Goal: Task Accomplishment & Management: Manage account settings

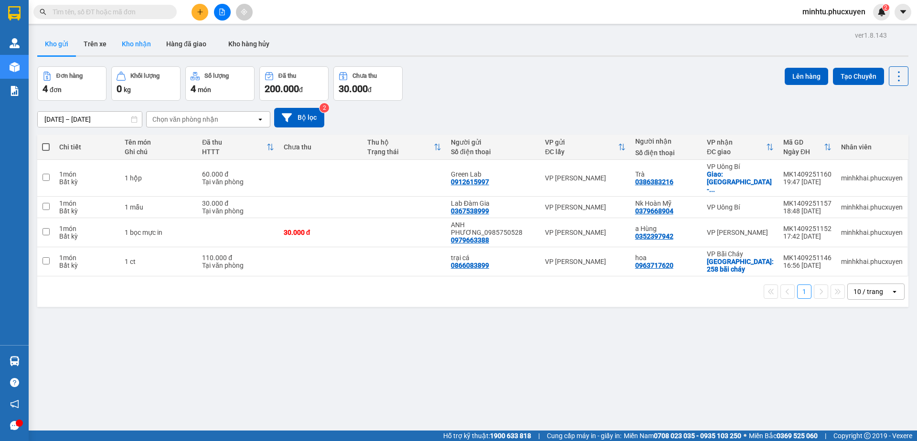
click at [137, 46] on button "Kho nhận" at bounding box center [136, 43] width 44 height 23
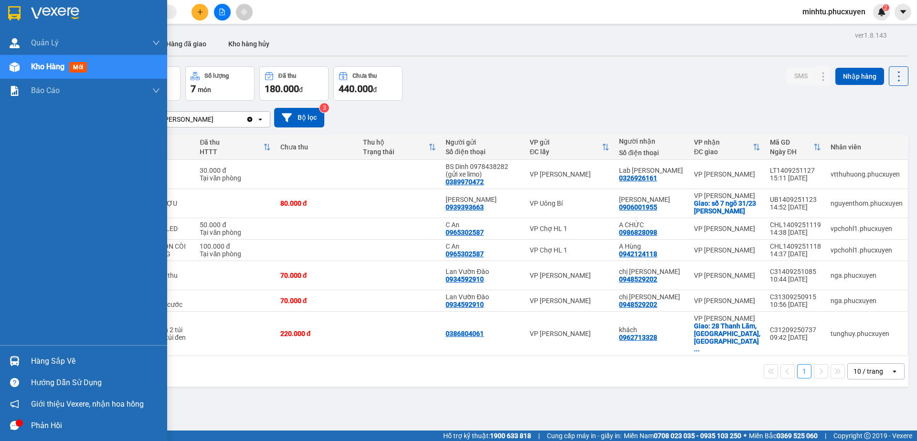
click at [10, 361] on img at bounding box center [15, 361] width 10 height 10
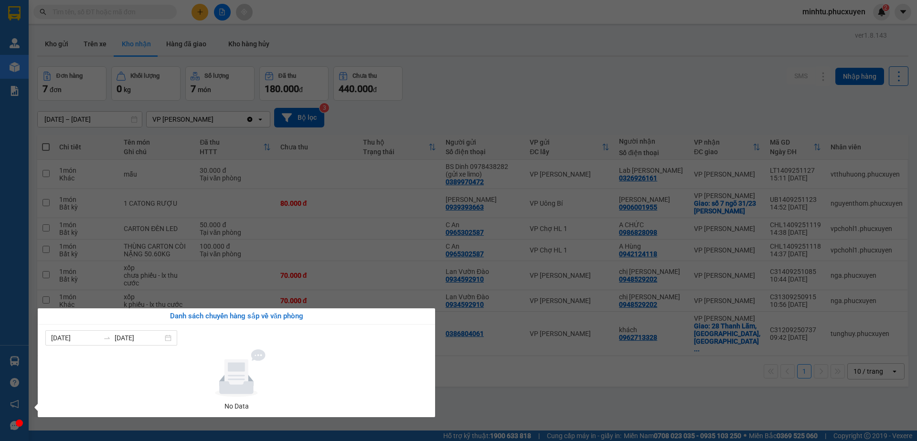
click at [453, 73] on section "Kết quả tìm kiếm ( 0 ) Bộ lọc No Data minhtu.phucxuyen 2 Quản Lý Quản lý giao n…" at bounding box center [458, 220] width 917 height 441
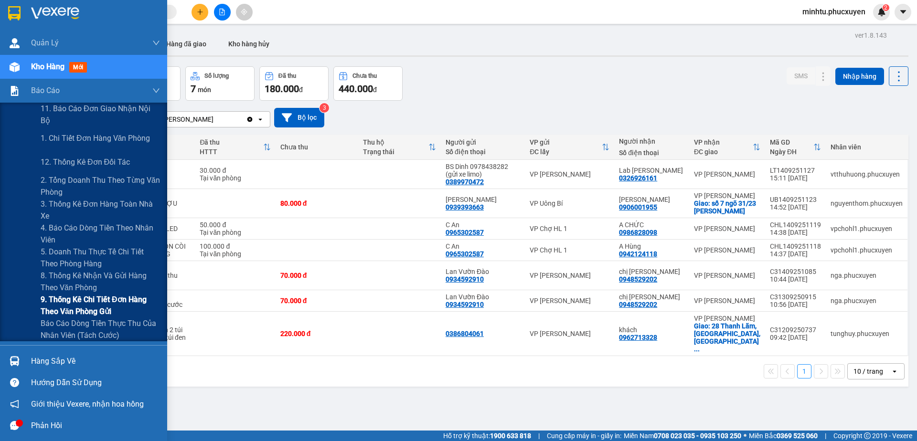
click at [122, 296] on span "9. Thống kê chi tiết đơn hàng theo văn phòng gửi" at bounding box center [100, 306] width 119 height 24
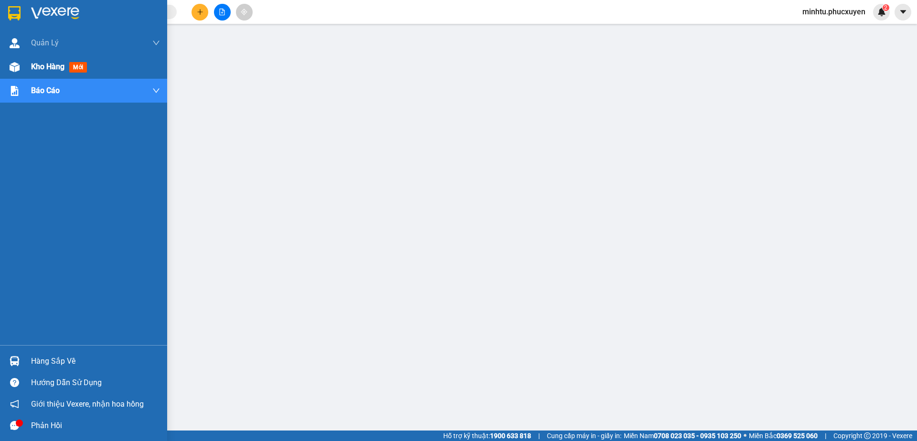
click at [58, 63] on span "Kho hàng" at bounding box center [47, 66] width 33 height 9
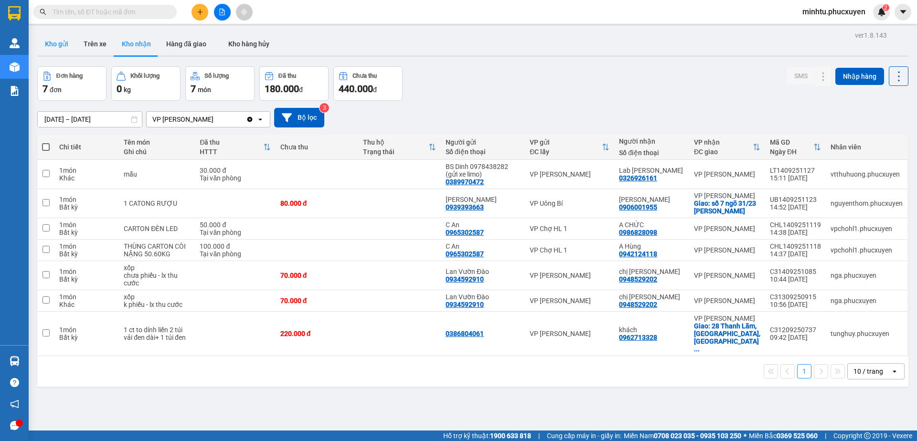
click at [56, 42] on button "Kho gửi" at bounding box center [56, 43] width 39 height 23
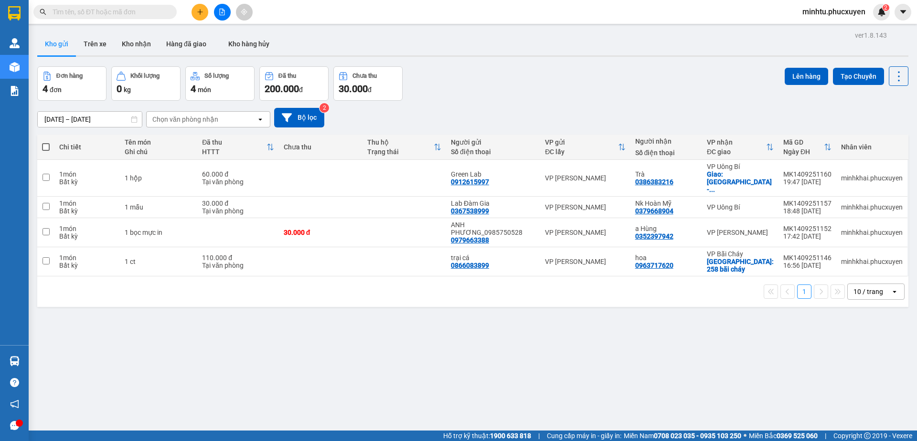
click at [296, 299] on div "ver 1.8.143 Kho gửi Trên xe Kho nhận Hàng đã giao Kho hàng hủy Đơn hàng 4 đơn K…" at bounding box center [472, 249] width 878 height 441
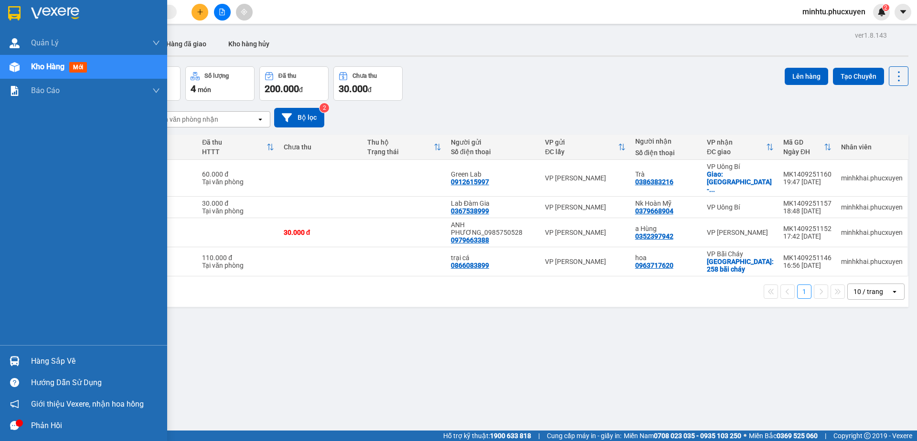
click at [13, 362] on img at bounding box center [15, 361] width 10 height 10
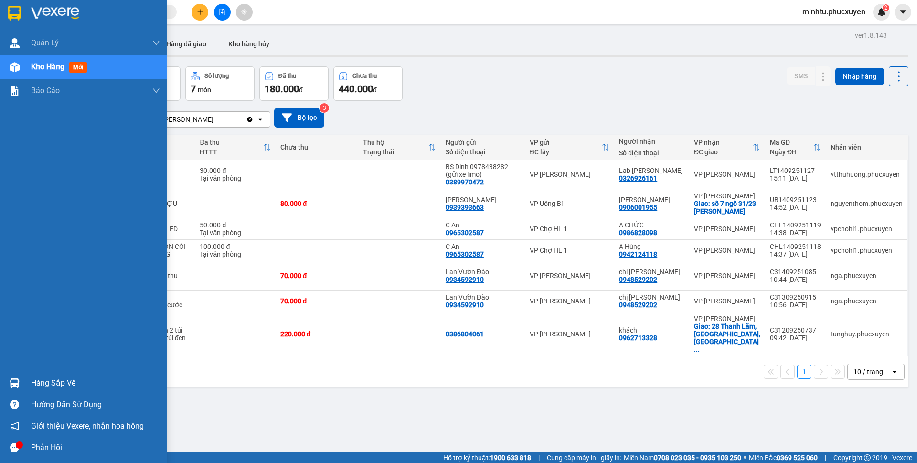
click at [33, 378] on div "Hàng sắp về" at bounding box center [95, 383] width 129 height 14
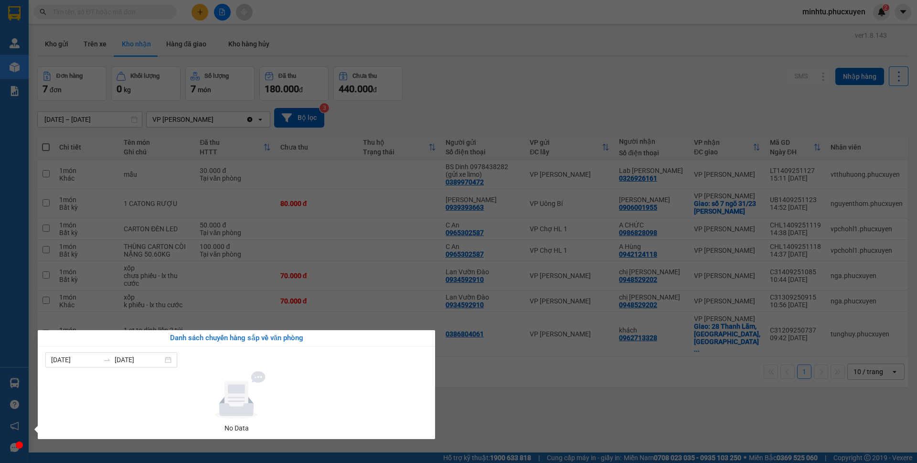
click at [483, 133] on section "Kết quả tìm kiếm ( 0 ) Bộ lọc No Data minhtu.phucxuyen 2 Quản Lý Quản lý giao n…" at bounding box center [458, 231] width 917 height 463
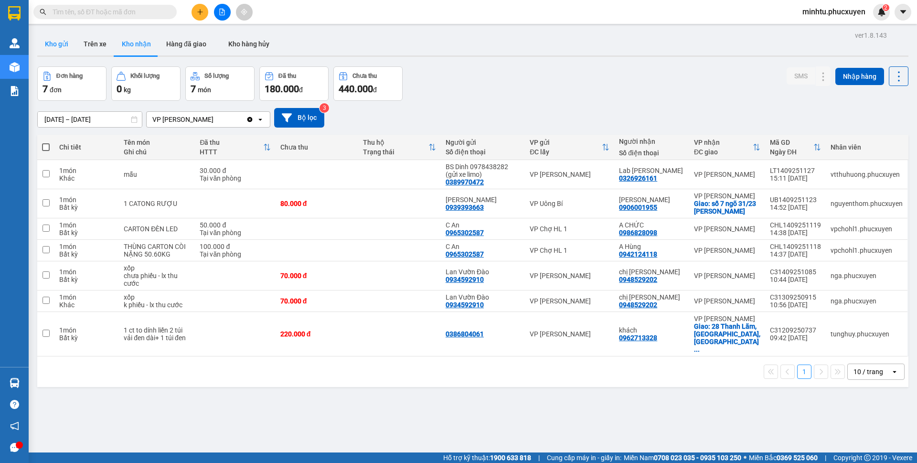
click at [62, 39] on button "Kho gửi" at bounding box center [56, 43] width 39 height 23
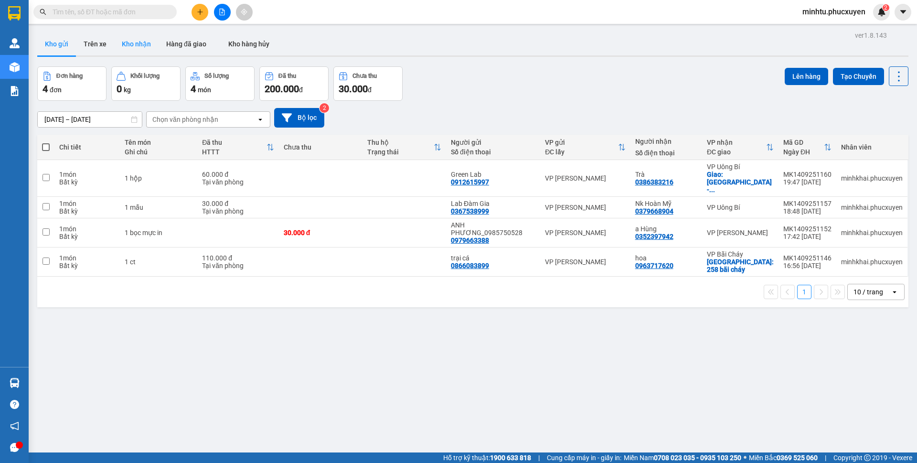
click at [132, 50] on button "Kho nhận" at bounding box center [136, 43] width 44 height 23
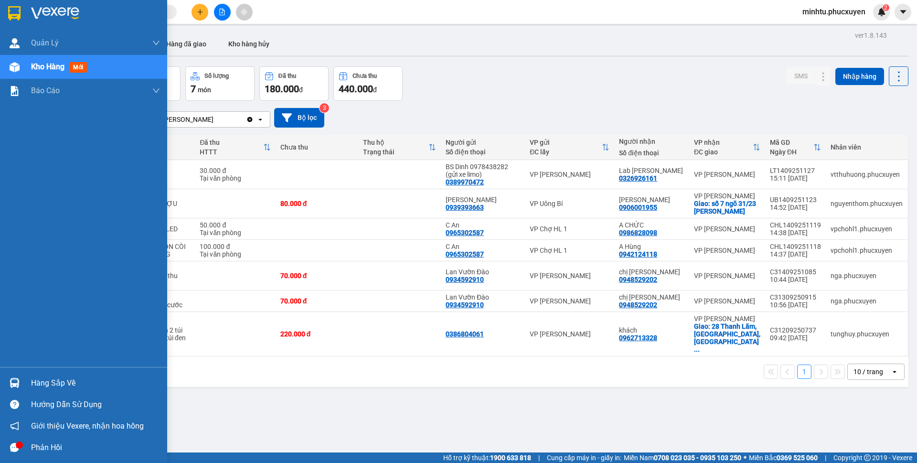
click at [21, 375] on div at bounding box center [14, 382] width 17 height 17
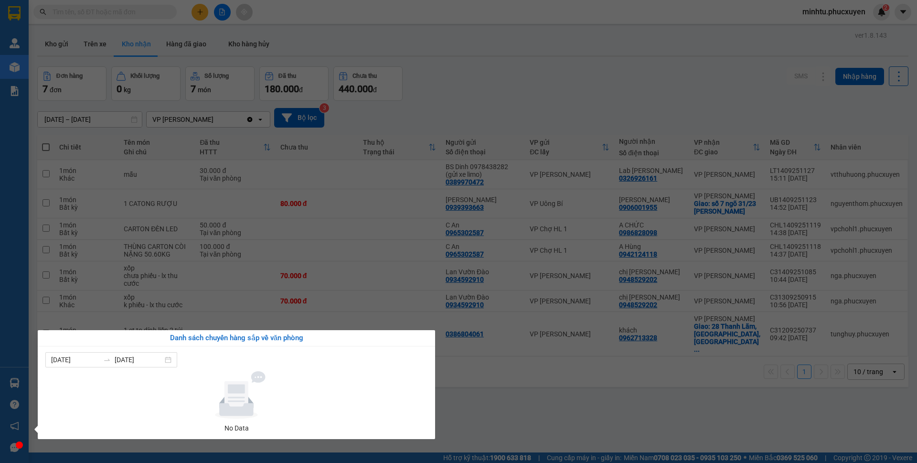
click at [648, 79] on section "Kết quả tìm kiếm ( 0 ) Bộ lọc No Data minhtu.phucxuyen 2 Quản Lý Quản lý giao n…" at bounding box center [458, 231] width 917 height 463
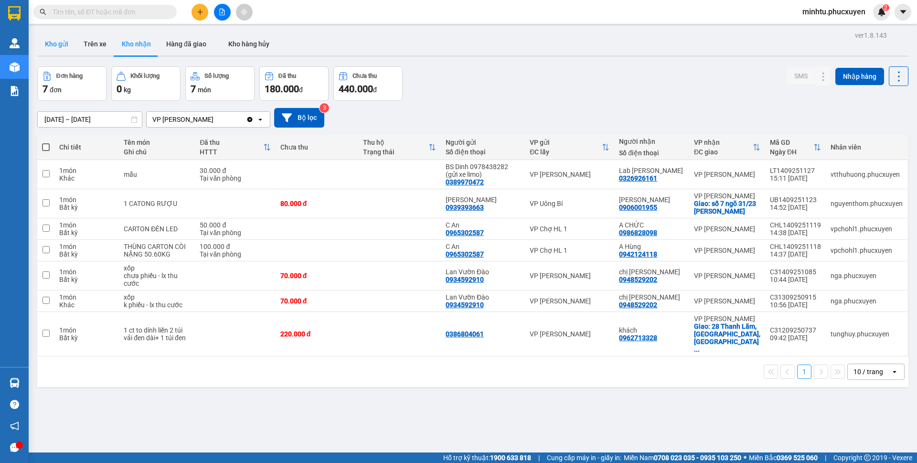
click at [67, 41] on button "Kho gửi" at bounding box center [56, 43] width 39 height 23
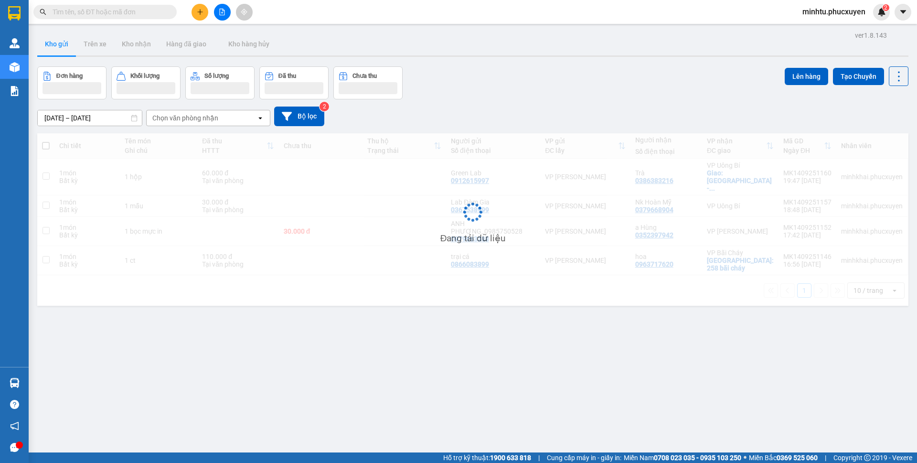
click at [137, 11] on input "text" at bounding box center [109, 12] width 113 height 11
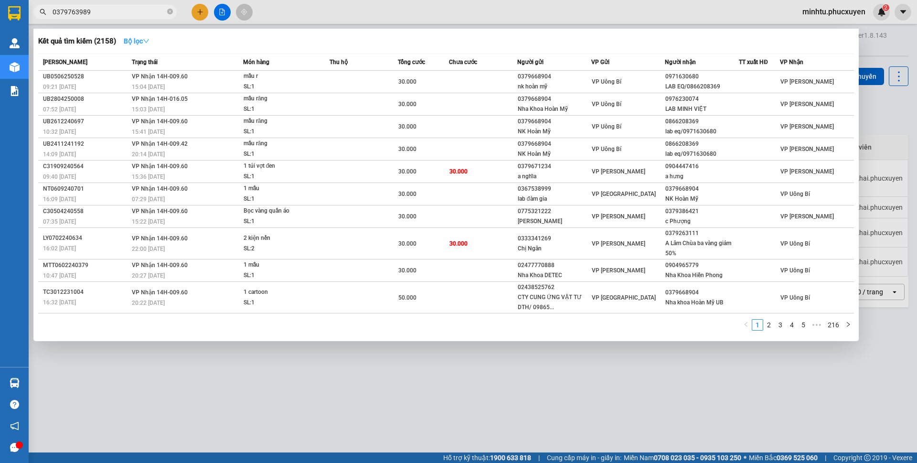
type input "0379763989"
click at [129, 43] on strong "Bộ lọc" at bounding box center [137, 41] width 26 height 8
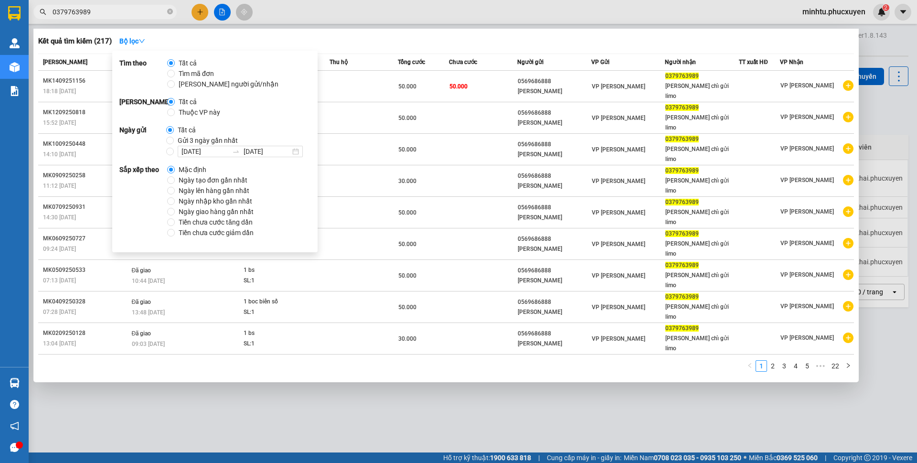
click at [183, 140] on span "Gửi 3 ngày gần nhất" at bounding box center [208, 140] width 68 height 11
click at [174, 140] on input "Gửi 3 ngày gần nhất" at bounding box center [170, 141] width 8 height 8
radio input "true"
radio input "false"
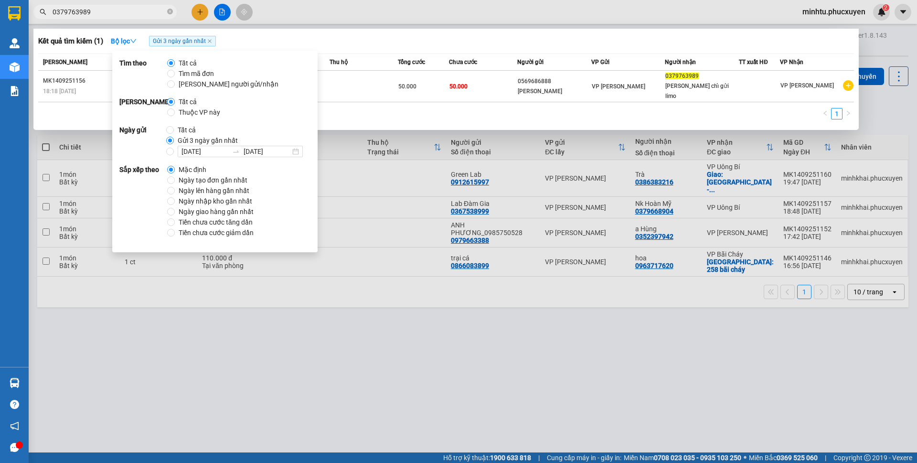
click at [411, 40] on div "Kết quả tìm kiếm ( 1 ) Bộ lọc Gửi 3 ngày gần nhất" at bounding box center [445, 40] width 815 height 15
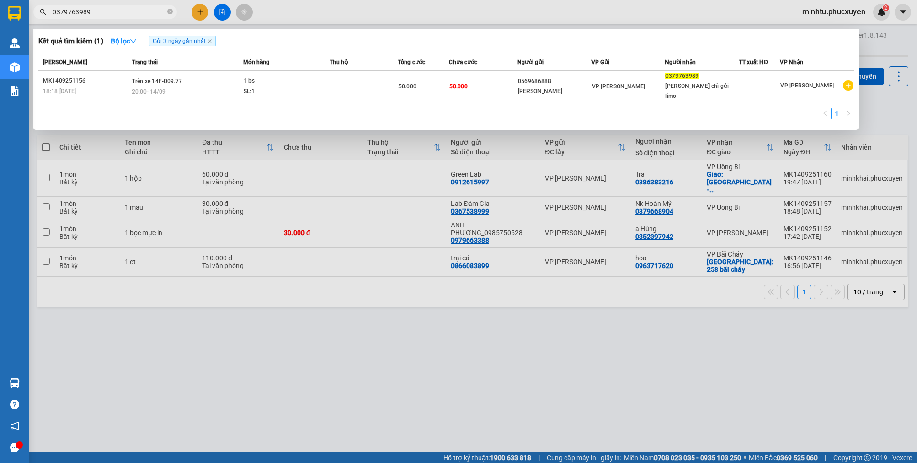
click at [522, 304] on div at bounding box center [458, 231] width 917 height 463
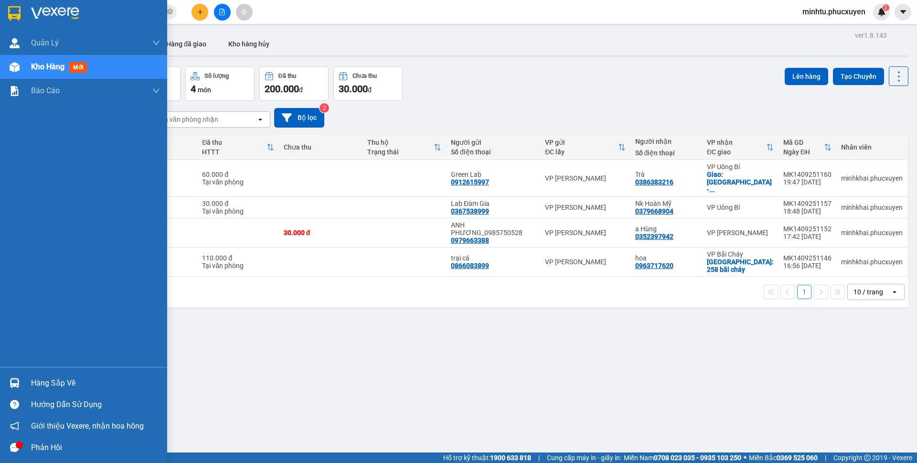
click at [23, 382] on div "Hàng sắp về" at bounding box center [83, 382] width 167 height 21
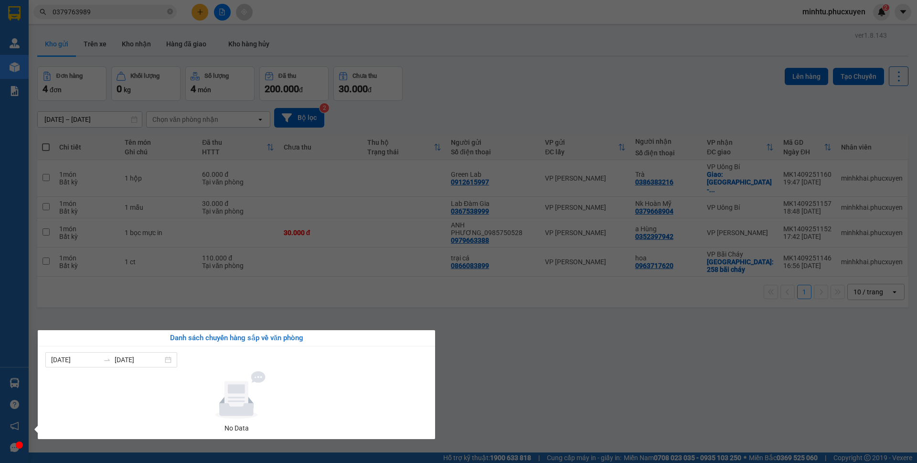
click at [167, 241] on section "Kết quả tìm kiếm ( 1 ) Bộ lọc Gửi 3 ngày gần nhất Mã ĐH Trạng thái Món hàng Thu…" at bounding box center [458, 231] width 917 height 463
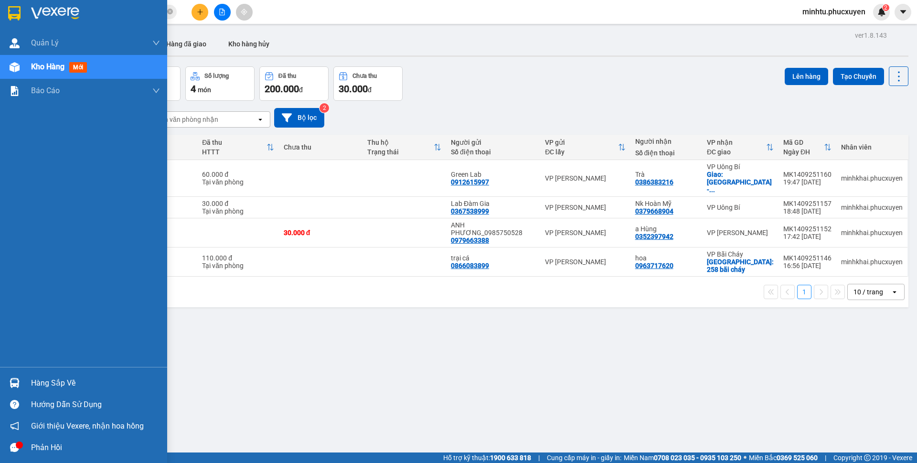
click at [23, 379] on div "Hàng sắp về" at bounding box center [83, 382] width 167 height 21
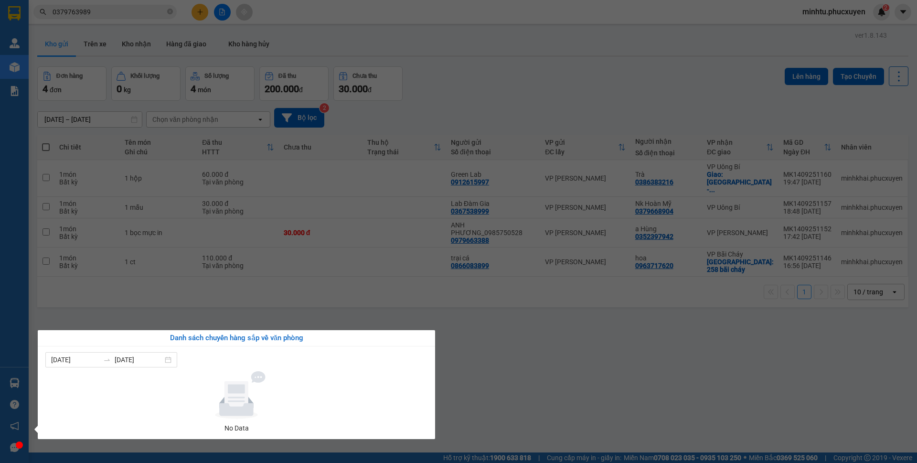
click at [355, 307] on section "Kết quả tìm kiếm ( 1 ) Bộ lọc Gửi 3 ngày gần nhất Mã ĐH Trạng thái Món hàng Thu…" at bounding box center [458, 231] width 917 height 463
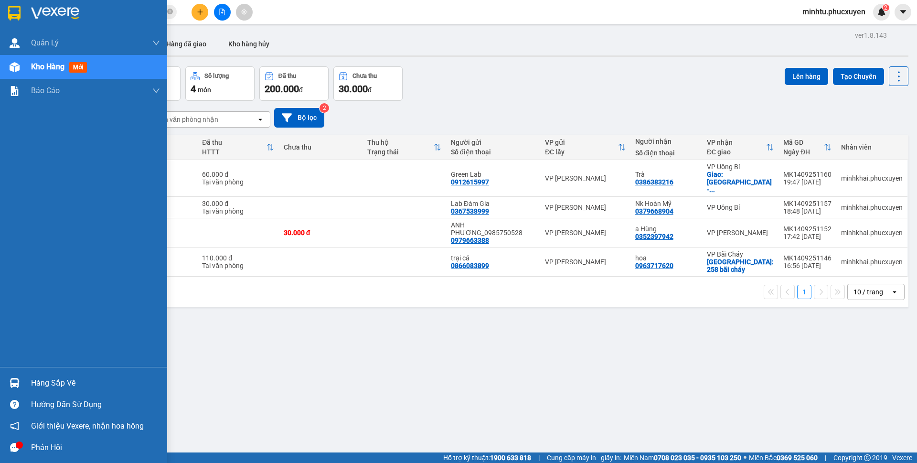
click at [30, 380] on div "Hàng sắp về" at bounding box center [83, 382] width 167 height 21
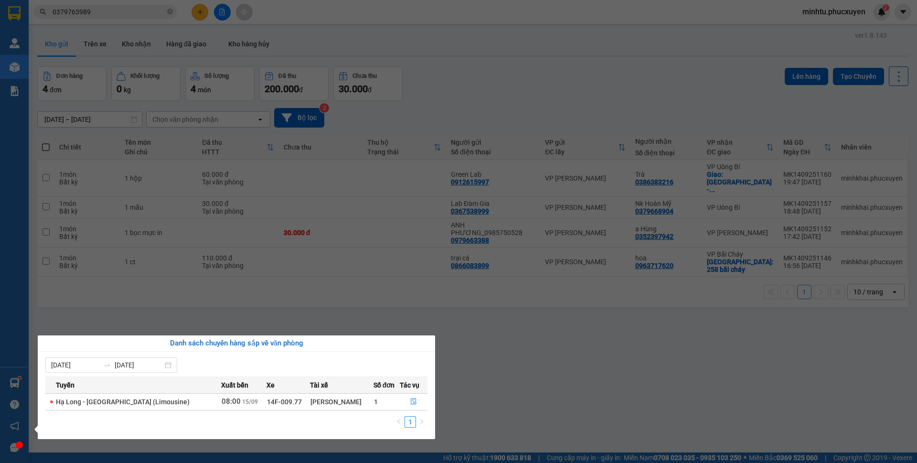
click at [194, 313] on section "Kết quả tìm kiếm ( 1 ) Bộ lọc Gửi 3 ngày gần nhất Mã ĐH Trạng thái Món hàng Thu…" at bounding box center [458, 231] width 917 height 463
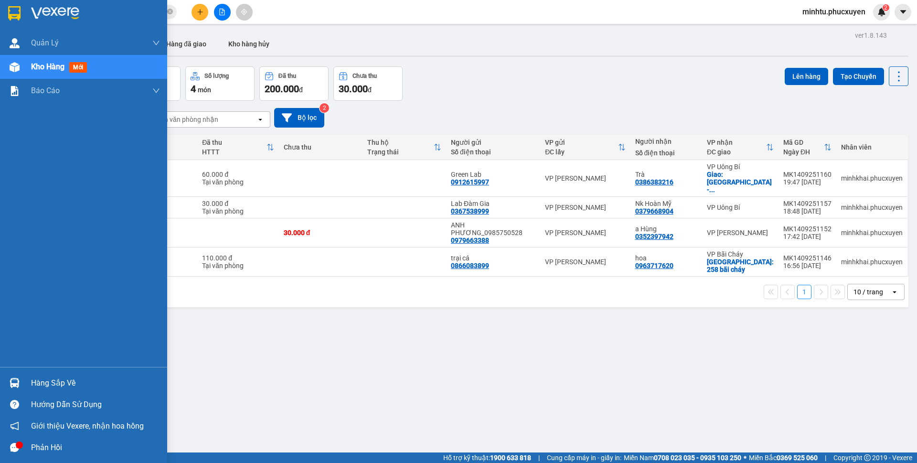
click at [28, 375] on div "Hàng sắp về" at bounding box center [83, 382] width 167 height 21
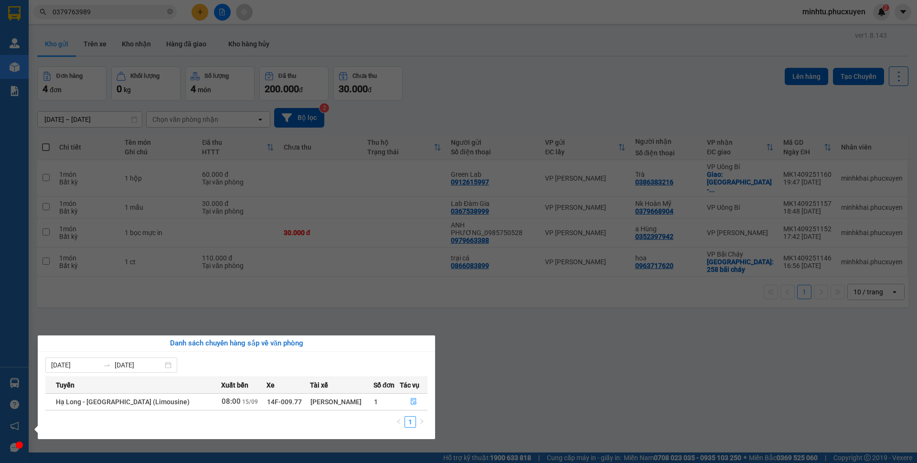
click at [345, 115] on section "Kết quả tìm kiếm ( 1 ) Bộ lọc Gửi 3 ngày gần nhất Mã ĐH Trạng thái Món hàng Thu…" at bounding box center [458, 231] width 917 height 463
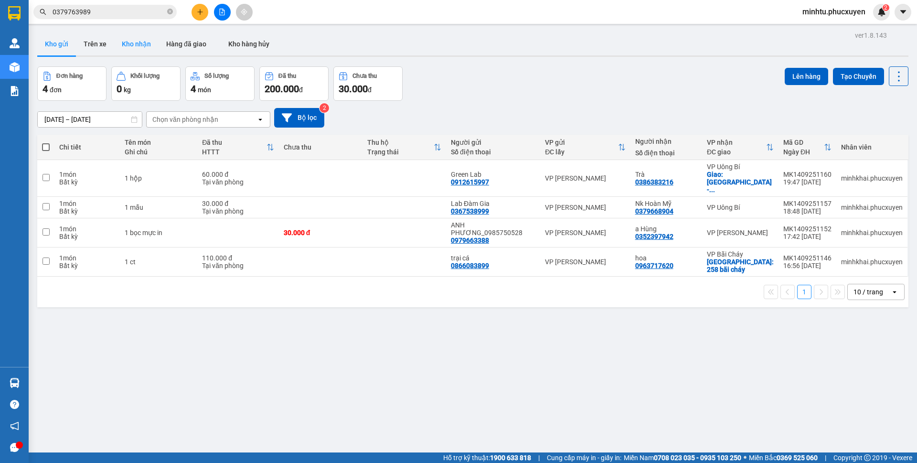
click at [124, 50] on button "Kho nhận" at bounding box center [136, 43] width 44 height 23
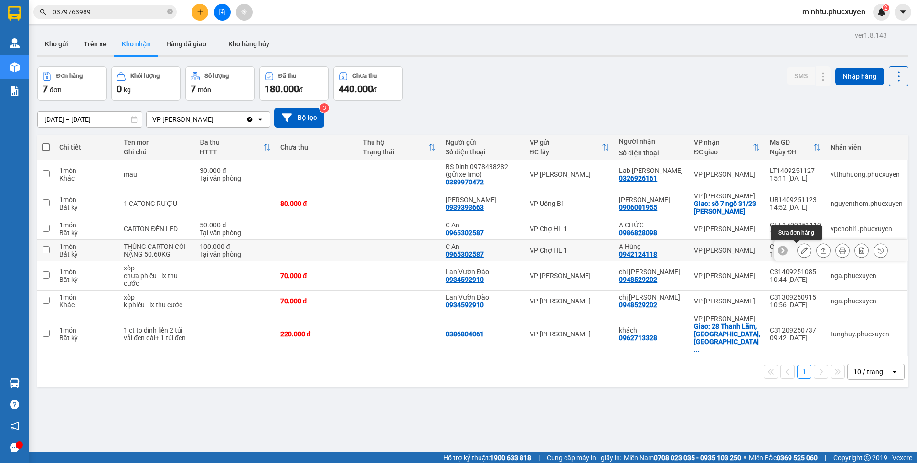
click at [801, 249] on icon at bounding box center [804, 250] width 7 height 7
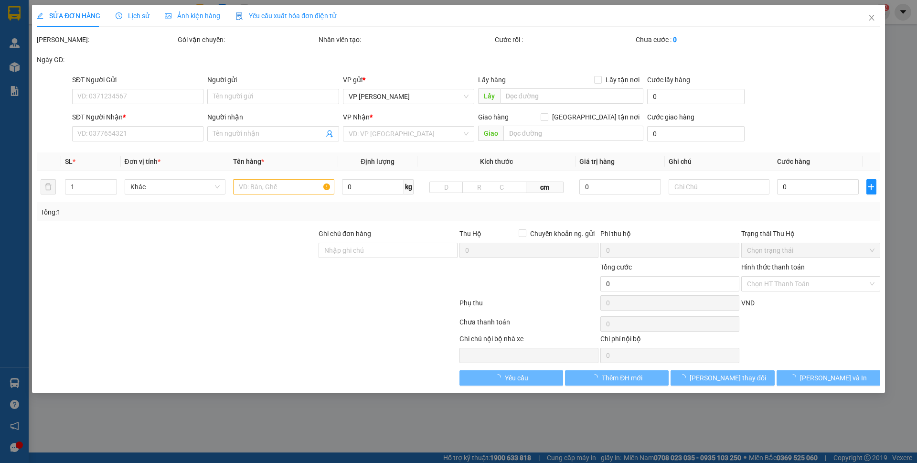
click at [829, 138] on div "SĐT Người Nhận * VD: 0377654321 Người nhận Tên người nhận VP Nhận * VD: VP Sài …" at bounding box center [476, 128] width 812 height 33
type input "0965302587"
type input "C An"
type input "0942124118"
type input "A Hùng"
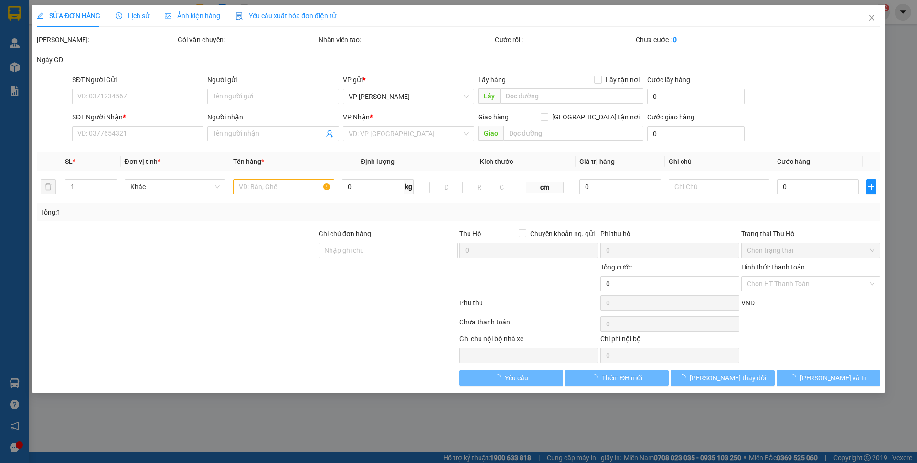
type input "100.000"
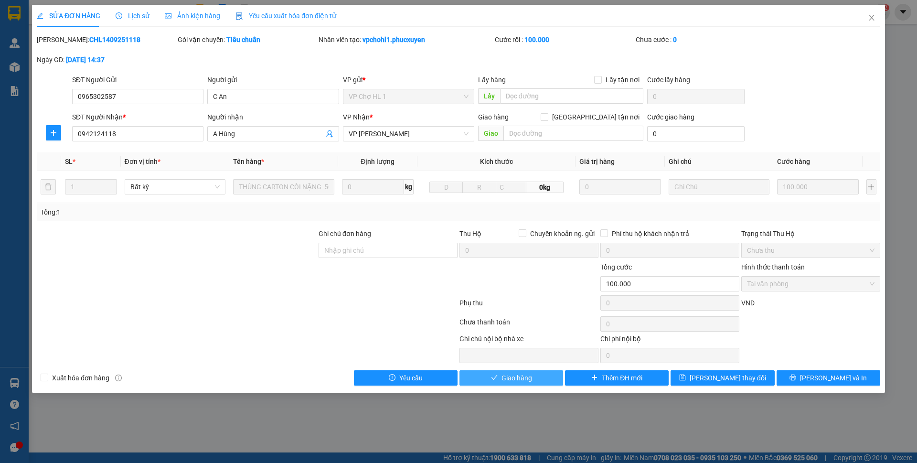
click at [526, 374] on span "Giao hàng" at bounding box center [516, 377] width 31 height 11
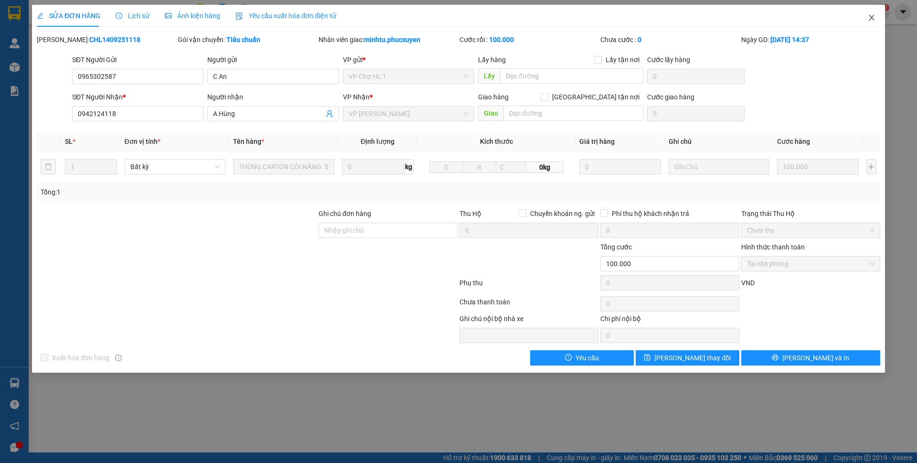
click at [871, 20] on icon "close" at bounding box center [871, 18] width 8 height 8
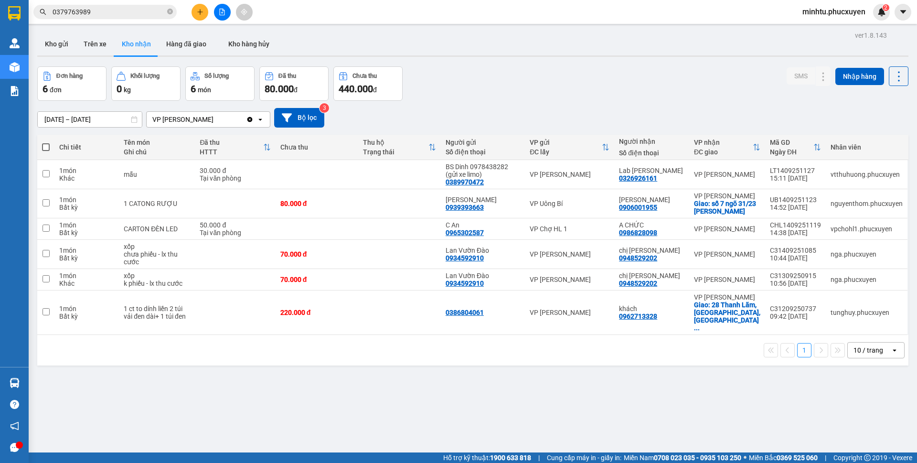
click at [105, 17] on input "0379763989" at bounding box center [109, 12] width 113 height 11
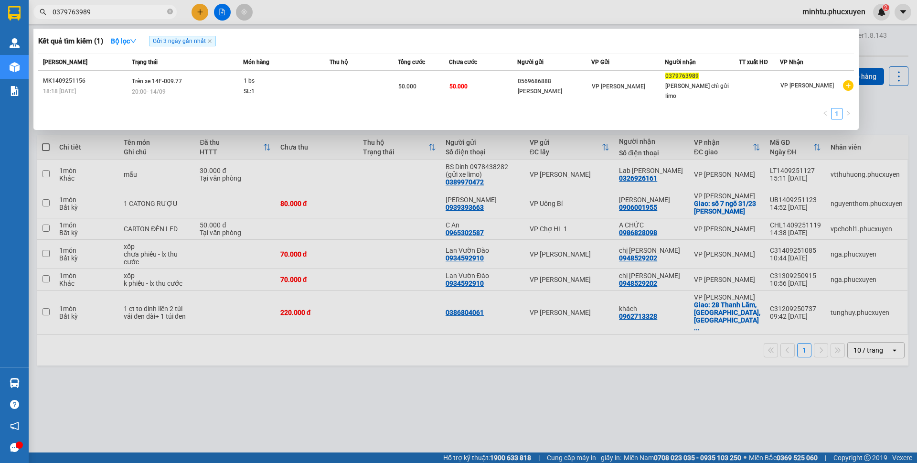
click at [105, 17] on input "0379763989" at bounding box center [109, 12] width 113 height 11
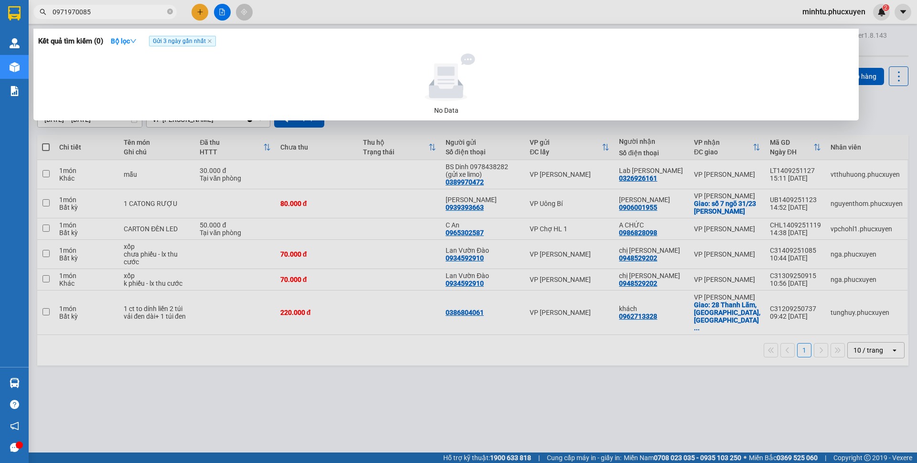
type input "0971970085"
click at [48, 356] on div at bounding box center [458, 231] width 917 height 463
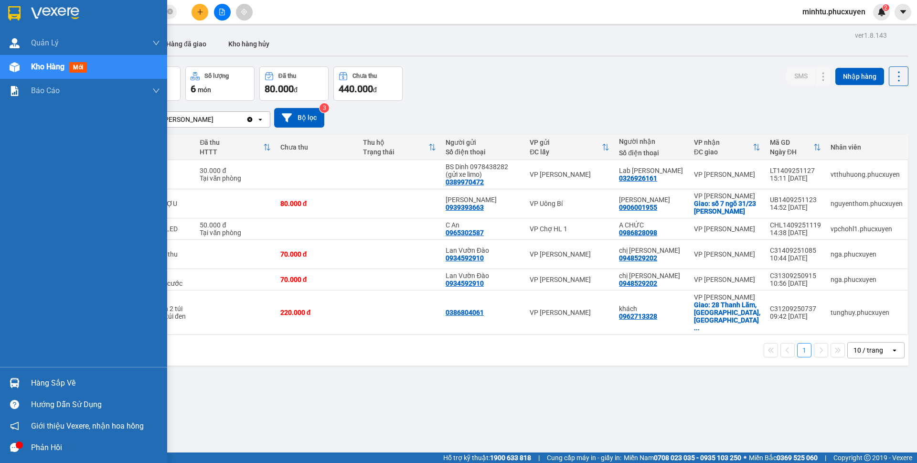
drag, startPoint x: 27, startPoint y: 376, endPoint x: 19, endPoint y: 380, distance: 8.8
click at [19, 380] on div "Hàng sắp về" at bounding box center [83, 382] width 167 height 21
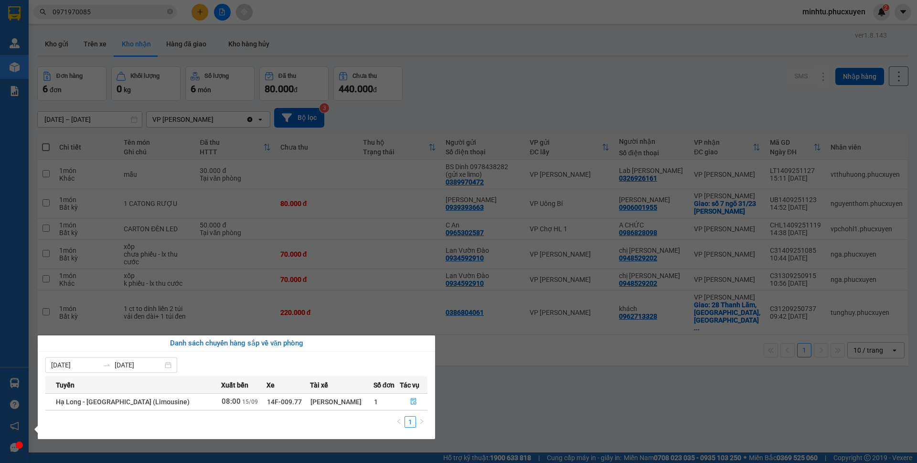
click at [280, 68] on section "Kết quả tìm kiếm ( 0 ) Bộ lọc Gửi 3 ngày gần nhất No Data 0971970085 minhtu.phu…" at bounding box center [458, 231] width 917 height 463
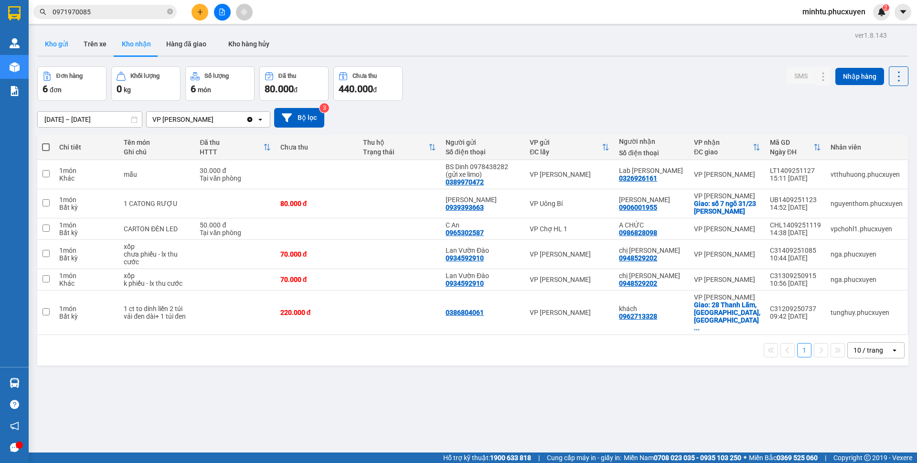
click at [70, 47] on button "Kho gửi" at bounding box center [56, 43] width 39 height 23
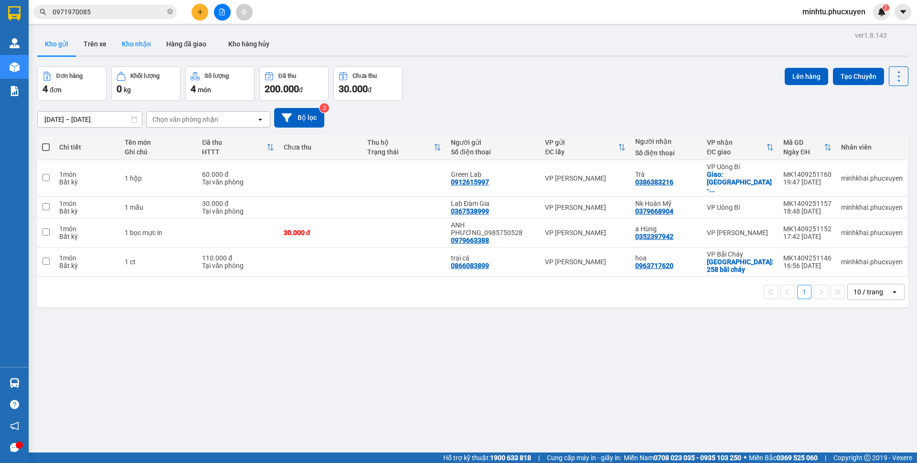
click at [141, 42] on button "Kho nhận" at bounding box center [136, 43] width 44 height 23
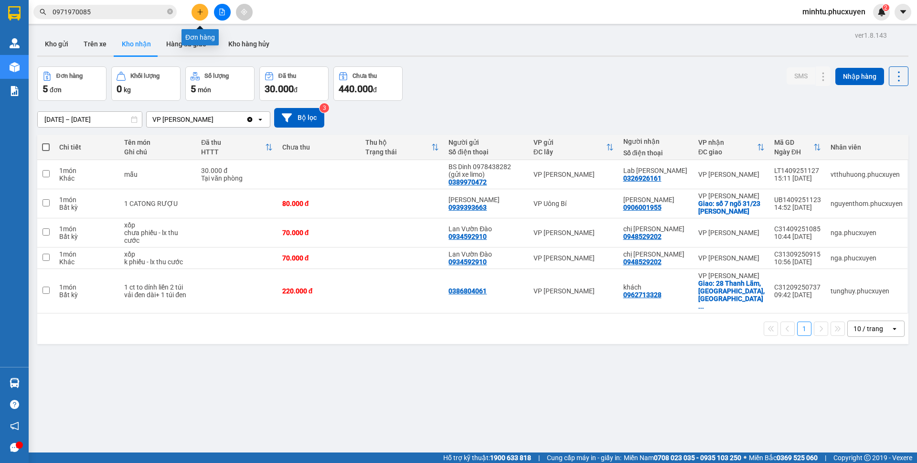
click at [202, 14] on icon "plus" at bounding box center [200, 12] width 7 height 7
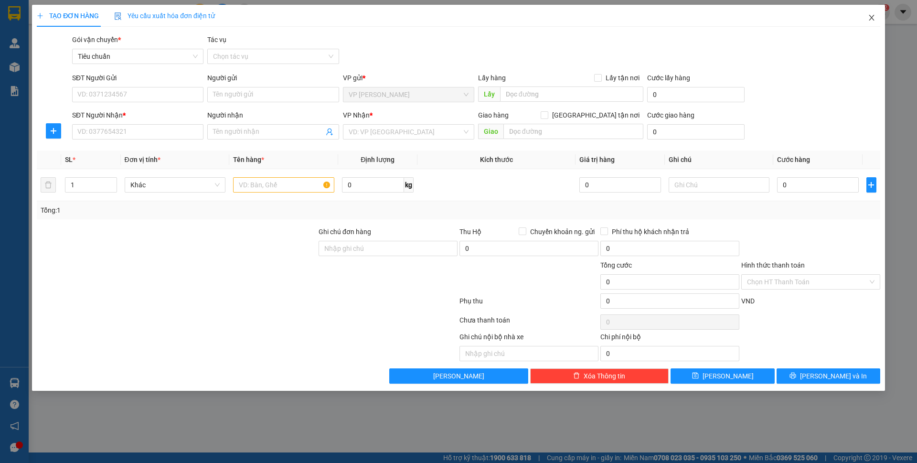
click at [872, 18] on icon "close" at bounding box center [871, 18] width 8 height 8
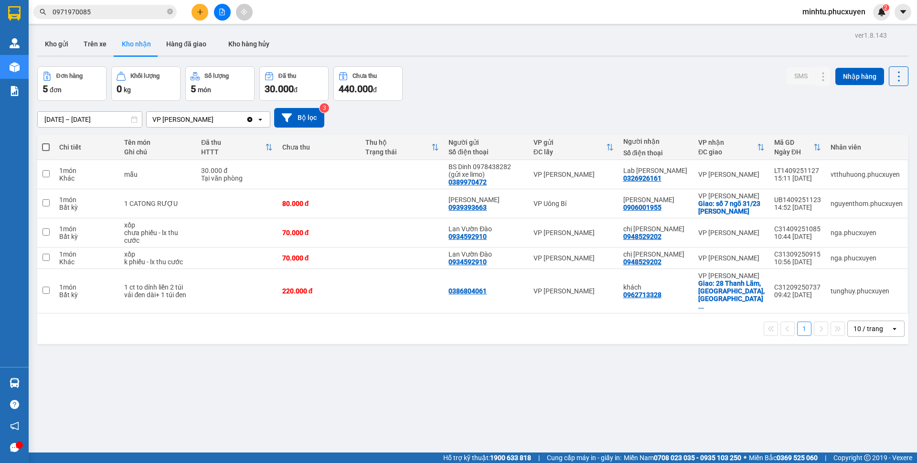
click at [203, 19] on button at bounding box center [199, 12] width 17 height 17
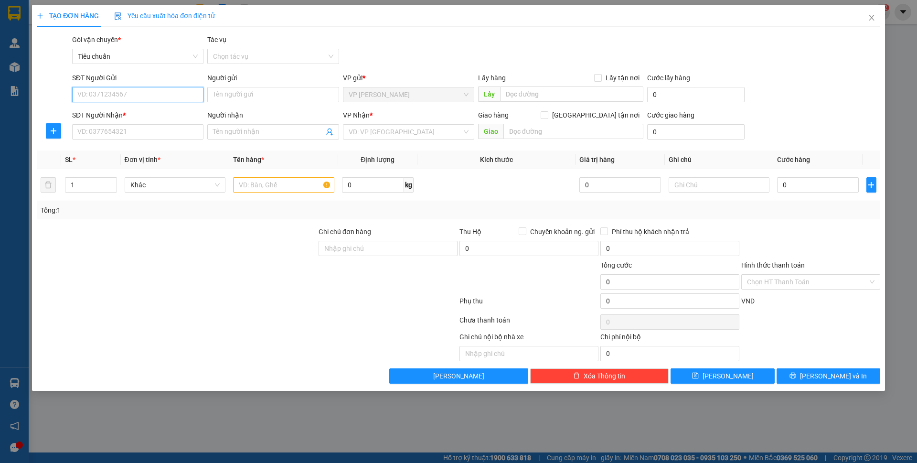
click at [146, 95] on input "SĐT Người Gửi" at bounding box center [137, 94] width 131 height 15
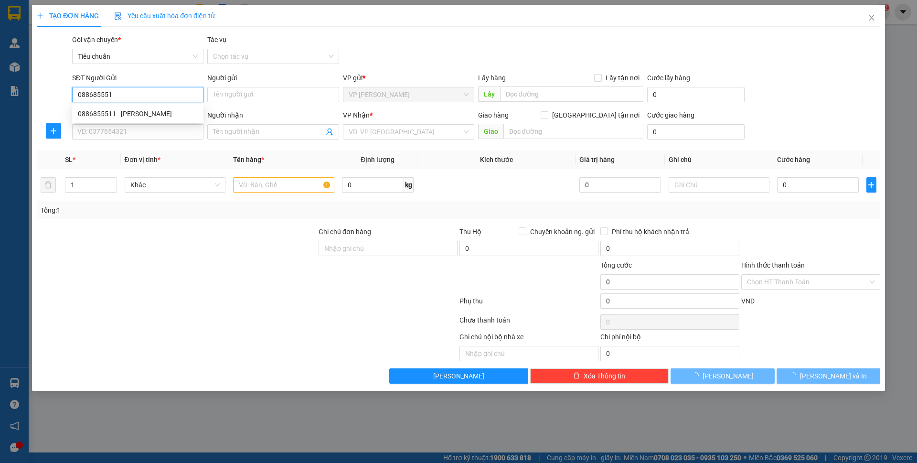
type input "0886855511"
click at [168, 119] on div "0886855511 - ANH CƯỜNG" at bounding box center [137, 113] width 131 height 15
type input "[PERSON_NAME]"
type input "0886855511"
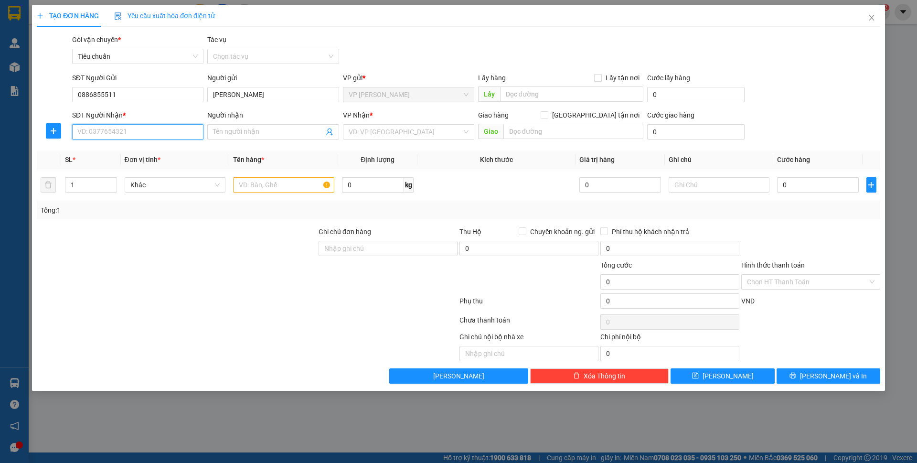
click at [157, 129] on input "SĐT Người Nhận *" at bounding box center [137, 131] width 131 height 15
click at [141, 147] on div "0798903386 - Anh Thái" at bounding box center [138, 151] width 120 height 11
type input "0798903386"
type input "Anh Thái"
type input "0798903386"
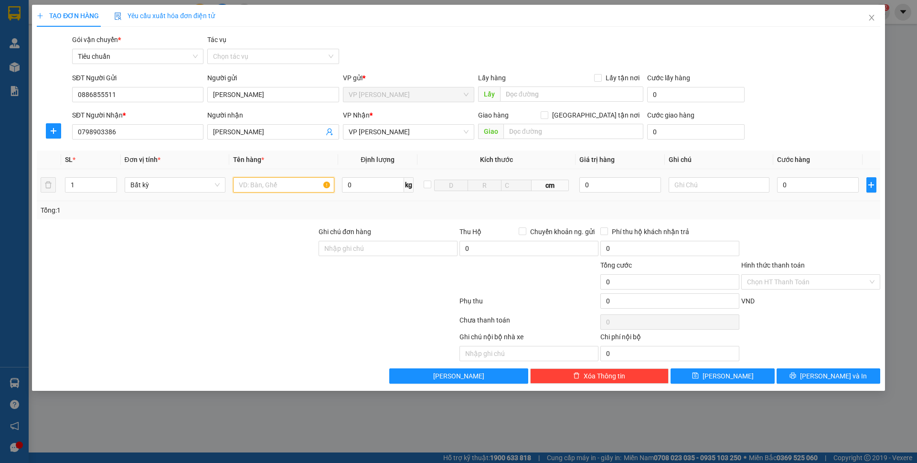
click at [293, 189] on input "text" at bounding box center [283, 184] width 101 height 15
type input "1 ct phụ da"
click at [805, 181] on input "0" at bounding box center [817, 184] width 81 height 15
type input "7"
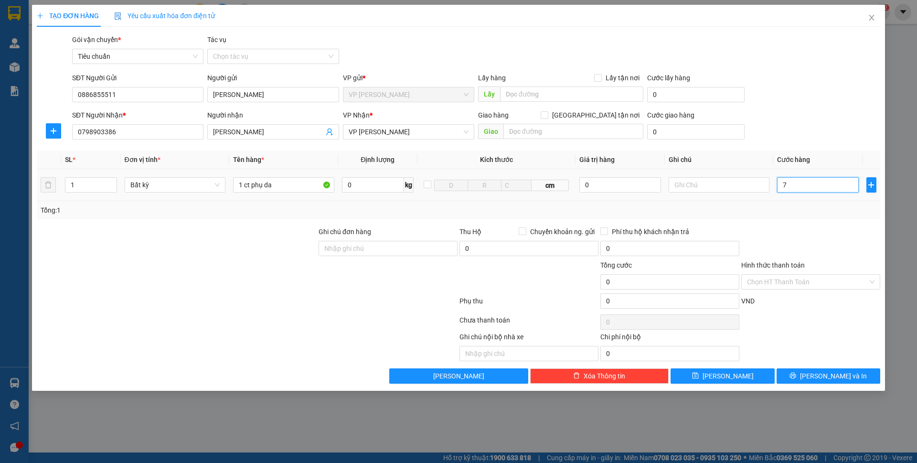
type input "7"
type input "70"
click at [833, 126] on div "SĐT Người Nhận * 0798903386 Người nhận Anh Thái VP Nhận * VP Loong Toòng Giao h…" at bounding box center [476, 126] width 812 height 33
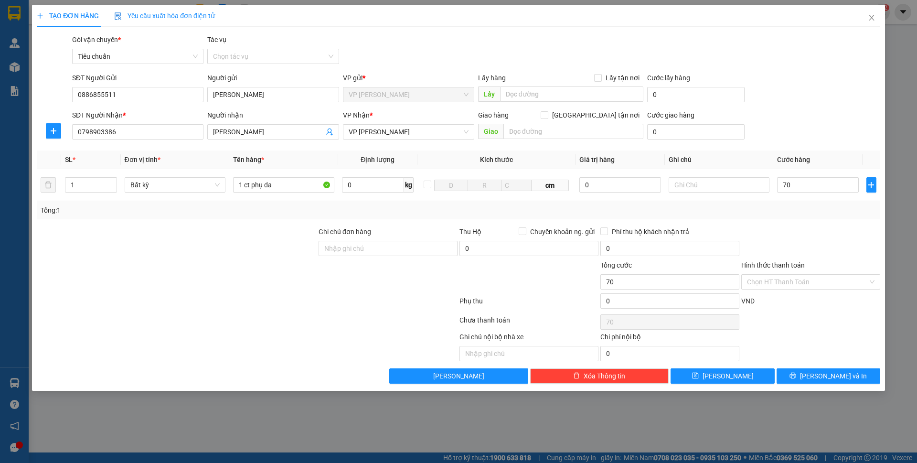
type input "70.000"
click at [557, 232] on span "Chuyển khoản ng. gửi" at bounding box center [562, 231] width 72 height 11
click at [525, 232] on input "Chuyển khoản ng. gửi" at bounding box center [521, 230] width 7 height 7
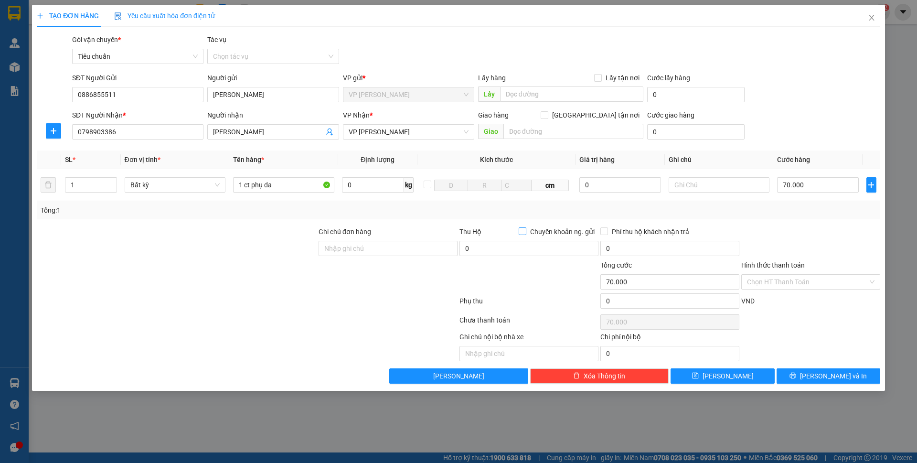
checkbox input "true"
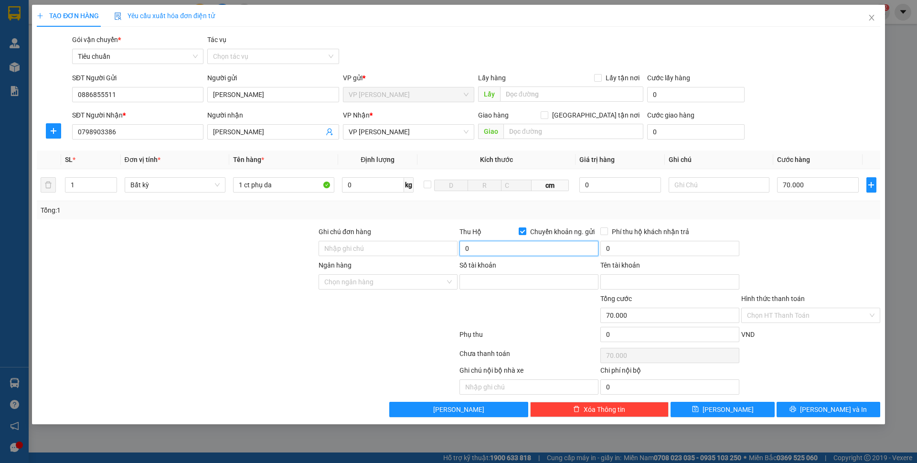
click at [527, 252] on input "0" at bounding box center [528, 248] width 139 height 15
type input "2.750.000"
click at [670, 204] on div "Tổng: 1" at bounding box center [458, 210] width 843 height 18
click at [386, 287] on input "Ngân hàng" at bounding box center [384, 282] width 121 height 14
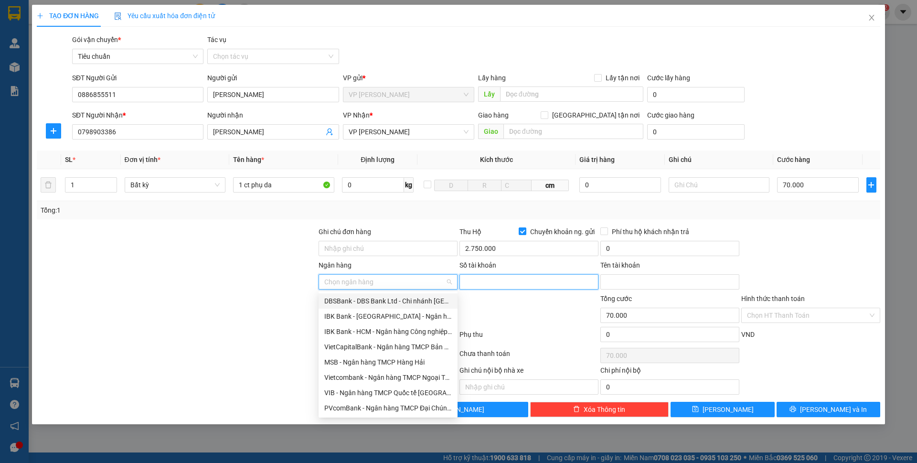
click at [489, 281] on input "Số tài khoản" at bounding box center [528, 281] width 139 height 15
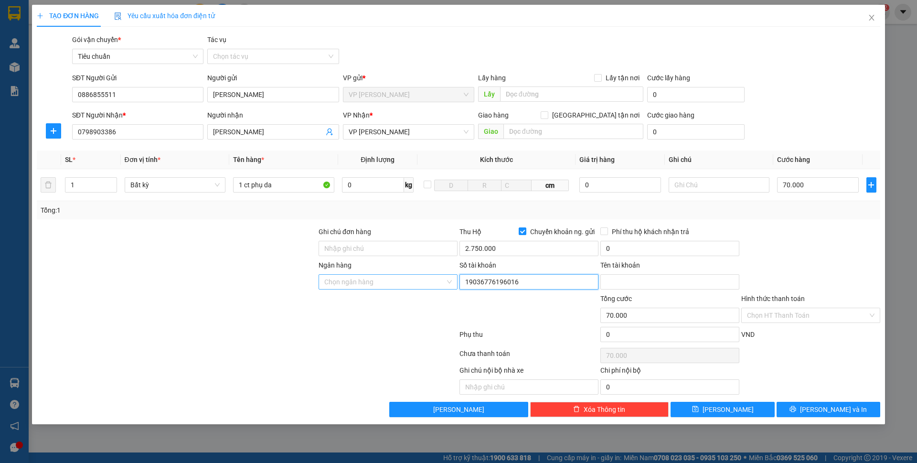
type input "19036776196016"
click at [428, 279] on input "Ngân hàng" at bounding box center [384, 282] width 121 height 14
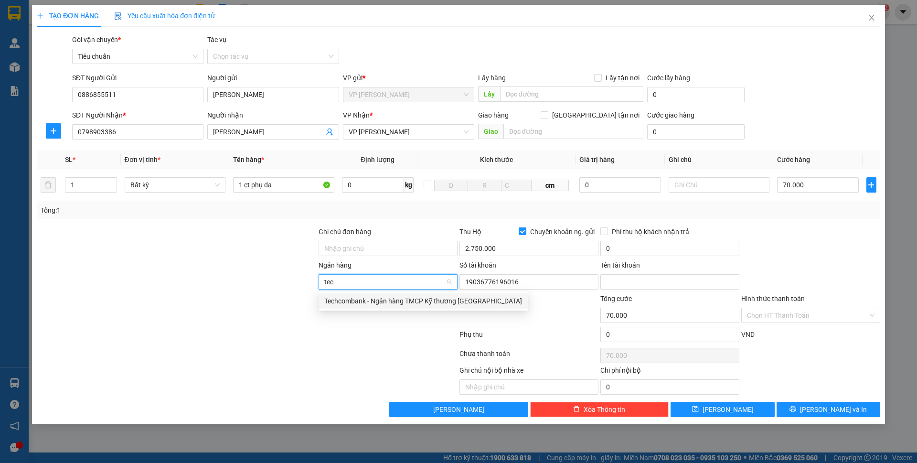
type input "tech"
click at [425, 296] on div "Techcombank - Ngân hàng TMCP Kỹ thương Việt Nam" at bounding box center [423, 301] width 198 height 11
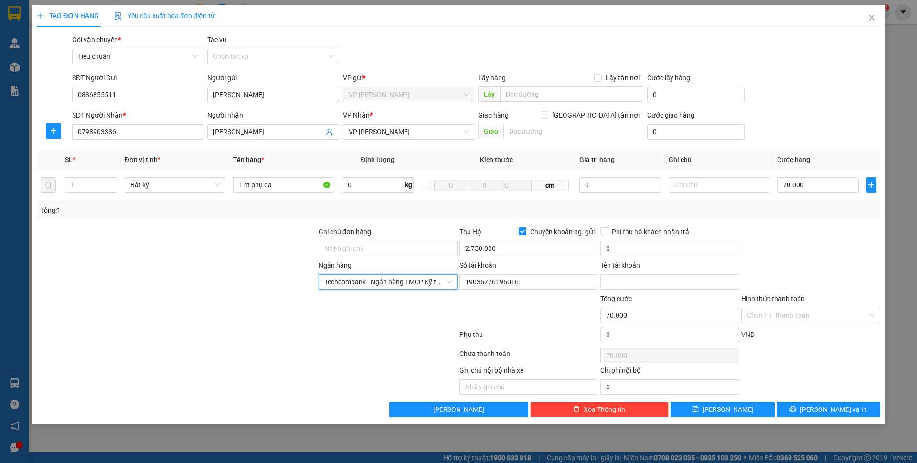
click at [658, 290] on div "Tên tài khoản" at bounding box center [669, 276] width 139 height 33
click at [661, 282] on input "Tên tài khoản" at bounding box center [669, 281] width 139 height 15
type input "TRẦN THỊ THÙY LINH"
click at [750, 250] on div at bounding box center [810, 242] width 141 height 33
click at [814, 181] on input "70.000" at bounding box center [817, 184] width 81 height 15
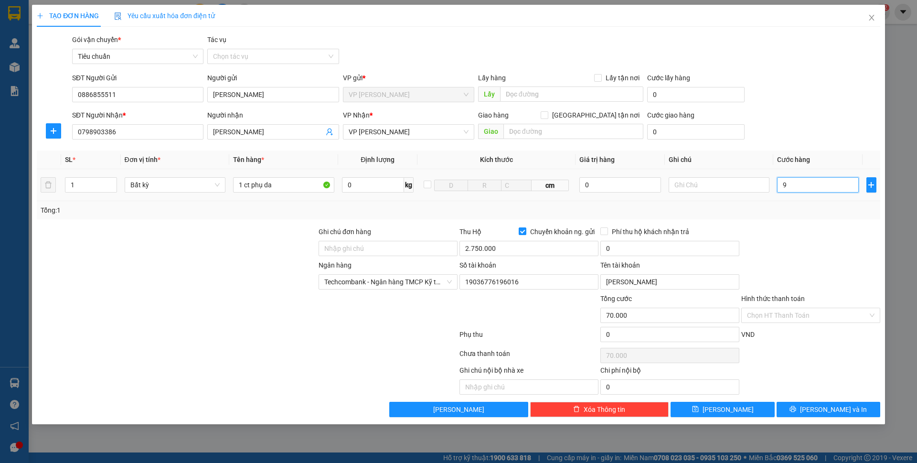
type input "90"
click at [816, 157] on th "Cước hàng" at bounding box center [817, 159] width 89 height 19
type input "90.000"
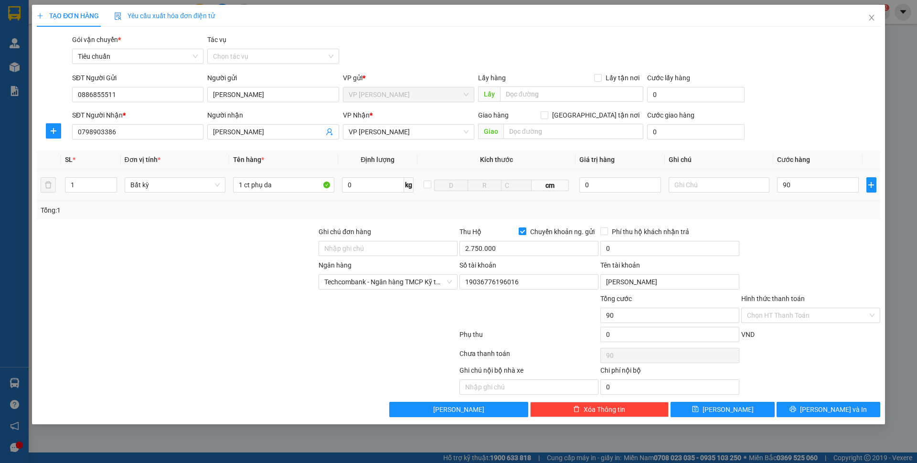
type input "90.000"
click at [732, 185] on input "text" at bounding box center [718, 184] width 101 height 15
type input "p"
click at [808, 124] on div "SĐT Người Nhận * 0798903386 Người nhận Anh Thái VP Nhận * VP Loong Toòng Giao h…" at bounding box center [476, 126] width 812 height 33
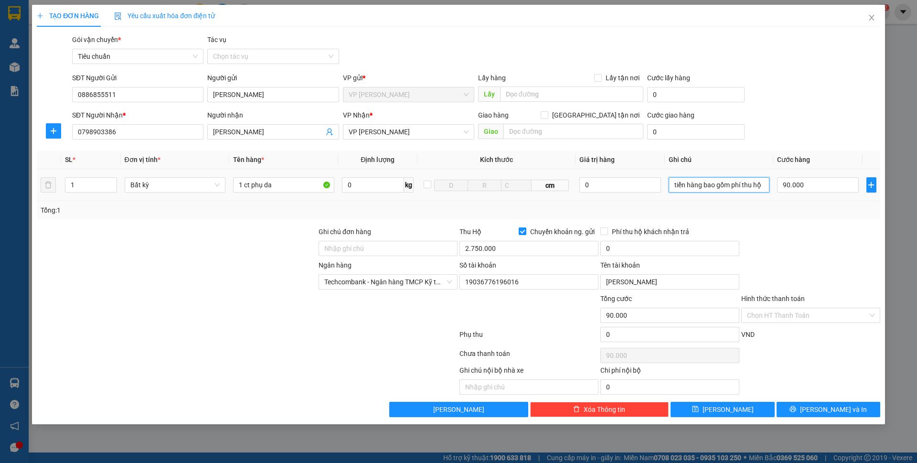
click at [676, 186] on input "tiển hàng bao gồm phí thu hộ" at bounding box center [718, 184] width 101 height 15
type input "tiền hàng bao gồm phí thu hộ"
click at [815, 142] on div "SĐT Người Nhận * 0798903386 Người nhận Anh Thái VP Nhận * VP Loong Toòng Giao h…" at bounding box center [476, 126] width 812 height 33
click at [828, 412] on span "[PERSON_NAME] và In" at bounding box center [833, 409] width 67 height 11
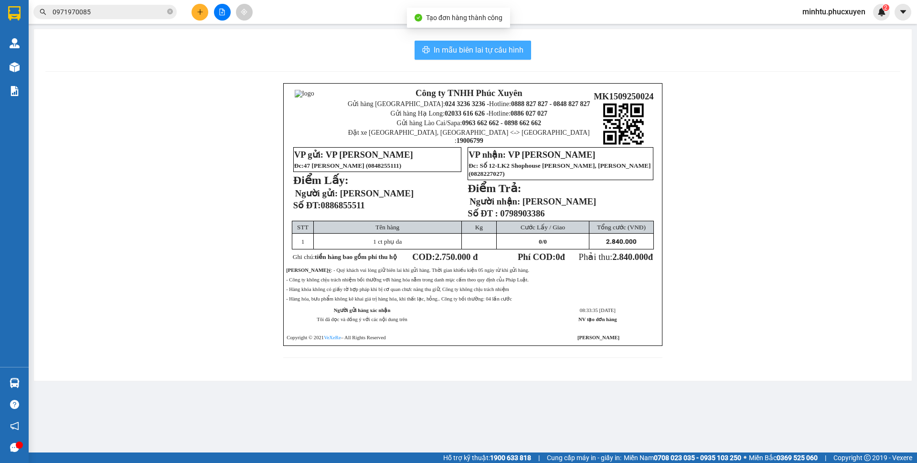
click at [520, 47] on span "In mẫu biên lai tự cấu hình" at bounding box center [479, 50] width 90 height 12
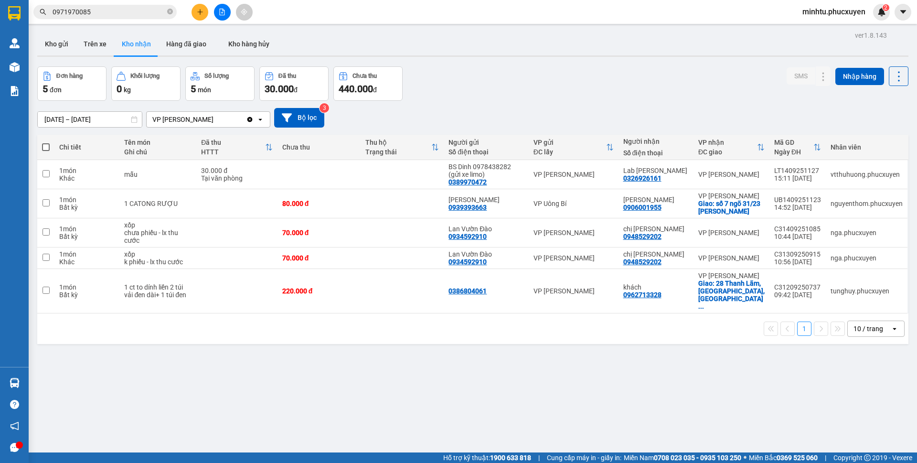
drag, startPoint x: 51, startPoint y: 47, endPoint x: 90, endPoint y: 68, distance: 44.0
click at [51, 47] on button "Kho gửi" at bounding box center [56, 43] width 39 height 23
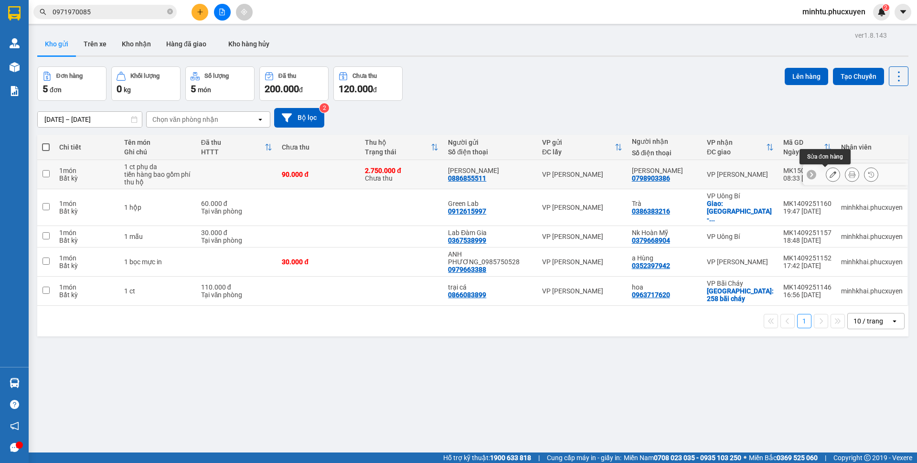
click at [826, 178] on button at bounding box center [832, 174] width 13 height 17
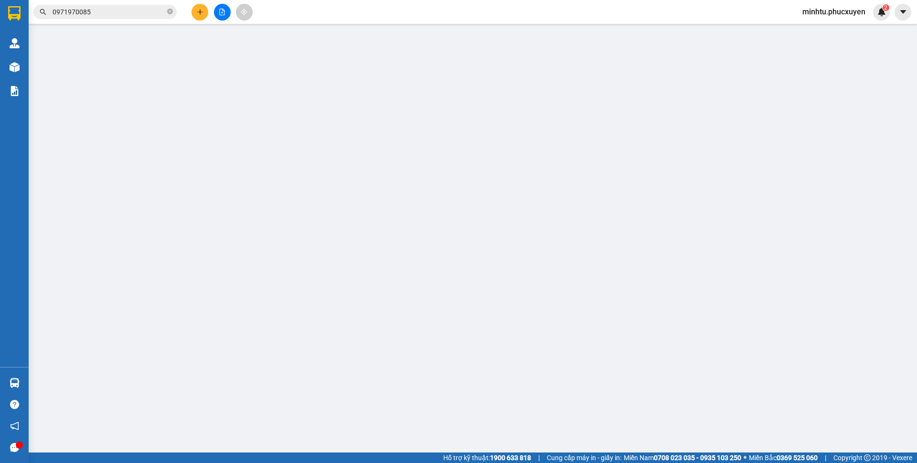
type input "0886855511"
type input "[PERSON_NAME]"
type input "0798903386"
type input "Anh Thái"
type input "90.000"
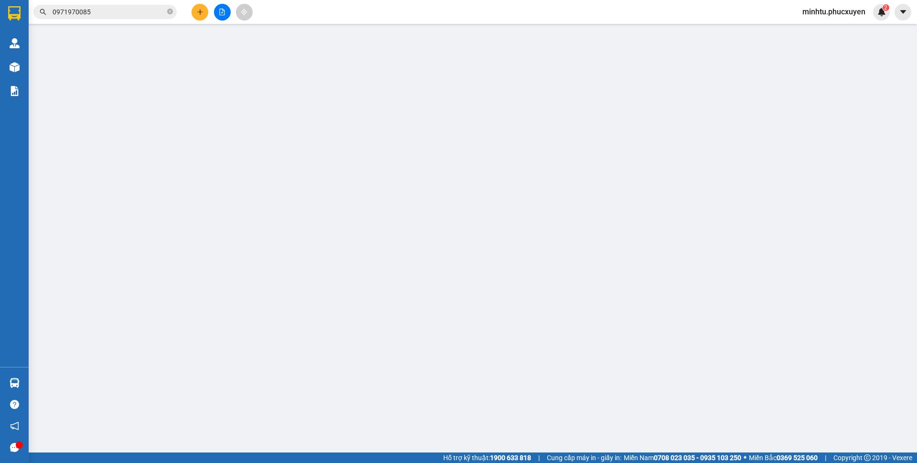
type input "90.000"
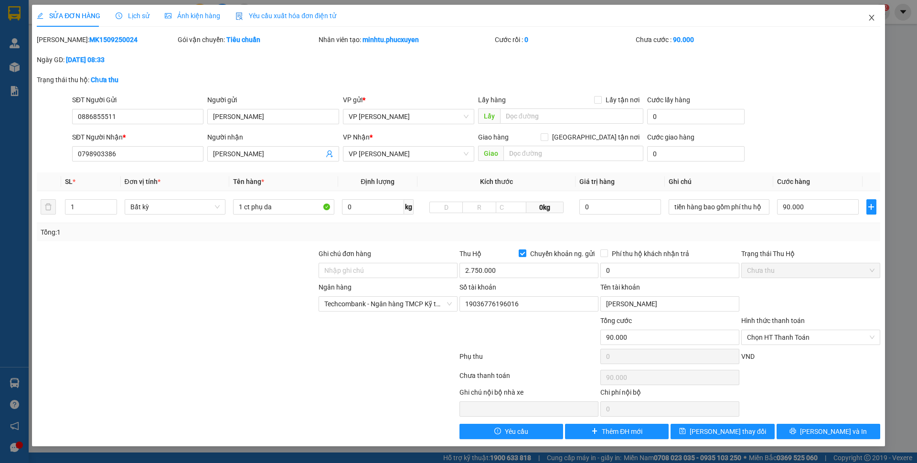
click at [869, 21] on icon "close" at bounding box center [870, 18] width 5 height 6
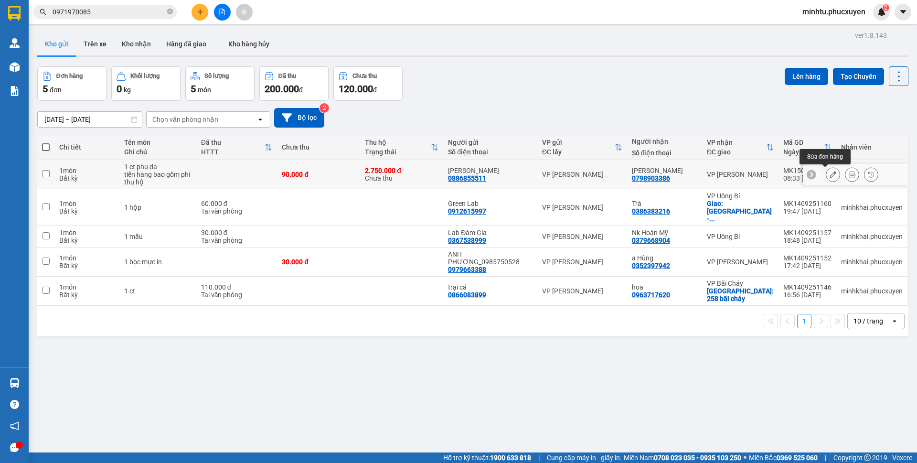
click at [826, 173] on button at bounding box center [832, 174] width 13 height 17
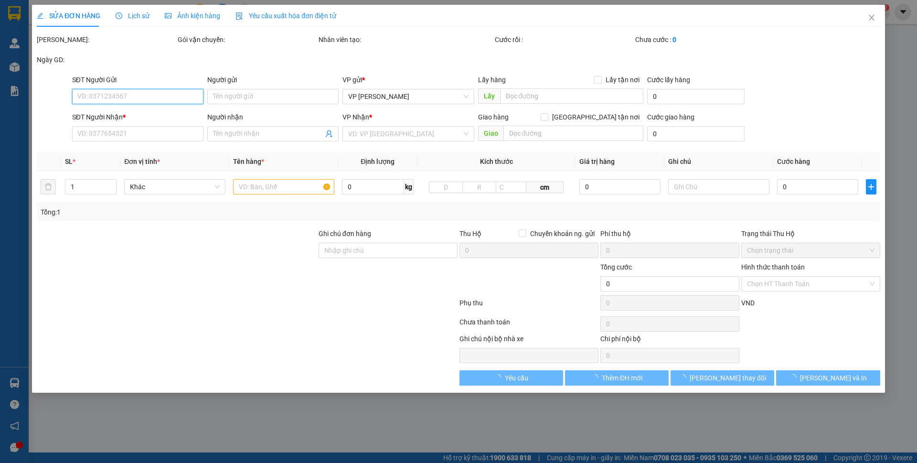
type input "0886855511"
type input "[PERSON_NAME]"
type input "0798903386"
type input "Anh Thái"
type input "90.000"
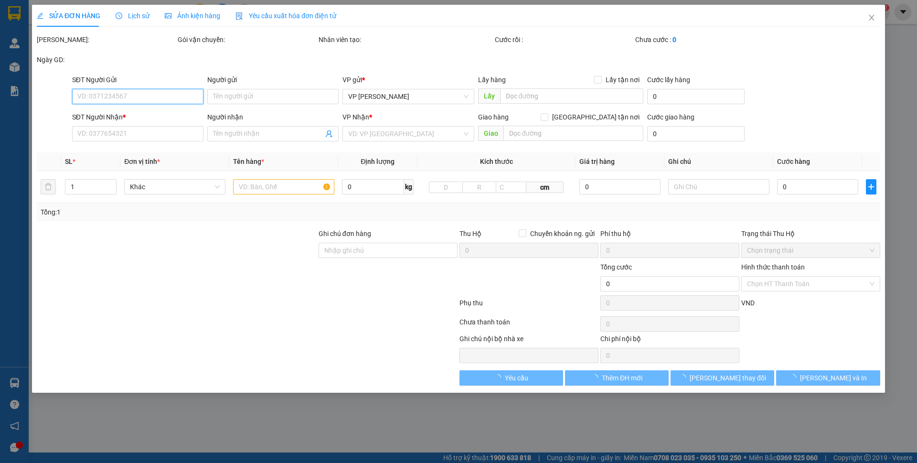
type input "90.000"
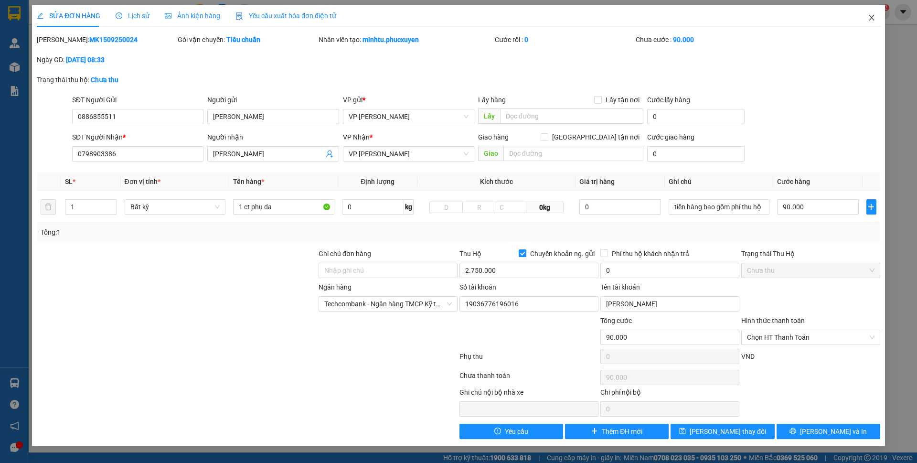
click at [868, 21] on icon "close" at bounding box center [871, 18] width 8 height 8
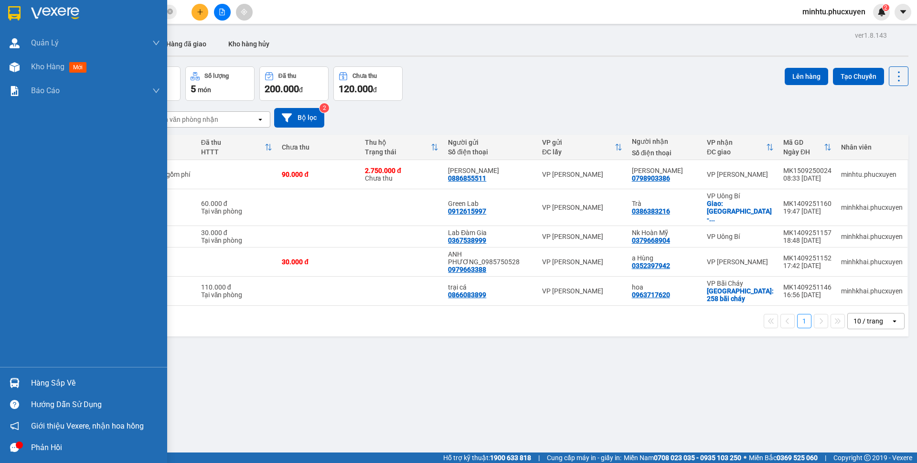
click at [17, 385] on img at bounding box center [15, 383] width 10 height 10
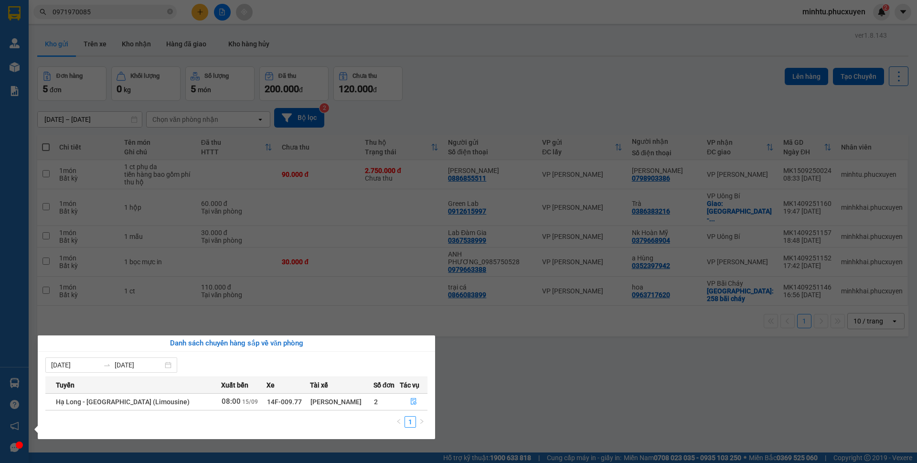
click at [303, 317] on section "Kết quả tìm kiếm ( 0 ) Bộ lọc Gửi 3 ngày gần nhất No Data 0971970085 minhtu.phu…" at bounding box center [458, 231] width 917 height 463
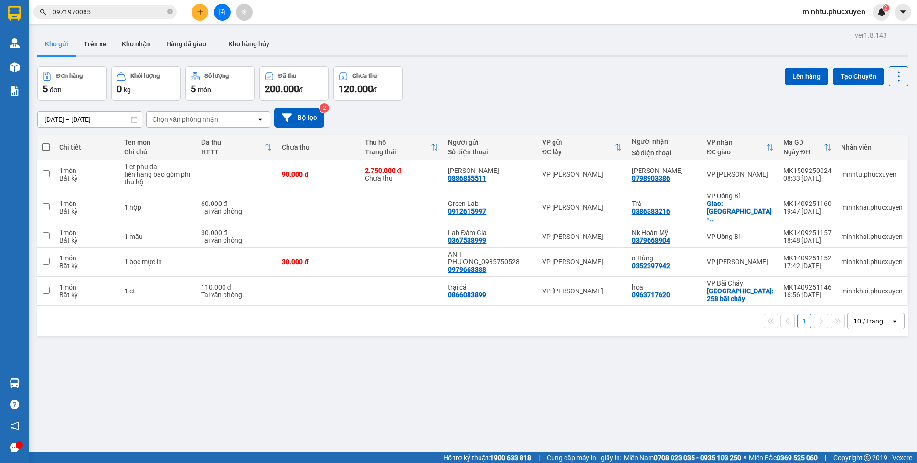
click at [220, 8] on button at bounding box center [222, 12] width 17 height 17
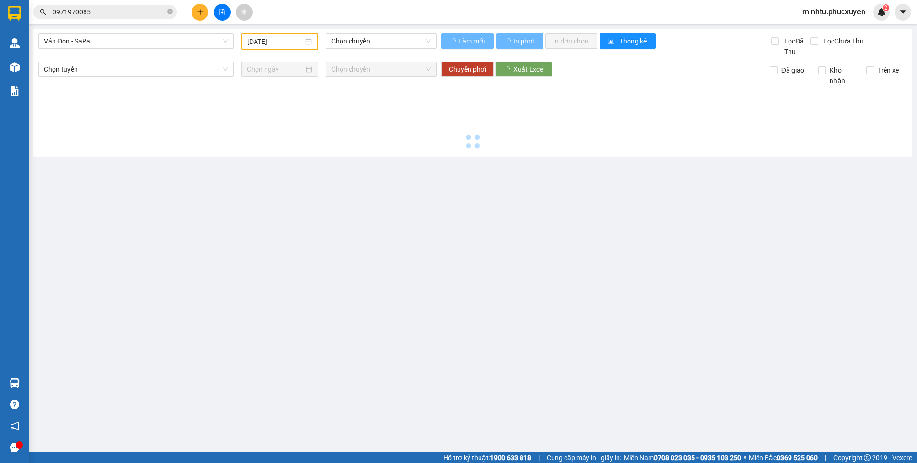
type input "[DATE]"
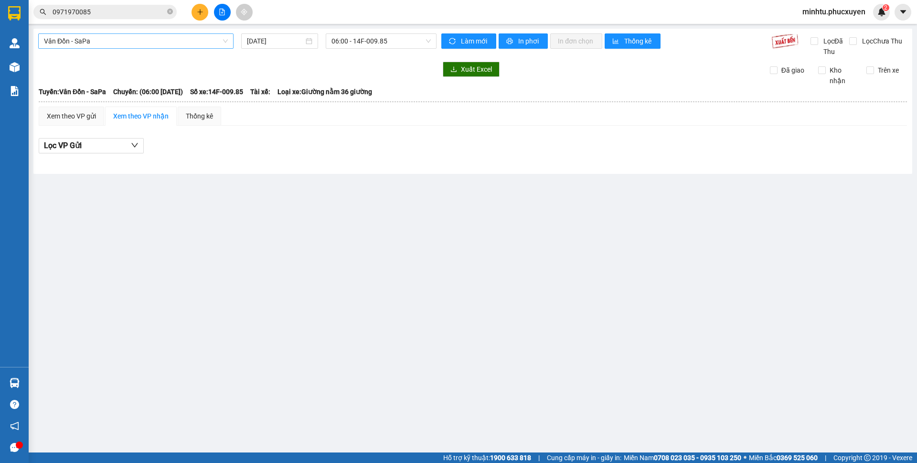
click at [181, 46] on span "Vân Đồn - SaPa" at bounding box center [136, 41] width 184 height 14
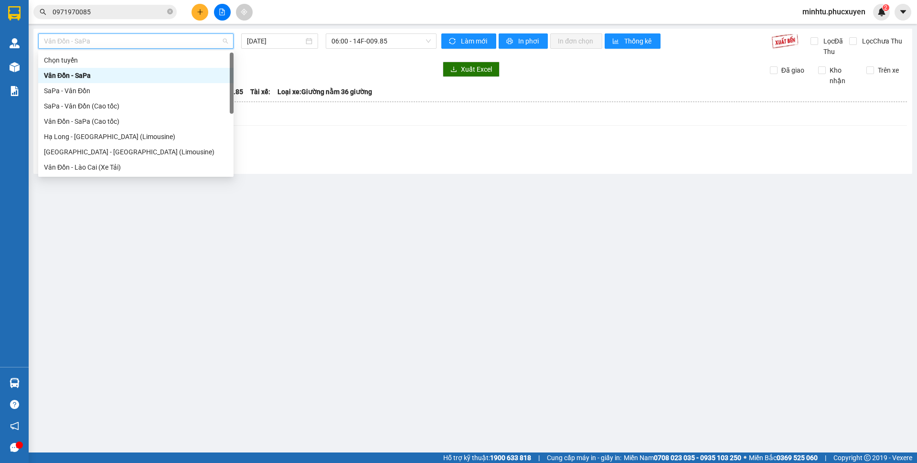
scroll to position [46, 0]
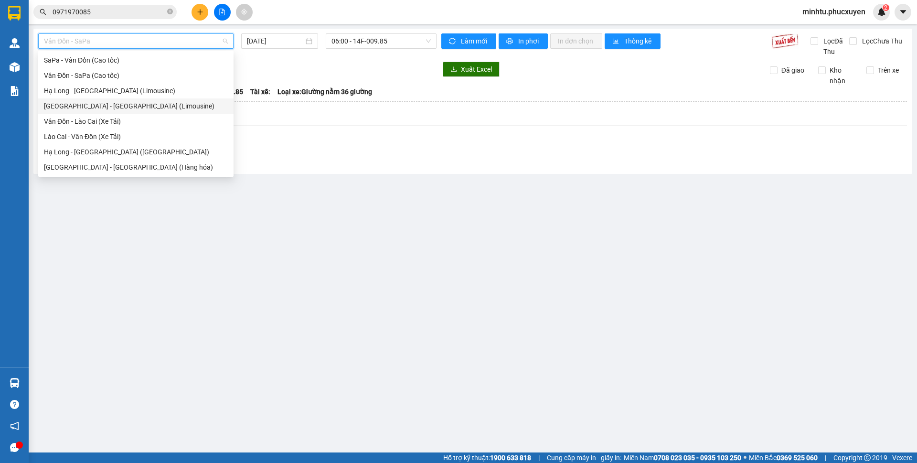
drag, startPoint x: 151, startPoint y: 109, endPoint x: 286, endPoint y: 65, distance: 142.1
click at [151, 109] on div "[GEOGRAPHIC_DATA] - [GEOGRAPHIC_DATA] (Limousine)" at bounding box center [136, 106] width 184 height 11
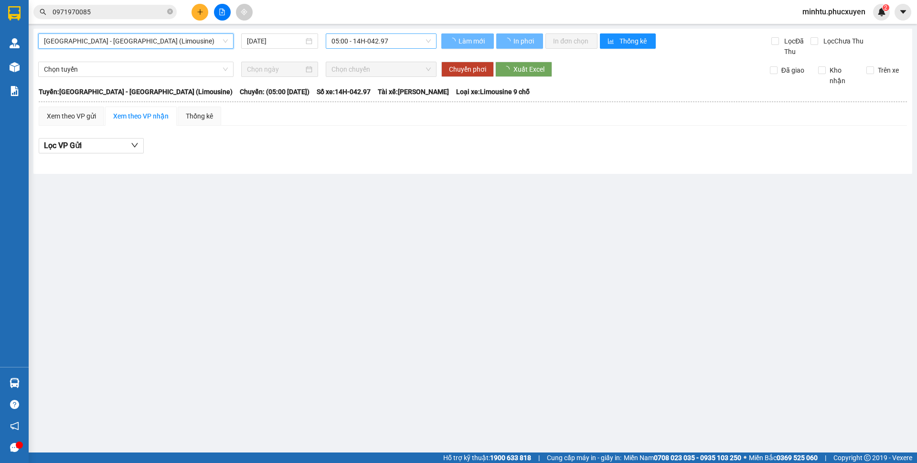
click at [372, 45] on span "05:00 - 14H-042.97" at bounding box center [380, 41] width 99 height 14
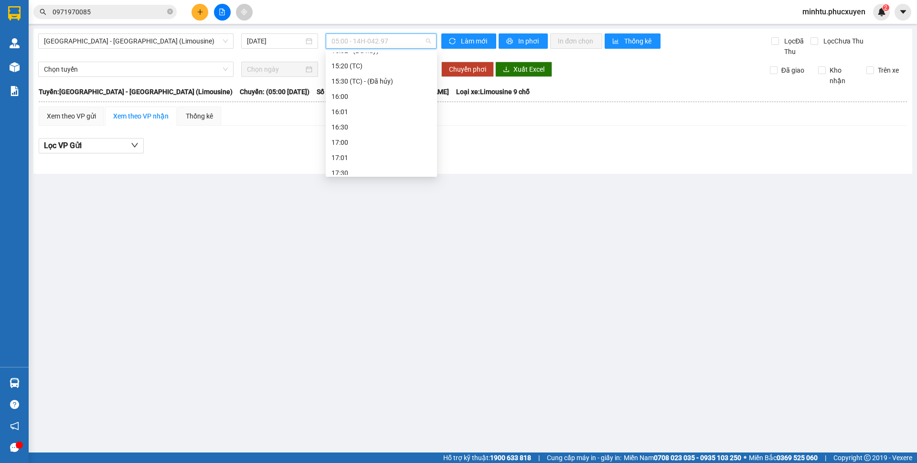
scroll to position [810, 0]
click at [278, 47] on div "[DATE]" at bounding box center [279, 40] width 77 height 15
click at [280, 44] on input "[DATE]" at bounding box center [275, 41] width 57 height 11
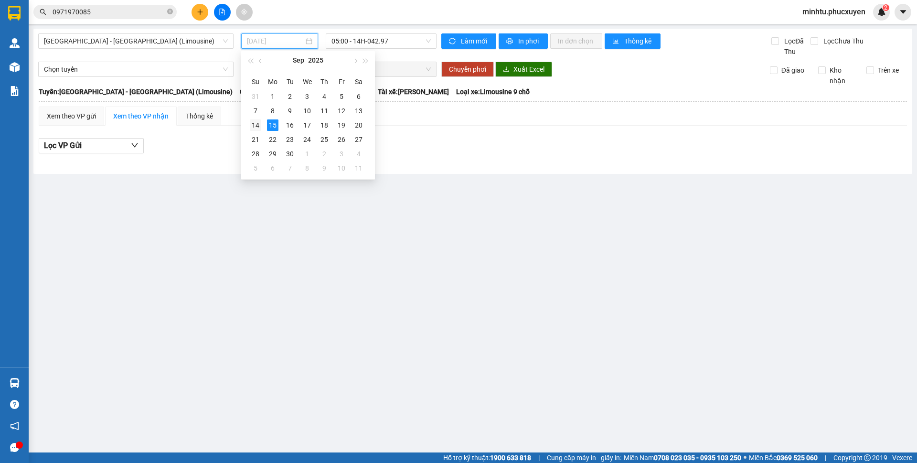
click at [257, 124] on div "14" at bounding box center [255, 124] width 11 height 11
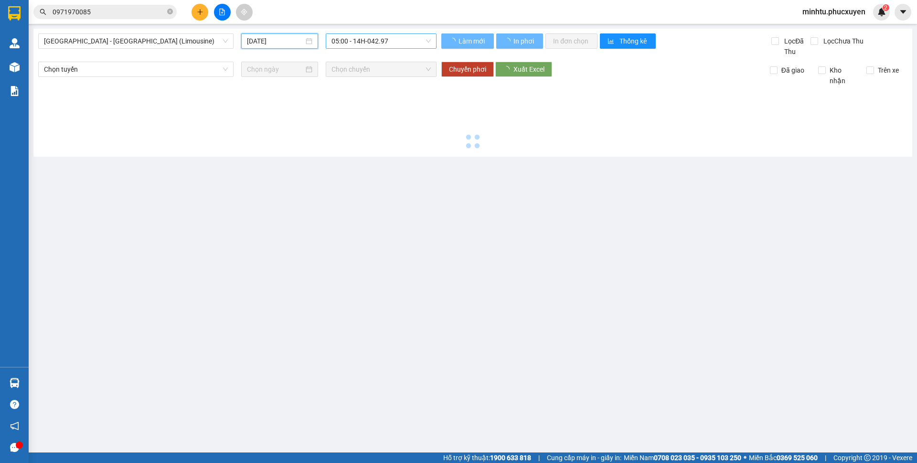
click at [421, 43] on span "05:00 - 14H-042.97" at bounding box center [380, 41] width 99 height 14
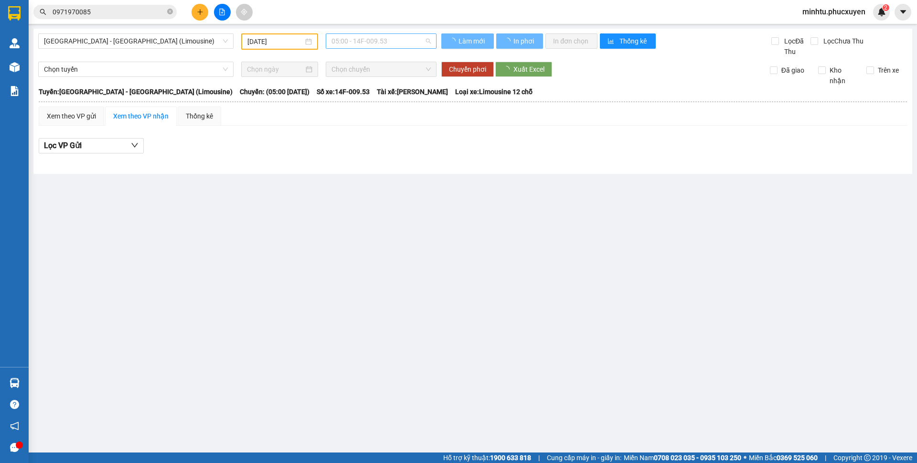
type input "14/09/2025"
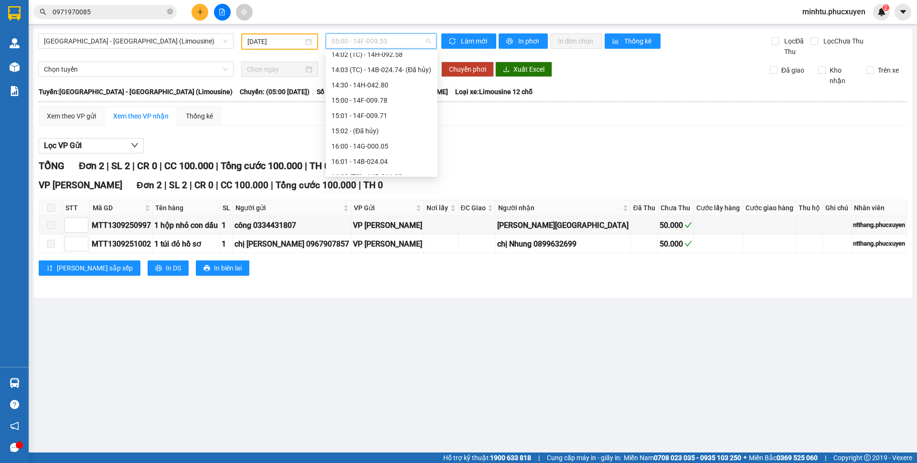
scroll to position [875, 0]
click at [413, 103] on div "20:00 - 14F-009.77" at bounding box center [381, 102] width 100 height 11
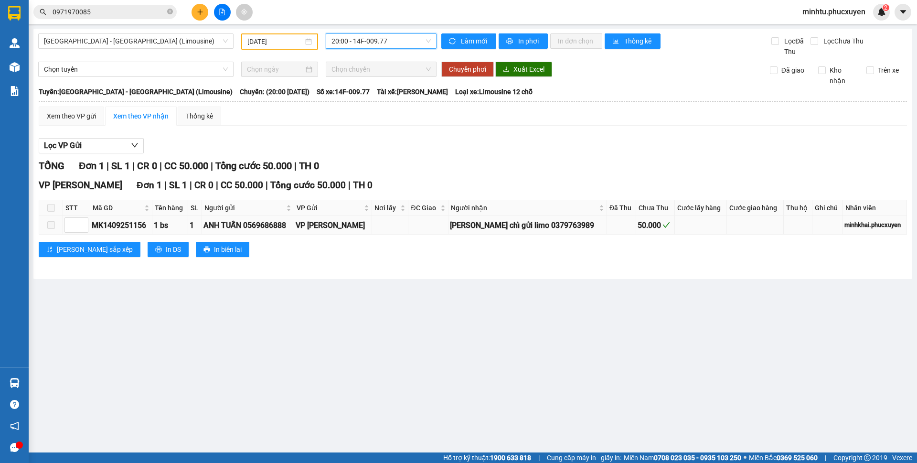
click at [140, 228] on div "MK1409251156" at bounding box center [121, 225] width 59 height 12
copy div "MK1409251156"
click at [29, 66] on main "Hà Nội - Hạ Long (Limousine) 14/09/2025 20:00 - 14F-009.77 Làm mới In phơi In đ…" at bounding box center [458, 226] width 917 height 452
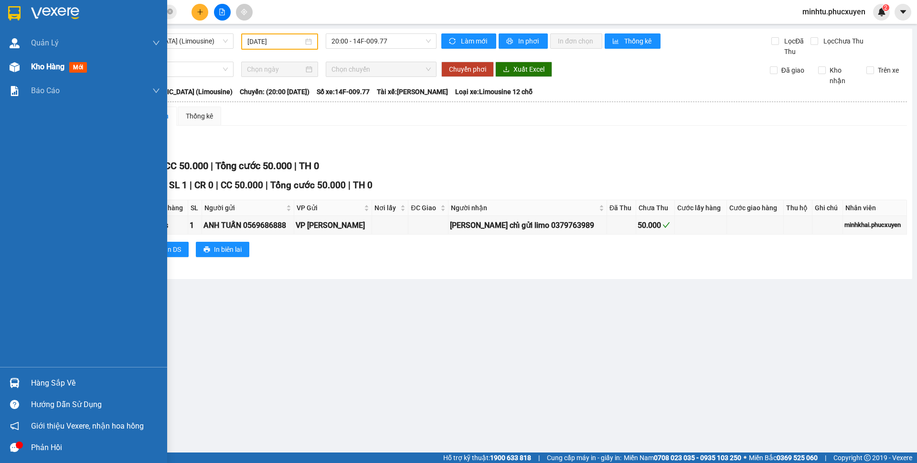
click at [21, 64] on div at bounding box center [14, 67] width 17 height 17
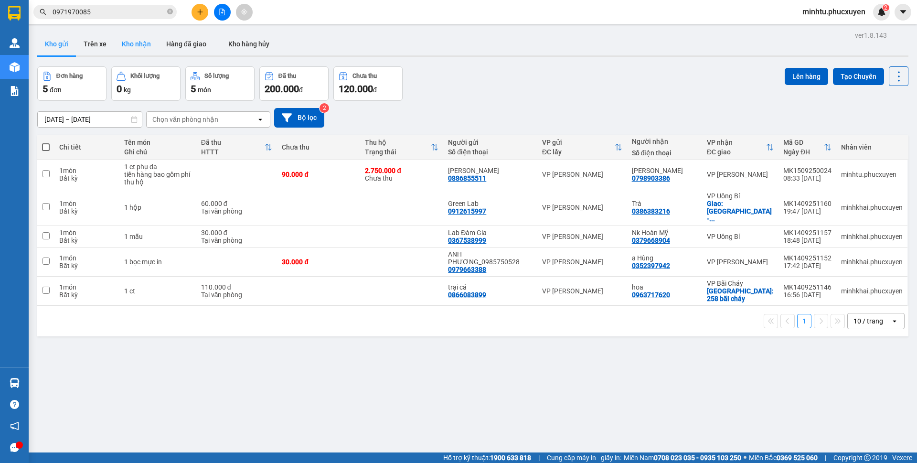
drag, startPoint x: 135, startPoint y: 47, endPoint x: 128, endPoint y: 48, distance: 6.2
click at [135, 47] on button "Kho nhận" at bounding box center [136, 43] width 44 height 23
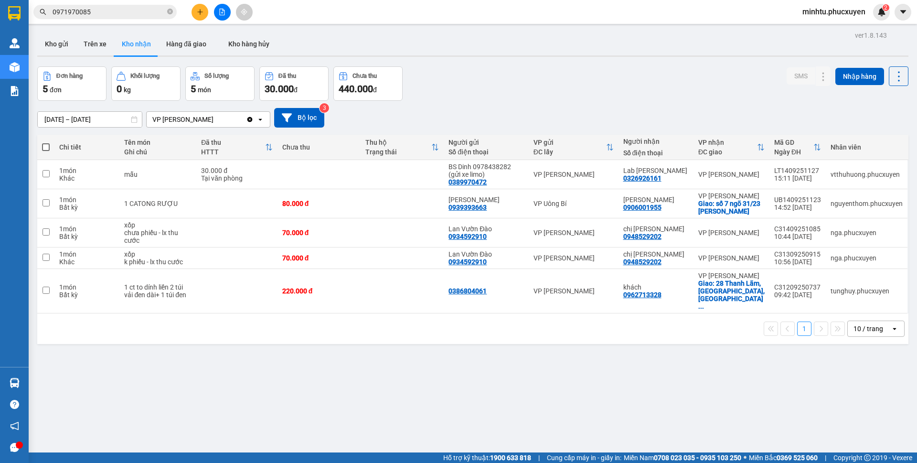
click at [57, 51] on button "Kho gửi" at bounding box center [56, 43] width 39 height 23
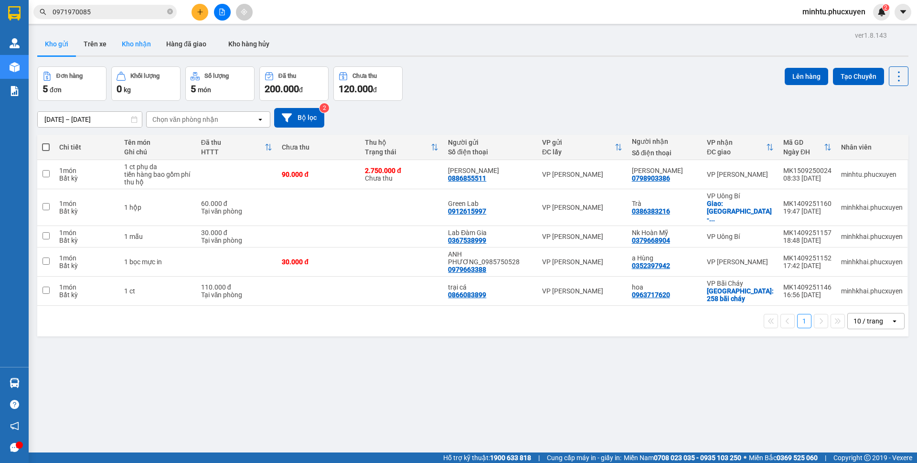
click at [138, 43] on button "Kho nhận" at bounding box center [136, 43] width 44 height 23
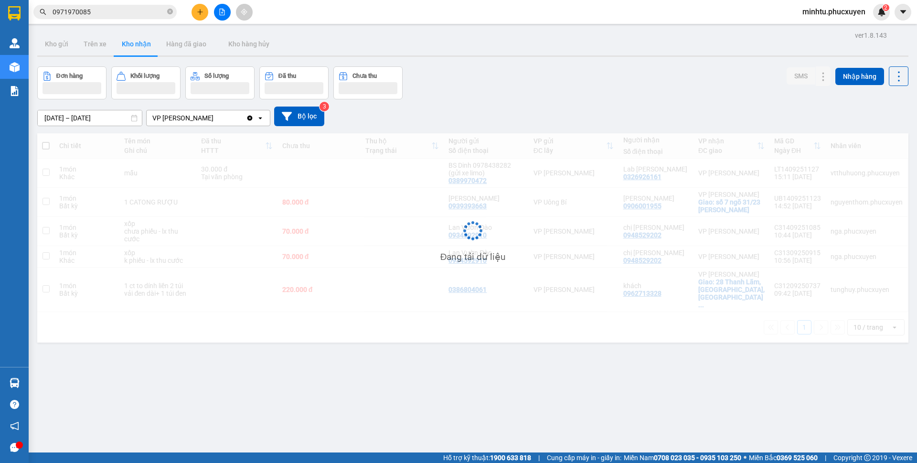
click at [55, 46] on button "Kho gửi" at bounding box center [56, 43] width 39 height 23
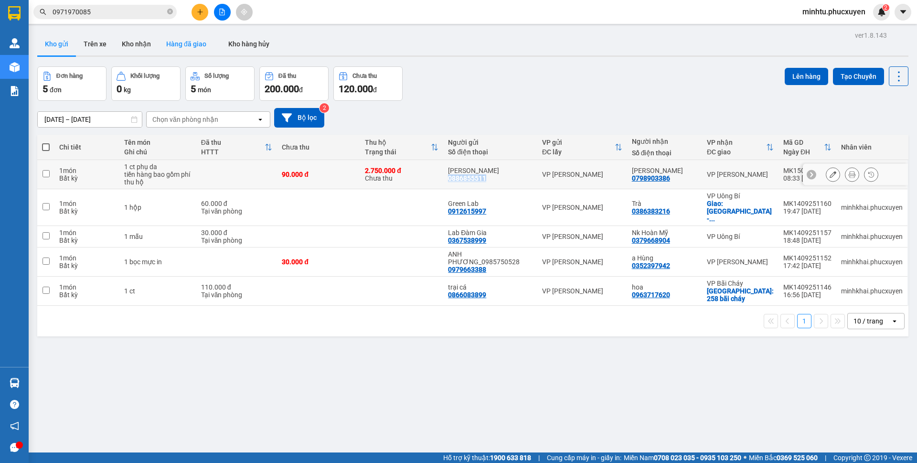
drag, startPoint x: 500, startPoint y: 180, endPoint x: 212, endPoint y: 36, distance: 321.8
click at [449, 179] on td "ANH CƯỜNG 0886855511" at bounding box center [490, 174] width 94 height 29
copy div "0886855511"
checkbox input "true"
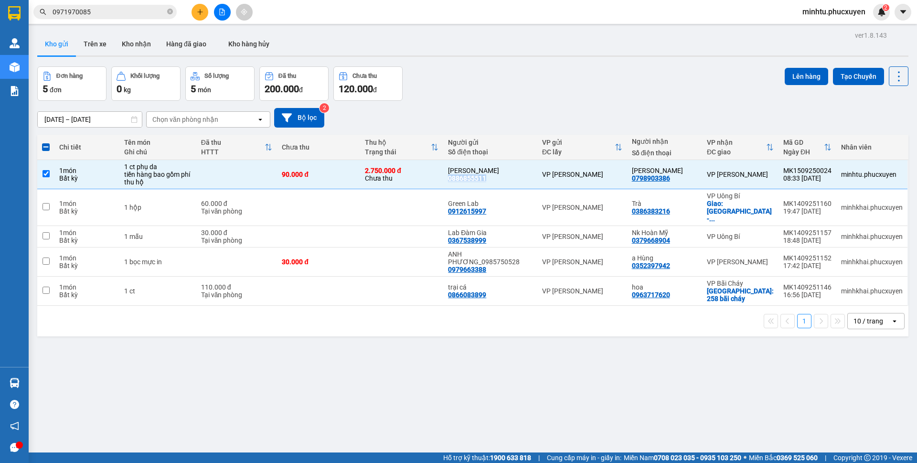
click at [104, 13] on input "0971970085" at bounding box center [109, 12] width 113 height 11
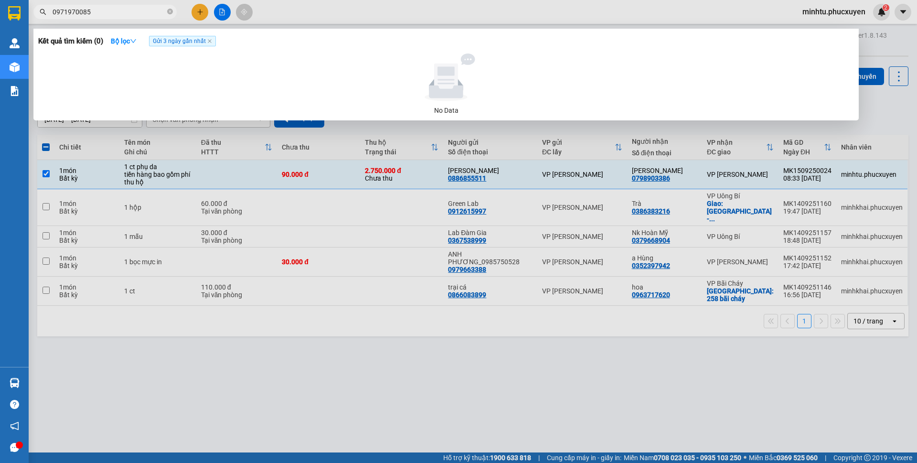
click at [104, 13] on input "0971970085" at bounding box center [109, 12] width 113 height 11
paste input "886855511"
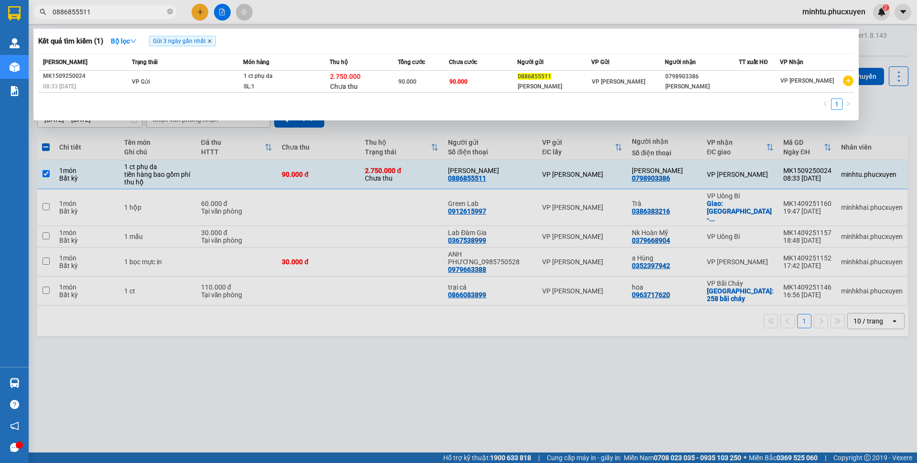
type input "0886855511"
click at [212, 43] on icon "close" at bounding box center [210, 41] width 4 height 4
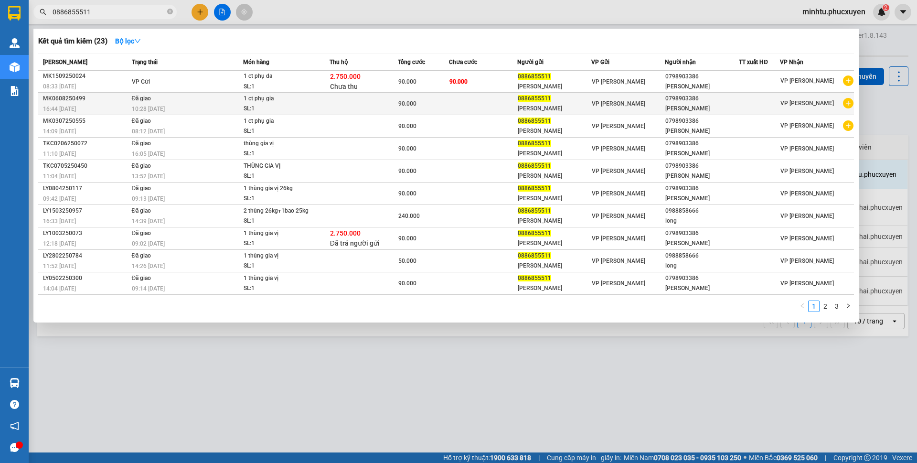
click at [462, 106] on td at bounding box center [483, 104] width 68 height 22
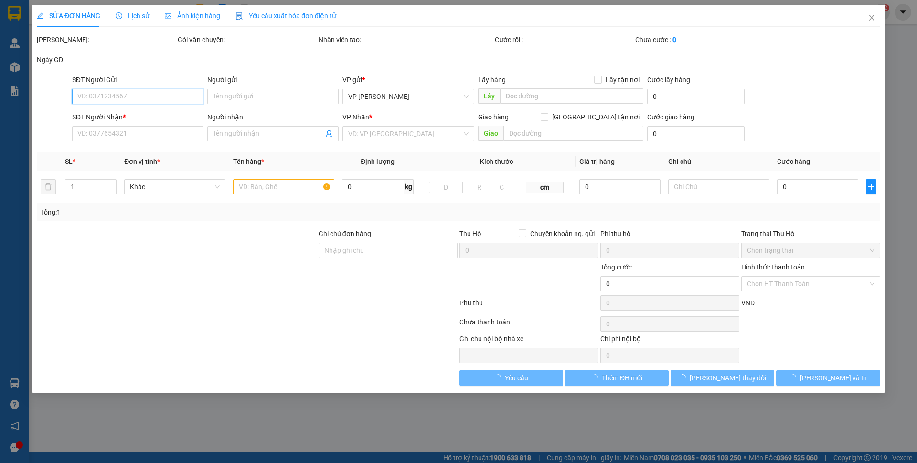
type input "0886855511"
type input "ANH CƯỜNG"
type input "0798903386"
type input "Anh Thái"
type input "90.000"
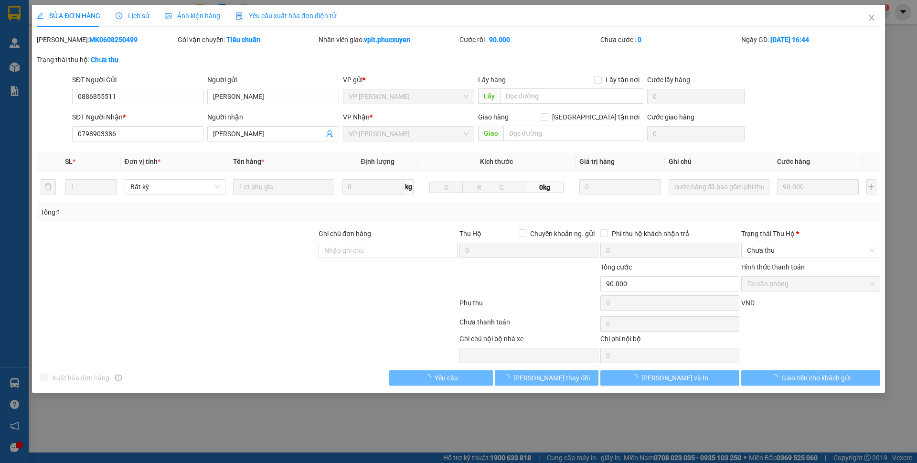
click at [137, 19] on span "Lịch sử" at bounding box center [133, 16] width 34 height 8
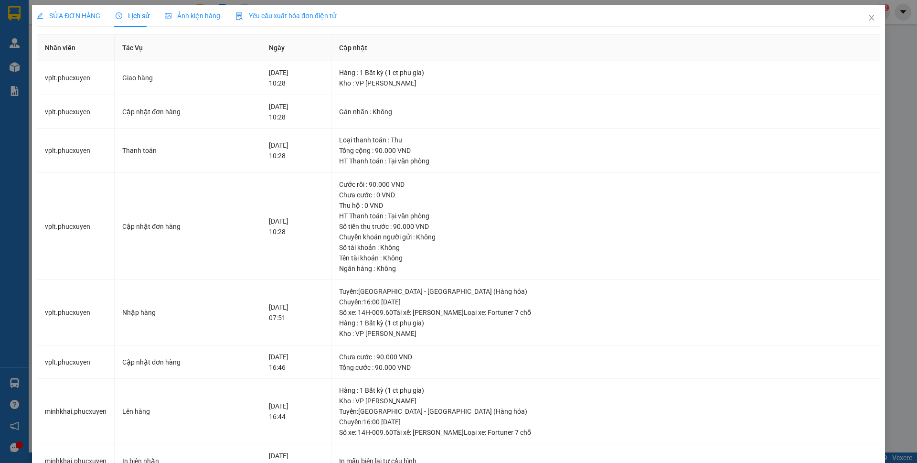
click at [90, 12] on span "SỬA ĐƠN HÀNG" at bounding box center [68, 16] width 63 height 8
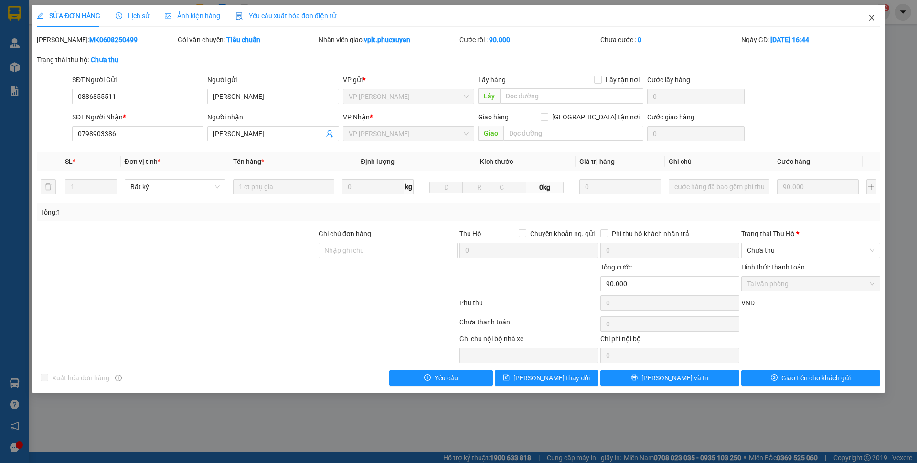
click at [871, 20] on icon "close" at bounding box center [871, 18] width 8 height 8
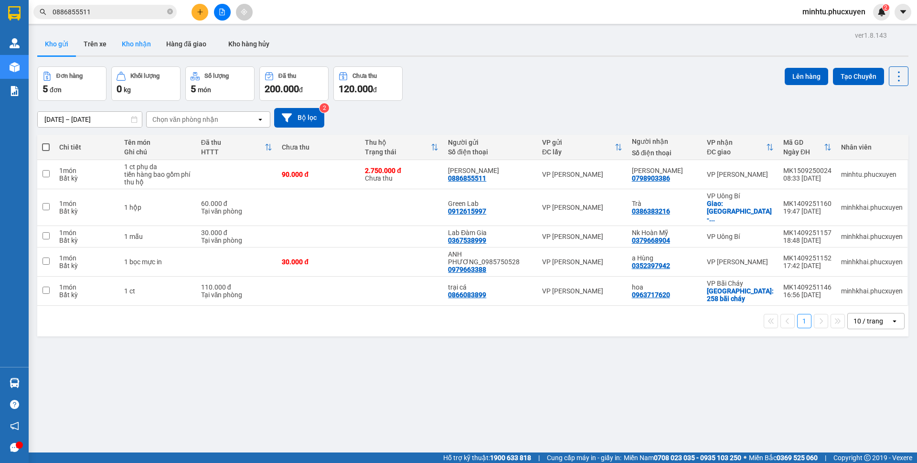
click at [138, 50] on button "Kho nhận" at bounding box center [136, 43] width 44 height 23
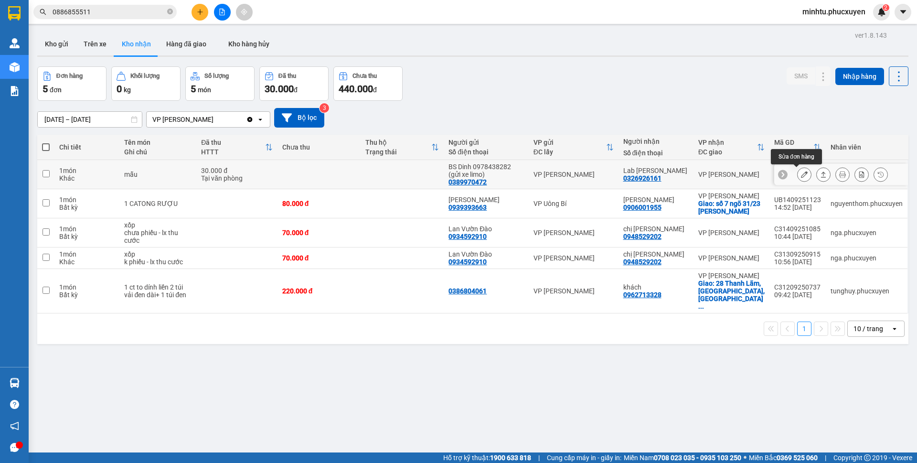
click at [797, 176] on button at bounding box center [803, 174] width 13 height 17
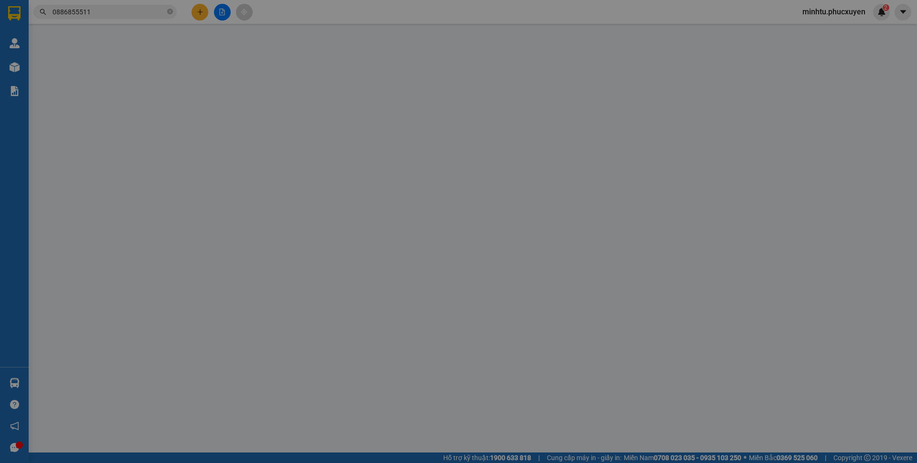
type input "0389970472"
type input "BS Dinh 0978438282 (gửi xe limo)"
type input "0326926161"
type input "Lab Khánh Linh"
type input "30.000"
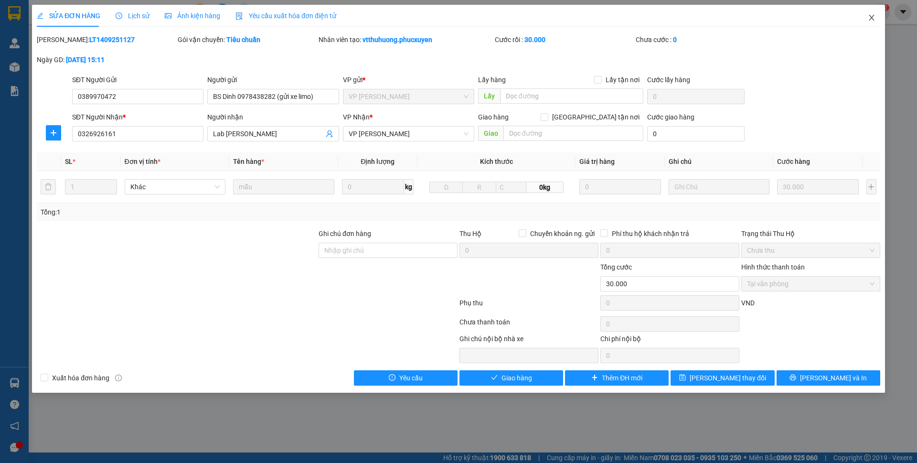
click at [870, 20] on icon "close" at bounding box center [871, 18] width 8 height 8
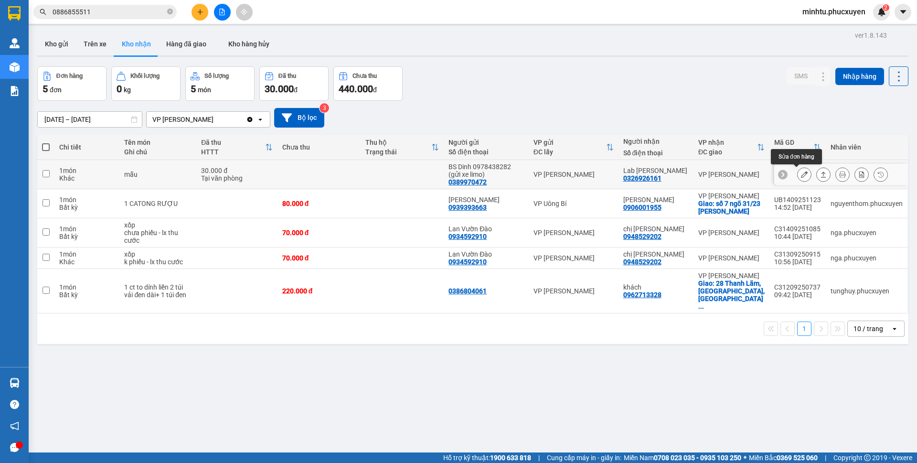
click at [801, 174] on icon at bounding box center [804, 174] width 7 height 7
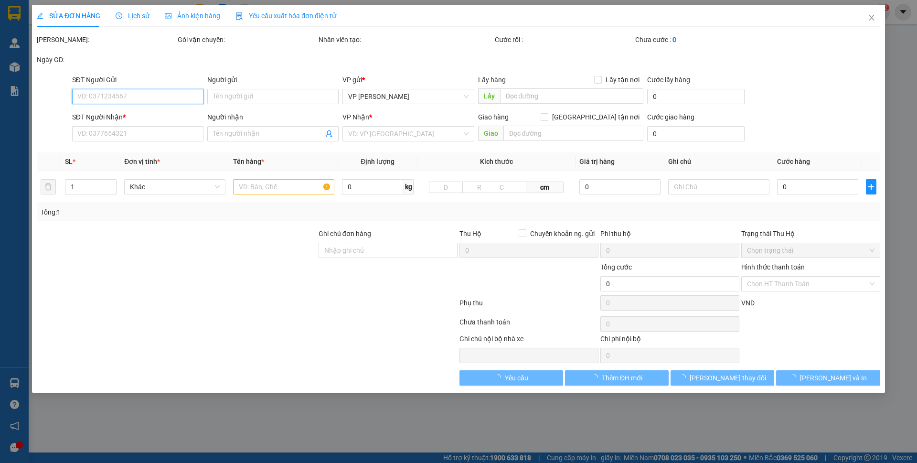
type input "0389970472"
type input "BS Dinh 0978438282 (gửi xe limo)"
type input "0326926161"
type input "Lab Khánh Linh"
type input "30.000"
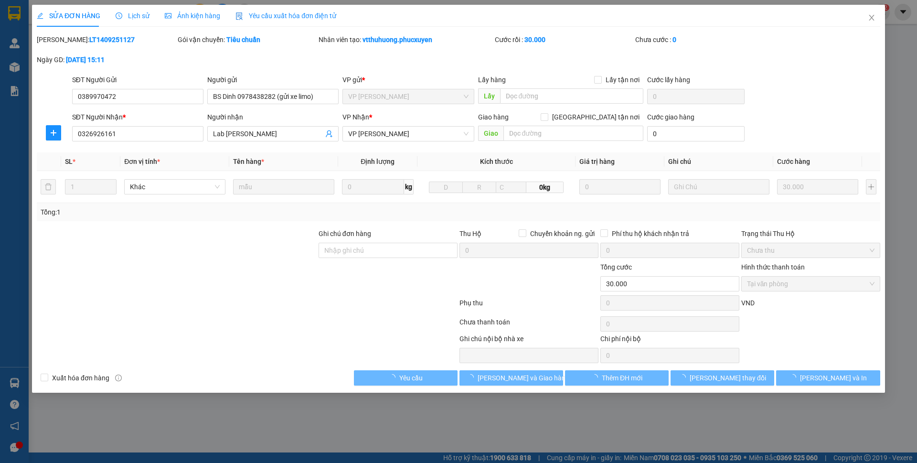
click at [130, 18] on span "Lịch sử" at bounding box center [133, 16] width 34 height 8
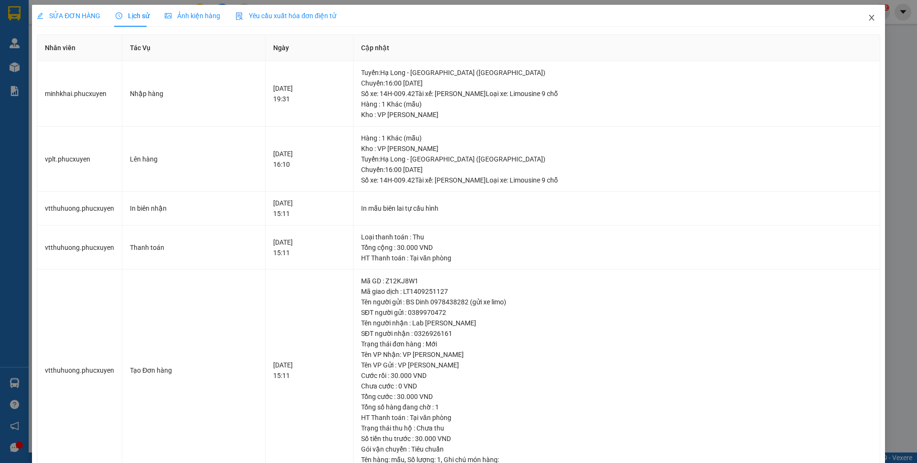
click at [858, 16] on span "Close" at bounding box center [871, 18] width 27 height 27
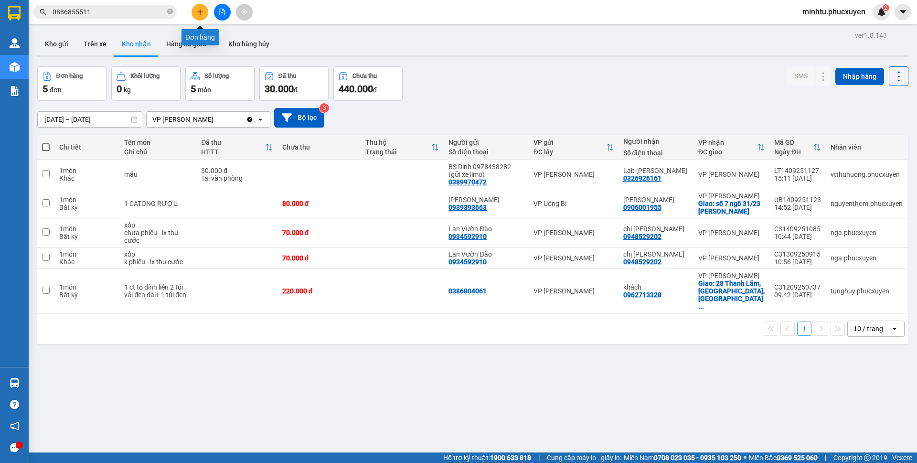
click at [198, 12] on icon "plus" at bounding box center [199, 11] width 5 height 0
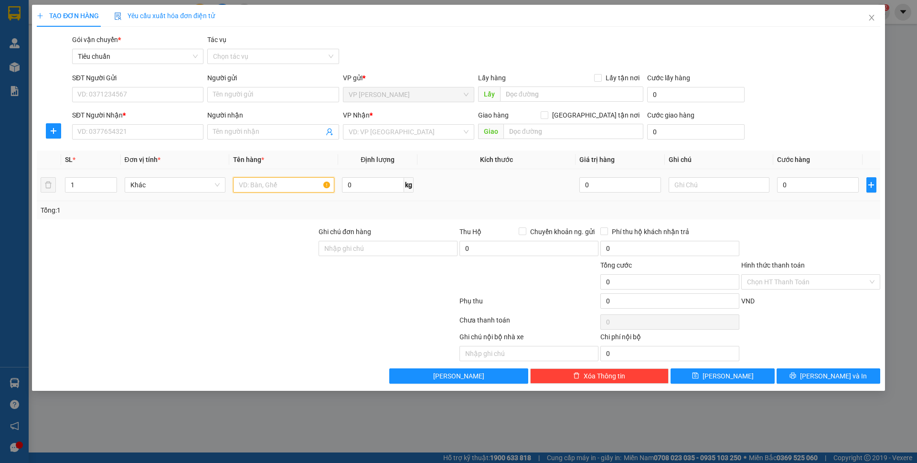
click at [255, 189] on input "text" at bounding box center [283, 184] width 101 height 15
type input "1 mẫu"
click at [160, 97] on input "SĐT Người Gửi" at bounding box center [137, 94] width 131 height 15
click at [124, 94] on input "SĐT Người Gửi" at bounding box center [137, 94] width 131 height 15
click at [125, 95] on input "0986505429" at bounding box center [137, 94] width 131 height 15
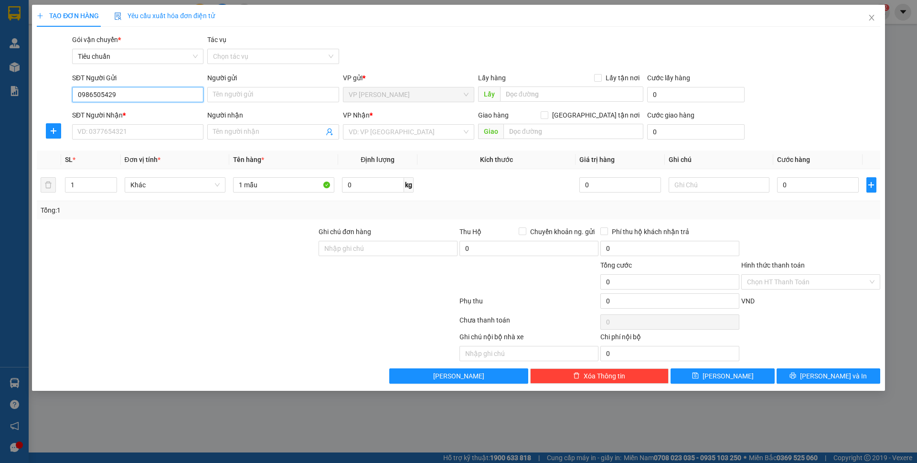
drag, startPoint x: 138, startPoint y: 95, endPoint x: 72, endPoint y: 100, distance: 65.6
click at [72, 100] on input "0986505429" at bounding box center [137, 94] width 131 height 15
type input "0839988883"
click at [106, 114] on div "0839988883 - dmax" at bounding box center [138, 113] width 120 height 11
type input "dmax"
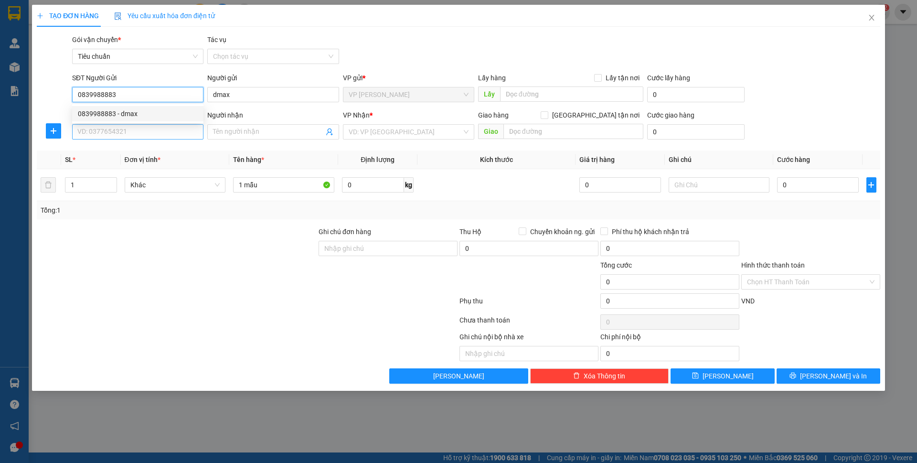
type input "0839988883"
click at [104, 124] on input "SĐT Người Nhận *" at bounding box center [137, 131] width 131 height 15
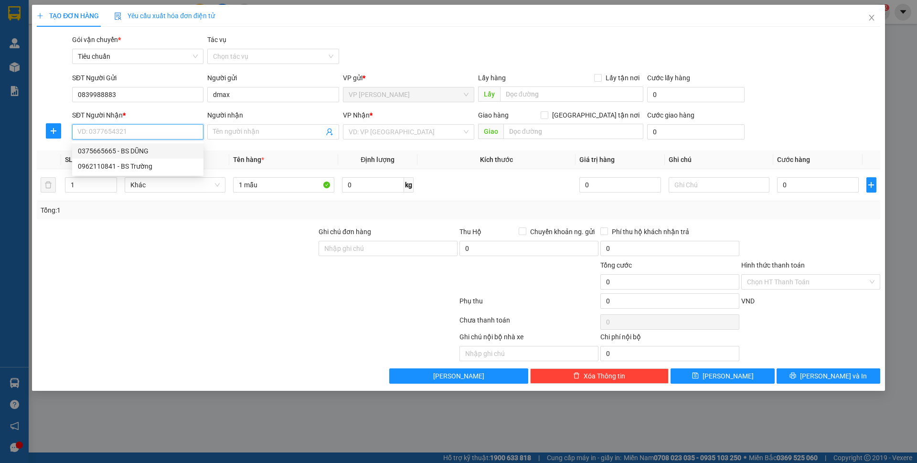
click at [155, 151] on div "0375665665 - BS DŨNG" at bounding box center [138, 151] width 120 height 11
type input "0375665665"
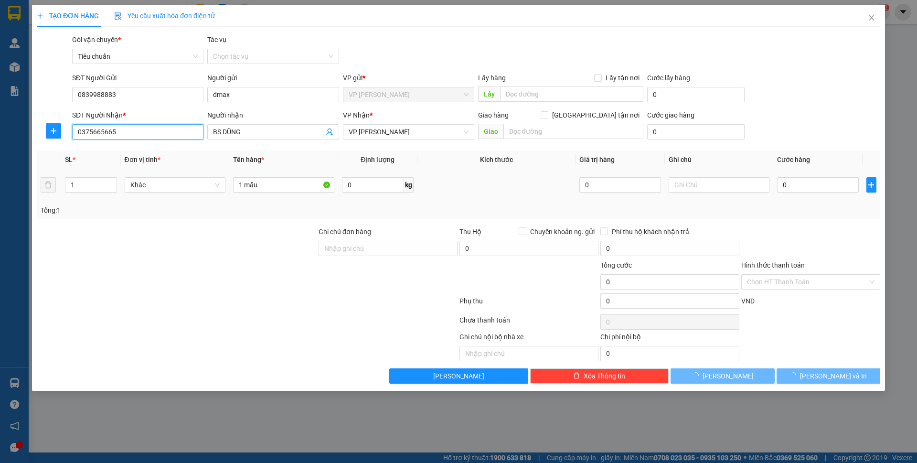
type input "BS DŨNG"
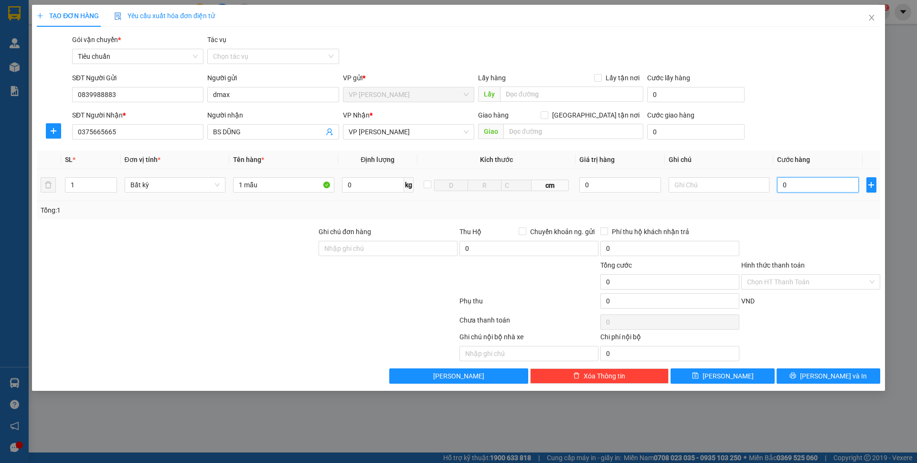
click at [789, 186] on input "0" at bounding box center [817, 184] width 81 height 15
type input "30"
click at [807, 135] on div "SĐT Người Nhận * 0375665665 Người nhận BS DŨNG VP Nhận * VP Loong Toòng Giao hà…" at bounding box center [476, 126] width 812 height 33
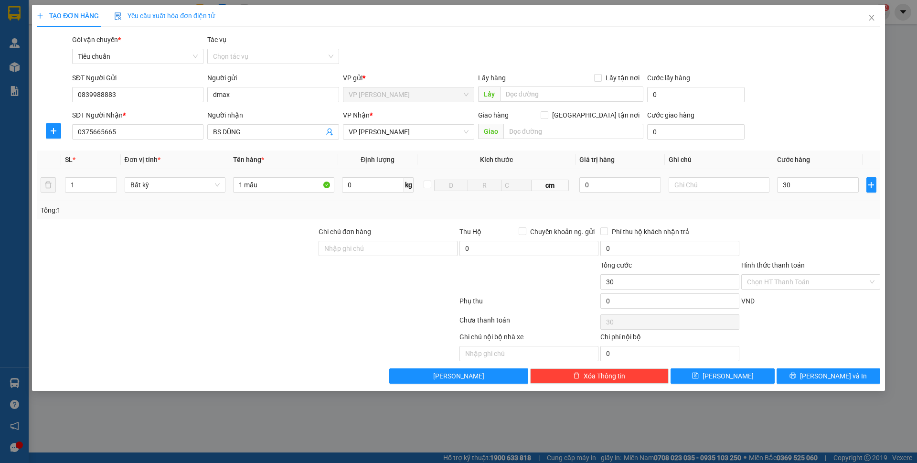
type input "30.000"
click at [799, 281] on input "Hình thức thanh toán" at bounding box center [807, 282] width 121 height 14
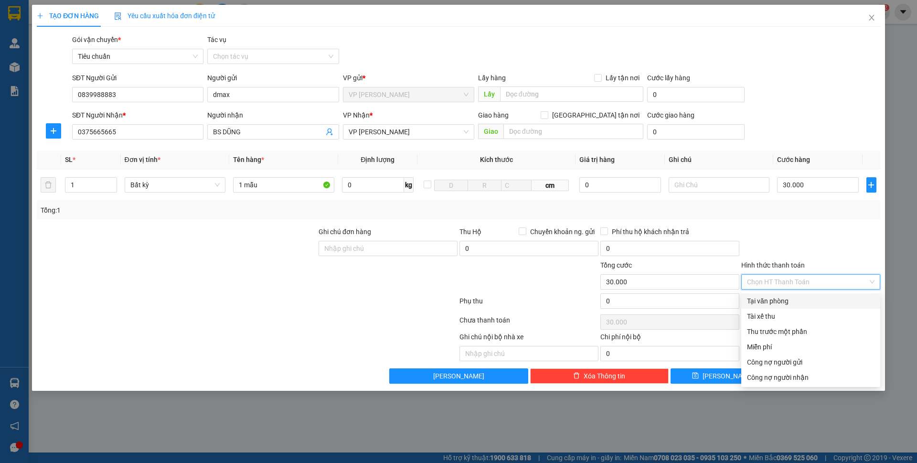
click at [791, 299] on div "Tại văn phòng" at bounding box center [810, 301] width 127 height 11
type input "0"
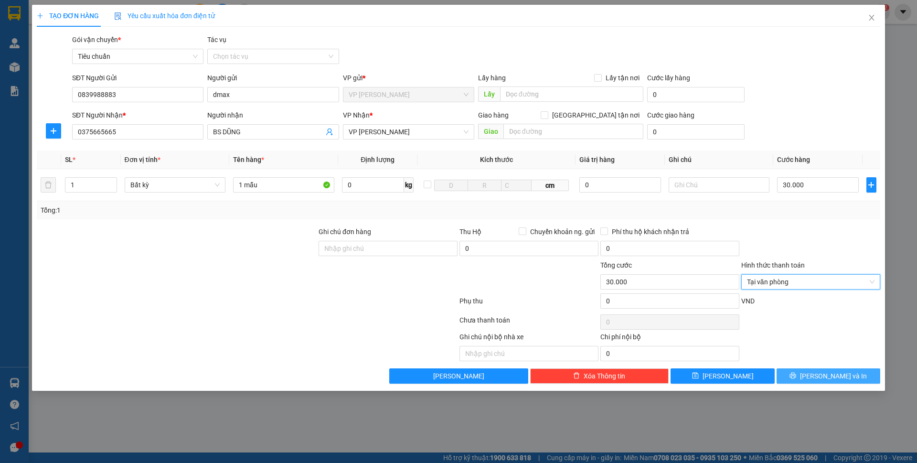
click at [841, 377] on span "[PERSON_NAME] và In" at bounding box center [833, 375] width 67 height 11
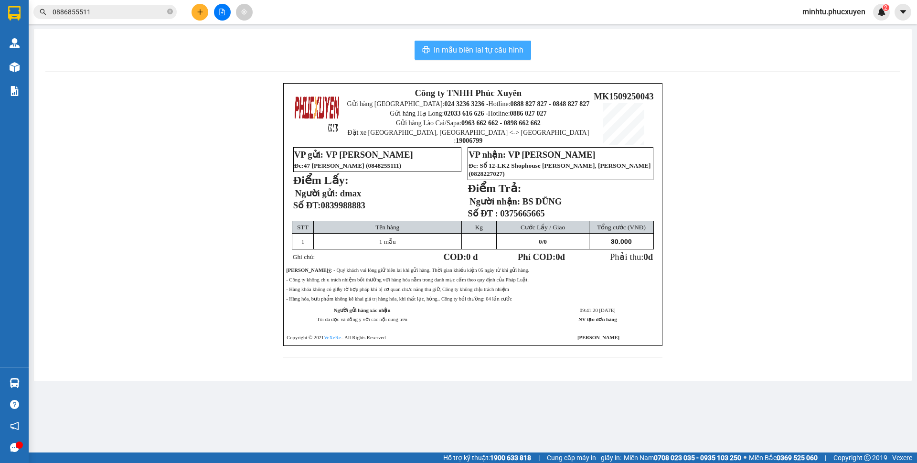
click at [518, 53] on span "In mẫu biên lai tự cấu hình" at bounding box center [479, 50] width 90 height 12
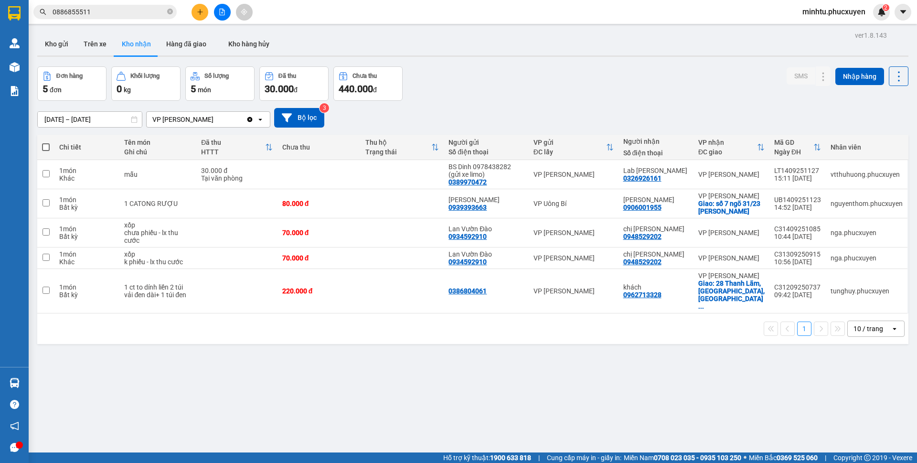
click at [191, 15] on div at bounding box center [222, 12] width 72 height 17
click at [192, 14] on button at bounding box center [199, 12] width 17 height 17
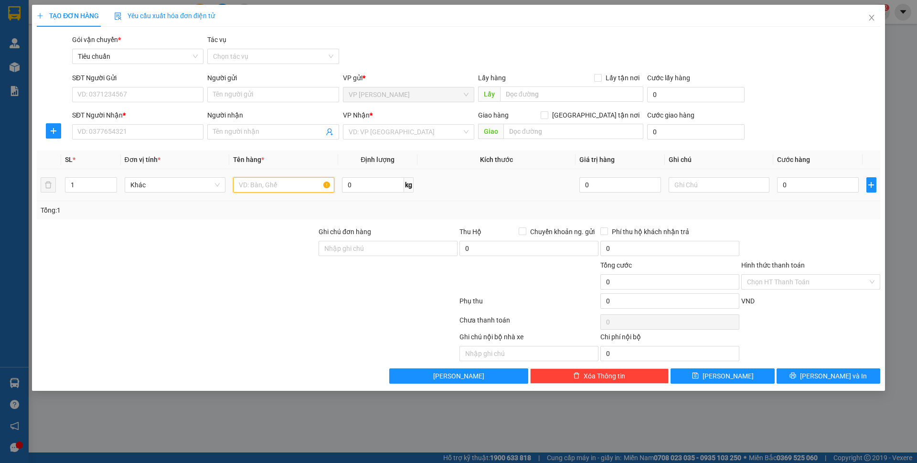
click at [253, 190] on input "text" at bounding box center [283, 184] width 101 height 15
type input "1 xốp băng dính vàng"
click at [140, 96] on input "SĐT Người Gửi" at bounding box center [137, 94] width 131 height 15
type input "0901726888"
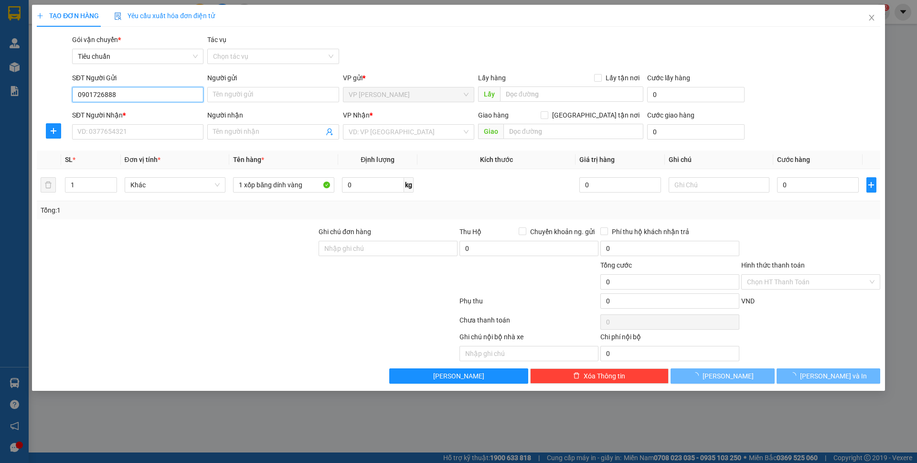
click at [148, 101] on input "0901726888" at bounding box center [137, 94] width 131 height 15
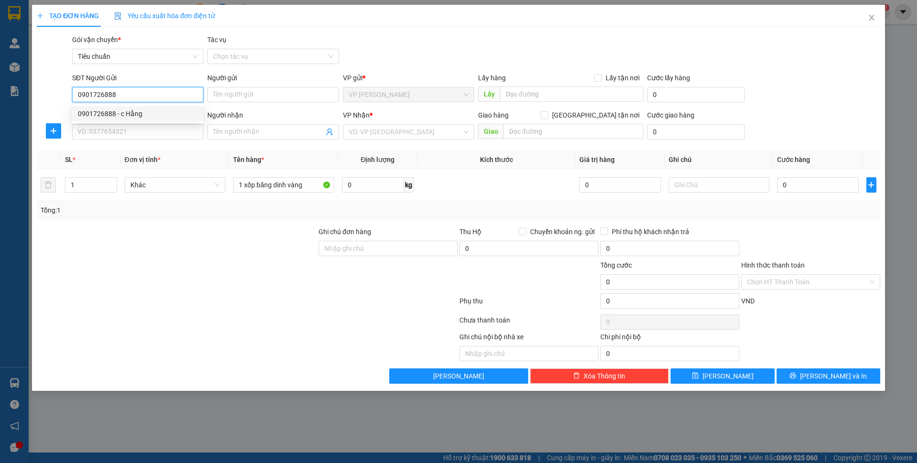
click at [146, 109] on div "0901726888 - c Hằng" at bounding box center [138, 113] width 120 height 11
type input "c Hằng"
type input "0901726888"
click at [137, 129] on input "SĐT Người Nhận *" at bounding box center [137, 131] width 131 height 15
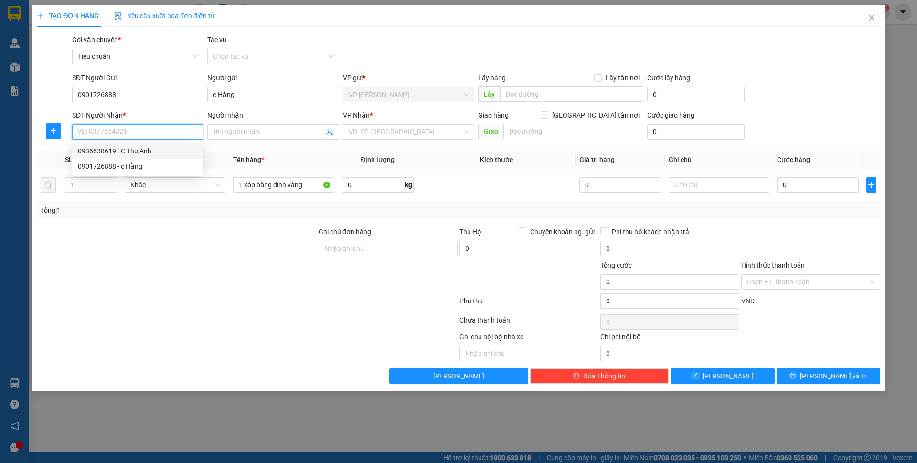
click at [156, 153] on div "0936638619 - C Thu Anh" at bounding box center [138, 151] width 120 height 11
type input "0936638619"
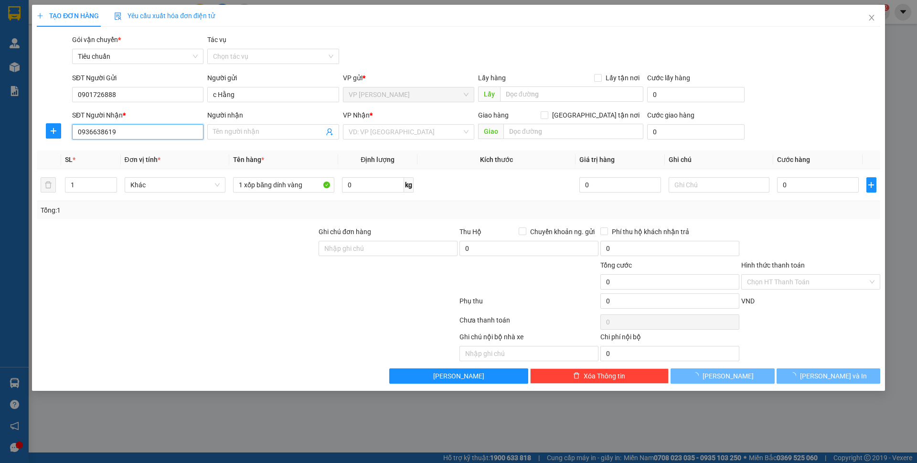
type input "C Thu Anh"
checkbox input "true"
type input "Cty Điện Lực QN"
type input "40.000"
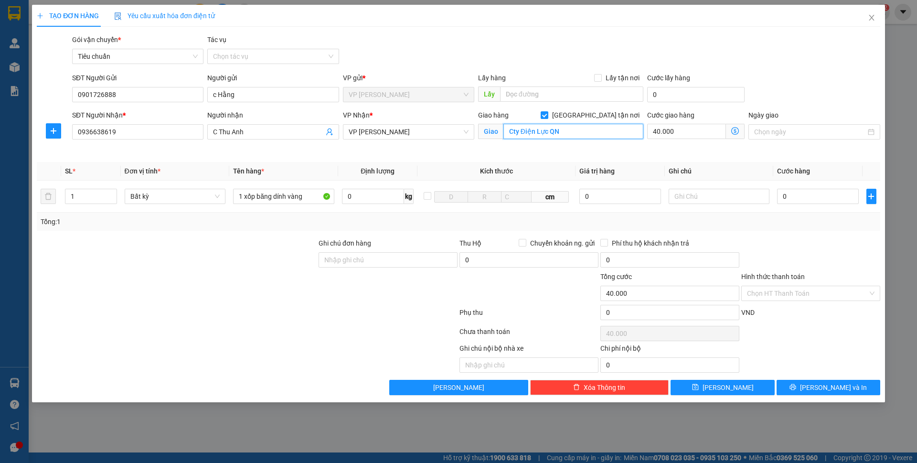
click at [582, 133] on input "Cty Điện Lực QN" at bounding box center [573, 131] width 140 height 15
click at [618, 119] on span "[GEOGRAPHIC_DATA] tận nơi" at bounding box center [595, 115] width 95 height 11
click at [547, 118] on input "[GEOGRAPHIC_DATA] tận nơi" at bounding box center [543, 114] width 7 height 7
checkbox input "false"
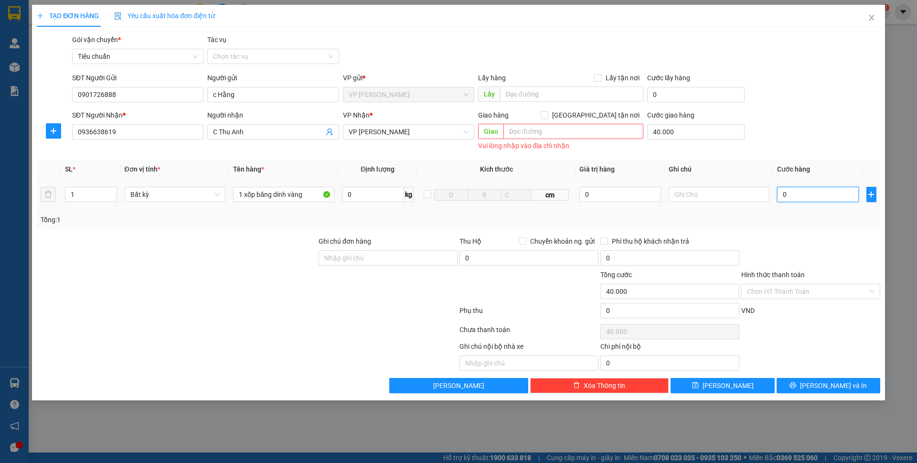
click at [809, 195] on input "0" at bounding box center [817, 194] width 81 height 15
type input "4"
type input "40.004"
type input "40"
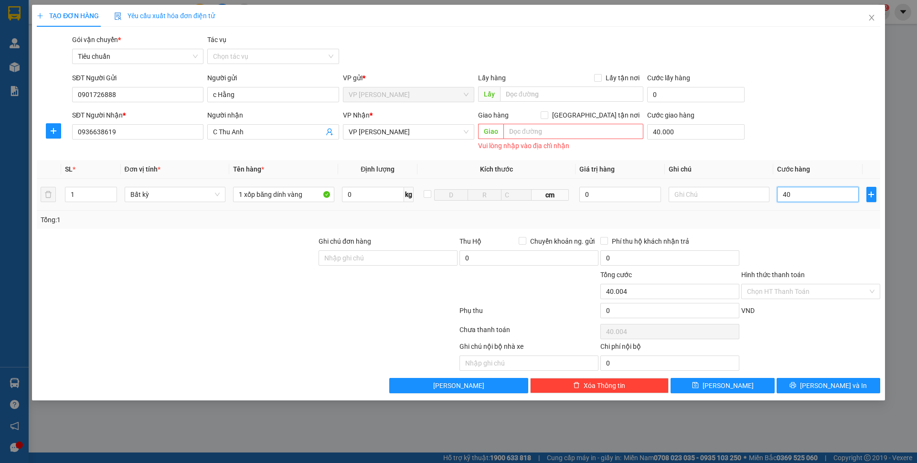
type input "40.040"
click at [797, 124] on div "SĐT Người Nhận * 0936638619 Người nhận C Thu Anh VP Nhận * VP Hạ Long Giao hàng…" at bounding box center [476, 131] width 812 height 43
type input "40.000"
type input "80.000"
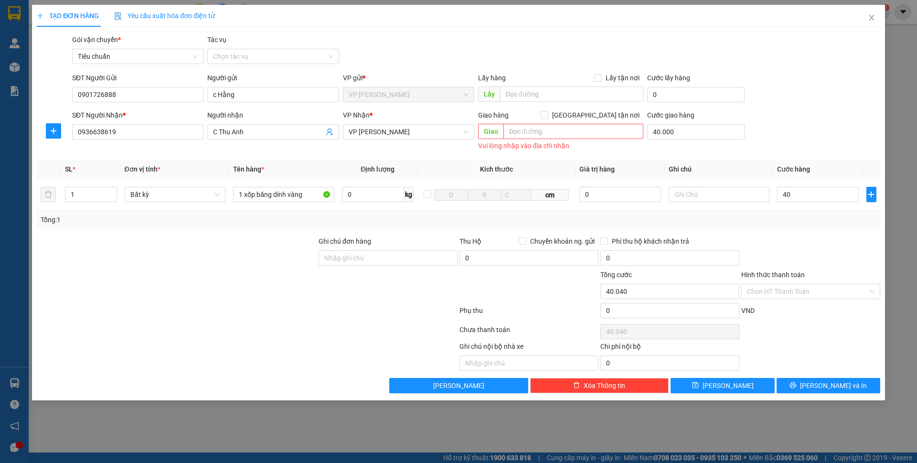
type input "80.000"
click at [735, 137] on input "40.000" at bounding box center [695, 131] width 97 height 15
type input "0"
type input "40.000"
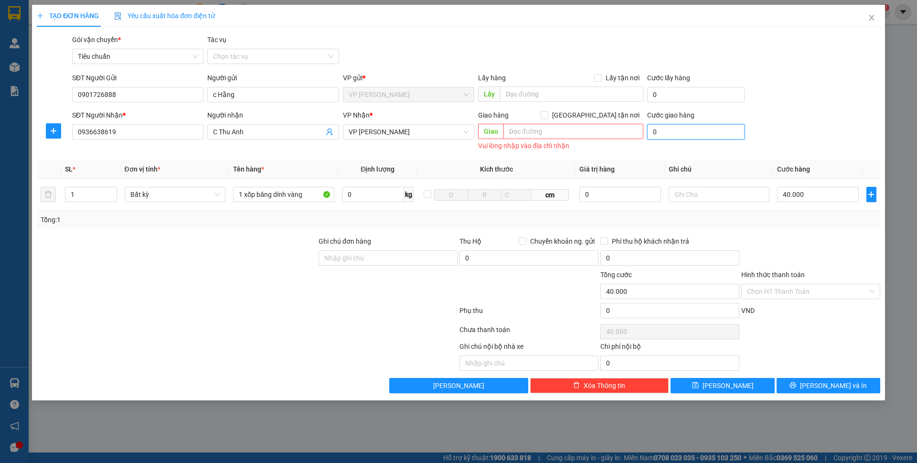
type input "0"
click at [814, 115] on div "SĐT Người Nhận * 0936638619 Người nhận C Thu Anh VP Nhận * VP Hạ Long Giao hàng…" at bounding box center [476, 131] width 812 height 43
click at [832, 388] on span "[PERSON_NAME] và In" at bounding box center [833, 385] width 67 height 11
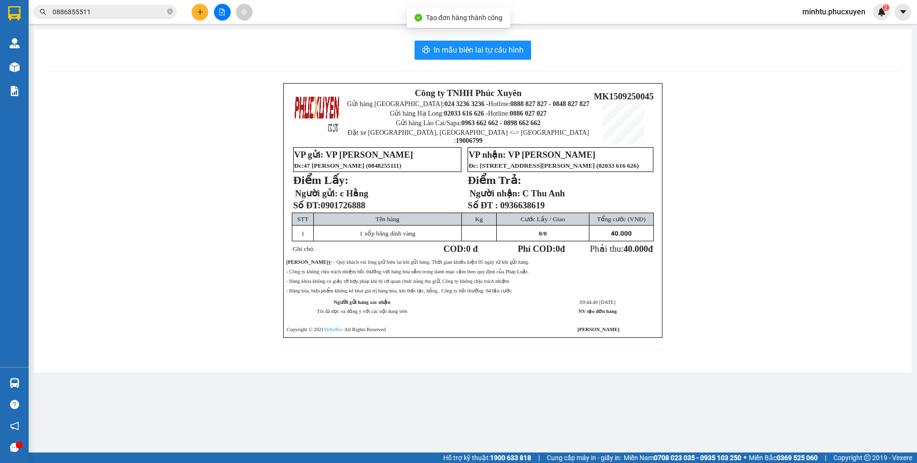
drag, startPoint x: 485, startPoint y: 65, endPoint x: 489, endPoint y: 60, distance: 6.1
click at [485, 64] on div "In mẫu biên lai tự cấu hình Công ty TNHH Phúc Xuyên Gửi hàng Hà Nội: 024 3236 3…" at bounding box center [473, 200] width 878 height 343
click at [489, 60] on div "In mẫu biên lai tự cấu hình Công ty TNHH Phúc Xuyên Gửi hàng Hà Nội: 024 3236 3…" at bounding box center [473, 200] width 878 height 343
click at [509, 54] on span "In mẫu biên lai tự cấu hình" at bounding box center [479, 50] width 90 height 12
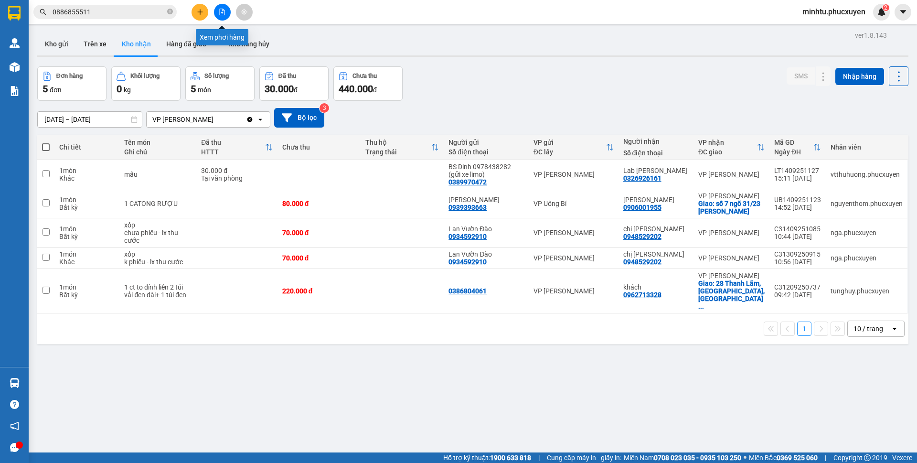
click at [202, 9] on icon "plus" at bounding box center [200, 12] width 7 height 7
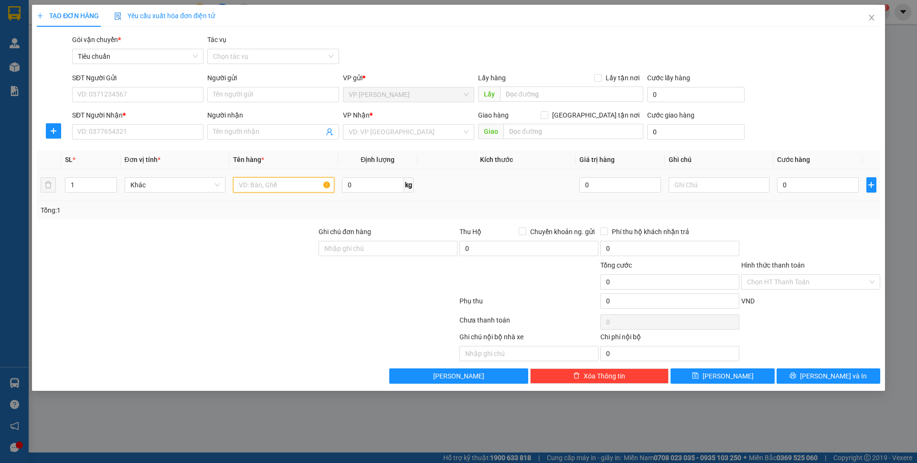
click at [252, 186] on input "text" at bounding box center [283, 184] width 101 height 15
type input "1 ct phụ tùng oto"
click at [174, 102] on input "SĐT Người Gửi" at bounding box center [137, 94] width 131 height 15
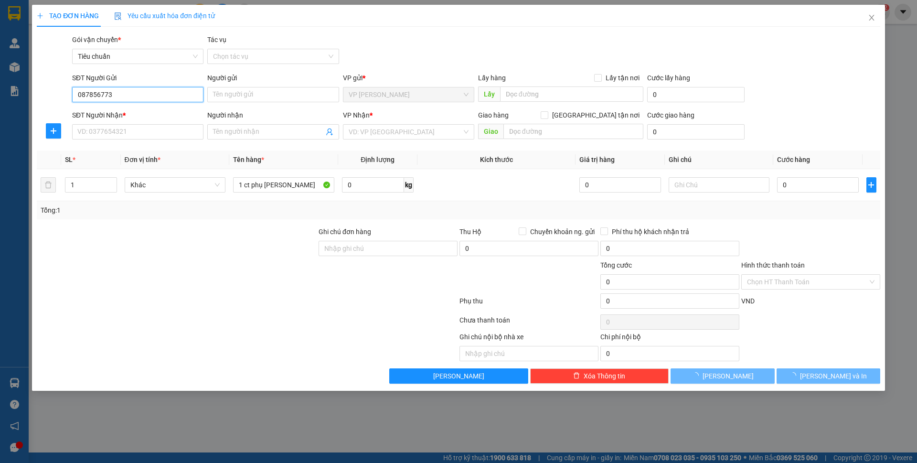
type input "0878567735"
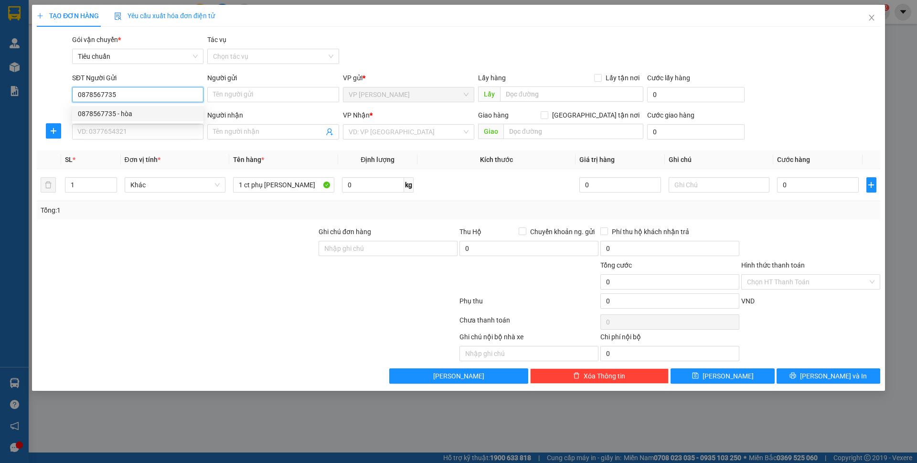
click at [137, 114] on div "0878567735 - hòa" at bounding box center [138, 113] width 120 height 11
type input "hòa"
type input "0878567735"
click at [134, 133] on input "SĐT Người Nhận *" at bounding box center [137, 131] width 131 height 15
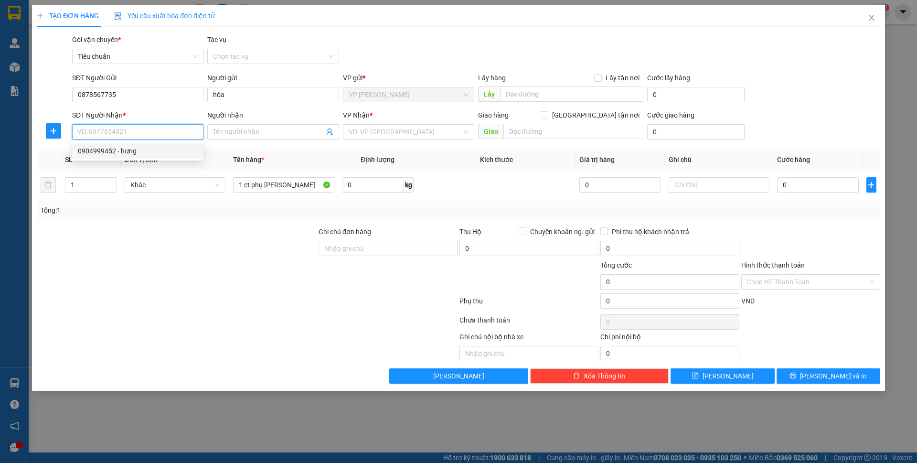
click at [180, 147] on div "0904999452 - hưng" at bounding box center [138, 151] width 120 height 11
type input "0904999452"
type input "hưng"
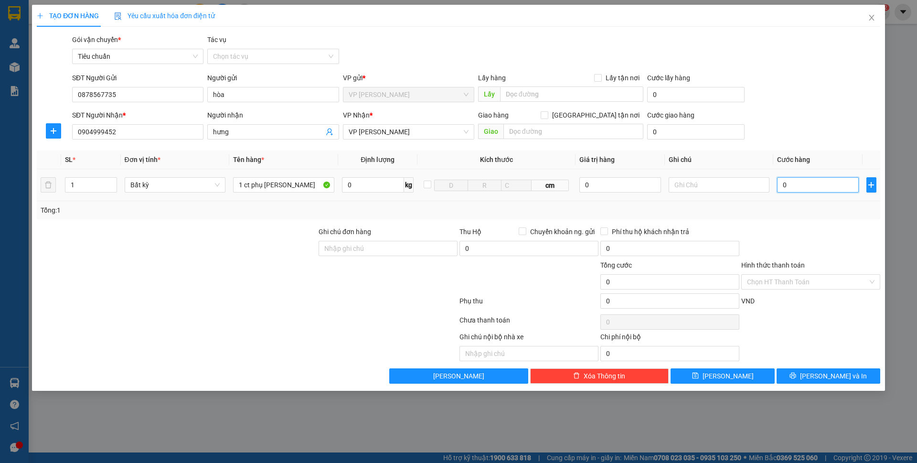
click at [787, 180] on input "0" at bounding box center [817, 184] width 81 height 15
type input "30"
click at [782, 109] on form "SĐT Người Gửi 0878567735 Người gửi hòa VP gửi * VP Minh Khai Lấy hàng Lấy tận n…" at bounding box center [458, 108] width 843 height 71
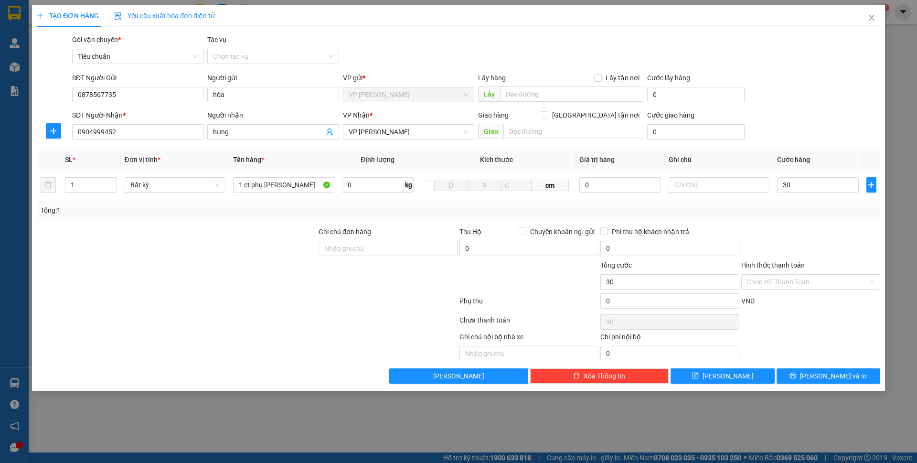
type input "30.000"
click at [834, 369] on button "[PERSON_NAME] và In" at bounding box center [828, 375] width 104 height 15
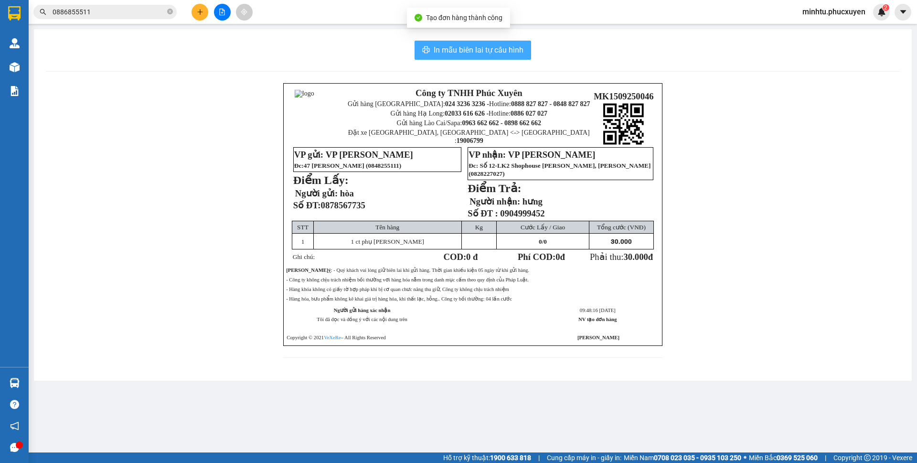
click at [511, 50] on span "In mẫu biên lai tự cấu hình" at bounding box center [479, 50] width 90 height 12
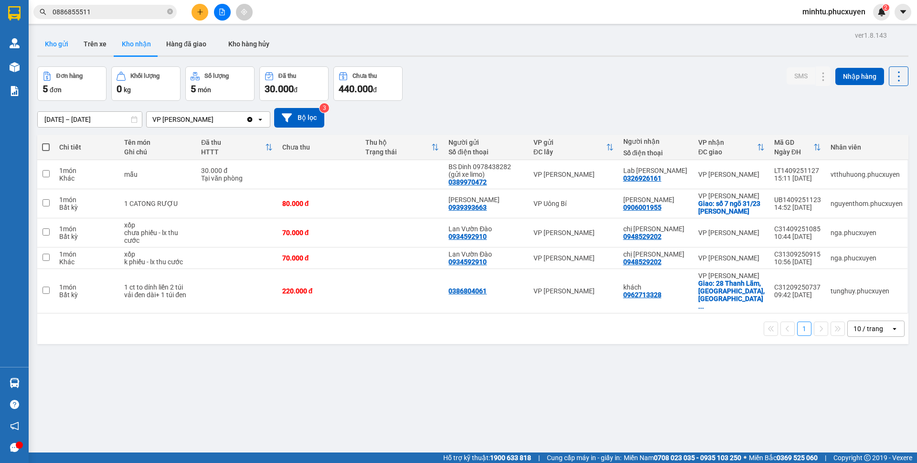
click at [64, 46] on button "Kho gửi" at bounding box center [56, 43] width 39 height 23
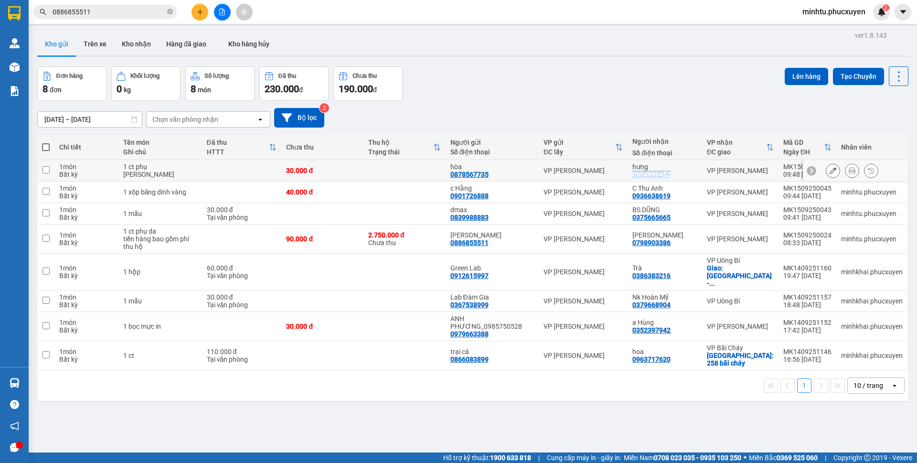
drag, startPoint x: 678, startPoint y: 176, endPoint x: 635, endPoint y: 176, distance: 43.4
click at [635, 176] on div "hưng 0904999452" at bounding box center [664, 170] width 65 height 15
checkbox input "true"
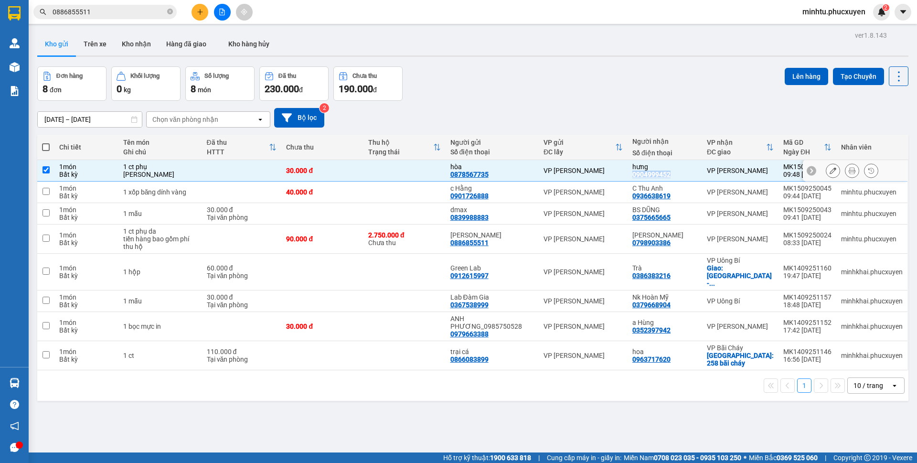
copy div "0904999452"
click at [107, 16] on input "0886855511" at bounding box center [109, 12] width 113 height 11
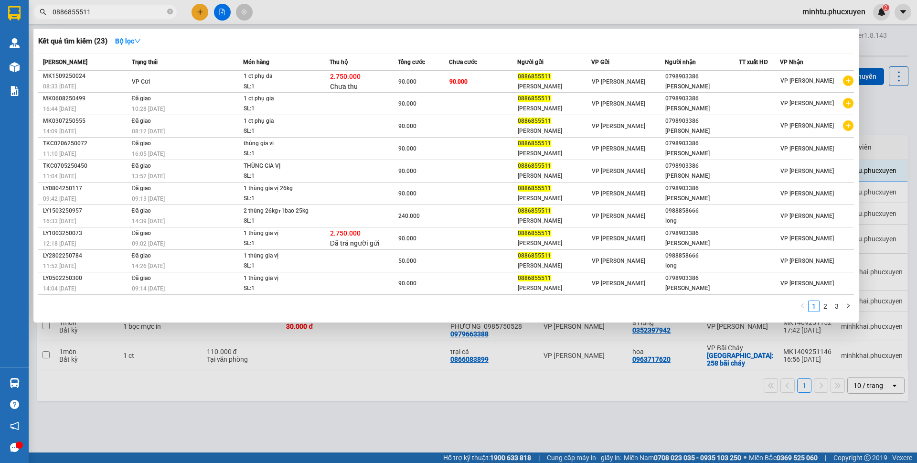
click at [107, 16] on input "0886855511" at bounding box center [109, 12] width 113 height 11
paste input "904999452"
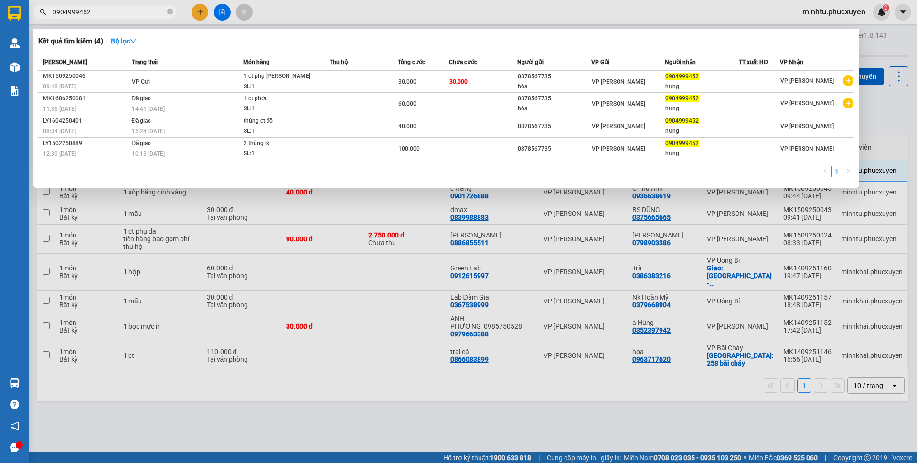
type input "0904999452"
click at [487, 393] on div at bounding box center [458, 231] width 917 height 463
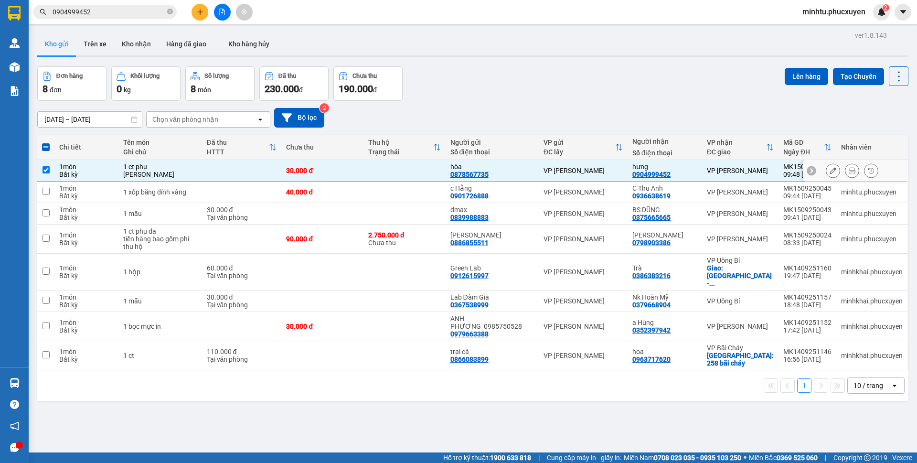
click at [826, 172] on button at bounding box center [832, 170] width 13 height 17
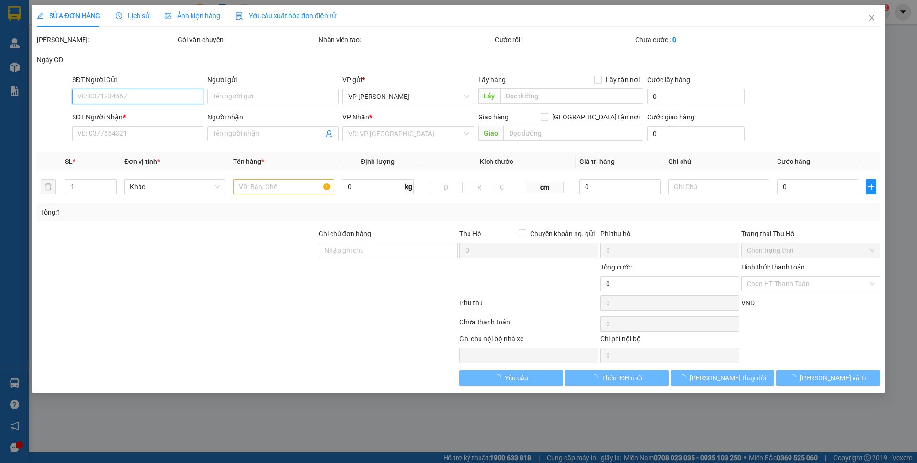
type input "0878567735"
type input "hòa"
type input "0904999452"
type input "hưng"
type input "30.000"
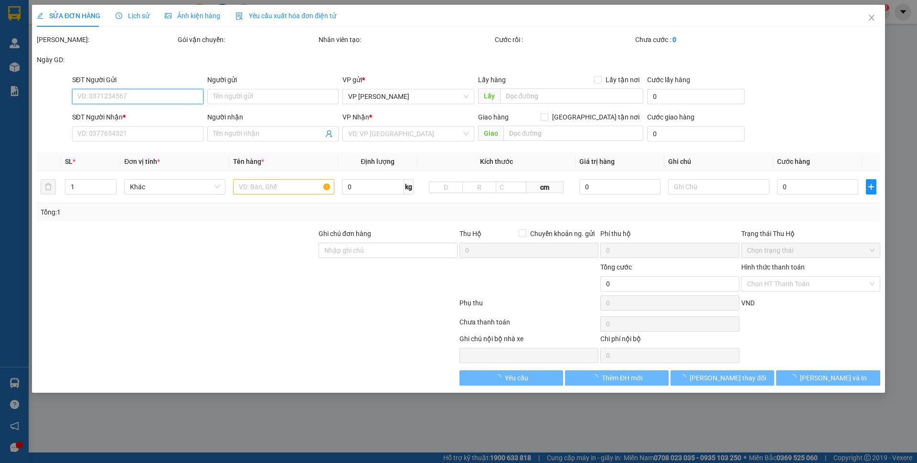
type input "30.000"
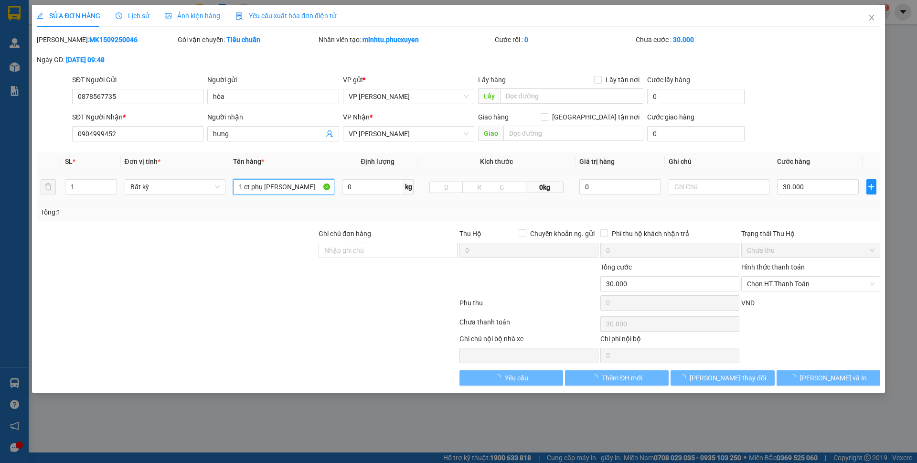
click at [285, 187] on input "1 ct phụ tùng oto" at bounding box center [283, 186] width 101 height 15
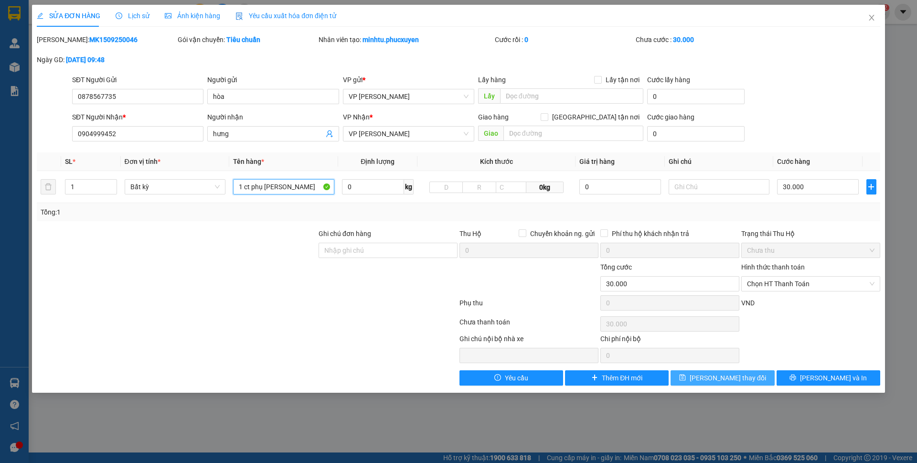
type input "1 ct phụ tùng"
click at [759, 378] on button "[PERSON_NAME] thay đổi" at bounding box center [722, 377] width 104 height 15
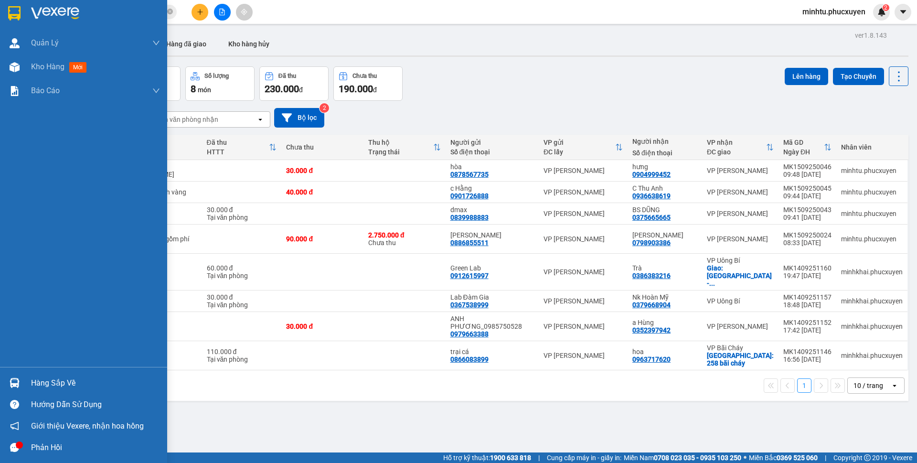
click at [85, 379] on div "Hàng sắp về" at bounding box center [95, 383] width 129 height 14
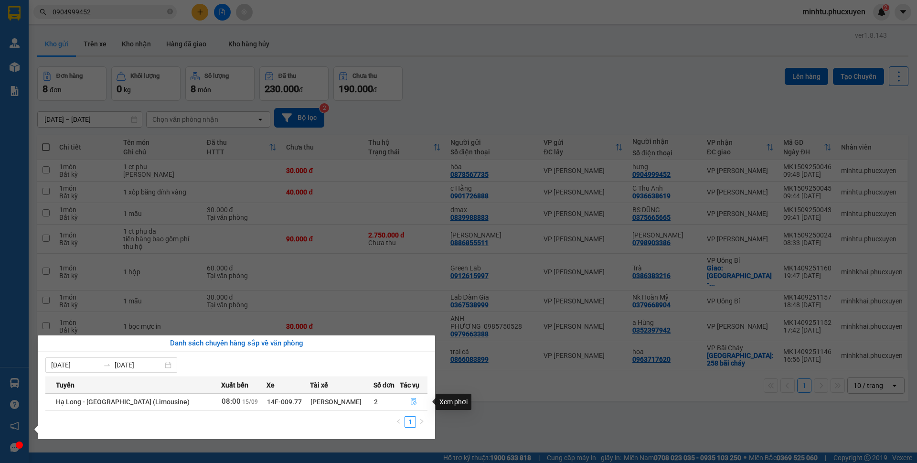
click at [406, 399] on button "button" at bounding box center [413, 401] width 27 height 15
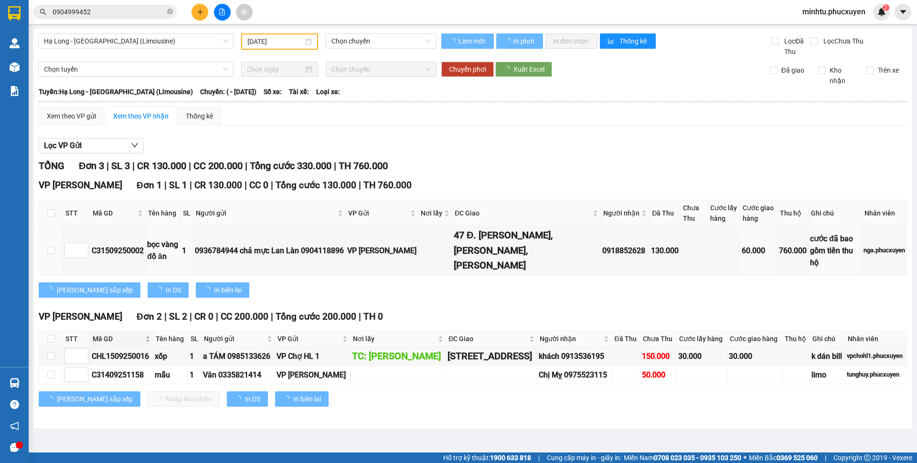
type input "[DATE]"
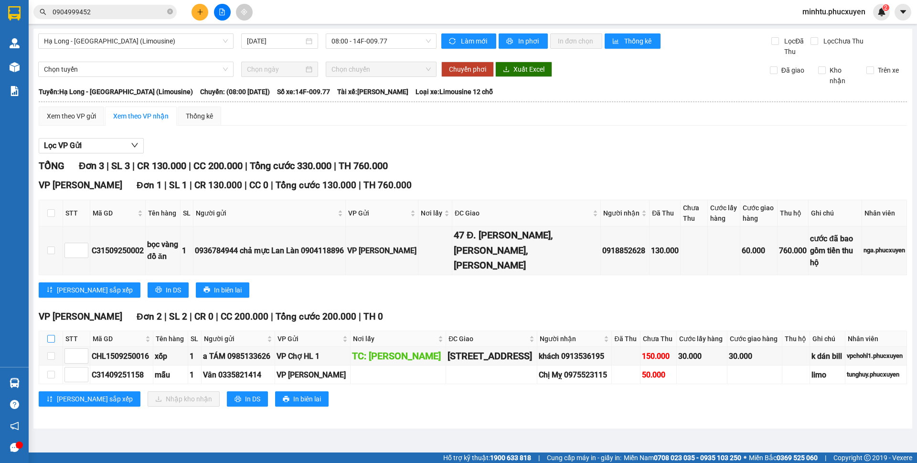
click at [48, 335] on input "checkbox" at bounding box center [51, 339] width 8 height 8
checkbox input "true"
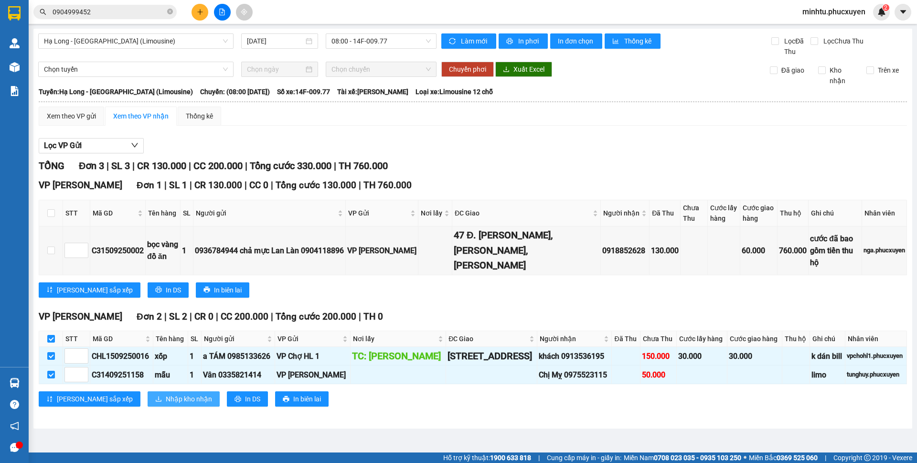
click at [166, 404] on span "Nhập kho nhận" at bounding box center [189, 398] width 46 height 11
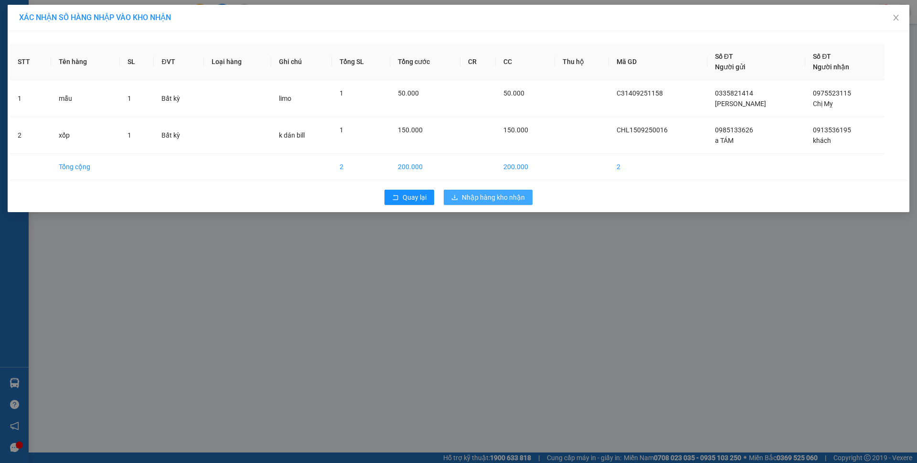
click at [495, 196] on span "Nhập hàng kho nhận" at bounding box center [493, 197] width 63 height 11
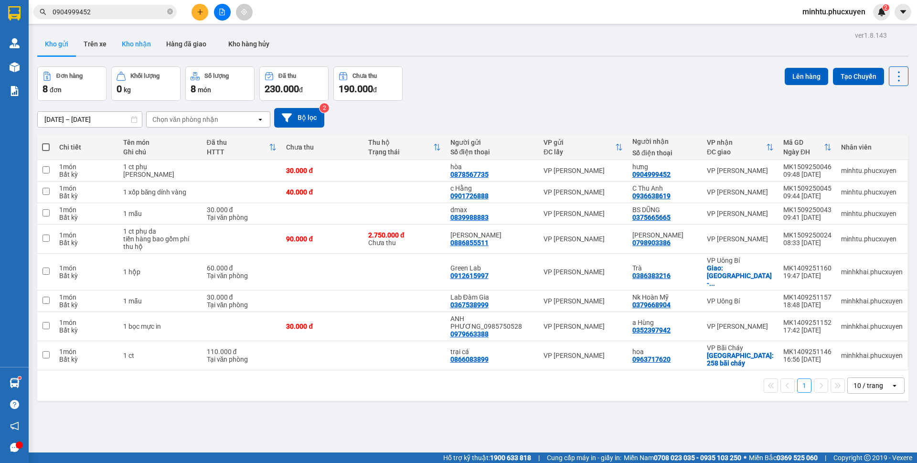
click at [145, 50] on button "Kho nhận" at bounding box center [136, 43] width 44 height 23
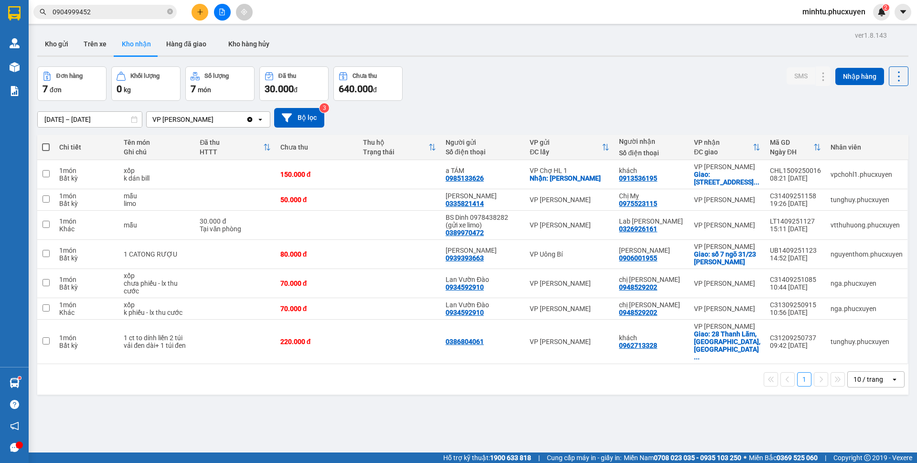
click at [51, 49] on button "Kho gửi" at bounding box center [56, 43] width 39 height 23
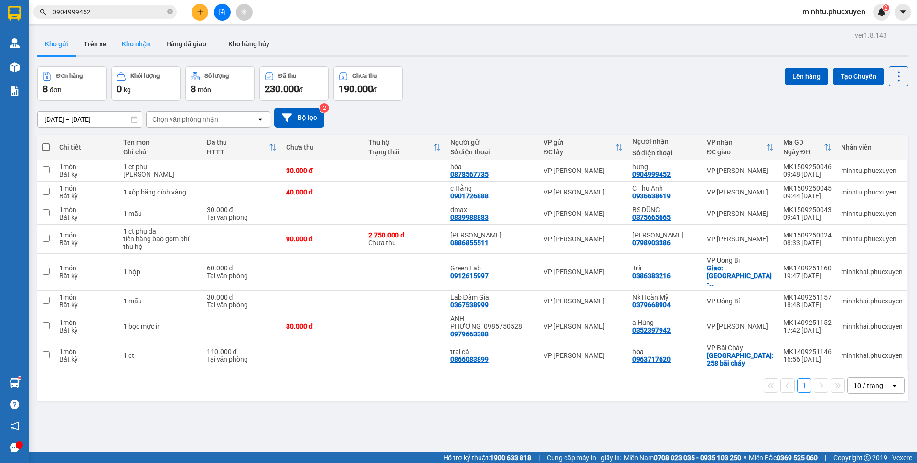
click at [126, 44] on button "Kho nhận" at bounding box center [136, 43] width 44 height 23
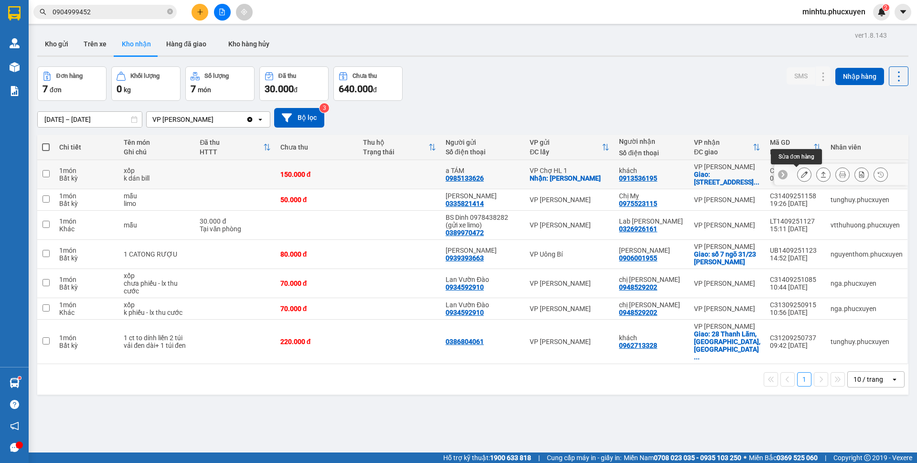
click at [801, 173] on icon at bounding box center [804, 174] width 7 height 7
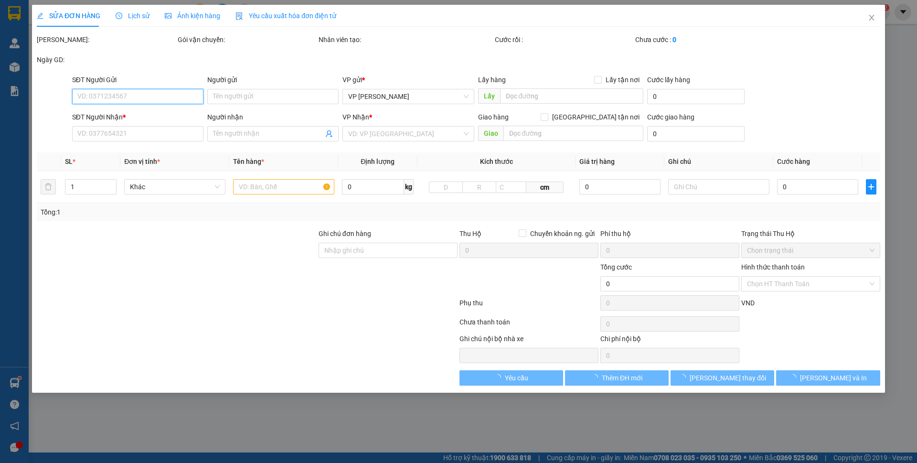
type input "0985133626"
type input "a TÁM"
checkbox input "true"
type input "trần hưng đạo"
type input "0913536195"
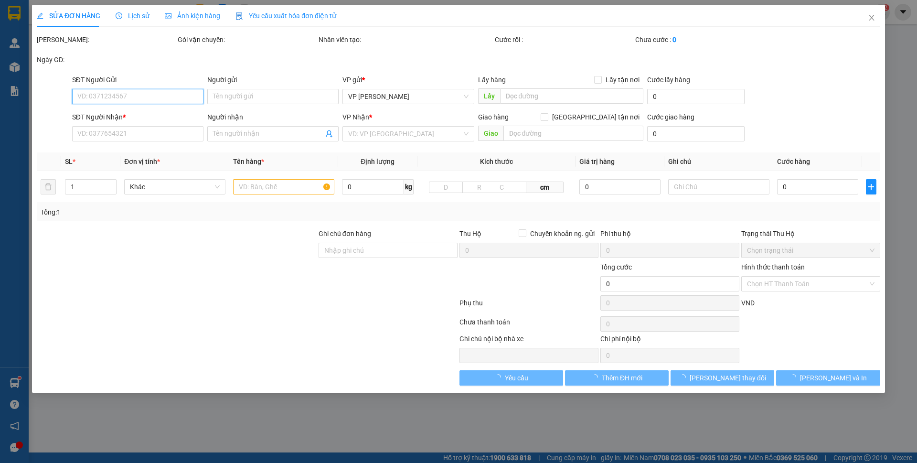
type input "khách"
checkbox input "true"
type input "[STREET_ADDRESS]"
type input "150.000"
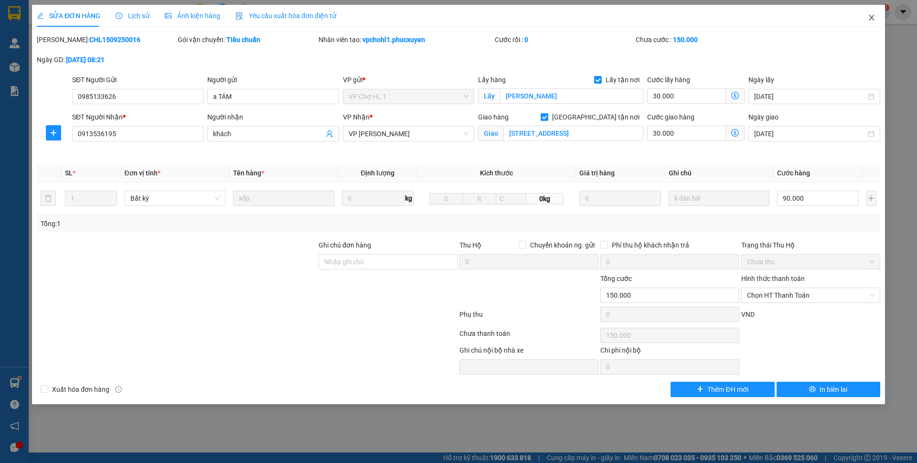
click at [869, 23] on span "Close" at bounding box center [871, 18] width 27 height 27
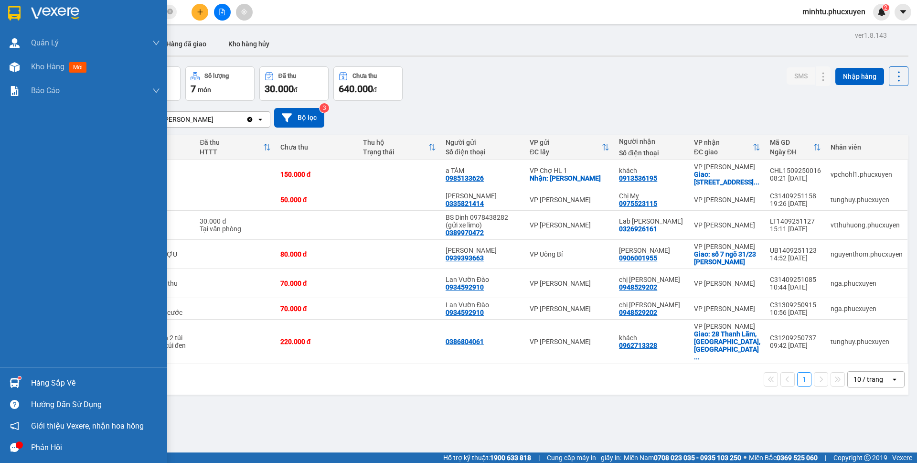
click at [22, 378] on div at bounding box center [14, 382] width 17 height 17
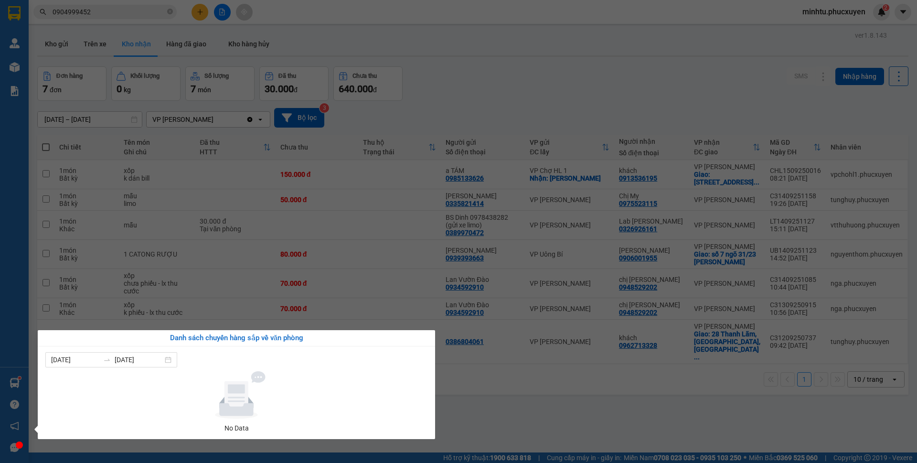
drag, startPoint x: 495, startPoint y: 375, endPoint x: 443, endPoint y: 387, distance: 53.3
click at [495, 376] on section "Kết quả tìm kiếm ( 4 ) Bộ lọc Mã ĐH Trạng thái Món hàng Thu hộ Tổng cước Chưa c…" at bounding box center [458, 231] width 917 height 463
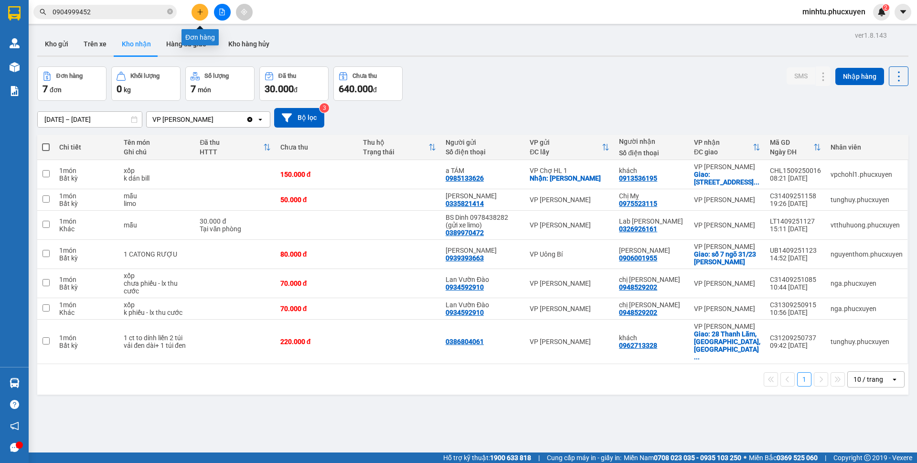
click at [197, 16] on button at bounding box center [199, 12] width 17 height 17
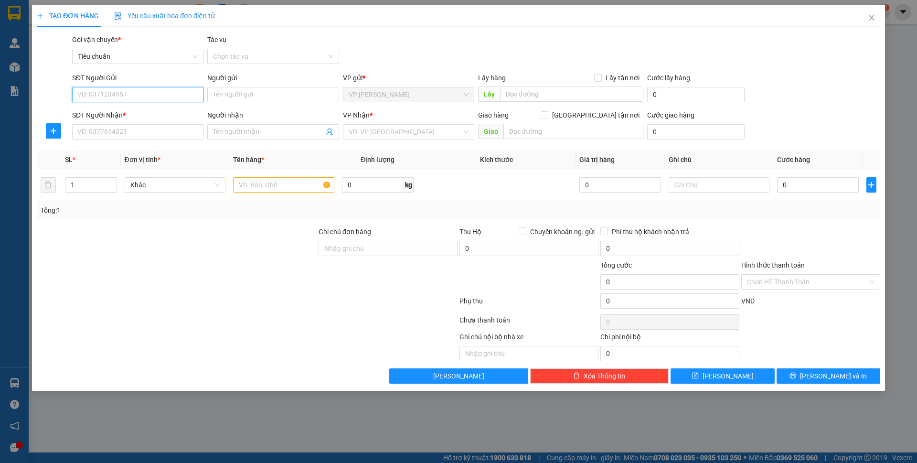
click at [167, 93] on input "SĐT Người Gửi" at bounding box center [137, 94] width 131 height 15
type input "0936467867"
click at [129, 117] on div "0936467867 - Chị Linh" at bounding box center [138, 113] width 120 height 11
type input "Chị Linh"
type input "0936467867"
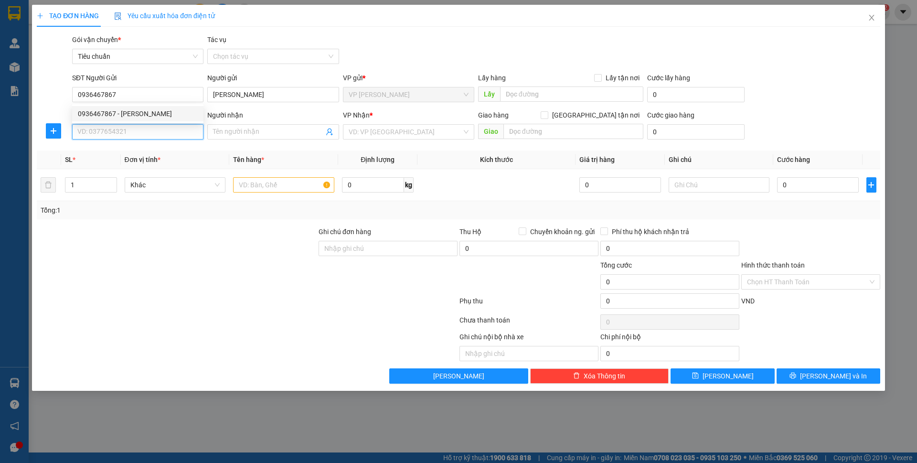
click at [138, 132] on input "SĐT Người Nhận *" at bounding box center [137, 131] width 131 height 15
click at [127, 150] on div "0986002986 - Quỳnh Trang" at bounding box center [138, 151] width 120 height 11
type input "0986002986"
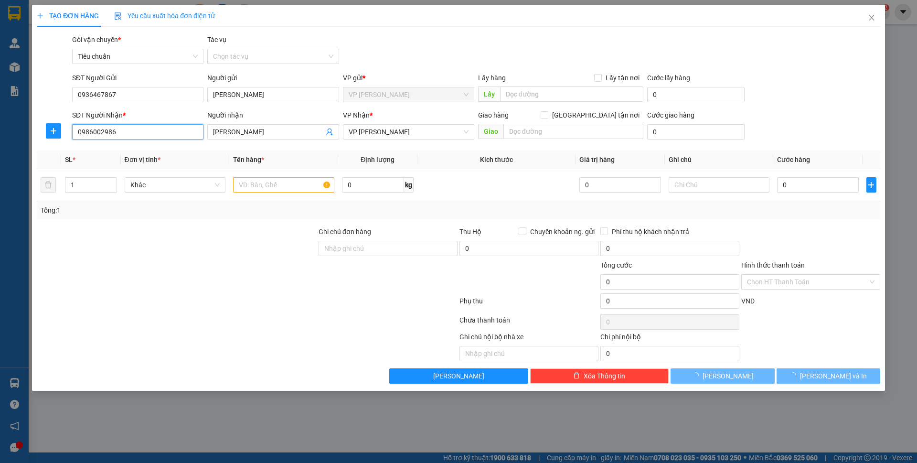
type input "Quỳnh Trang"
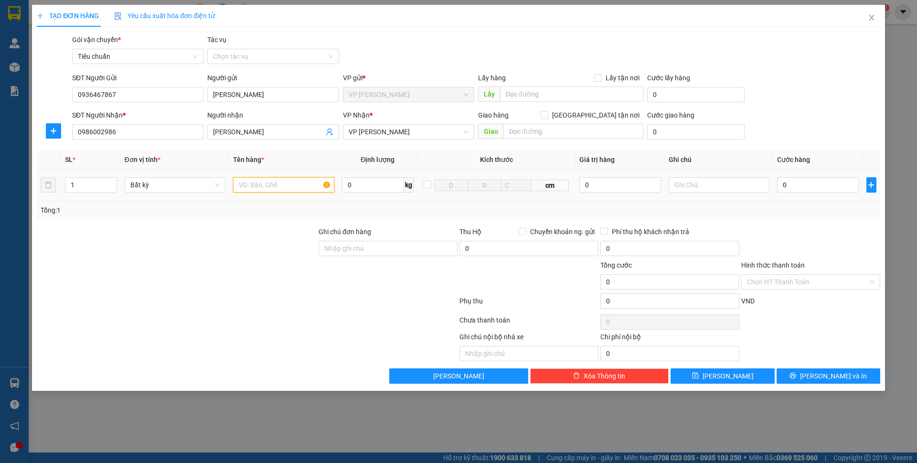
click at [254, 185] on input "text" at bounding box center [283, 184] width 101 height 15
click at [270, 184] on input "1 ct nuuowcs gaitjw" at bounding box center [283, 184] width 101 height 15
click at [269, 184] on input "1 ct nuuowcs gaitjw" at bounding box center [283, 184] width 101 height 15
click at [272, 180] on input "1 ct nước gaitjw" at bounding box center [283, 184] width 101 height 15
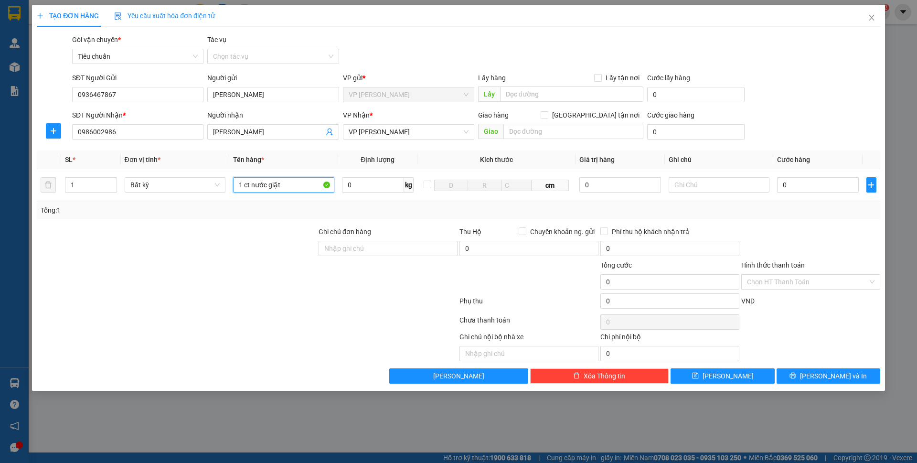
type input "1 ct nước giặt"
click at [331, 161] on th "Tên hàng *" at bounding box center [283, 159] width 109 height 19
click at [817, 192] on input "0" at bounding box center [817, 184] width 81 height 15
click at [815, 137] on div "SĐT Người Nhận * 0986002986 Người nhận Quỳnh Trang VP Nhận * VP Loong Toòng Gia…" at bounding box center [476, 126] width 812 height 33
type input "50.000"
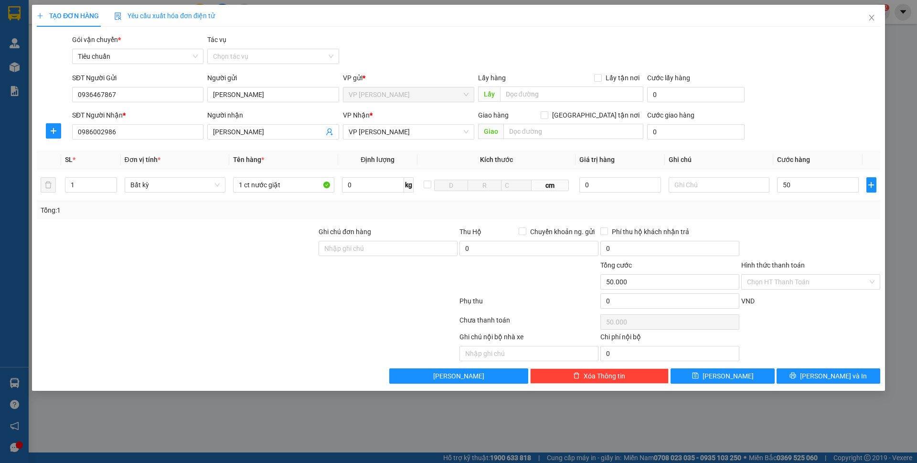
type input "50.000"
drag, startPoint x: 833, startPoint y: 376, endPoint x: 816, endPoint y: 305, distance: 72.6
click at [833, 376] on span "[PERSON_NAME] và In" at bounding box center [833, 375] width 67 height 11
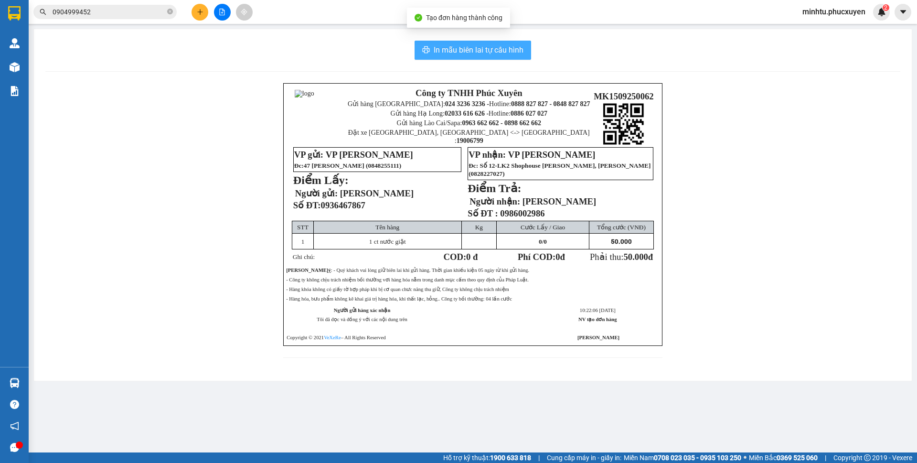
click at [427, 53] on icon "printer" at bounding box center [426, 50] width 8 height 8
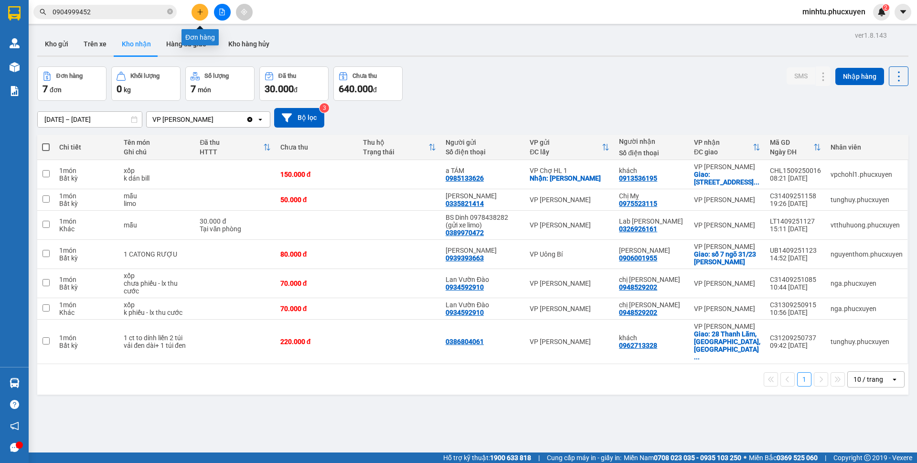
click at [203, 16] on button at bounding box center [199, 12] width 17 height 17
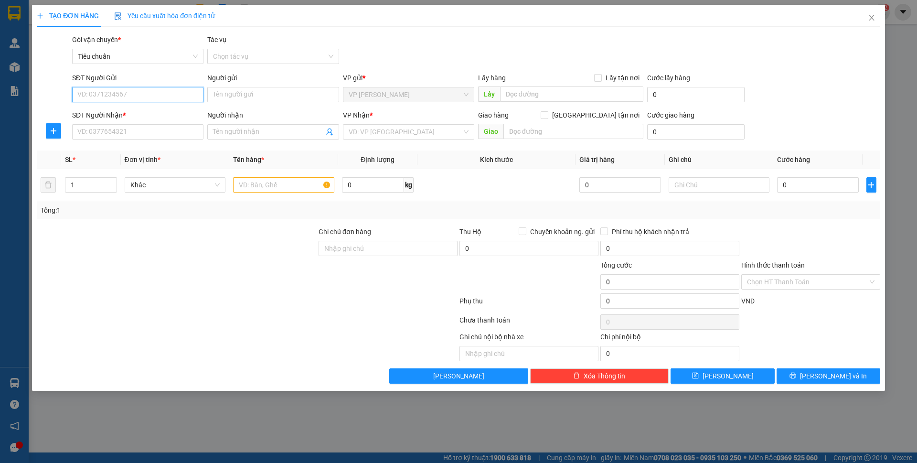
click at [172, 94] on input "SĐT Người Gửi" at bounding box center [137, 94] width 131 height 15
type input "0972137955"
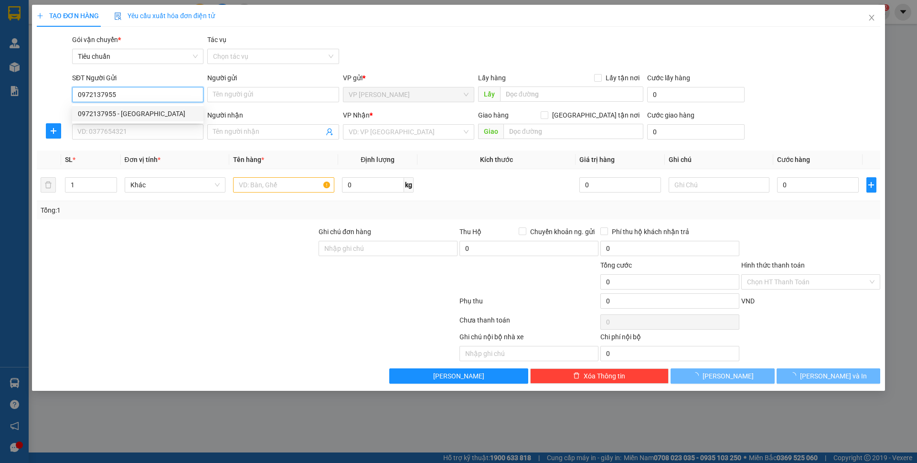
drag, startPoint x: 178, startPoint y: 113, endPoint x: 179, endPoint y: 120, distance: 7.7
click at [178, 114] on div "0972137955 - Chị Linh Hạnh Bình" at bounding box center [138, 113] width 120 height 11
type input "Chị Linh Hạnh Bình"
type input "0972137955"
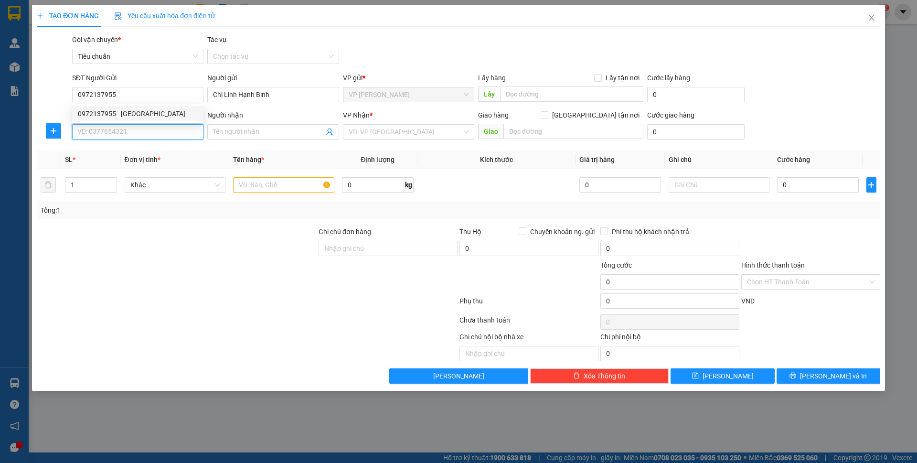
click at [168, 138] on input "SĐT Người Nhận *" at bounding box center [137, 131] width 131 height 15
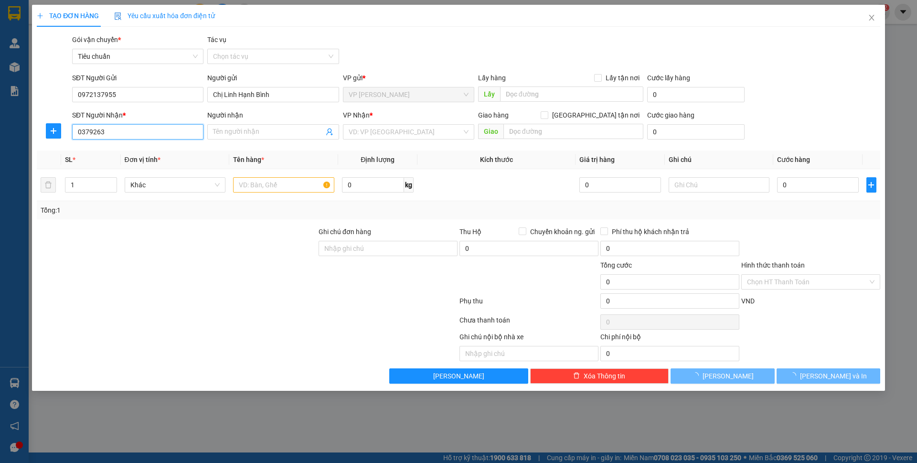
click at [169, 131] on input "0379263" at bounding box center [137, 131] width 131 height 15
click at [166, 152] on div "0379263111 - a Lâm Ba Vàng" at bounding box center [138, 151] width 120 height 11
type input "0379263111"
click at [265, 188] on input "text" at bounding box center [283, 184] width 101 height 15
type input "a Lâm Ba Vàng"
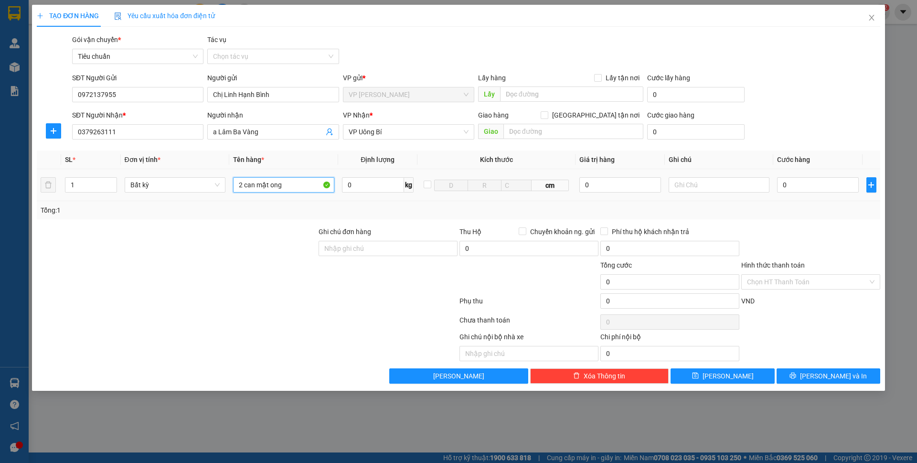
type input "2 can mật ong"
click at [811, 198] on td "0" at bounding box center [817, 185] width 89 height 32
click at [811, 190] on input "0" at bounding box center [817, 184] width 81 height 15
type input "5"
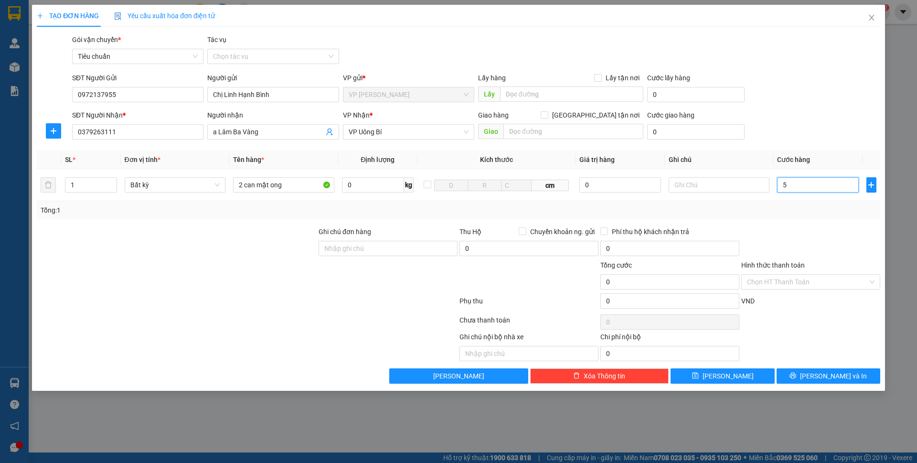
type input "5"
type input "0"
type input "10"
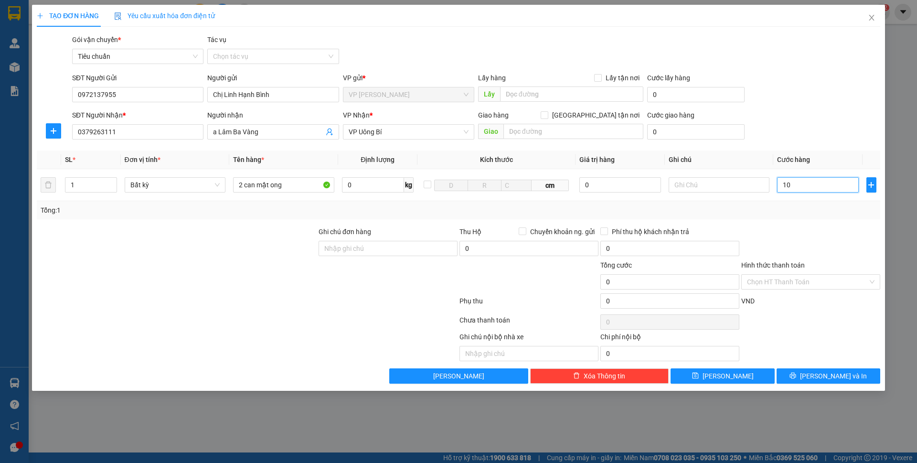
type input "10"
type input "100"
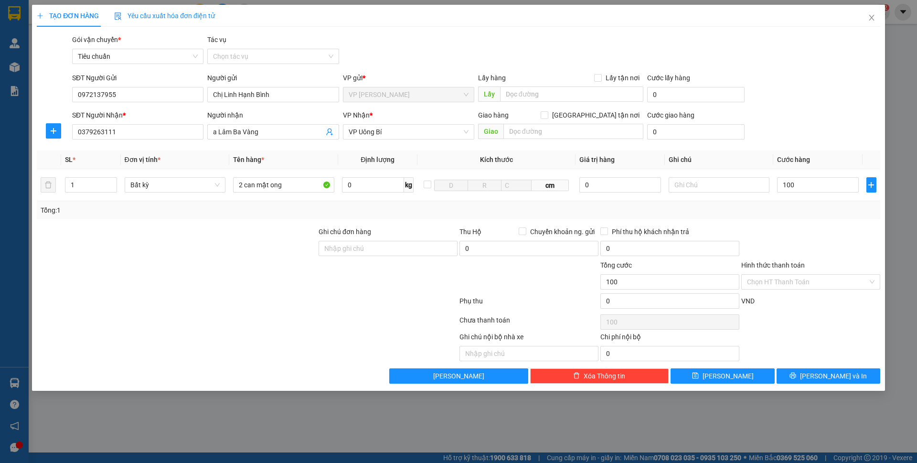
click at [832, 98] on div "SĐT Người Gửi 0972137955 Người gửi Chị Linh Hạnh Bình VP gửi * VP Minh Khai Lấy…" at bounding box center [476, 89] width 812 height 33
type input "100.000"
click at [833, 287] on input "Hình thức thanh toán" at bounding box center [807, 282] width 121 height 14
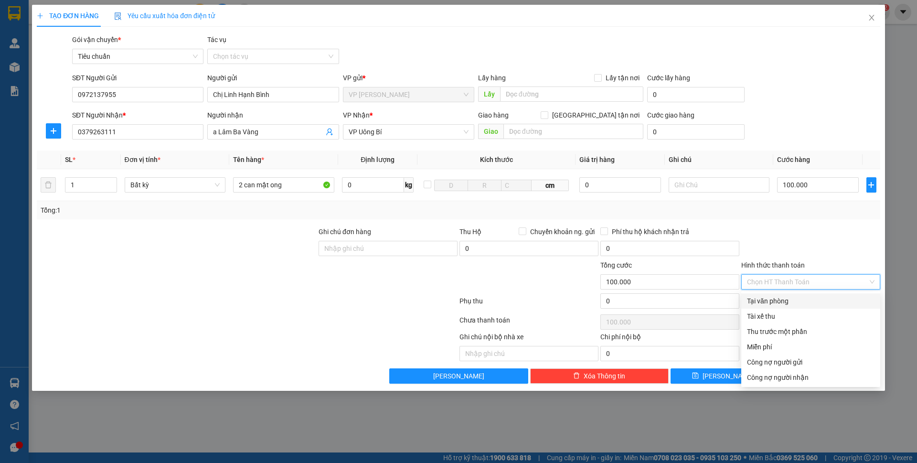
click at [817, 296] on div "Tại văn phòng" at bounding box center [810, 301] width 127 height 11
type input "0"
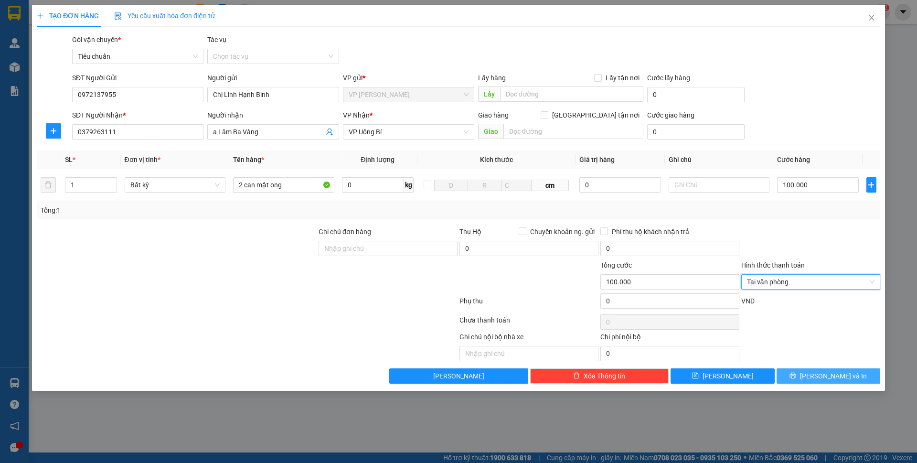
drag, startPoint x: 825, startPoint y: 370, endPoint x: 809, endPoint y: 331, distance: 41.6
click at [825, 370] on button "[PERSON_NAME] và In" at bounding box center [828, 375] width 104 height 15
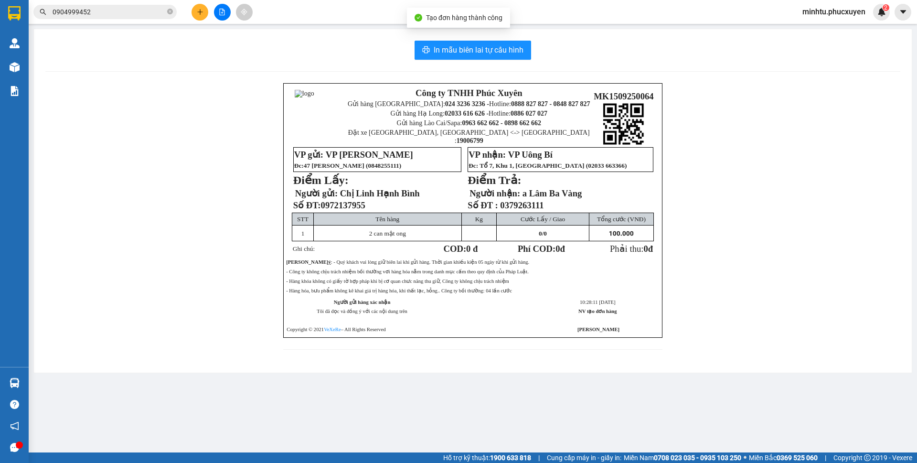
drag, startPoint x: 531, startPoint y: 49, endPoint x: 465, endPoint y: 69, distance: 69.9
click at [531, 49] on div "In mẫu biên lai tự cấu hình" at bounding box center [472, 50] width 855 height 19
click at [526, 49] on button "In mẫu biên lai tự cấu hình" at bounding box center [472, 50] width 116 height 19
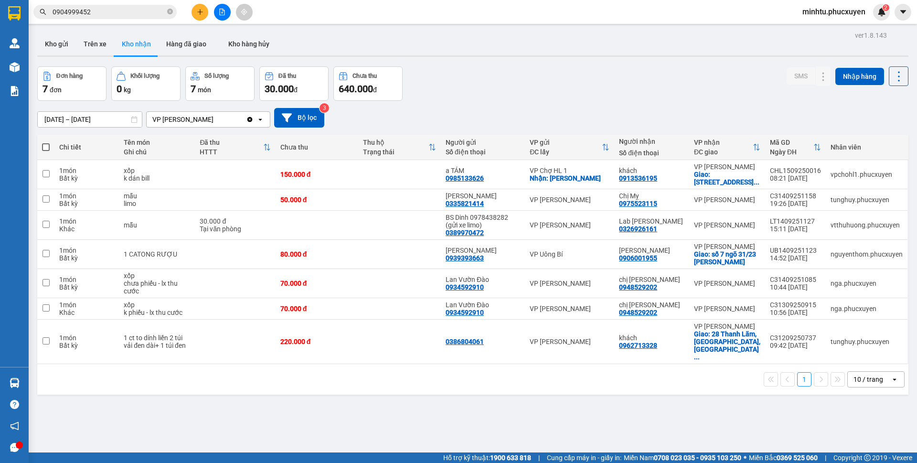
click at [658, 105] on div "13/09/2025 – 15/09/2025 Press the down arrow key to interact with the calendar …" at bounding box center [472, 118] width 871 height 34
click at [70, 45] on button "Kho gửi" at bounding box center [56, 43] width 39 height 23
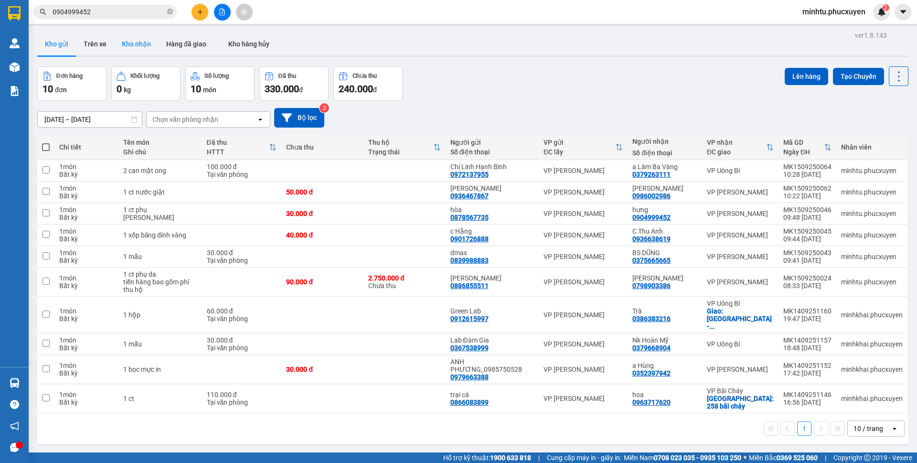
drag, startPoint x: 118, startPoint y: 47, endPoint x: 123, endPoint y: 47, distance: 4.8
click at [120, 47] on button "Kho nhận" at bounding box center [136, 43] width 44 height 23
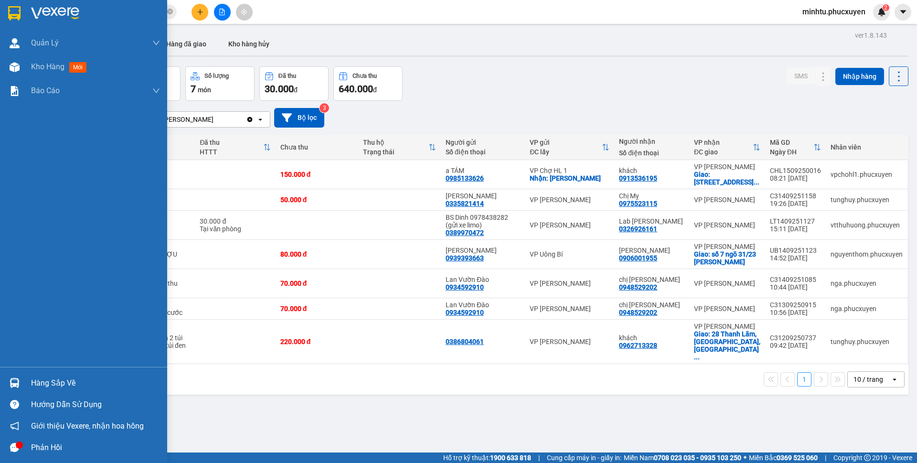
click at [23, 377] on div "Hàng sắp về" at bounding box center [83, 382] width 167 height 21
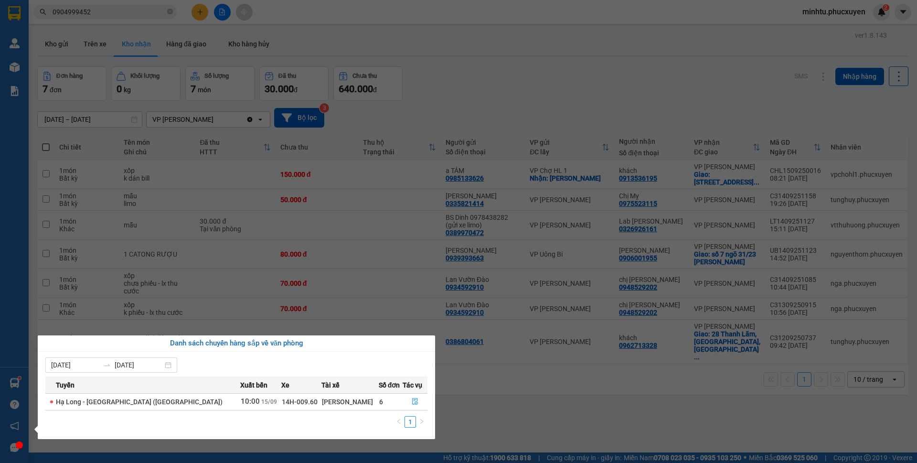
click at [409, 137] on section "Kết quả tìm kiếm ( 4 ) Bộ lọc Mã ĐH Trạng thái Món hàng Thu hộ Tổng cước Chưa c…" at bounding box center [458, 231] width 917 height 463
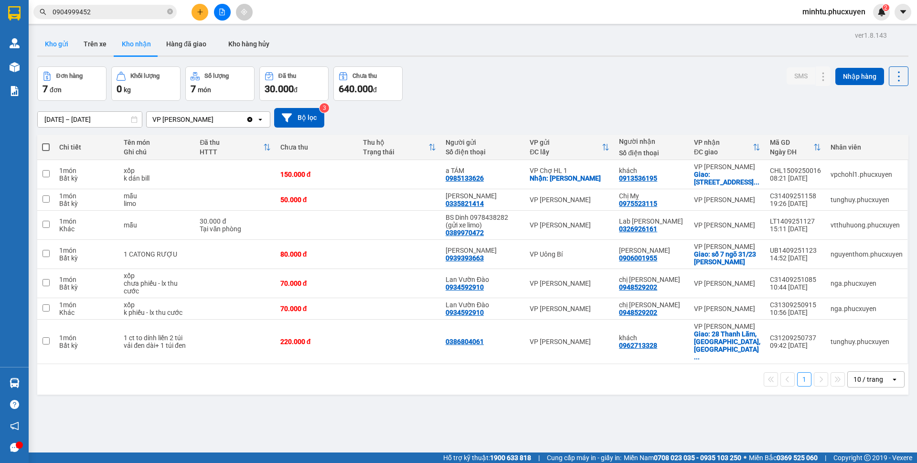
click at [69, 43] on button "Kho gửi" at bounding box center [56, 43] width 39 height 23
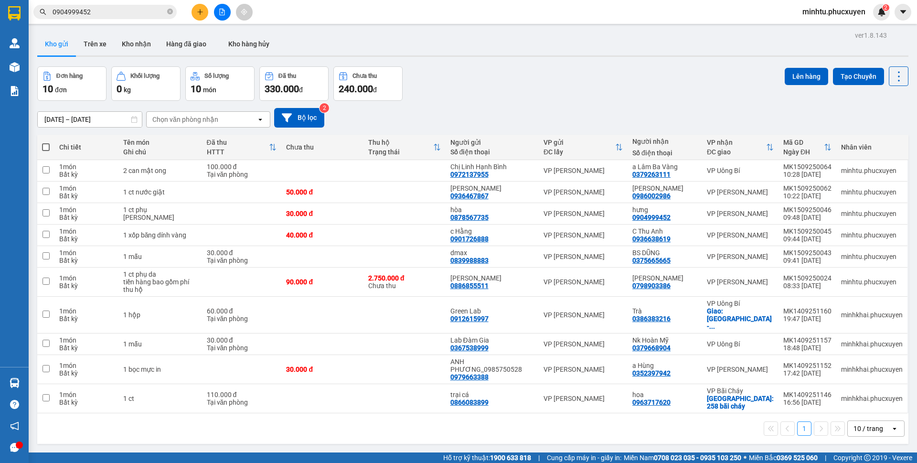
click at [67, 147] on div "Chi tiết" at bounding box center [86, 147] width 54 height 8
click at [81, 149] on div "Chi tiết" at bounding box center [86, 147] width 54 height 8
click at [67, 150] on div "Chi tiết" at bounding box center [86, 147] width 54 height 8
click at [45, 145] on span at bounding box center [46, 147] width 8 height 8
click at [46, 142] on input "checkbox" at bounding box center [46, 142] width 0 height 0
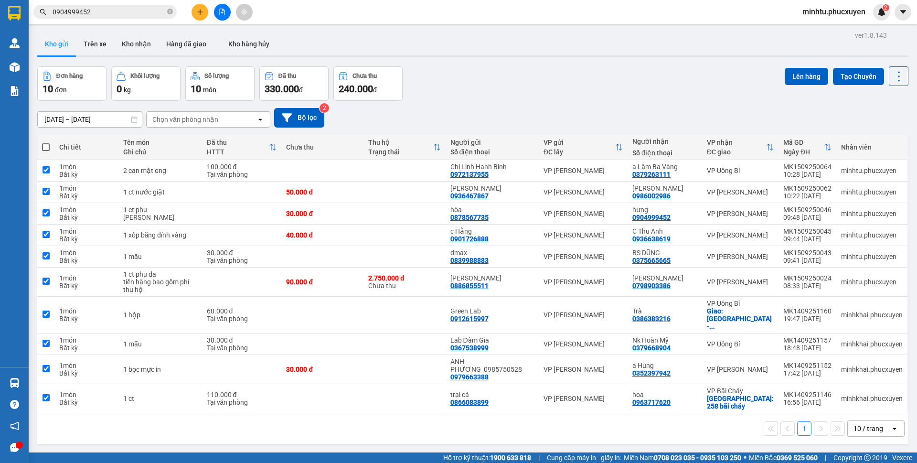
checkbox input "true"
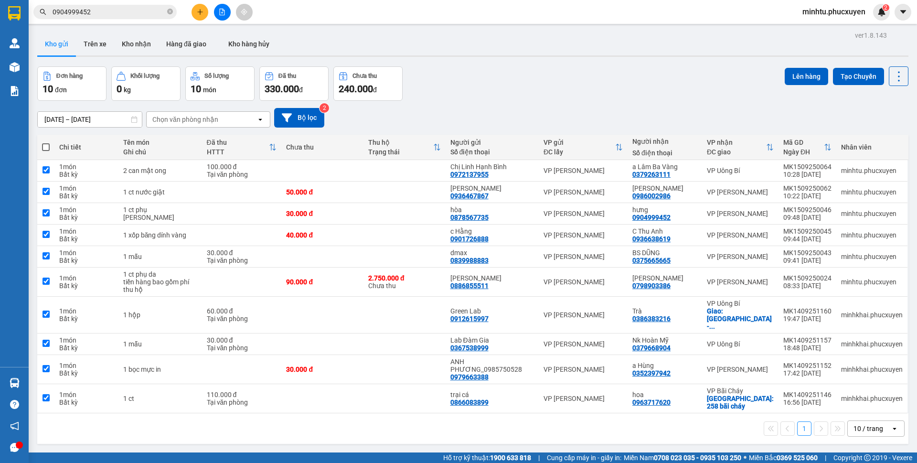
checkbox input "true"
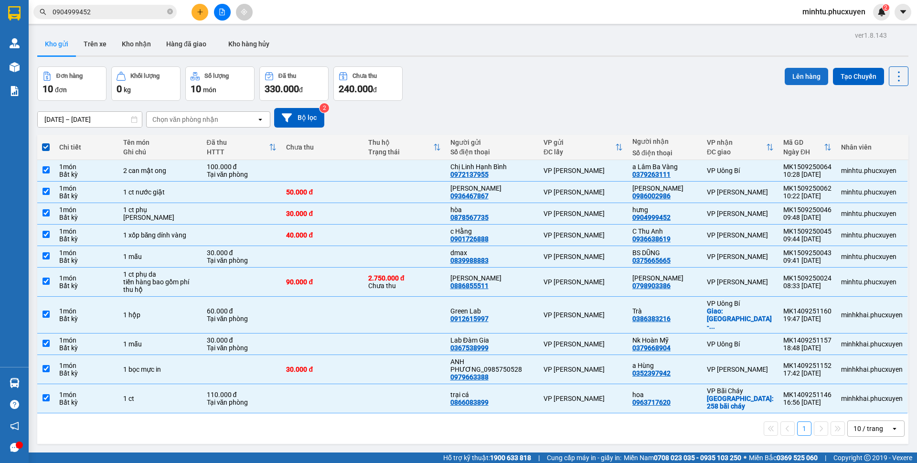
click at [784, 72] on button "Lên hàng" at bounding box center [805, 76] width 43 height 17
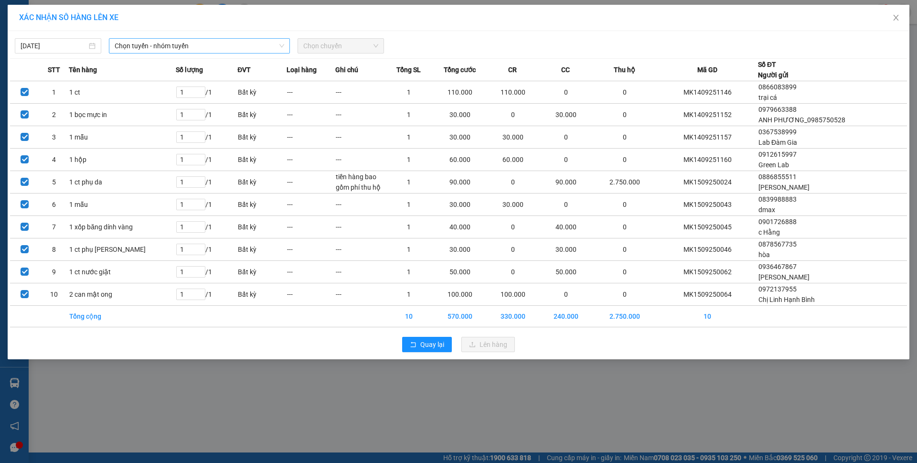
click at [132, 49] on span "Chọn tuyến - nhóm tuyến" at bounding box center [199, 46] width 169 height 14
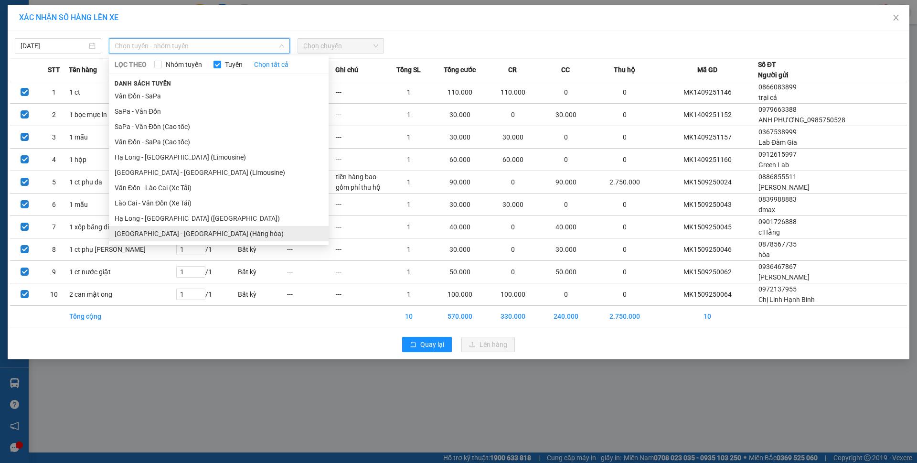
click at [168, 229] on li "Hà Nội - Hạ Long (Hàng hóa)" at bounding box center [219, 233] width 220 height 15
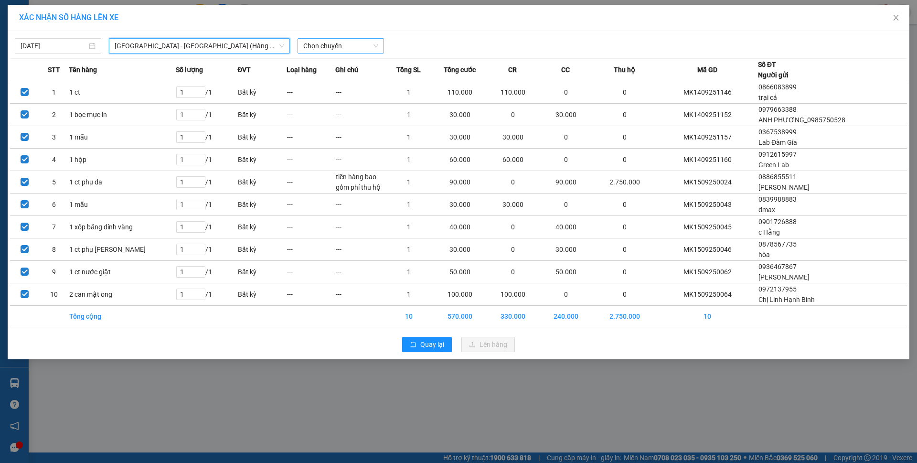
click at [358, 43] on span "Chọn chuyến" at bounding box center [340, 46] width 75 height 14
click at [363, 81] on div "10:00 - 14H-009.42" at bounding box center [340, 80] width 74 height 11
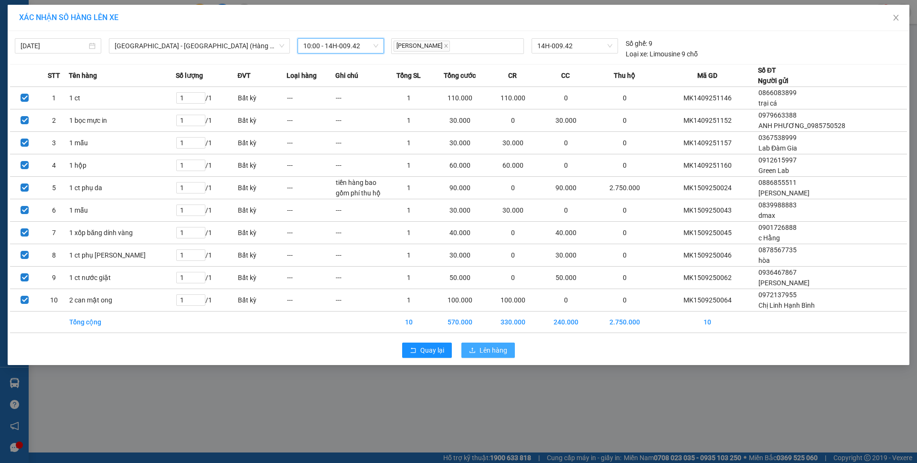
click at [488, 348] on span "Lên hàng" at bounding box center [493, 350] width 28 height 11
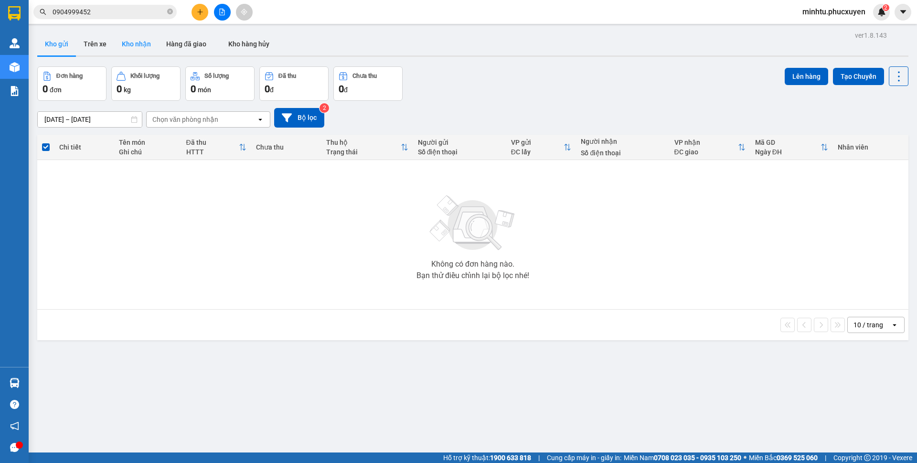
click at [130, 49] on button "Kho nhận" at bounding box center [136, 43] width 44 height 23
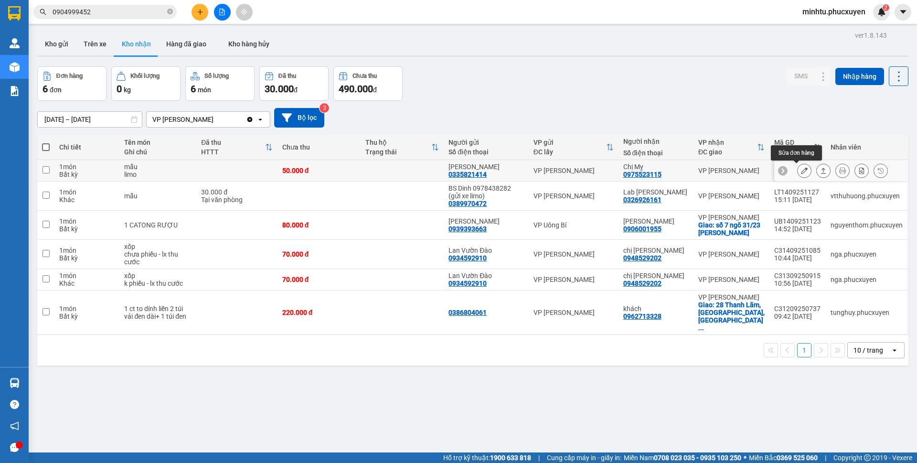
click at [801, 172] on icon at bounding box center [804, 170] width 7 height 7
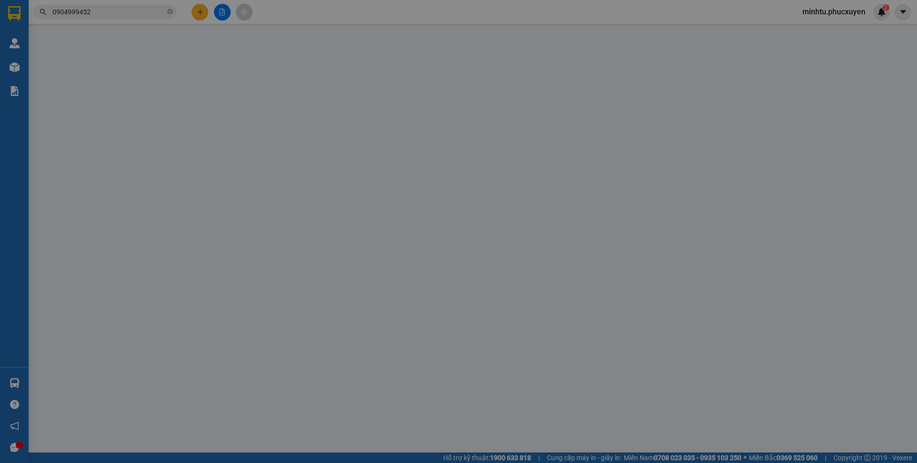
type input "0335821414"
type input "Vân"
type input "0975523115"
type input "Chị Mỵ"
type input "50.000"
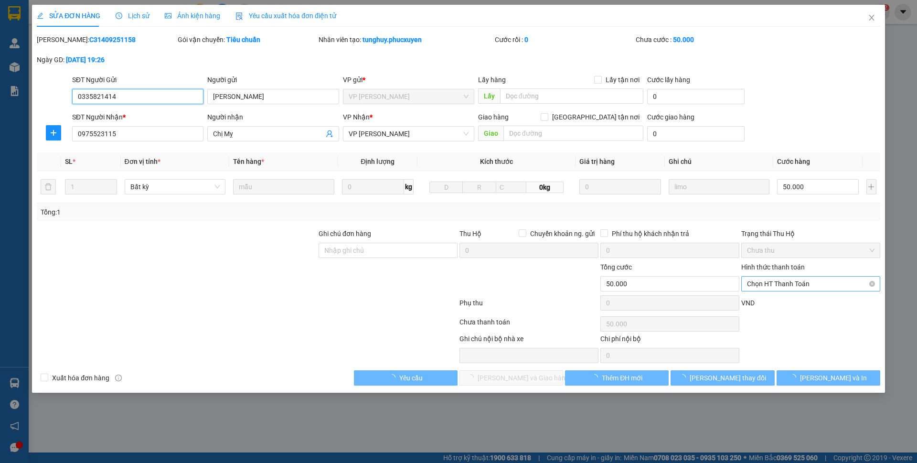
click at [792, 288] on span "Chọn HT Thanh Toán" at bounding box center [810, 283] width 127 height 14
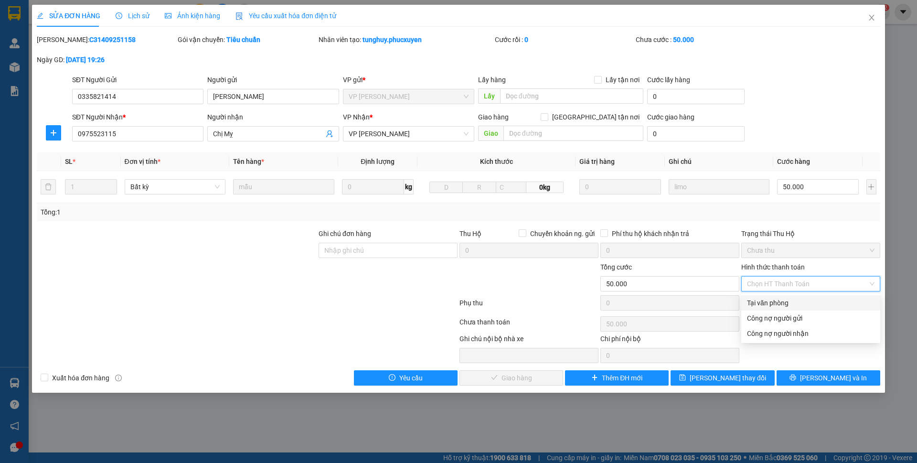
click at [779, 296] on div "Tại văn phòng" at bounding box center [810, 302] width 139 height 15
type input "0"
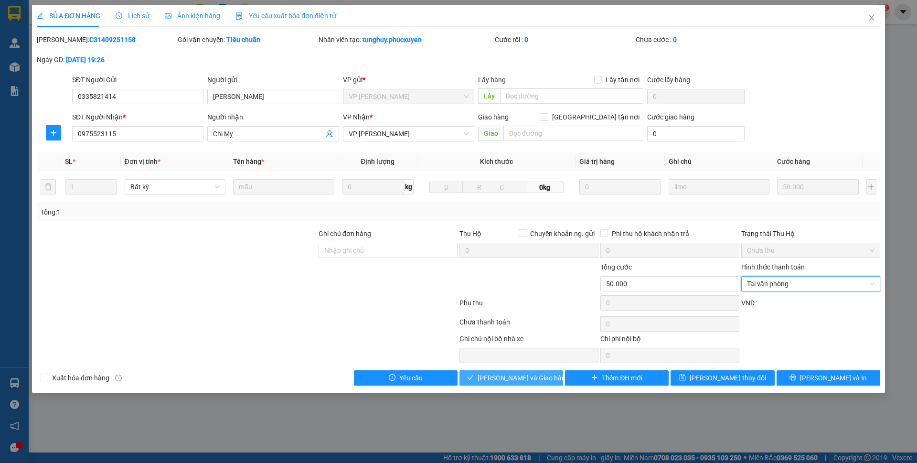
click at [529, 377] on span "Lưu và Giao hàng" at bounding box center [523, 377] width 92 height 11
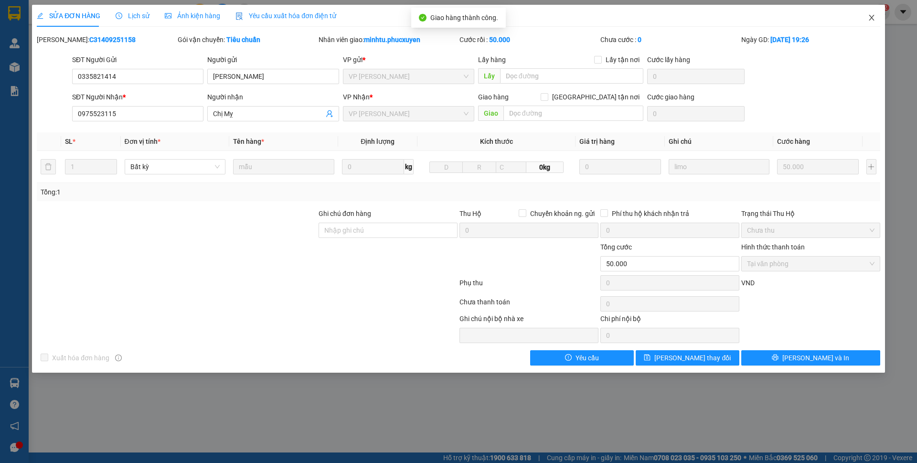
click at [871, 20] on icon "close" at bounding box center [871, 18] width 8 height 8
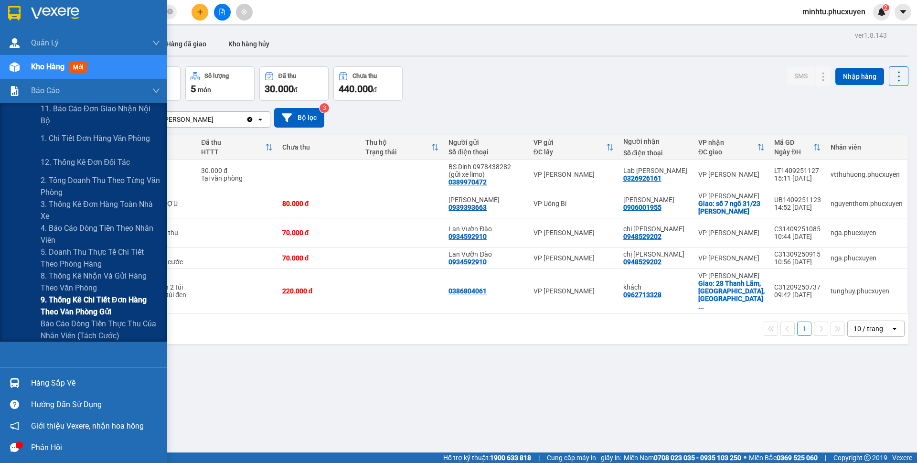
click at [94, 300] on span "9. Thống kê chi tiết đơn hàng theo văn phòng gửi" at bounding box center [100, 306] width 119 height 24
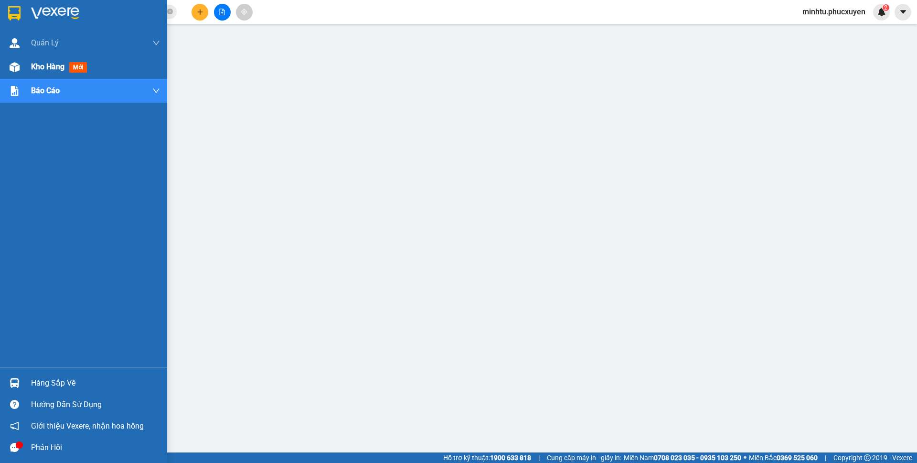
click at [18, 67] on img at bounding box center [15, 67] width 10 height 10
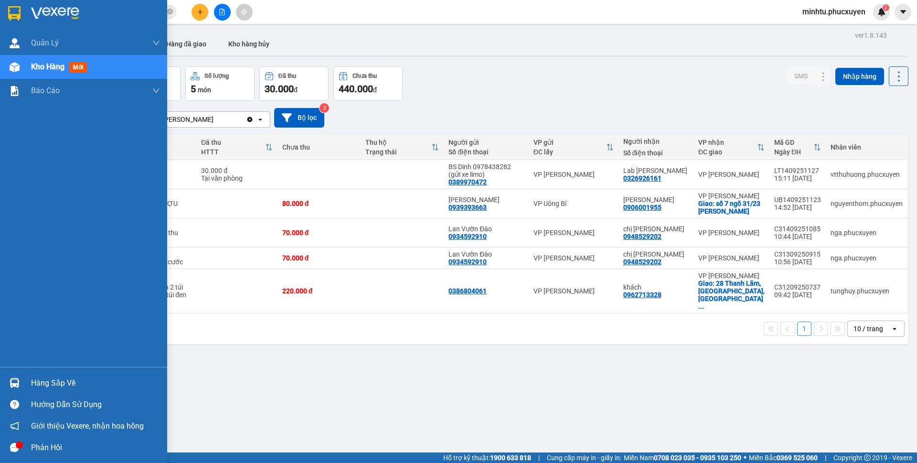
click at [13, 380] on img at bounding box center [15, 383] width 10 height 10
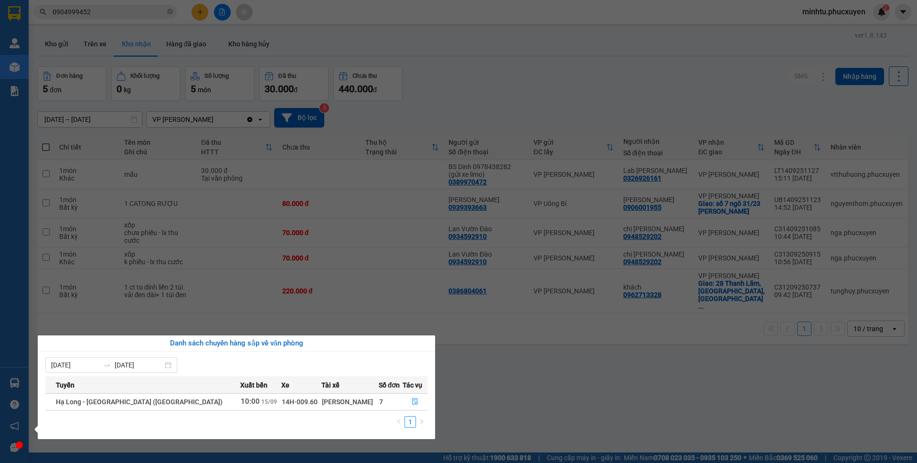
click at [243, 280] on section "Kết quả tìm kiếm ( 4 ) Bộ lọc Mã ĐH Trạng thái Món hàng Thu hộ Tổng cước Chưa c…" at bounding box center [458, 231] width 917 height 463
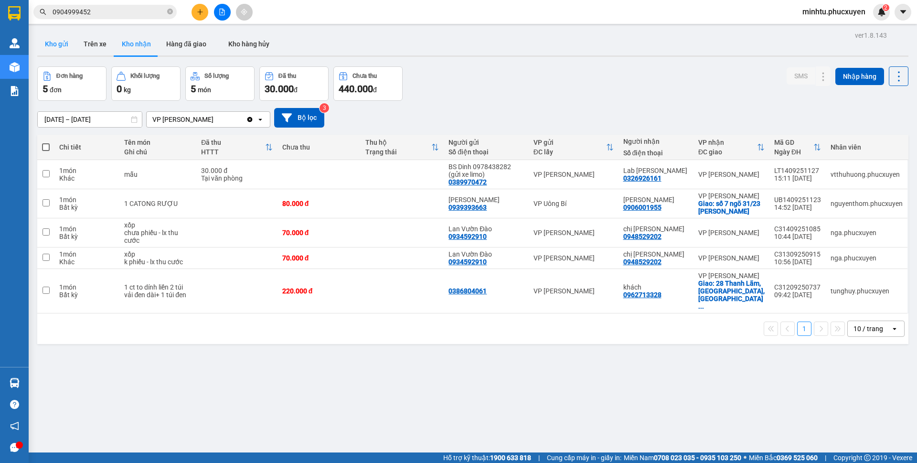
click at [57, 55] on button "Kho gửi" at bounding box center [56, 43] width 39 height 23
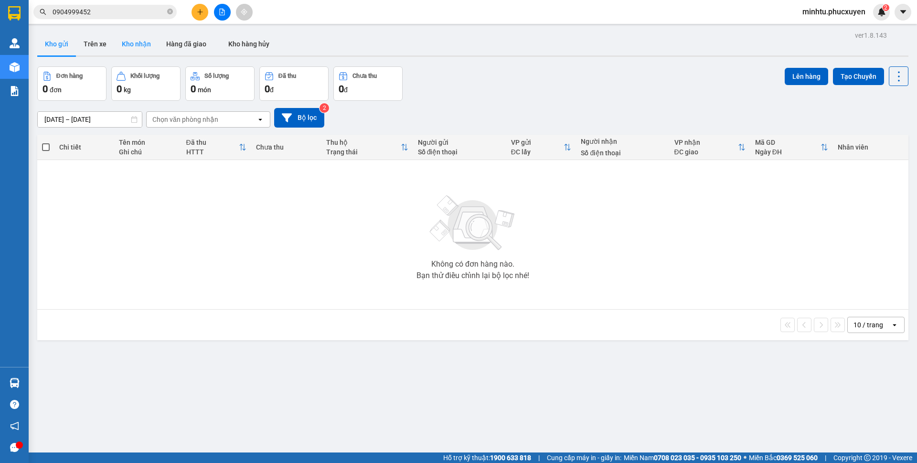
click at [142, 52] on button "Kho nhận" at bounding box center [136, 43] width 44 height 23
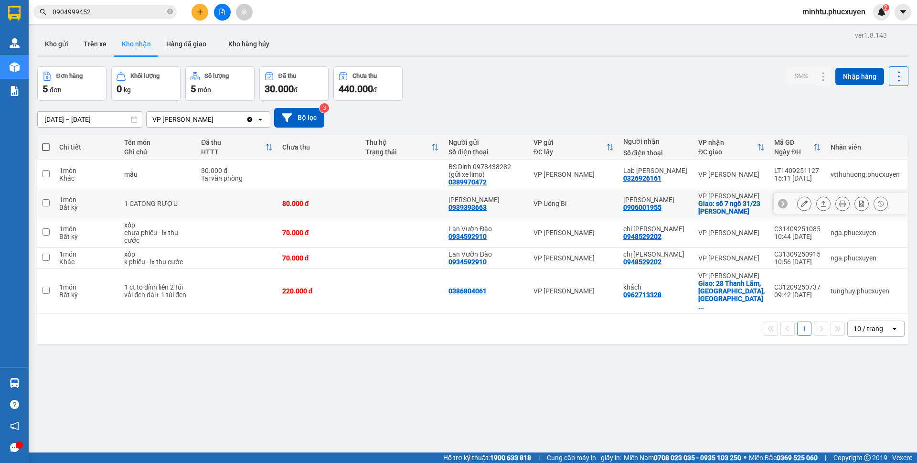
click at [801, 207] on icon at bounding box center [804, 203] width 7 height 7
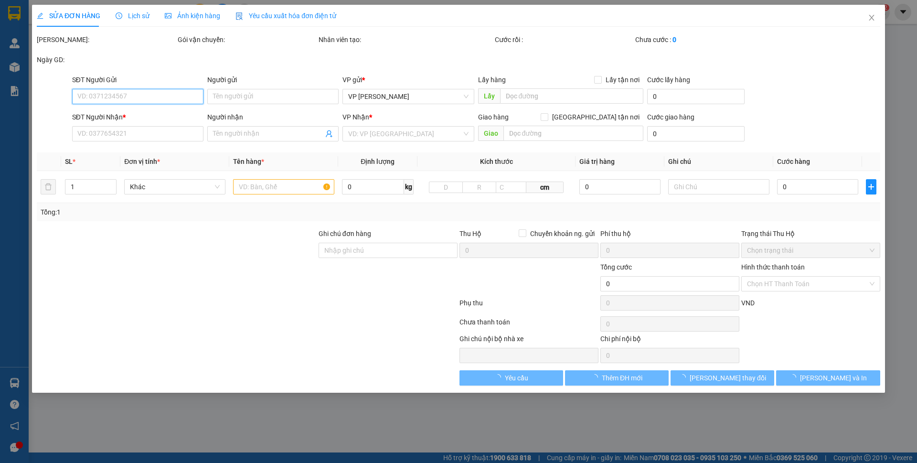
type input "0939393663"
type input "[PERSON_NAME]"
type input "0906001955"
type input "[PERSON_NAME]"
checkbox input "true"
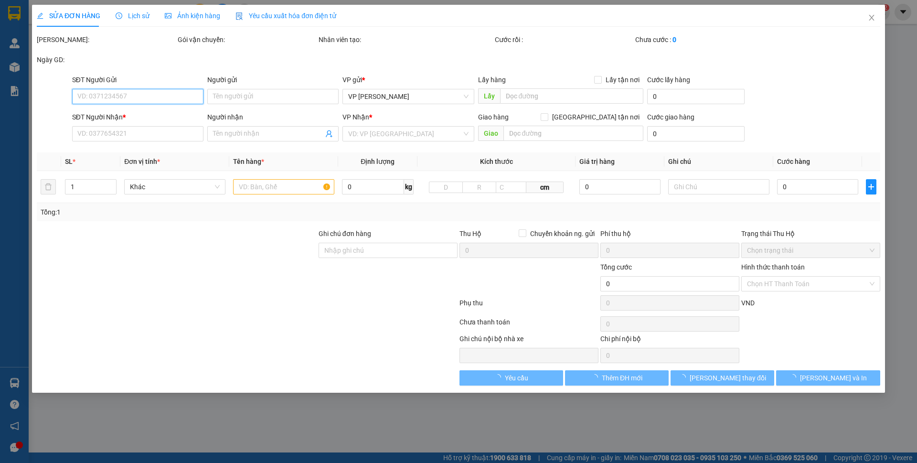
type input "số 7 ngõ 31/23 nguyễn cao"
type input "80.000"
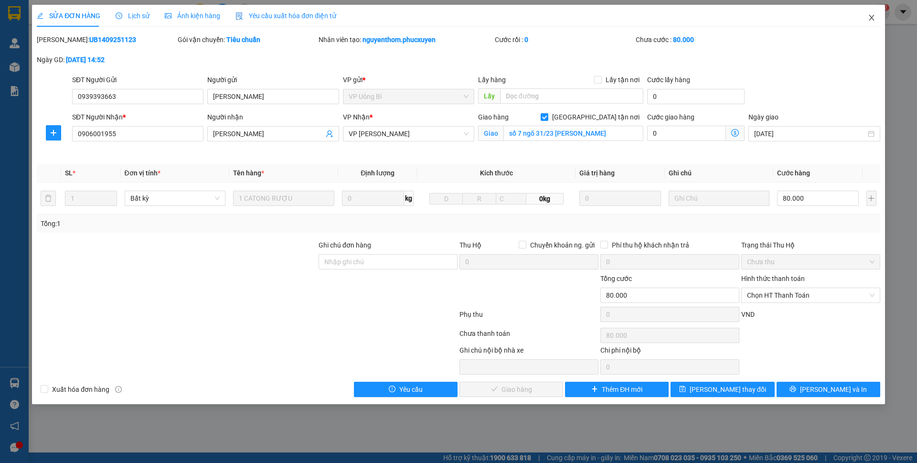
click at [870, 21] on icon "close" at bounding box center [871, 18] width 8 height 8
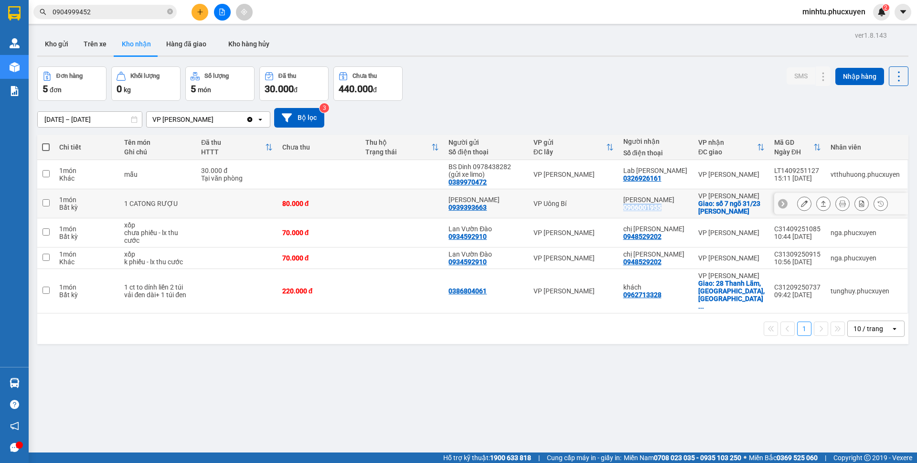
drag, startPoint x: 670, startPoint y: 209, endPoint x: 627, endPoint y: 209, distance: 43.0
click at [627, 209] on div "ANH KHÁNH 0906001955" at bounding box center [655, 203] width 65 height 15
checkbox input "true"
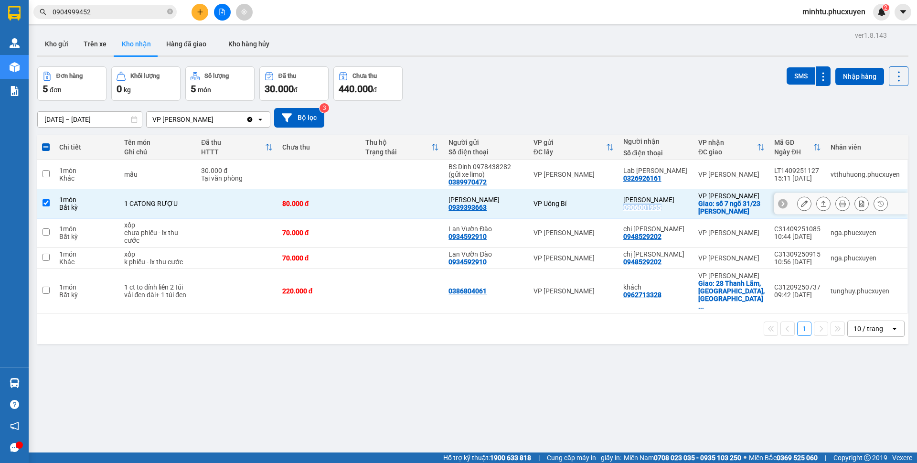
copy div "0906001955"
click at [93, 14] on input "0904999452" at bounding box center [109, 12] width 113 height 11
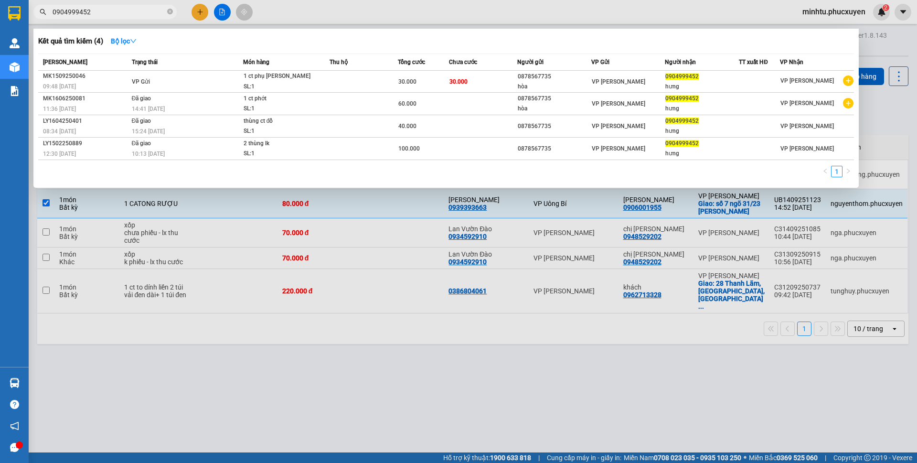
click at [93, 14] on input "0904999452" at bounding box center [109, 12] width 113 height 11
paste input "6001955"
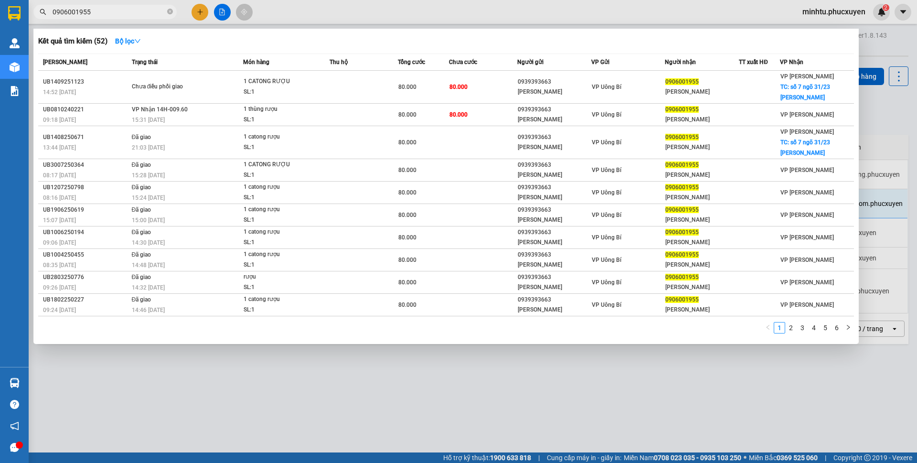
type input "0906001955"
click at [564, 379] on div at bounding box center [458, 231] width 917 height 463
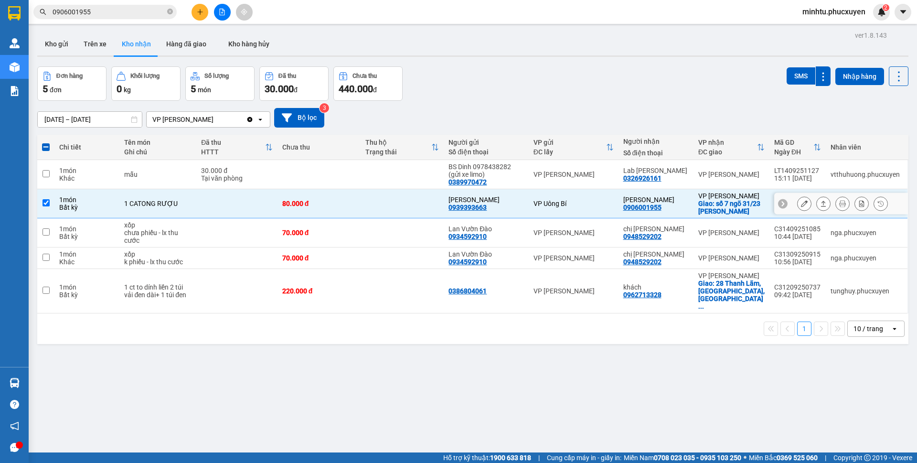
click at [47, 206] on input "checkbox" at bounding box center [45, 202] width 7 height 7
checkbox input "false"
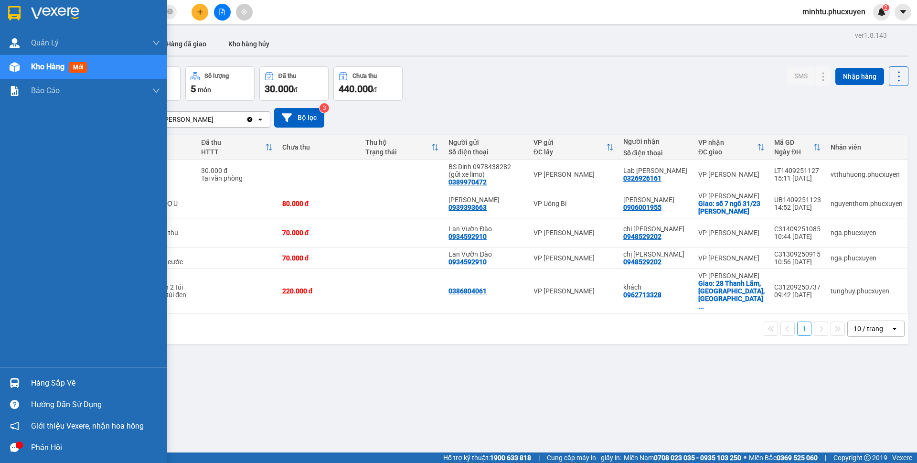
click at [28, 384] on div "Hàng sắp về" at bounding box center [83, 382] width 167 height 21
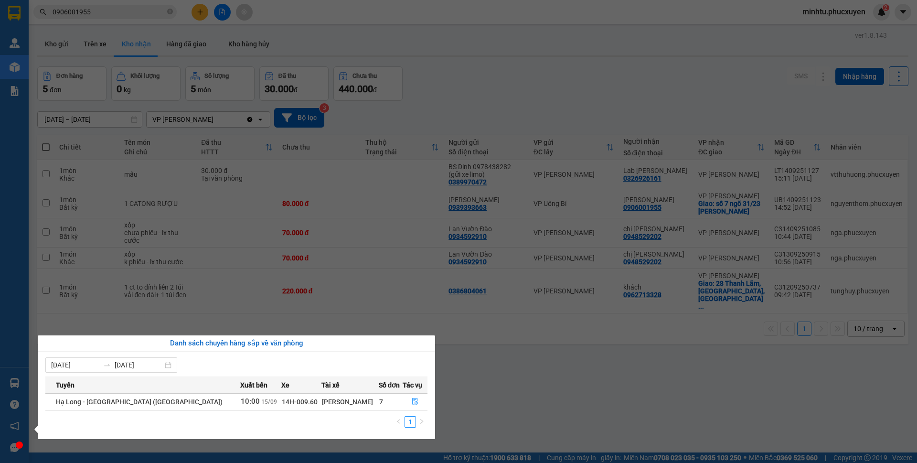
click at [503, 368] on section "Kết quả tìm kiếm ( 52 ) Bộ lọc Mã ĐH Trạng thái Món hàng Thu hộ Tổng cước Chưa …" at bounding box center [458, 231] width 917 height 463
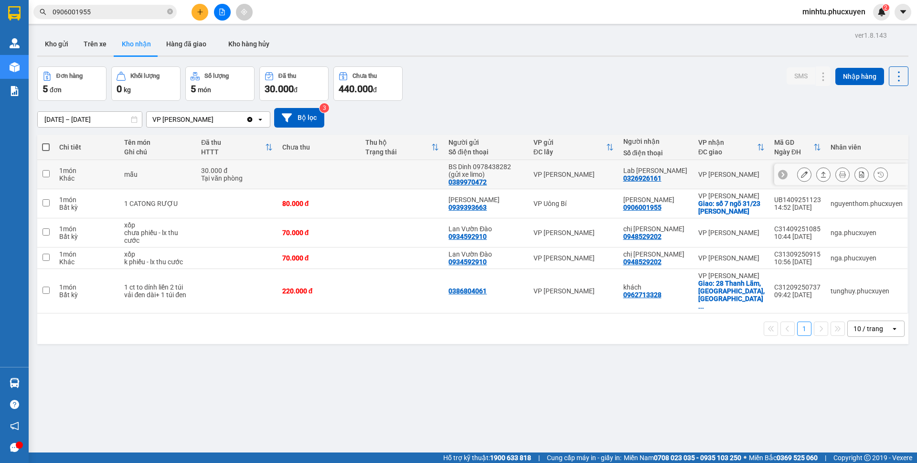
click at [801, 174] on icon at bounding box center [804, 174] width 7 height 7
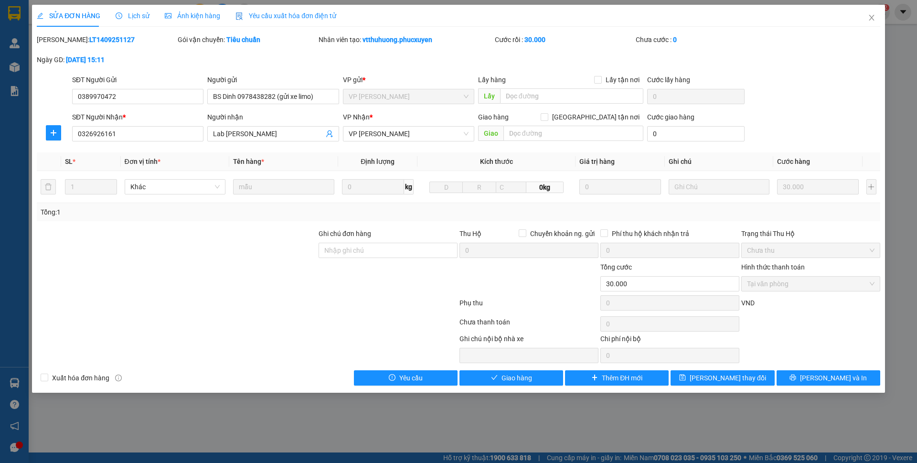
click at [833, 89] on div "SĐT Người Gửi 0389970472 0389970472 Người gửi BS Dinh 0978438282 (gửi xe limo) …" at bounding box center [476, 90] width 812 height 33
click at [511, 384] on button "Giao hàng" at bounding box center [511, 377] width 104 height 15
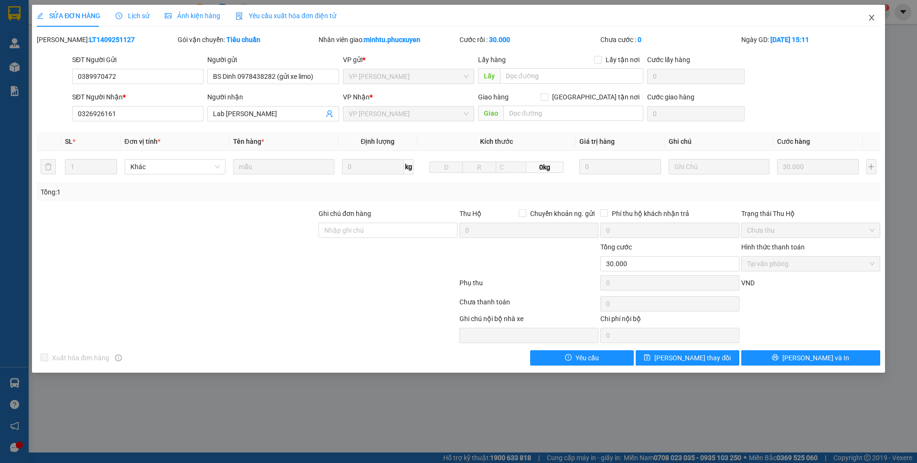
click at [870, 21] on icon "close" at bounding box center [871, 18] width 8 height 8
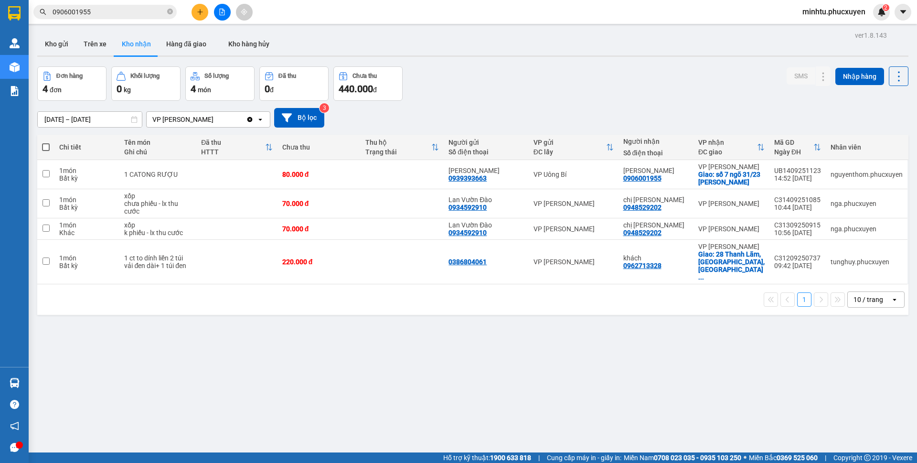
click at [200, 14] on icon "plus" at bounding box center [200, 12] width 7 height 7
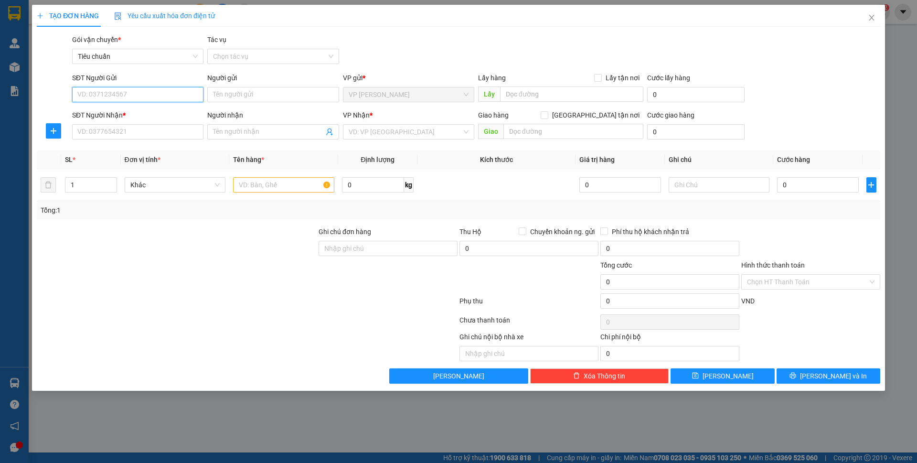
click at [113, 89] on input "SĐT Người Gửi" at bounding box center [137, 94] width 131 height 15
click at [190, 109] on div "0982341186 - Chị Vân" at bounding box center [138, 113] width 120 height 11
click at [164, 132] on input "SĐT Người Nhận *" at bounding box center [137, 131] width 131 height 15
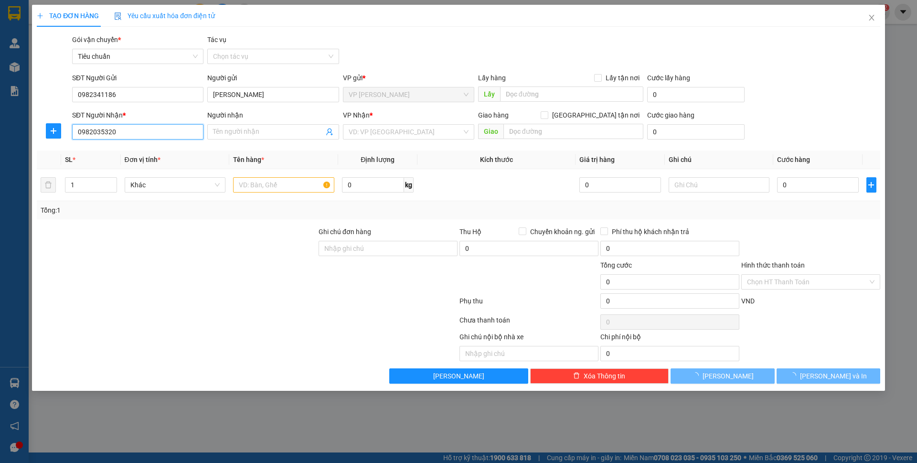
click at [164, 132] on input "0982035320" at bounding box center [137, 131] width 131 height 15
click at [259, 134] on input "Người nhận" at bounding box center [268, 132] width 110 height 11
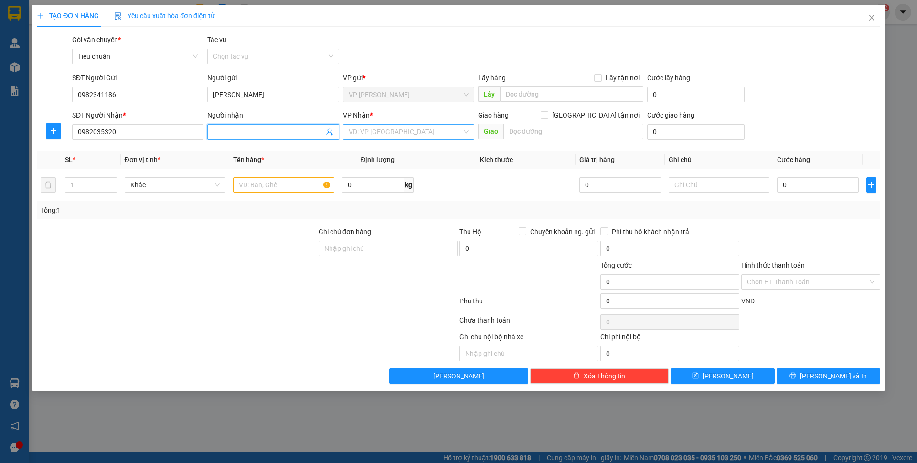
click at [355, 137] on input "search" at bounding box center [405, 132] width 113 height 14
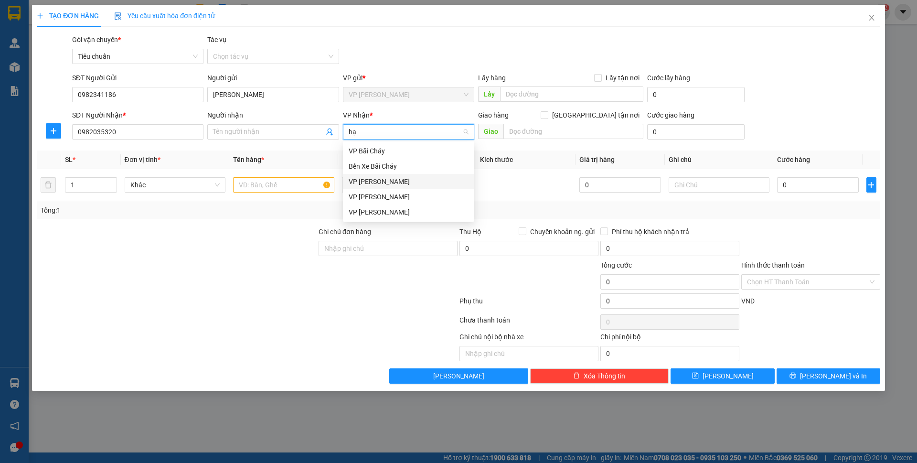
click at [369, 179] on div "VP [PERSON_NAME]" at bounding box center [409, 181] width 120 height 11
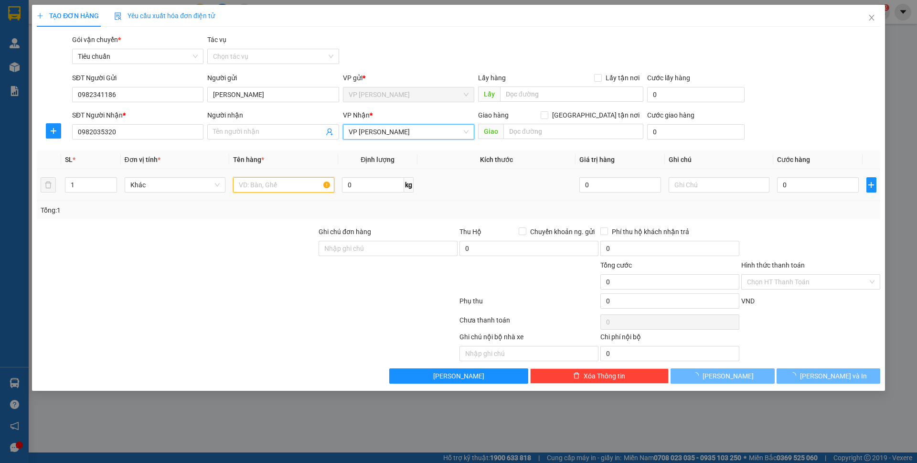
click at [287, 184] on input "text" at bounding box center [283, 184] width 101 height 15
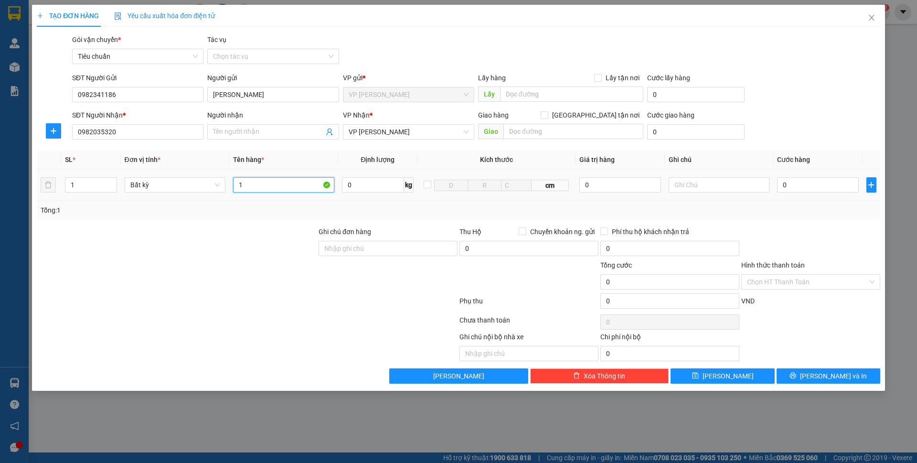
click at [287, 183] on input "1" at bounding box center [283, 184] width 101 height 15
click at [788, 190] on input "0" at bounding box center [817, 184] width 81 height 15
click at [802, 133] on div "SĐT Người Nhận * 0982035320 Người nhận Tên người nhận VP Nhận * VP Hạ Long Giao…" at bounding box center [476, 126] width 812 height 33
click at [847, 378] on button "[PERSON_NAME] và In" at bounding box center [828, 375] width 104 height 15
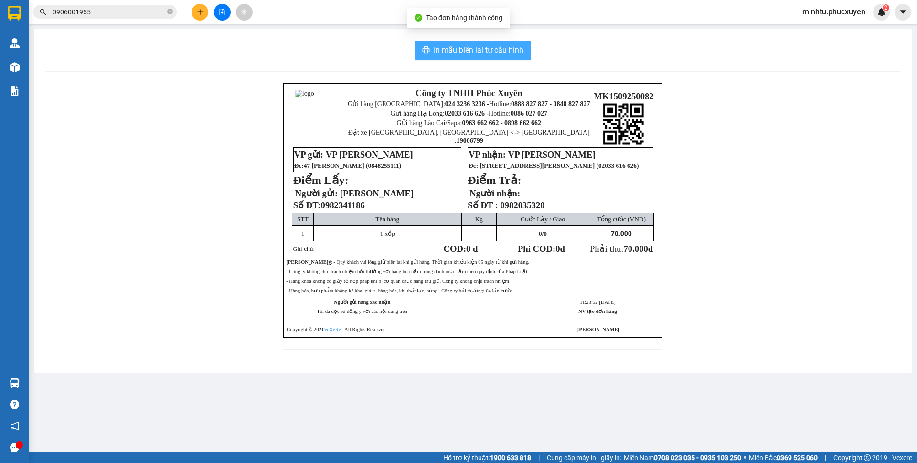
click at [508, 50] on span "In mẫu biên lai tự cấu hình" at bounding box center [479, 50] width 90 height 12
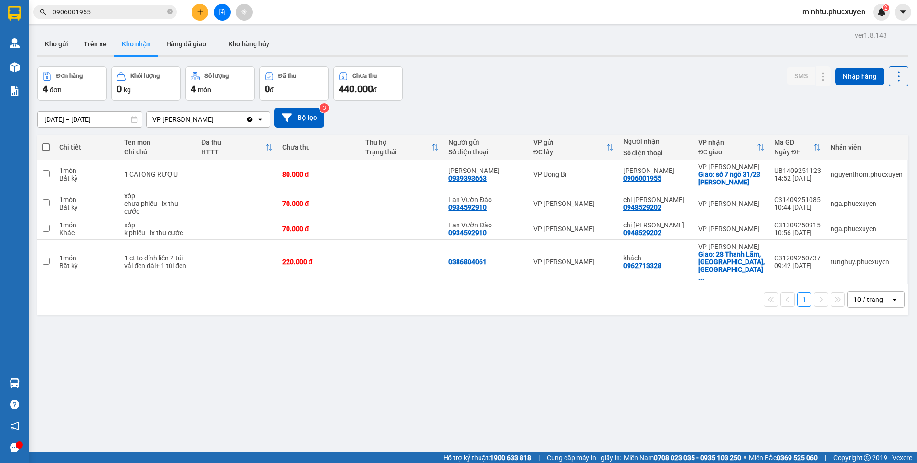
click at [151, 15] on input "0906001955" at bounding box center [109, 12] width 113 height 11
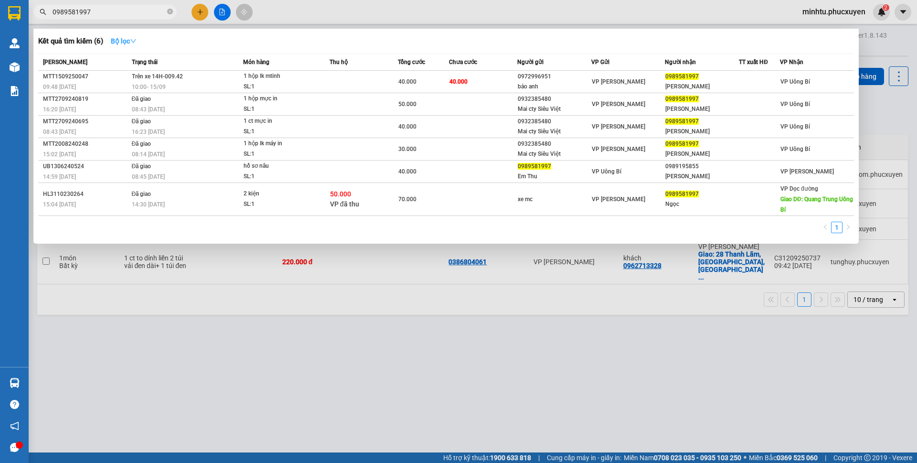
click at [127, 44] on strong "Bộ lọc" at bounding box center [124, 41] width 26 height 8
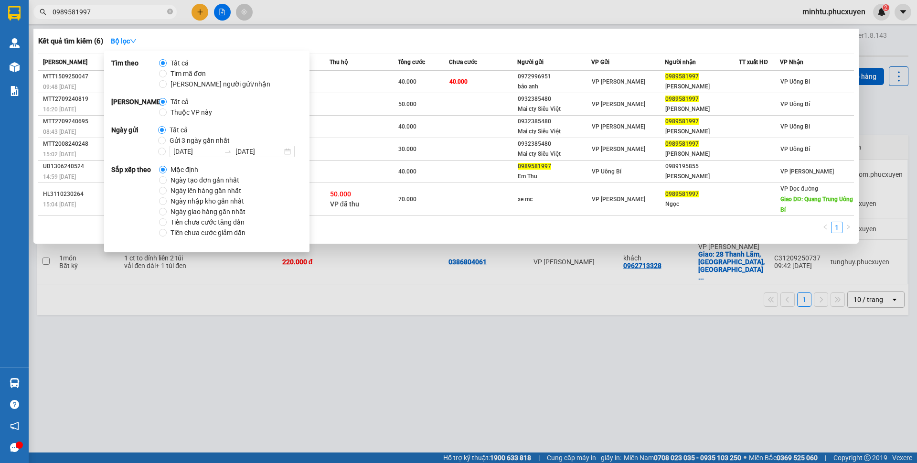
click at [182, 142] on span "Gửi 3 ngày gần nhất" at bounding box center [200, 140] width 68 height 11
click at [166, 142] on input "Gửi 3 ngày gần nhất" at bounding box center [162, 141] width 8 height 8
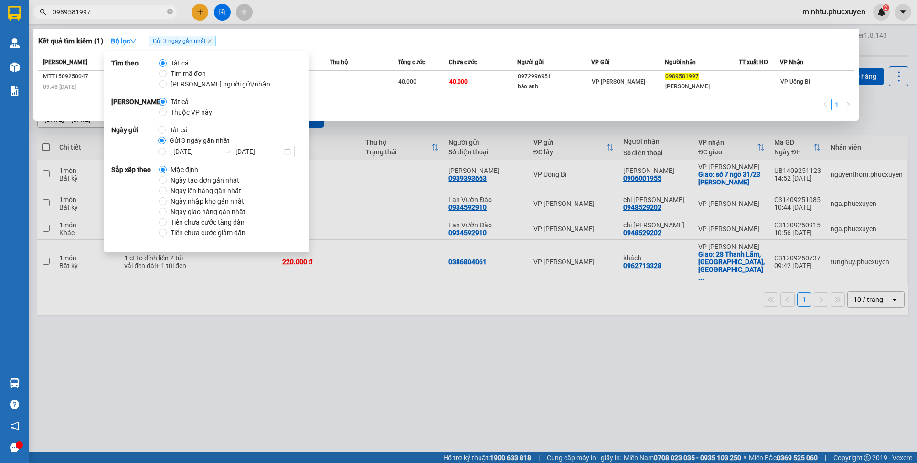
click at [554, 110] on div "1" at bounding box center [445, 107] width 815 height 17
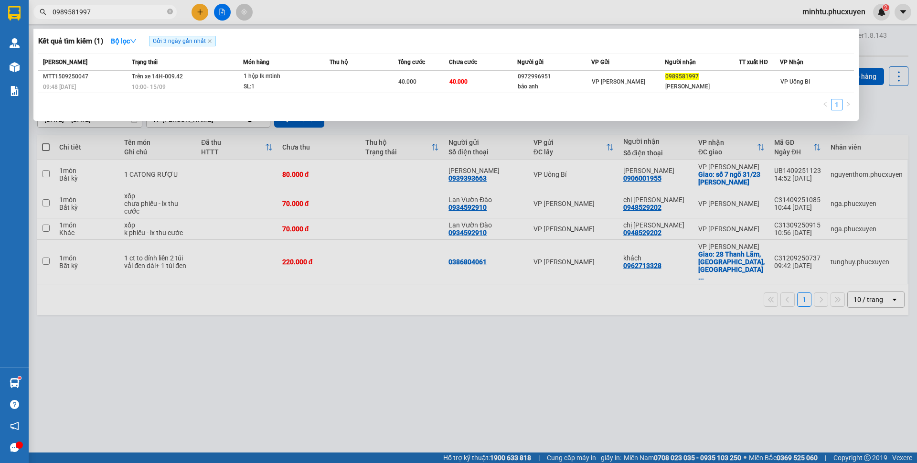
drag, startPoint x: 663, startPoint y: 207, endPoint x: 727, endPoint y: 194, distance: 64.9
click at [664, 207] on div at bounding box center [458, 231] width 917 height 463
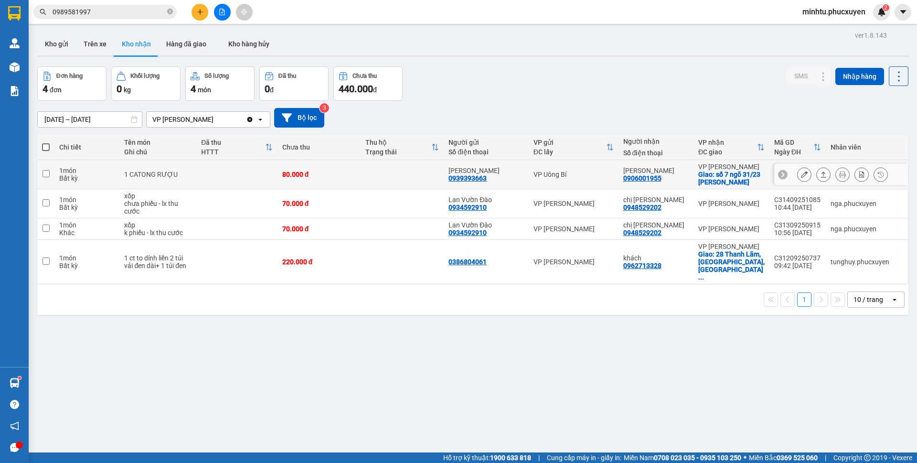
click at [797, 178] on button at bounding box center [803, 174] width 13 height 17
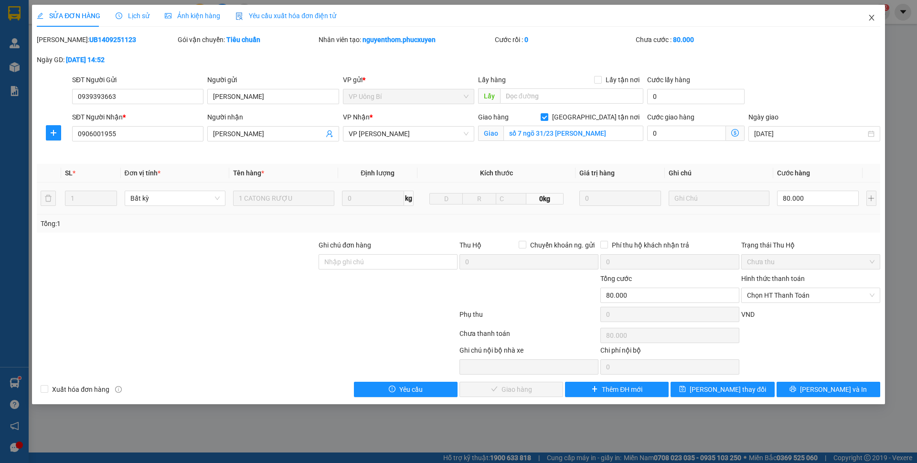
click at [873, 17] on icon "close" at bounding box center [871, 18] width 8 height 8
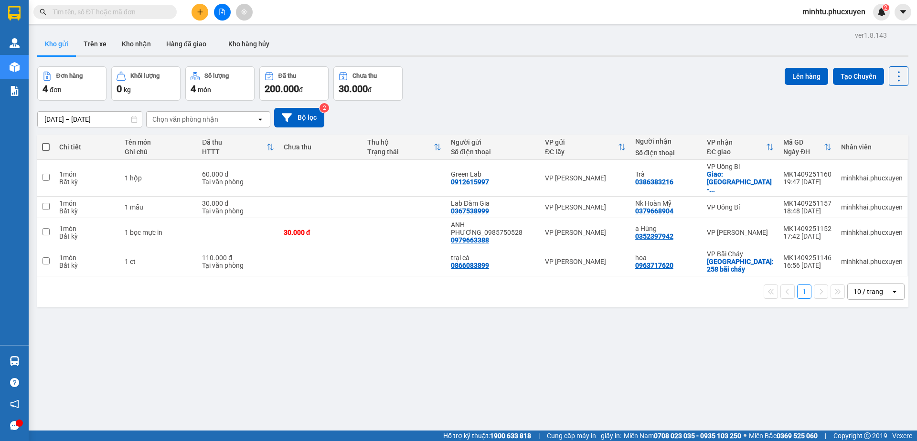
click at [17, 353] on div "Hàng sắp về" at bounding box center [14, 360] width 29 height 21
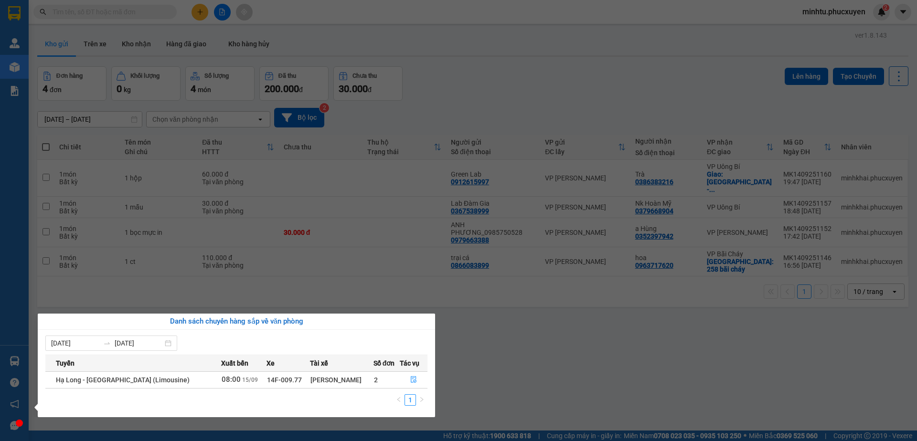
click at [125, 271] on section "Kết quả tìm kiếm ( 0 ) Bộ lọc No Data minhtu.phucxuyen 2 Quản Lý Quản lý giao n…" at bounding box center [458, 220] width 917 height 441
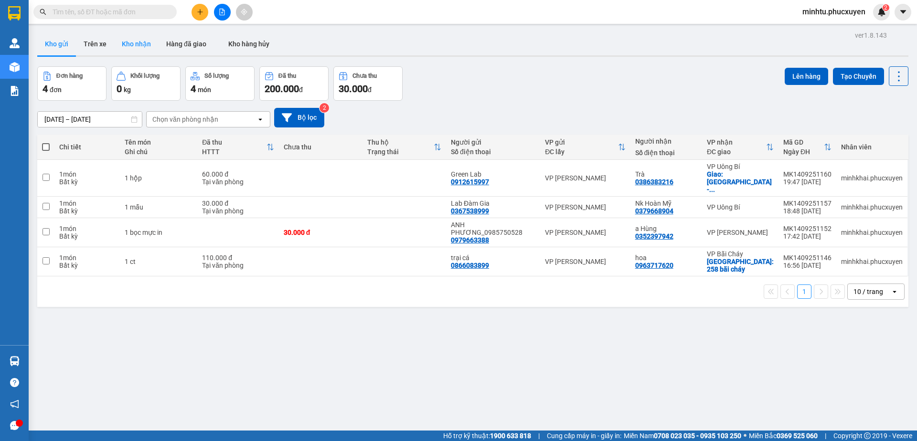
click at [119, 47] on button "Kho nhận" at bounding box center [136, 43] width 44 height 23
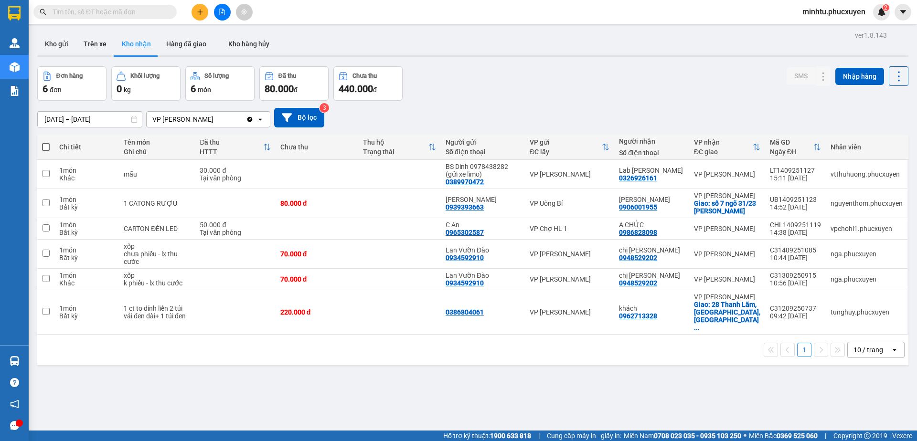
click at [680, 77] on div "Đơn hàng 6 đơn Khối lượng 0 kg Số lượng 6 món Đã thu 80.000 đ Chưa thu 440.000 …" at bounding box center [472, 83] width 871 height 34
click at [801, 231] on icon at bounding box center [804, 228] width 7 height 7
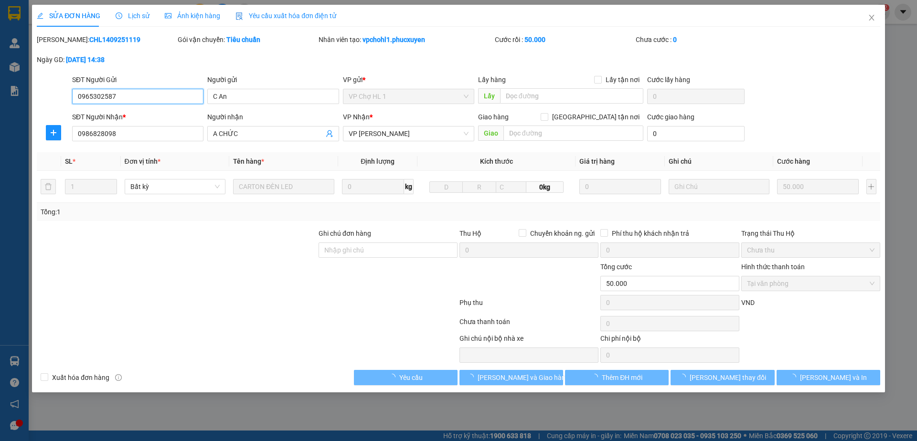
type input "0965302587"
type input "C An"
type input "0986828098"
type input "A CHỨC"
type input "50.000"
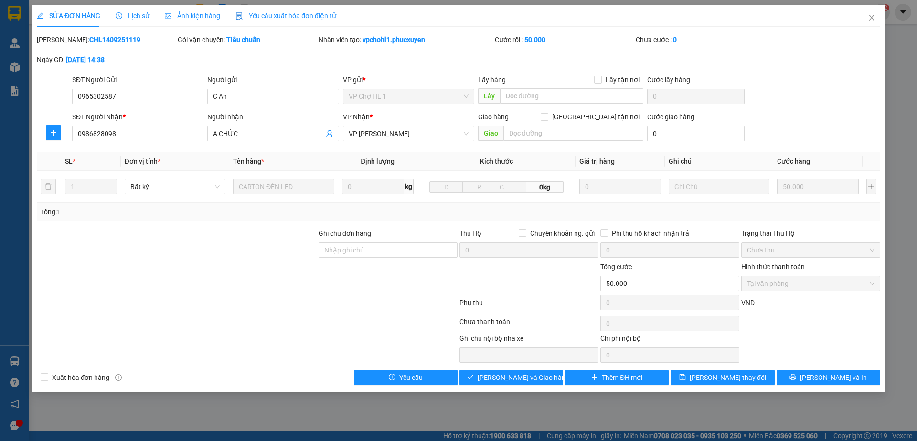
click at [824, 114] on div "SĐT Người Nhận * 0986828098 Người nhận A CHỨC VP Nhận * VP Minh Khai Giao hàng …" at bounding box center [476, 128] width 812 height 33
click at [516, 383] on button "[PERSON_NAME] và Giao hàng" at bounding box center [511, 377] width 104 height 15
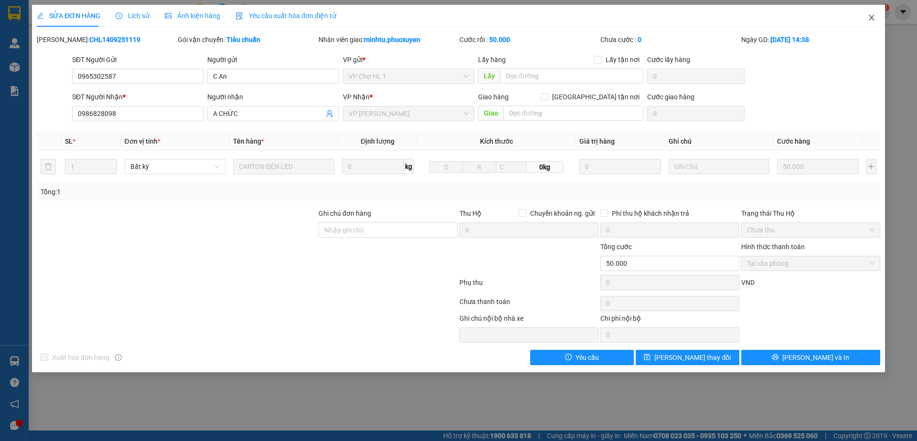
click at [870, 18] on icon "close" at bounding box center [871, 18] width 8 height 8
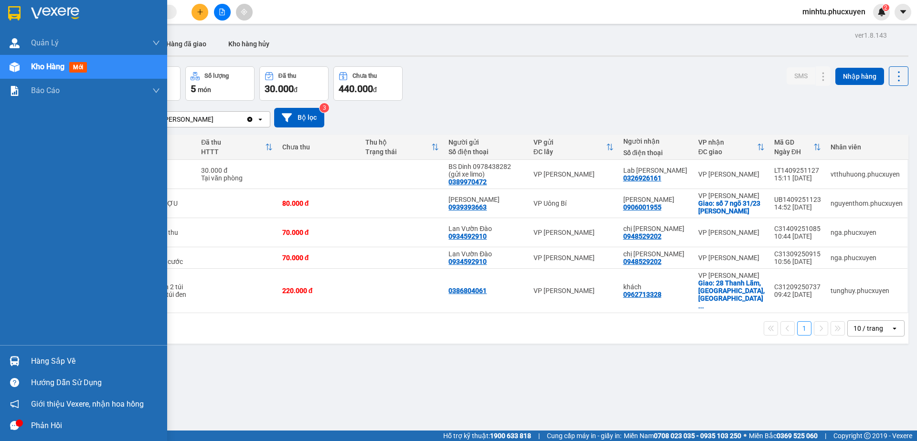
click at [22, 360] on div at bounding box center [14, 361] width 17 height 17
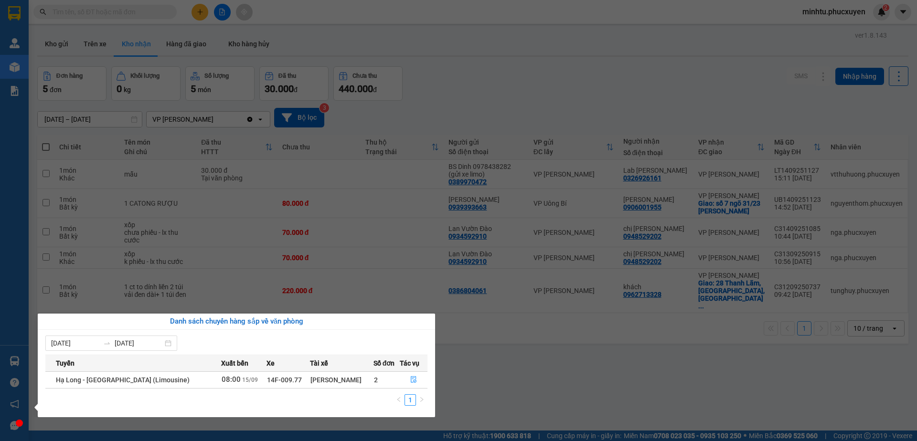
click at [571, 347] on section "Kết quả tìm kiếm ( 0 ) Bộ lọc No Data minhtu.phucxuyen 2 Quản Lý Quản lý giao n…" at bounding box center [458, 220] width 917 height 441
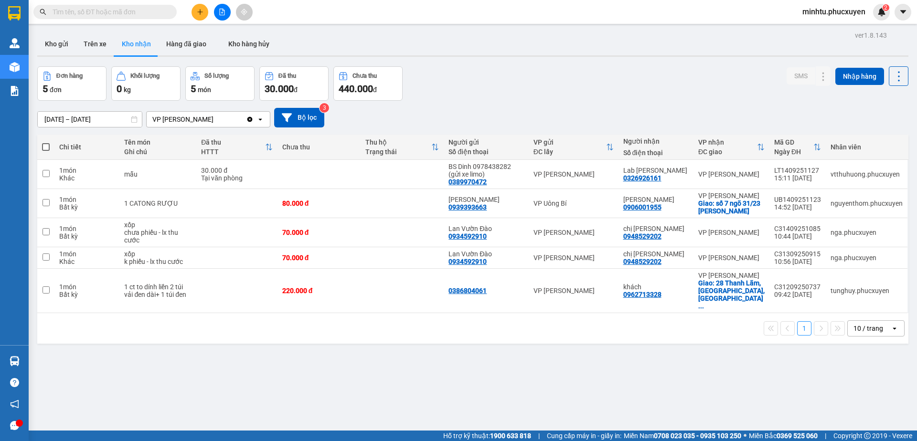
click at [96, 10] on input "text" at bounding box center [109, 12] width 113 height 11
paste input "MK1409251156"
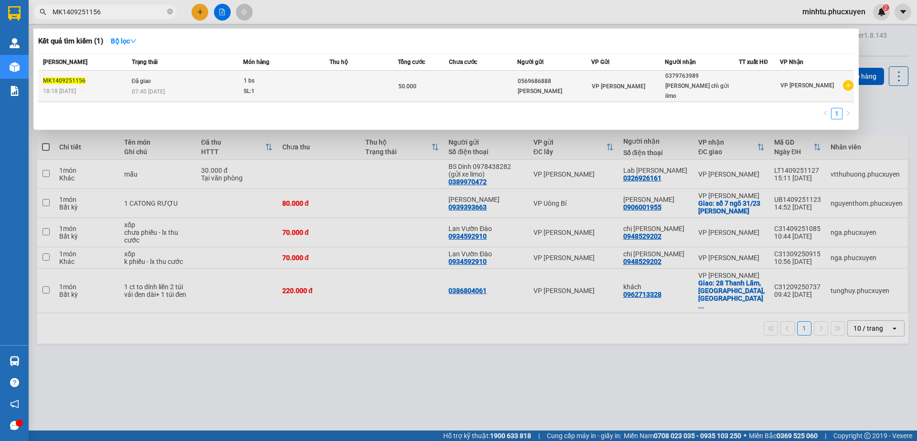
type input "MK1409251156"
click at [580, 86] on div "ANH TUẤN" at bounding box center [554, 91] width 73 height 10
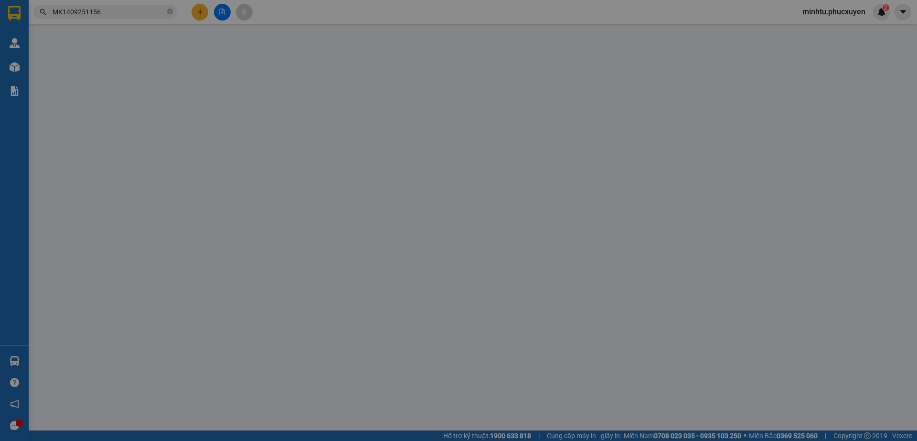
type input "0569686888"
type input "ANH TUẤN"
type input "0379763989"
type input "Anh Nam chỉ gửi limo"
type input "50.000"
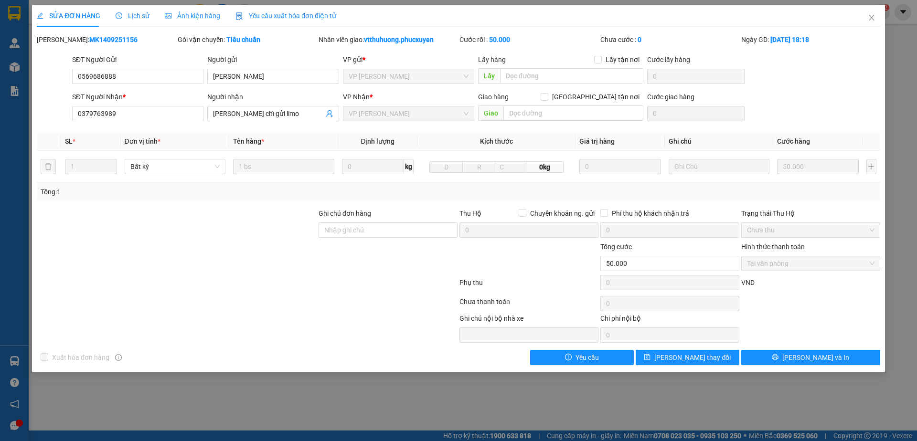
click at [128, 21] on div "Lịch sử" at bounding box center [133, 16] width 34 height 11
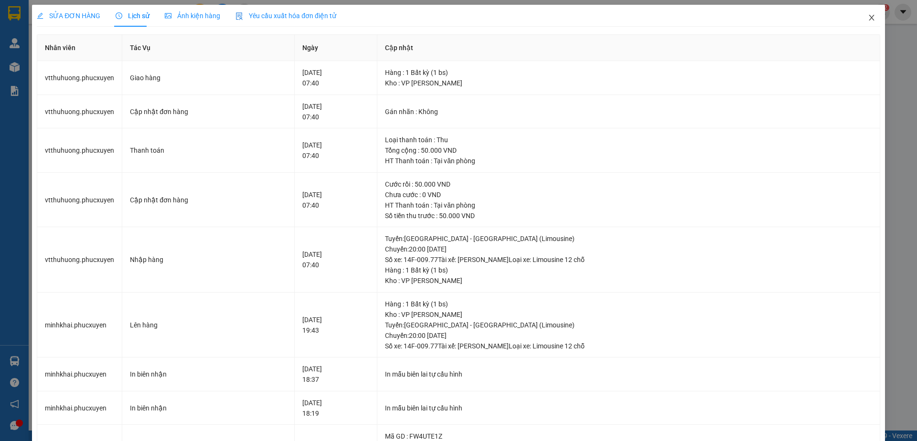
click at [867, 20] on icon "close" at bounding box center [871, 18] width 8 height 8
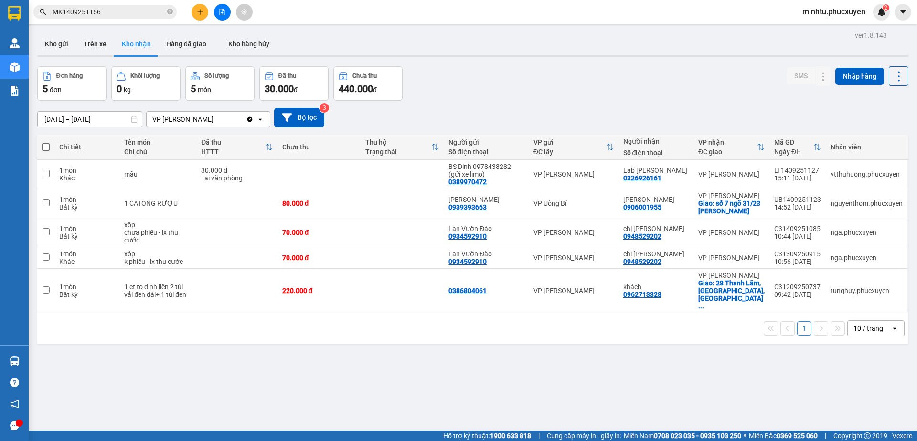
click at [29, 340] on main "ver 1.8.143 Kho gửi Trên xe Kho nhận Hàng đã giao Kho hàng hủy Đơn hàng 5 đơn K…" at bounding box center [458, 215] width 917 height 431
click at [28, 347] on div "Hàng sắp về Hướng dẫn sử dụng Giới thiệu Vexere, nhận hoa hồng Phản hồi" at bounding box center [14, 390] width 29 height 91
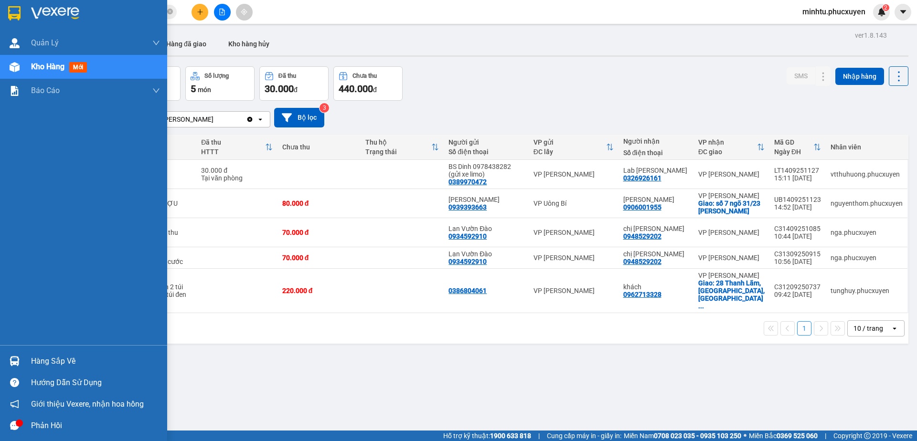
drag, startPoint x: 32, startPoint y: 356, endPoint x: 171, endPoint y: 346, distance: 139.8
click at [32, 356] on div "Hàng sắp về" at bounding box center [95, 361] width 129 height 14
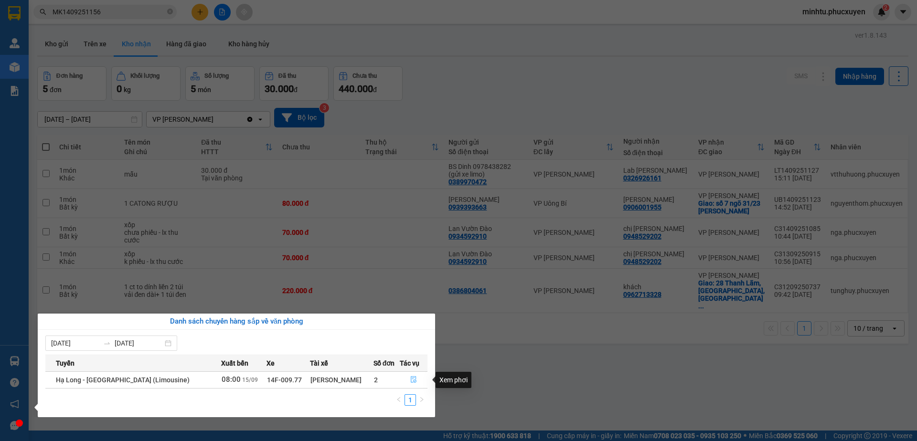
click at [410, 379] on icon "file-done" at bounding box center [413, 379] width 7 height 7
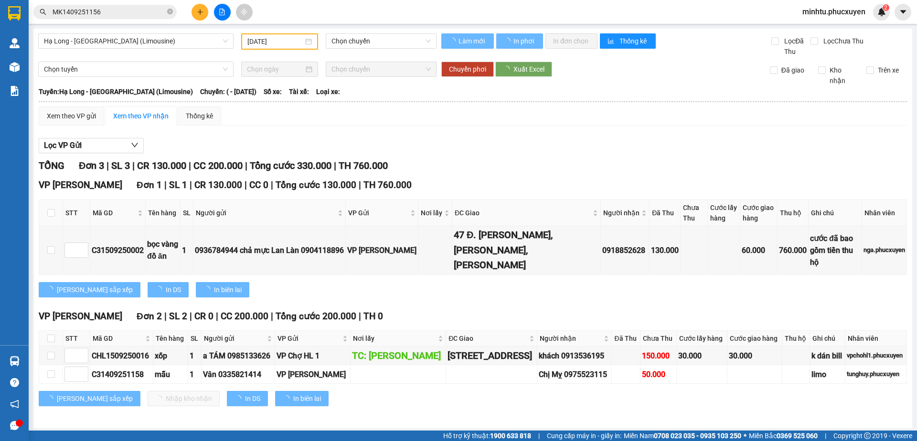
type input "[DATE]"
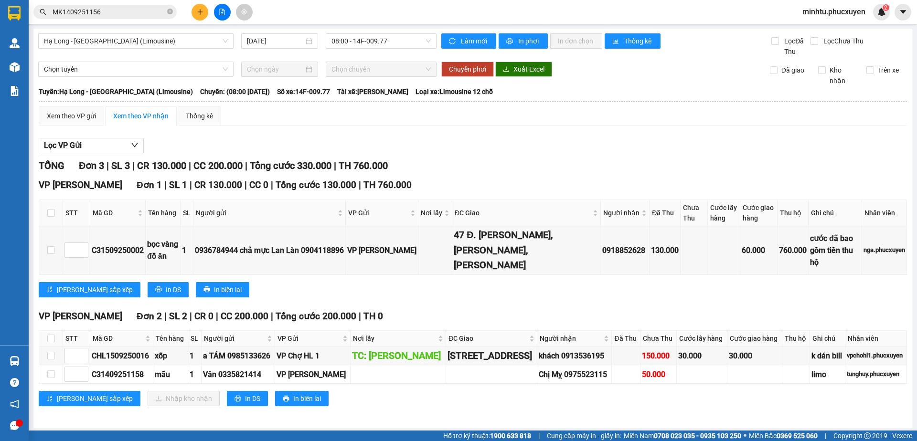
scroll to position [13, 0]
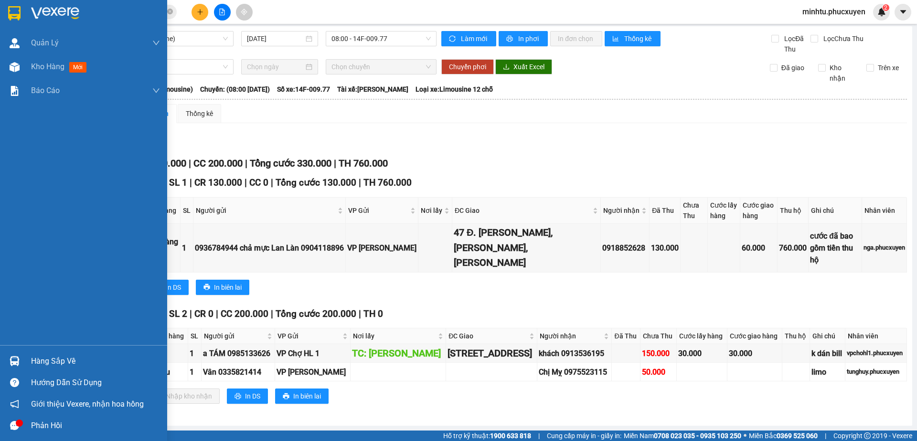
click at [21, 351] on div "Hàng sắp về" at bounding box center [83, 360] width 167 height 21
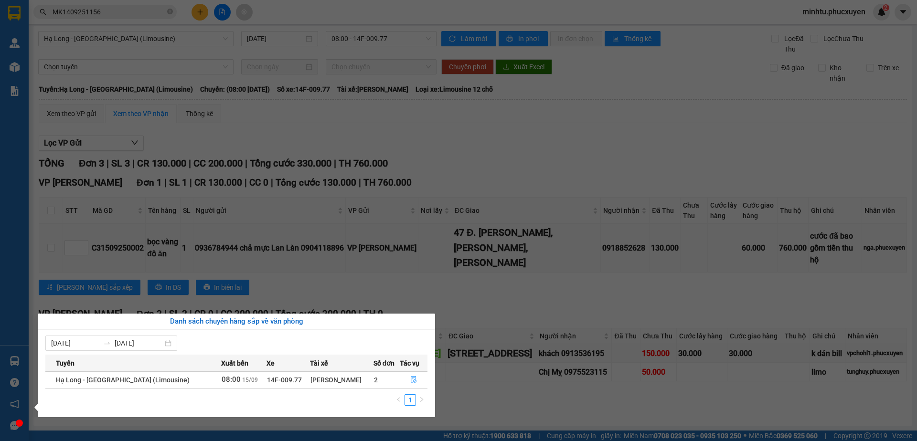
click at [358, 226] on section "Kết quả tìm kiếm ( 1 ) Bộ lọc Mã ĐH Trạng thái Món hàng Thu hộ Tổng cước Chưa c…" at bounding box center [458, 220] width 917 height 441
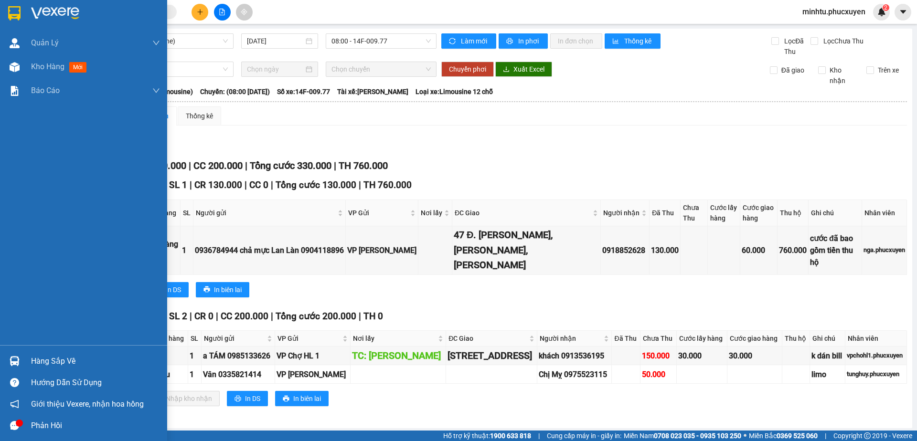
click at [16, 353] on div at bounding box center [14, 361] width 17 height 17
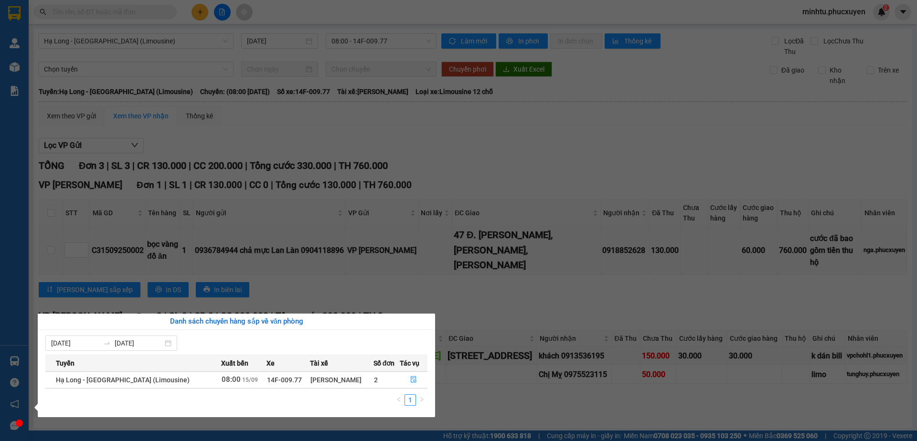
click at [476, 210] on section "Kết quả tìm kiếm ( 0 ) Bộ lọc No Data minhtu.phucxuyen 2 [PERSON_NAME] lý giao …" at bounding box center [458, 220] width 917 height 441
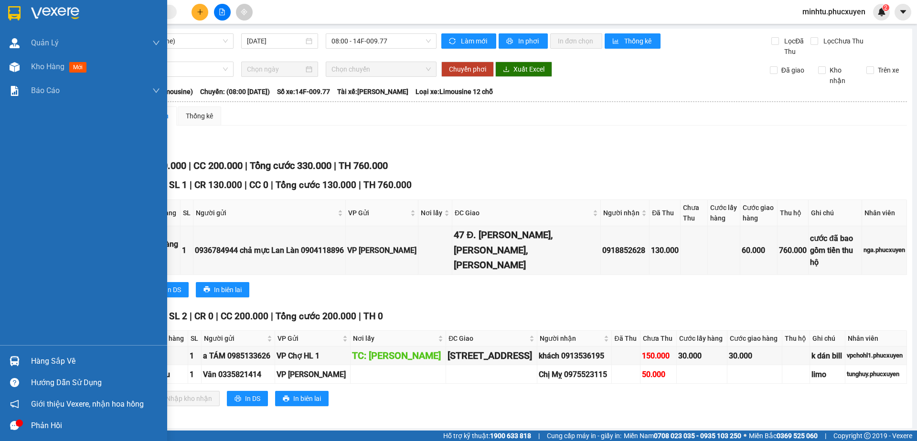
click at [20, 360] on div at bounding box center [14, 361] width 17 height 17
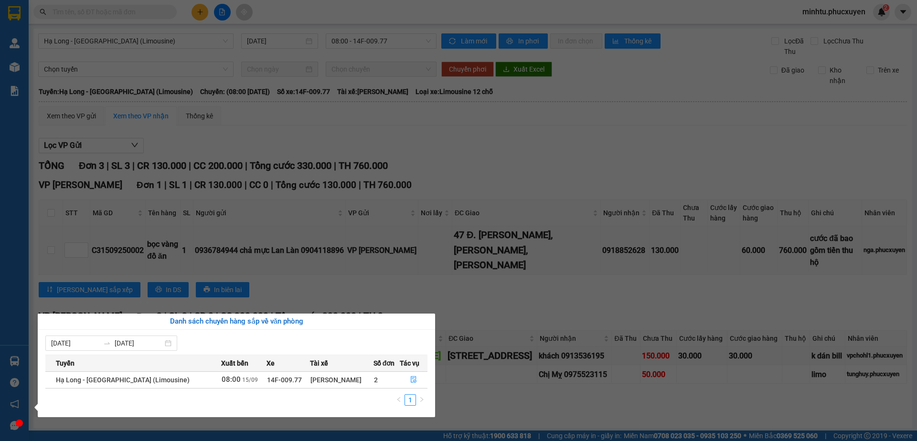
click at [314, 276] on section "Kết quả tìm kiếm ( 0 ) Bộ lọc No Data minhtu.phucxuyen 2 [PERSON_NAME] lý giao …" at bounding box center [458, 220] width 917 height 441
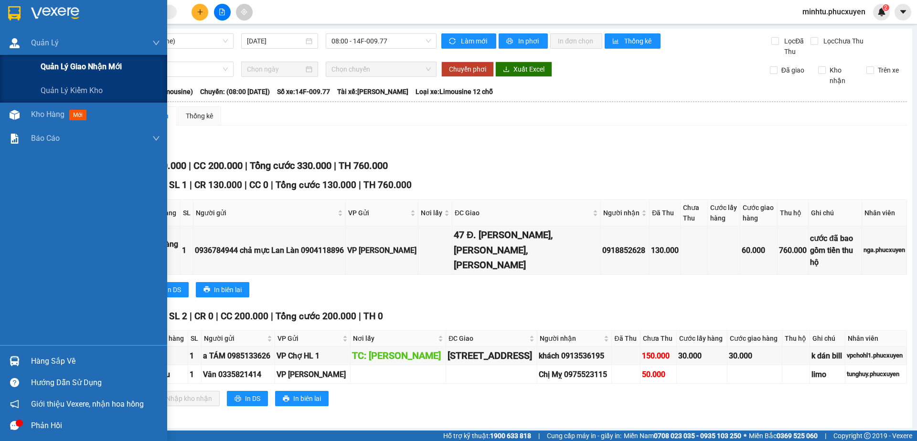
click at [33, 68] on div "Quản lý giao nhận mới" at bounding box center [83, 67] width 167 height 24
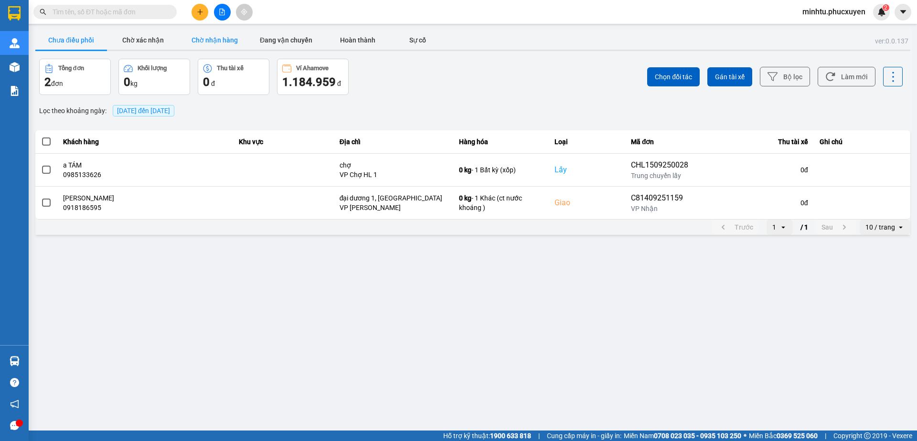
click at [197, 38] on button "Chờ nhận hàng" at bounding box center [215, 40] width 72 height 19
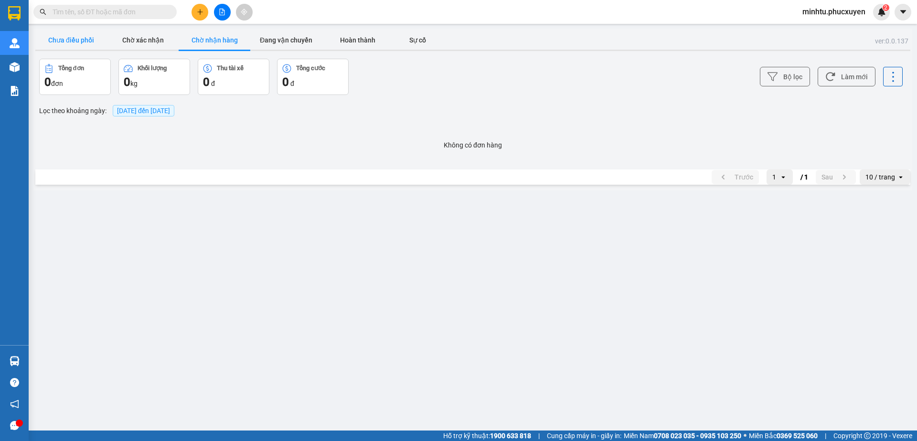
click at [89, 36] on button "Chưa điều phối" at bounding box center [71, 40] width 72 height 19
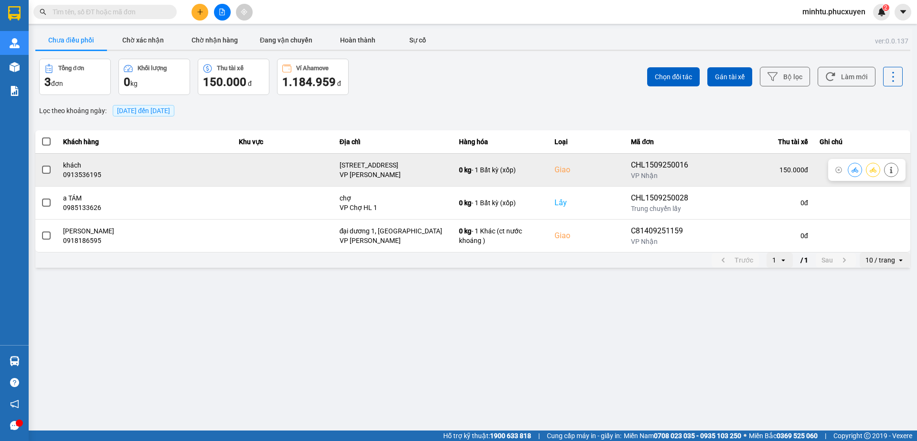
click at [853, 169] on icon at bounding box center [854, 170] width 7 height 7
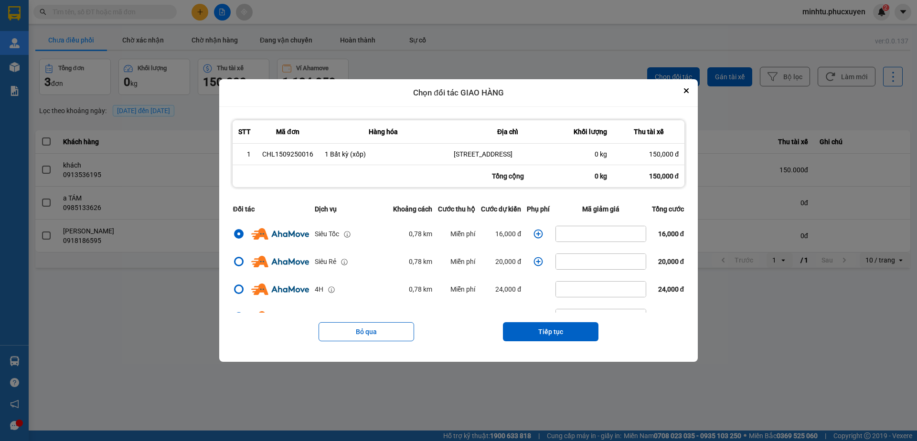
click at [537, 237] on icon "dialog" at bounding box center [538, 234] width 10 height 10
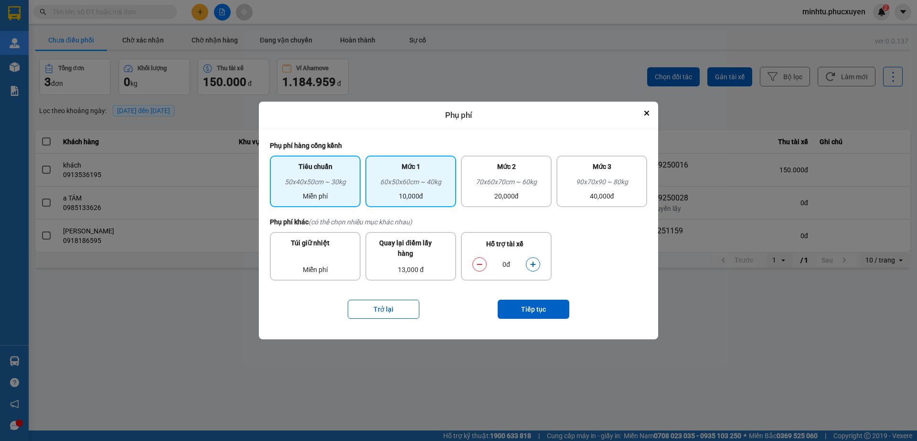
click at [430, 183] on div "60x50x60cm ~ 40kg" at bounding box center [410, 184] width 79 height 14
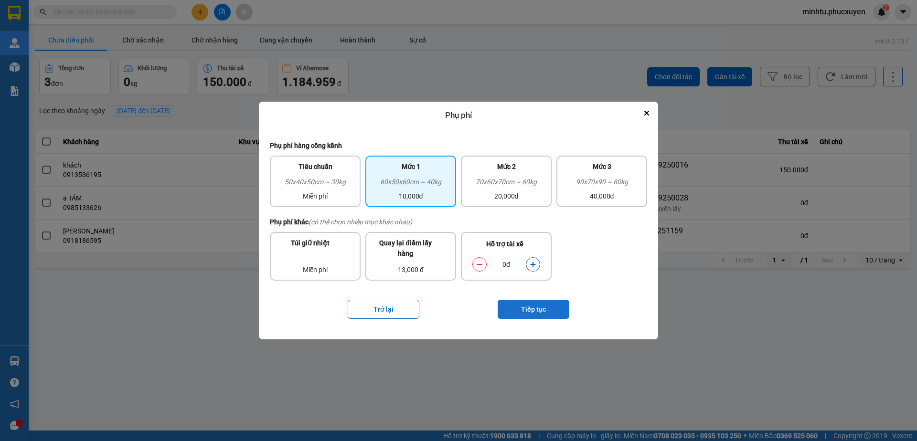
click at [552, 312] on button "Tiếp tục" at bounding box center [533, 309] width 72 height 19
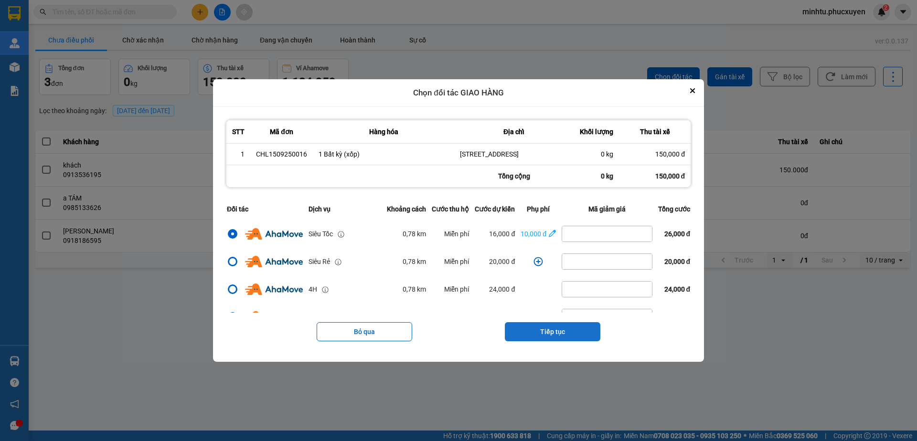
click at [558, 330] on button "Tiếp tục" at bounding box center [552, 331] width 95 height 19
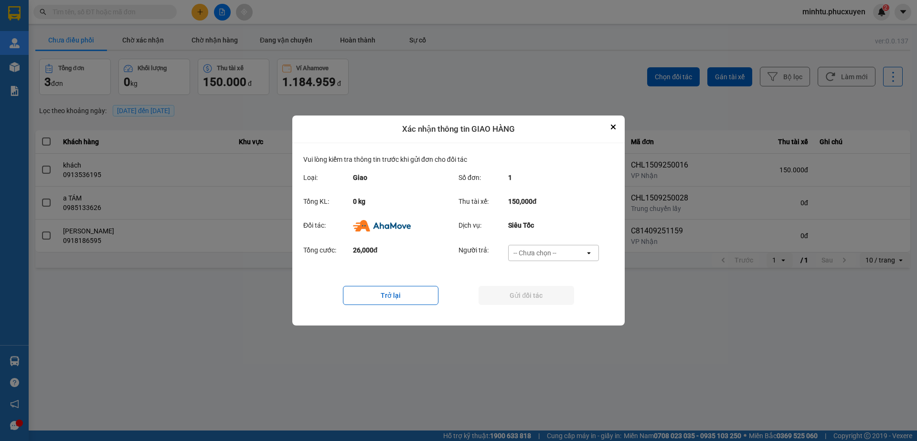
click at [564, 257] on div "-- Chưa chọn --" at bounding box center [546, 252] width 76 height 15
click at [546, 306] on span "Ví Ahamove" at bounding box center [534, 308] width 39 height 10
click at [538, 298] on button "Gửi đối tác" at bounding box center [525, 295] width 95 height 19
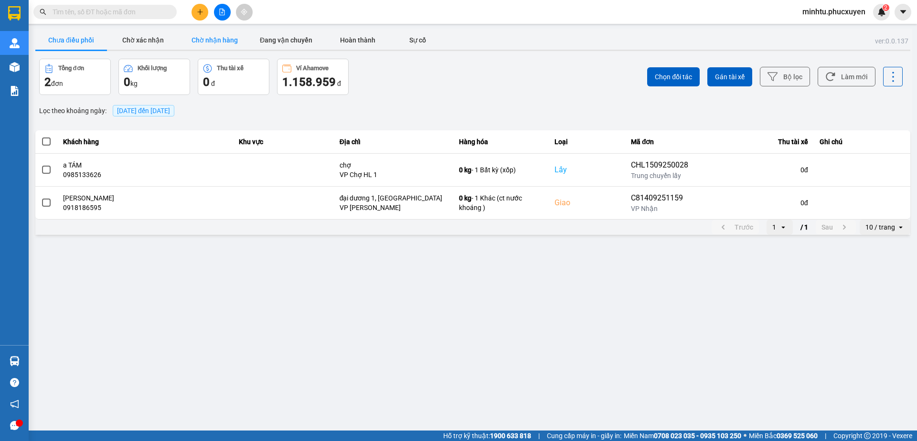
click at [190, 42] on button "Chờ nhận hàng" at bounding box center [215, 40] width 72 height 19
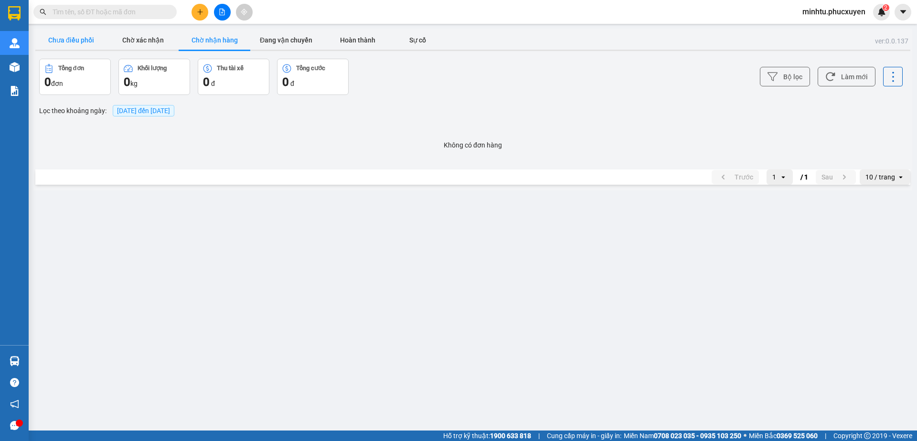
click at [65, 39] on button "Chưa điều phối" at bounding box center [71, 40] width 72 height 19
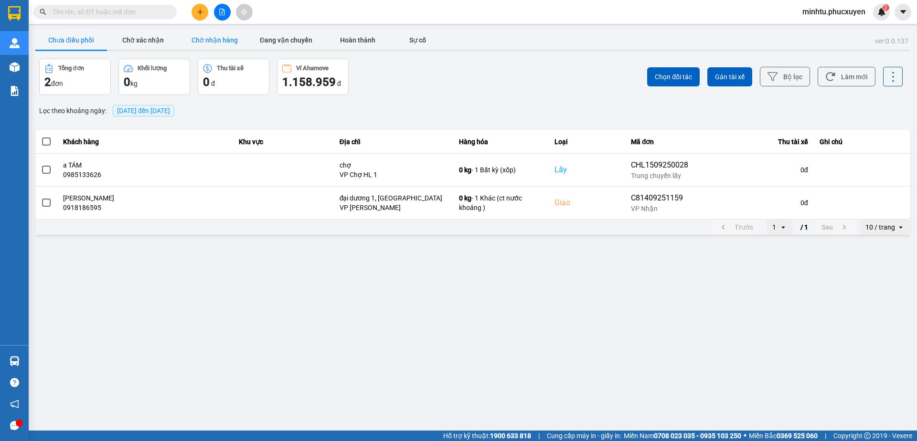
click at [186, 34] on button "Chờ nhận hàng" at bounding box center [215, 40] width 72 height 19
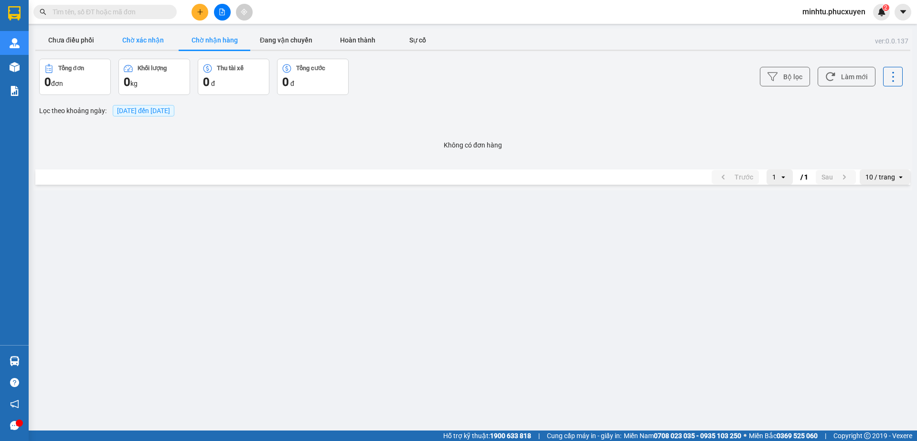
click at [148, 40] on button "Chờ xác nhận" at bounding box center [143, 40] width 72 height 19
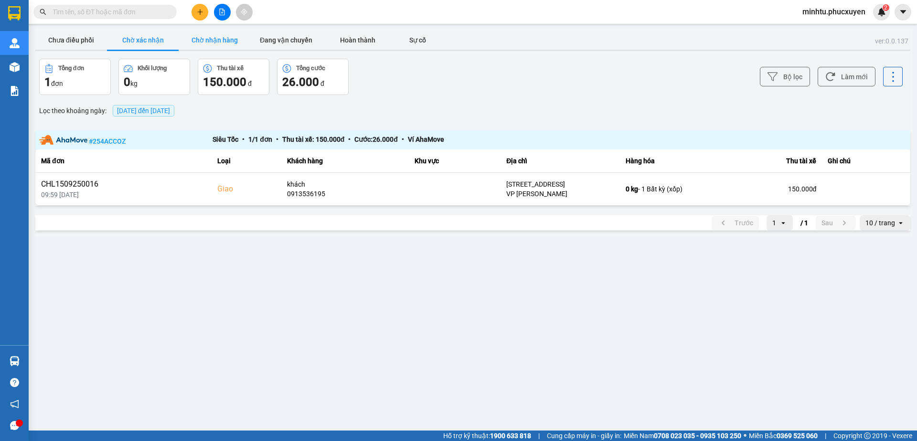
click at [190, 39] on button "Chờ nhận hàng" at bounding box center [215, 40] width 72 height 19
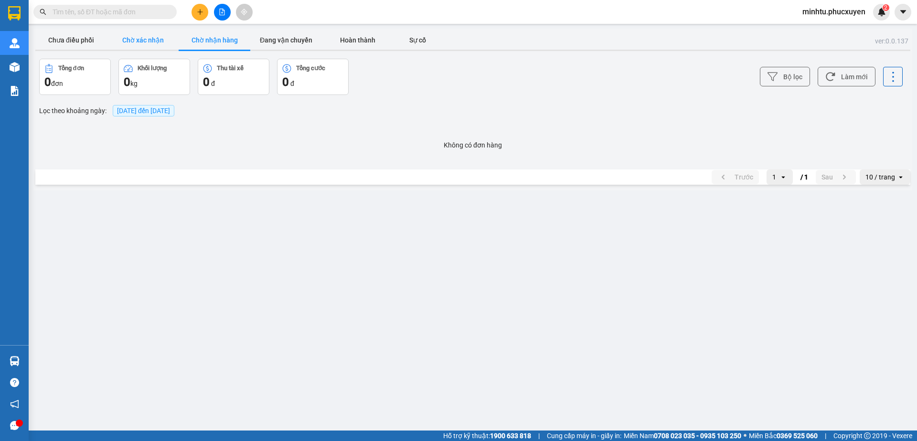
click at [156, 40] on button "Chờ xác nhận" at bounding box center [143, 40] width 72 height 19
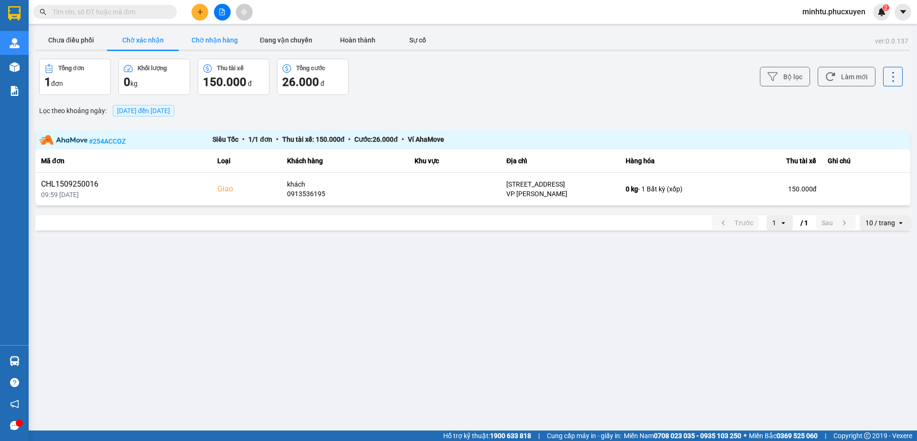
click at [233, 45] on button "Chờ nhận hàng" at bounding box center [215, 40] width 72 height 19
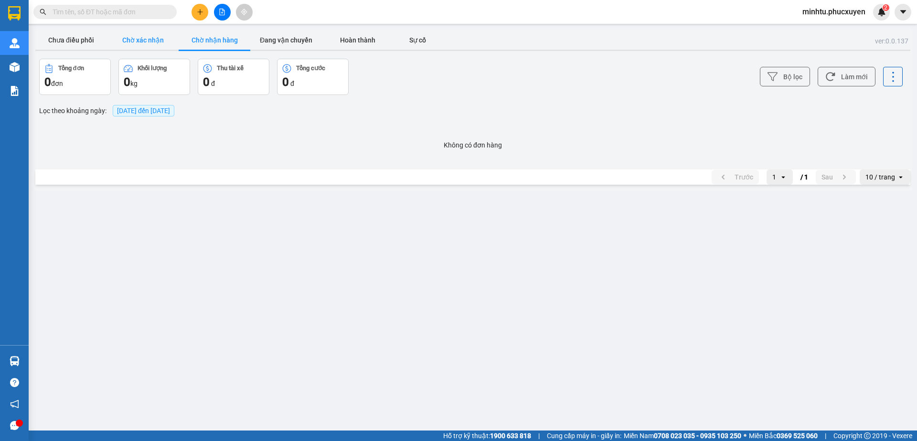
click at [148, 34] on button "Chờ xác nhận" at bounding box center [143, 40] width 72 height 19
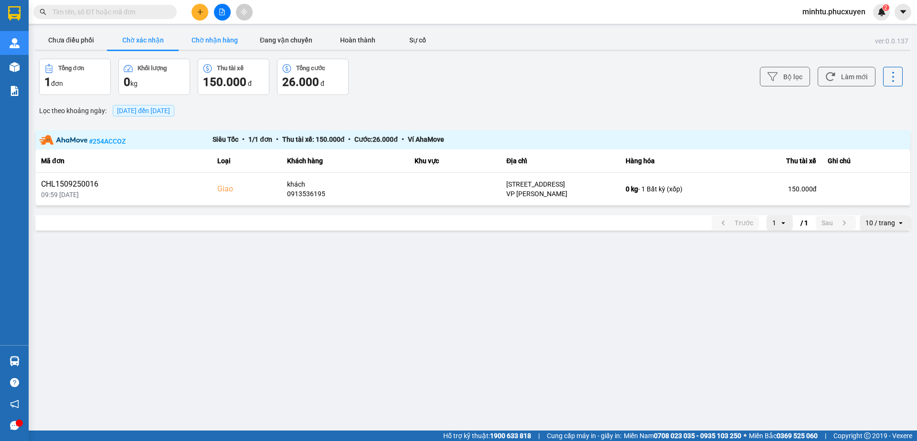
click at [227, 34] on button "Chờ nhận hàng" at bounding box center [215, 40] width 72 height 19
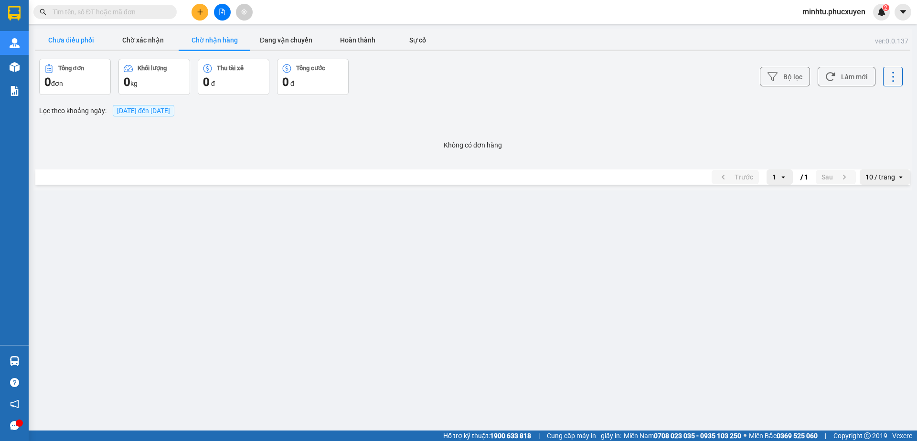
click at [89, 45] on button "Chưa điều phối" at bounding box center [71, 40] width 72 height 19
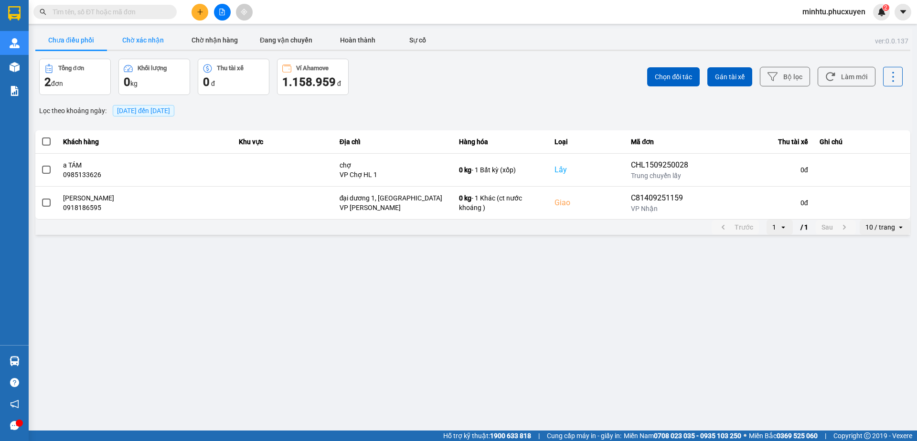
click at [136, 42] on button "Chờ xác nhận" at bounding box center [143, 40] width 72 height 19
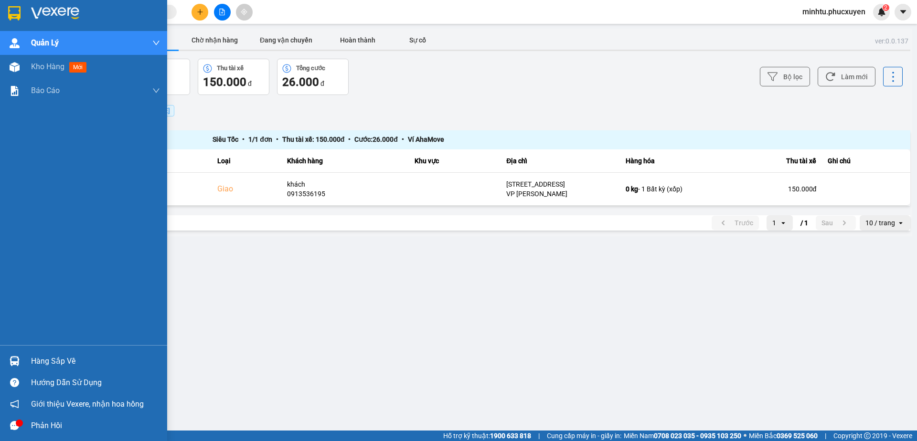
click at [23, 350] on div "Hàng sắp về Hướng dẫn sử dụng Giới thiệu Vexere, nhận hoa hồng Phản hồi" at bounding box center [83, 390] width 167 height 91
click at [30, 353] on div "Hàng sắp về" at bounding box center [83, 360] width 167 height 21
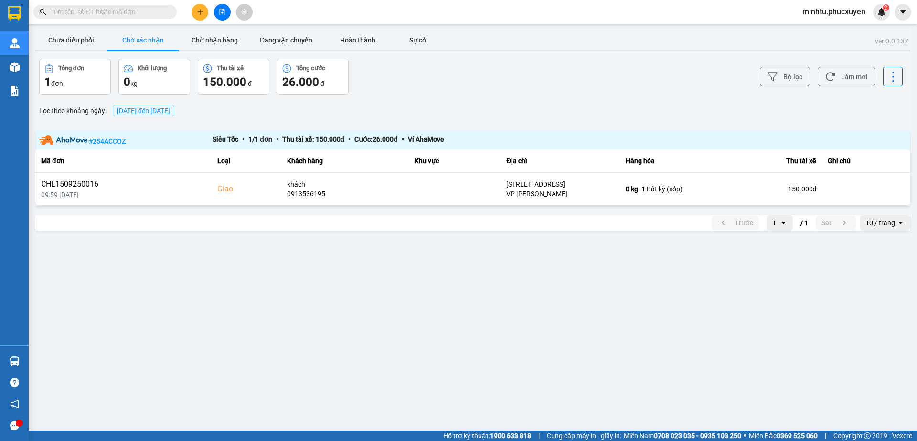
click at [305, 243] on section "Kết quả tìm kiếm ( 0 ) Bộ lọc No Data minhtu.phucxuyen 2 Quản Lý Quản lý giao n…" at bounding box center [458, 220] width 917 height 441
drag, startPoint x: 191, startPoint y: 45, endPoint x: 183, endPoint y: 45, distance: 7.6
click at [191, 45] on button "Chờ nhận hàng" at bounding box center [215, 40] width 72 height 19
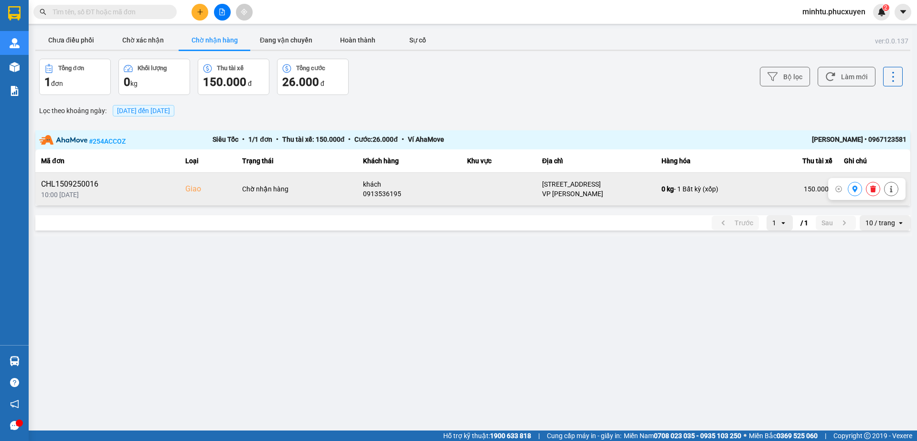
click at [857, 193] on button at bounding box center [854, 189] width 13 height 17
click at [73, 35] on button "Chưa điều phối" at bounding box center [71, 40] width 72 height 19
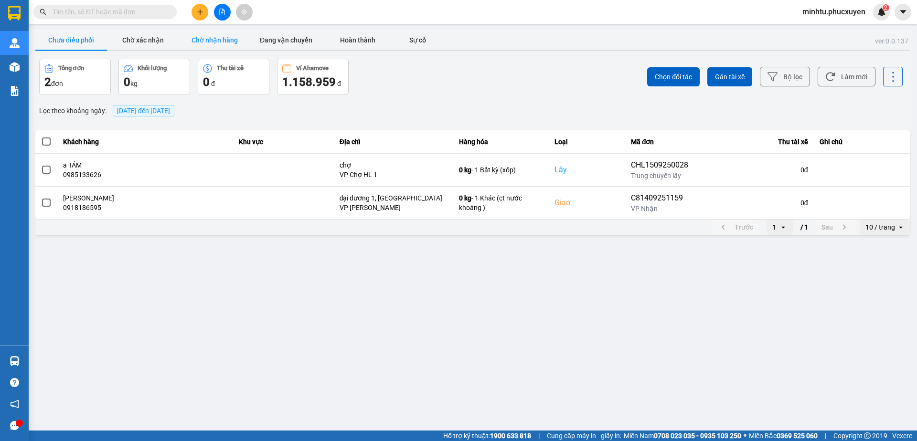
click at [217, 39] on button "Chờ nhận hàng" at bounding box center [215, 40] width 72 height 19
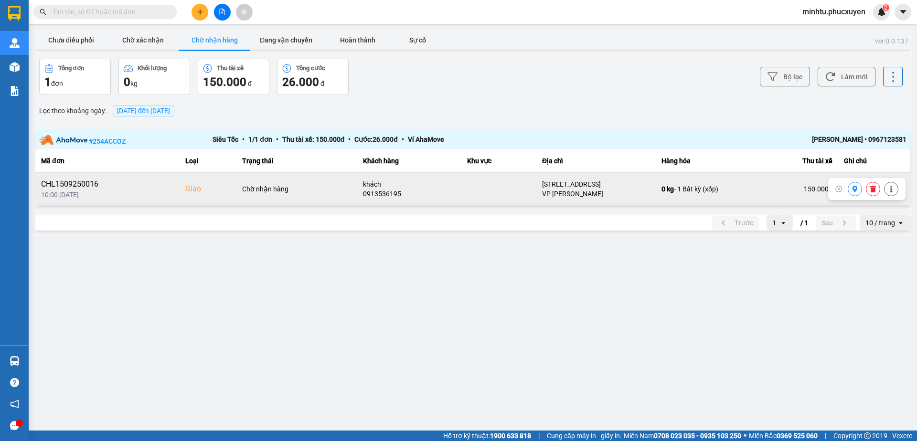
click at [891, 191] on icon at bounding box center [890, 189] width 2 height 7
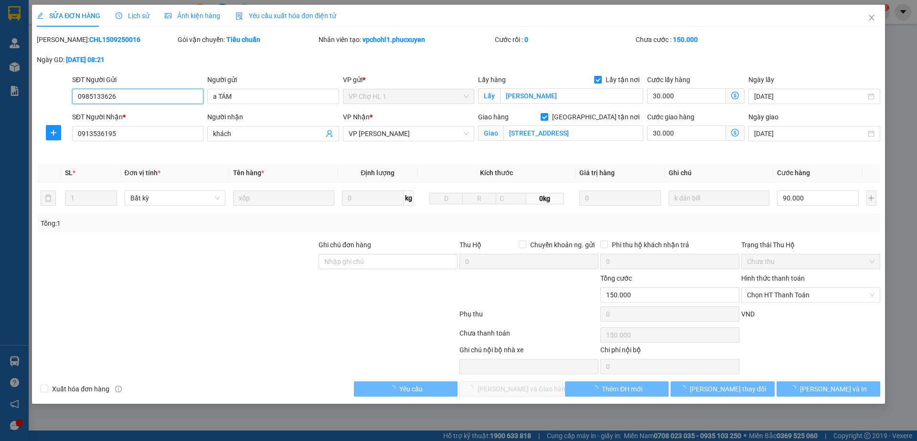
type input "0985133626"
type input "a TÁM"
checkbox input "true"
type input "trần hưng đạo"
type input "0913536195"
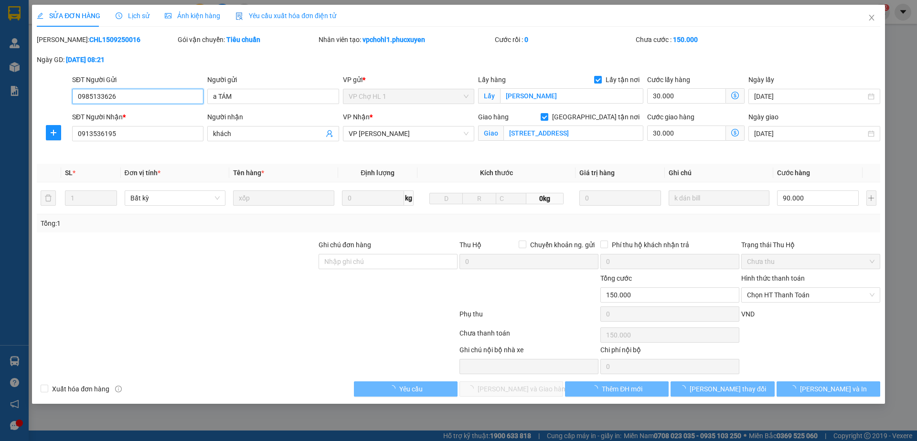
type input "khách"
checkbox input "true"
type input "505 phố minh khai,q.hai bà trưng,hà nội"
type input "150.000"
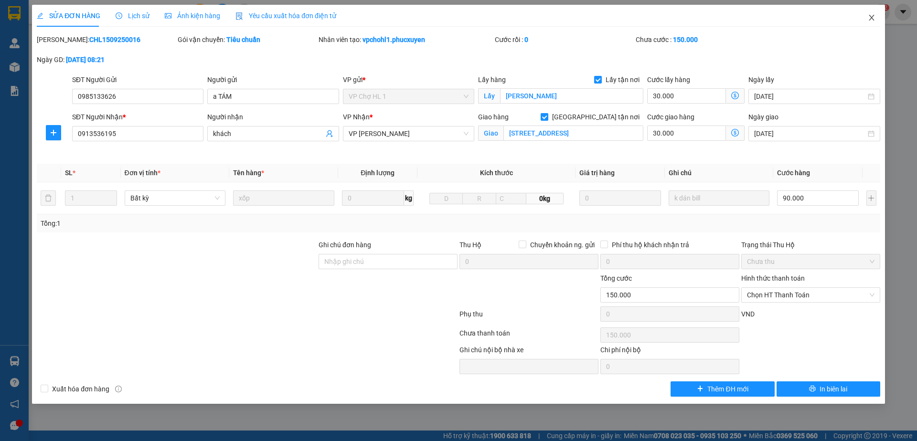
click at [871, 21] on icon "close" at bounding box center [871, 18] width 8 height 8
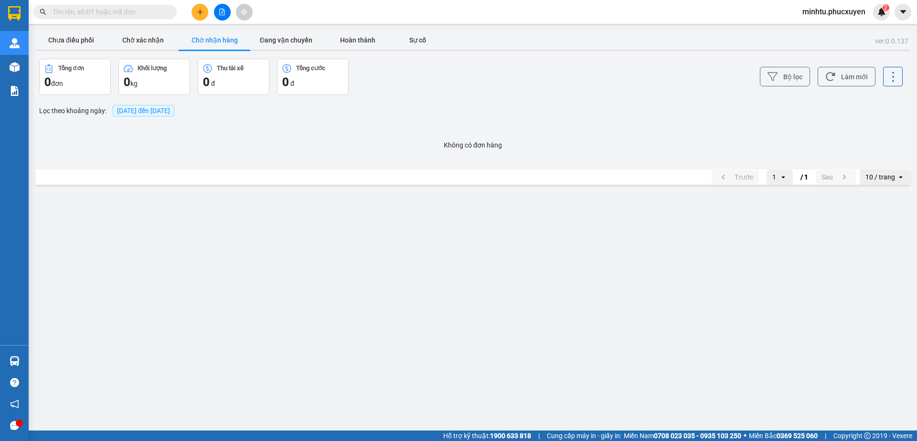
click at [225, 15] on icon "file-add" at bounding box center [222, 12] width 7 height 7
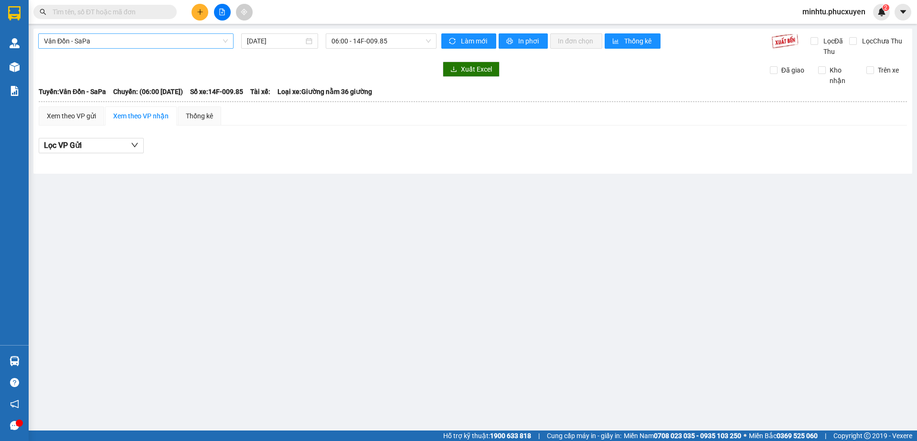
click at [187, 44] on span "Vân Đồn - SaPa" at bounding box center [136, 41] width 184 height 14
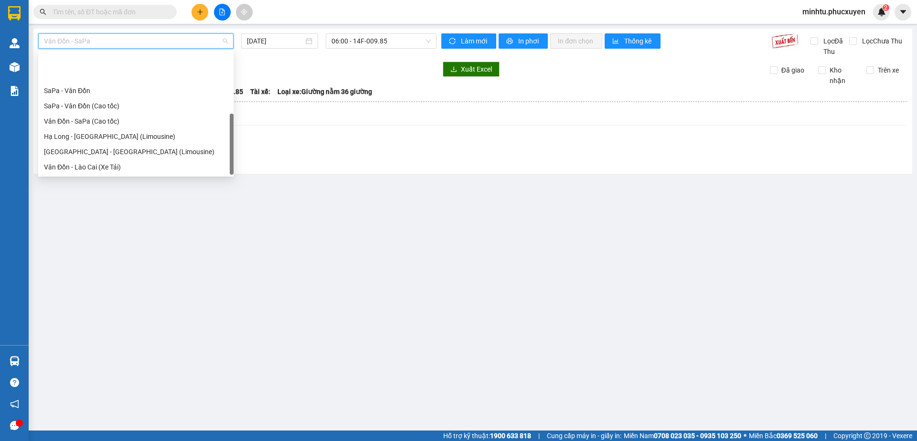
scroll to position [46, 0]
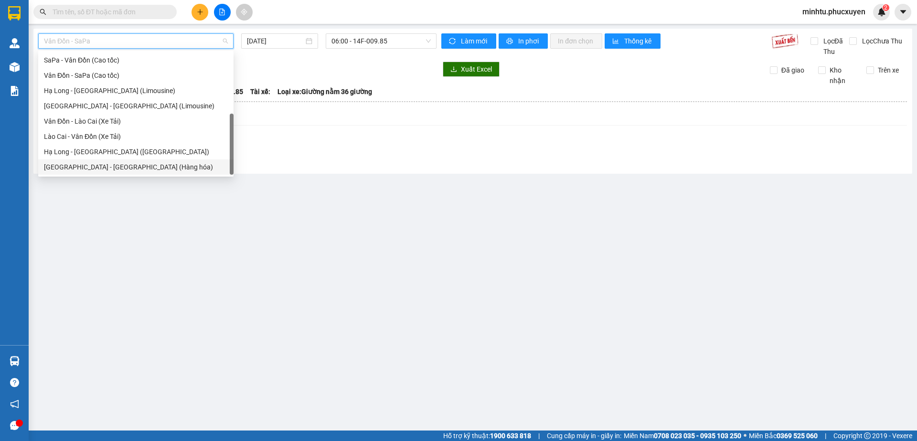
click at [152, 165] on div "[GEOGRAPHIC_DATA] - [GEOGRAPHIC_DATA] (Hàng hóa)" at bounding box center [136, 167] width 184 height 11
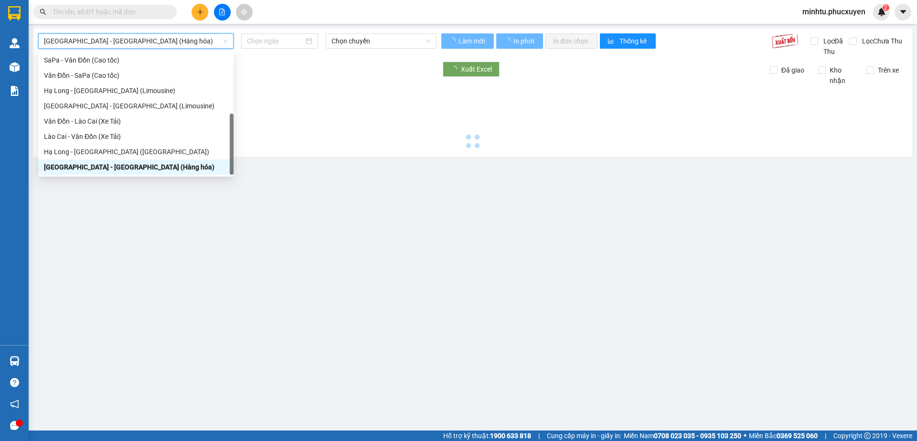
type input "[DATE]"
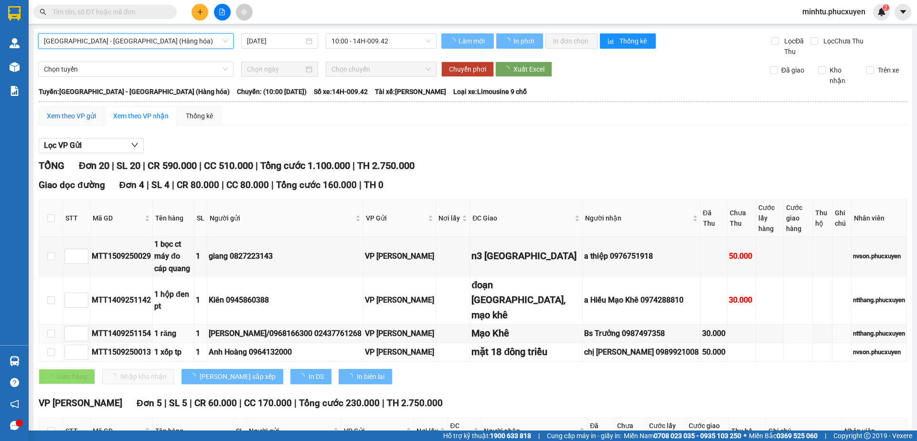
click at [95, 118] on div "Xem theo VP gửi" at bounding box center [71, 116] width 49 height 11
click at [94, 118] on div "Xem theo VP gửi" at bounding box center [71, 116] width 49 height 11
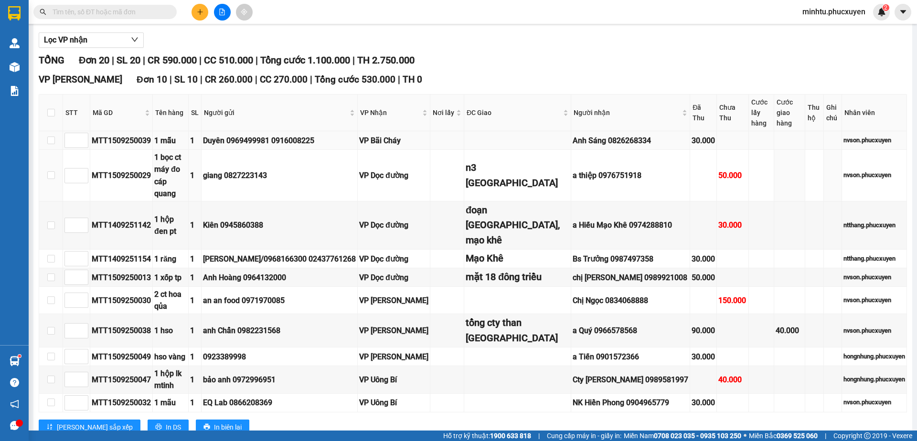
scroll to position [10, 0]
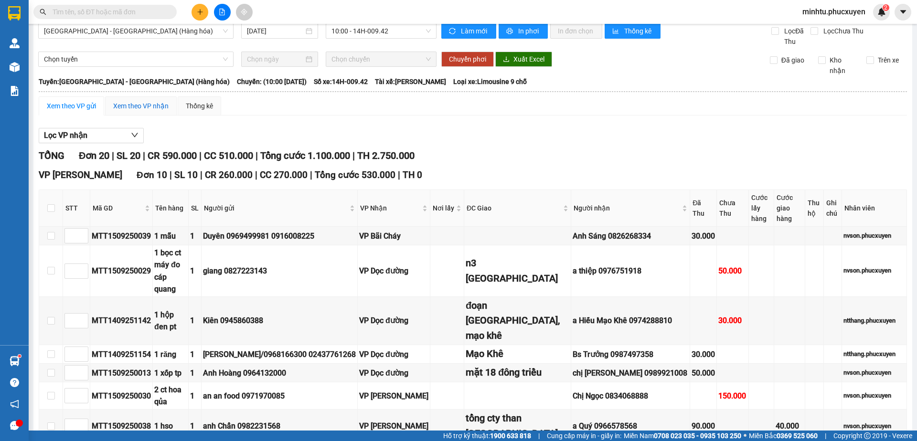
click at [131, 106] on div "Xem theo VP nhận" at bounding box center [140, 106] width 55 height 11
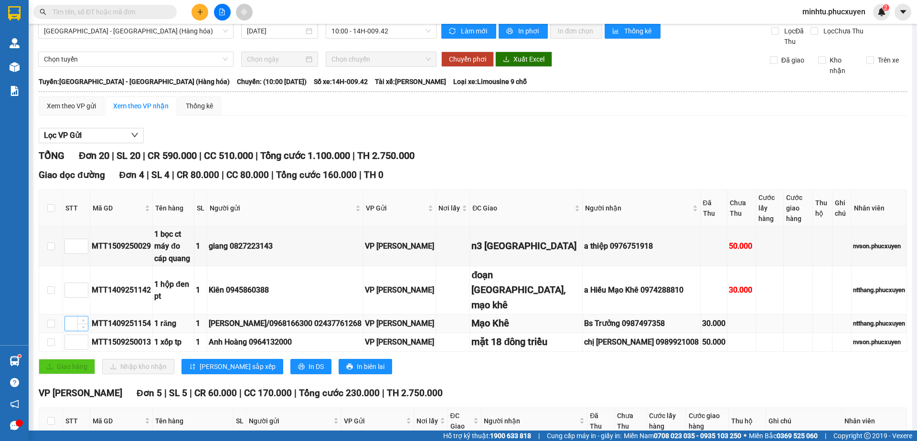
click at [69, 317] on input at bounding box center [76, 324] width 23 height 14
type input "1"
click at [75, 283] on input at bounding box center [76, 290] width 23 height 14
type input "2"
click at [74, 335] on input at bounding box center [76, 342] width 23 height 14
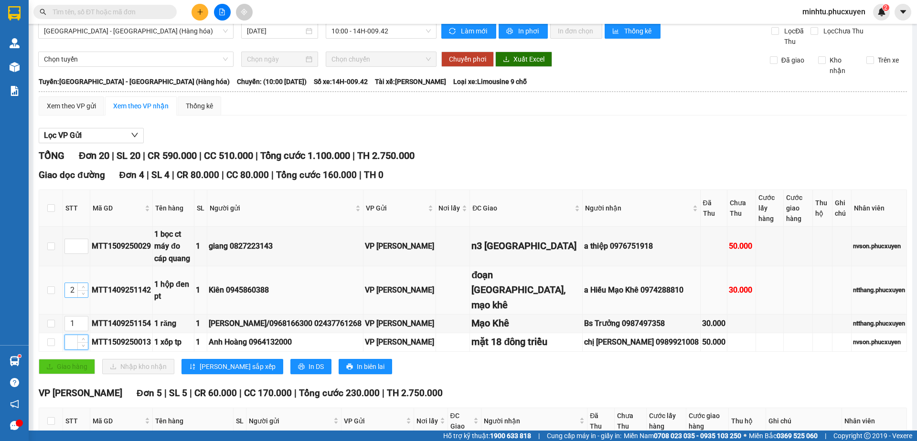
click at [72, 283] on input "2" at bounding box center [76, 290] width 23 height 14
click at [74, 335] on input at bounding box center [76, 342] width 23 height 14
type input "1"
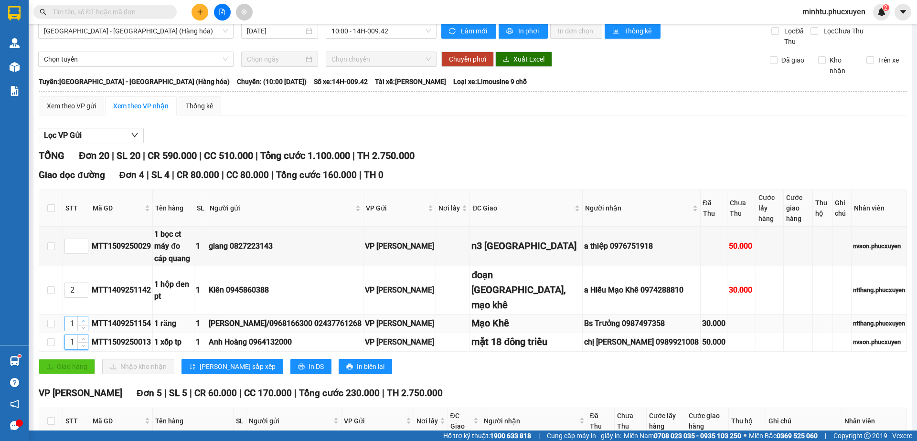
click at [84, 319] on icon "up" at bounding box center [83, 320] width 3 height 3
type input "2"
click at [85, 285] on span "up" at bounding box center [83, 288] width 6 height 6
type input "3"
click at [69, 239] on input at bounding box center [76, 246] width 23 height 14
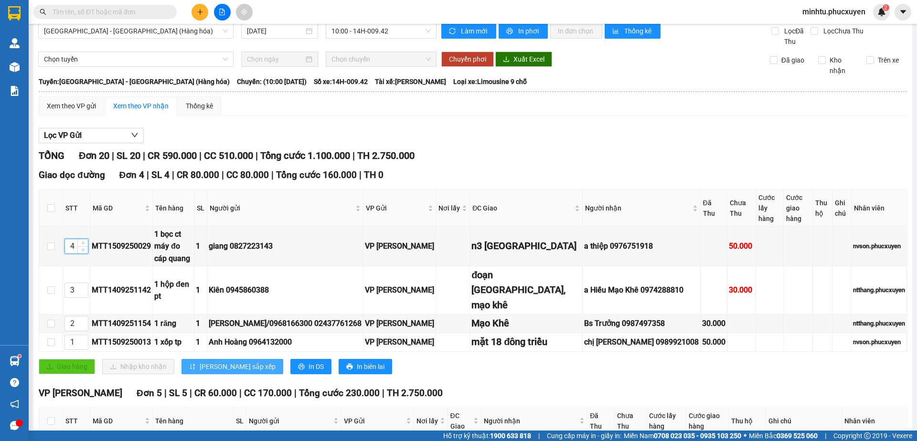
type input "4"
click at [208, 361] on span "Lưu sắp xếp" at bounding box center [238, 366] width 76 height 11
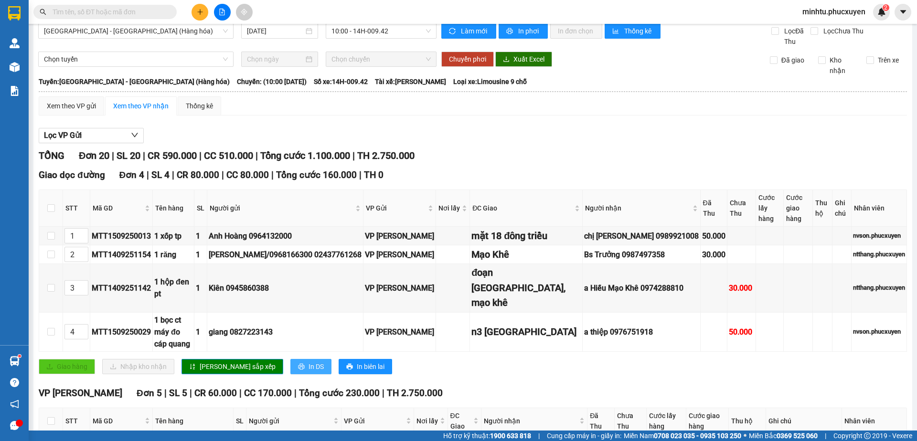
click at [308, 361] on span "In DS" at bounding box center [315, 366] width 15 height 11
click at [738, 362] on div "Giao dọc đường Đơn 4 | SL 4 | CR 80.000 | CC 80.000 | Tổng cước 160.000 | TH 0 …" at bounding box center [473, 274] width 868 height 213
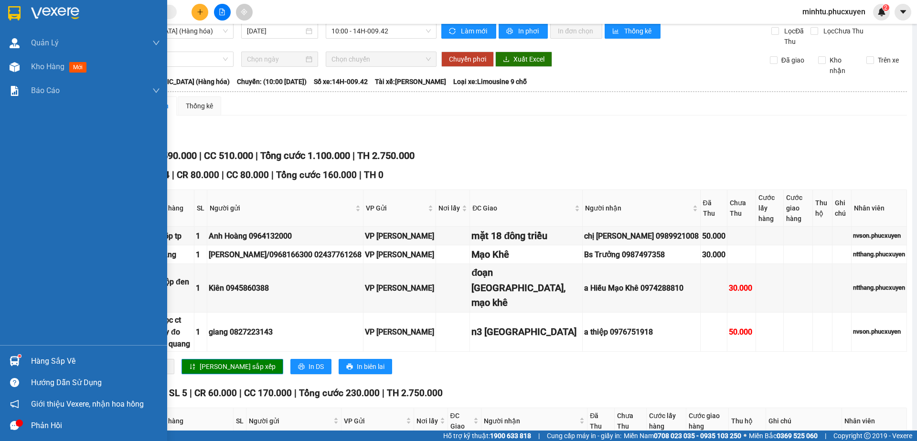
click at [14, 368] on div at bounding box center [14, 361] width 17 height 17
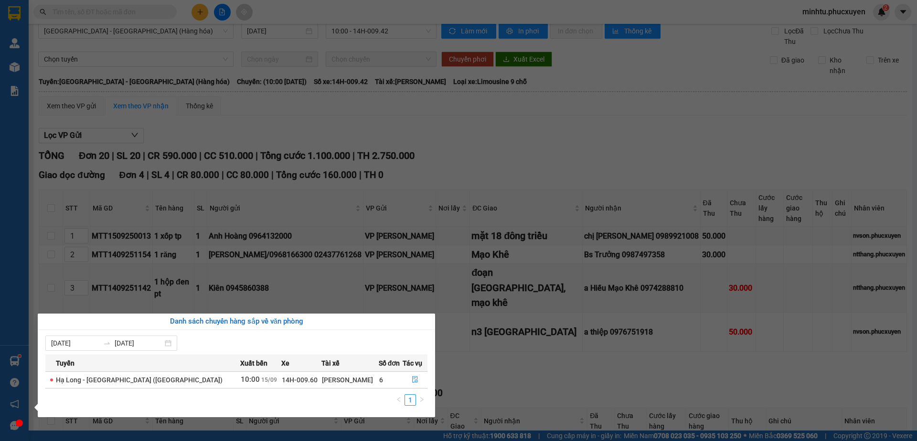
click at [10, 331] on div "Quản Lý Quản lý giao nhận mới Quản lý kiểm kho Kho hàng mới Báo cáo 11. Báo cáo…" at bounding box center [14, 220] width 29 height 441
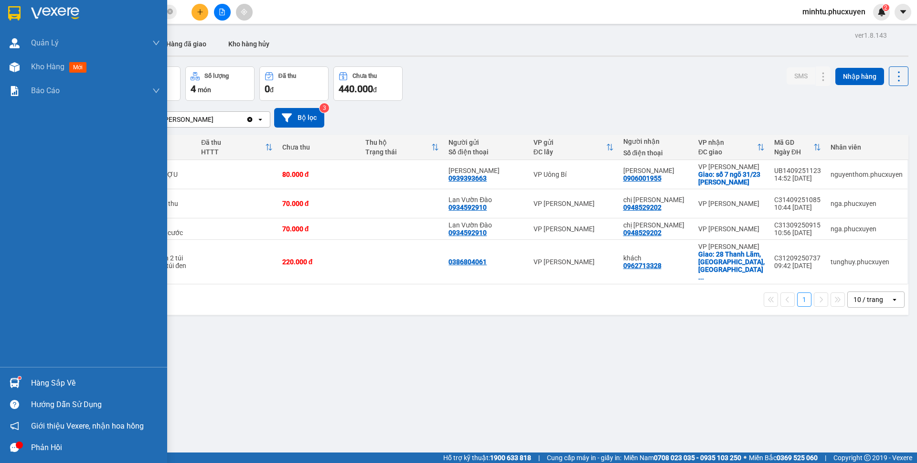
click at [19, 388] on div at bounding box center [14, 382] width 17 height 17
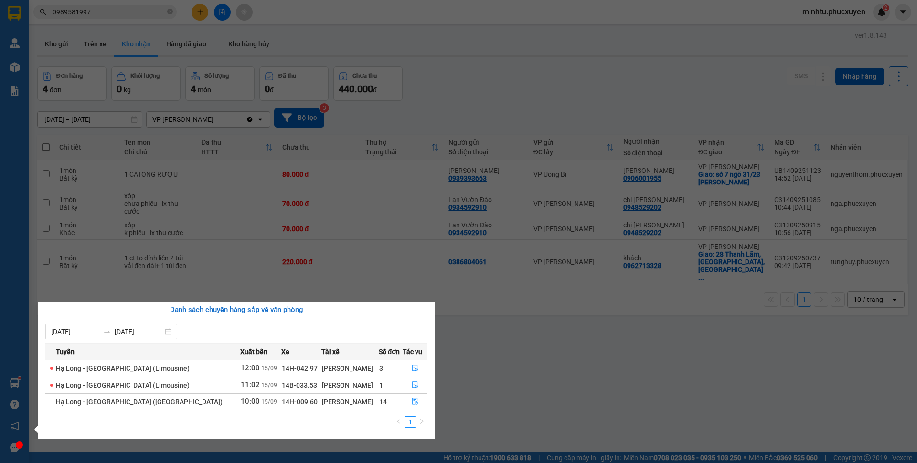
click at [159, 285] on section "Kết quả tìm kiếm ( 1 ) Bộ lọc Gửi 3 ngày gần nhất Mã ĐH Trạng thái Món hàng Thu…" at bounding box center [458, 231] width 917 height 463
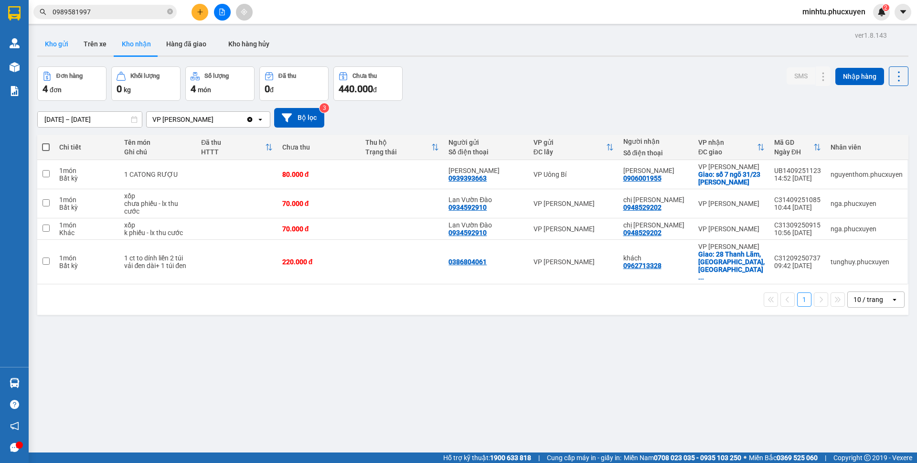
click at [66, 52] on button "Kho gửi" at bounding box center [56, 43] width 39 height 23
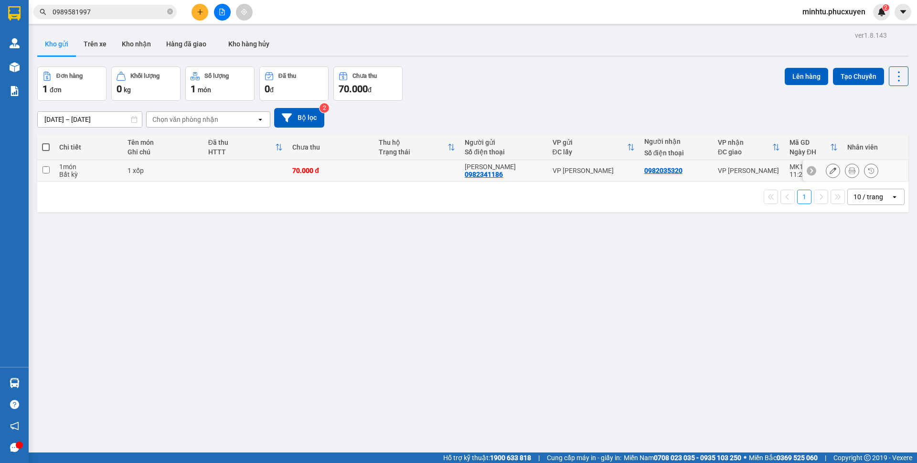
click at [145, 173] on div "1 xốp" at bounding box center [162, 171] width 71 height 8
checkbox input "true"
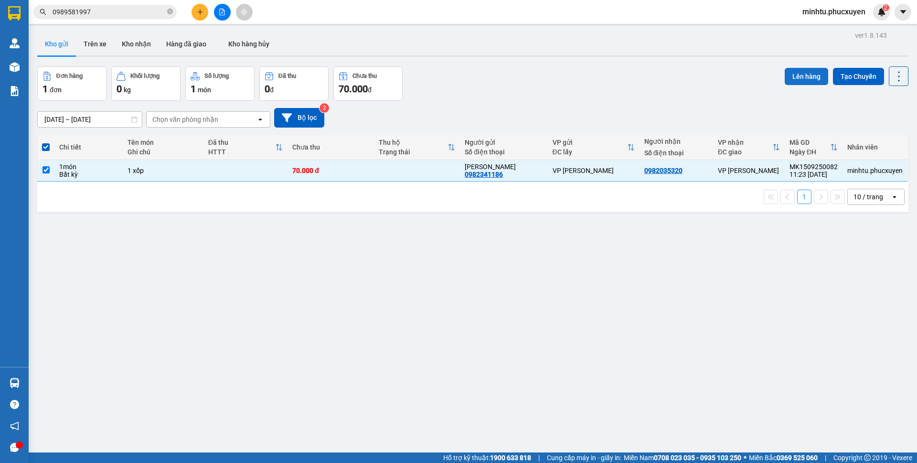
click at [789, 82] on button "Lên hàng" at bounding box center [805, 76] width 43 height 17
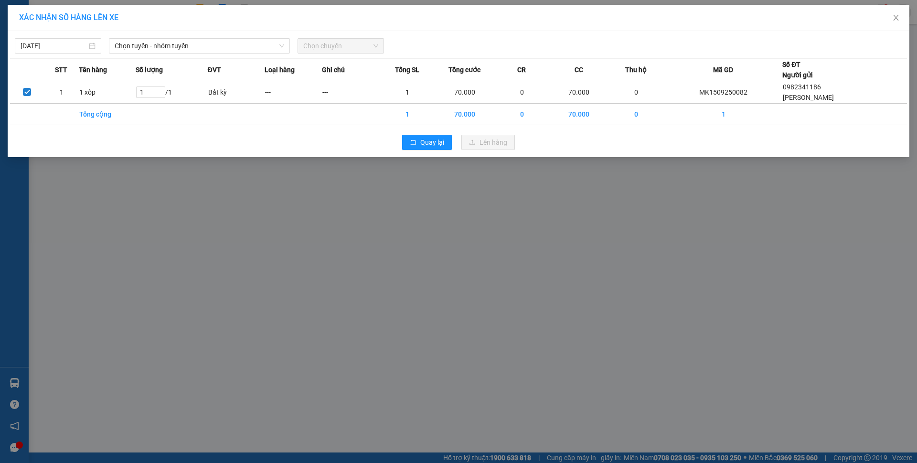
click at [264, 53] on div "[DATE] Chọn tuyến - nhóm tuyến Chọn chuyến STT Tên hàng Số lượng ĐVT Loại hàng …" at bounding box center [458, 94] width 901 height 126
click at [263, 51] on span "Chọn tuyến - nhóm tuyến" at bounding box center [199, 46] width 169 height 14
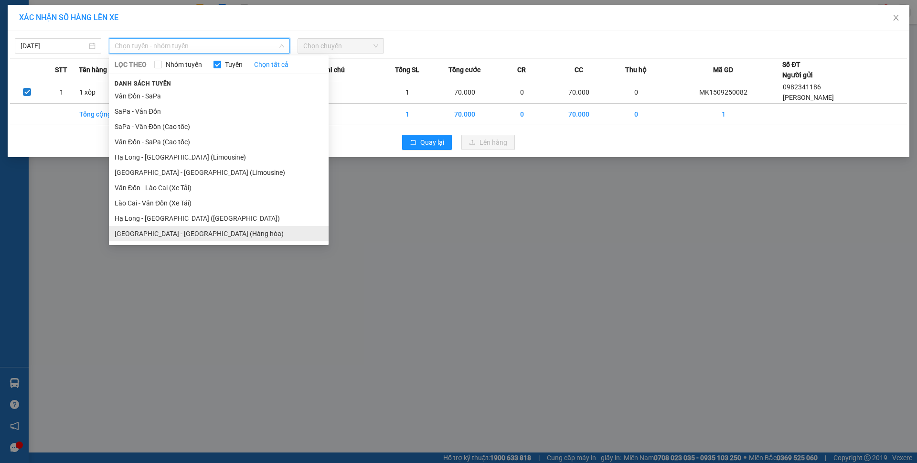
click at [203, 232] on li "[GEOGRAPHIC_DATA] - [GEOGRAPHIC_DATA] (Hàng hóa)" at bounding box center [219, 233] width 220 height 15
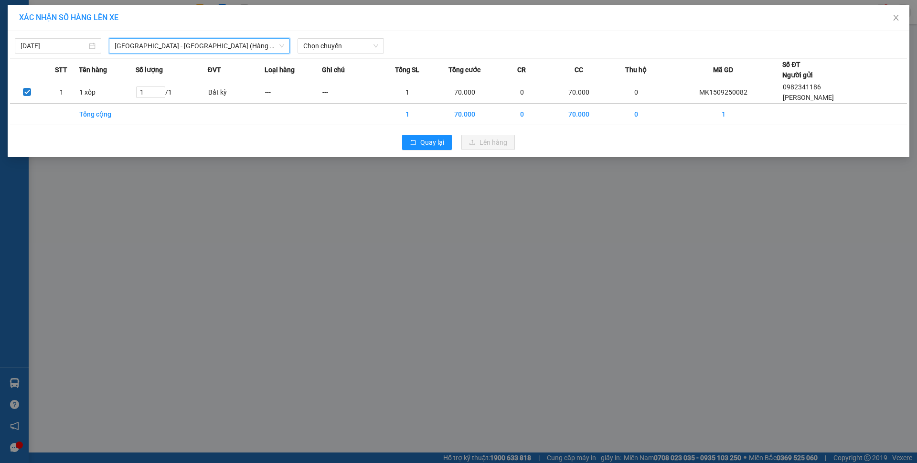
click at [262, 44] on span "[GEOGRAPHIC_DATA] - [GEOGRAPHIC_DATA] (Hàng hóa)" at bounding box center [199, 46] width 169 height 14
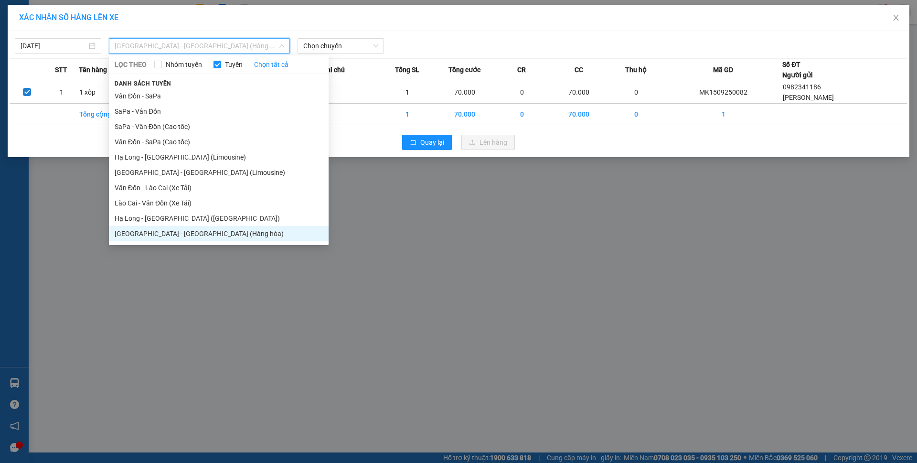
drag, startPoint x: 211, startPoint y: 165, endPoint x: 228, endPoint y: 158, distance: 18.4
click at [211, 165] on li "[GEOGRAPHIC_DATA] - [GEOGRAPHIC_DATA] (Limousine)" at bounding box center [219, 172] width 220 height 15
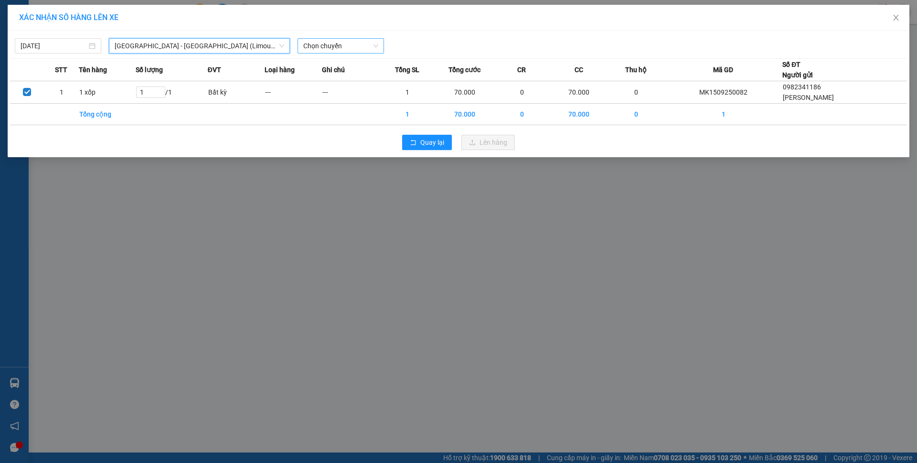
click at [349, 48] on span "Chọn chuyến" at bounding box center [340, 46] width 75 height 14
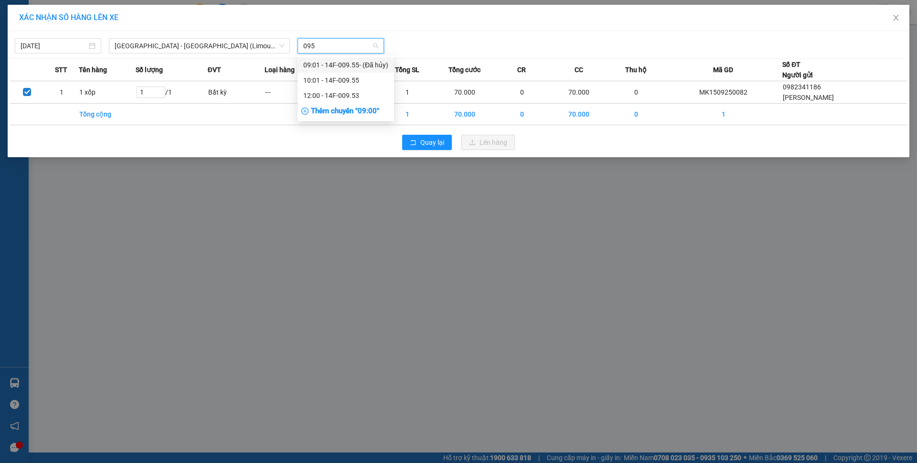
type input "0953"
click at [358, 58] on div "12:00 - 14F-009.53" at bounding box center [340, 64] width 86 height 15
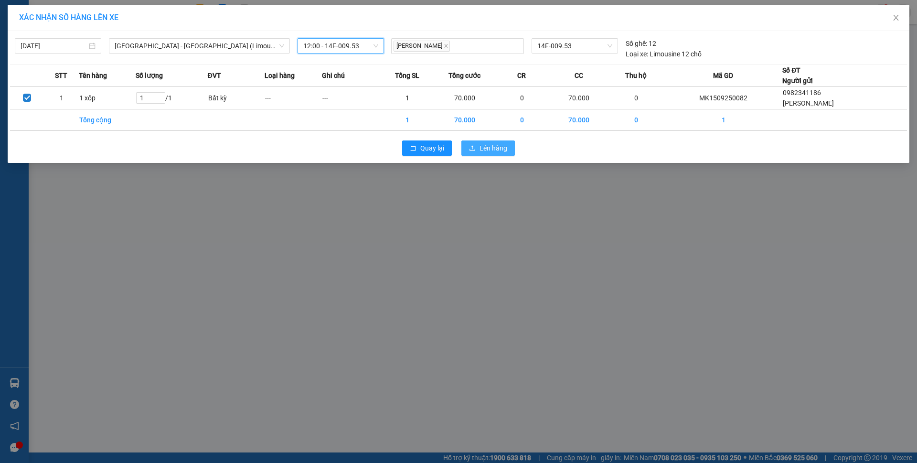
click at [514, 150] on button "Lên hàng" at bounding box center [487, 147] width 53 height 15
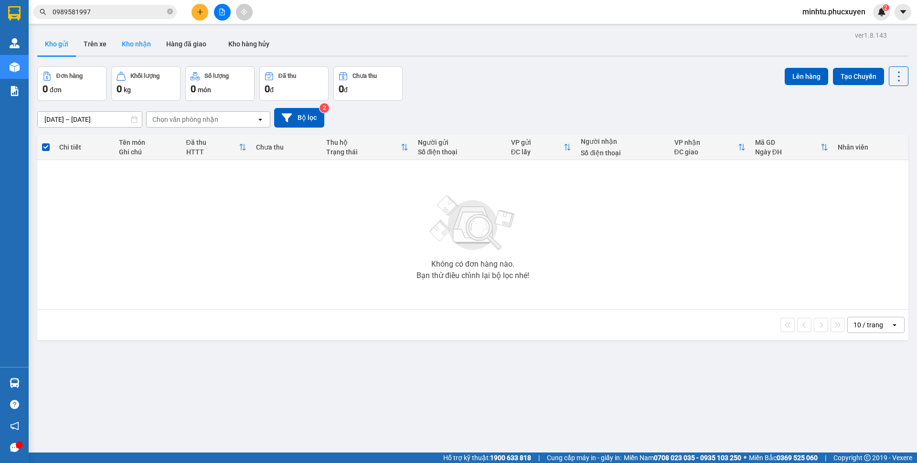
click at [122, 43] on button "Kho nhận" at bounding box center [136, 43] width 44 height 23
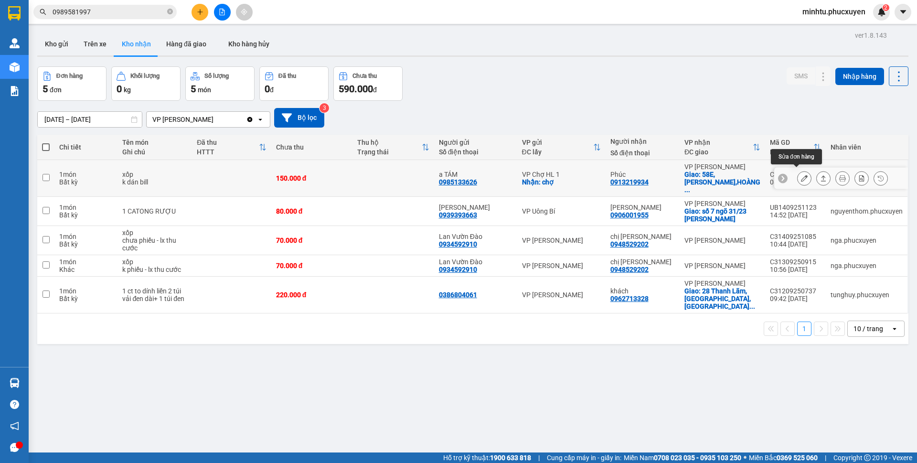
click at [797, 175] on button at bounding box center [803, 178] width 13 height 17
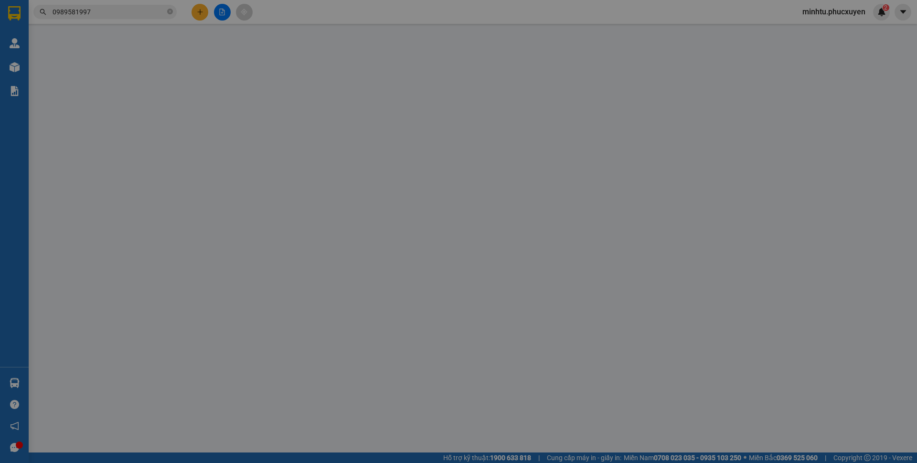
type input "0985133626"
type input "a TÁM"
checkbox input "true"
type input "chợ"
type input "0913219934"
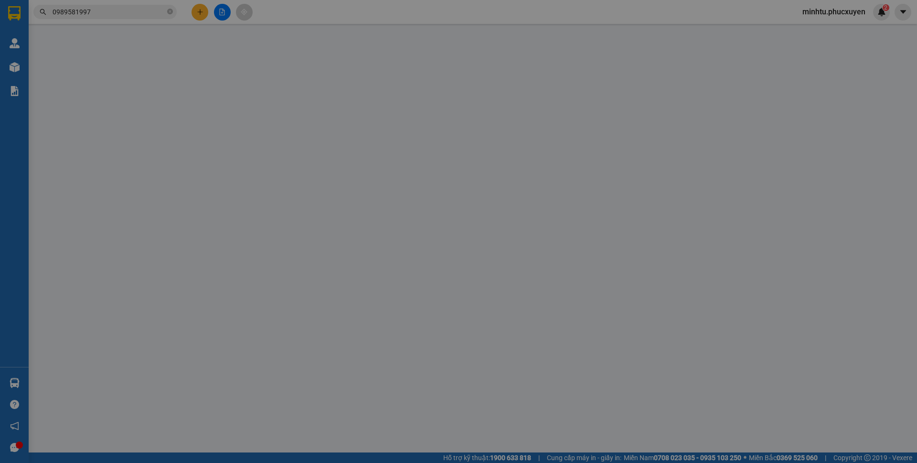
type input "Phúc"
checkbox input "true"
type input "[STREET_ADDRESS][PERSON_NAME][PERSON_NAME]"
type input "150.000"
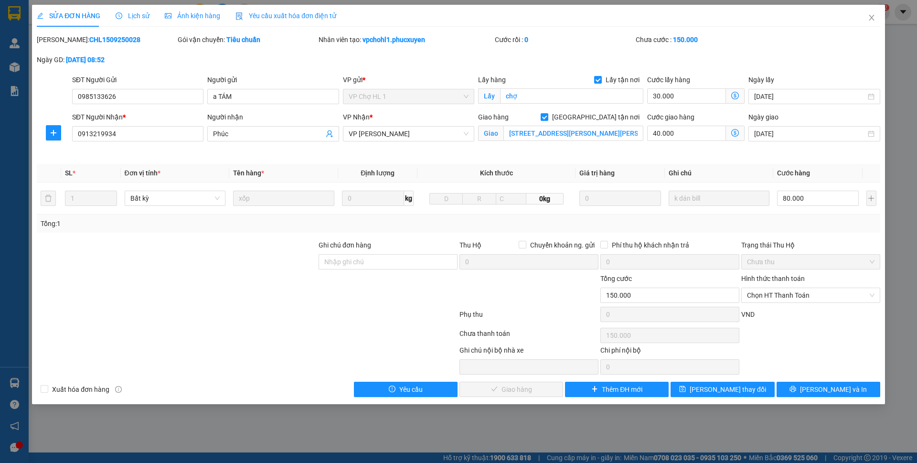
click at [136, 17] on span "Lịch sử" at bounding box center [133, 16] width 34 height 8
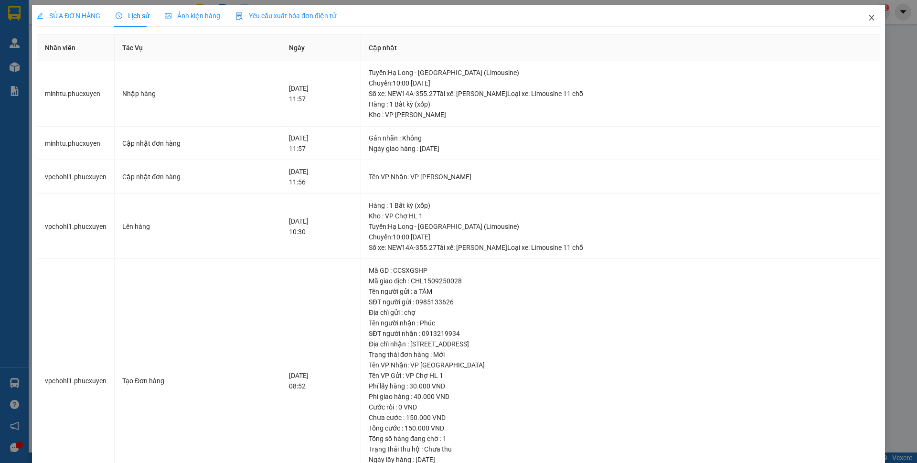
click at [863, 22] on span "Close" at bounding box center [871, 18] width 27 height 27
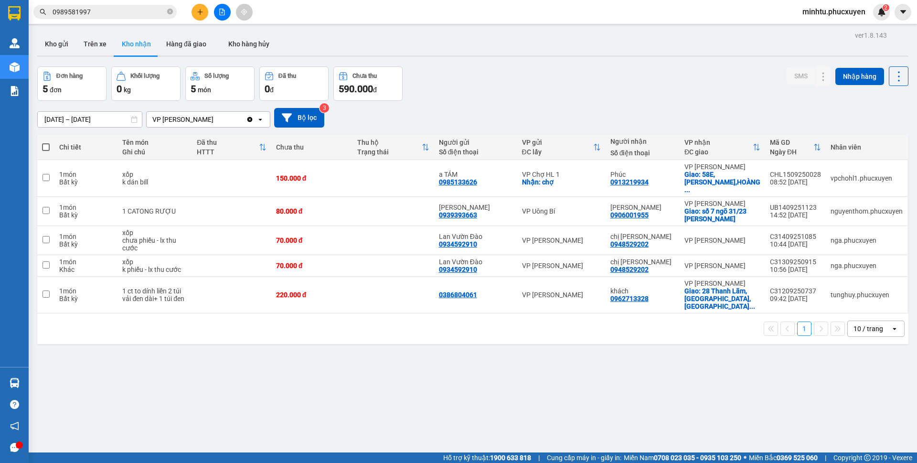
click at [739, 69] on div "Đơn hàng 5 đơn Khối lượng 0 kg Số lượng 5 món Đã thu 0 đ Chưa thu 590.000 đ SMS…" at bounding box center [472, 83] width 871 height 34
click at [801, 175] on icon at bounding box center [804, 178] width 7 height 7
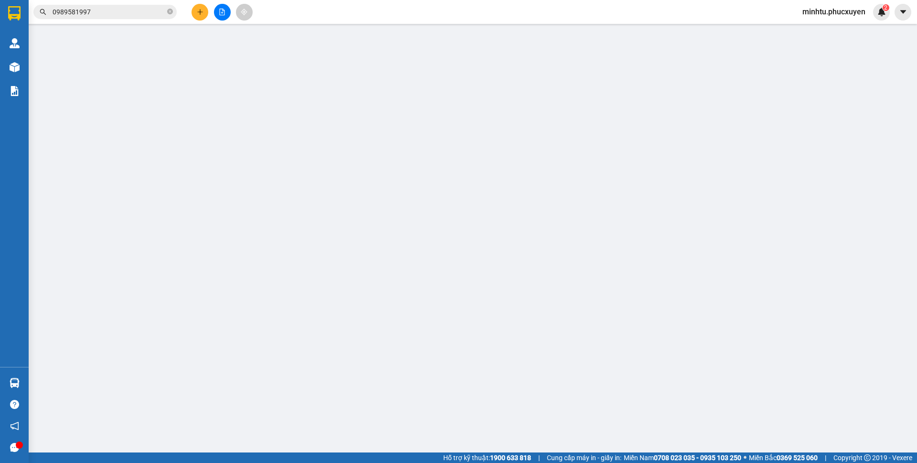
click at [799, 27] on div "SỬA ĐƠN HÀNG Lịch sử Ảnh kiện hàng Yêu cầu xuất hóa đơn điện tử" at bounding box center [458, 16] width 843 height 22
type input "0985133626"
type input "a TÁM"
checkbox input "true"
type input "chợ"
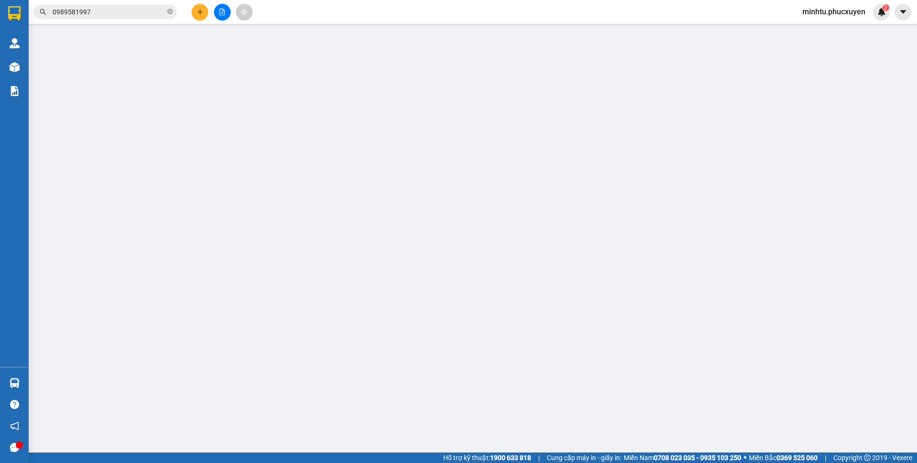
type input "0913219934"
type input "Phúc"
checkbox input "true"
type input "[STREET_ADDRESS][PERSON_NAME][PERSON_NAME]"
type input "150.000"
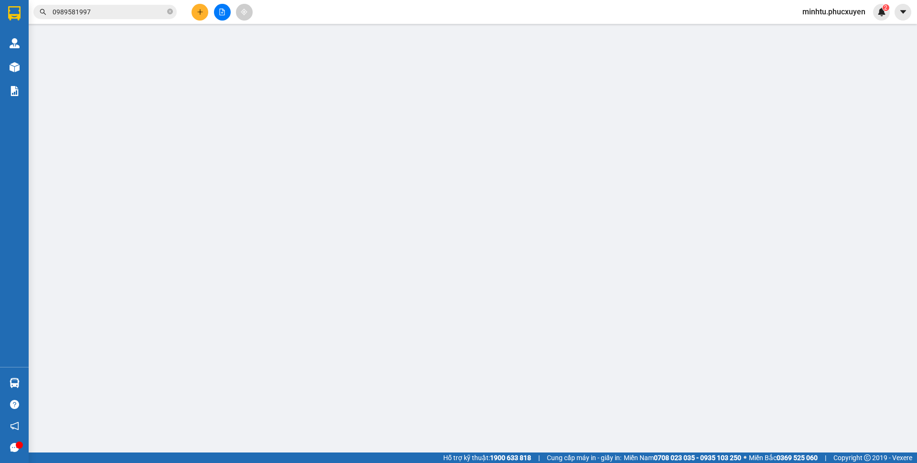
type input "150.000"
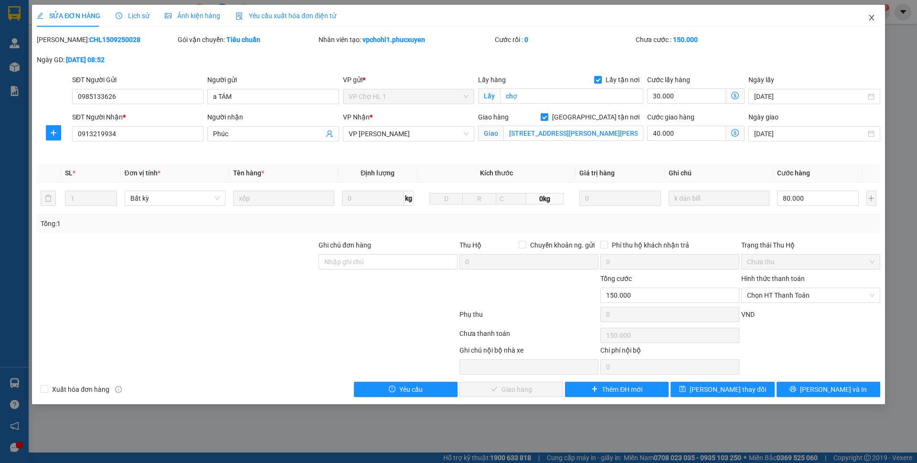
click at [875, 18] on span "Close" at bounding box center [871, 18] width 27 height 27
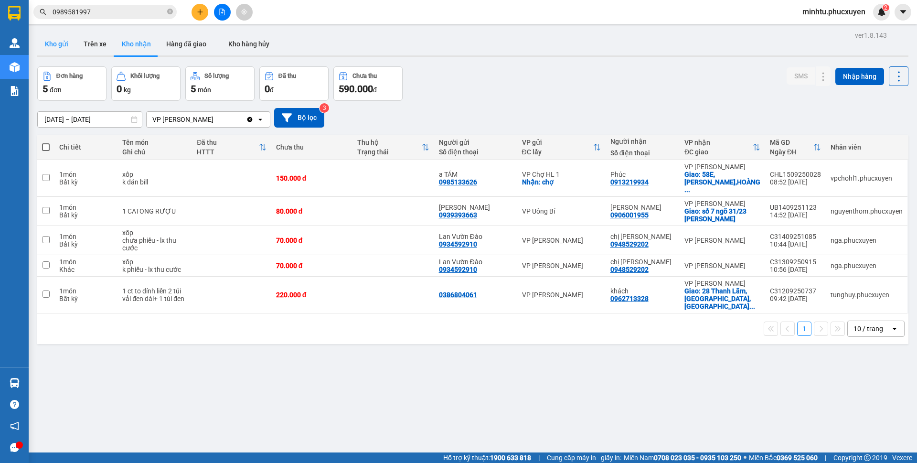
click at [69, 47] on button "Kho gửi" at bounding box center [56, 43] width 39 height 23
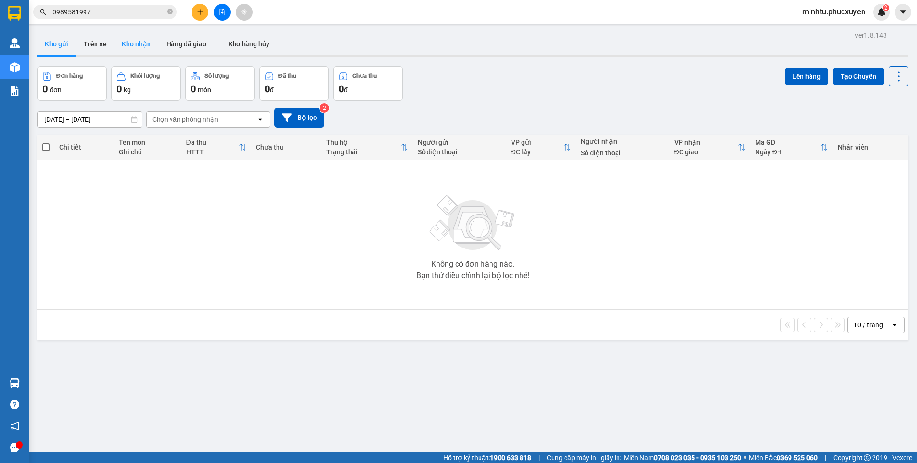
drag, startPoint x: 133, startPoint y: 45, endPoint x: 138, endPoint y: 48, distance: 6.2
click at [134, 45] on button "Kho nhận" at bounding box center [136, 43] width 44 height 23
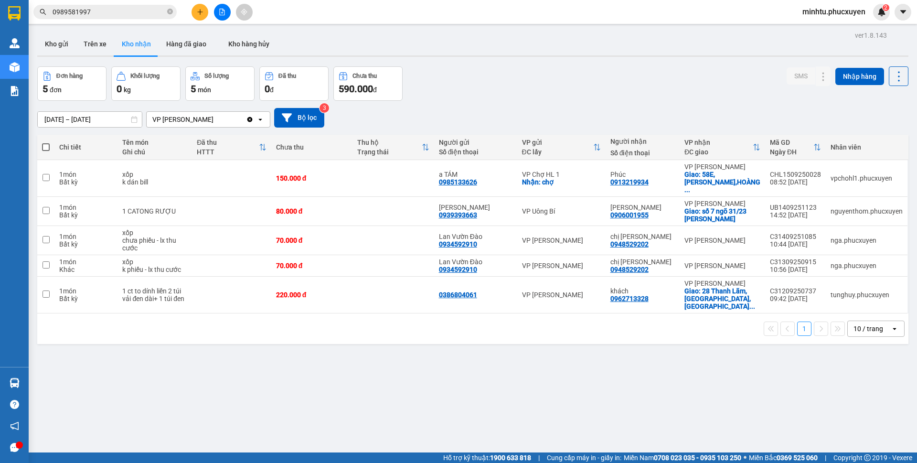
click at [105, 16] on input "0989581997" at bounding box center [109, 12] width 113 height 11
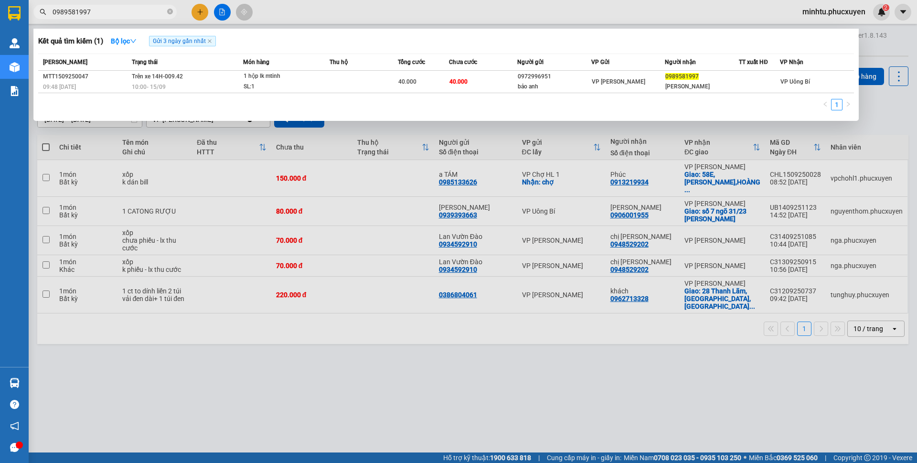
paste input "CHL1509250028"
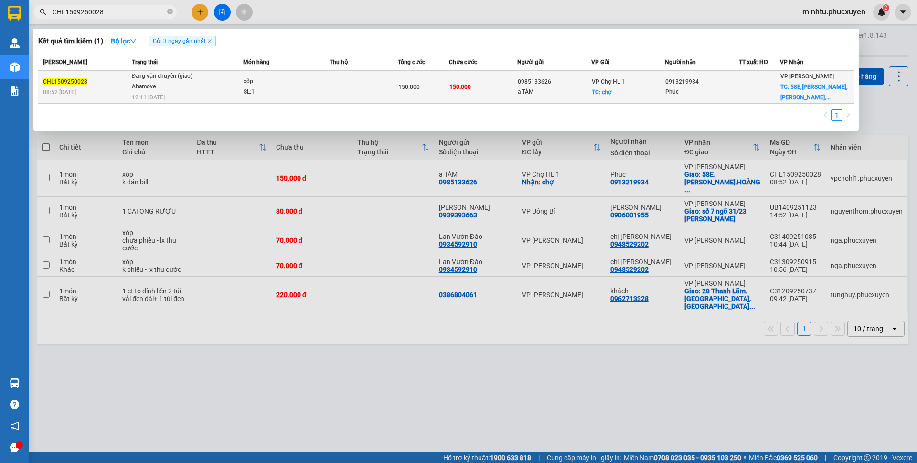
type input "CHL1509250028"
click at [204, 93] on td "Đang vận chuyển (giao) [GEOGRAPHIC_DATA] 12:11 [DATE]" at bounding box center [186, 87] width 114 height 33
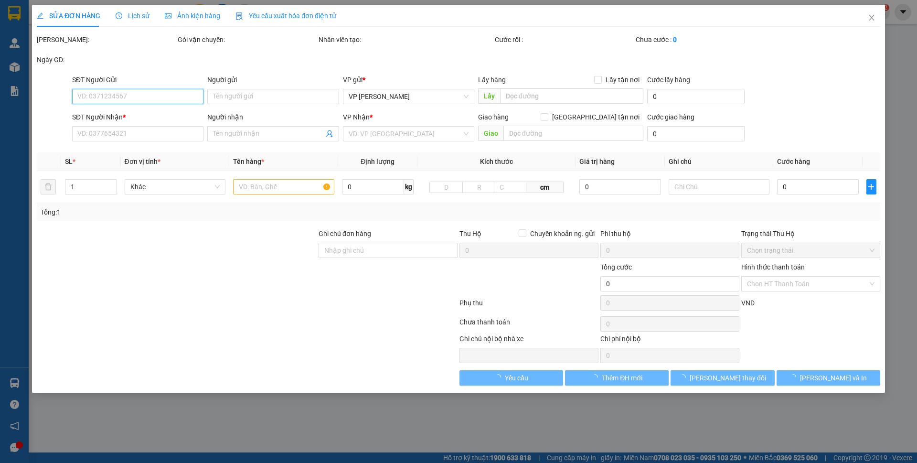
type input "0985133626"
type input "a TÁM"
checkbox input "true"
type input "chợ"
type input "0913219934"
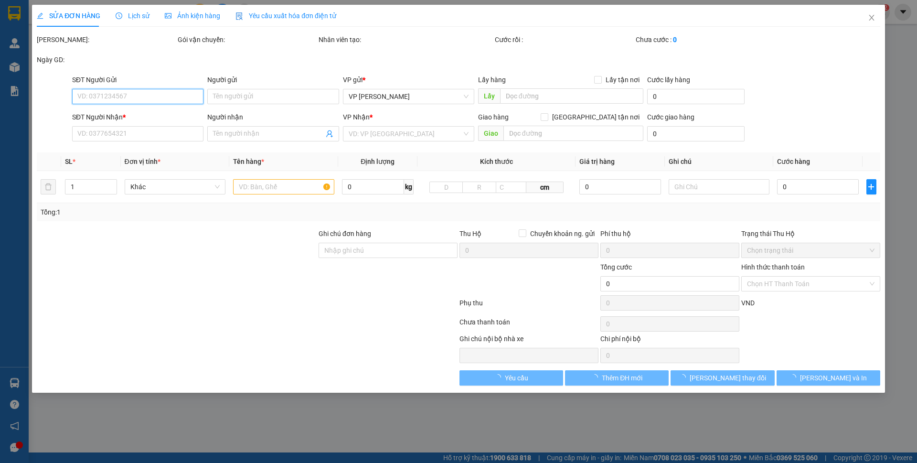
type input "Phúc"
checkbox input "true"
type input "[STREET_ADDRESS][PERSON_NAME][PERSON_NAME]"
type input "150.000"
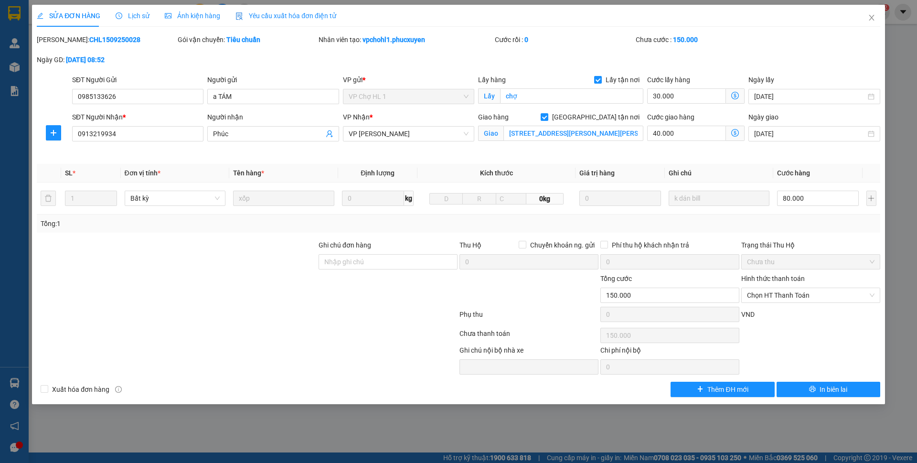
click at [139, 18] on span "Lịch sử" at bounding box center [133, 16] width 34 height 8
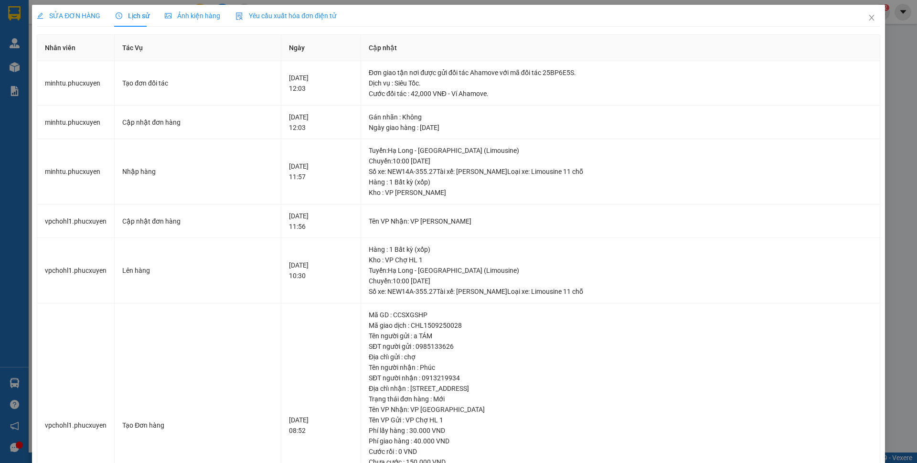
click at [86, 15] on span "SỬA ĐƠN HÀNG" at bounding box center [68, 16] width 63 height 8
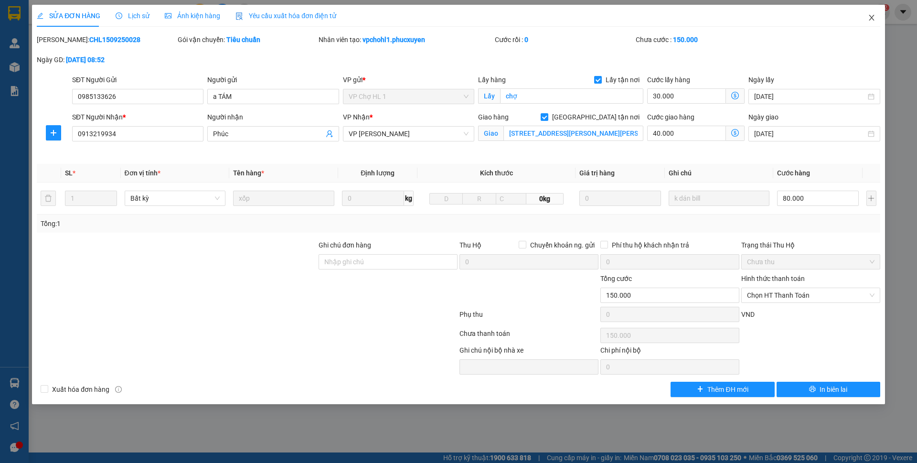
drag, startPoint x: 872, startPoint y: 15, endPoint x: 266, endPoint y: 6, distance: 605.9
click at [872, 15] on icon "close" at bounding box center [871, 18] width 8 height 8
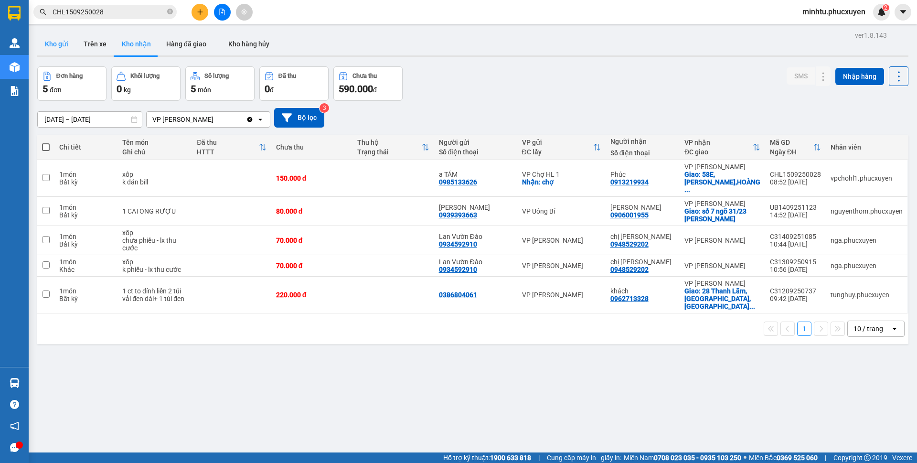
click at [66, 50] on button "Kho gửi" at bounding box center [56, 43] width 39 height 23
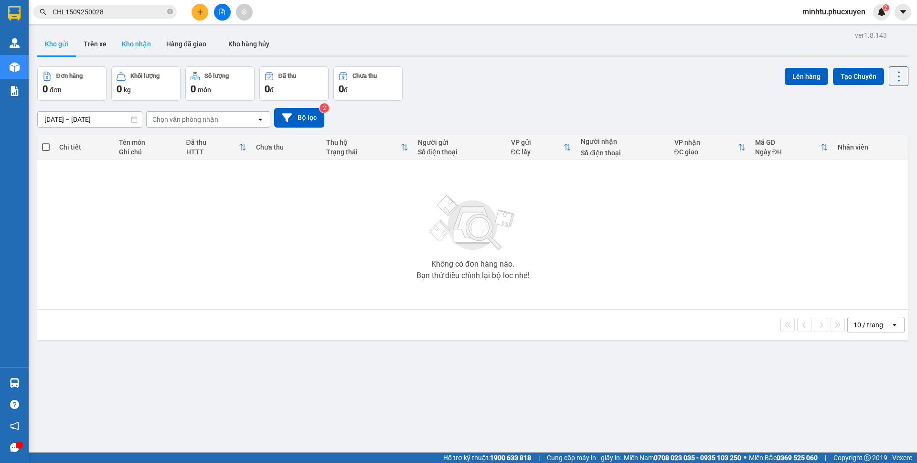
click at [134, 46] on button "Kho nhận" at bounding box center [136, 43] width 44 height 23
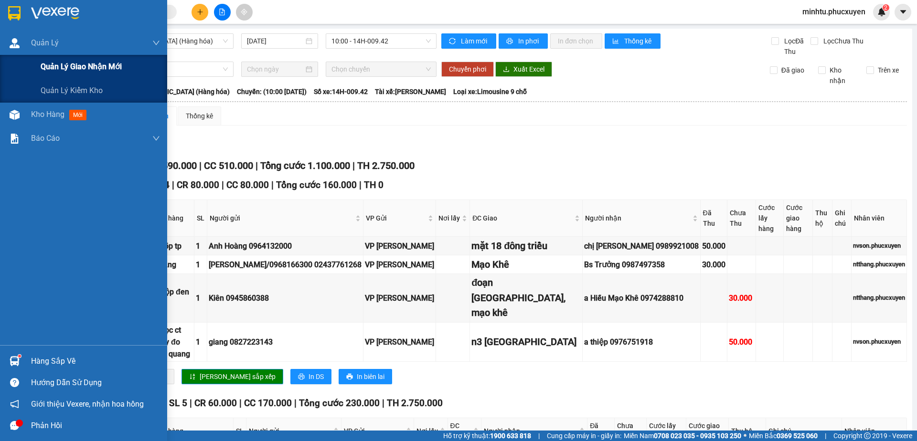
click at [39, 62] on div "Quản lý giao nhận mới" at bounding box center [83, 67] width 167 height 24
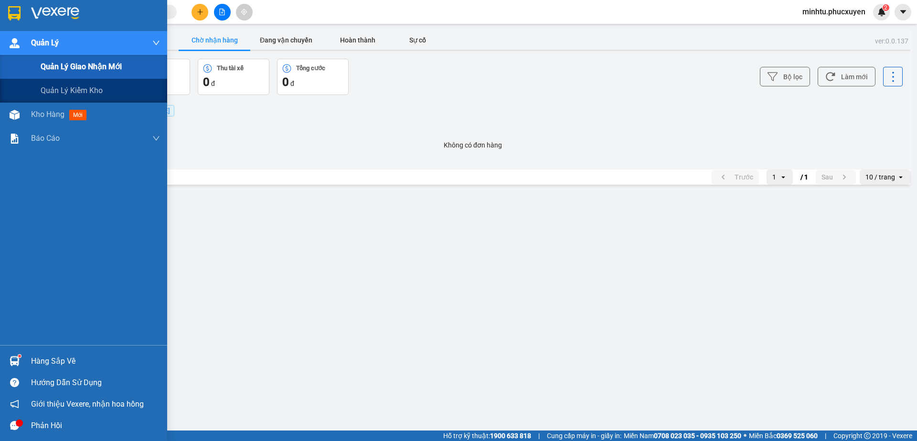
click at [53, 66] on span "Quản lý giao nhận mới" at bounding box center [81, 67] width 81 height 12
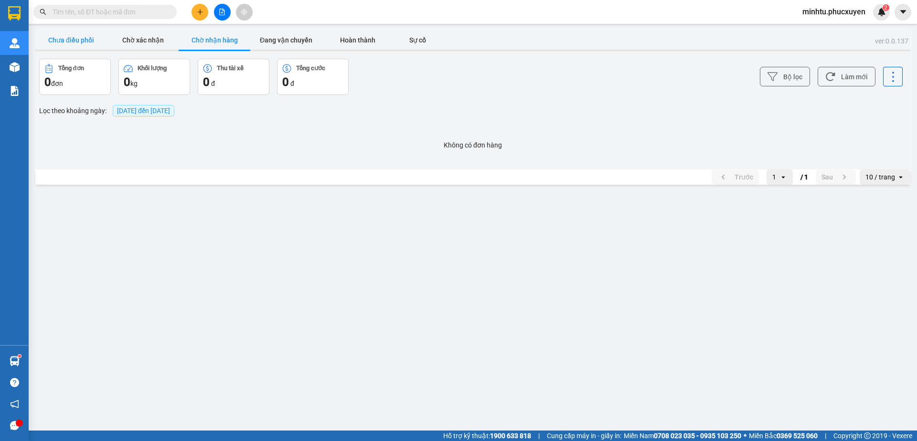
click at [68, 45] on button "Chưa điều phối" at bounding box center [71, 40] width 72 height 19
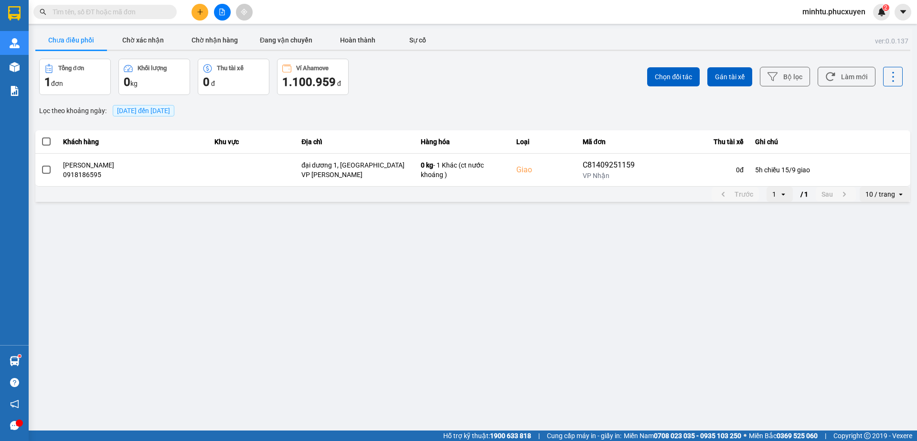
click at [174, 115] on span "[DATE] đến [DATE]" at bounding box center [144, 110] width 62 height 11
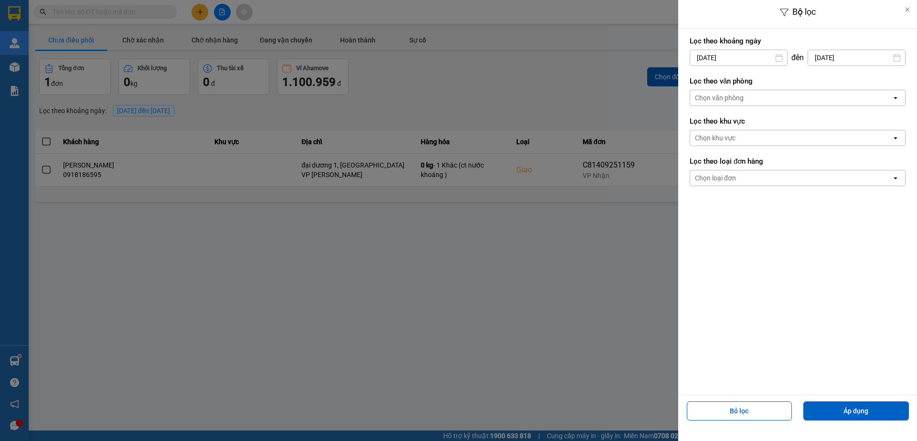
click at [763, 62] on input "[DATE]" at bounding box center [738, 57] width 97 height 15
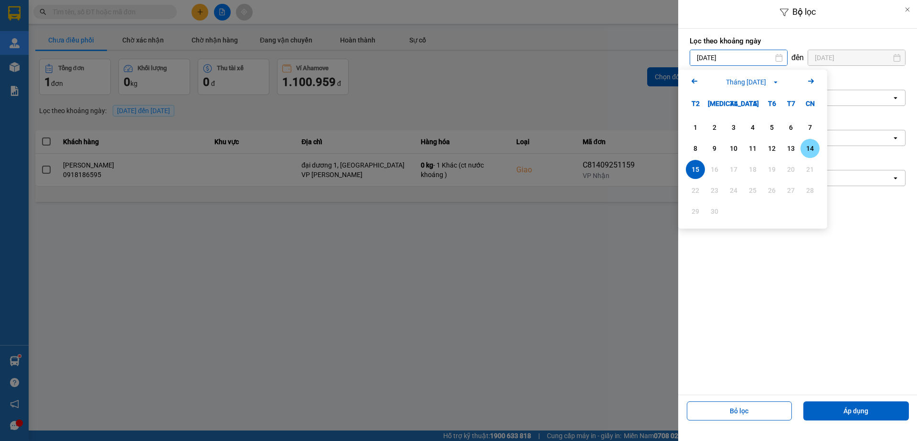
click at [809, 148] on div "14" at bounding box center [809, 148] width 13 height 11
type input "[DATE]"
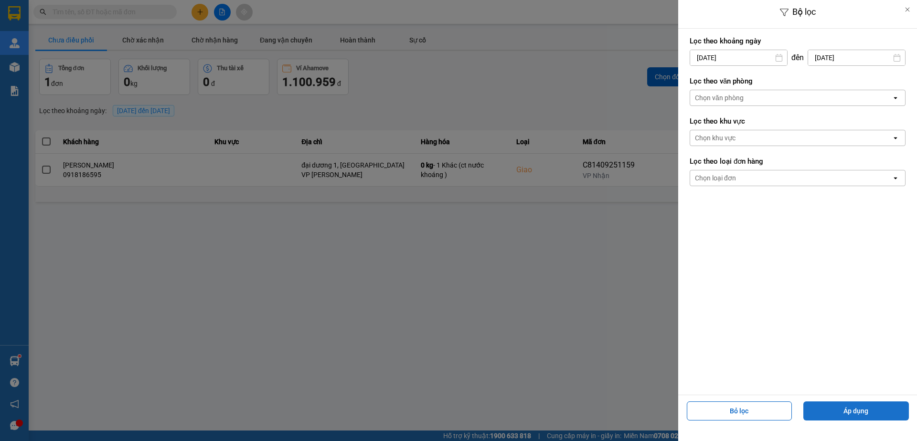
click at [867, 409] on button "Áp dụng" at bounding box center [856, 411] width 106 height 19
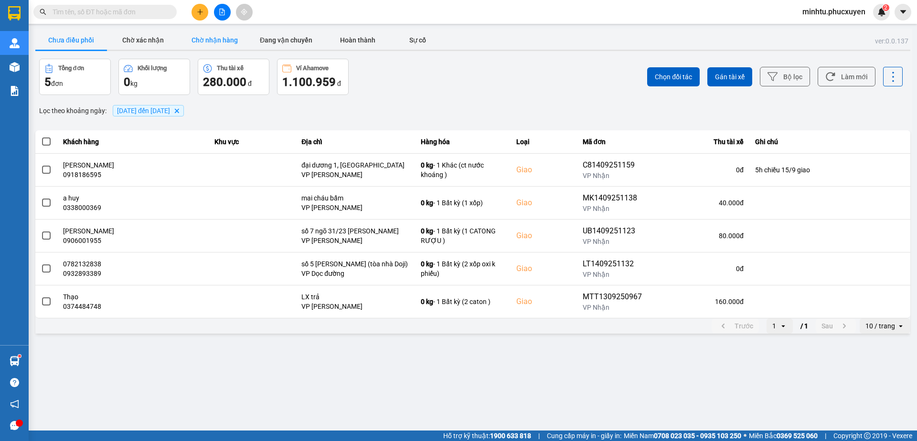
click at [223, 39] on button "Chờ nhận hàng" at bounding box center [215, 40] width 72 height 19
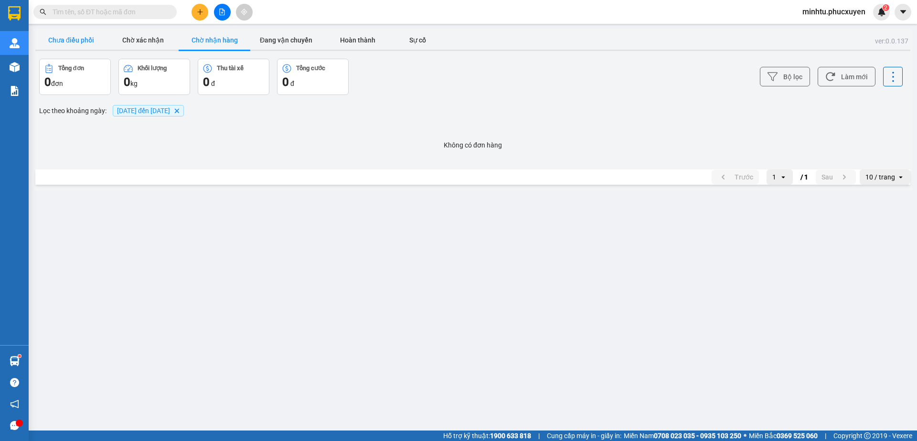
click at [85, 44] on button "Chưa điều phối" at bounding box center [71, 40] width 72 height 19
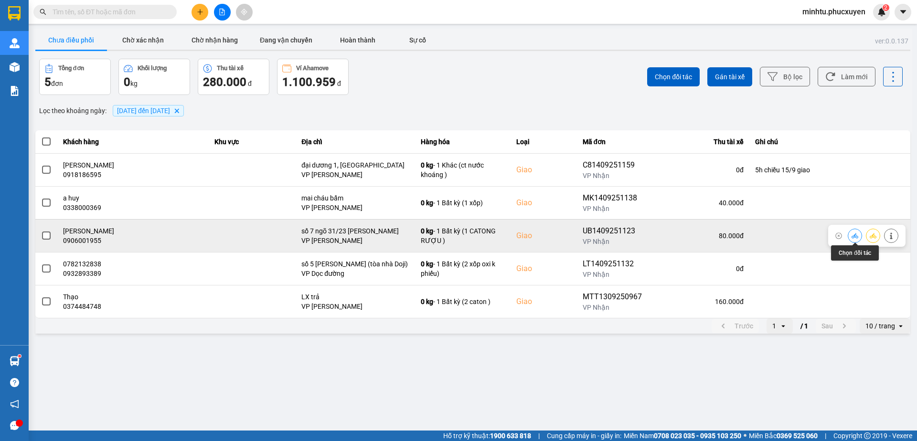
click at [853, 234] on icon at bounding box center [854, 236] width 7 height 7
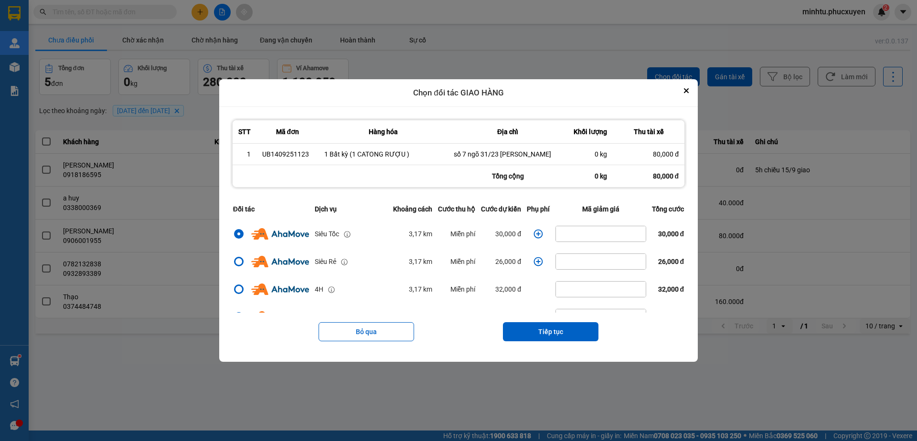
click at [533, 233] on icon "dialog" at bounding box center [538, 234] width 10 height 10
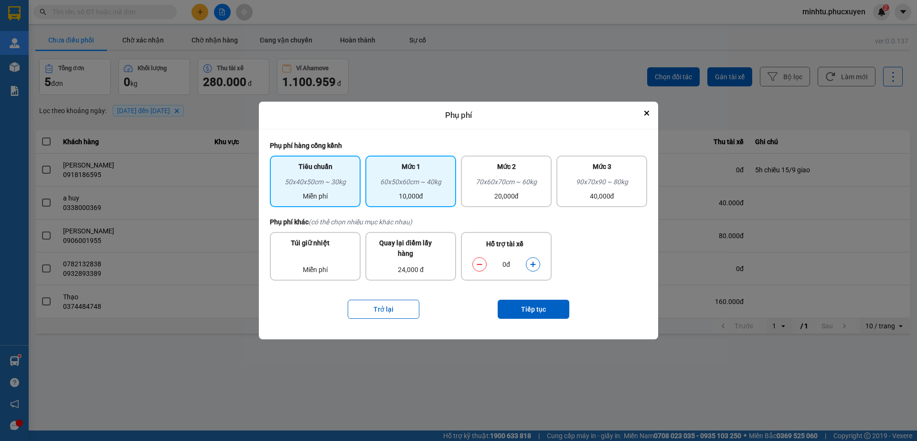
click at [427, 184] on div "60x50x60cm ~ 40kg" at bounding box center [410, 184] width 79 height 14
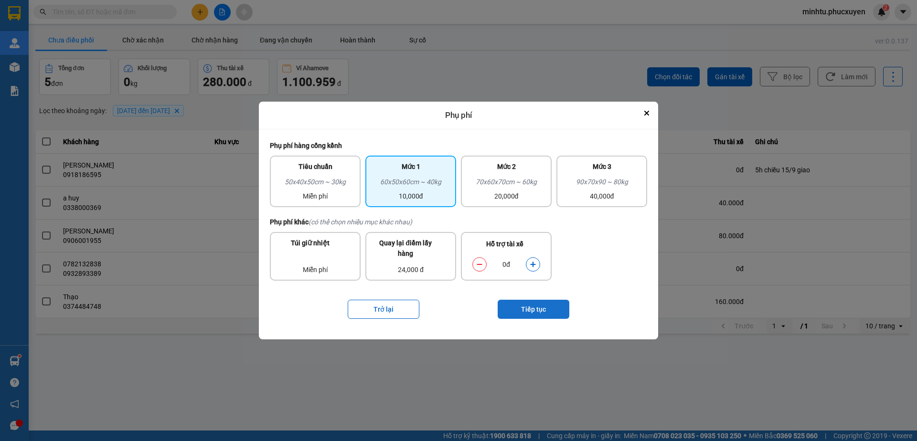
click at [533, 304] on button "Tiếp tục" at bounding box center [533, 309] width 72 height 19
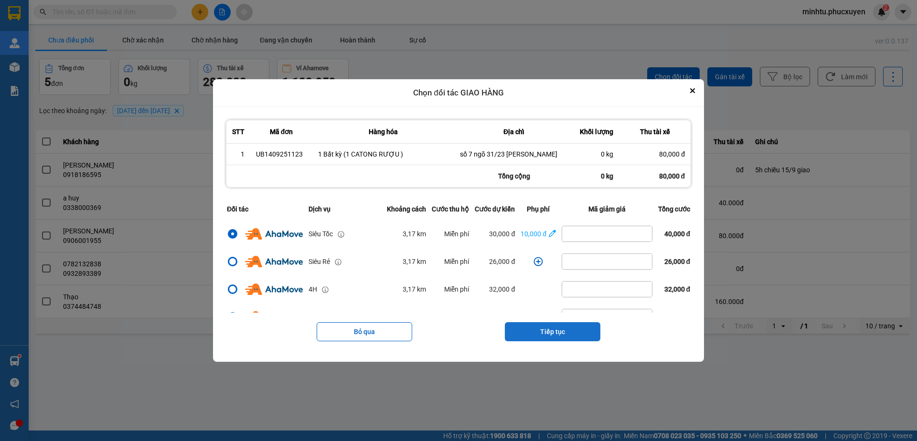
click at [562, 333] on button "Tiếp tục" at bounding box center [552, 331] width 95 height 19
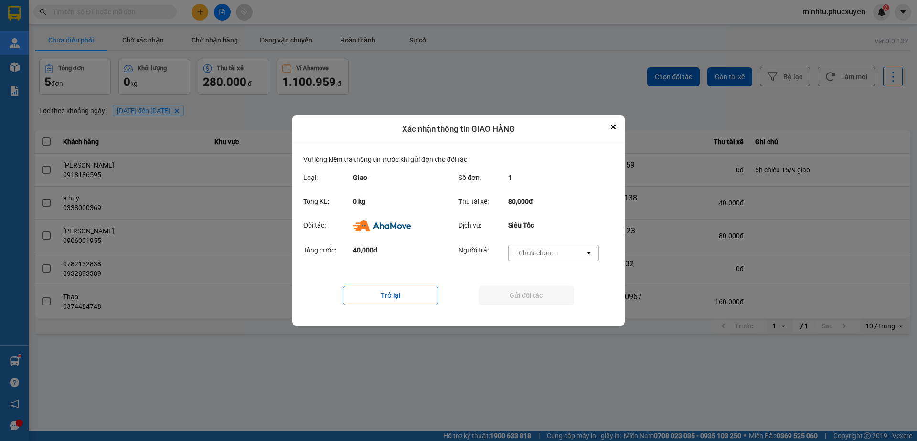
click at [554, 249] on div "-- Chưa chọn --" at bounding box center [534, 253] width 43 height 10
click at [568, 276] on div "Khách hàng" at bounding box center [553, 273] width 91 height 17
click at [568, 300] on button "Gửi đối tác" at bounding box center [525, 295] width 95 height 19
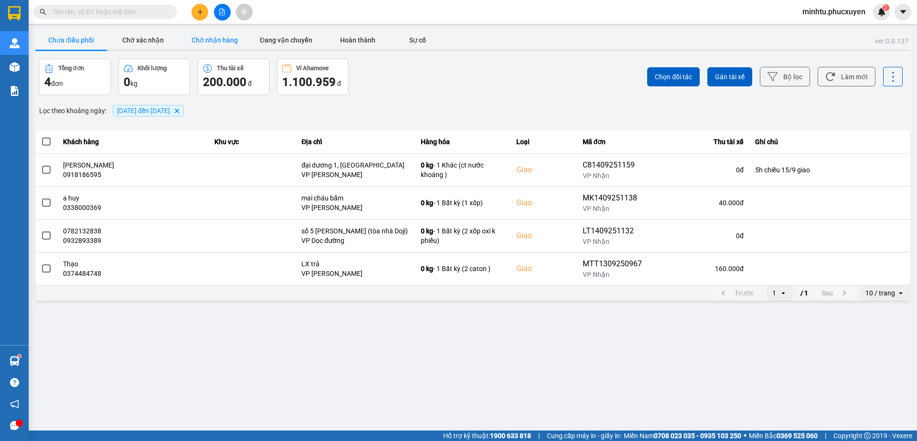
click at [212, 48] on button "Chờ nhận hàng" at bounding box center [215, 40] width 72 height 19
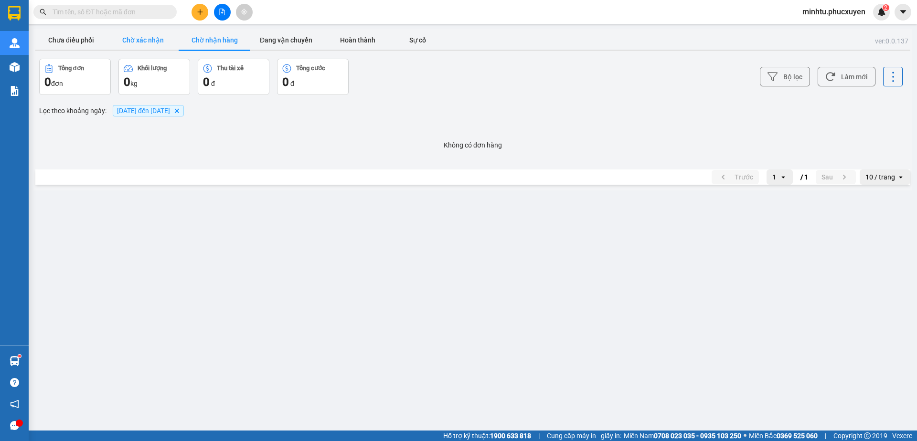
click at [159, 47] on button "Chờ xác nhận" at bounding box center [143, 40] width 72 height 19
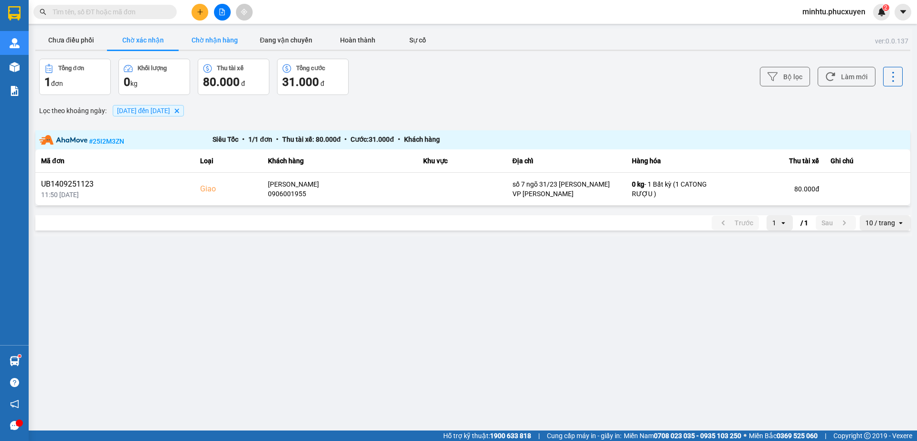
click at [193, 41] on button "Chờ nhận hàng" at bounding box center [215, 40] width 72 height 19
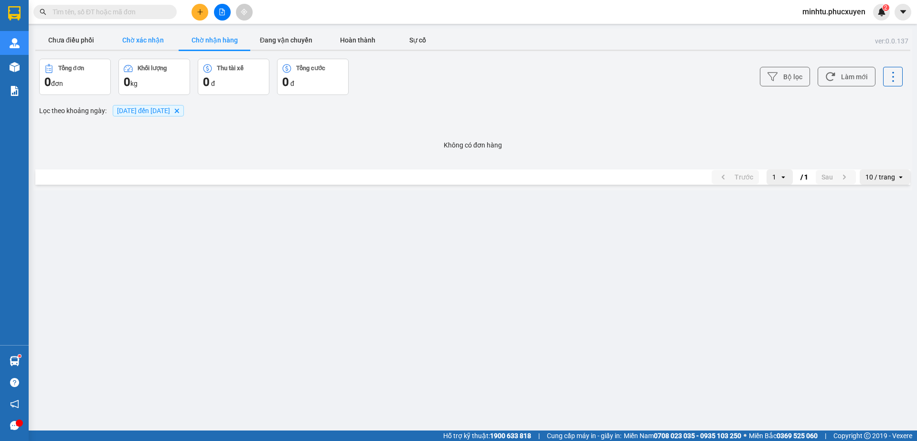
click at [163, 42] on button "Chờ xác nhận" at bounding box center [143, 40] width 72 height 19
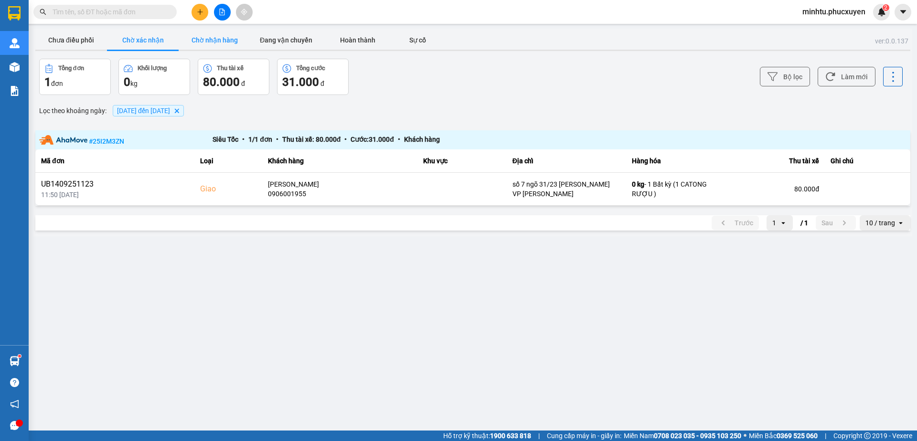
click at [197, 40] on button "Chờ nhận hàng" at bounding box center [215, 40] width 72 height 19
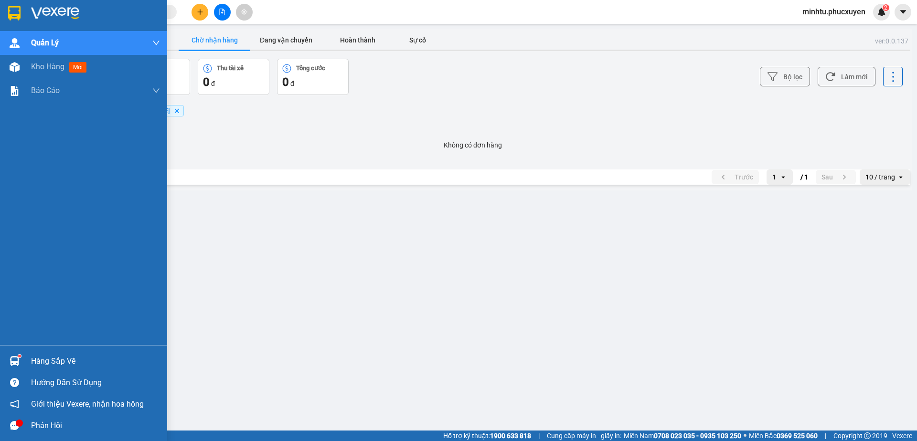
click at [21, 363] on div at bounding box center [14, 361] width 17 height 17
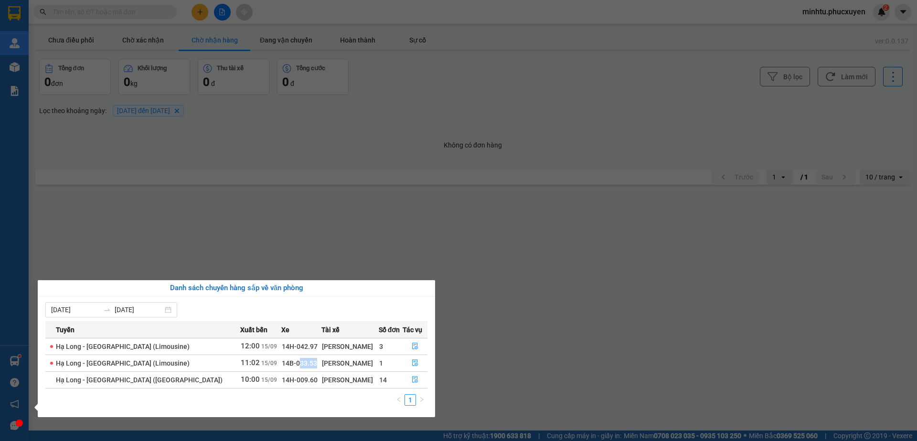
drag, startPoint x: 250, startPoint y: 364, endPoint x: 267, endPoint y: 362, distance: 16.8
click at [282, 362] on span "14B-033.53" at bounding box center [299, 364] width 35 height 8
click at [282, 363] on span "14B-033.53" at bounding box center [299, 364] width 35 height 8
drag, startPoint x: 248, startPoint y: 362, endPoint x: 271, endPoint y: 362, distance: 22.9
click at [281, 362] on td "14B-033.53" at bounding box center [301, 363] width 40 height 17
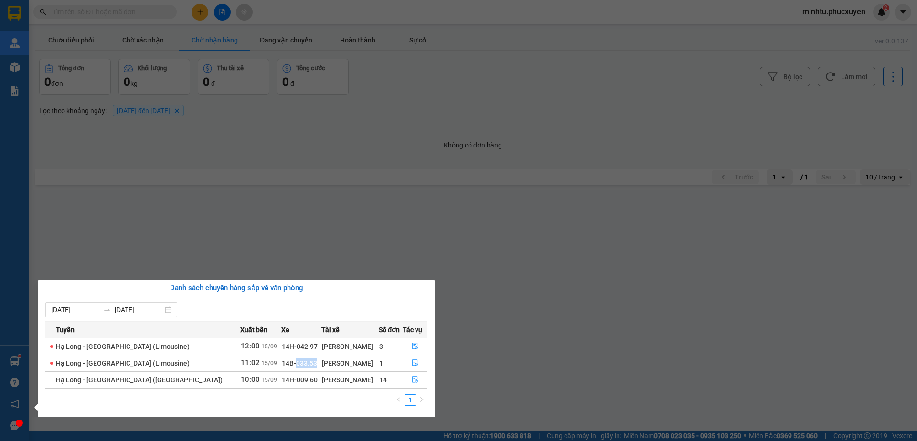
copy span "033.53"
click at [225, 100] on section "Kết quả tìm kiếm ( 0 ) Bộ lọc No Data minhtu.phucxuyen 2 Quản Lý Quản lý giao n…" at bounding box center [458, 220] width 917 height 441
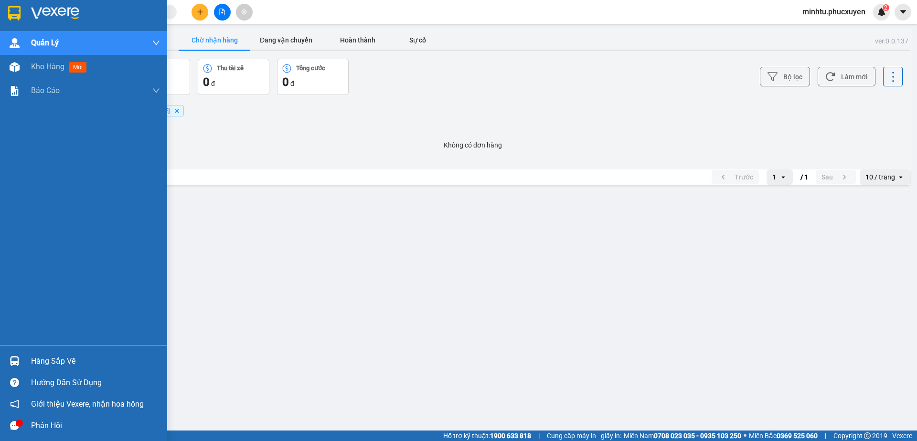
click at [25, 354] on div "Hàng sắp về" at bounding box center [83, 360] width 167 height 21
click at [24, 357] on div "Hàng sắp về" at bounding box center [83, 360] width 167 height 21
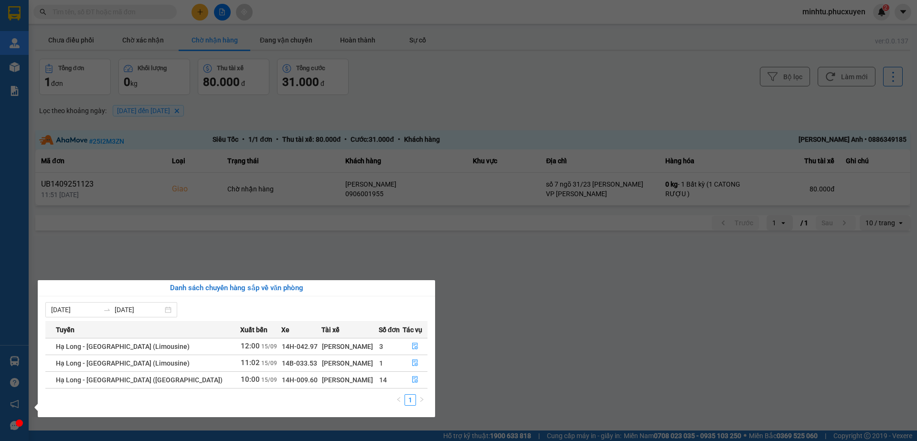
click at [283, 203] on section "Kết quả tìm kiếm ( 0 ) Bộ lọc Gửi 3 ngày gần nhất No Data minhtu.phucxuyen 2 [P…" at bounding box center [458, 220] width 917 height 441
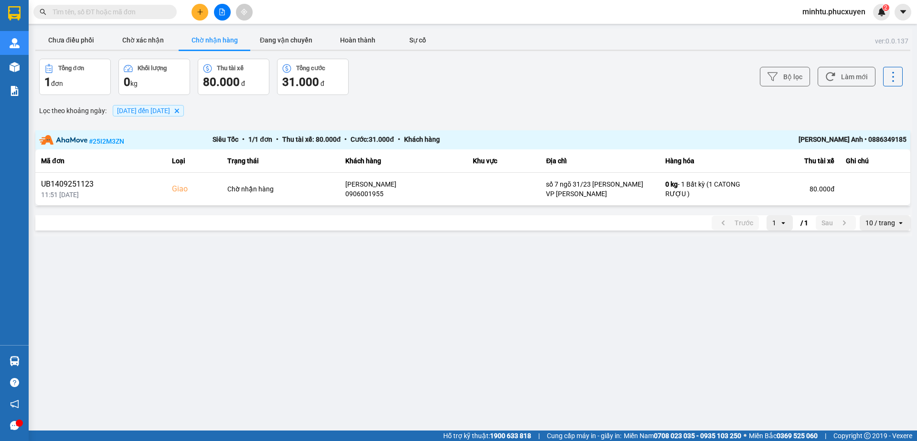
click at [142, 13] on input "text" at bounding box center [109, 12] width 113 height 11
click at [146, 14] on input "text" at bounding box center [109, 12] width 113 height 11
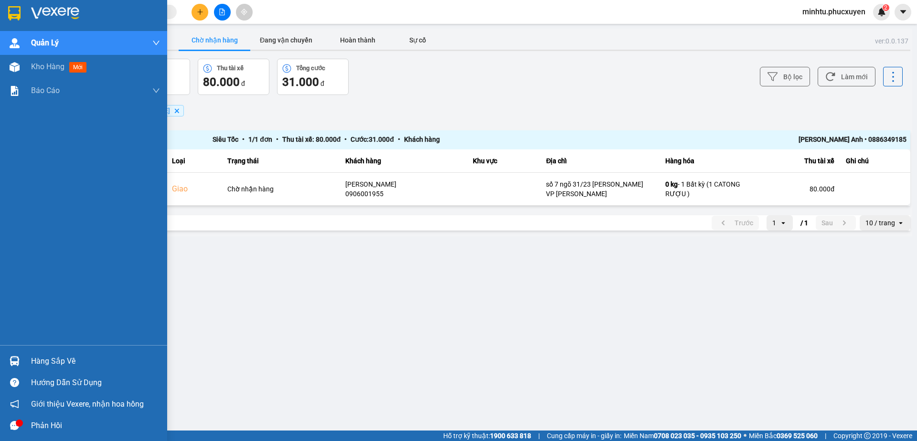
click at [21, 359] on div at bounding box center [14, 361] width 17 height 17
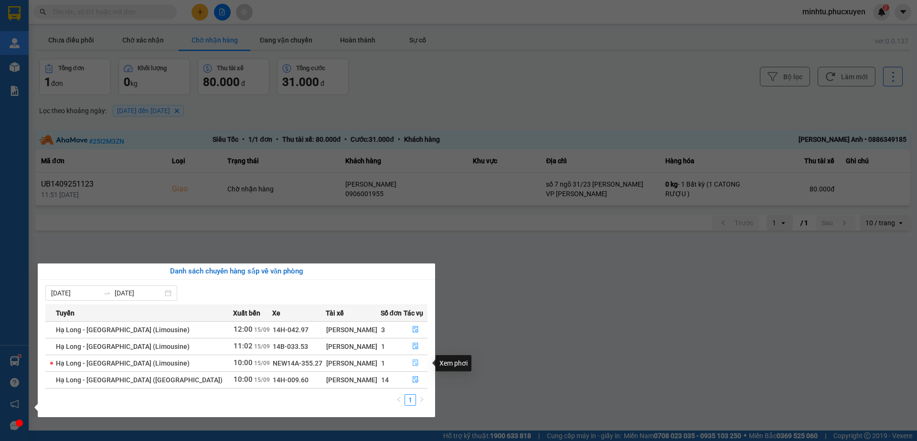
click at [412, 361] on icon "file-done" at bounding box center [415, 363] width 7 height 7
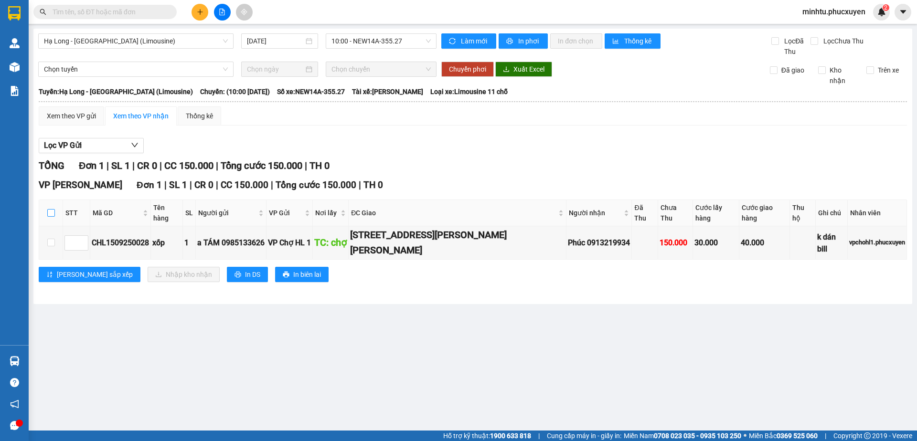
click at [52, 209] on input "checkbox" at bounding box center [51, 213] width 8 height 8
checkbox input "true"
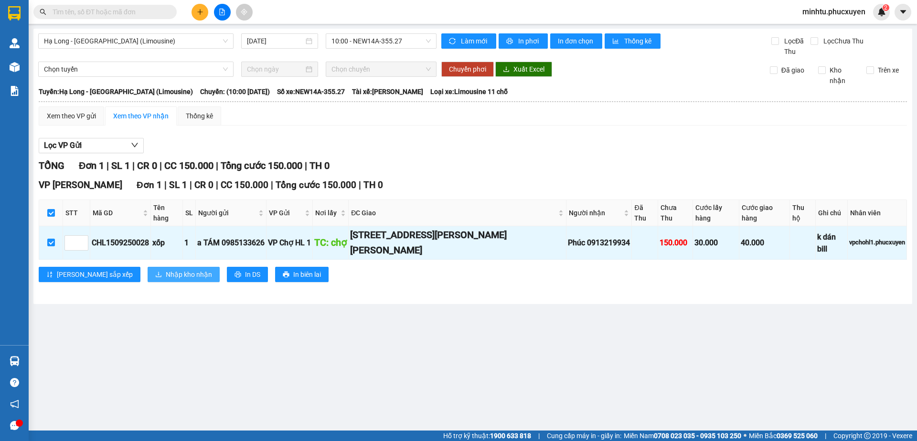
click at [166, 269] on span "Nhập kho nhận" at bounding box center [189, 274] width 46 height 11
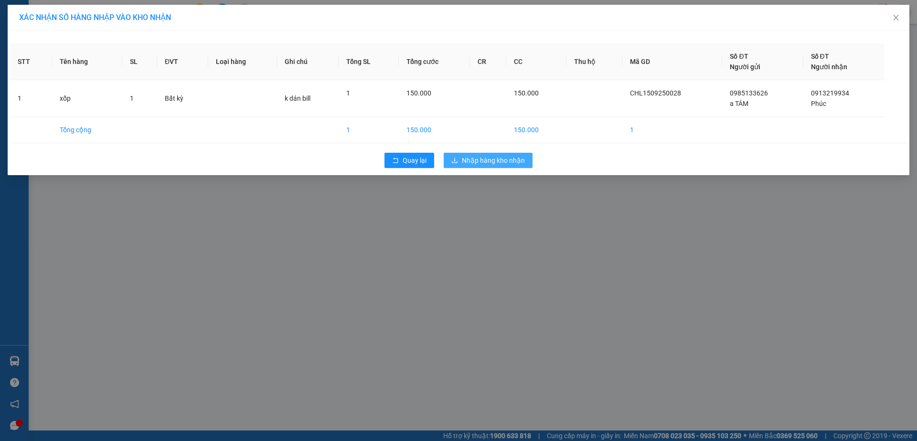
click at [497, 162] on span "Nhập hàng kho nhận" at bounding box center [493, 160] width 63 height 11
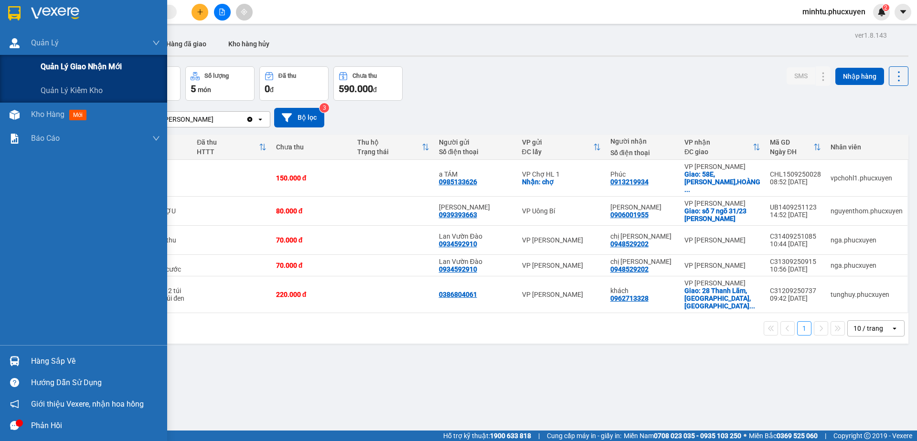
click at [71, 62] on span "Quản lý giao nhận mới" at bounding box center [81, 67] width 81 height 12
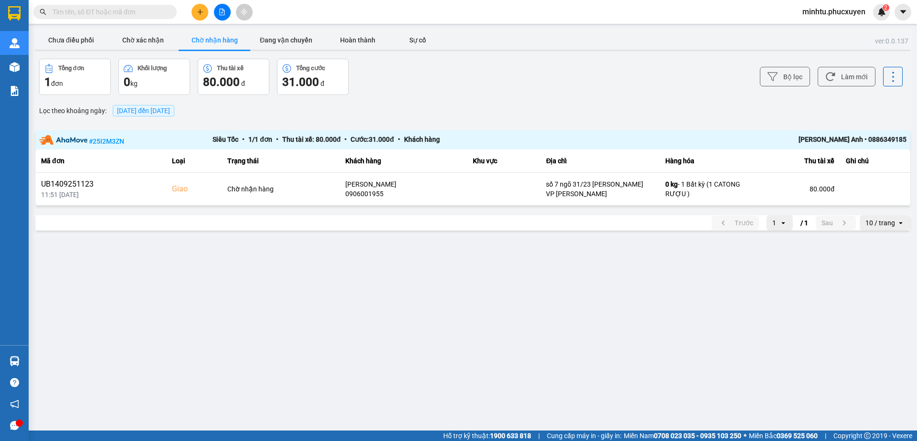
click at [90, 50] on div at bounding box center [472, 50] width 875 height 1
click at [88, 46] on button "Chưa điều phối" at bounding box center [71, 40] width 72 height 19
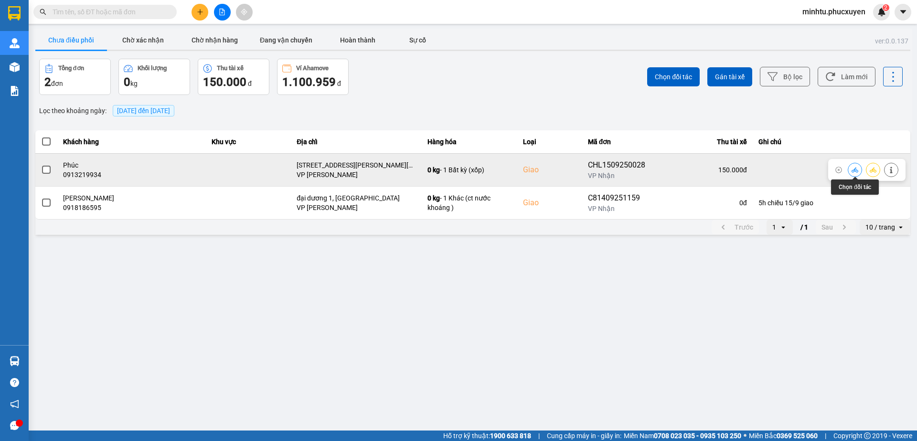
click at [852, 171] on icon at bounding box center [854, 169] width 7 height 5
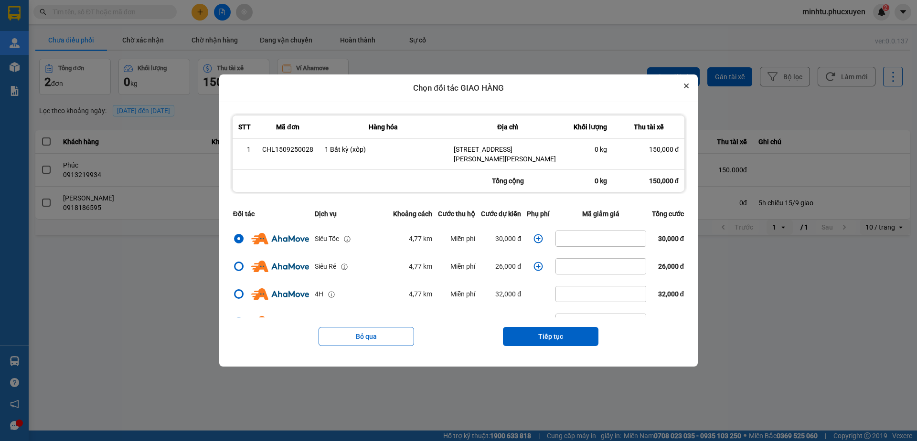
click at [692, 86] on button "Close" at bounding box center [685, 85] width 11 height 11
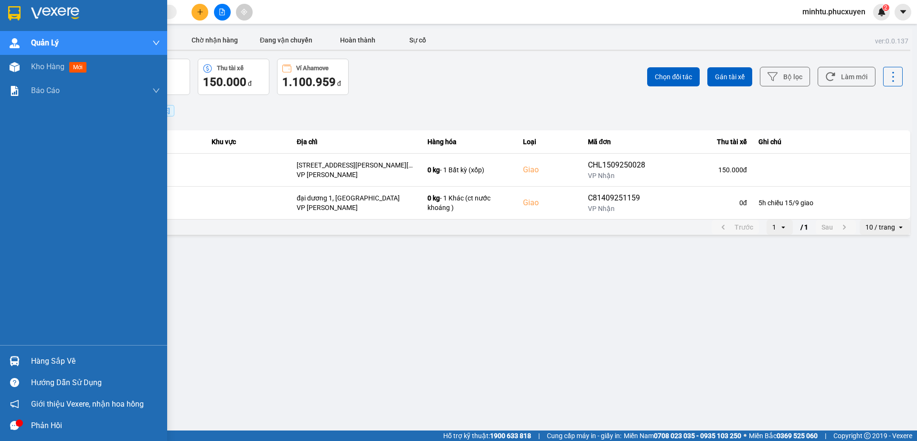
click at [19, 363] on img at bounding box center [15, 361] width 10 height 10
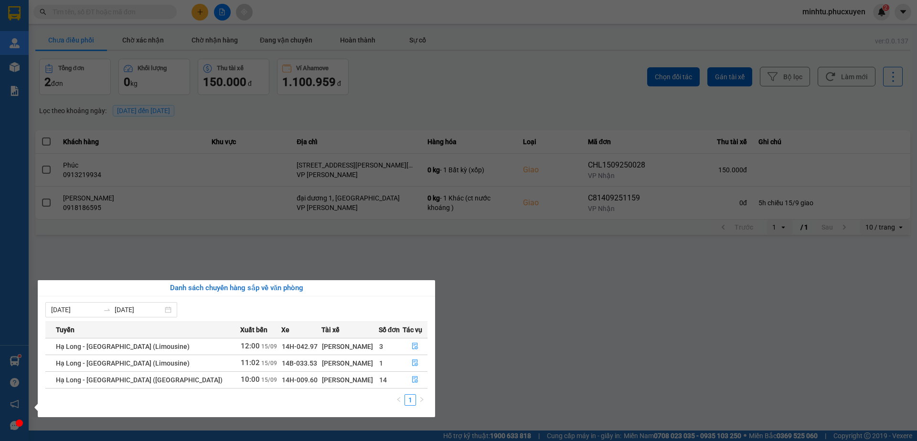
click at [225, 243] on section "Kết quả tìm kiếm ( 0 ) Bộ lọc Gửi 3 ngày gần nhất No Data minhtu.phucxuyen 2 Qu…" at bounding box center [458, 220] width 917 height 441
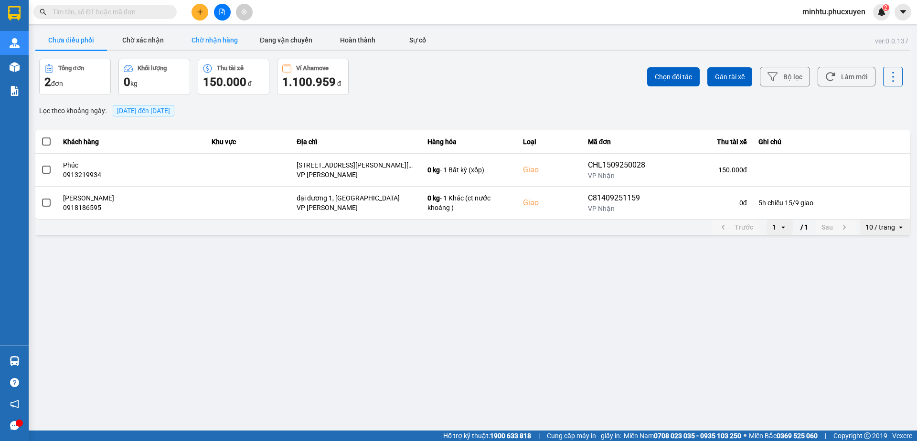
drag, startPoint x: 226, startPoint y: 36, endPoint x: 219, endPoint y: 38, distance: 7.3
click at [226, 36] on button "Chờ nhận hàng" at bounding box center [215, 40] width 72 height 19
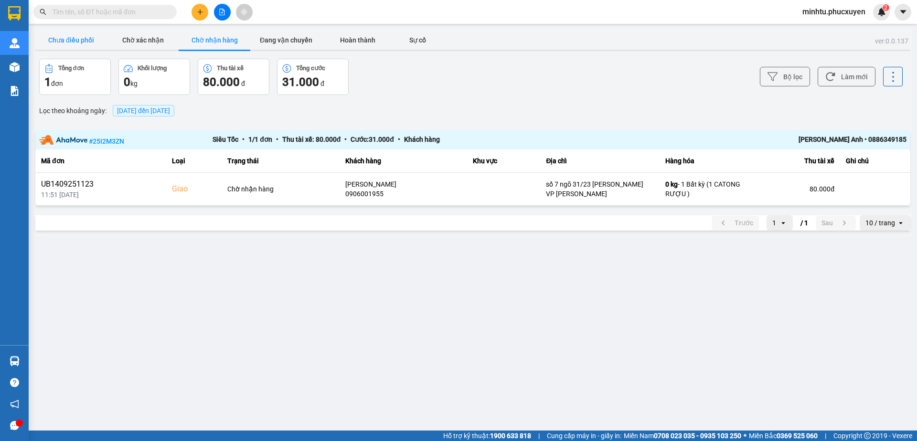
click at [90, 43] on button "Chưa điều phối" at bounding box center [71, 40] width 72 height 19
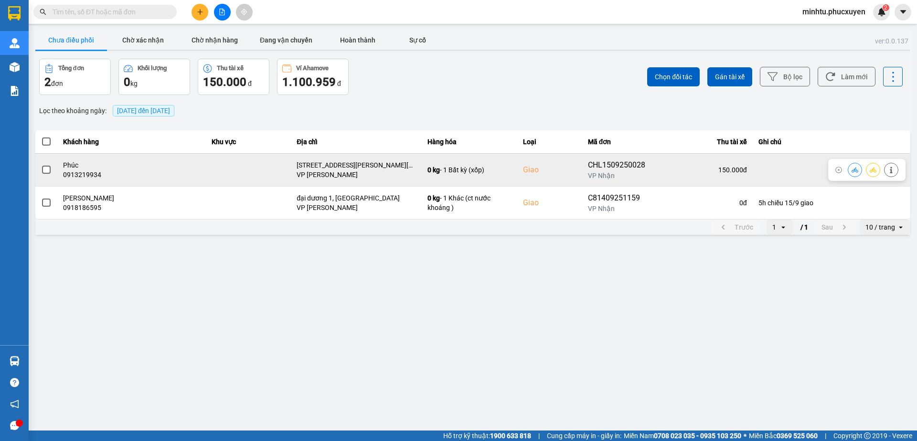
click at [852, 167] on icon at bounding box center [854, 170] width 7 height 7
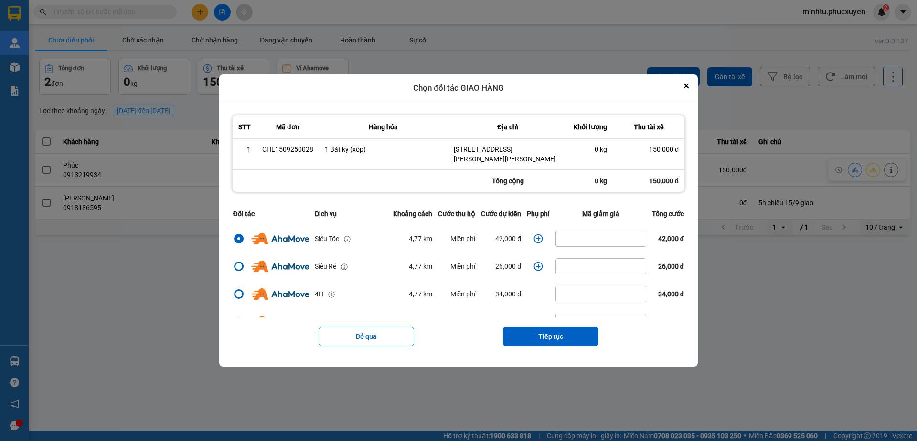
click at [537, 238] on icon "dialog" at bounding box center [538, 238] width 9 height 9
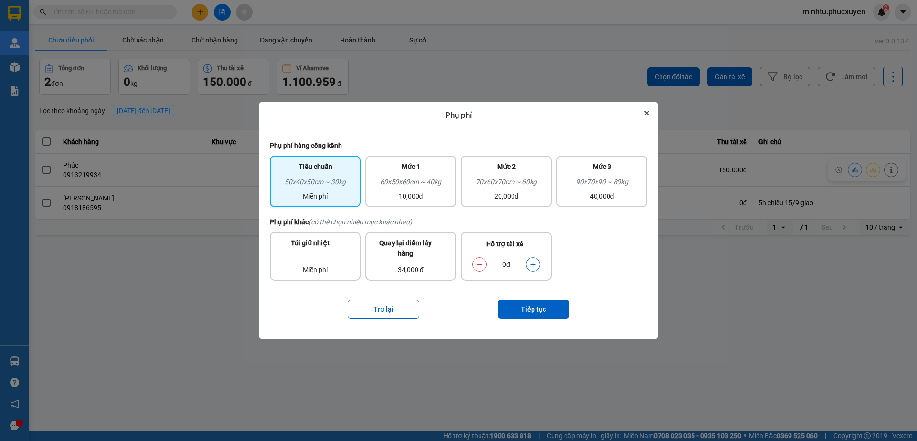
click at [644, 115] on button "Close" at bounding box center [646, 112] width 11 height 11
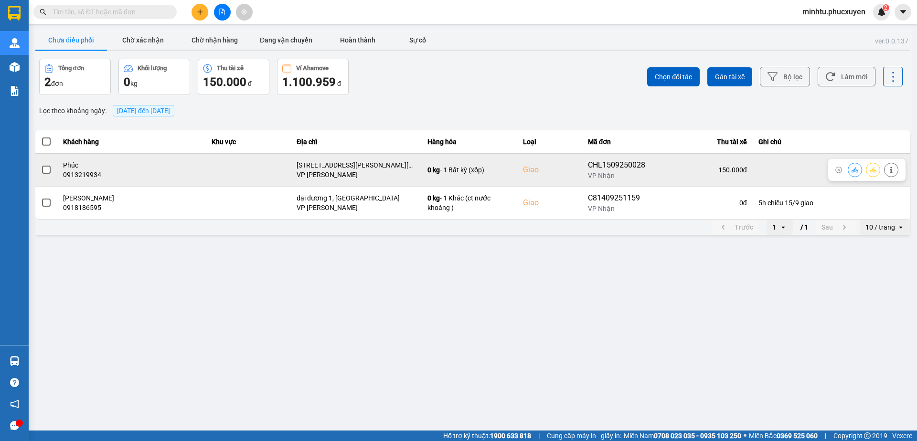
click at [852, 170] on icon at bounding box center [854, 169] width 7 height 5
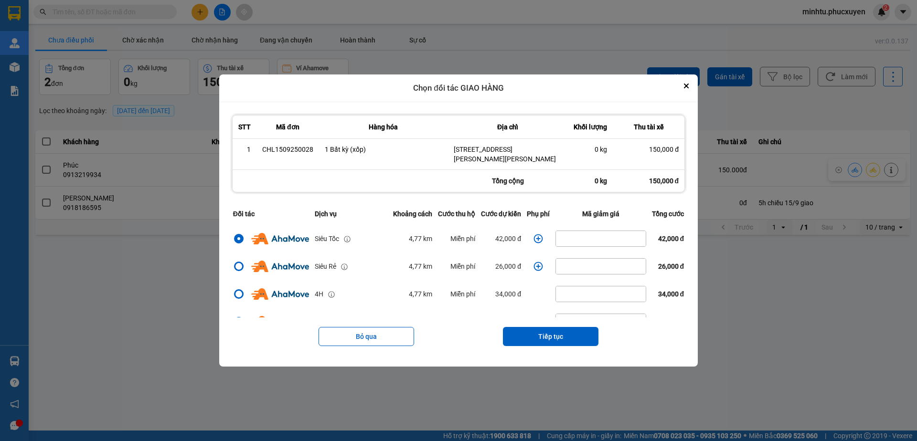
click at [535, 239] on icon "dialog" at bounding box center [538, 238] width 9 height 9
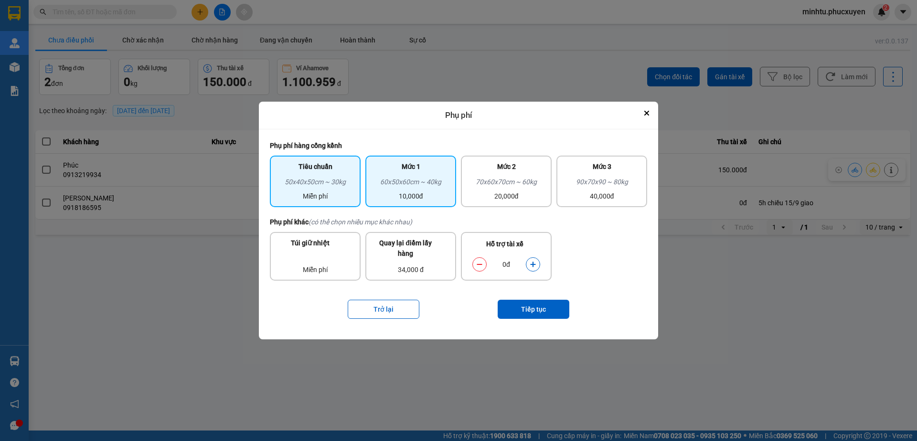
click at [445, 200] on div "10,000đ" at bounding box center [410, 196] width 79 height 11
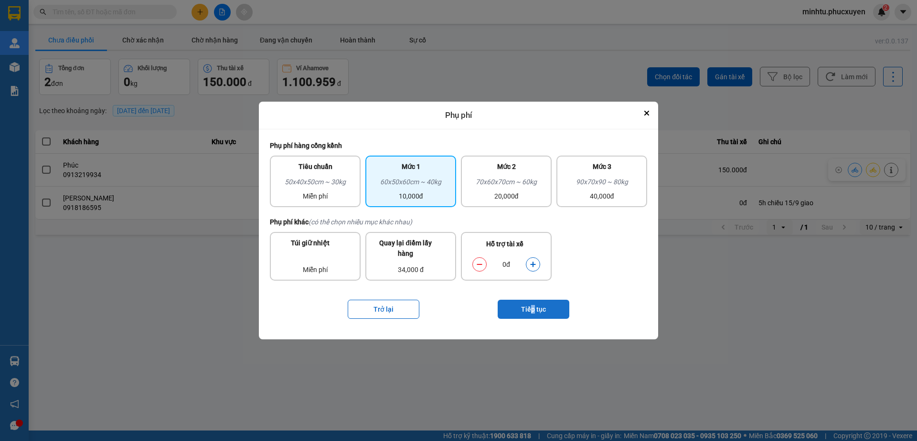
click at [533, 308] on button "Tiếp tục" at bounding box center [533, 309] width 72 height 19
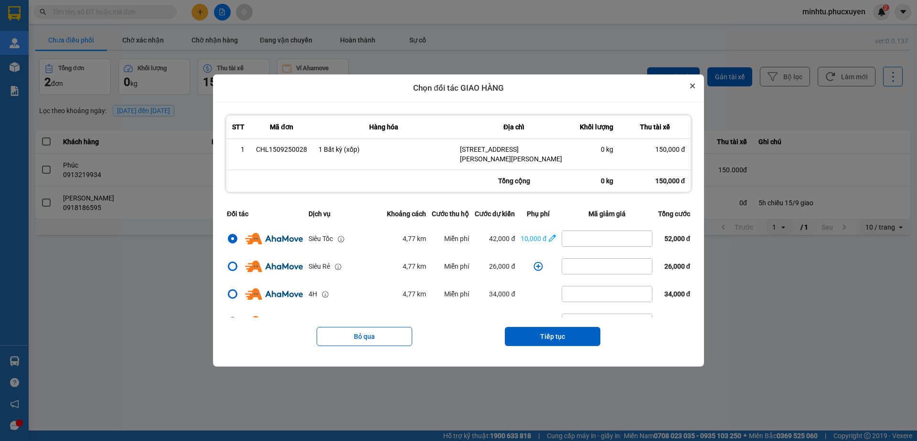
click at [698, 86] on button "Close" at bounding box center [692, 85] width 11 height 11
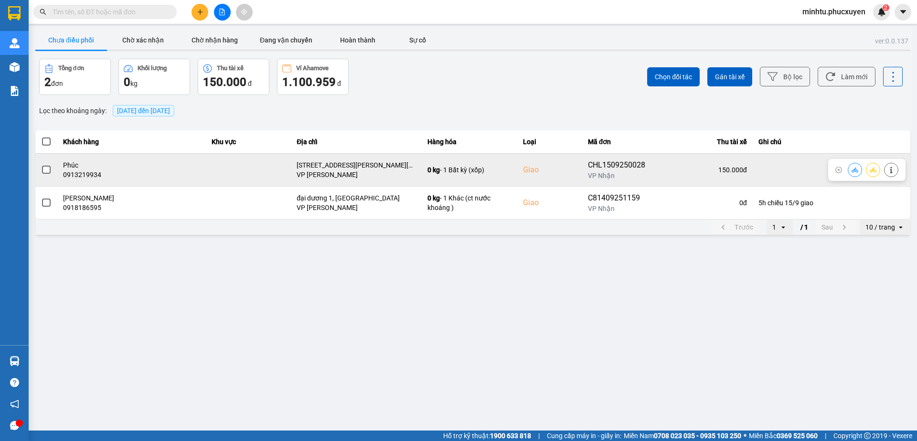
click at [859, 169] on button at bounding box center [854, 169] width 13 height 17
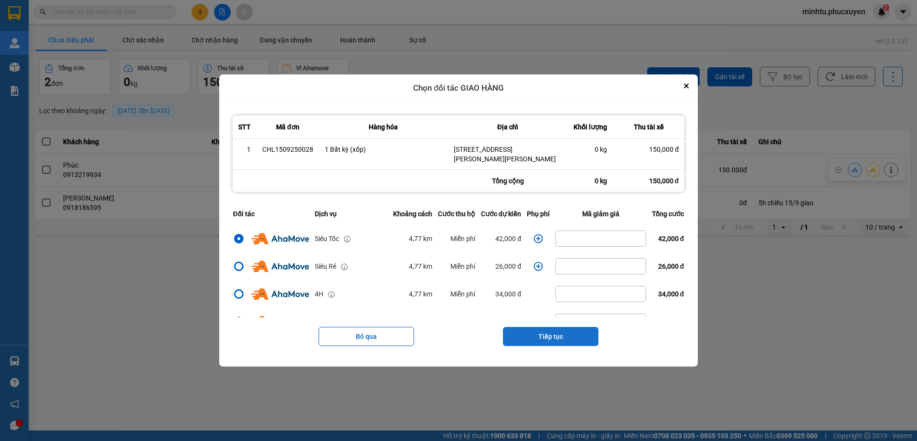
click at [585, 333] on button "Tiếp tục" at bounding box center [550, 336] width 95 height 19
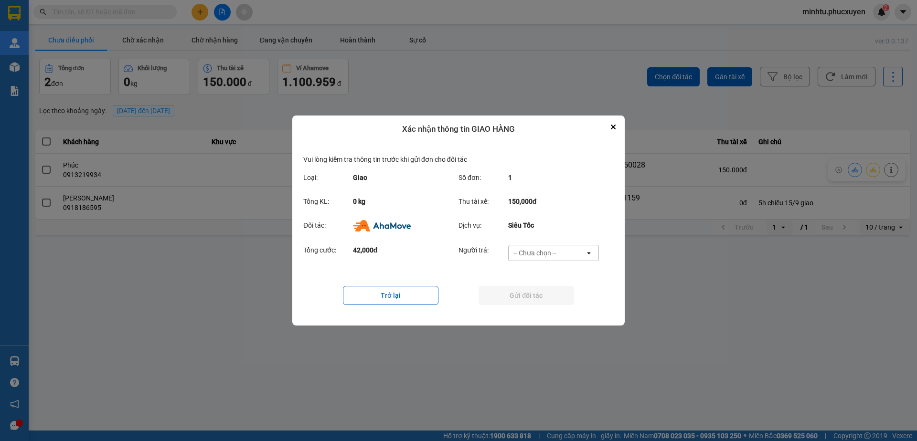
click at [580, 250] on div "-- Chưa chọn --" at bounding box center [546, 252] width 76 height 15
click at [562, 307] on div "Ví Ahamove" at bounding box center [553, 307] width 91 height 17
click at [560, 300] on button "Gửi đối tác" at bounding box center [525, 295] width 95 height 19
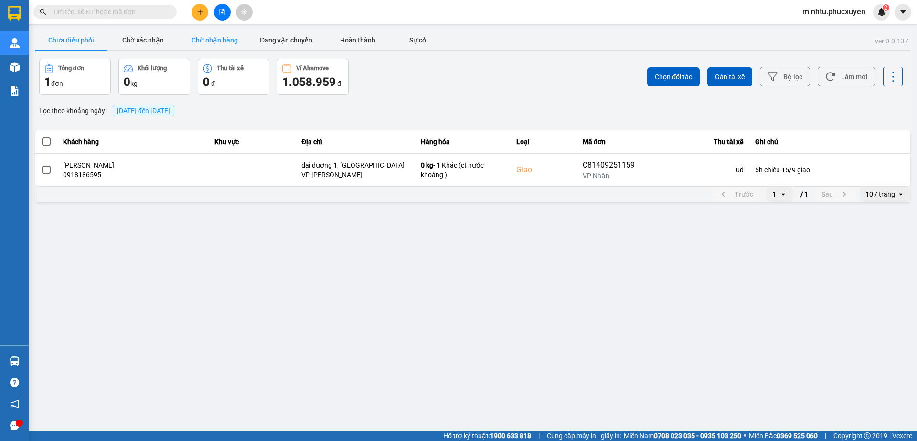
click at [206, 43] on button "Chờ nhận hàng" at bounding box center [215, 40] width 72 height 19
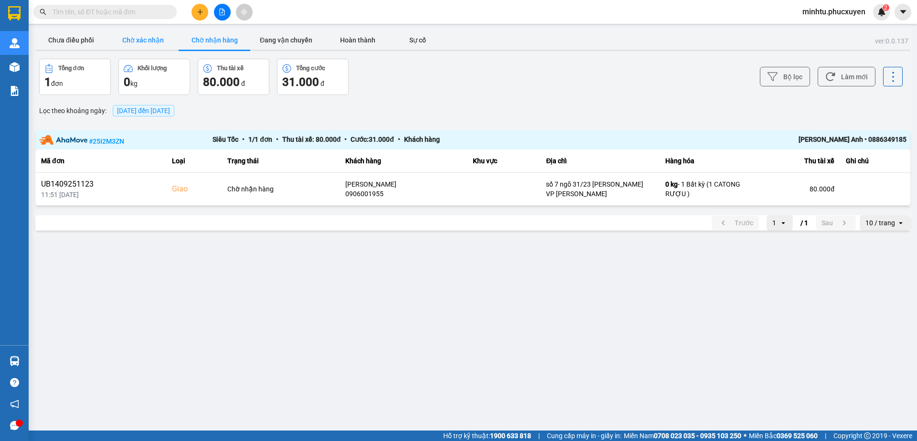
click at [142, 41] on button "Chờ xác nhận" at bounding box center [143, 40] width 72 height 19
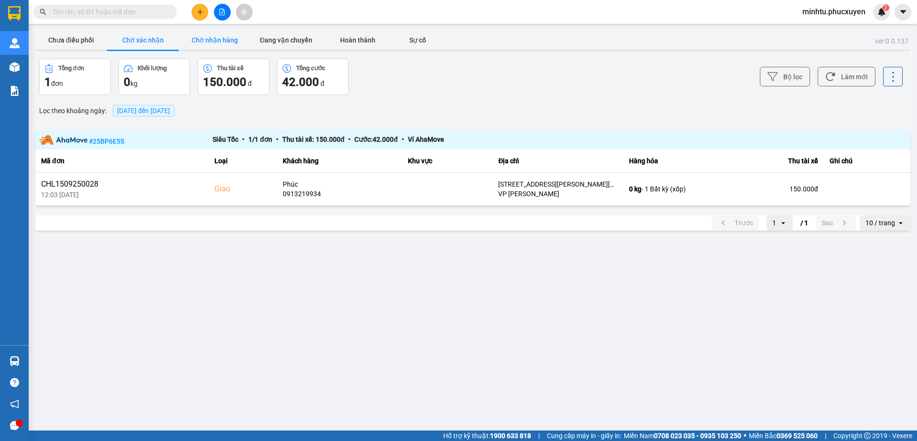
click at [204, 41] on button "Chờ nhận hàng" at bounding box center [215, 40] width 72 height 19
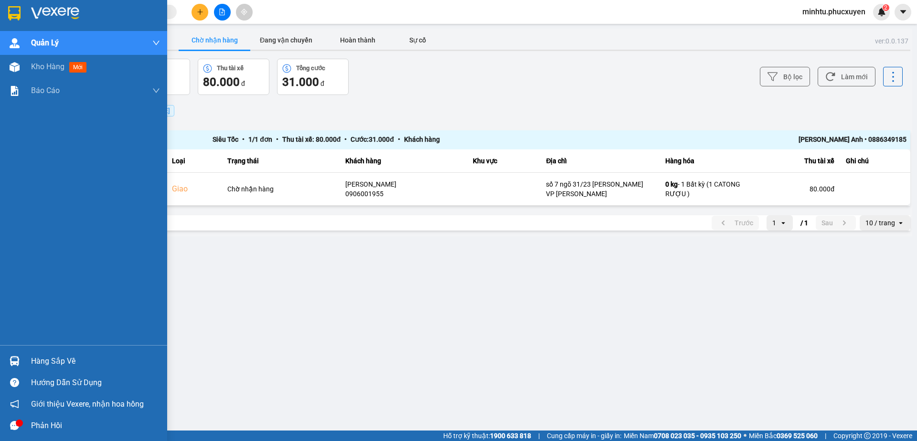
click at [16, 358] on img at bounding box center [15, 361] width 10 height 10
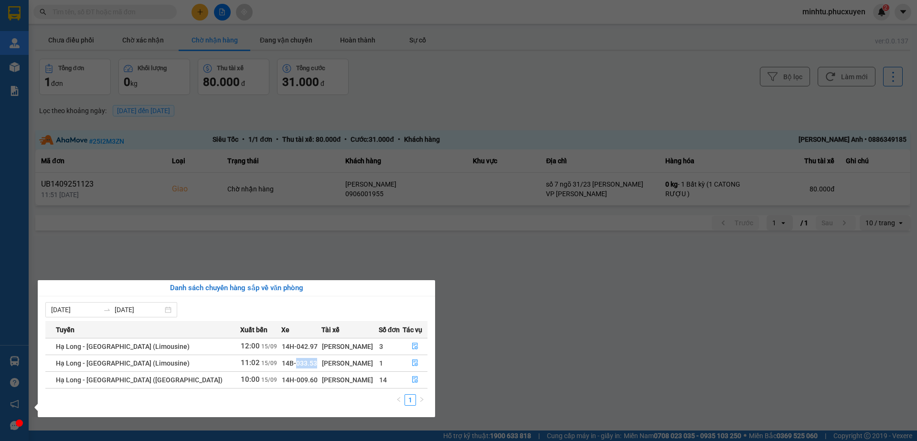
drag, startPoint x: 249, startPoint y: 361, endPoint x: 277, endPoint y: 360, distance: 28.2
click at [281, 360] on td "14B-033.53" at bounding box center [301, 363] width 40 height 17
copy span "033.53"
click at [536, 82] on section "Kết quả tìm kiếm ( 0 ) Bộ lọc Gửi 3 ngày gần nhất No Data minhtu.phucxuyen 2 Qu…" at bounding box center [458, 220] width 917 height 441
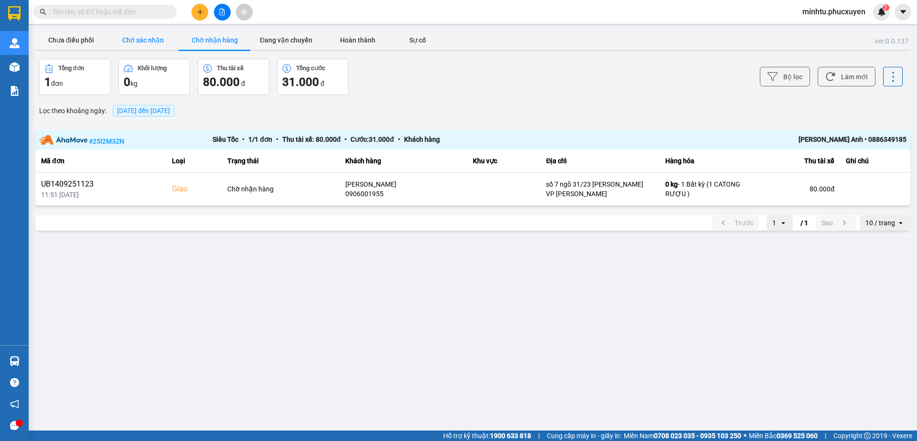
click at [138, 37] on button "Chờ xác nhận" at bounding box center [143, 40] width 72 height 19
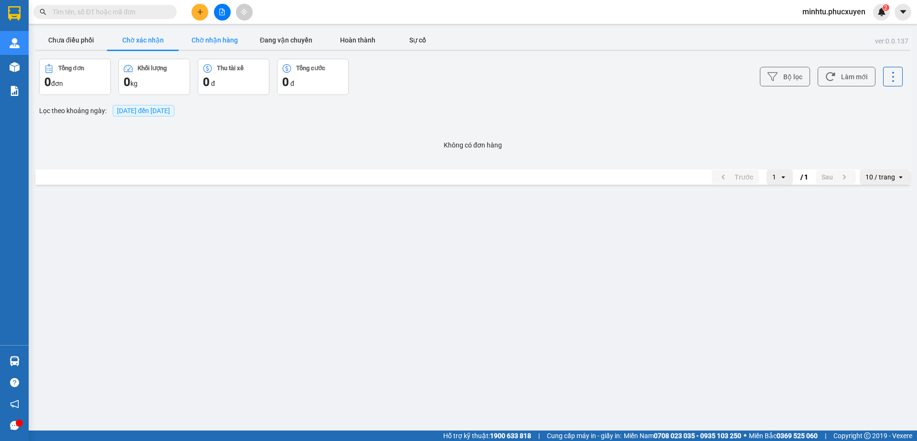
click at [203, 38] on button "Chờ nhận hàng" at bounding box center [215, 40] width 72 height 19
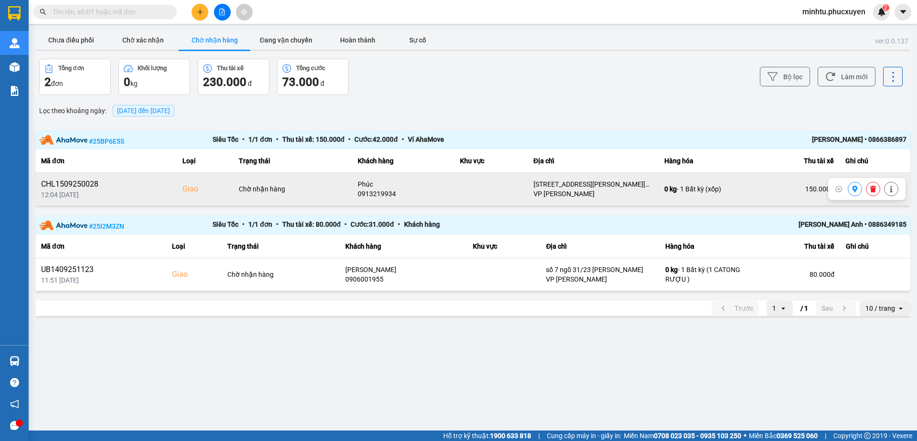
click at [66, 186] on div "CHL1509250028" at bounding box center [106, 184] width 130 height 11
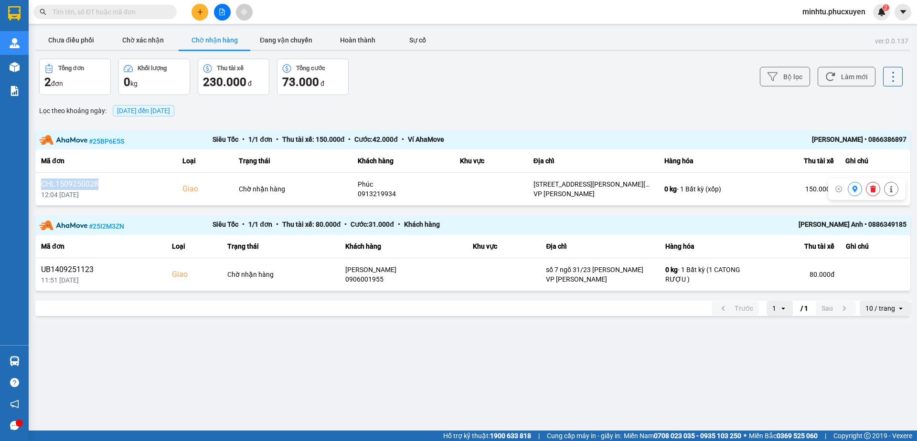
copy div "CHL1509250028"
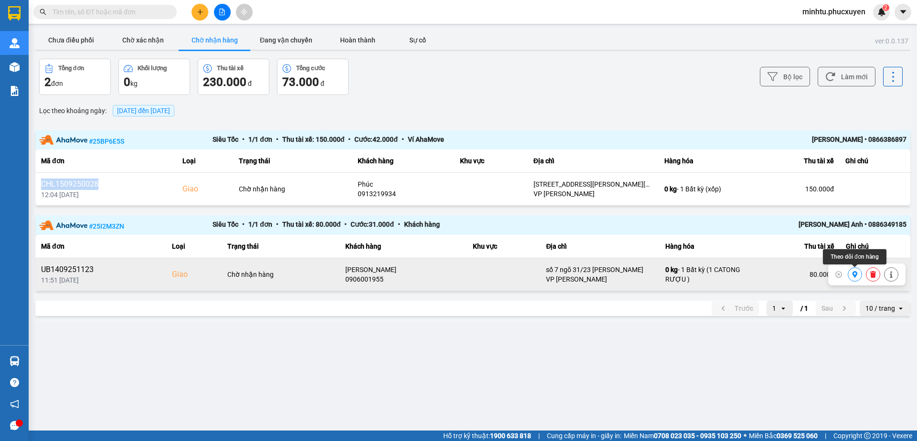
click at [857, 273] on icon at bounding box center [854, 274] width 5 height 7
click at [473, 229] on div "Siêu Tốc • 1 / 1 đơn • Thu tài xế: 80.000 đ • Cước: 31.000 đ • Khách hàng" at bounding box center [472, 225] width 520 height 12
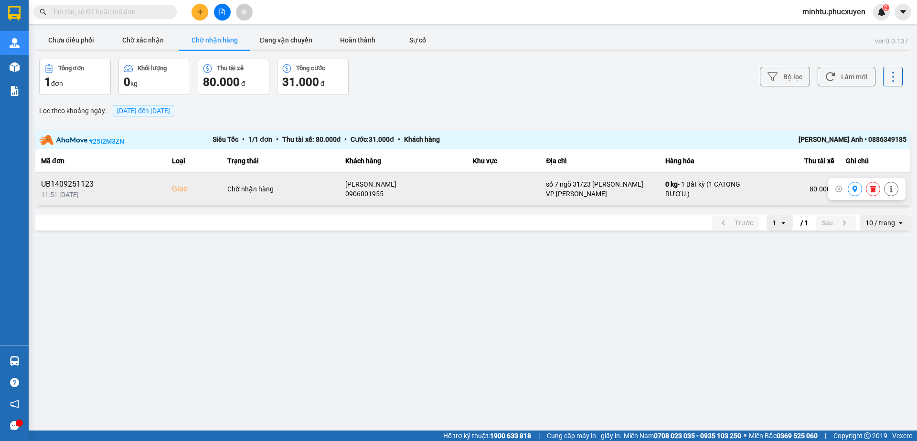
click at [854, 190] on icon at bounding box center [854, 189] width 5 height 7
click at [867, 193] on button at bounding box center [872, 189] width 13 height 17
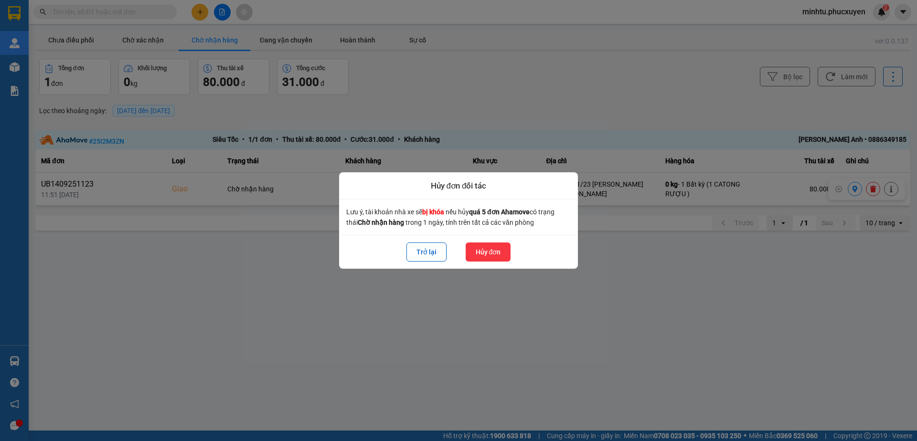
click at [491, 249] on button "Hủy đơn" at bounding box center [487, 252] width 45 height 19
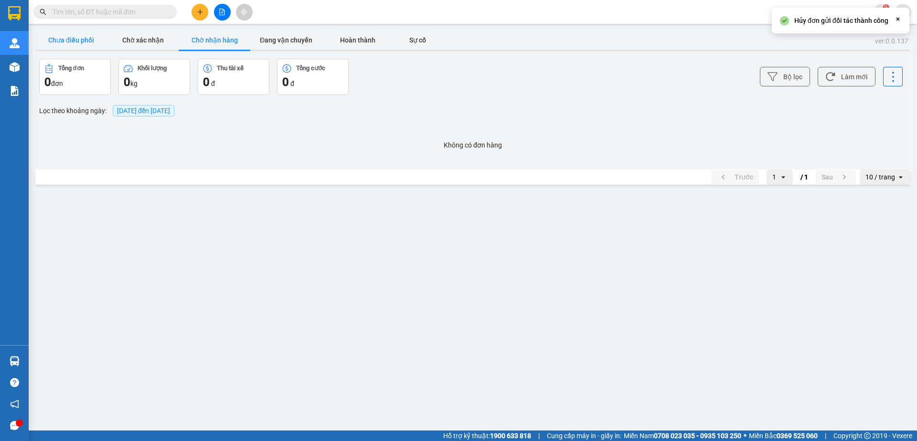
click at [91, 38] on button "Chưa điều phối" at bounding box center [71, 40] width 72 height 19
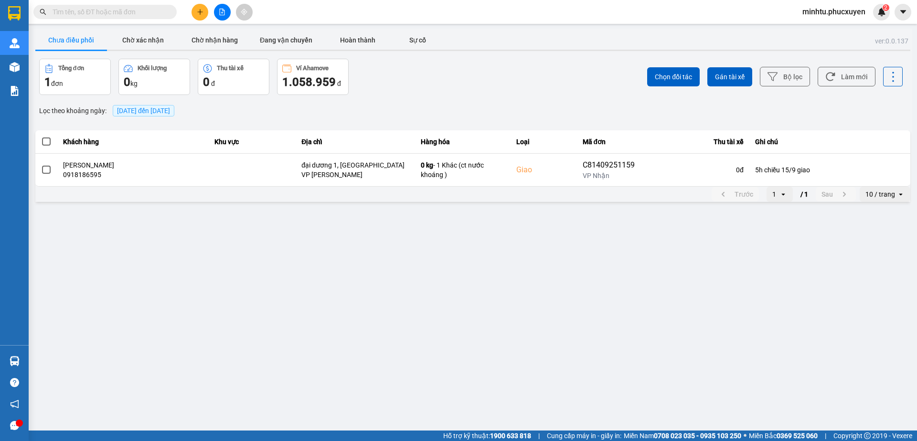
click at [163, 116] on span "[DATE] đến [DATE]" at bounding box center [144, 110] width 62 height 11
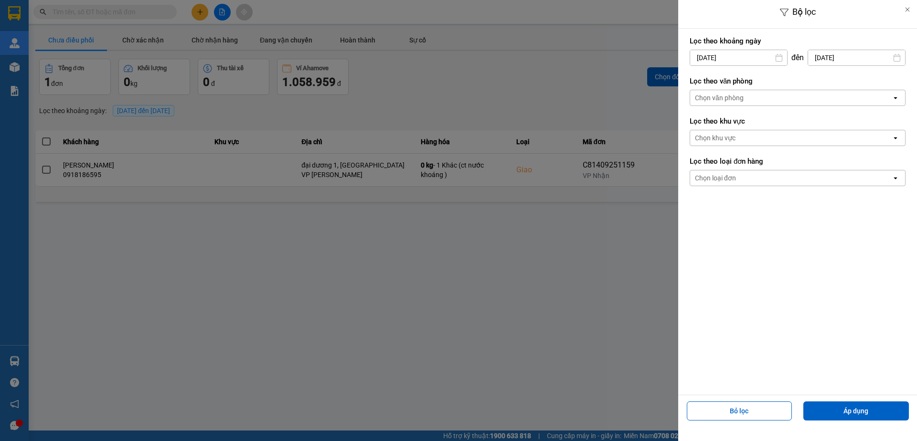
click at [750, 102] on div "Chọn văn phòng" at bounding box center [790, 97] width 201 height 15
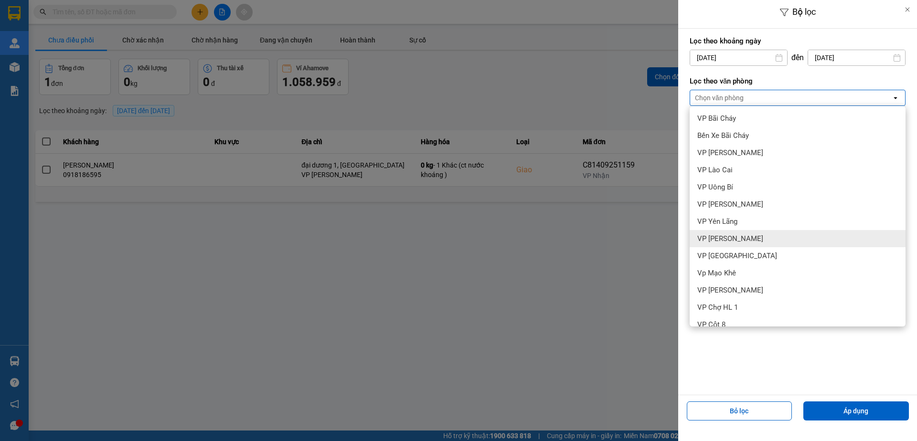
click at [738, 241] on span "VP [PERSON_NAME]" at bounding box center [730, 239] width 66 height 10
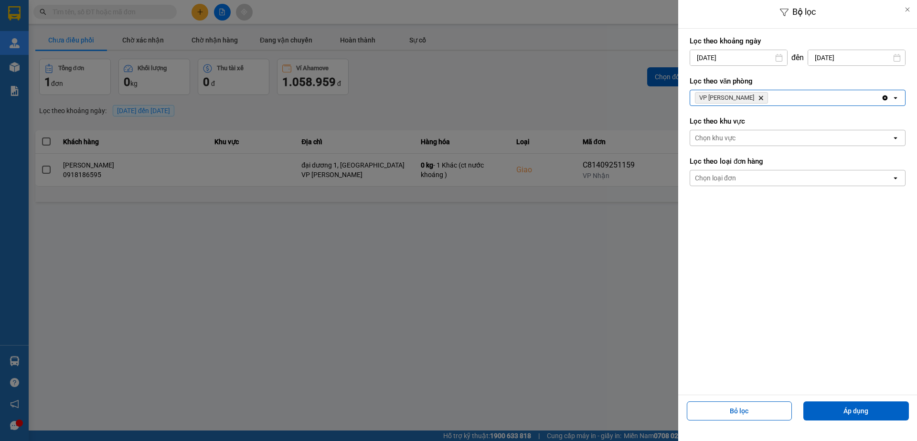
click at [751, 55] on input "[DATE]" at bounding box center [738, 57] width 97 height 15
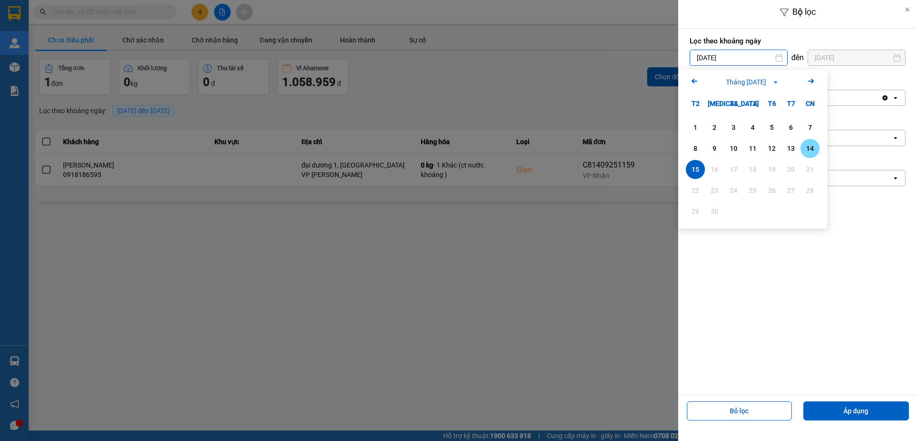
click at [806, 152] on div "14" at bounding box center [809, 148] width 13 height 11
type input "[DATE]"
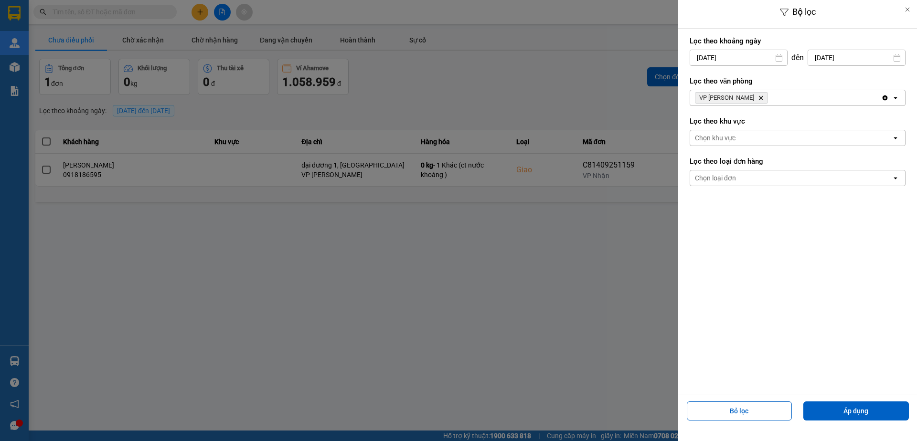
click at [882, 401] on div "Bỏ lọc Áp dụng" at bounding box center [797, 415] width 234 height 34
click at [878, 403] on button "Áp dụng" at bounding box center [856, 411] width 106 height 19
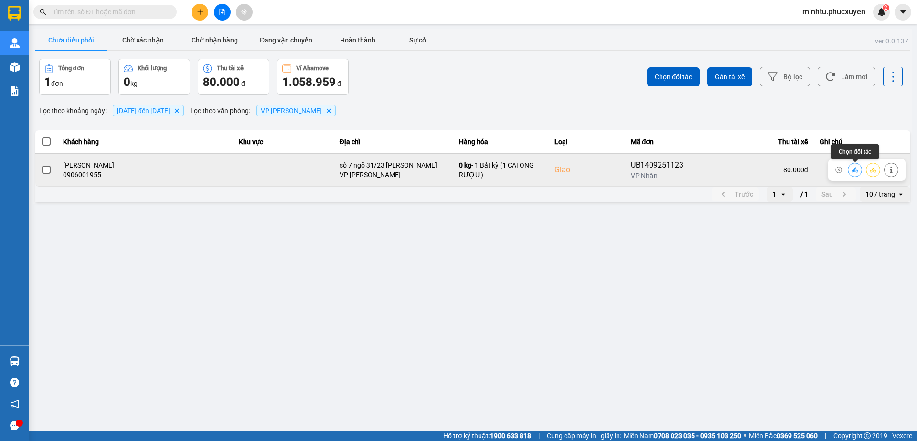
click at [855, 173] on button at bounding box center [854, 169] width 13 height 17
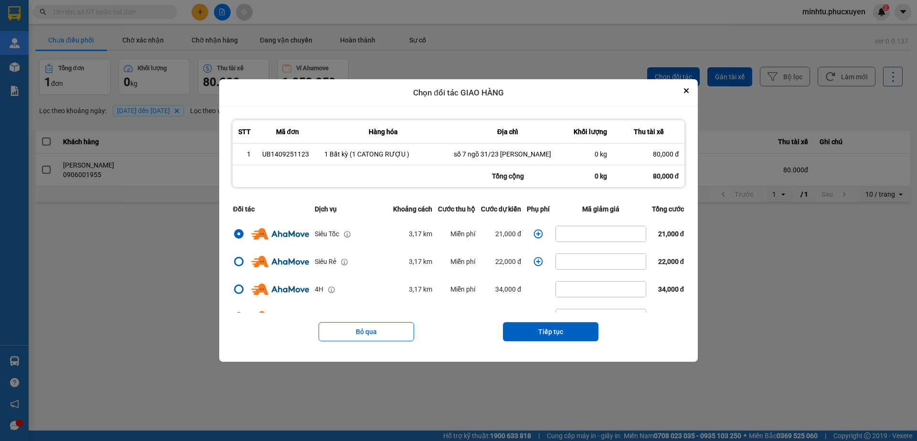
click at [534, 234] on icon "dialog" at bounding box center [538, 234] width 10 height 10
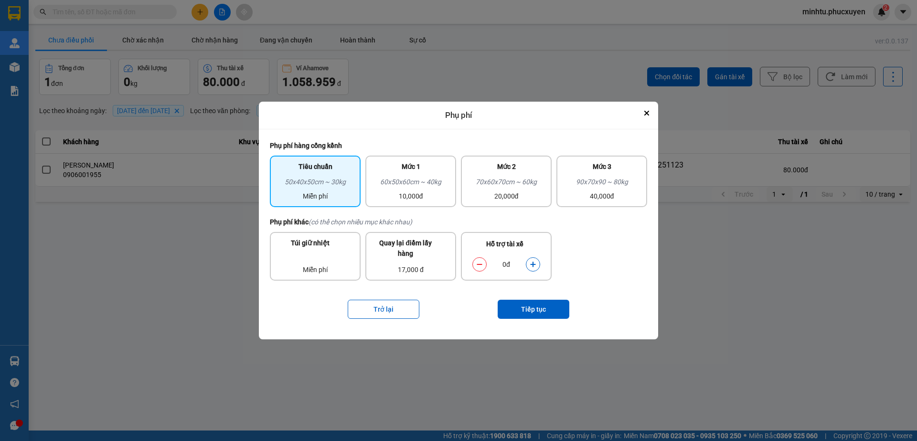
click at [426, 212] on div "Phụ phí hàng cồng kềnh Tiêu chuẩn 50x40x50cm ~ 30kg Miễn phí Mức 1 60x50x60cm ~…" at bounding box center [458, 178] width 377 height 76
click at [428, 205] on div "Mức 1 60x50x60cm ~ 40kg 10,000đ" at bounding box center [410, 182] width 91 height 52
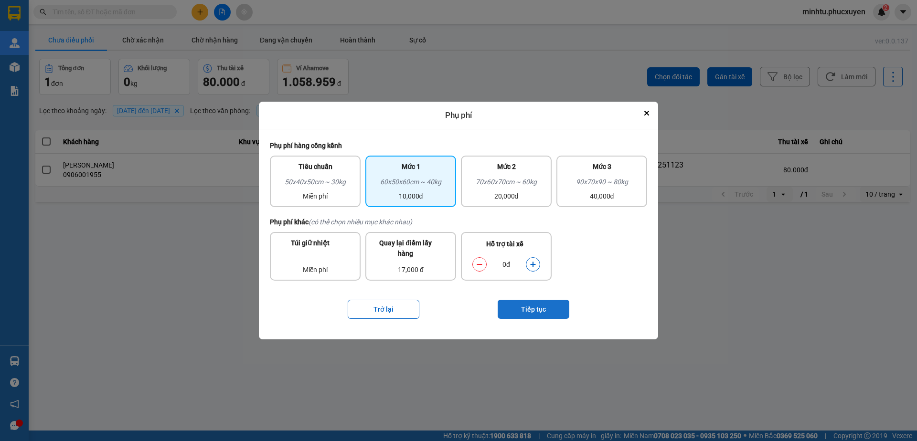
click at [512, 300] on div "Trở lại Tiếp tục" at bounding box center [458, 309] width 377 height 38
click at [516, 302] on button "Tiếp tục" at bounding box center [533, 309] width 72 height 19
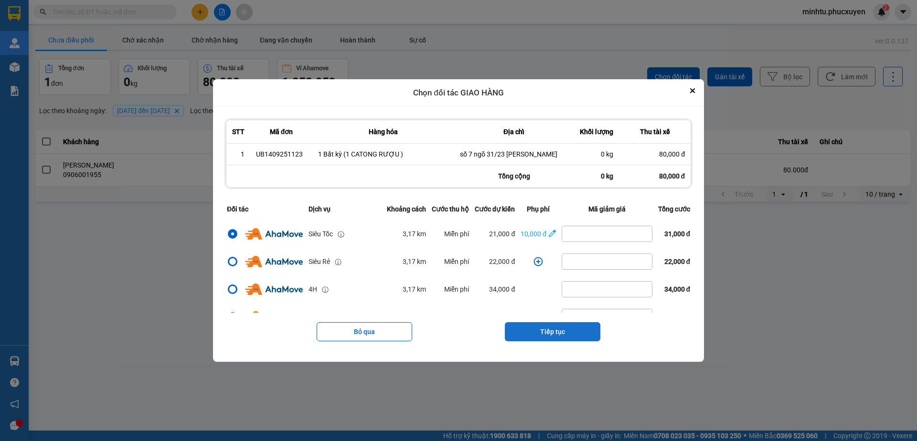
click at [555, 332] on button "Tiếp tục" at bounding box center [552, 331] width 95 height 19
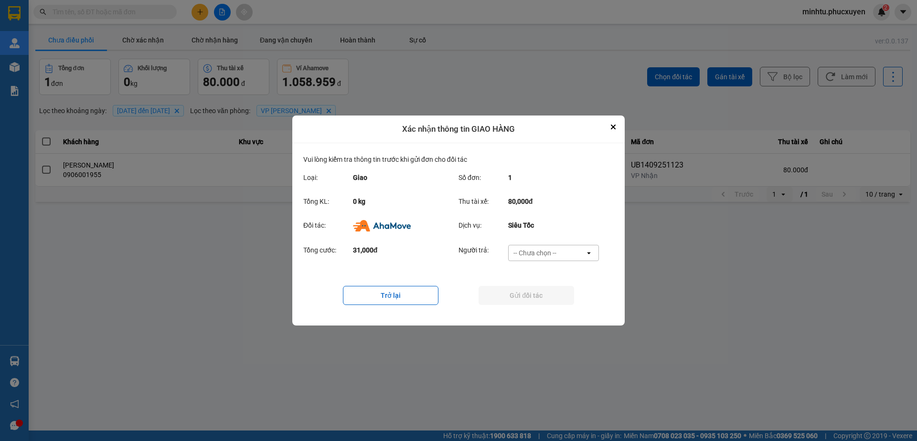
click at [555, 259] on div "-- Chưa chọn --" at bounding box center [546, 252] width 76 height 15
click at [550, 271] on span "Khách hàng" at bounding box center [533, 274] width 37 height 10
click at [543, 290] on button "Gửi đối tác" at bounding box center [525, 295] width 95 height 19
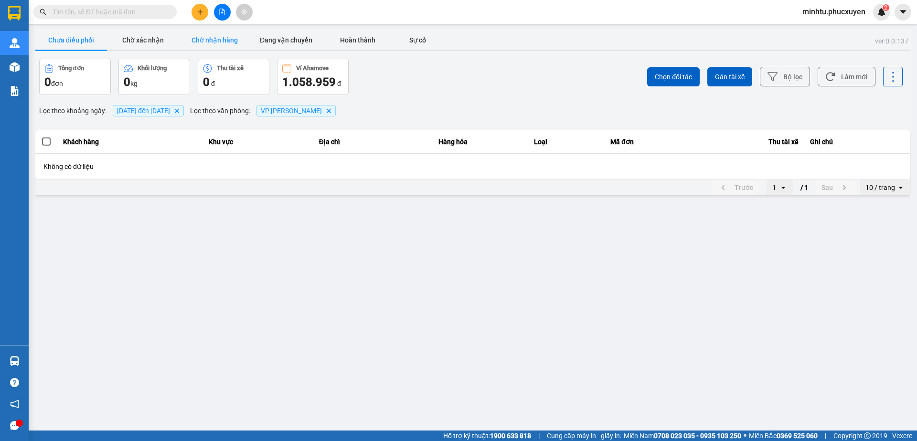
click at [201, 36] on button "Chờ nhận hàng" at bounding box center [215, 40] width 72 height 19
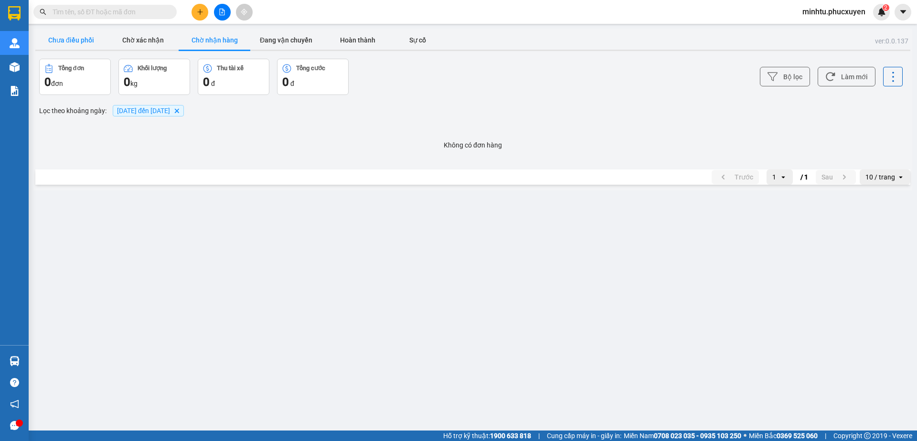
click at [82, 41] on button "Chưa điều phối" at bounding box center [71, 40] width 72 height 19
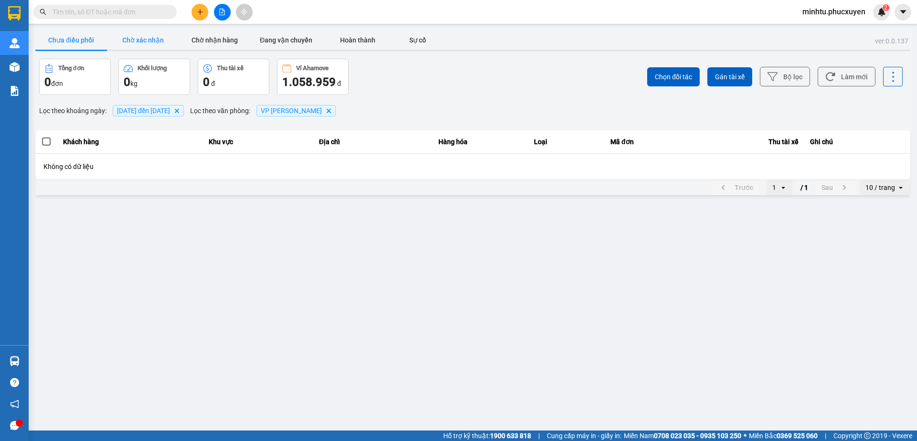
click at [125, 42] on button "Chờ xác nhận" at bounding box center [143, 40] width 72 height 19
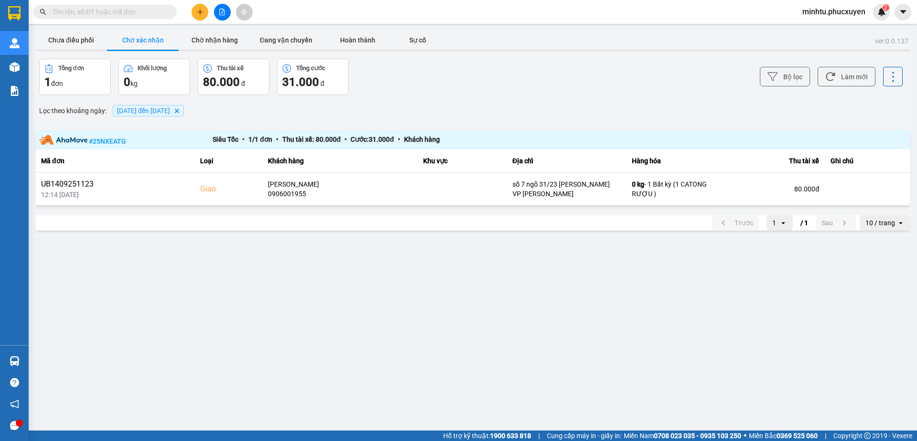
click at [207, 51] on div at bounding box center [472, 50] width 875 height 1
click at [196, 44] on button "Chờ nhận hàng" at bounding box center [215, 40] width 72 height 19
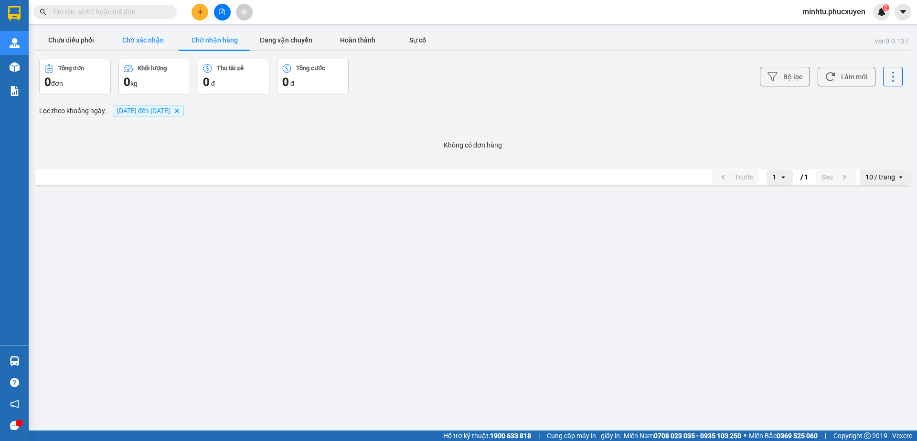
click at [165, 44] on button "Chờ xác nhận" at bounding box center [143, 40] width 72 height 19
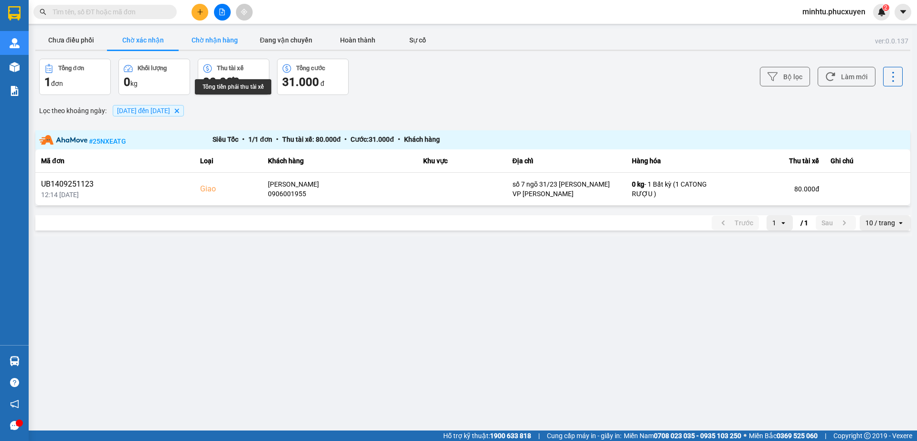
click at [207, 45] on button "Chờ nhận hàng" at bounding box center [215, 40] width 72 height 19
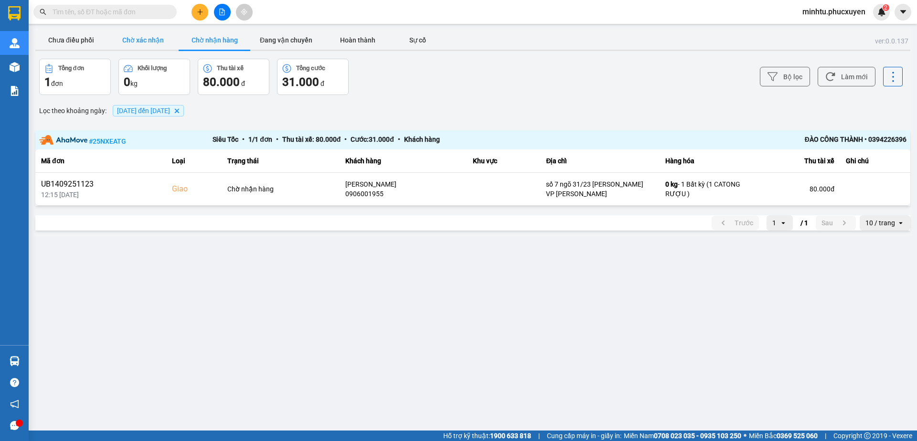
click at [149, 45] on button "Chờ xác nhận" at bounding box center [143, 40] width 72 height 19
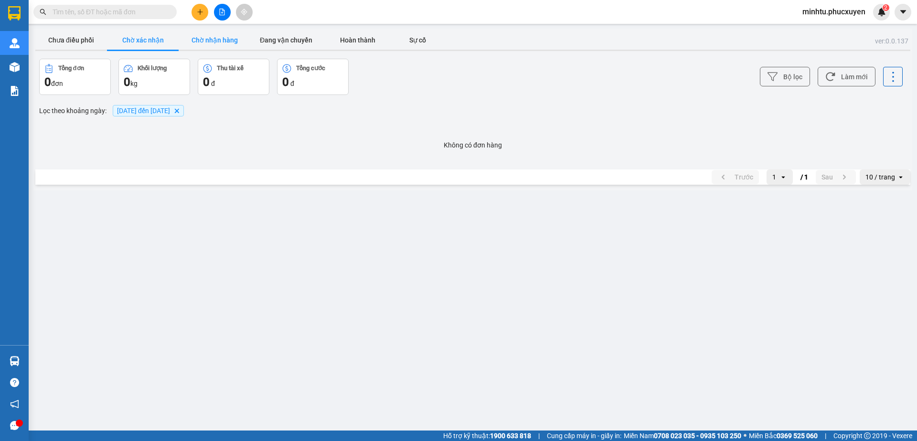
click at [194, 44] on button "Chờ nhận hàng" at bounding box center [215, 40] width 72 height 19
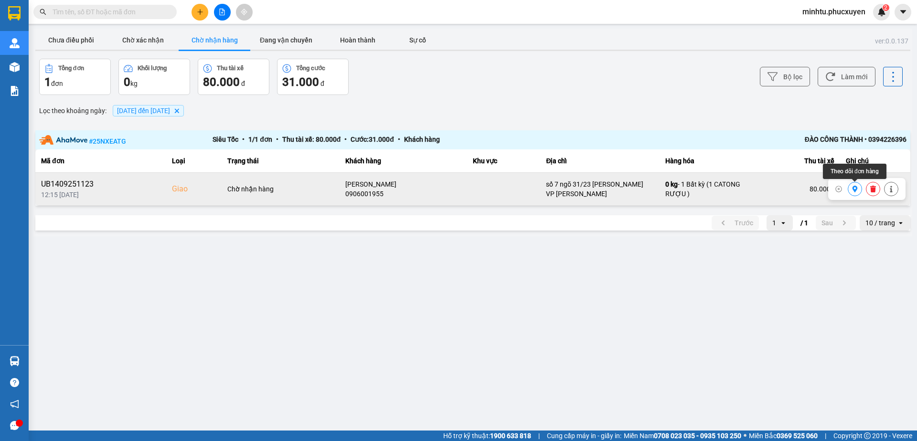
click at [857, 189] on icon at bounding box center [854, 189] width 5 height 7
click at [856, 193] on button at bounding box center [854, 189] width 13 height 17
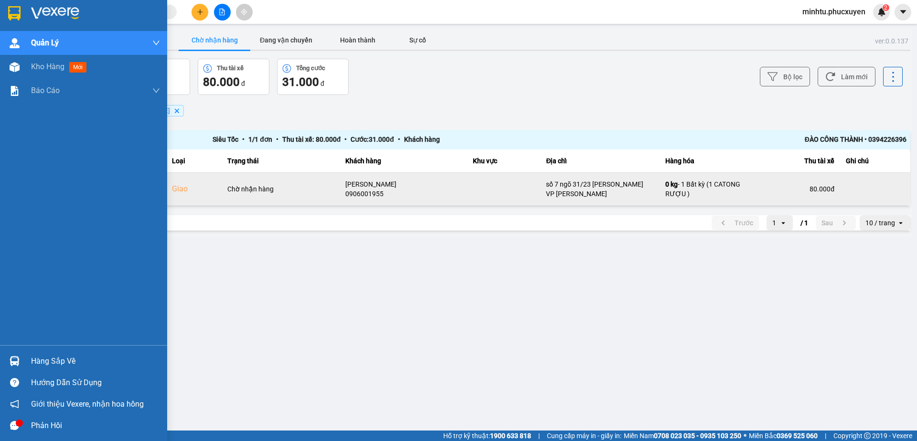
drag, startPoint x: 20, startPoint y: 354, endPoint x: 65, endPoint y: 360, distance: 45.8
click at [20, 354] on div at bounding box center [14, 361] width 17 height 17
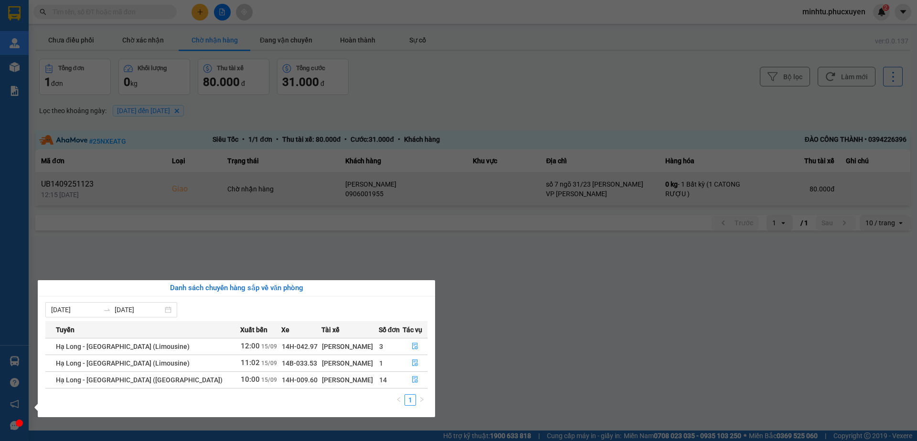
click at [162, 91] on section "Kết quả tìm kiếm ( 0 ) Bộ lọc Gửi 3 ngày gần nhất No Data minhtu.phucxuyen 2 [P…" at bounding box center [458, 220] width 917 height 441
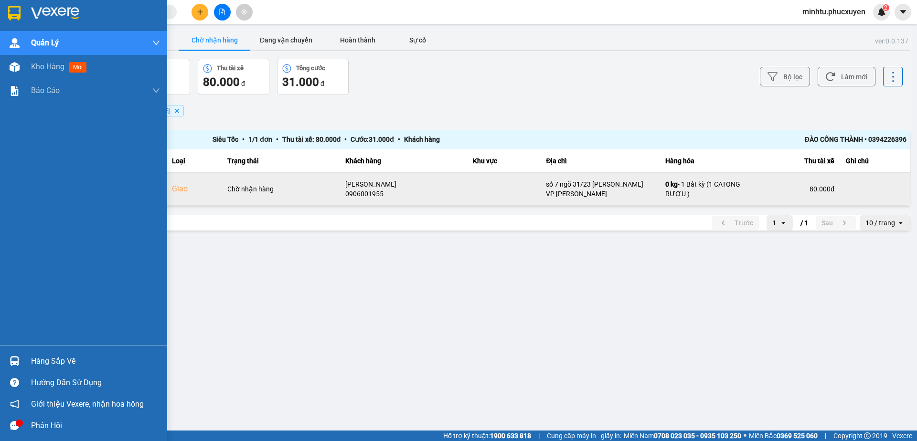
click at [44, 357] on div "Hàng sắp về" at bounding box center [95, 361] width 129 height 14
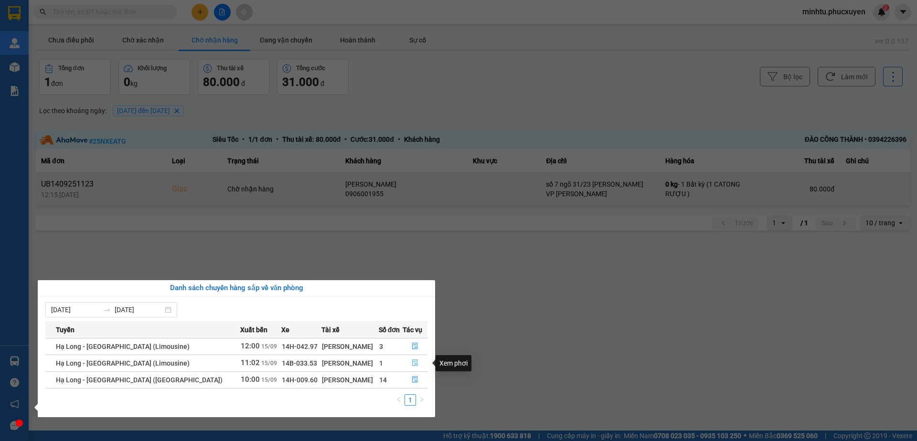
click at [415, 362] on icon "file-done" at bounding box center [415, 363] width 7 height 7
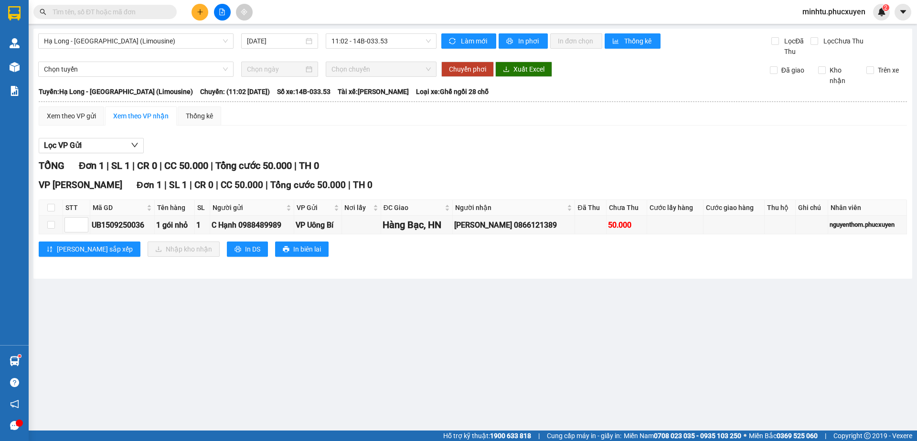
click at [148, 13] on input "text" at bounding box center [109, 12] width 113 height 11
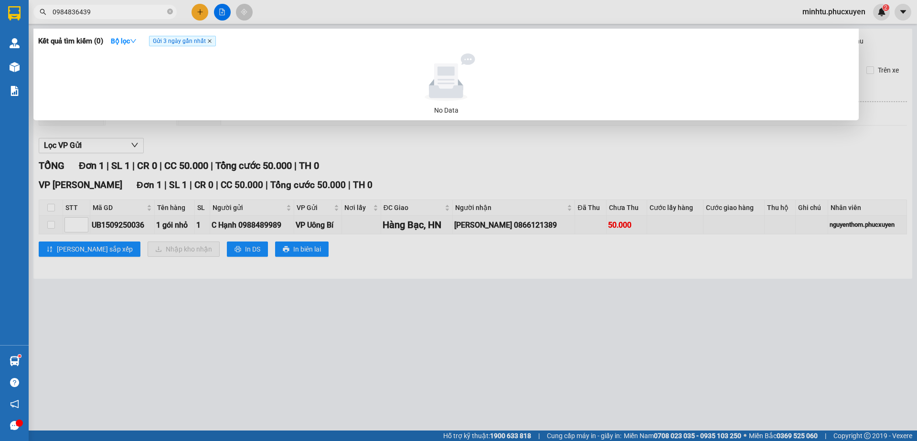
click at [209, 40] on icon "close" at bounding box center [209, 41] width 5 height 5
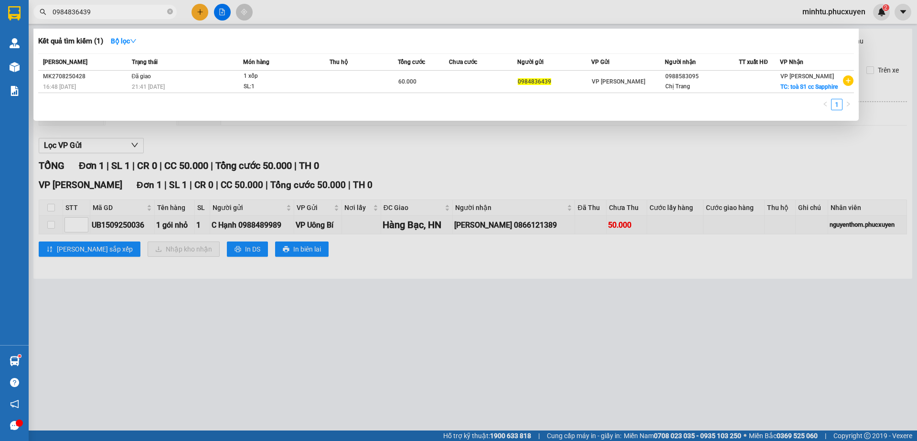
click at [503, 135] on div at bounding box center [458, 220] width 917 height 441
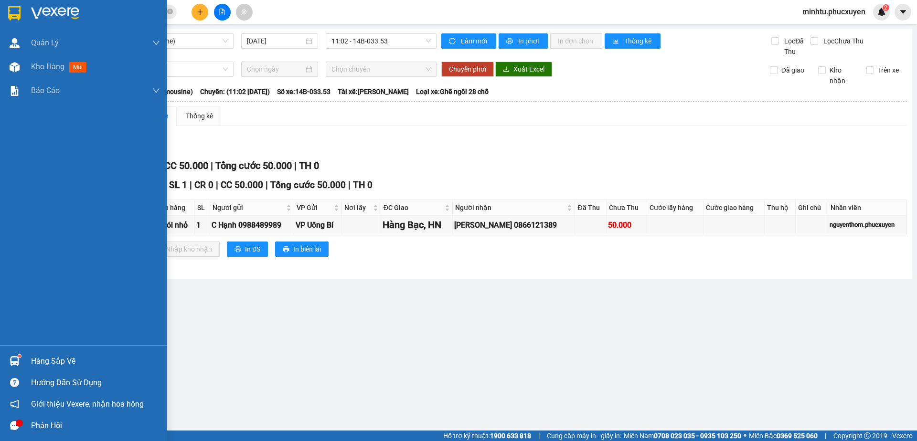
click at [28, 360] on div "Hàng sắp về" at bounding box center [83, 360] width 167 height 21
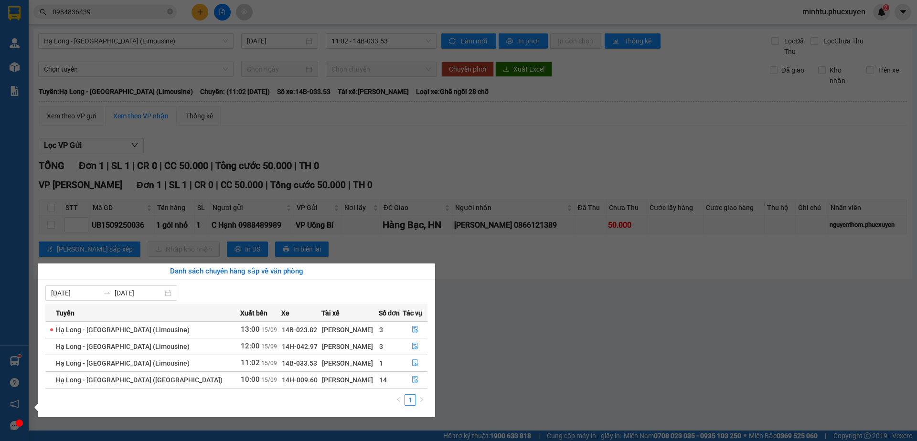
click at [325, 115] on section "Kết quả tìm kiếm ( 1 ) Bộ lọc Mã ĐH Trạng thái Món hàng Thu hộ Tổng cước Chưa c…" at bounding box center [458, 220] width 917 height 441
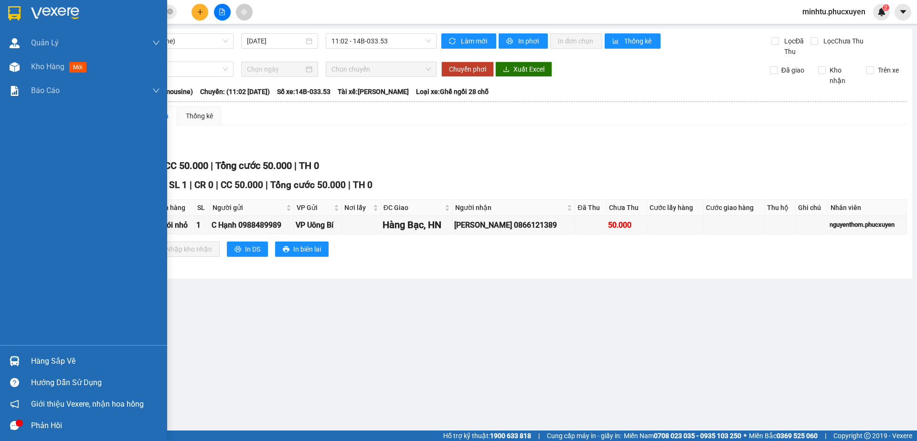
click at [15, 357] on img at bounding box center [15, 361] width 10 height 10
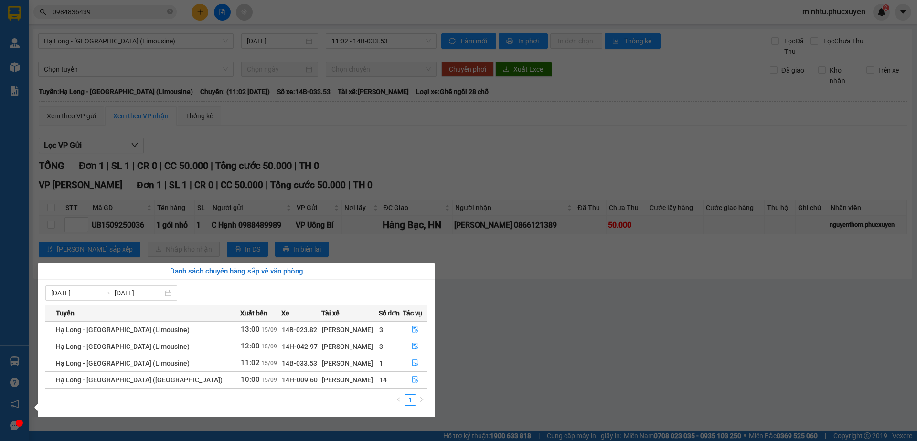
click at [135, 14] on section "Kết quả tìm kiếm ( 1 ) Bộ lọc Mã ĐH Trạng thái Món hàng Thu hộ Tổng cước Chưa c…" at bounding box center [458, 220] width 917 height 441
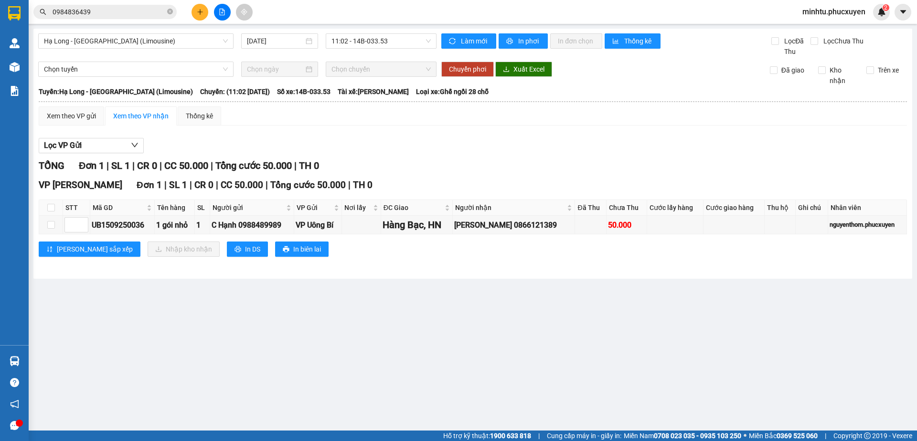
click at [129, 11] on input "0984836439" at bounding box center [109, 12] width 113 height 11
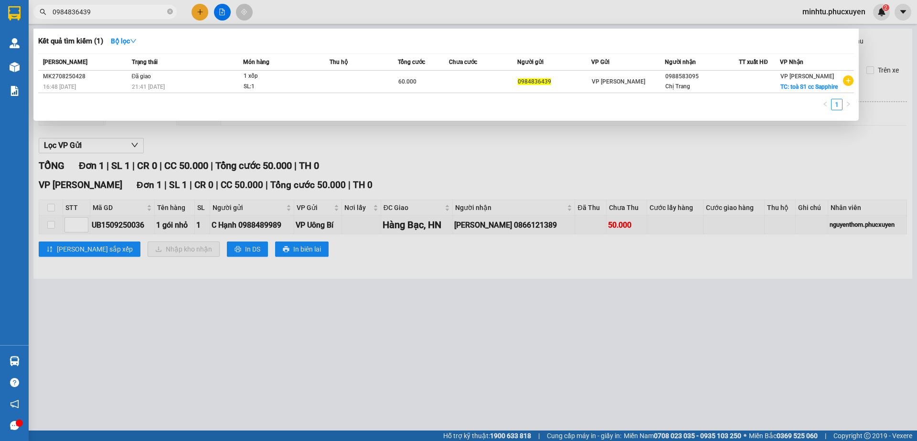
click at [129, 11] on input "0984836439" at bounding box center [109, 12] width 113 height 11
paste input "355966888"
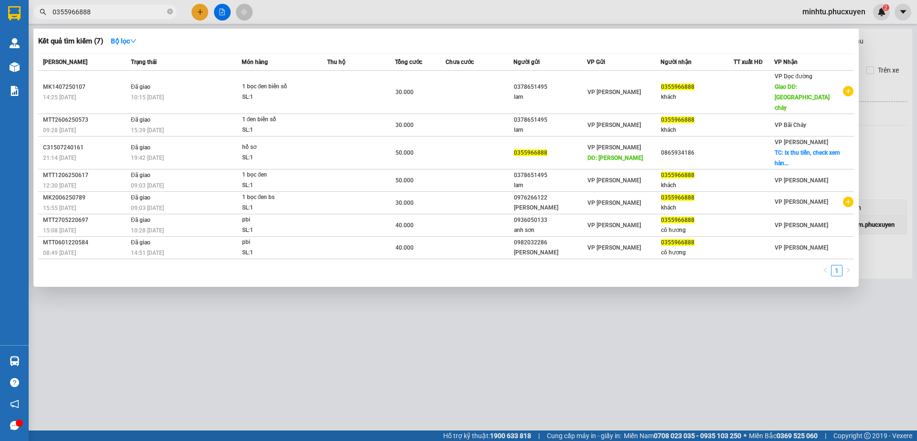
click at [231, 370] on div at bounding box center [458, 220] width 917 height 441
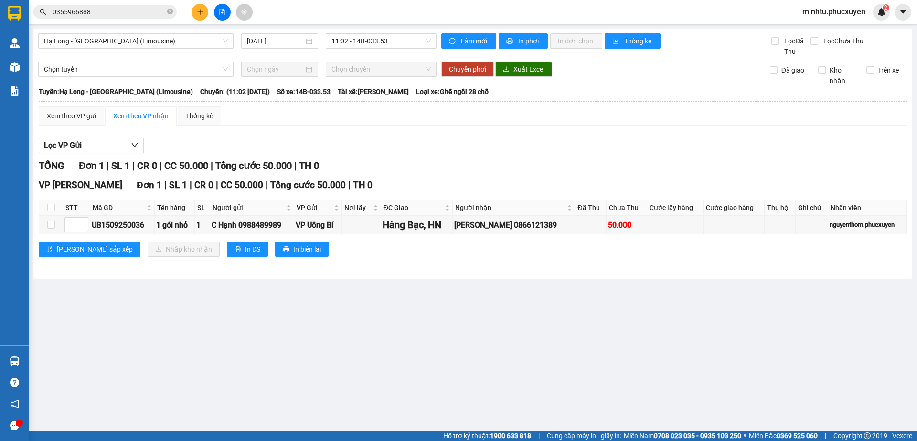
click at [86, 11] on input "0355966888" at bounding box center [109, 12] width 113 height 11
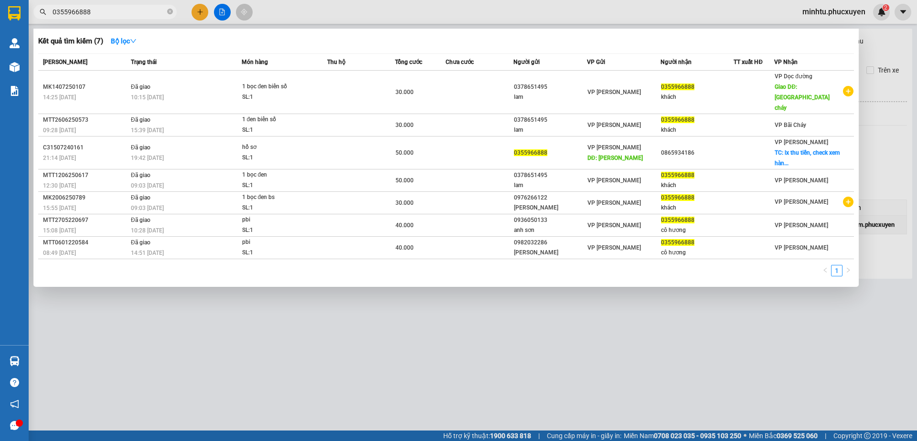
click at [86, 11] on input "0355966888" at bounding box center [109, 12] width 113 height 11
paste input "903364455"
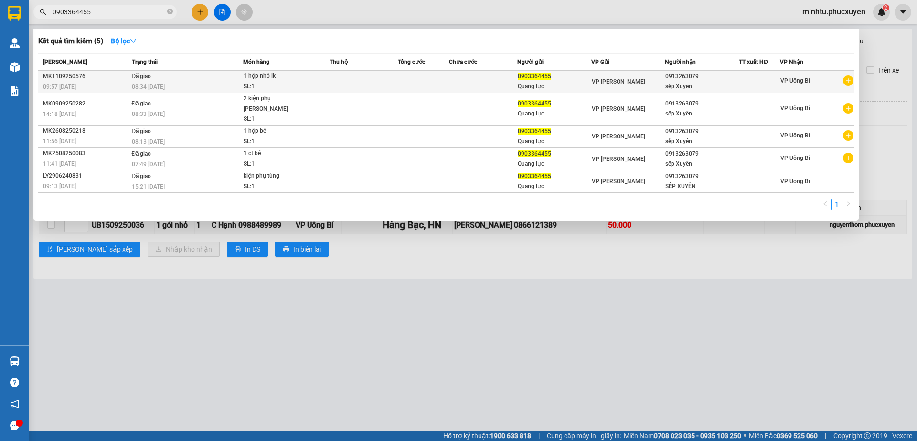
type input "0903364455"
click at [458, 87] on td at bounding box center [483, 82] width 68 height 22
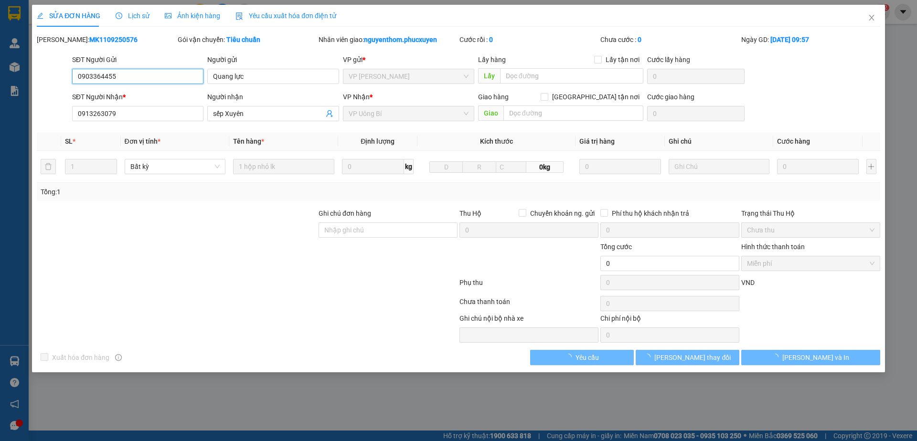
type input "0903364455"
type input "Quang lực"
type input "0913263079"
type input "sếp Xuyên"
click at [135, 114] on input "0913263079" at bounding box center [137, 113] width 131 height 15
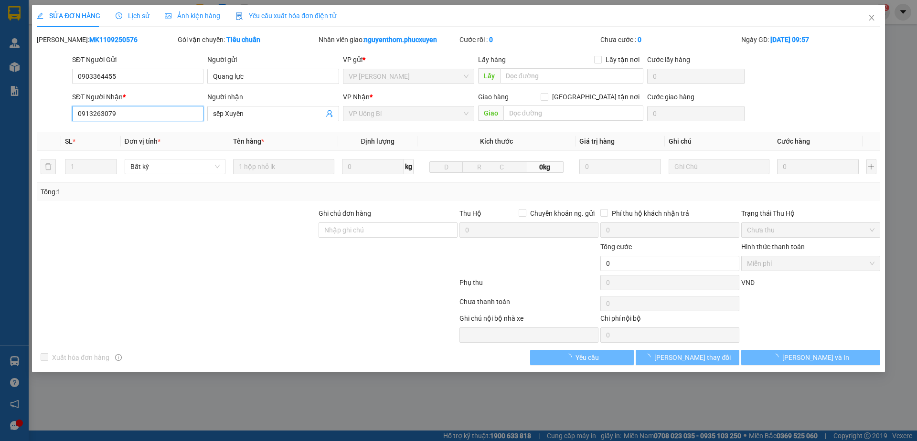
click at [135, 114] on input "0913263079" at bounding box center [137, 113] width 131 height 15
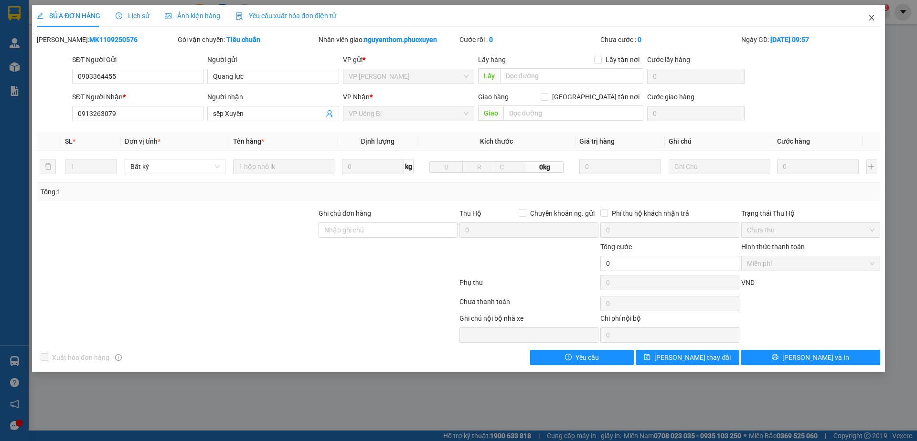
click at [868, 20] on icon "close" at bounding box center [871, 18] width 8 height 8
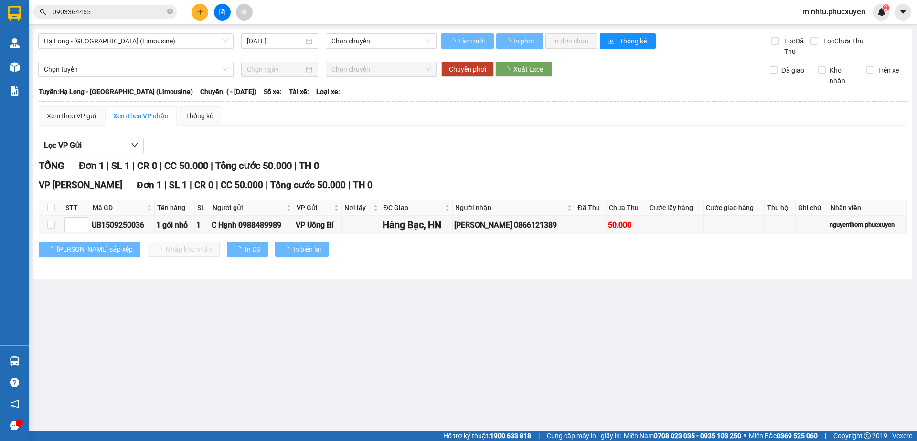
click at [29, 354] on div "Hàng sắp về" at bounding box center [14, 360] width 29 height 21
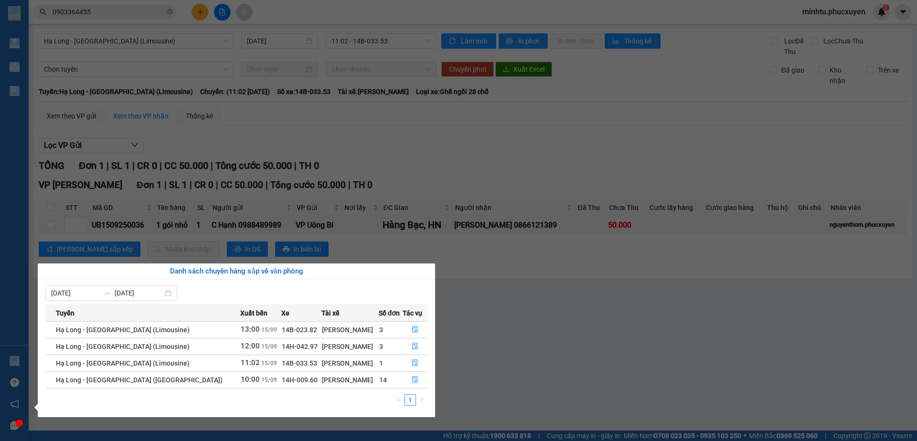
click at [586, 227] on section "Kết quả tìm kiếm ( 5 ) Bộ lọc Mã ĐH Trạng thái Món hàng Thu hộ Tổng cước Chưa c…" at bounding box center [458, 220] width 917 height 441
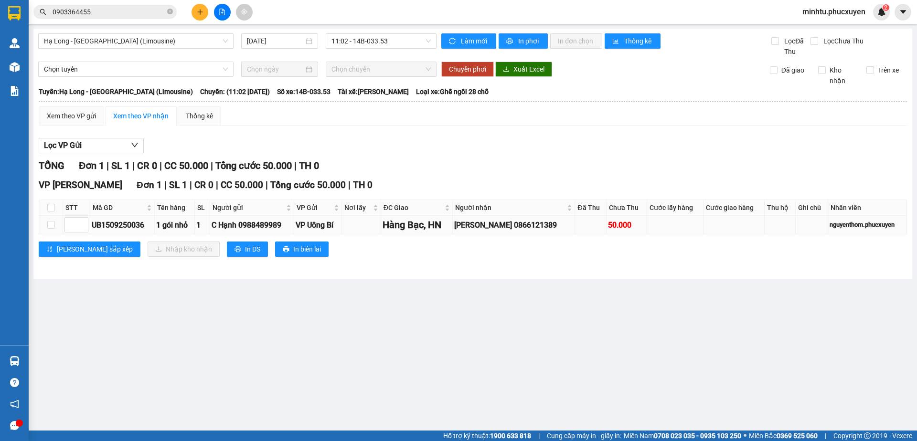
click at [137, 228] on div "UB1509250036" at bounding box center [122, 225] width 61 height 12
copy div "UB1509250036"
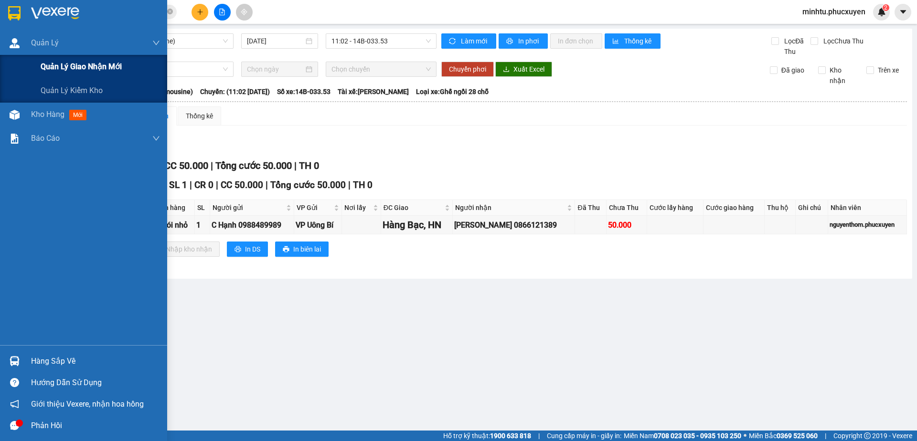
click at [64, 67] on span "Quản lý giao nhận mới" at bounding box center [81, 67] width 81 height 12
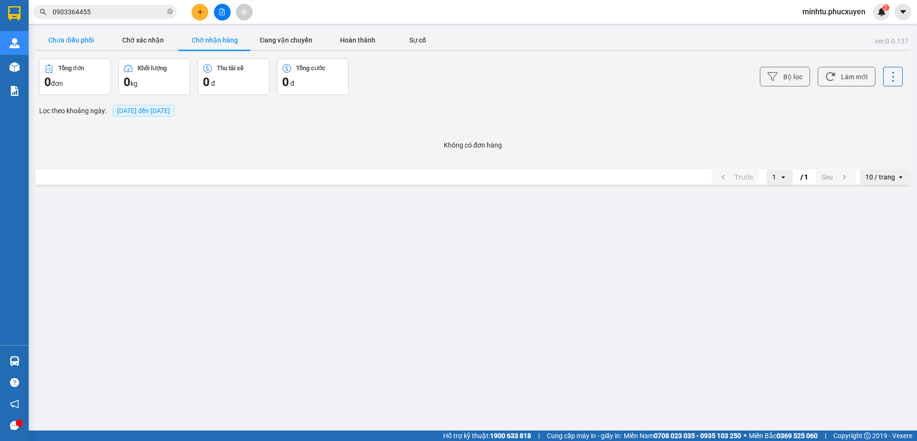
click at [82, 47] on button "Chưa điều phối" at bounding box center [71, 40] width 72 height 19
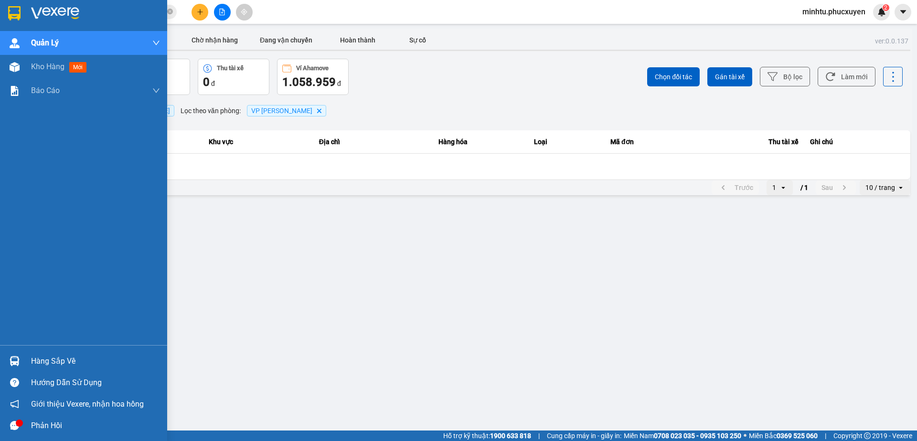
click at [60, 356] on div "Hàng sắp về" at bounding box center [95, 361] width 129 height 14
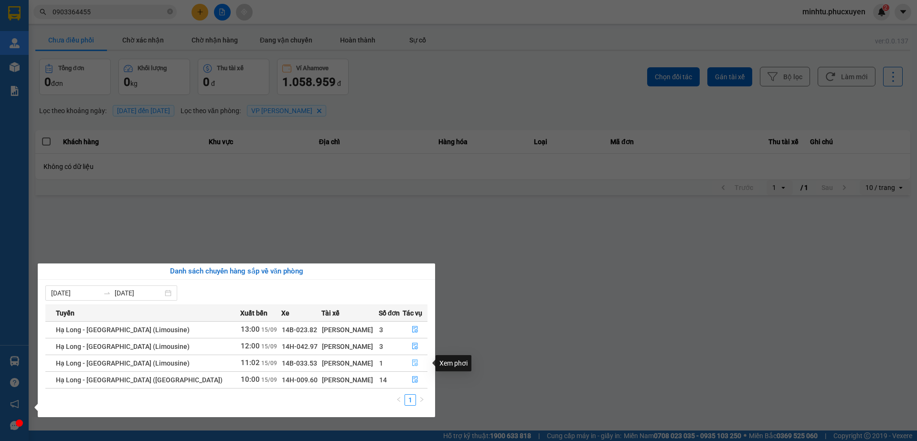
click at [407, 362] on button "button" at bounding box center [415, 363] width 24 height 15
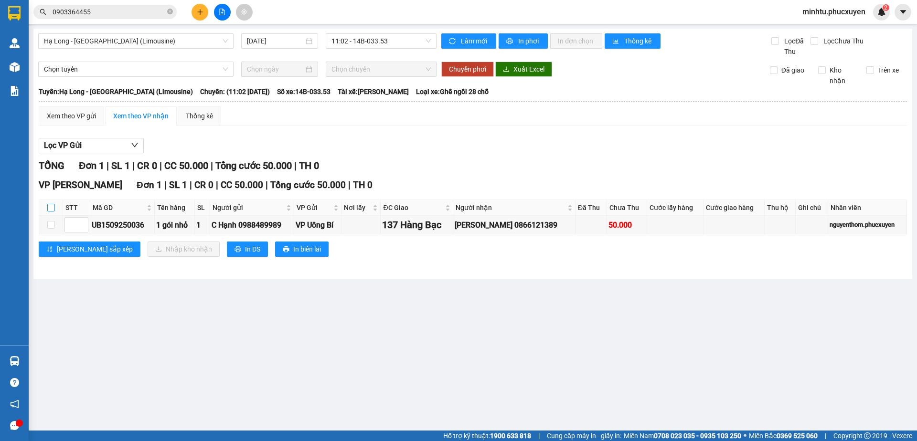
click at [53, 210] on input "checkbox" at bounding box center [51, 208] width 8 height 8
checkbox input "true"
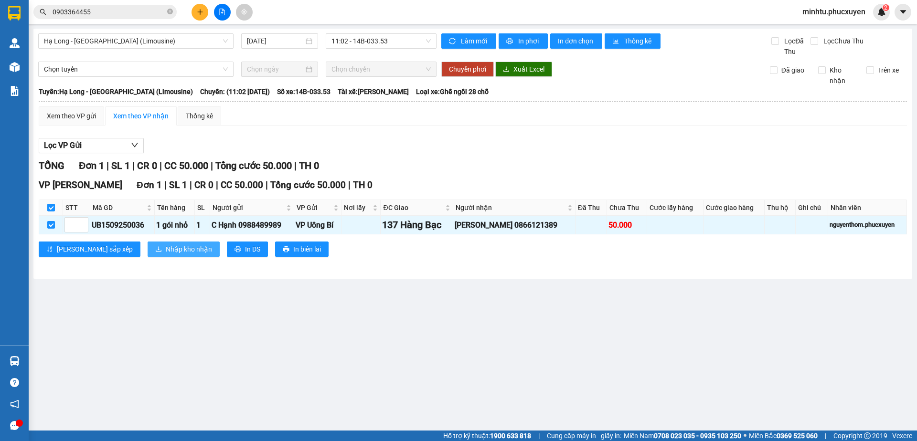
drag, startPoint x: 117, startPoint y: 244, endPoint x: 127, endPoint y: 242, distance: 9.7
click at [148, 244] on button "Nhập kho nhận" at bounding box center [184, 249] width 72 height 15
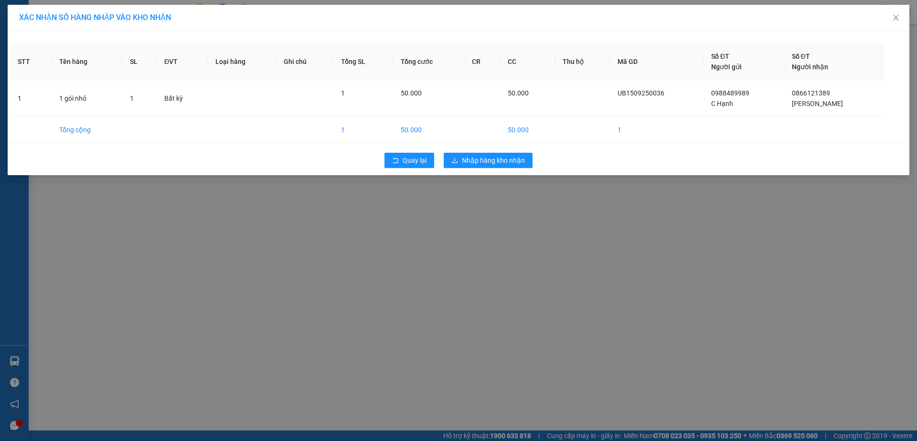
click at [505, 168] on div "Quay lại Nhập hàng kho nhận" at bounding box center [458, 160] width 897 height 25
click at [505, 165] on span "Nhập hàng kho nhận" at bounding box center [493, 160] width 63 height 11
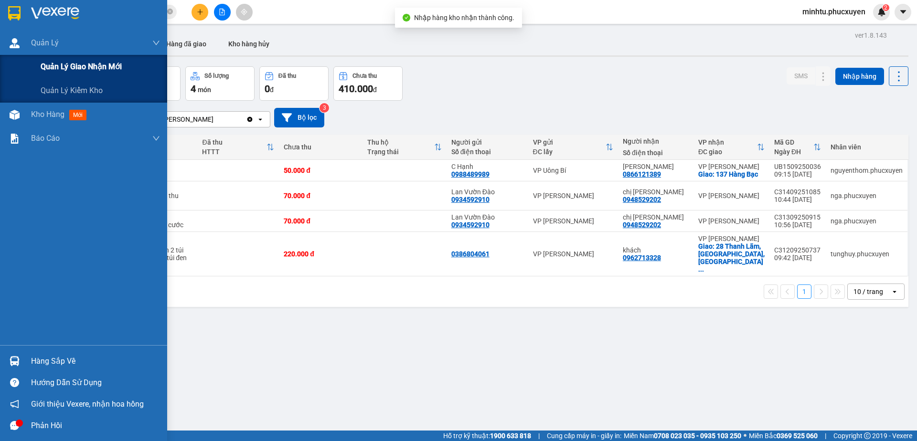
click at [59, 68] on span "Quản lý giao nhận mới" at bounding box center [81, 67] width 81 height 12
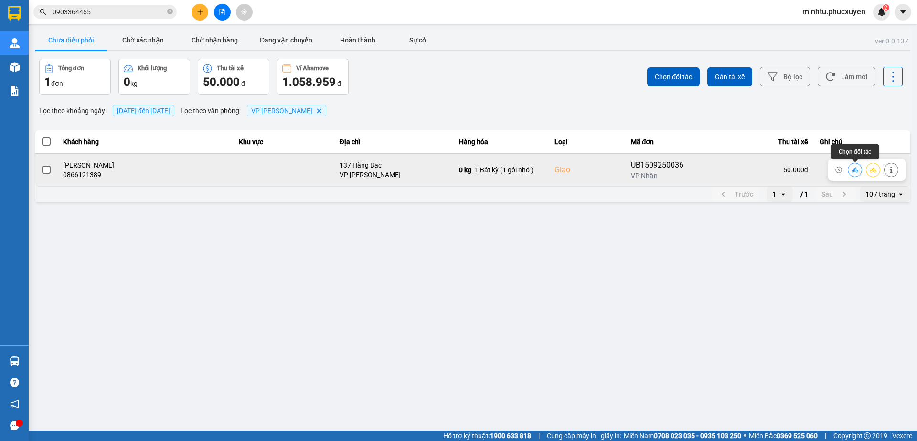
click at [857, 170] on icon at bounding box center [854, 169] width 7 height 5
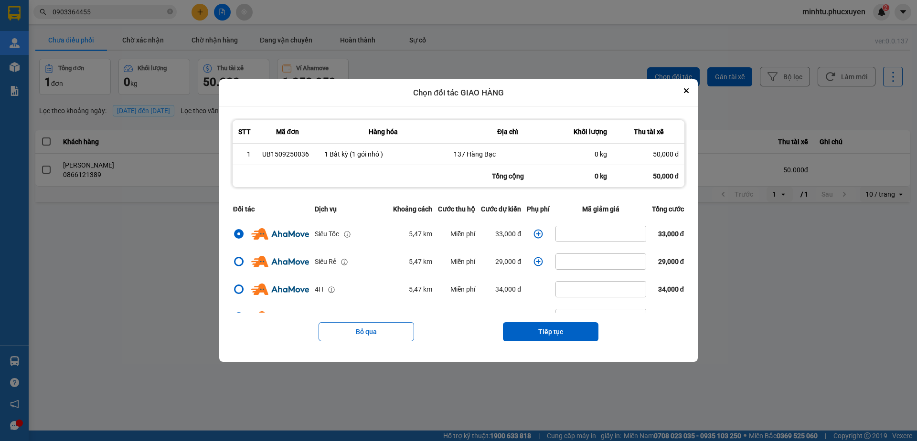
click at [533, 234] on icon "dialog" at bounding box center [538, 234] width 10 height 10
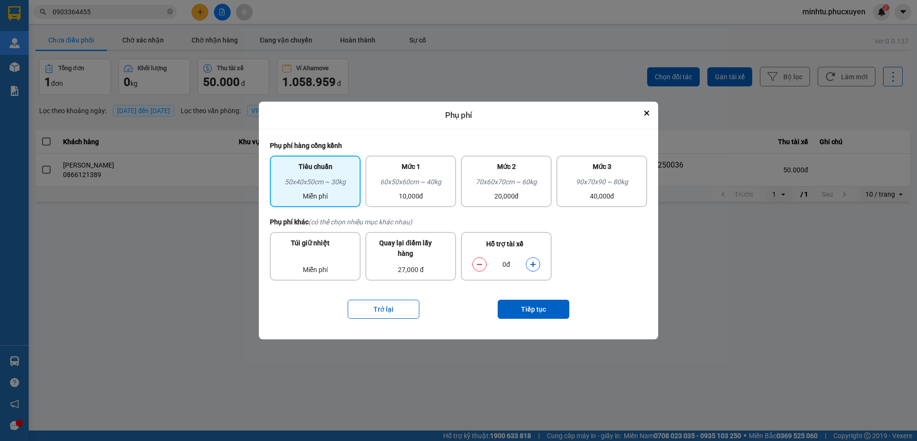
click at [539, 265] on button "dialog" at bounding box center [532, 264] width 13 height 17
click at [537, 302] on button "Tiếp tục" at bounding box center [533, 309] width 72 height 19
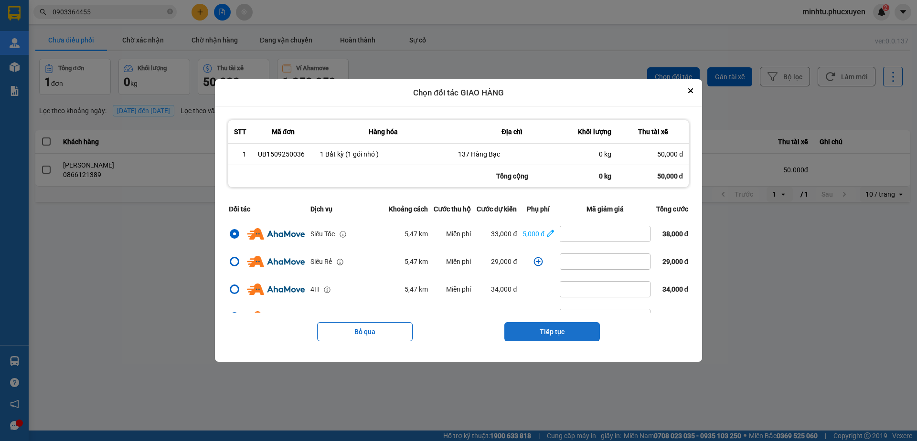
click at [576, 331] on button "Tiếp tục" at bounding box center [551, 331] width 95 height 19
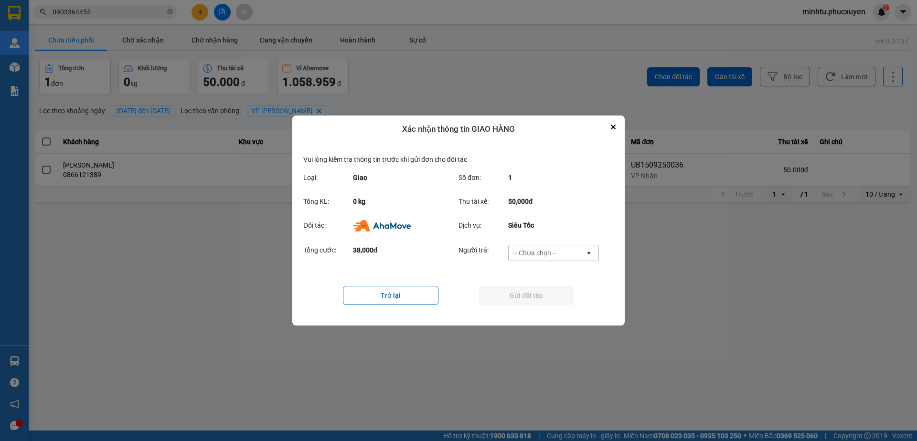
click at [552, 259] on div "-- Chưa chọn --" at bounding box center [546, 252] width 76 height 15
click at [568, 273] on div "Khách hàng" at bounding box center [553, 273] width 91 height 17
click at [554, 298] on button "Gửi đối tác" at bounding box center [525, 295] width 95 height 19
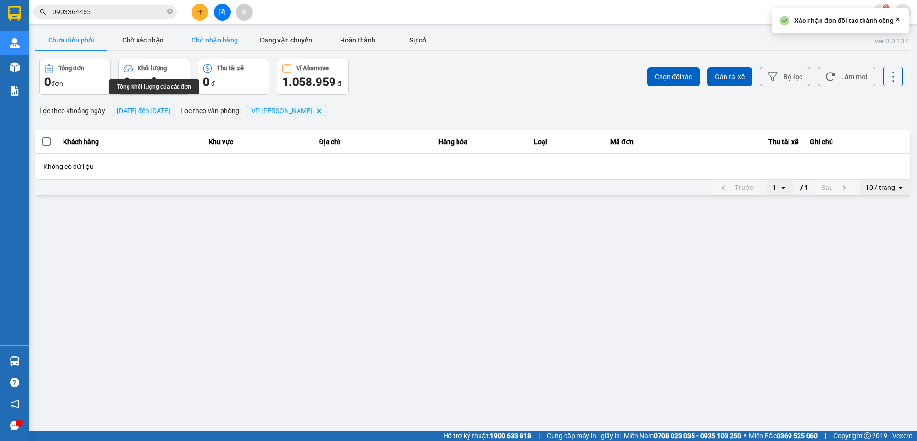
click at [198, 44] on button "Chờ nhận hàng" at bounding box center [215, 40] width 72 height 19
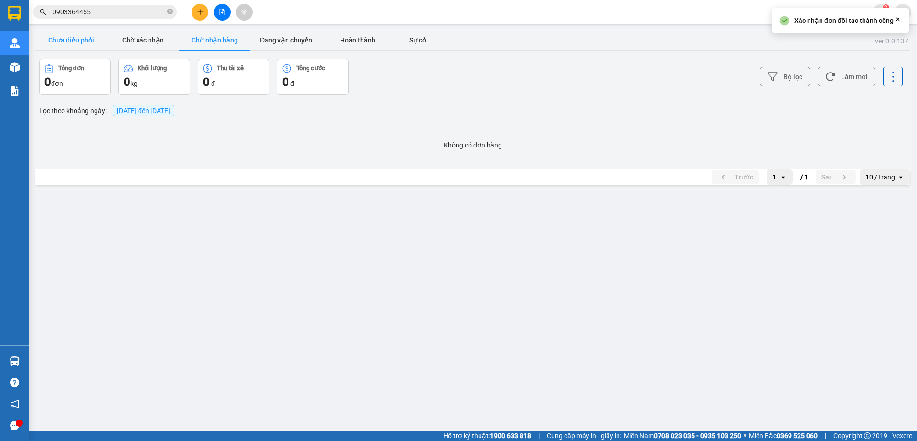
click at [81, 44] on button "Chưa điều phối" at bounding box center [71, 40] width 72 height 19
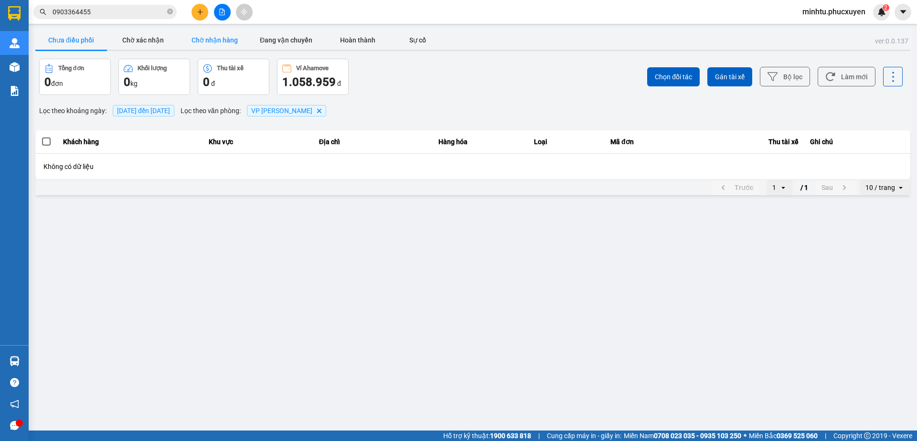
click at [182, 42] on button "Chờ nhận hàng" at bounding box center [215, 40] width 72 height 19
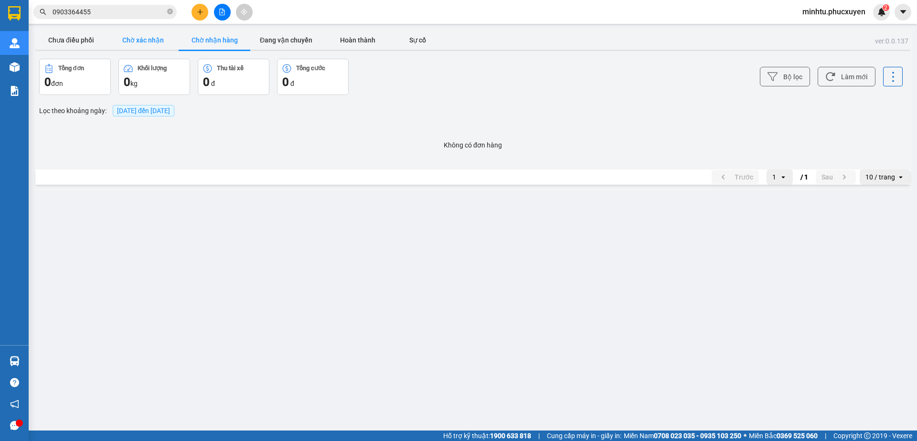
click at [159, 42] on button "Chờ xác nhận" at bounding box center [143, 40] width 72 height 19
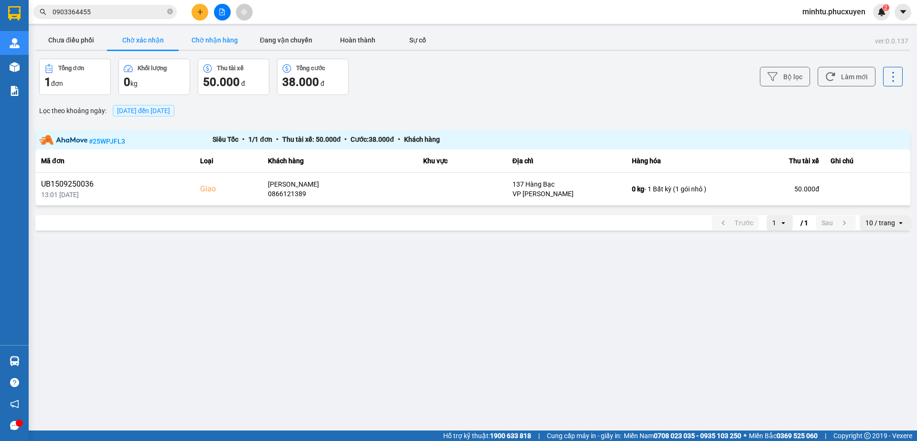
click at [201, 38] on button "Chờ nhận hàng" at bounding box center [215, 40] width 72 height 19
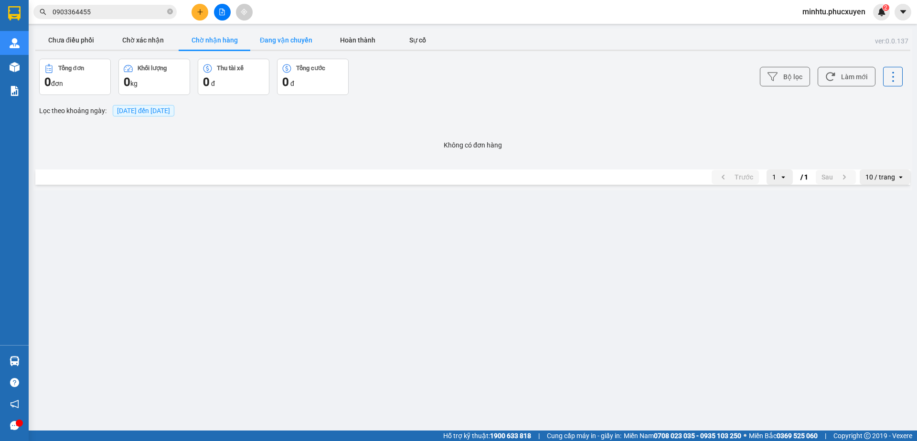
click at [292, 38] on button "Đang vận chuyển" at bounding box center [286, 40] width 72 height 19
click at [222, 39] on button "Chờ nhận hàng" at bounding box center [215, 40] width 72 height 19
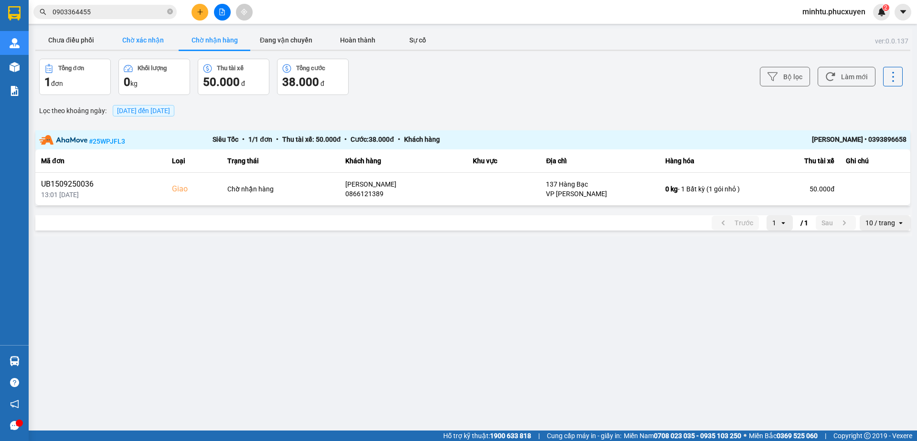
click at [154, 43] on button "Chờ xác nhận" at bounding box center [143, 40] width 72 height 19
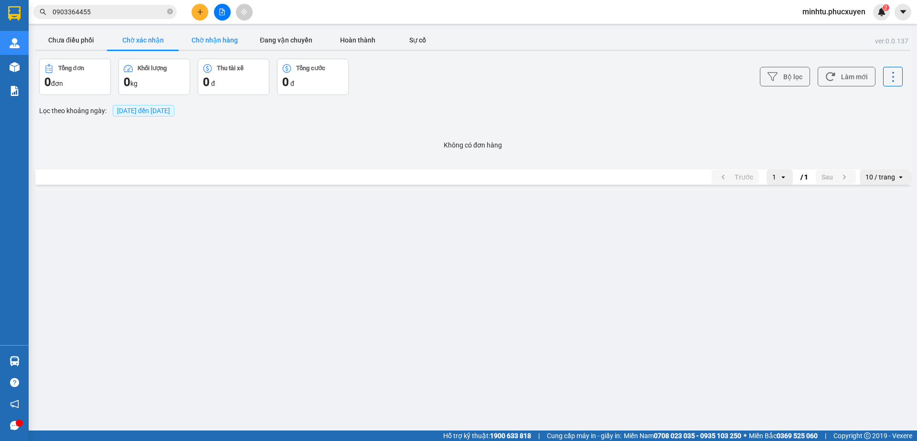
click at [186, 42] on button "Chờ nhận hàng" at bounding box center [215, 40] width 72 height 19
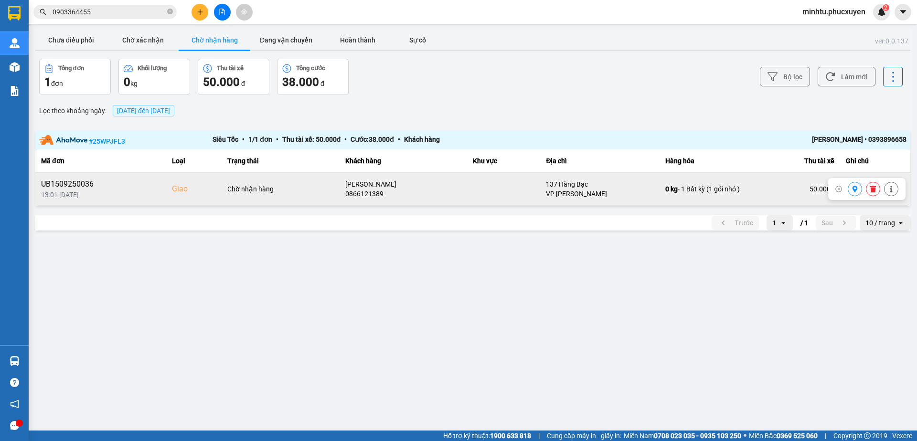
click at [857, 194] on button at bounding box center [854, 189] width 13 height 17
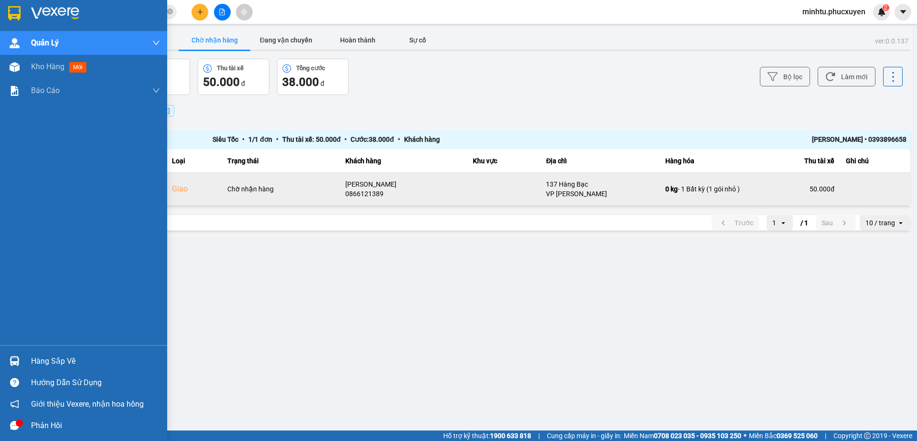
click at [17, 352] on div "Hàng sắp về" at bounding box center [83, 360] width 167 height 21
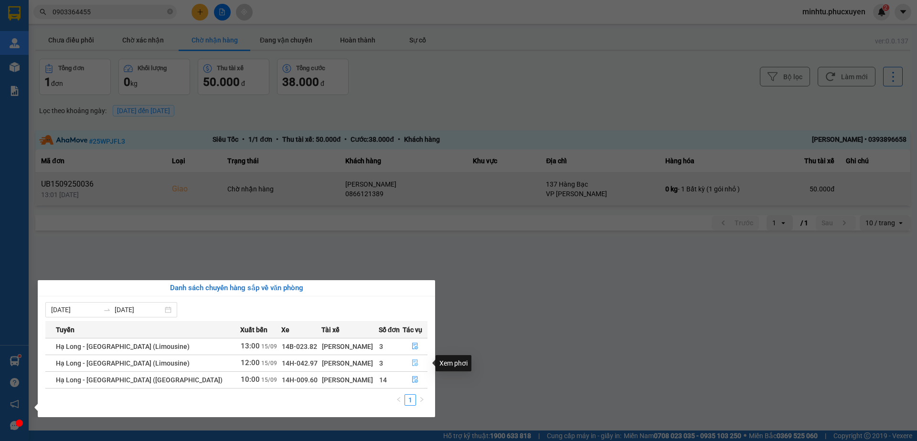
click at [413, 363] on icon "file-done" at bounding box center [415, 363] width 6 height 7
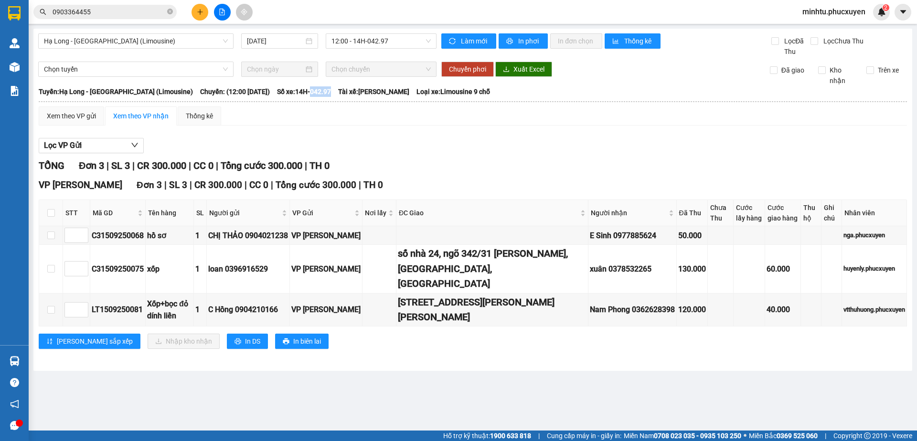
drag, startPoint x: 296, startPoint y: 91, endPoint x: 317, endPoint y: 92, distance: 21.0
click at [317, 92] on span "Số xe: 14H-042.97" at bounding box center [304, 91] width 54 height 11
copy span "042.97"
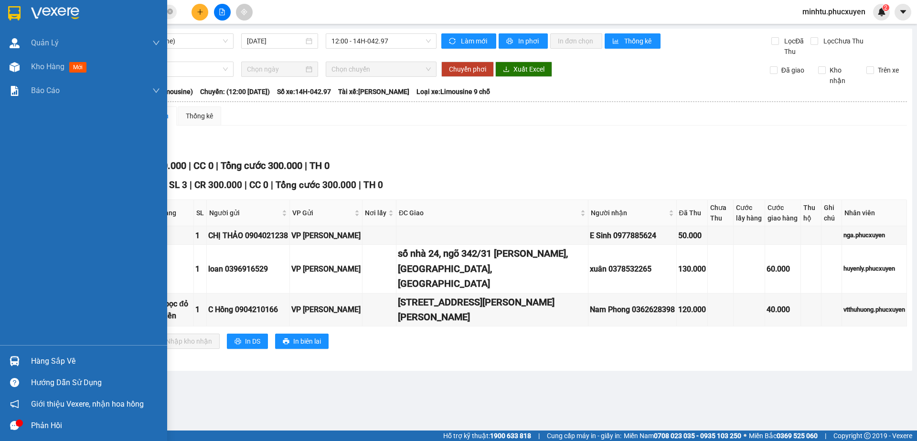
click at [21, 362] on div at bounding box center [14, 361] width 17 height 17
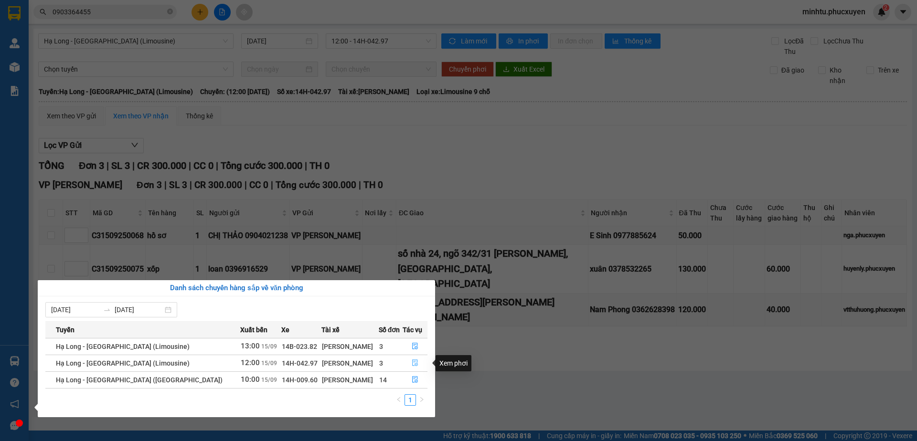
click at [409, 369] on button "button" at bounding box center [415, 363] width 24 height 15
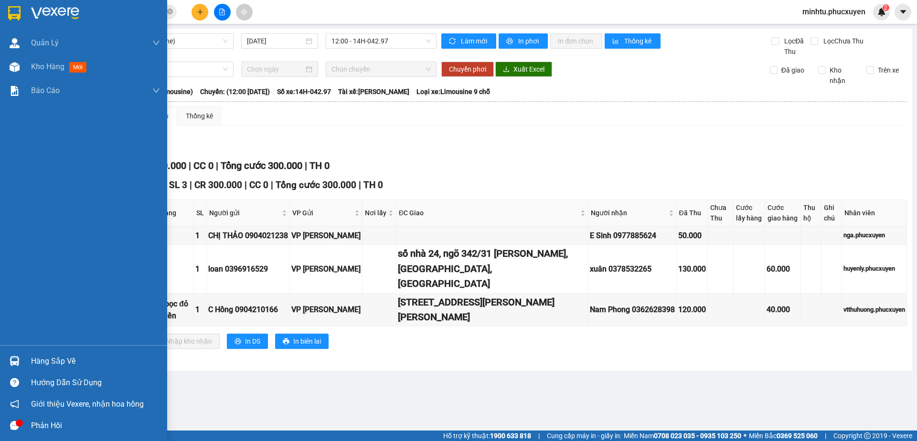
click at [39, 359] on div "Hàng sắp về" at bounding box center [95, 361] width 129 height 14
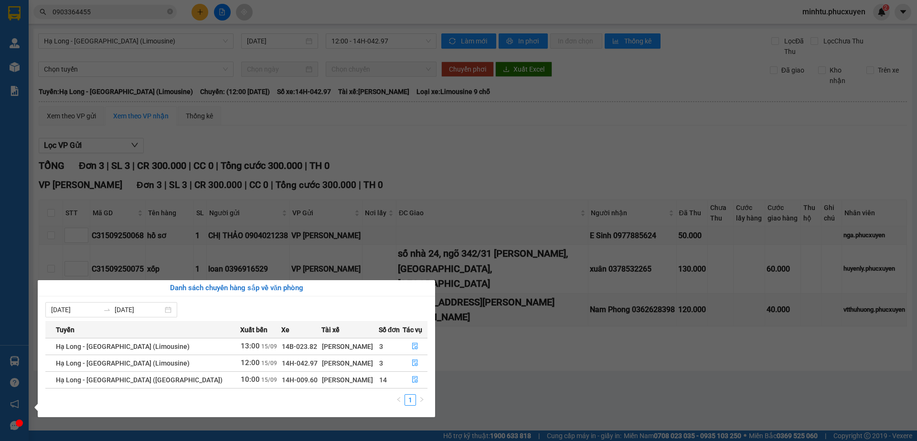
drag, startPoint x: 559, startPoint y: 381, endPoint x: 553, endPoint y: 381, distance: 5.3
click at [559, 381] on section "Kết quả tìm kiếm ( 5 ) Bộ lọc Mã ĐH Trạng thái Món hàng Thu hộ Tổng cước Chưa c…" at bounding box center [458, 220] width 917 height 441
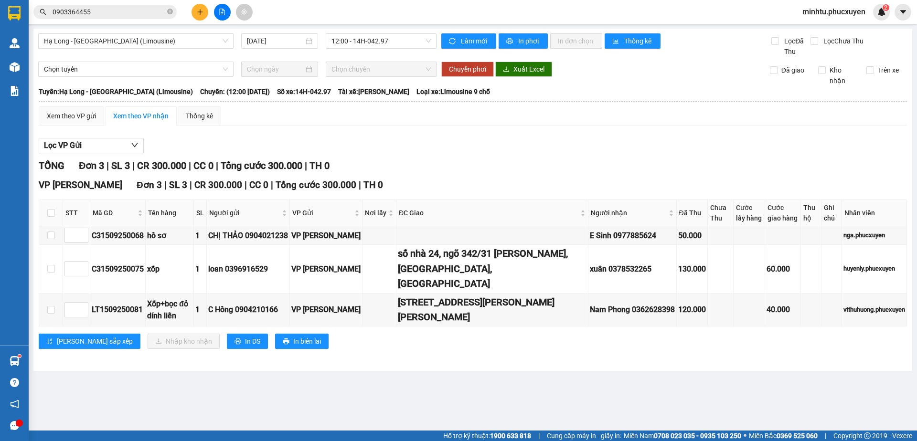
click at [102, 12] on input "0903364455" at bounding box center [109, 12] width 113 height 11
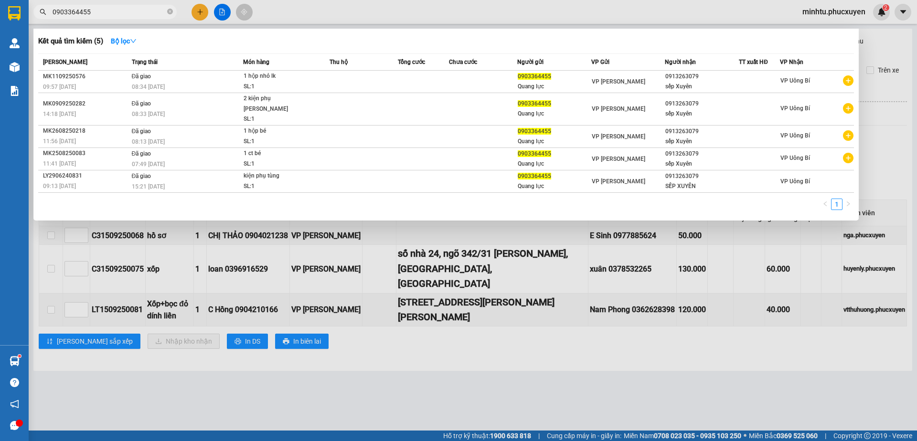
click at [102, 12] on input "0903364455" at bounding box center [109, 12] width 113 height 11
paste input "89858698"
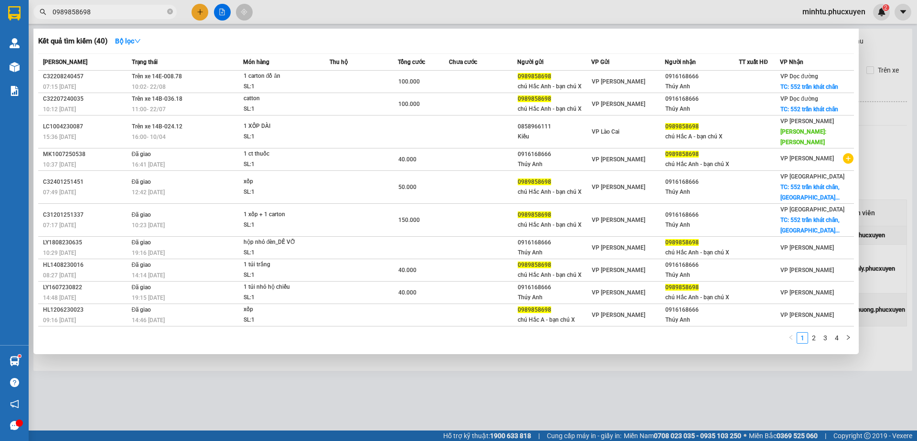
click at [44, 366] on div at bounding box center [458, 220] width 917 height 441
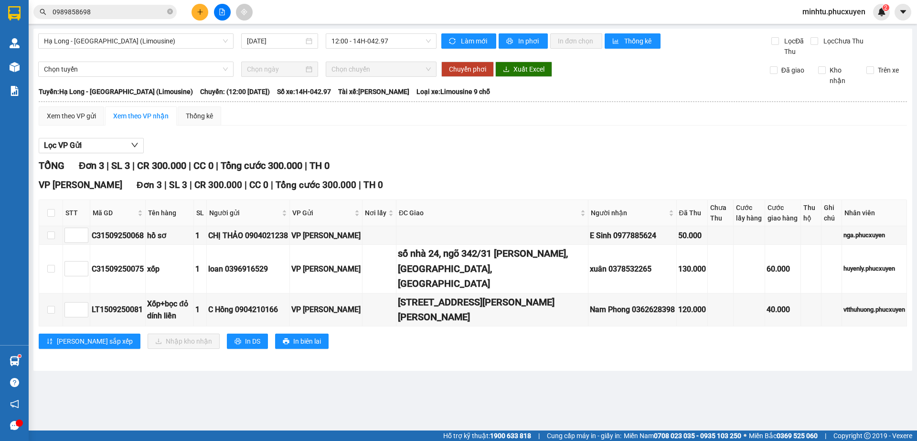
click at [30, 360] on main "Hạ Long - Hà Nội (Limousine) 15/09/2025 12:00 - 14H-042.97 Làm mới In phơi In đ…" at bounding box center [458, 215] width 917 height 431
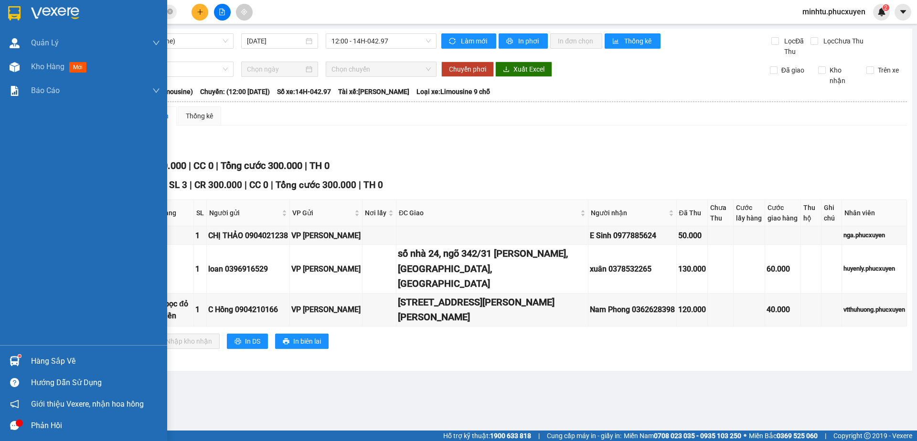
click at [24, 359] on div "Hàng sắp về" at bounding box center [83, 360] width 167 height 21
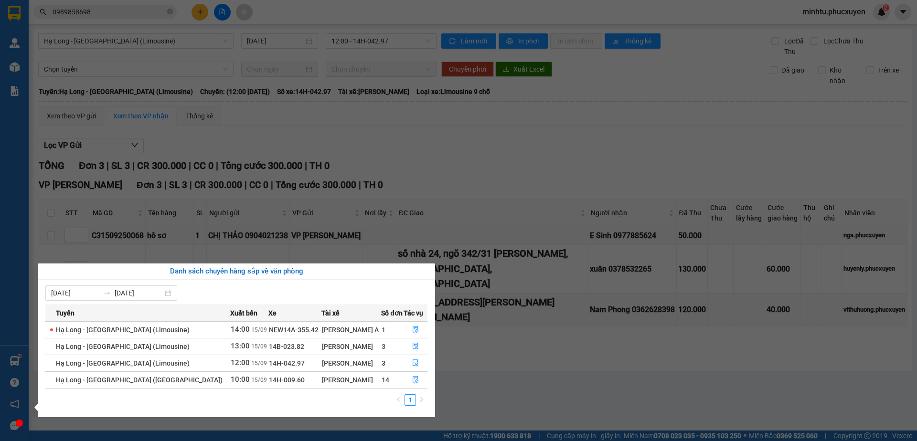
click at [502, 333] on section "Kết quả tìm kiếm ( 40 ) Bộ lọc Mã ĐH Trạng thái Món hàng Thu hộ Tổng cước Chưa …" at bounding box center [458, 220] width 917 height 441
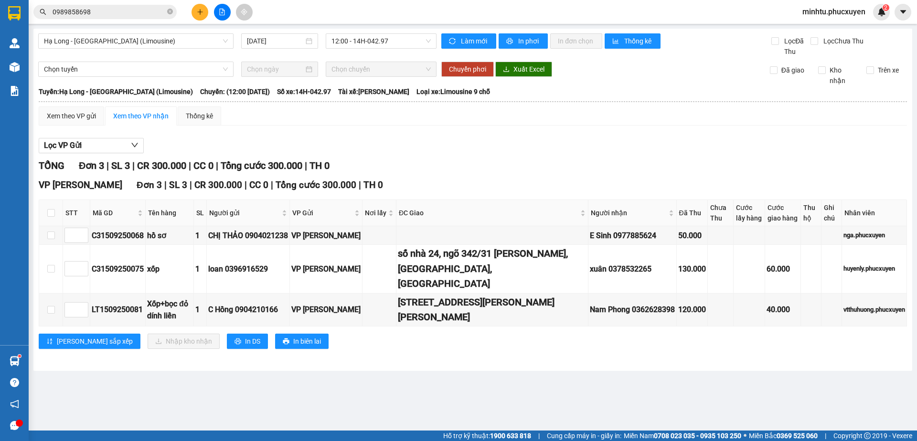
click at [88, 9] on input "0989858698" at bounding box center [109, 12] width 113 height 11
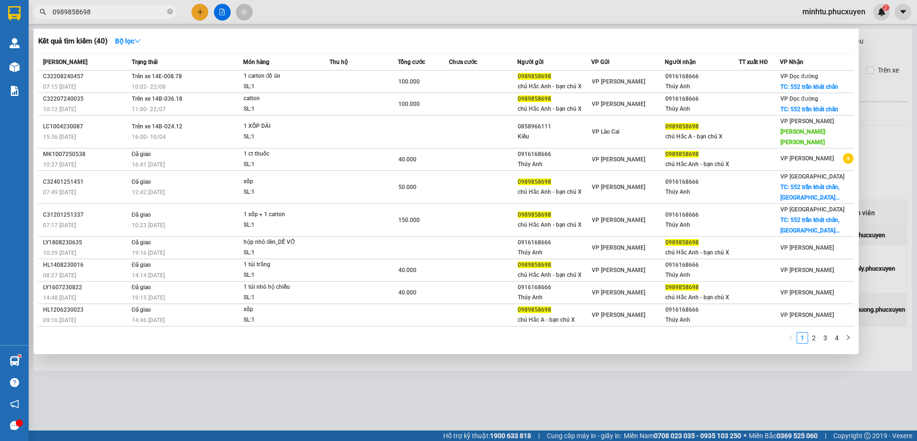
click at [88, 9] on input "0989858698" at bounding box center [109, 12] width 113 height 11
paste input "47733331"
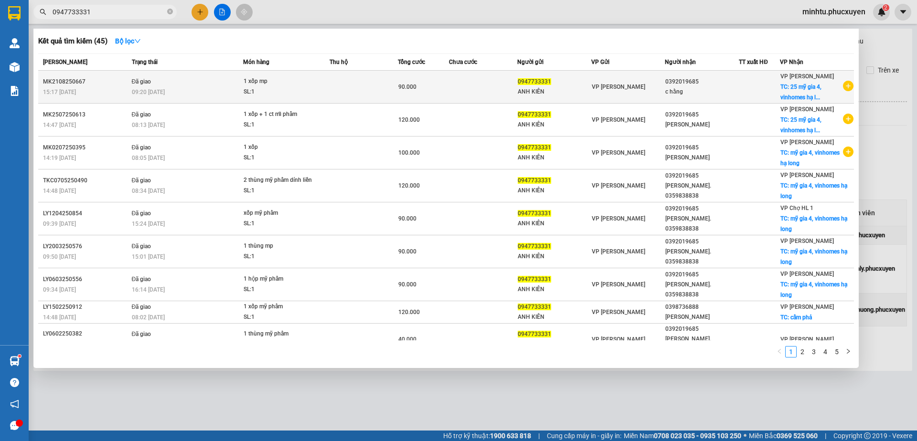
type input "0947733331"
click at [369, 98] on td at bounding box center [363, 87] width 68 height 33
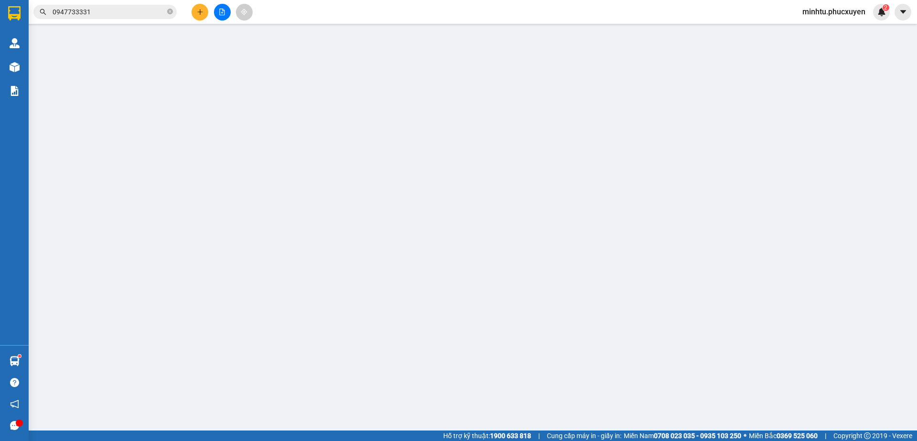
type input "0947733331"
type input "ANH KIÊN"
type input "0392019685"
type input "c hằng"
checkbox input "true"
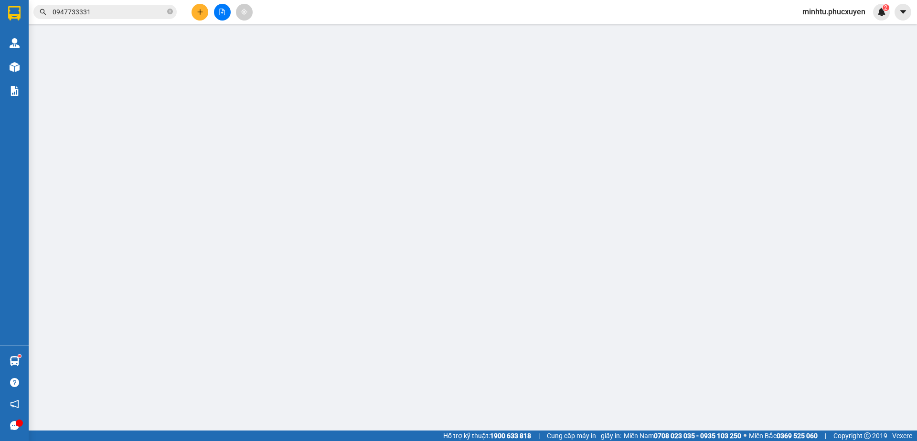
type input "25 mỹ gia 4, vinhomes hạ long"
type input "50.000"
type input "90.000"
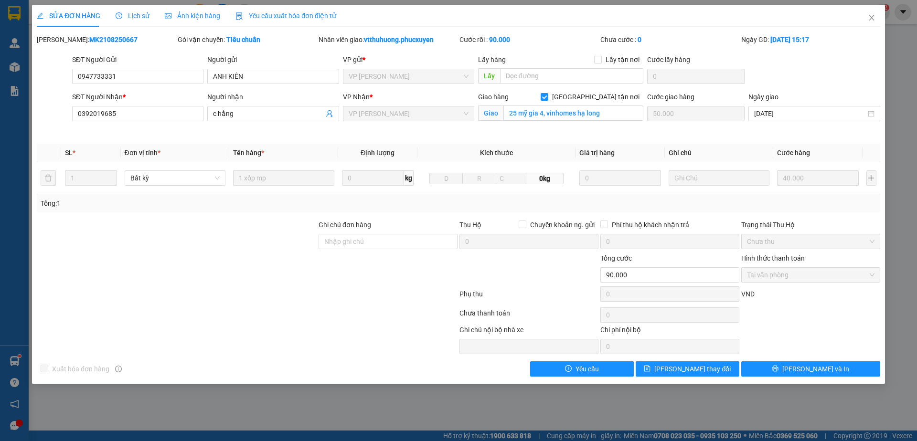
click at [567, 66] on div "Lấy hàng Lấy tận nơi" at bounding box center [560, 61] width 165 height 14
click at [869, 17] on icon "close" at bounding box center [871, 18] width 8 height 8
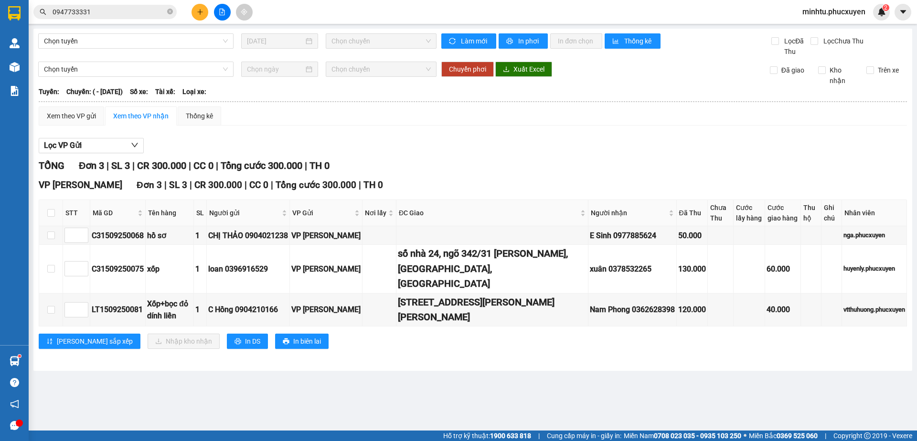
click at [133, 13] on input "0947733331" at bounding box center [109, 12] width 113 height 11
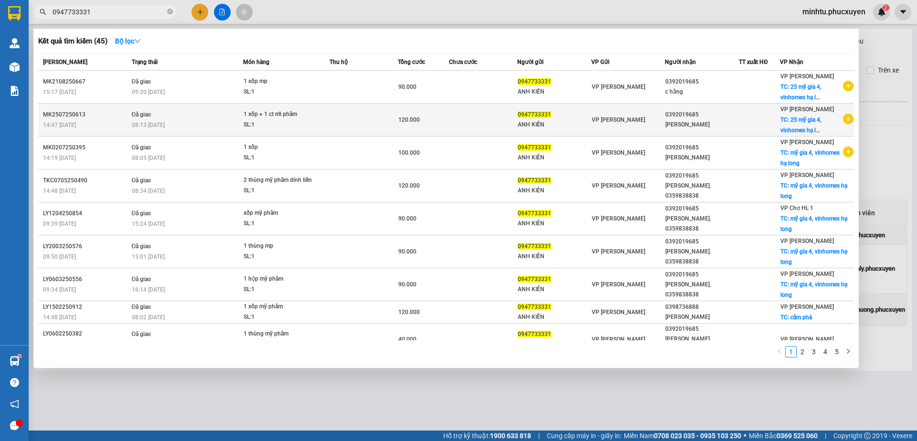
click at [426, 127] on td "120.000" at bounding box center [423, 120] width 51 height 33
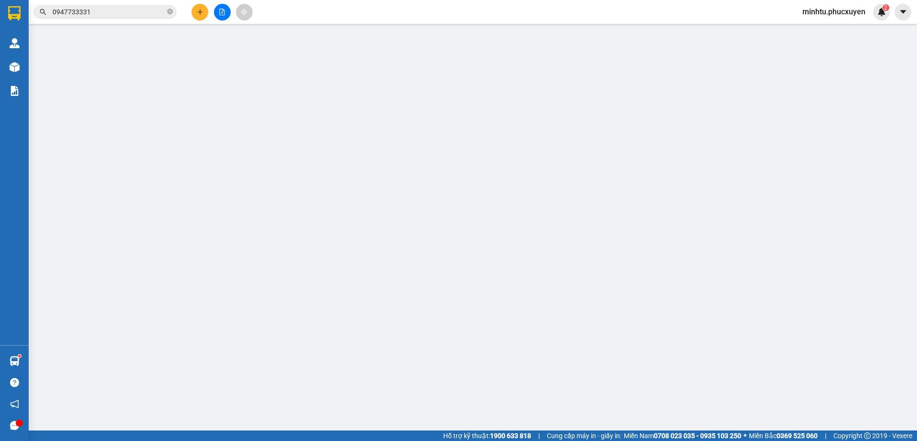
type input "0947733331"
type input "ANH KIÊN"
type input "0392019685"
type input "Phương Thanh"
checkbox input "true"
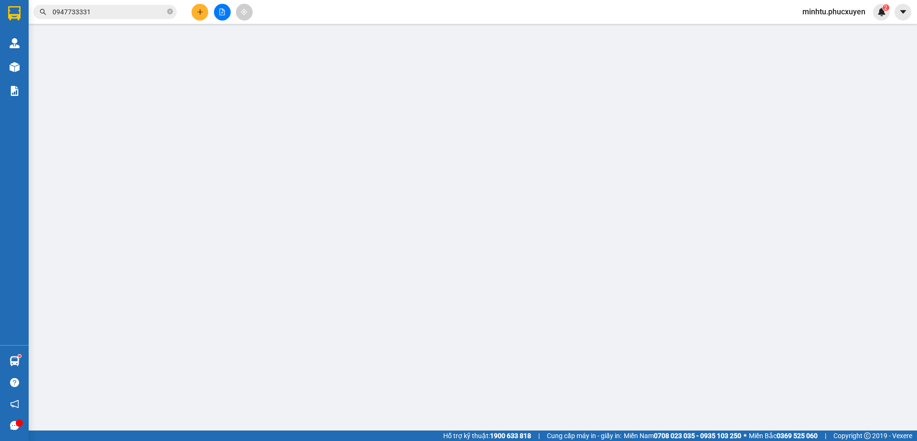
type input "25 mỹ gia 4, vinhomes hạ long"
type input "50.000"
type input "120.000"
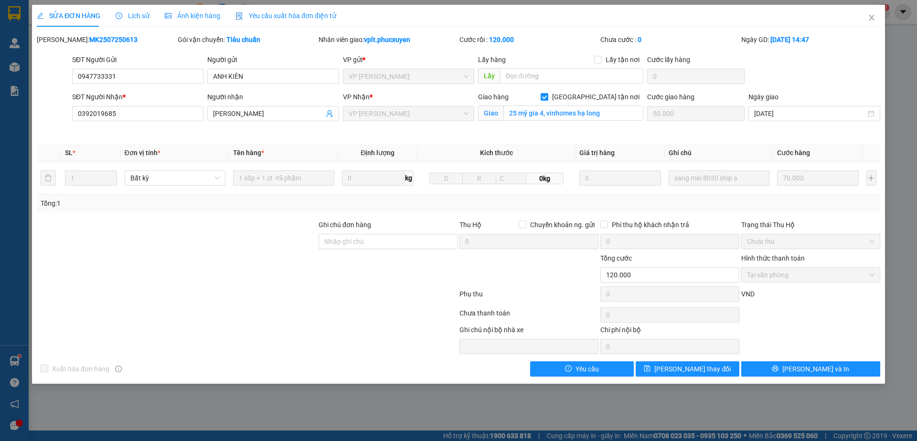
click at [130, 14] on span "Lịch sử" at bounding box center [133, 16] width 34 height 8
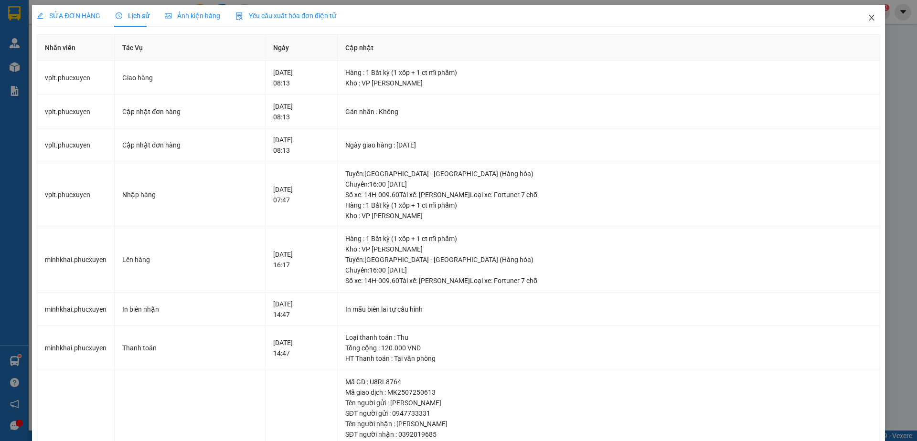
click at [861, 22] on span "Close" at bounding box center [871, 18] width 27 height 27
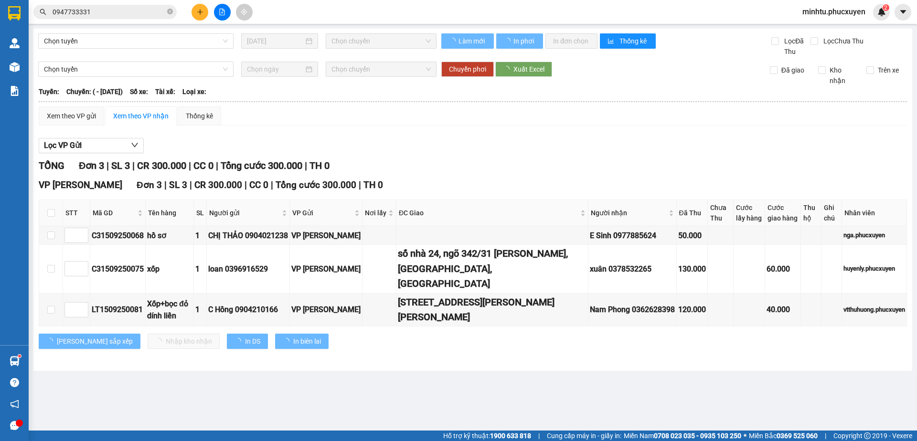
click at [138, 11] on input "0947733331" at bounding box center [109, 12] width 113 height 11
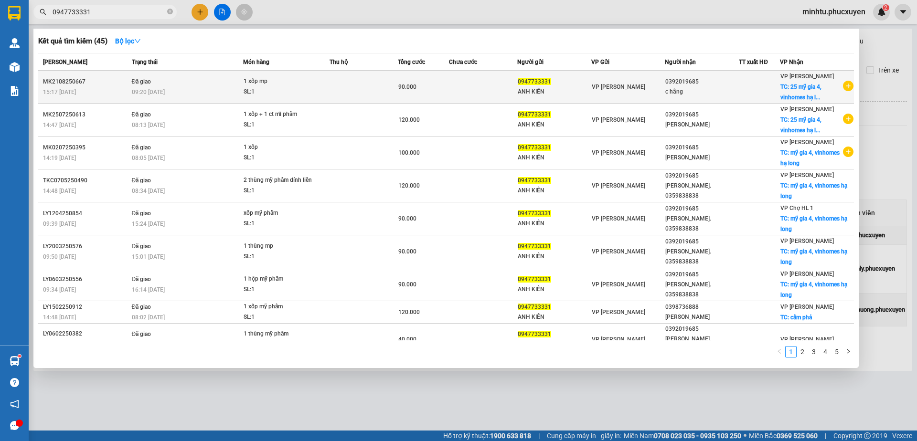
click at [352, 95] on td at bounding box center [363, 87] width 68 height 33
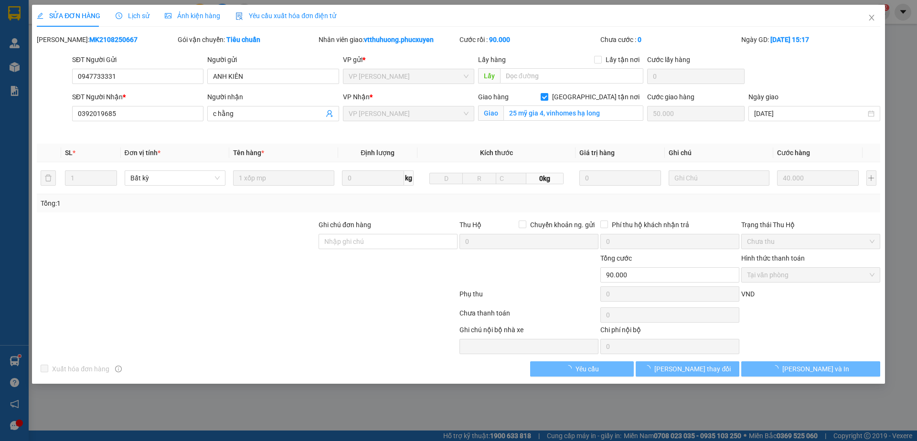
click at [132, 17] on span "Lịch sử" at bounding box center [133, 16] width 34 height 8
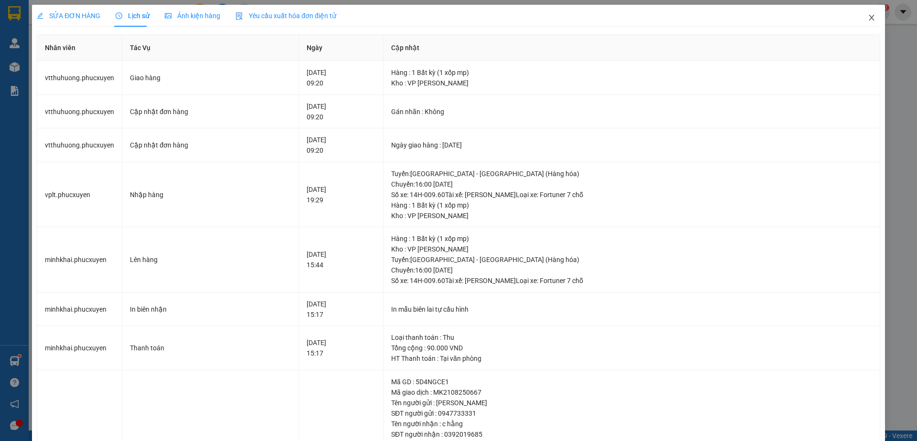
click at [867, 21] on icon "close" at bounding box center [871, 18] width 8 height 8
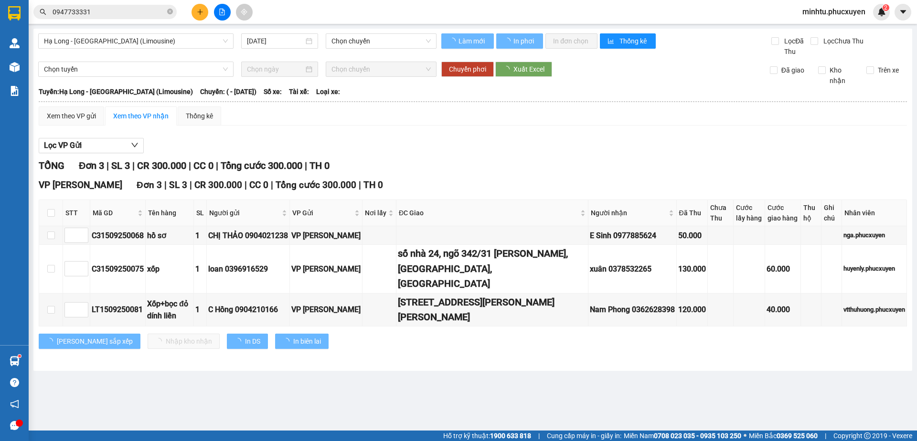
click at [722, 149] on div "Lọc VP Gửi" at bounding box center [473, 146] width 868 height 16
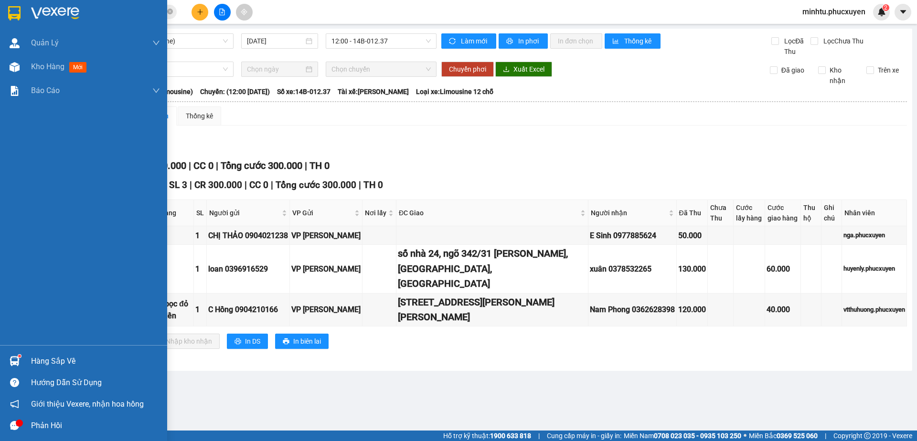
click at [9, 360] on div at bounding box center [14, 361] width 17 height 17
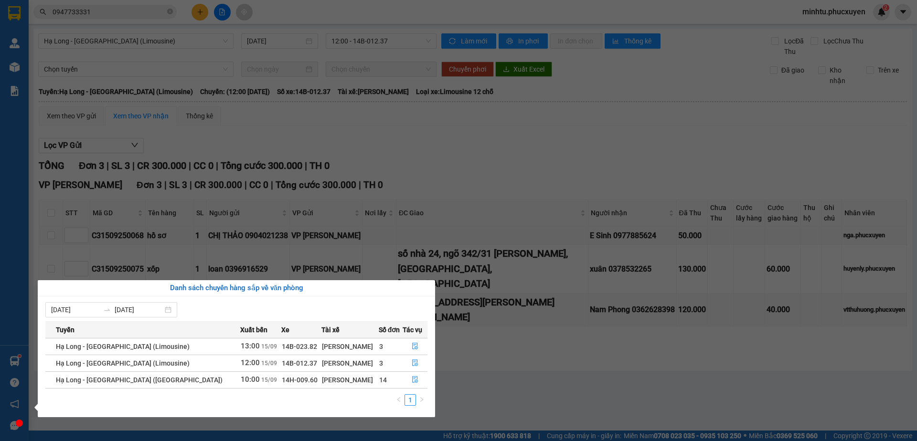
click at [391, 165] on section "Kết quả tìm kiếm ( 45 ) Bộ lọc Mã ĐH Trạng thái Món hàng Thu hộ Tổng cước Chưa …" at bounding box center [458, 220] width 917 height 441
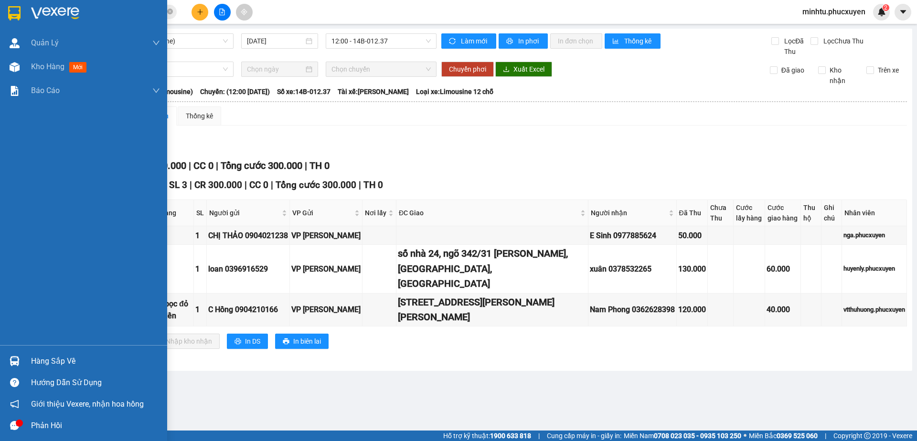
click at [11, 352] on div "Hàng sắp về" at bounding box center [83, 360] width 167 height 21
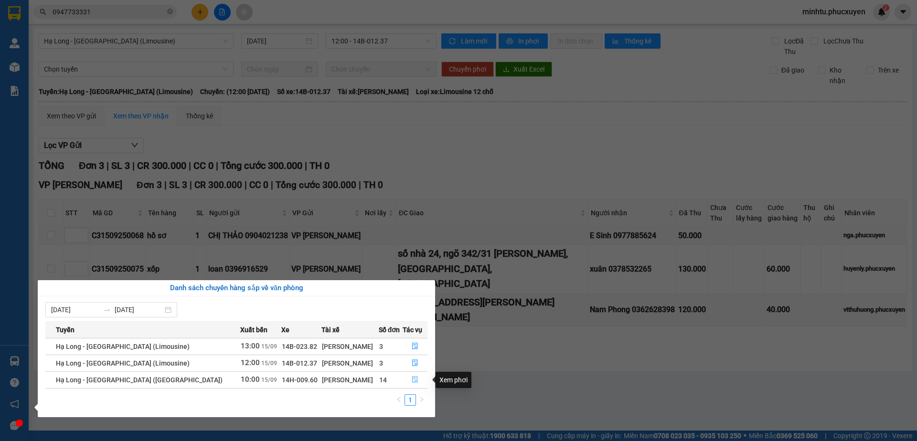
click at [412, 377] on icon "file-done" at bounding box center [415, 380] width 6 height 7
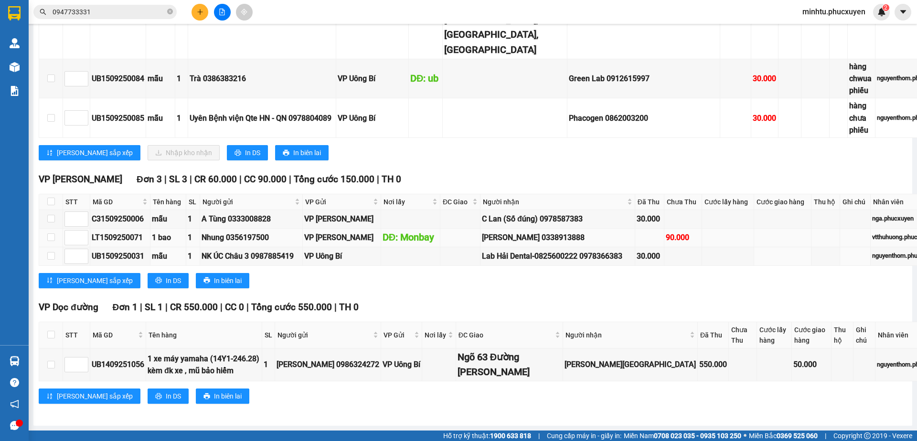
scroll to position [2053, 0]
click at [245, 158] on span "In DS" at bounding box center [252, 153] width 15 height 11
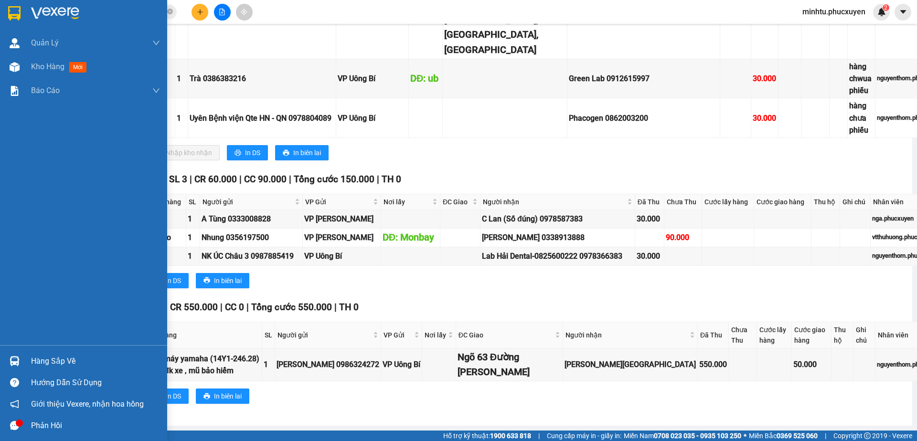
click at [18, 368] on div at bounding box center [14, 361] width 17 height 17
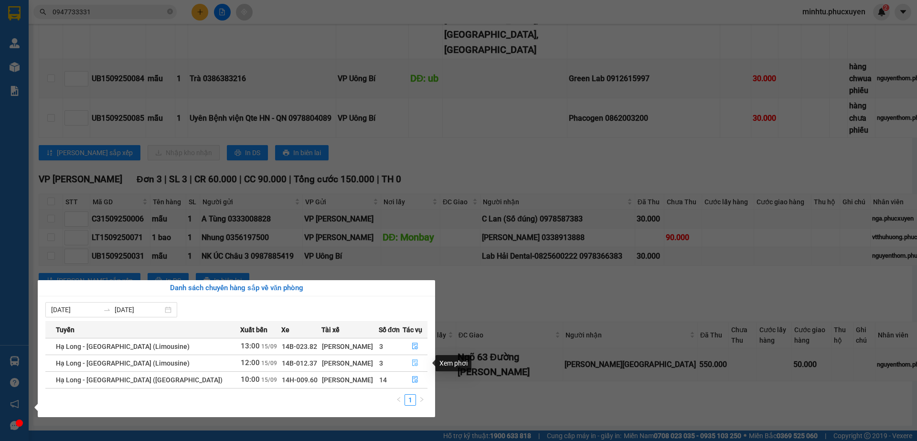
click at [412, 361] on icon "file-done" at bounding box center [415, 363] width 6 height 7
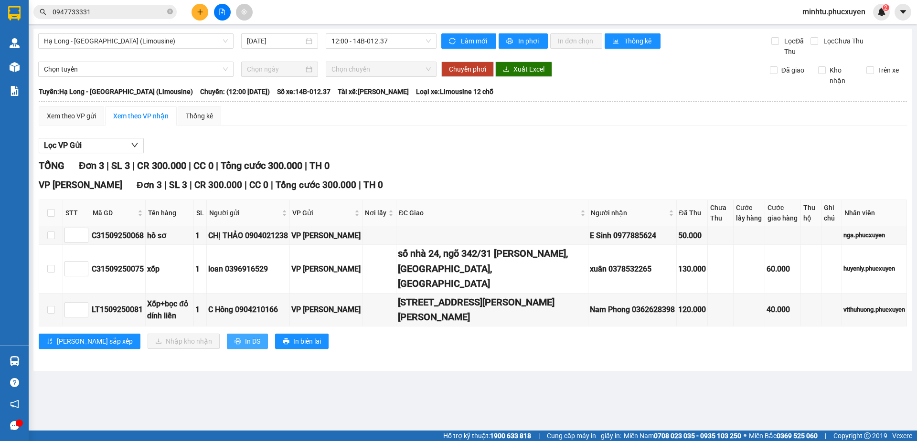
click at [227, 334] on button "In DS" at bounding box center [247, 341] width 41 height 15
click at [245, 336] on span "In DS" at bounding box center [252, 341] width 15 height 11
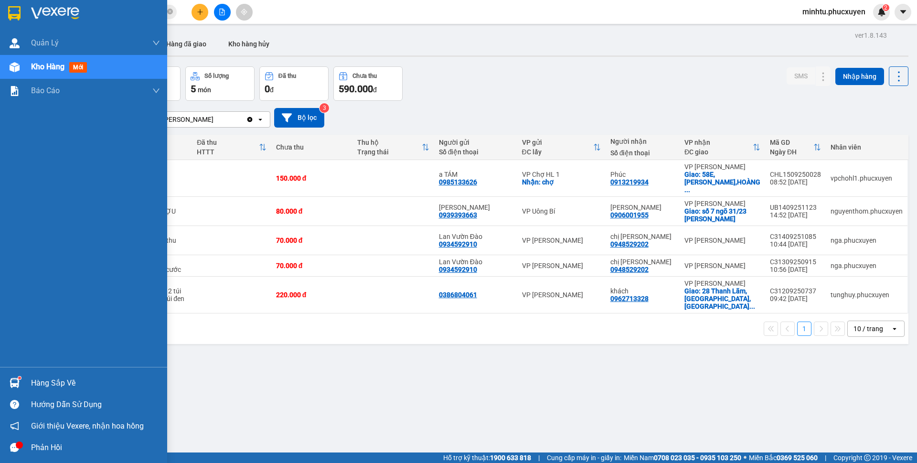
click at [20, 376] on sup at bounding box center [19, 377] width 3 height 3
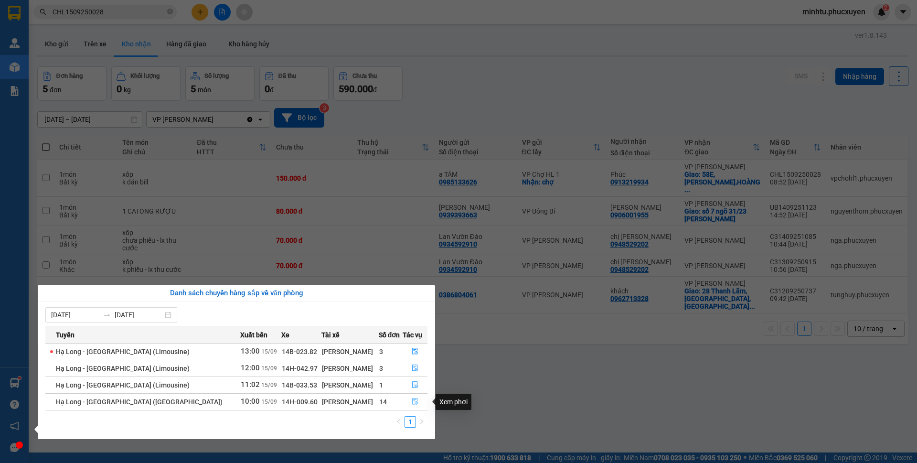
click at [410, 406] on button "button" at bounding box center [415, 401] width 24 height 15
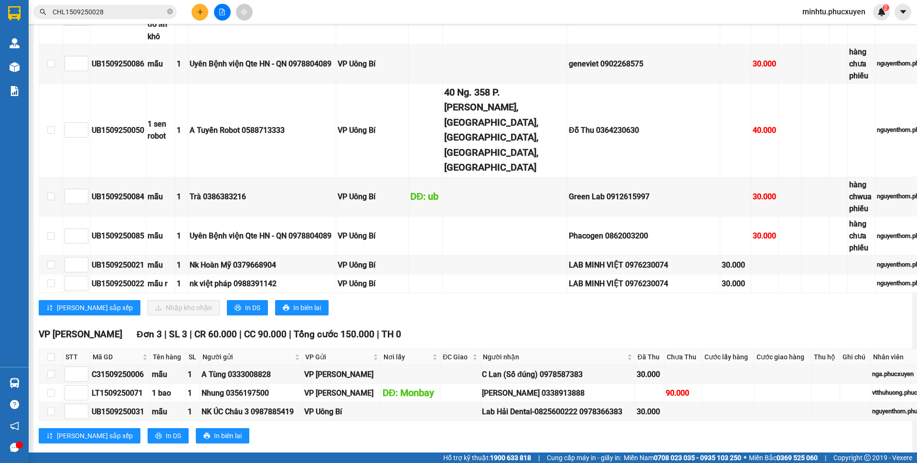
scroll to position [1671, 0]
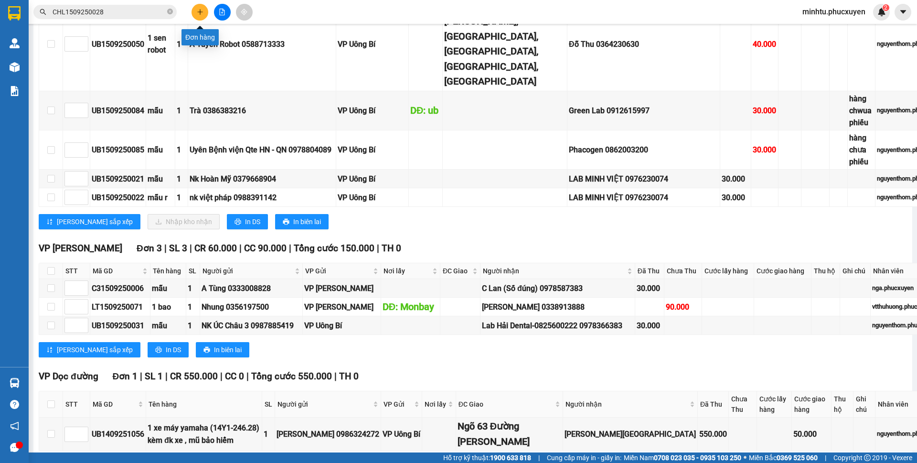
click at [196, 14] on button at bounding box center [199, 12] width 17 height 17
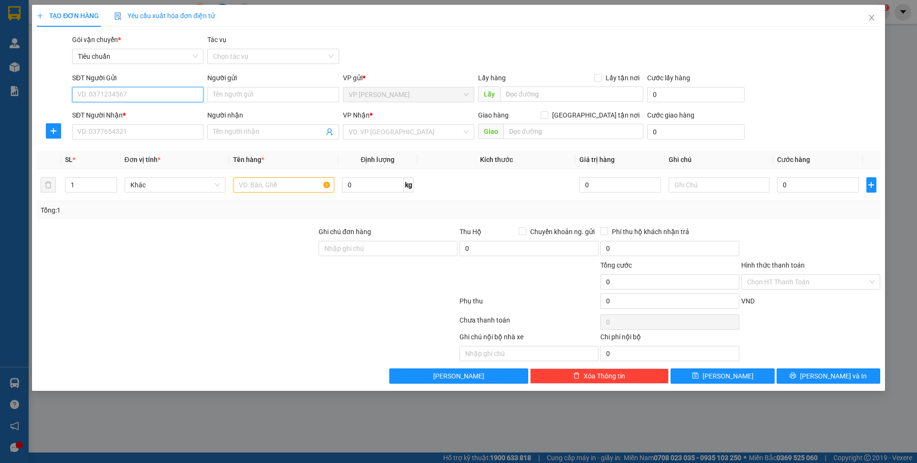
click at [163, 88] on input "SĐT Người Gửi" at bounding box center [137, 94] width 131 height 15
type input "0963463004"
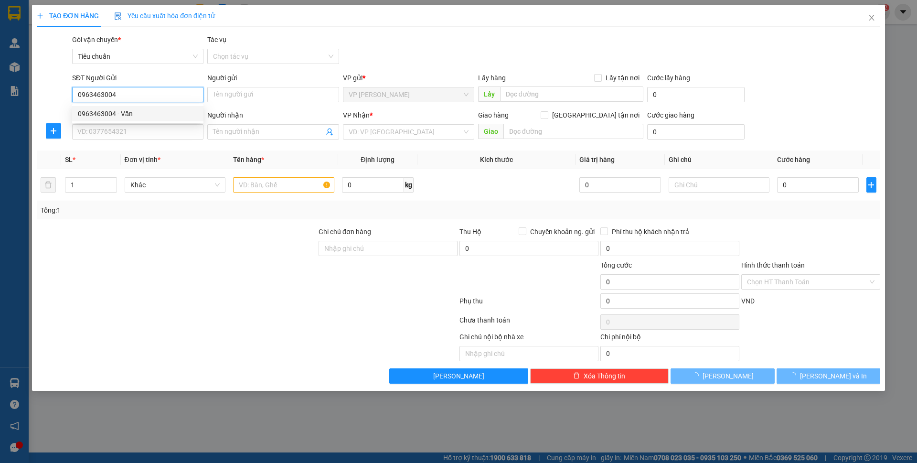
click at [155, 111] on div "0963463004 - Văn" at bounding box center [138, 113] width 120 height 11
type input "Văn"
type input "0963463004"
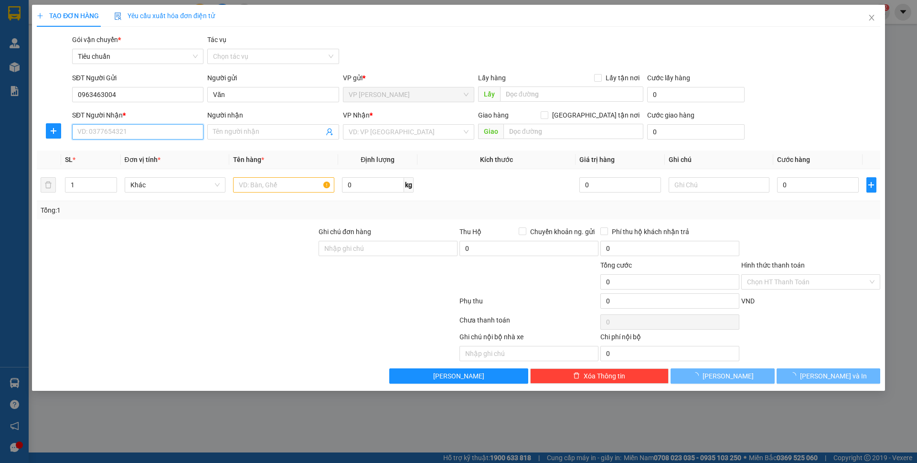
click at [136, 125] on input "SĐT Người Nhận *" at bounding box center [137, 131] width 131 height 15
type input "0355966888"
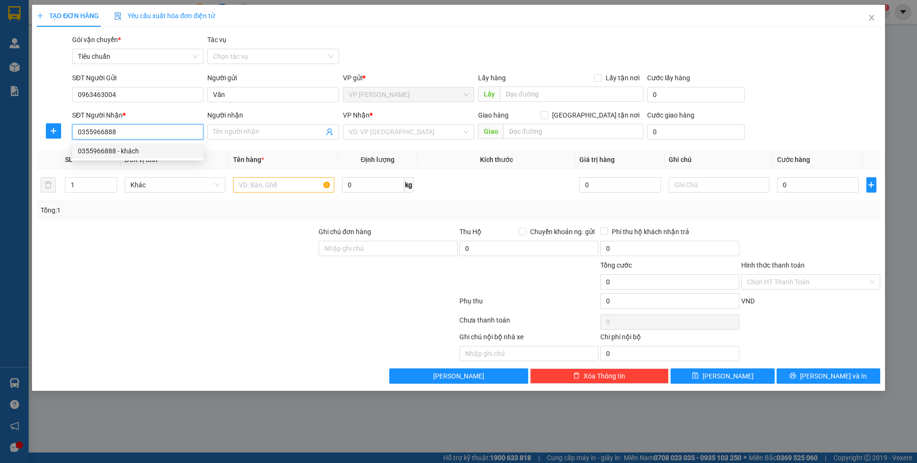
click at [137, 153] on div "0355966888 - khách" at bounding box center [138, 151] width 120 height 11
type input "khách"
type input "Cầu Bãi cháy"
click at [155, 138] on input "0355966888" at bounding box center [137, 131] width 131 height 15
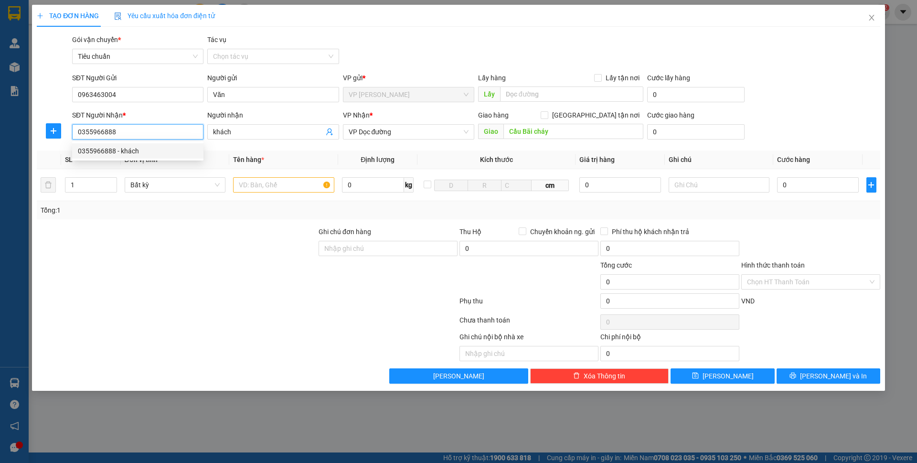
type input "0355966888"
click at [253, 181] on input "text" at bounding box center [283, 184] width 101 height 15
type input "1 bs"
click at [811, 193] on div "0" at bounding box center [817, 184] width 81 height 19
click at [811, 188] on input "0" at bounding box center [817, 184] width 81 height 15
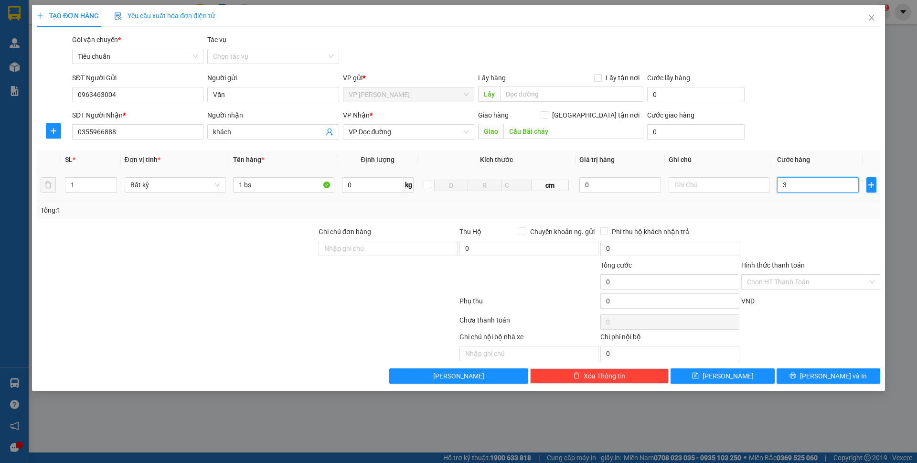
type input "30"
click at [802, 121] on div "SĐT Người Nhận * 0355966888 Người nhận khách VP Nhận * VP Dọc đường Giao hàng […" at bounding box center [476, 126] width 812 height 33
type input "30.000"
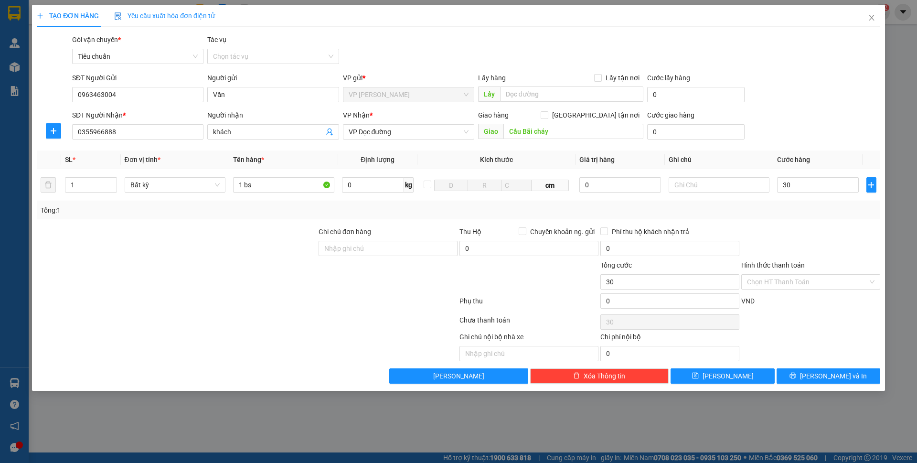
type input "30.000"
click at [843, 373] on span "[PERSON_NAME] và In" at bounding box center [833, 375] width 67 height 11
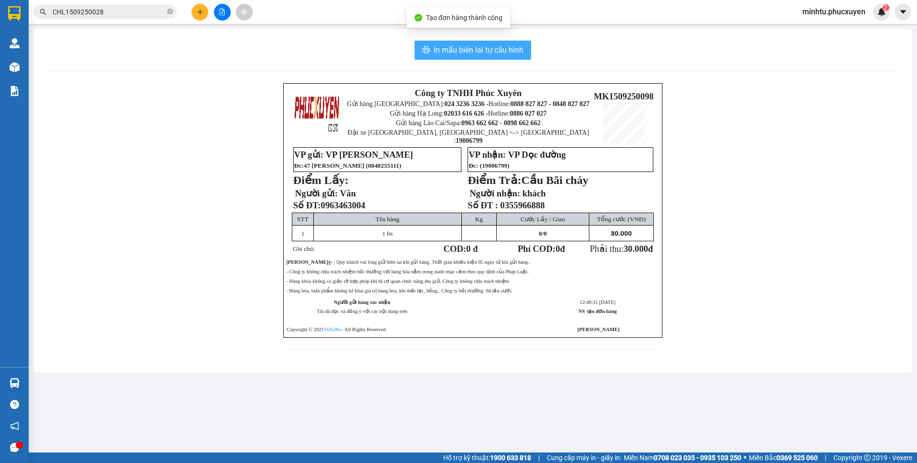
click at [454, 55] on span "In mẫu biên lai tự cấu hình" at bounding box center [479, 50] width 90 height 12
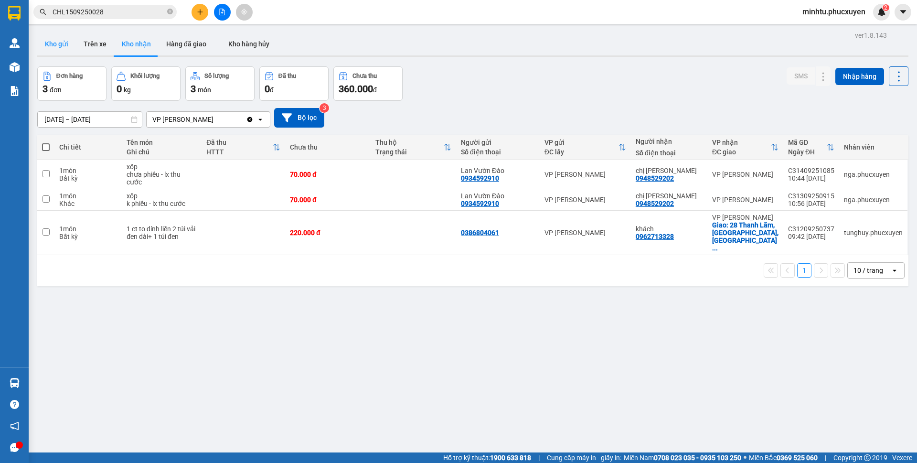
click at [63, 42] on button "Kho gửi" at bounding box center [56, 43] width 39 height 23
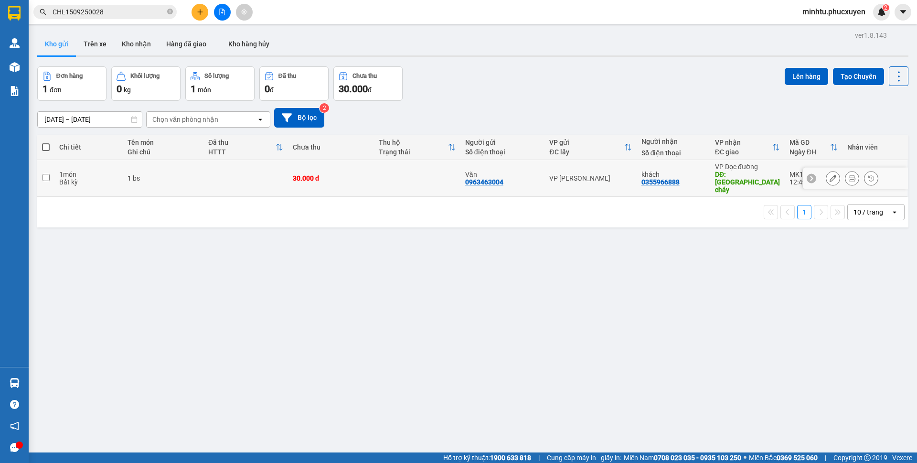
click at [829, 175] on icon at bounding box center [832, 178] width 7 height 7
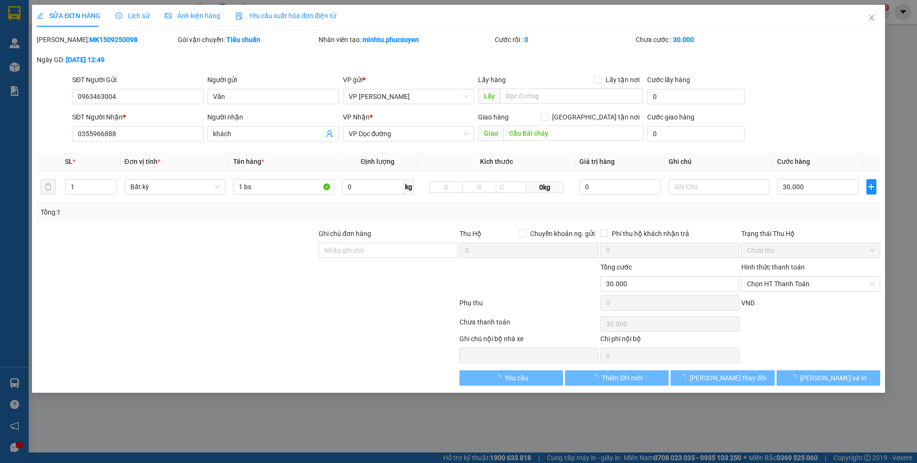
type input "0963463004"
type input "Văn"
type input "0355966888"
type input "khách"
type input "Cầu Bãi cháy"
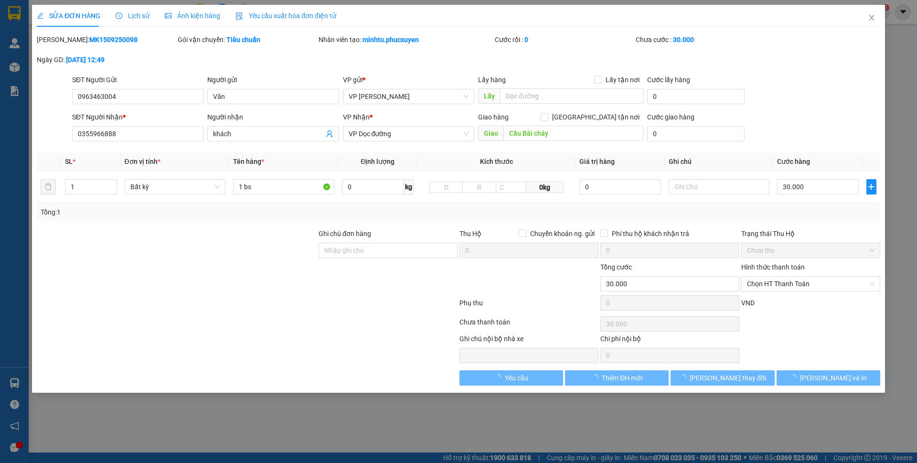
type input "30.000"
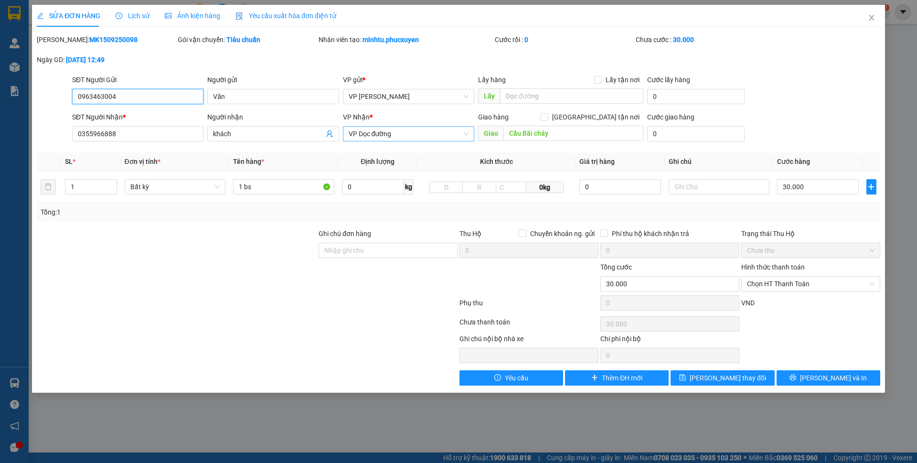
click at [430, 135] on span "VP Dọc đường" at bounding box center [409, 134] width 120 height 14
type input "bãi"
click at [438, 158] on div "VP Bãi Cháy" at bounding box center [408, 152] width 131 height 15
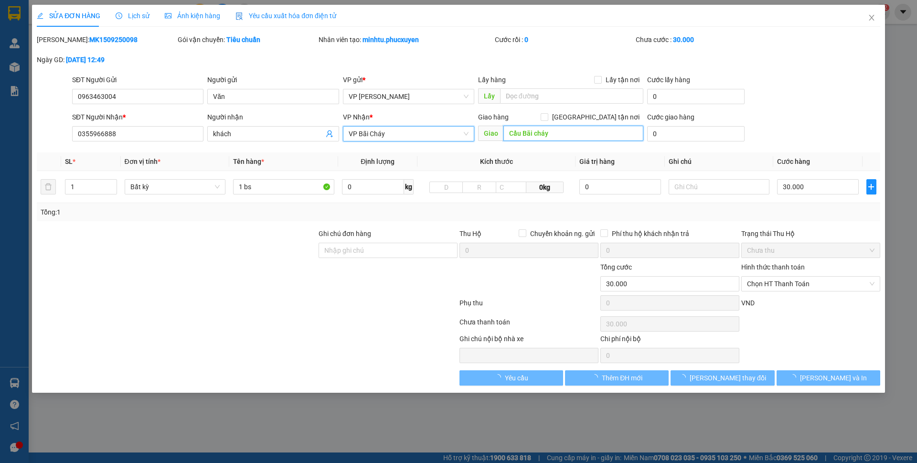
click at [568, 137] on input "Cầu Bãi cháy" at bounding box center [573, 133] width 140 height 15
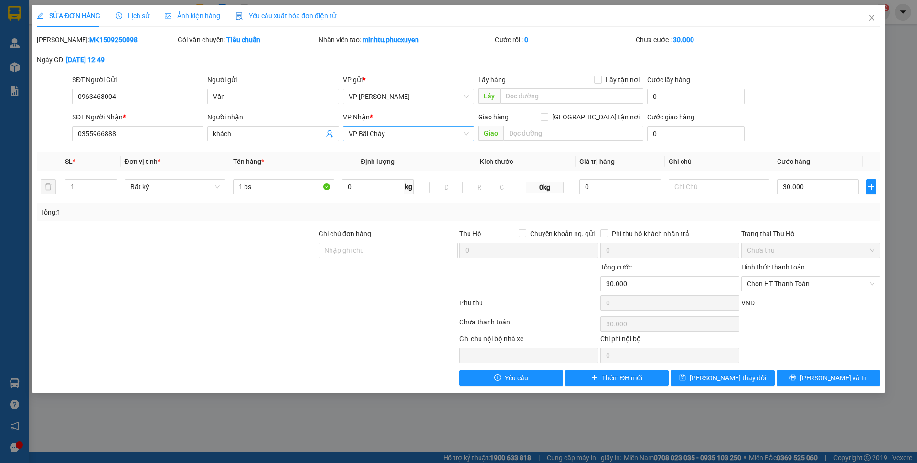
click at [810, 137] on div "SĐT Người Nhận * 0355966888 Người nhận khách VP Nhận * VP Bãi Cháy Giao hàng [G…" at bounding box center [476, 128] width 812 height 33
click at [821, 380] on span "[PERSON_NAME] và In" at bounding box center [833, 377] width 67 height 11
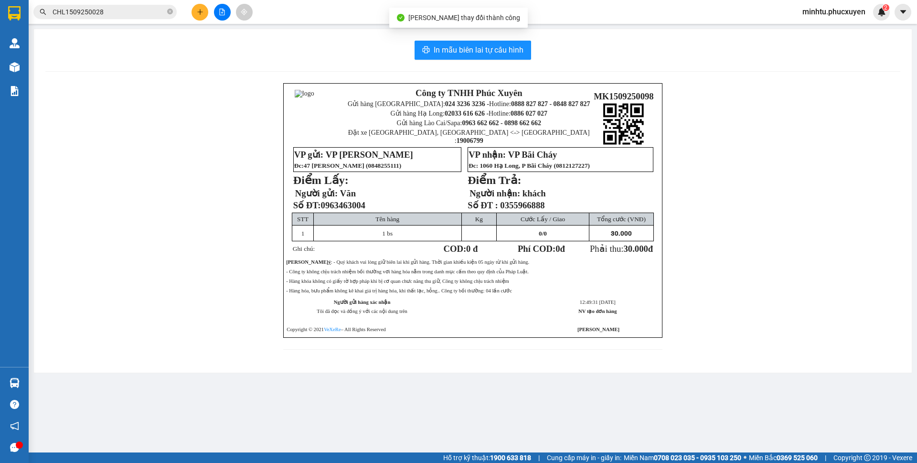
click at [496, 39] on div "In mẫu biên lai tự cấu hình Công ty TNHH Phúc Xuyên Gửi hàng [GEOGRAPHIC_DATA]:…" at bounding box center [473, 200] width 878 height 343
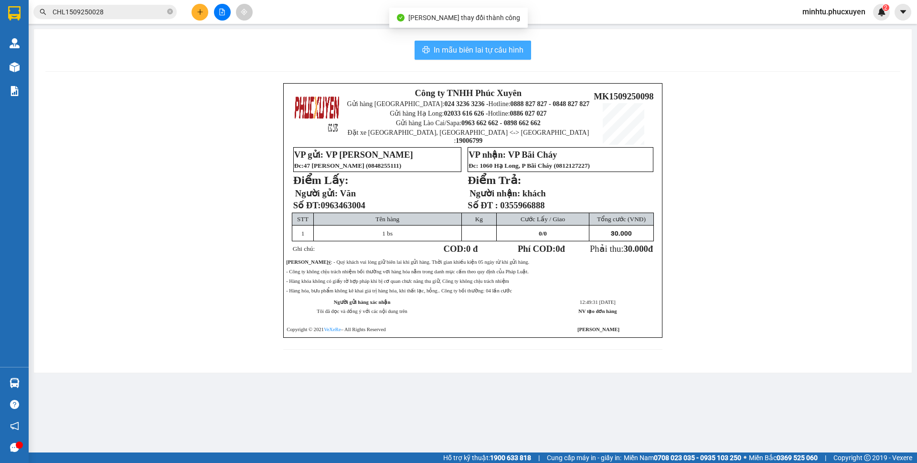
click at [497, 45] on span "In mẫu biên lai tự cấu hình" at bounding box center [479, 50] width 90 height 12
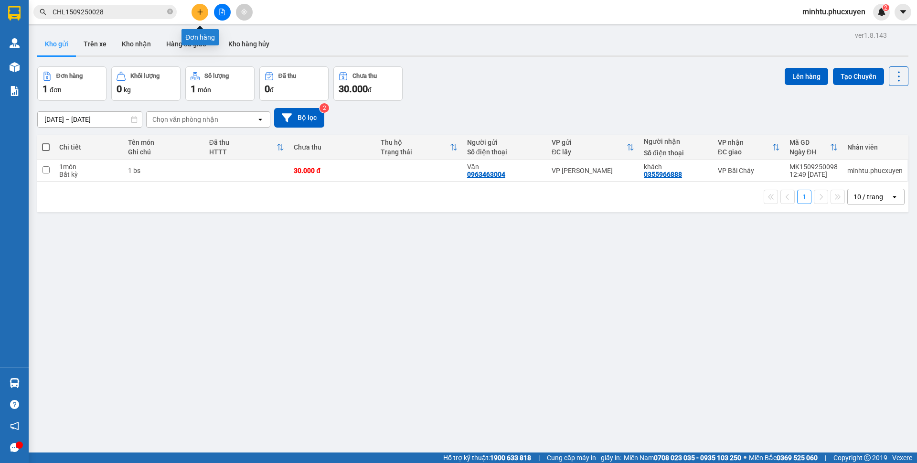
click at [196, 9] on button at bounding box center [199, 12] width 17 height 17
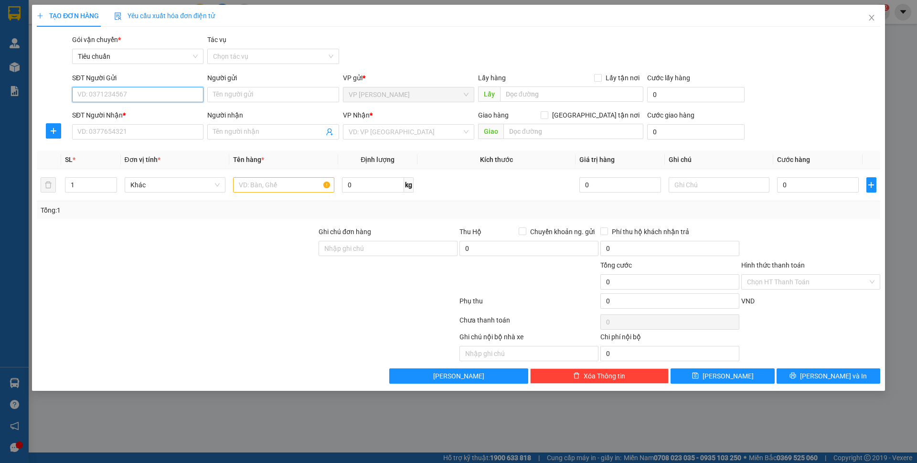
click at [168, 100] on input "SĐT Người Gửi" at bounding box center [137, 94] width 131 height 15
click at [214, 95] on input "Người gửi" at bounding box center [272, 94] width 131 height 15
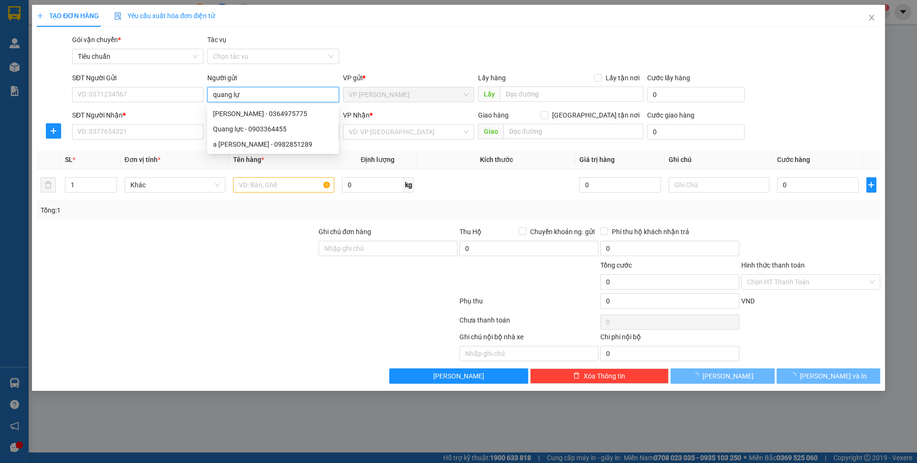
type input "quang lực"
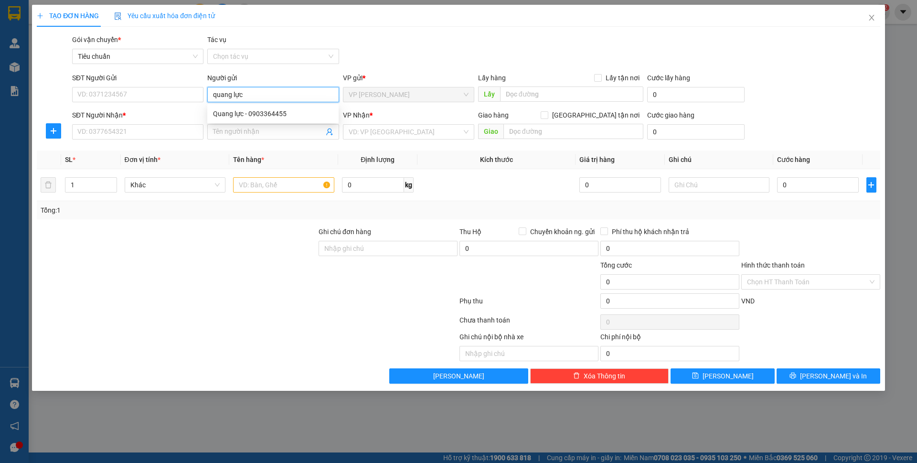
click at [256, 92] on input "quang lực" at bounding box center [272, 94] width 131 height 15
click at [256, 108] on div "Quang lực - 0903364455" at bounding box center [272, 113] width 131 height 15
type input "0903364455"
type input "Quang lực"
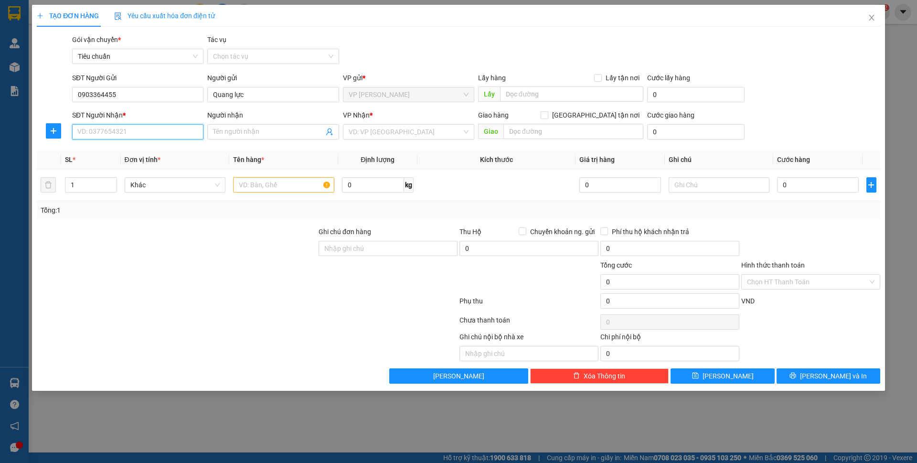
click at [132, 137] on input "SĐT Người Nhận *" at bounding box center [137, 131] width 131 height 15
click at [140, 131] on input "SĐT Người Nhận *" at bounding box center [137, 131] width 131 height 15
click at [147, 128] on input "SĐT Người Nhận *" at bounding box center [137, 131] width 131 height 15
click at [177, 132] on input "SĐT Người Nhận *" at bounding box center [137, 131] width 131 height 15
type input "0333665555"
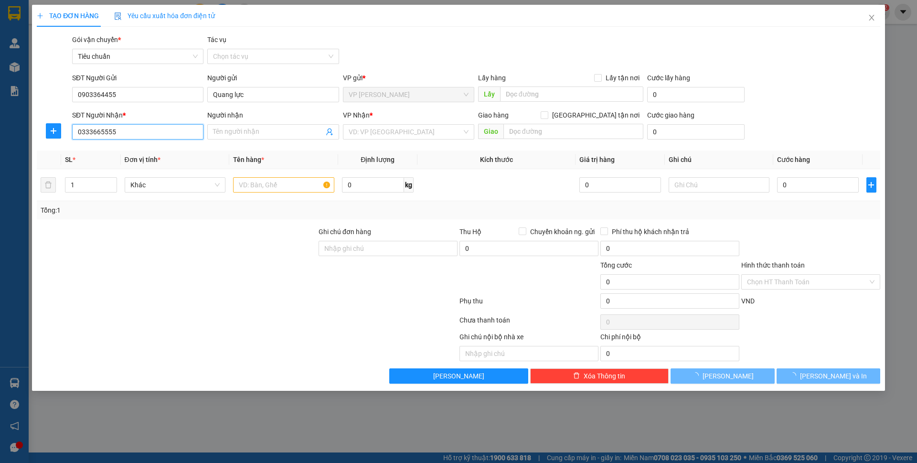
click at [177, 132] on input "0333665555" at bounding box center [137, 131] width 131 height 15
click at [176, 131] on input "0333665555" at bounding box center [137, 131] width 131 height 15
click at [175, 132] on input "0333665555" at bounding box center [137, 131] width 131 height 15
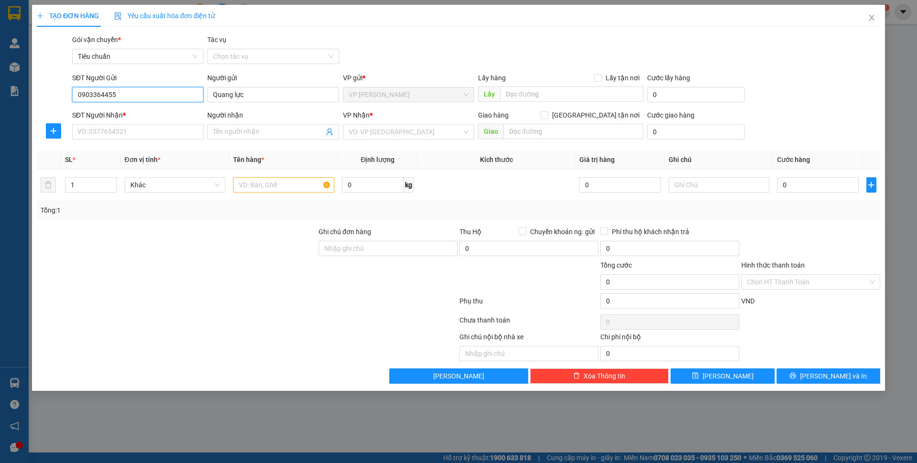
drag, startPoint x: 133, startPoint y: 95, endPoint x: 65, endPoint y: 94, distance: 67.8
click at [65, 94] on div "SĐT Người Gửi 0903364455 Người gửi Quang lực VP gửi * VP [PERSON_NAME] Lấy hàng…" at bounding box center [458, 89] width 845 height 33
click at [145, 132] on input "SĐT Người Nhận *" at bounding box center [137, 131] width 131 height 15
paste input "0913263079"
type input "0913263079"
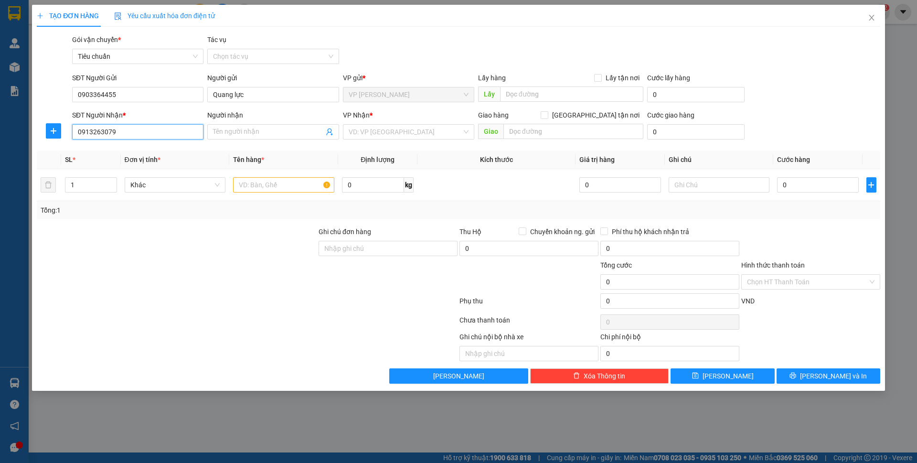
click at [145, 132] on input "0913263079" at bounding box center [137, 131] width 131 height 15
click at [148, 133] on input "0913263079" at bounding box center [137, 131] width 131 height 15
click at [140, 147] on div "0913263079 - sếp Xuyên" at bounding box center [138, 151] width 120 height 11
type input "sếp Xuyên"
type input "0913263079"
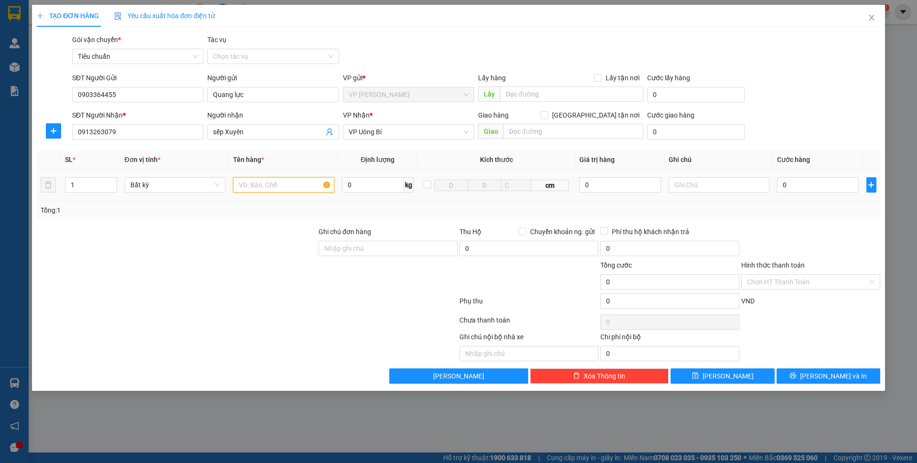
click at [273, 181] on input "text" at bounding box center [283, 184] width 101 height 15
type input "1 bọc đen bé"
drag, startPoint x: 779, startPoint y: 274, endPoint x: 779, endPoint y: 282, distance: 8.1
click at [779, 275] on input "Hình thức thanh toán" at bounding box center [807, 282] width 121 height 14
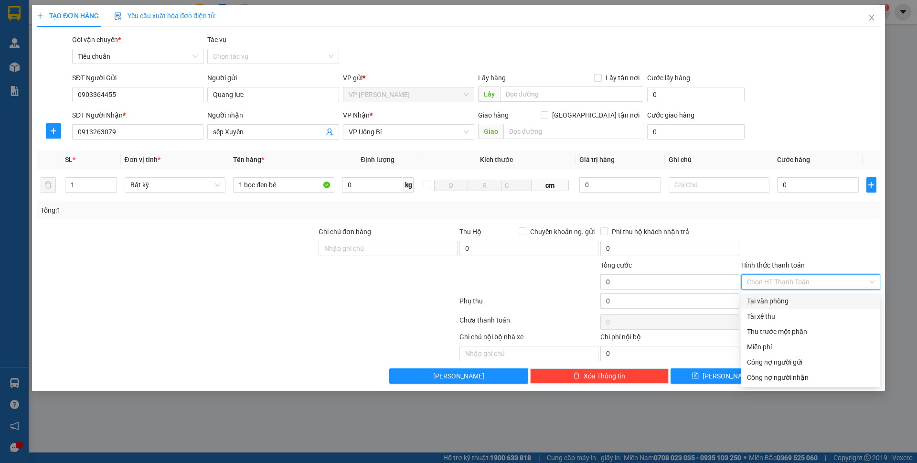
click at [779, 282] on input "Hình thức thanh toán" at bounding box center [807, 282] width 121 height 14
click at [775, 350] on div "Miễn phí" at bounding box center [810, 346] width 127 height 11
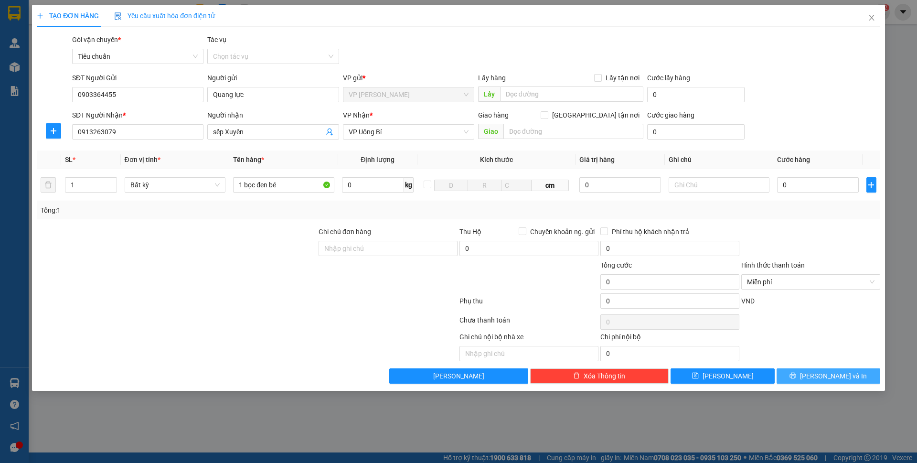
click at [814, 369] on button "[PERSON_NAME] và In" at bounding box center [828, 375] width 104 height 15
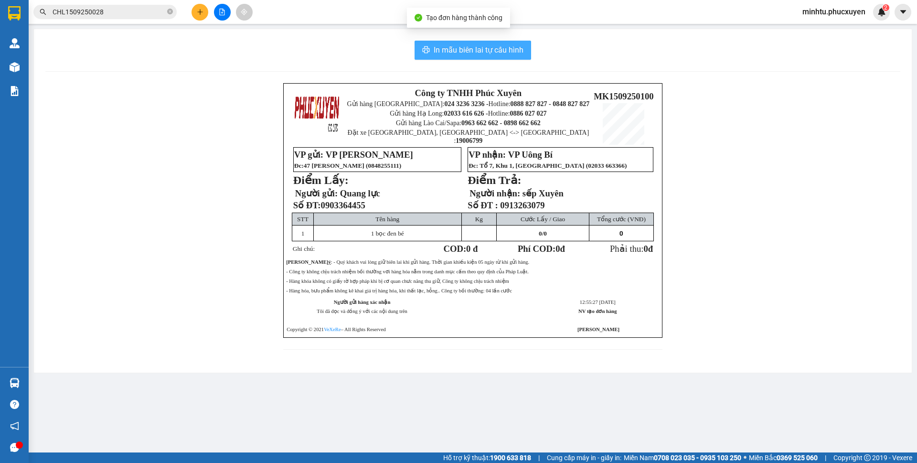
click at [511, 52] on span "In mẫu biên lai tự cấu hình" at bounding box center [479, 50] width 90 height 12
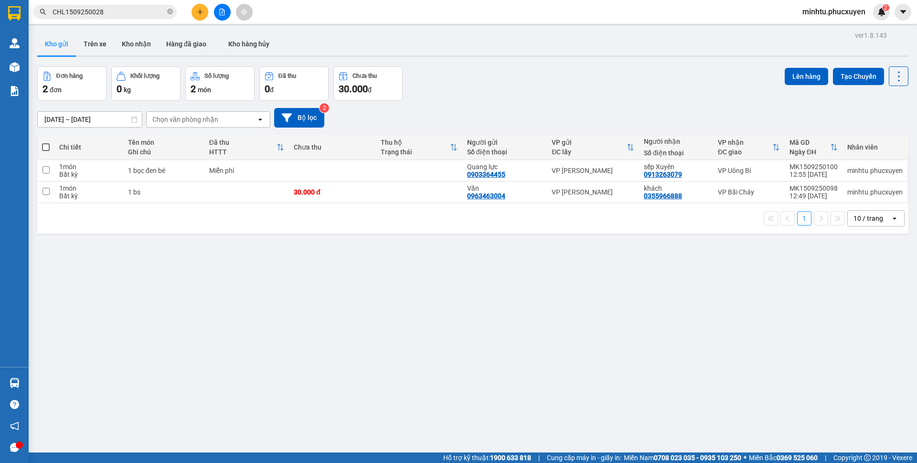
click at [537, 49] on div "Kho gửi Trên xe Kho nhận Hàng đã giao Kho hàng hủy" at bounding box center [472, 44] width 871 height 25
click at [150, 42] on button "Kho nhận" at bounding box center [136, 43] width 44 height 23
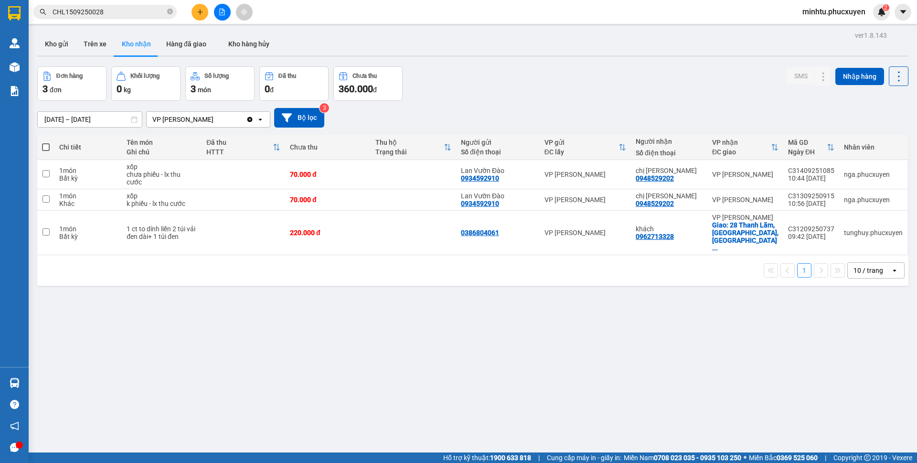
click at [127, 12] on input "CHL1509250028" at bounding box center [109, 12] width 113 height 11
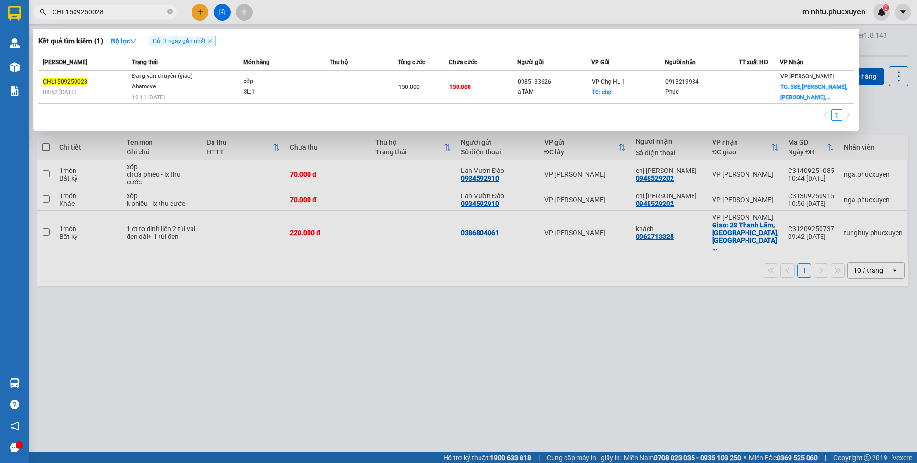
click at [127, 12] on input "CHL1509250028" at bounding box center [109, 12] width 113 height 11
paste input "UB1509250036"
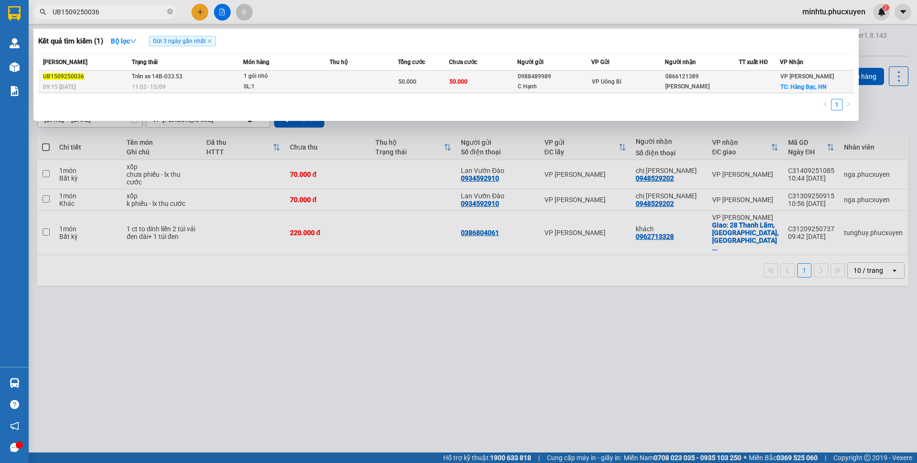
type input "UB1509250036"
click at [371, 92] on td at bounding box center [363, 82] width 68 height 22
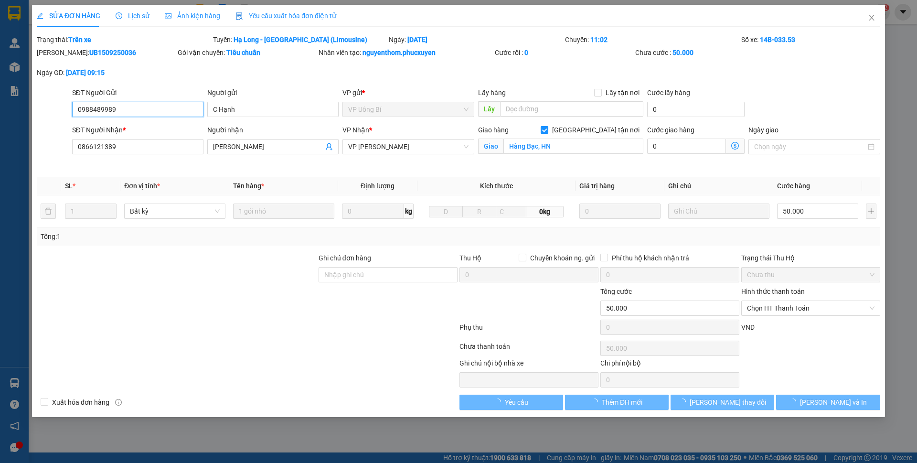
type input "0988489989"
type input "C Hạnh"
type input "0866121389"
type input "[PERSON_NAME]"
checkbox input "true"
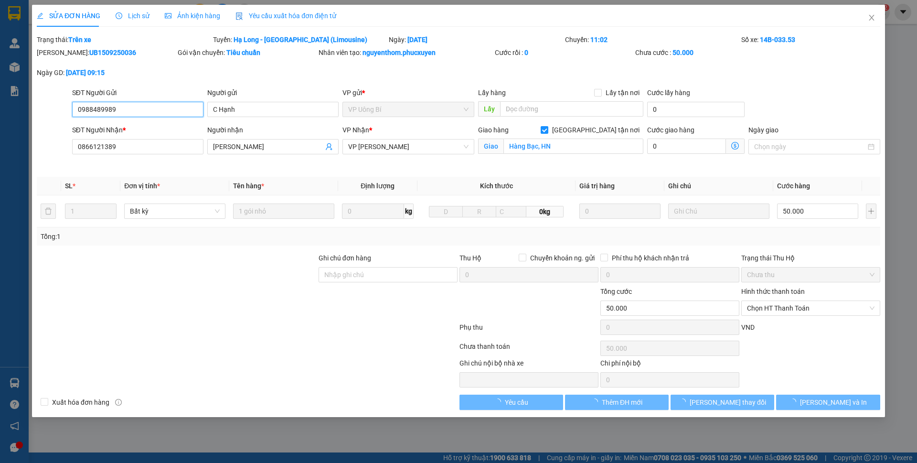
type input "Hàng Bạc, HN"
type input "50.000"
click at [558, 148] on input "Hàng Bạc, HN" at bounding box center [573, 145] width 140 height 15
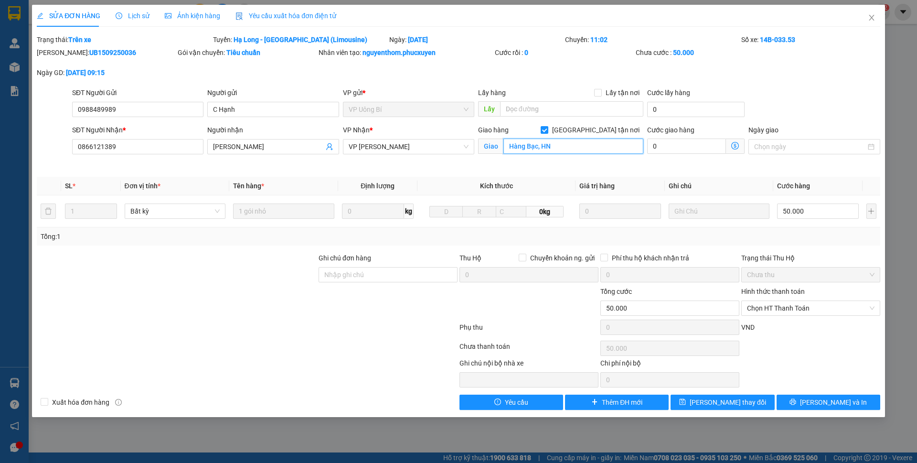
click at [507, 145] on input "Hàng Bạc, HN" at bounding box center [573, 145] width 140 height 15
drag, startPoint x: 550, startPoint y: 147, endPoint x: 592, endPoint y: 142, distance: 41.8
click at [592, 142] on input "[STREET_ADDRESS]" at bounding box center [573, 145] width 140 height 15
type input "137 Hàng Bạc"
click at [749, 407] on button "[PERSON_NAME] thay đổi" at bounding box center [722, 401] width 104 height 15
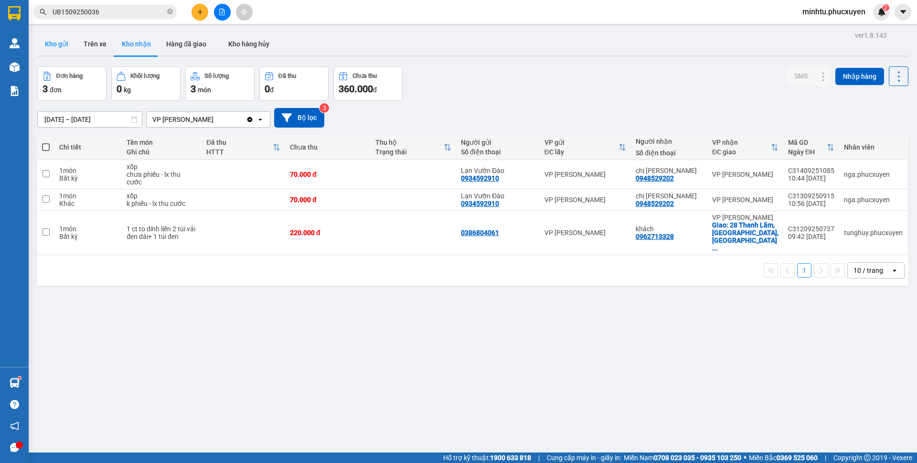
click at [55, 46] on button "Kho gửi" at bounding box center [56, 43] width 39 height 23
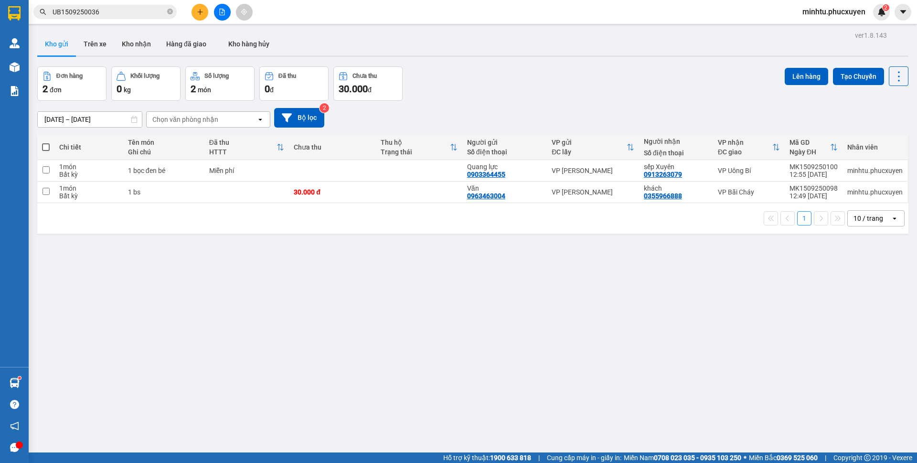
click at [133, 43] on button "Kho nhận" at bounding box center [136, 43] width 44 height 23
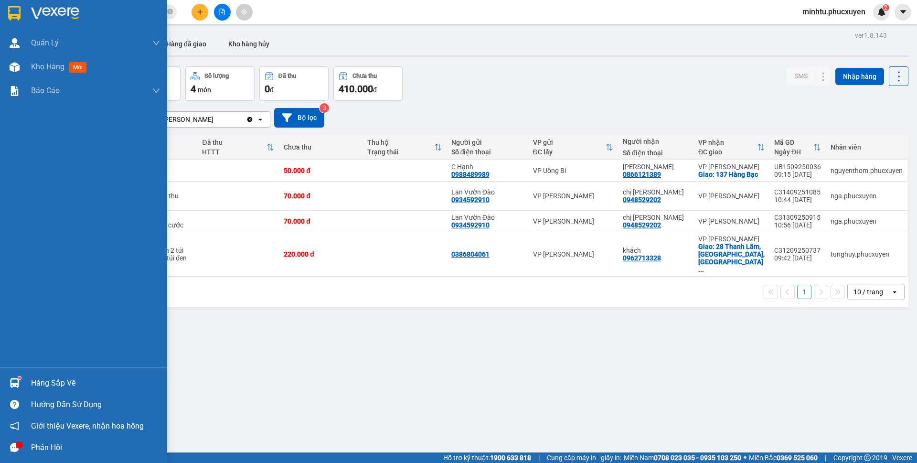
click at [46, 376] on div "Hàng sắp về" at bounding box center [95, 383] width 129 height 14
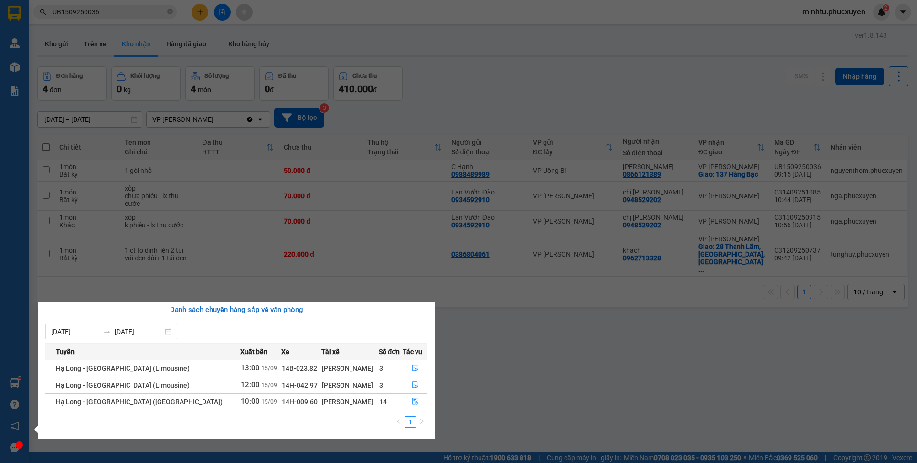
click at [446, 122] on section "Kết quả tìm kiếm ( 1 ) Bộ lọc Gửi 3 ngày gần nhất Mã ĐH Trạng thái Món hàng Thu…" at bounding box center [458, 231] width 917 height 463
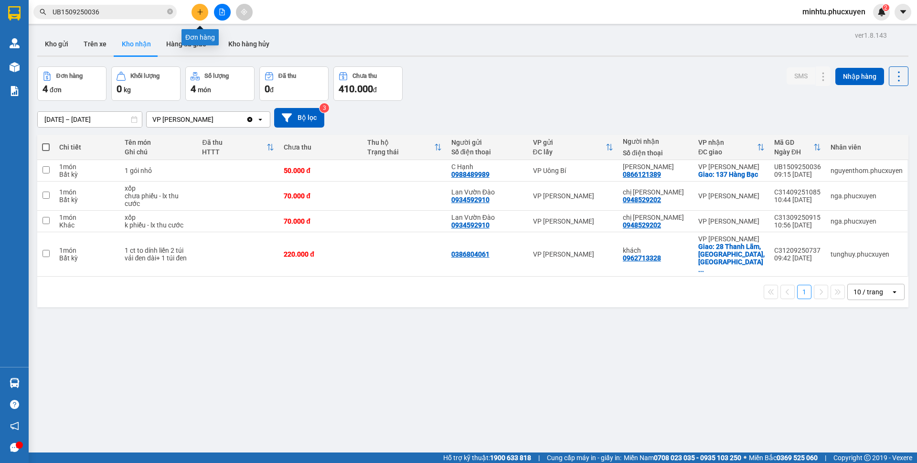
click at [198, 11] on icon "plus" at bounding box center [200, 12] width 7 height 7
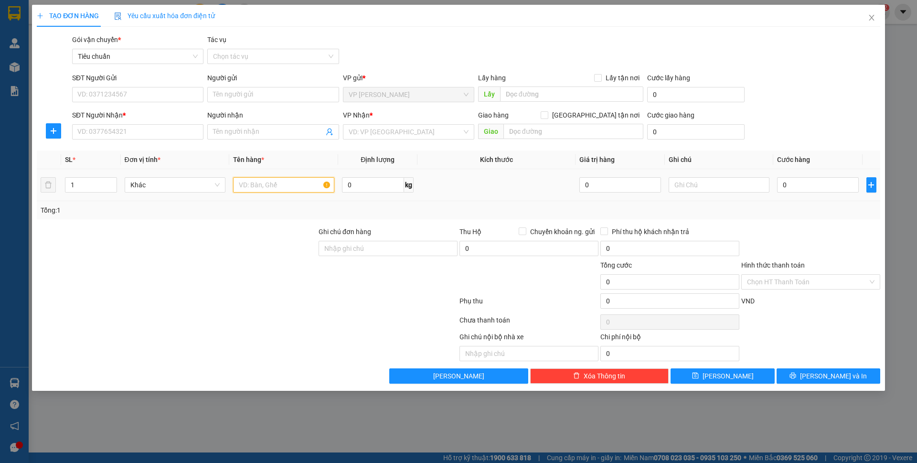
click at [274, 187] on input "text" at bounding box center [283, 184] width 101 height 15
click at [257, 184] on input "1 bọc quần áo" at bounding box center [283, 184] width 101 height 15
type input "1 bọc giấy nâu quần áo"
click at [789, 194] on div "0" at bounding box center [817, 184] width 81 height 19
click at [798, 189] on input "0" at bounding box center [817, 184] width 81 height 15
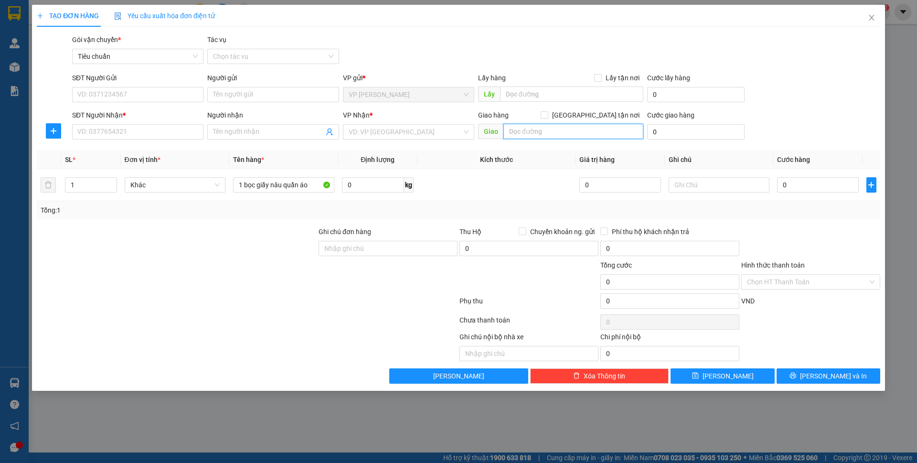
click at [580, 136] on input "text" at bounding box center [573, 131] width 140 height 15
click at [172, 128] on input "SĐT Người Nhận *" at bounding box center [137, 131] width 131 height 15
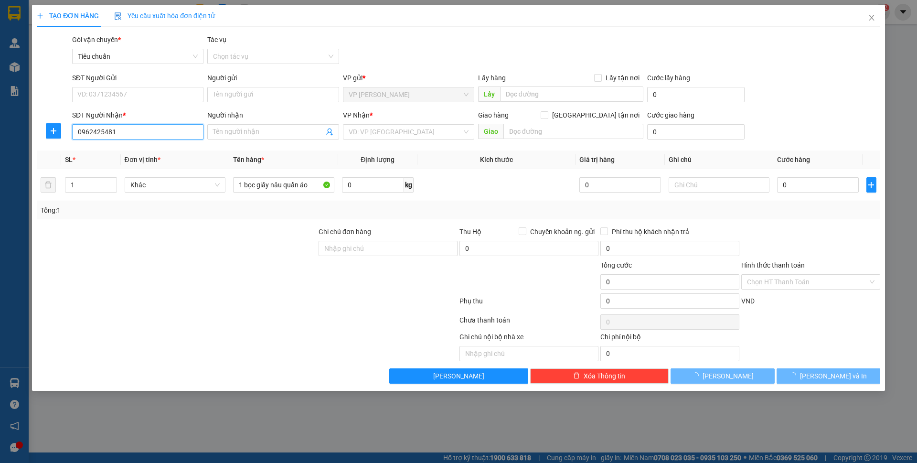
click at [174, 128] on input "0962425481" at bounding box center [137, 131] width 131 height 15
click at [174, 131] on input "0962425481" at bounding box center [137, 131] width 131 height 15
type input "0962425481"
click at [236, 132] on input "Người nhận" at bounding box center [268, 132] width 110 height 11
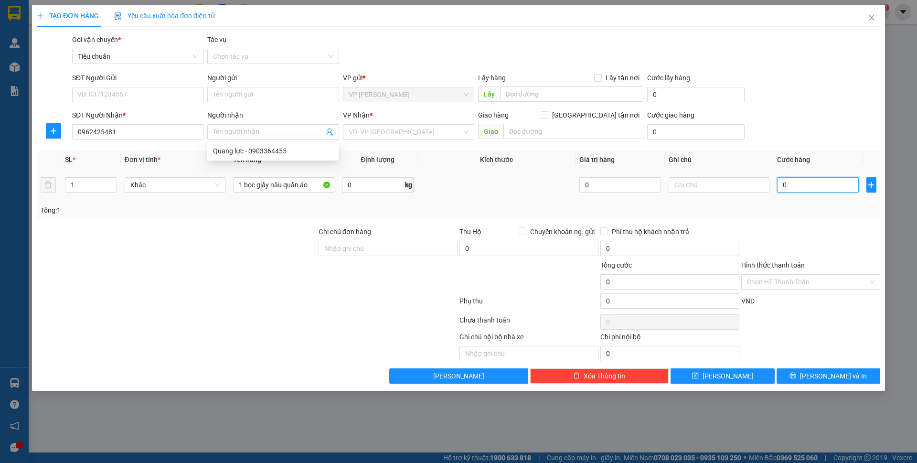
click at [793, 184] on input "0" at bounding box center [817, 184] width 81 height 15
click at [424, 126] on input "search" at bounding box center [405, 132] width 113 height 14
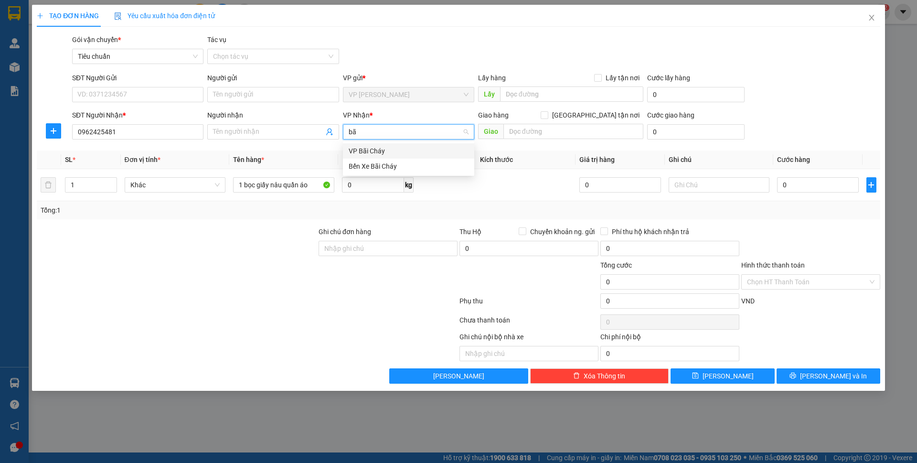
type input "bãi"
click at [409, 152] on div "VP Bãi Cháy" at bounding box center [409, 151] width 120 height 11
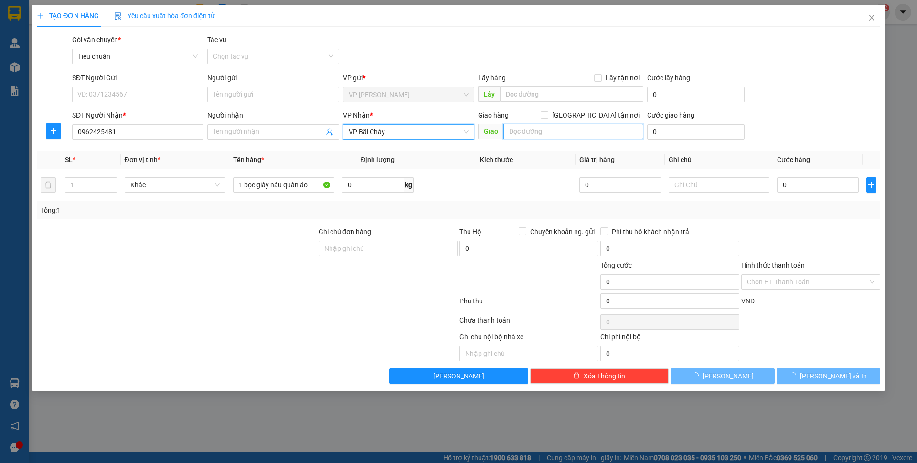
click at [542, 130] on input "text" at bounding box center [573, 131] width 140 height 15
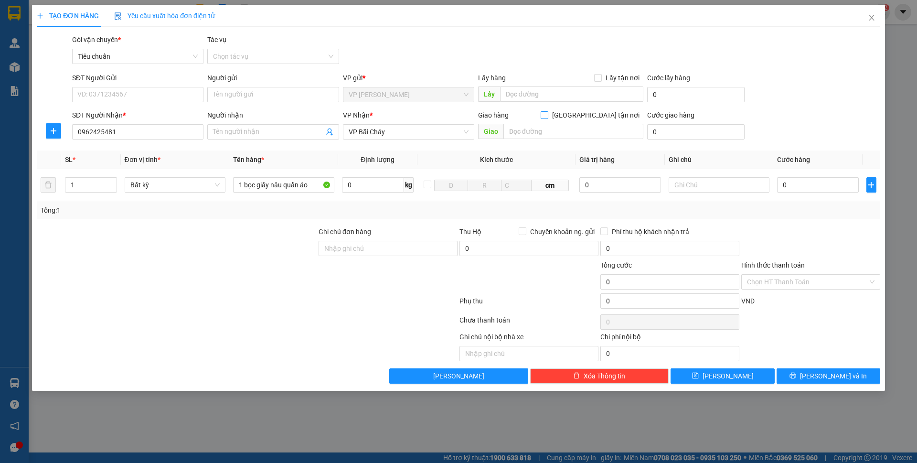
click at [607, 119] on span "[GEOGRAPHIC_DATA] tận nơi" at bounding box center [595, 115] width 95 height 11
click at [547, 118] on input "[GEOGRAPHIC_DATA] tận nơi" at bounding box center [543, 114] width 7 height 7
checkbox input "true"
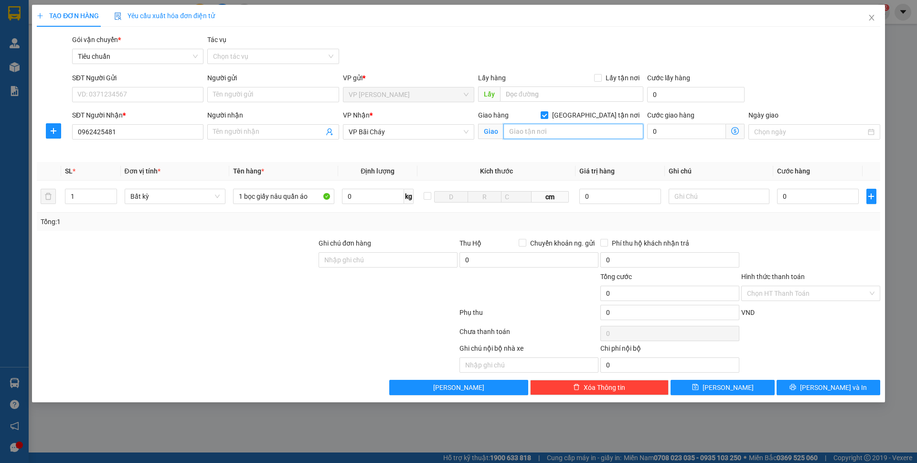
click at [579, 136] on input "text" at bounding box center [573, 131] width 140 height 15
click at [594, 132] on input "[GEOGRAPHIC_DATA], số 47 cais dăm" at bounding box center [573, 131] width 140 height 15
type input "[GEOGRAPHIC_DATA], số 47 cái dăm"
click at [168, 128] on input "0962425481" at bounding box center [137, 131] width 131 height 15
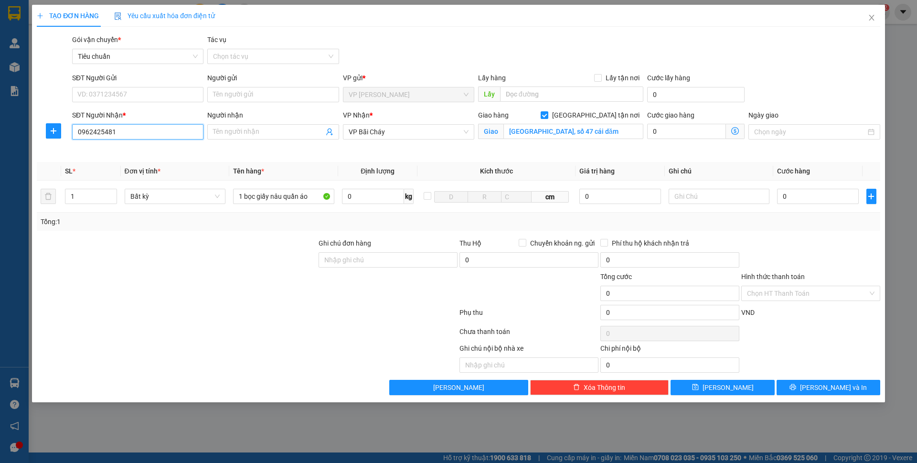
click at [168, 128] on input "0962425481" at bounding box center [137, 131] width 131 height 15
click at [166, 130] on input "0779161858" at bounding box center [137, 131] width 131 height 15
type input "0779161858"
click at [167, 92] on input "SĐT Người Gửi" at bounding box center [137, 94] width 131 height 15
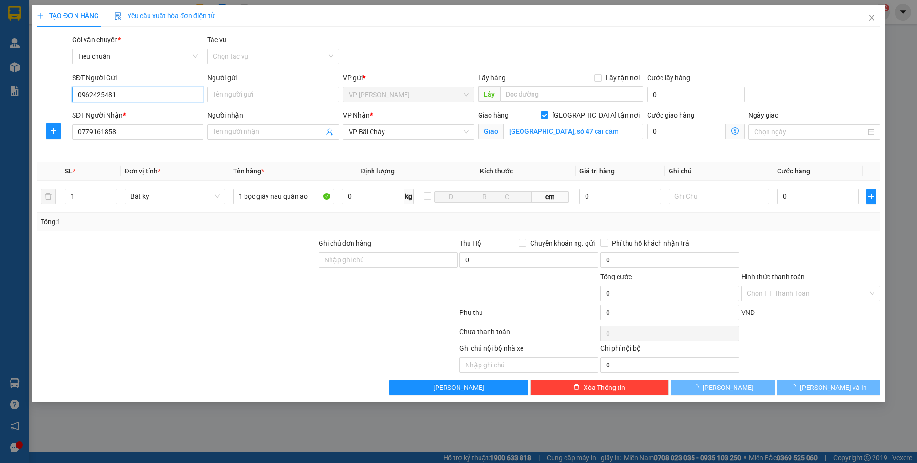
click at [169, 91] on input "0962425481" at bounding box center [137, 94] width 131 height 15
type input "0962425481"
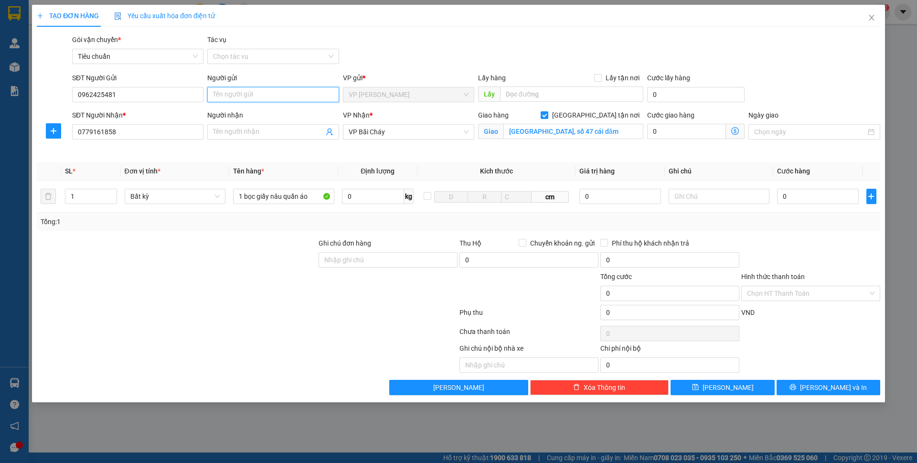
click at [242, 92] on input "Người gửi" at bounding box center [272, 94] width 131 height 15
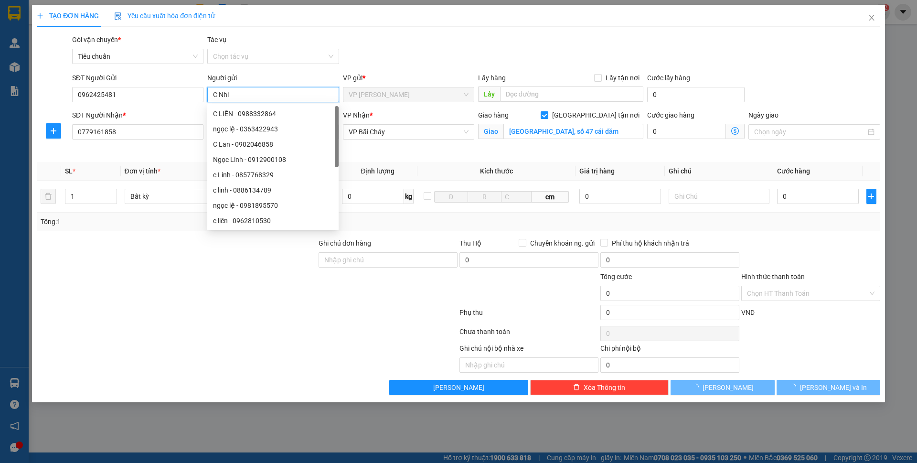
type input "C Nhi"
click at [370, 49] on div "Gói vận chuyển * Tiêu chuẩn Tác vụ Chọn tác vụ" at bounding box center [476, 50] width 812 height 33
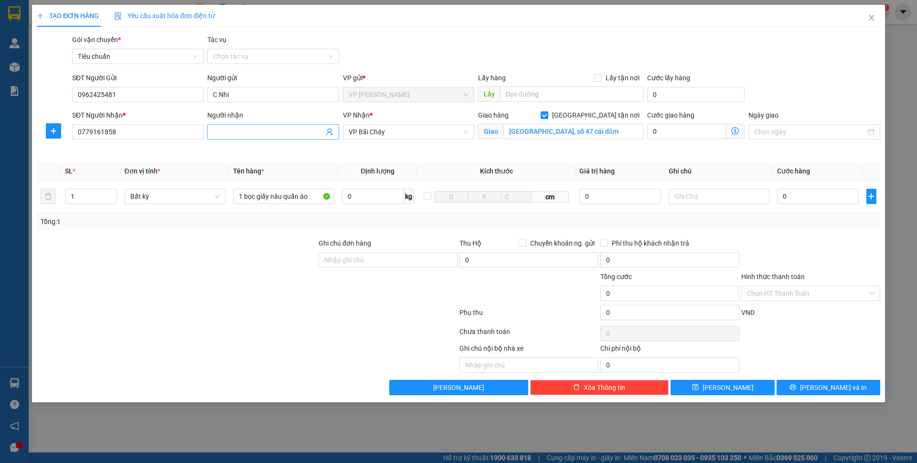
click at [286, 133] on input "Người nhận" at bounding box center [268, 132] width 110 height 11
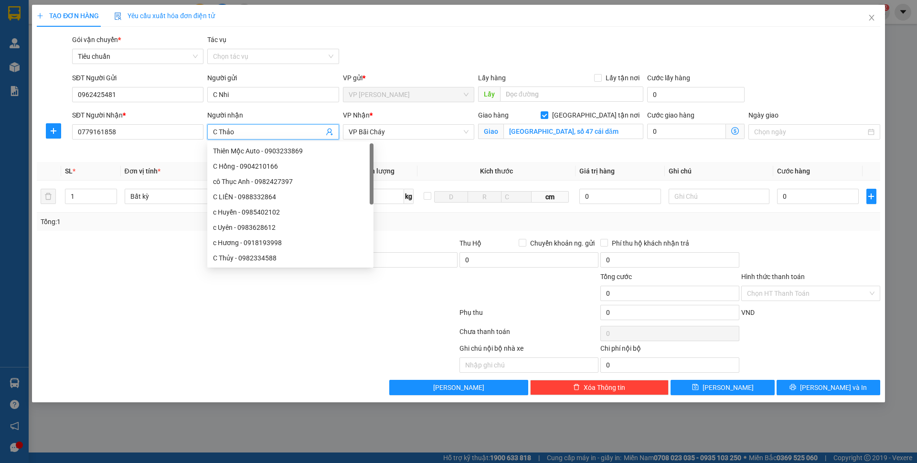
type input "C Thảo"
click at [476, 29] on div "TẠO ĐƠN HÀNG Yêu cầu xuất hóa đơn điện tử Transit Pickup Surcharge Ids Transit …" at bounding box center [458, 200] width 843 height 390
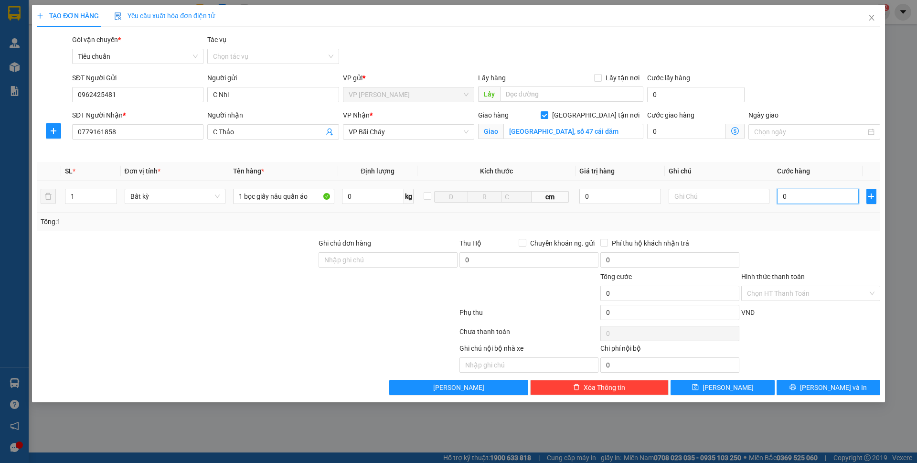
click at [802, 203] on input "0" at bounding box center [817, 196] width 81 height 15
type input "3"
type input "30"
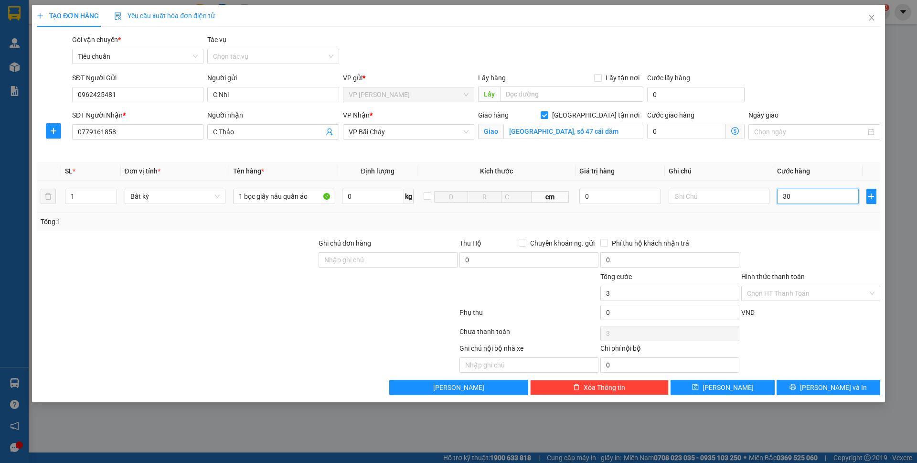
type input "30"
click at [698, 132] on input "0" at bounding box center [686, 131] width 79 height 15
type input "30.000"
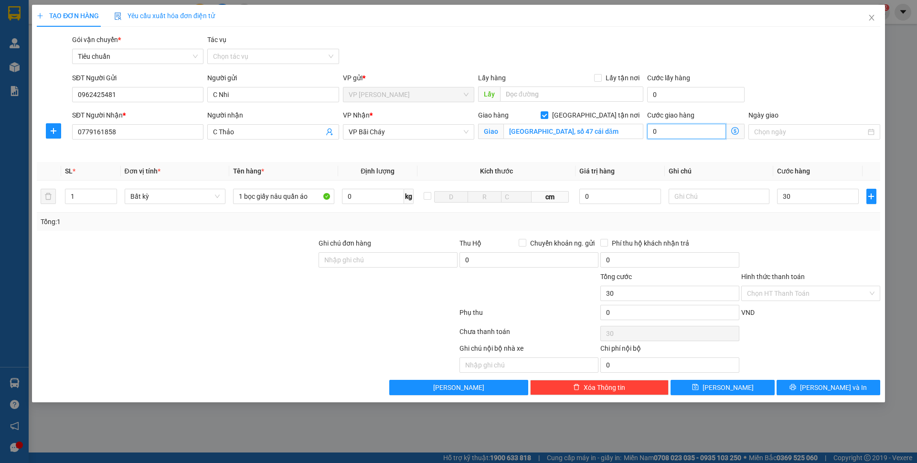
type input "30.000"
type input "40"
type input "30.040"
type input "40"
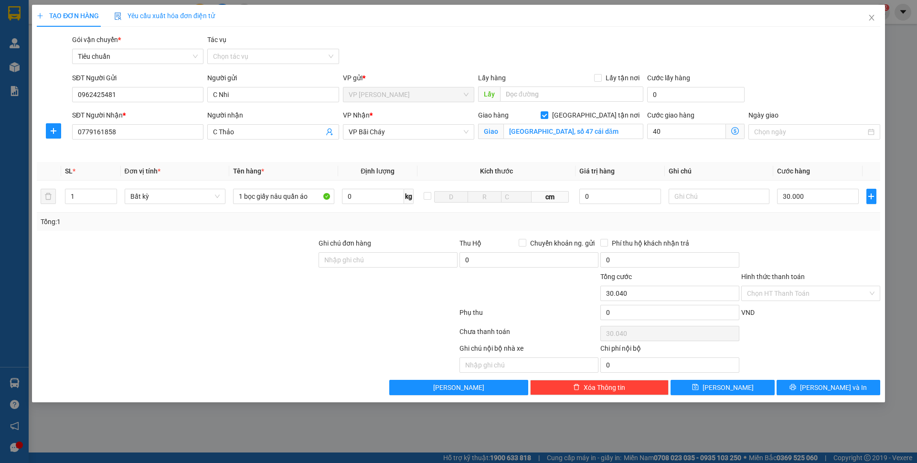
click at [789, 91] on div "SĐT Người Gửi 0962425481 Người gửi C Nhi VP gửi * VP [PERSON_NAME] Lấy hàng Lấy…" at bounding box center [476, 89] width 812 height 33
type input "70.000"
type input "40.000"
click at [805, 301] on div "Hình thức thanh toán Chọn HT Thanh Toán" at bounding box center [810, 287] width 139 height 33
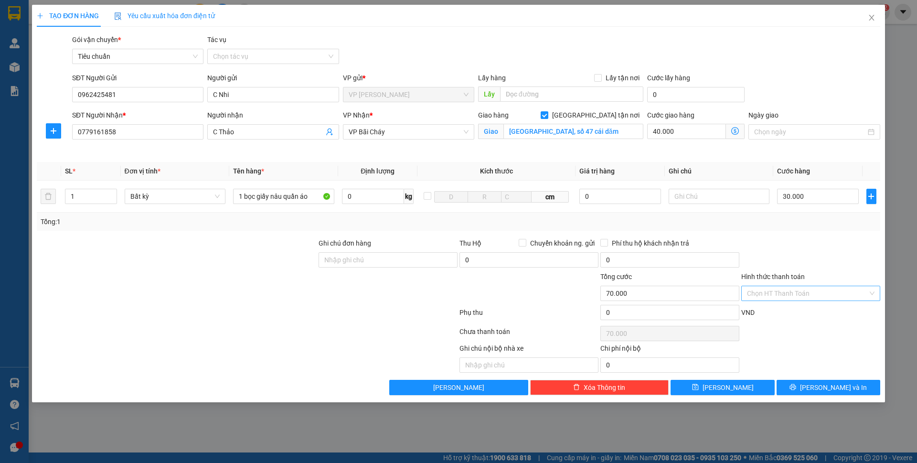
click at [802, 300] on div "Chọn HT Thanh Toán" at bounding box center [810, 293] width 139 height 15
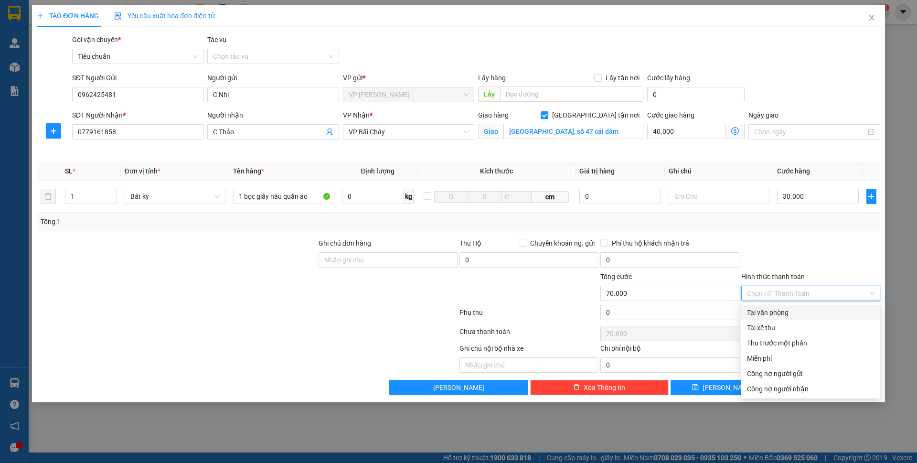
click at [794, 309] on div "Tại văn phòng" at bounding box center [810, 312] width 127 height 11
type input "0"
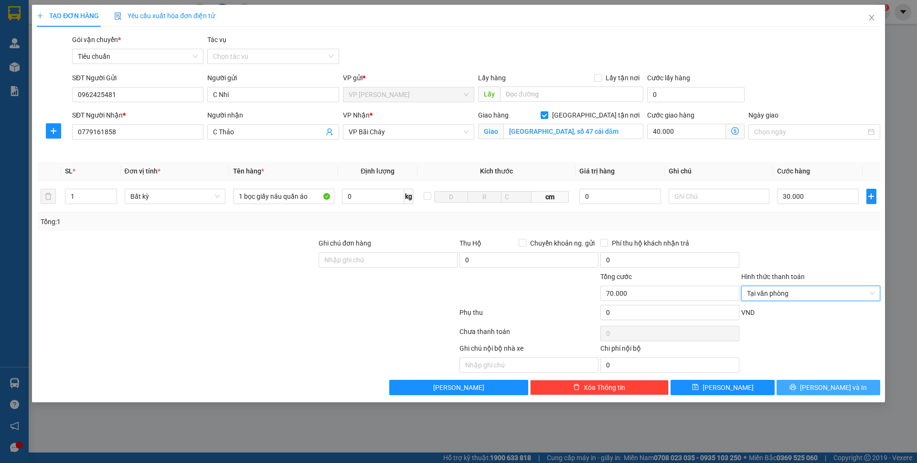
click at [829, 389] on span "[PERSON_NAME] và In" at bounding box center [833, 387] width 67 height 11
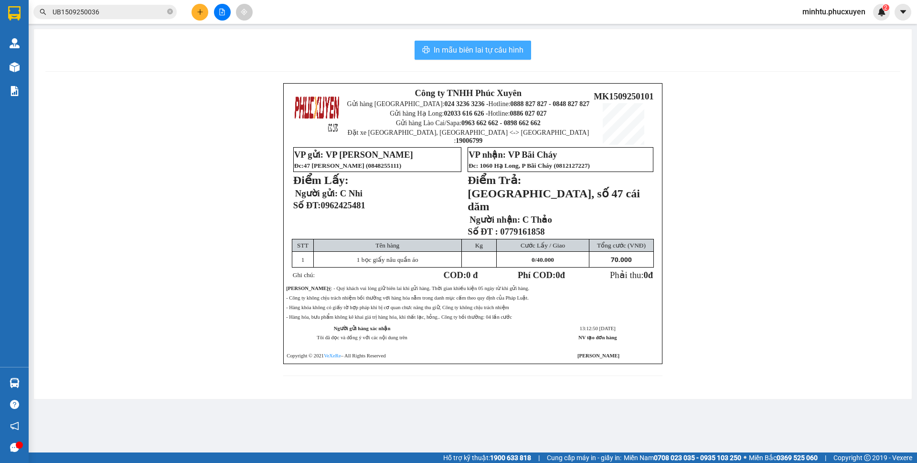
click at [514, 48] on span "In mẫu biên lai tự cấu hình" at bounding box center [479, 50] width 90 height 12
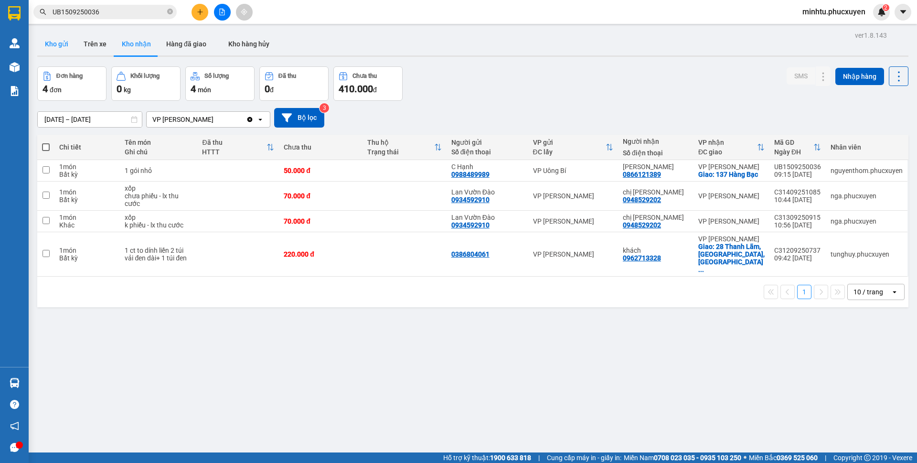
drag, startPoint x: 64, startPoint y: 46, endPoint x: 73, endPoint y: 53, distance: 11.2
click at [64, 46] on button "Kho gửi" at bounding box center [56, 43] width 39 height 23
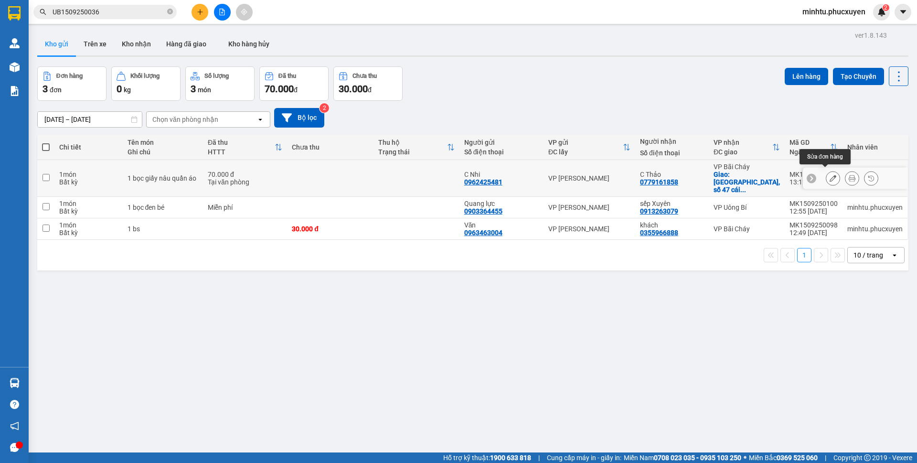
click at [829, 176] on button at bounding box center [832, 178] width 13 height 17
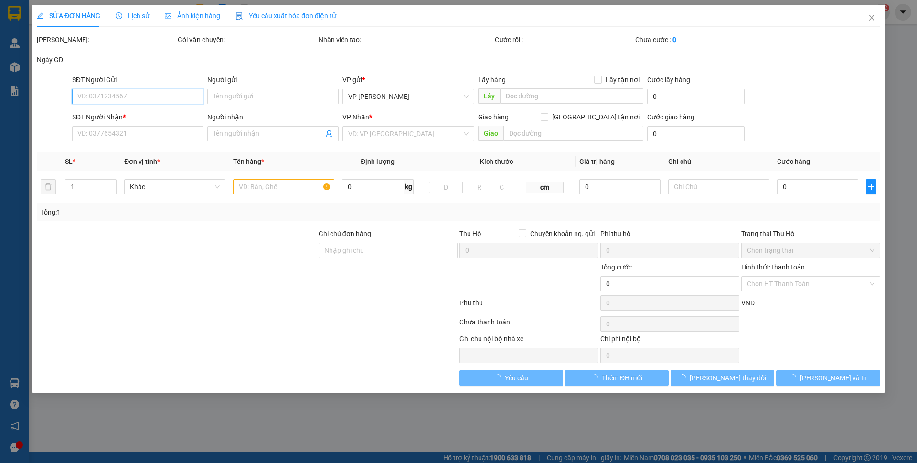
type input "0962425481"
type input "C Nhi"
type input "0779161858"
type input "C Thảo"
checkbox input "true"
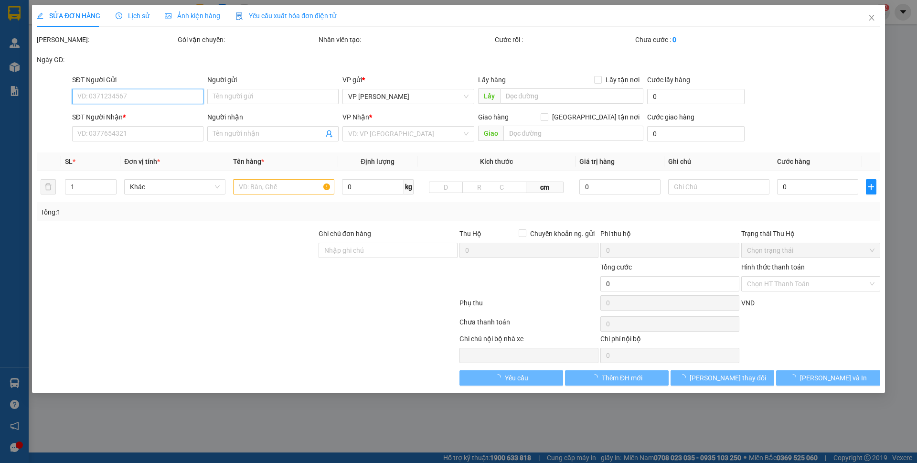
type input "[GEOGRAPHIC_DATA], số 47 cái dăm"
type input "70.000"
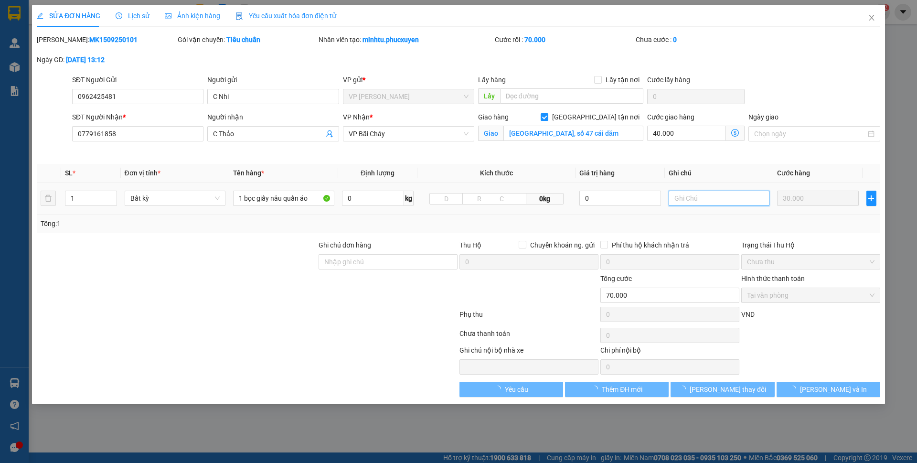
click at [689, 194] on input "text" at bounding box center [718, 197] width 101 height 15
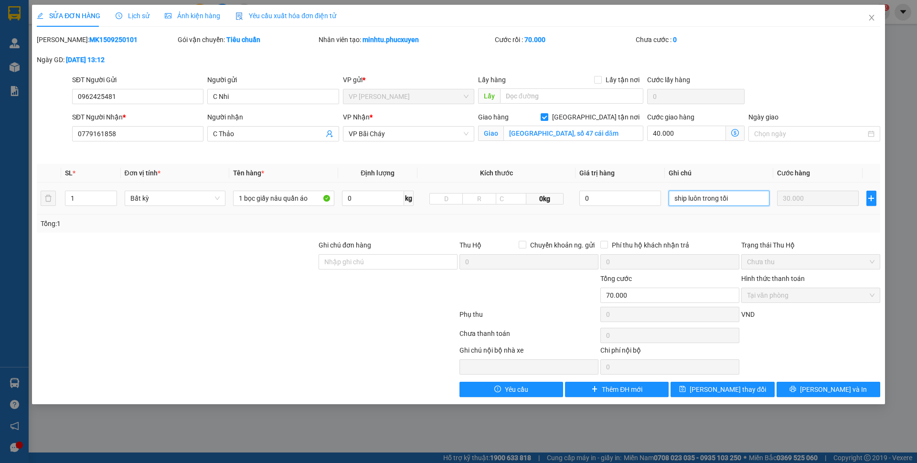
drag, startPoint x: 739, startPoint y: 201, endPoint x: 632, endPoint y: 207, distance: 107.6
click at [632, 207] on tr "1 Bất kỳ 1 bọc giấy nâu quần áo 0 kg 0kg 0 ship luôn trong tối 30.000" at bounding box center [458, 198] width 843 height 32
type input "g"
type input "ship luôn trong tối 15/09"
click at [725, 225] on div "Tổng: 1" at bounding box center [459, 223] width 836 height 11
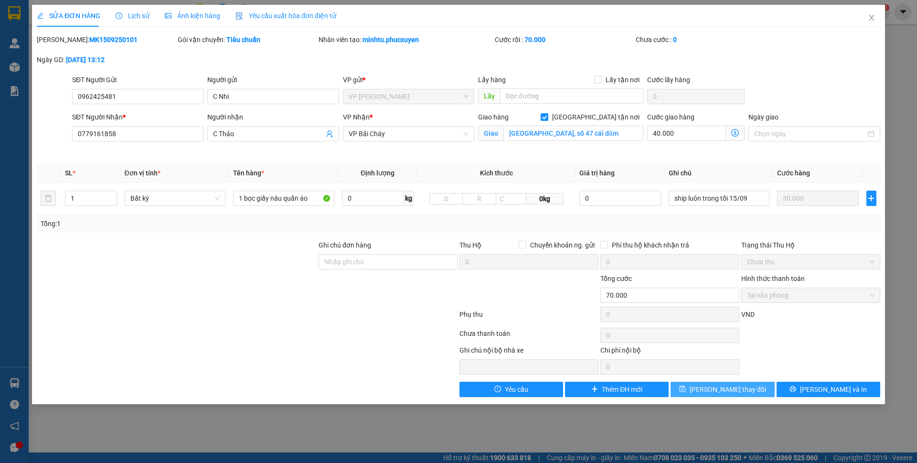
click at [734, 393] on span "[PERSON_NAME] thay đổi" at bounding box center [727, 389] width 76 height 11
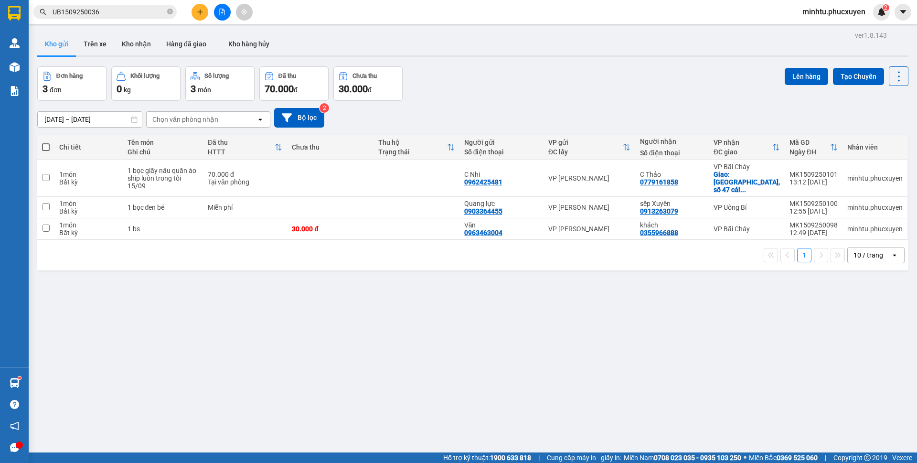
click at [197, 14] on icon "plus" at bounding box center [200, 12] width 7 height 7
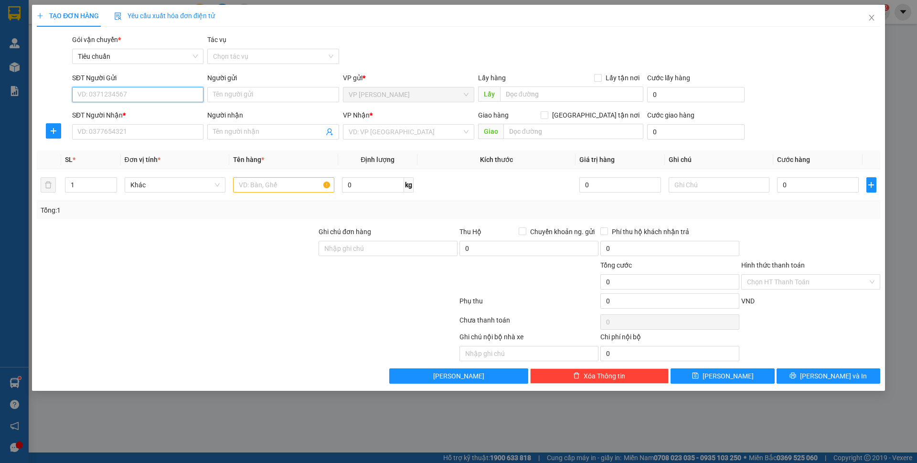
click at [171, 93] on input "SĐT Người Gửi" at bounding box center [137, 94] width 131 height 15
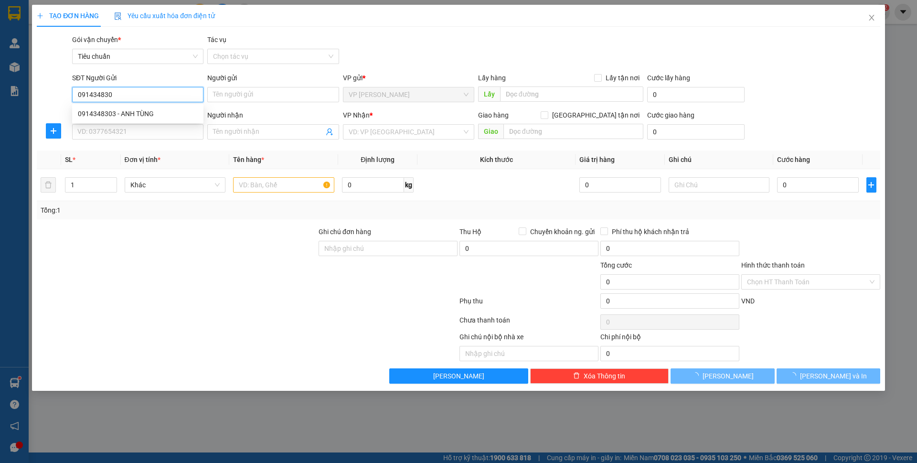
type input "0914348303"
click at [163, 108] on div "0914348303 - ANH TÙNG" at bounding box center [137, 113] width 131 height 15
type input "ANH TÙNG"
type input "0914348303"
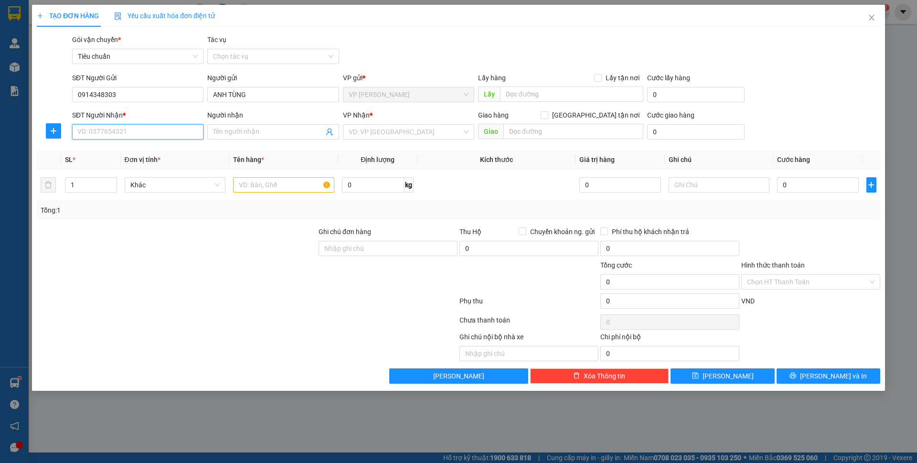
click at [152, 131] on input "SĐT Người Nhận *" at bounding box center [137, 131] width 131 height 15
type input "0985174596"
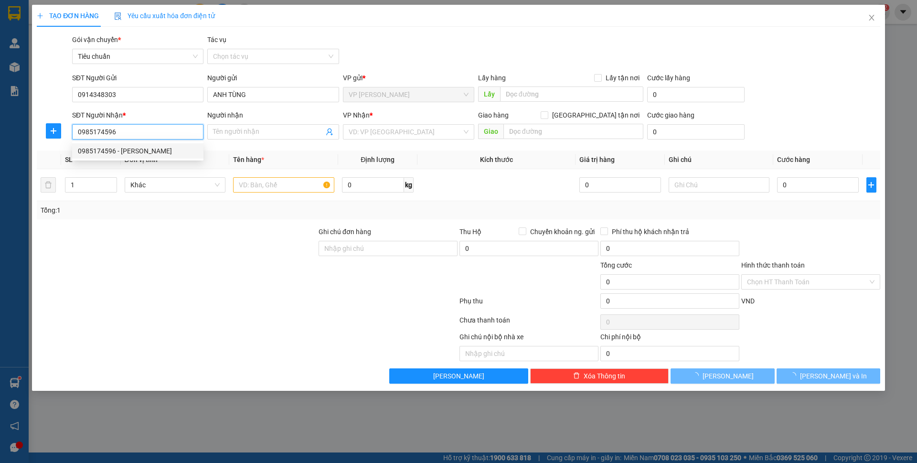
click at [169, 157] on div "0985174596 - [PERSON_NAME]" at bounding box center [137, 150] width 131 height 15
type input "[PERSON_NAME]"
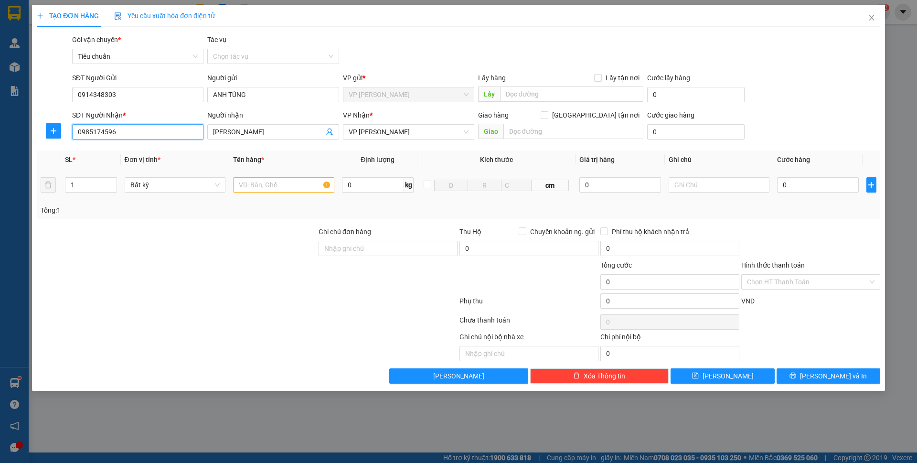
type input "0985174596"
click at [267, 182] on input "text" at bounding box center [283, 184] width 101 height 15
type input "1 hso"
click at [803, 188] on input "0" at bounding box center [817, 184] width 81 height 15
type input "30"
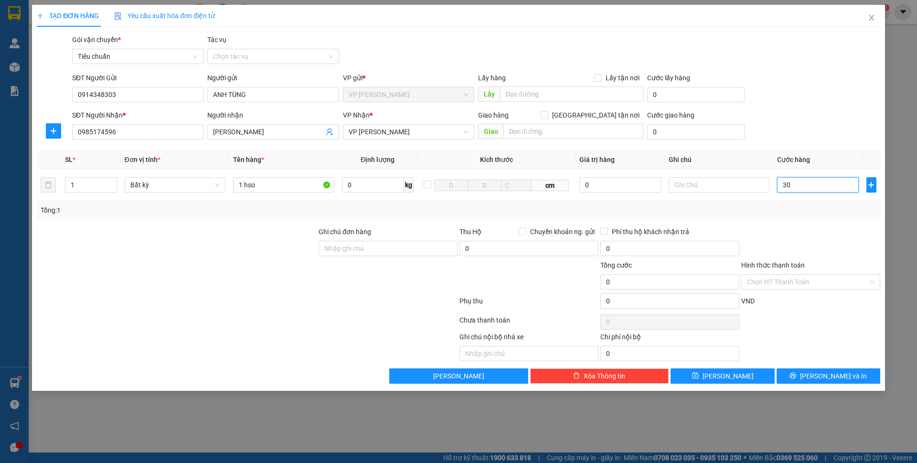
type input "30"
click at [825, 140] on div "SĐT Người Nhận * 0985174596 Người nhận Anh Mạnh VP Nhận * VP Loong Toòng Giao h…" at bounding box center [476, 126] width 812 height 33
type input "30.000"
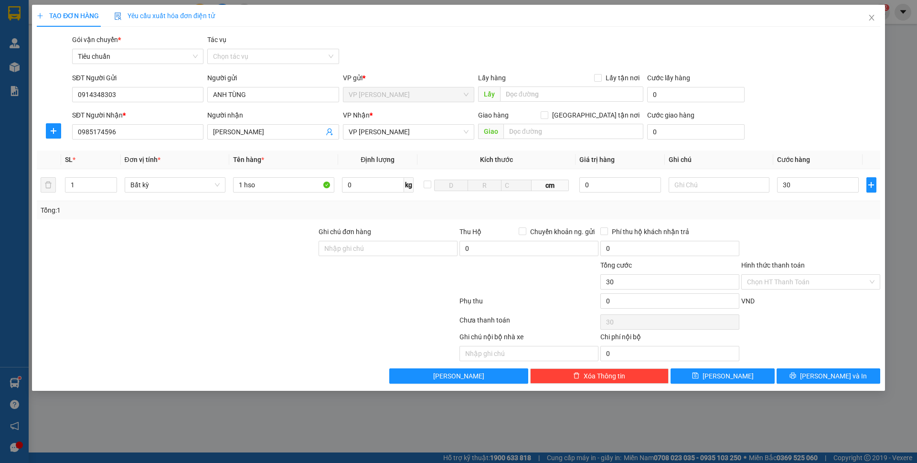
type input "30.000"
click at [855, 376] on button "[PERSON_NAME] và In" at bounding box center [828, 375] width 104 height 15
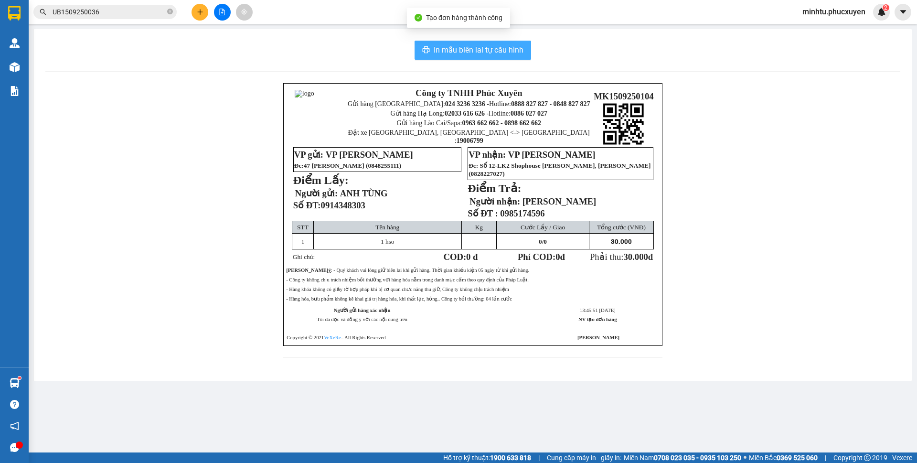
click at [484, 58] on button "In mẫu biên lai tự cấu hình" at bounding box center [472, 50] width 116 height 19
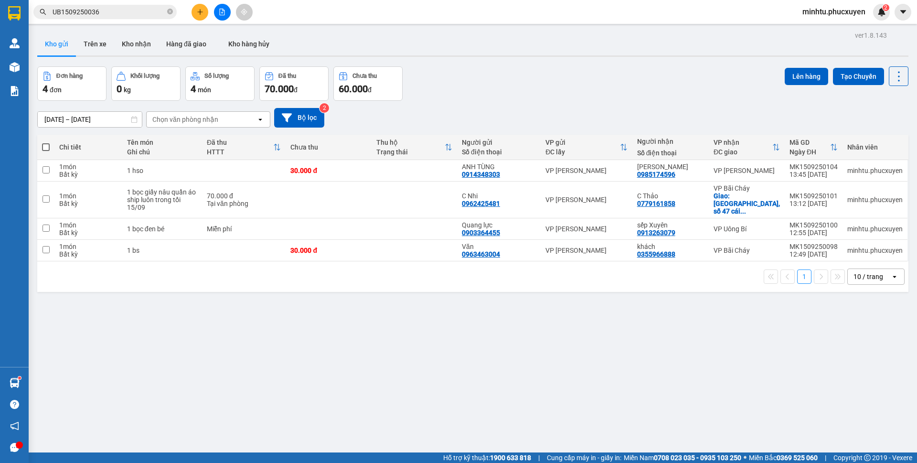
click at [197, 12] on icon "plus" at bounding box center [200, 12] width 7 height 7
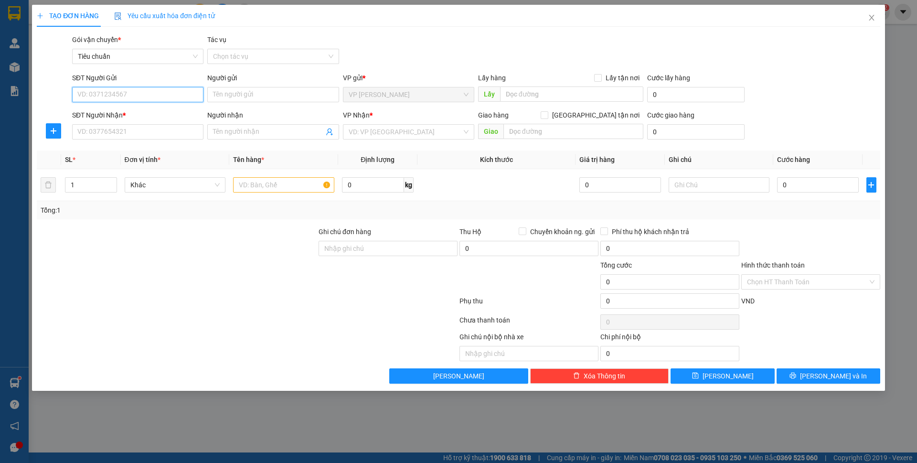
click at [169, 97] on input "SĐT Người Gửi" at bounding box center [137, 94] width 131 height 15
click at [169, 96] on input "0917368121" at bounding box center [137, 94] width 131 height 15
type input "0917368121"
click at [228, 98] on input "Người gửi" at bounding box center [272, 94] width 131 height 15
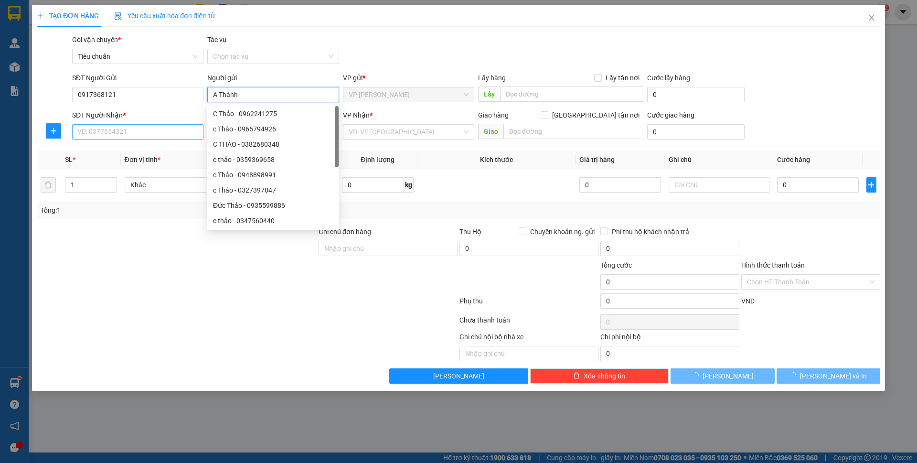
type input "A Thành"
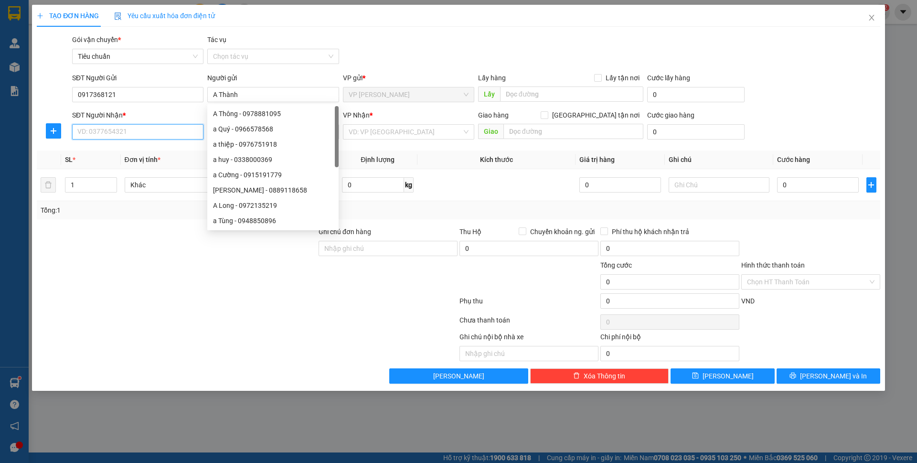
click at [135, 135] on input "SĐT Người Nhận *" at bounding box center [137, 131] width 131 height 15
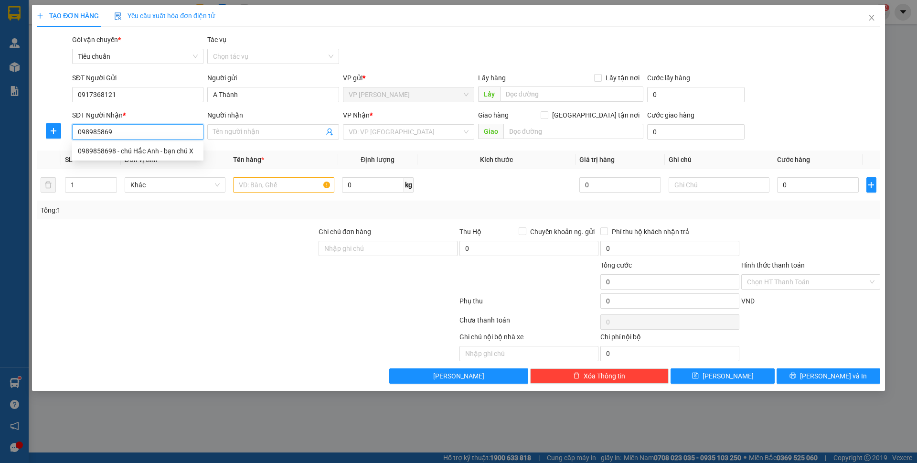
type input "0989858698"
click at [146, 155] on div "0989858698 - chú Hắc Anh - bạn chú X" at bounding box center [138, 151] width 120 height 11
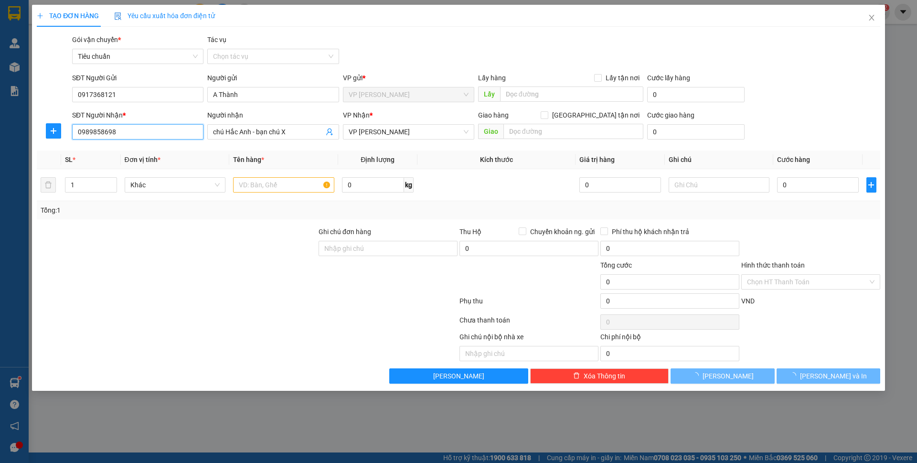
type input "chú Hắc Anh - bạn chú X"
click at [122, 137] on input "0989858698" at bounding box center [137, 131] width 131 height 15
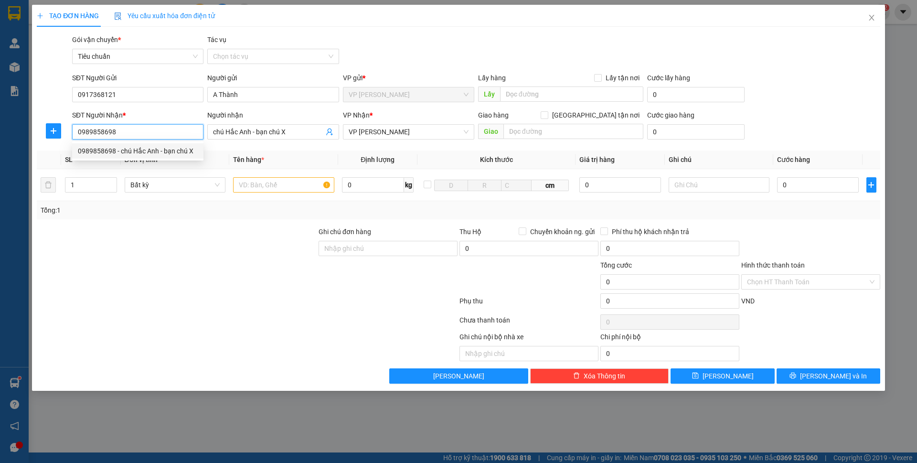
type input "0989858698"
click at [283, 184] on input "text" at bounding box center [283, 184] width 101 height 15
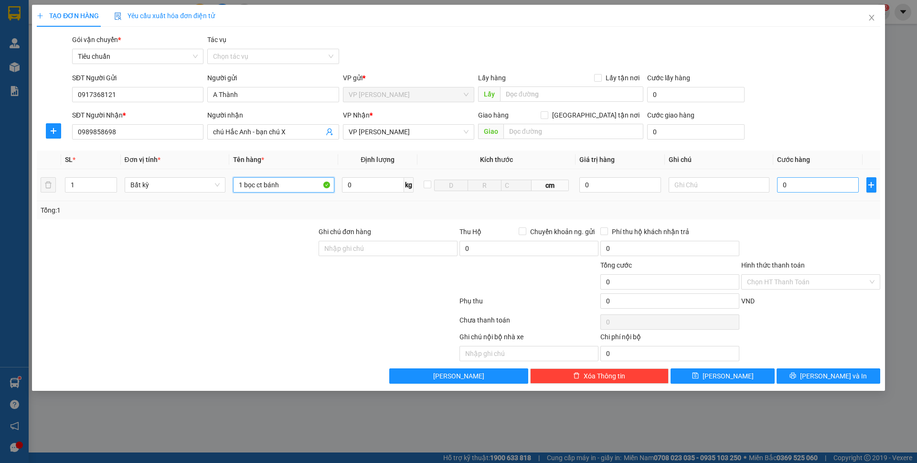
type input "1 bọc ct bánh"
click at [795, 181] on input "0" at bounding box center [817, 184] width 81 height 15
type input "40"
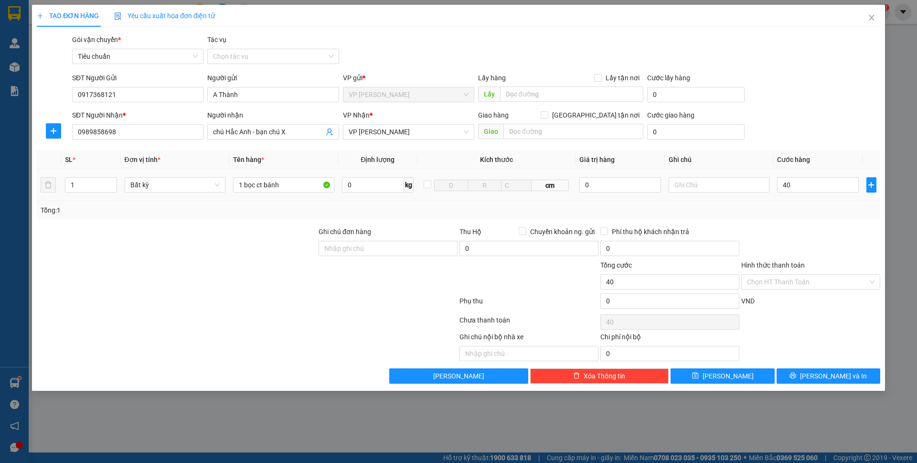
click at [813, 114] on div "SĐT Người Nhận * 0989858698 Người nhận chú Hắc Anh - bạn chú X VP Nhận * VP [PE…" at bounding box center [476, 126] width 812 height 33
type input "40.000"
click at [825, 364] on div "Transit Pickup Surcharge Ids Transit Deliver Surcharge Ids Transit Deliver Surc…" at bounding box center [458, 208] width 843 height 349
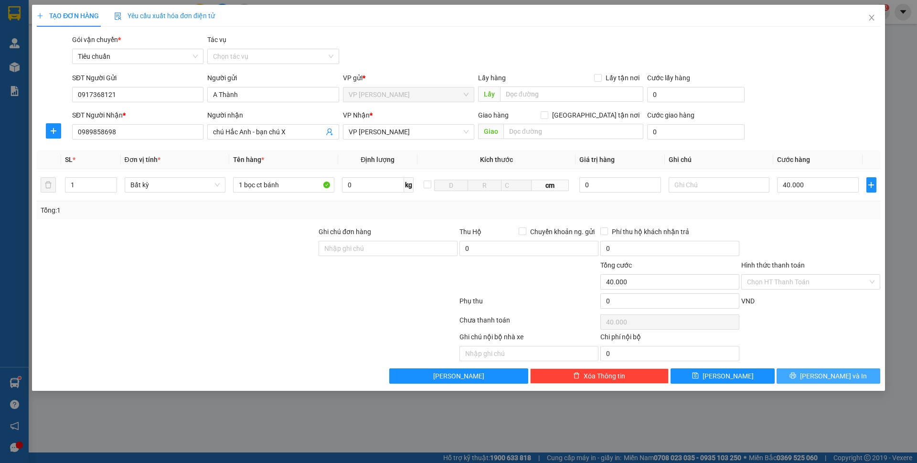
click at [828, 372] on span "[PERSON_NAME] và In" at bounding box center [833, 375] width 67 height 11
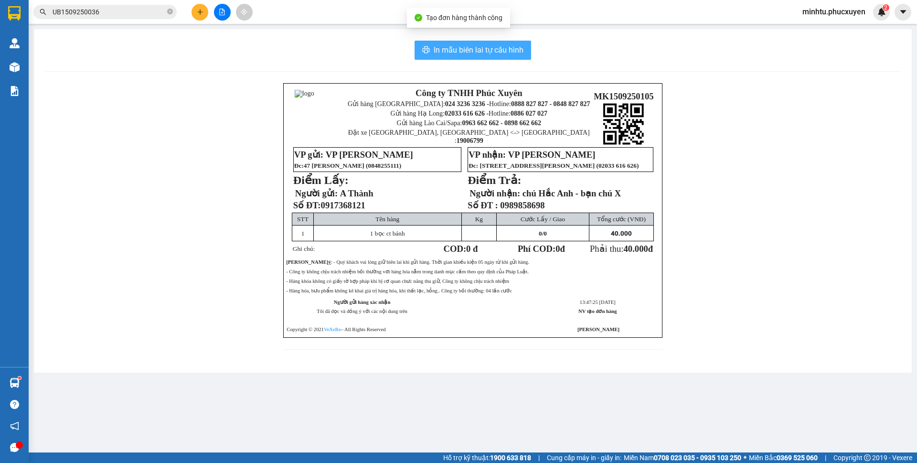
click at [528, 55] on button "In mẫu biên lai tự cấu hình" at bounding box center [472, 50] width 116 height 19
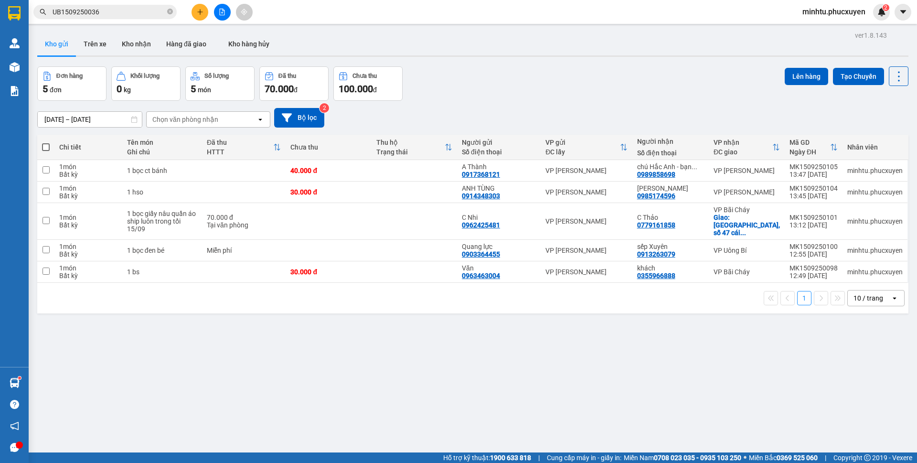
click at [199, 12] on icon "plus" at bounding box center [200, 12] width 7 height 7
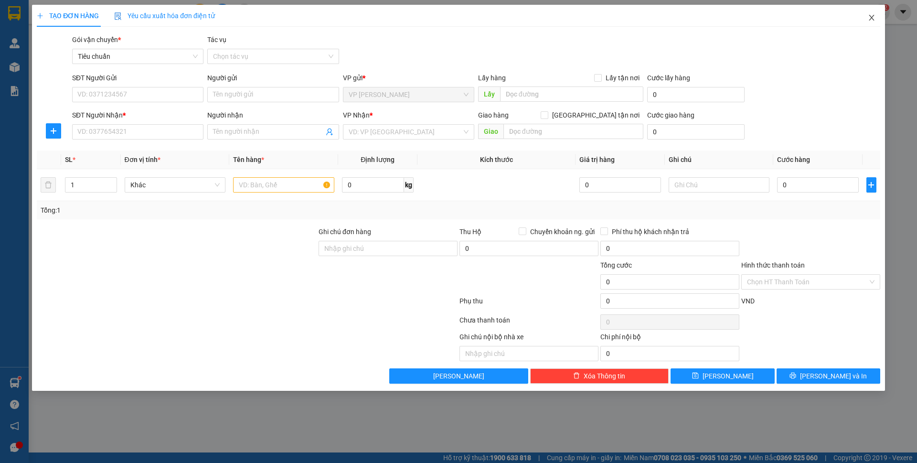
click at [871, 18] on icon "close" at bounding box center [870, 18] width 5 height 6
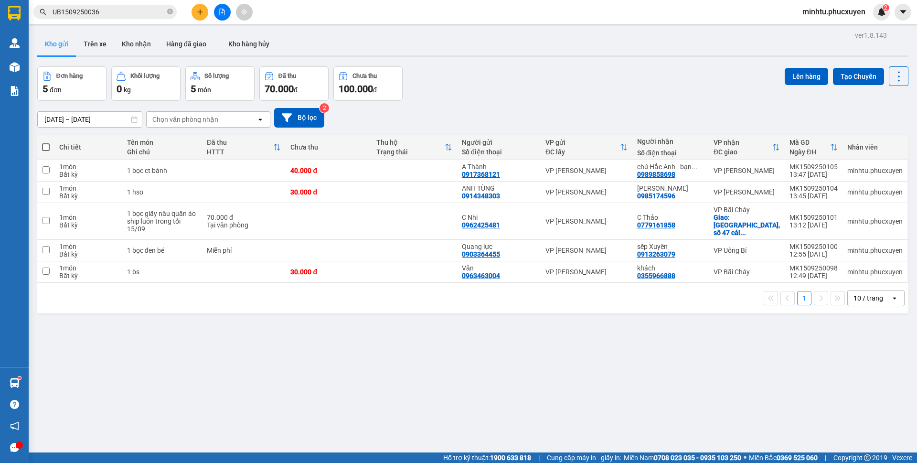
click at [197, 16] on button at bounding box center [199, 12] width 17 height 17
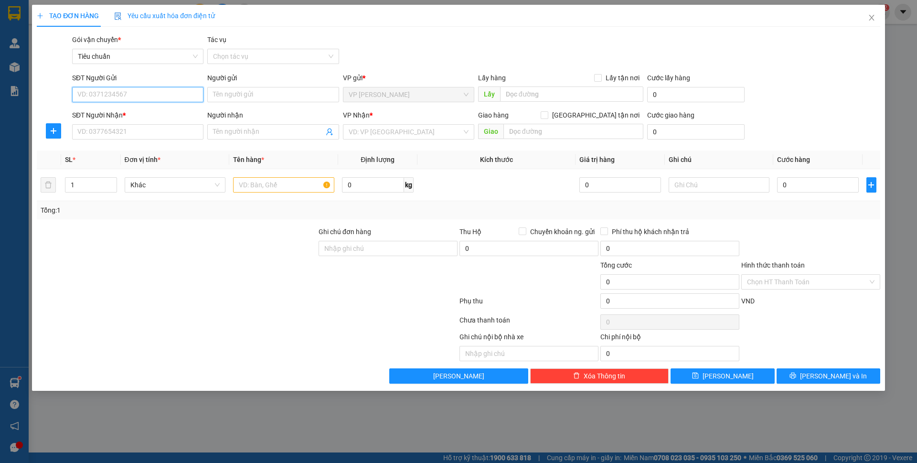
click at [188, 95] on input "SĐT Người Gửi" at bounding box center [137, 94] width 131 height 15
type input "0947733331"
click at [179, 89] on input "0947733331" at bounding box center [137, 94] width 131 height 15
click at [168, 114] on div "0947733331 - ANH KIÊN" at bounding box center [138, 113] width 120 height 11
type input "ANH KIÊN"
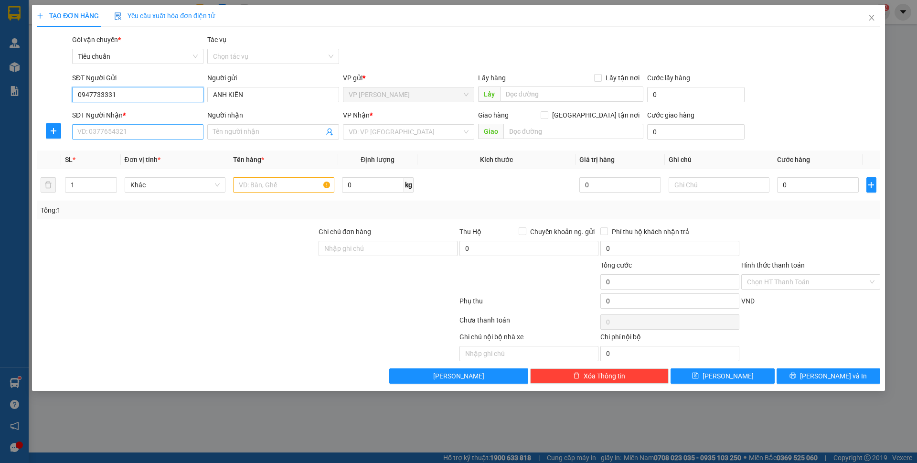
type input "0947733331"
click at [156, 137] on input "SĐT Người Nhận *" at bounding box center [137, 131] width 131 height 15
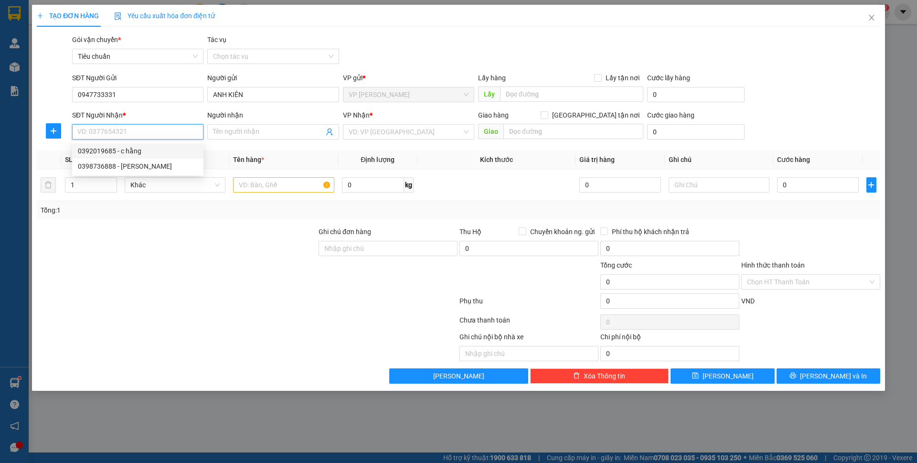
click at [151, 149] on div "0392019685 - c hằng" at bounding box center [138, 151] width 120 height 11
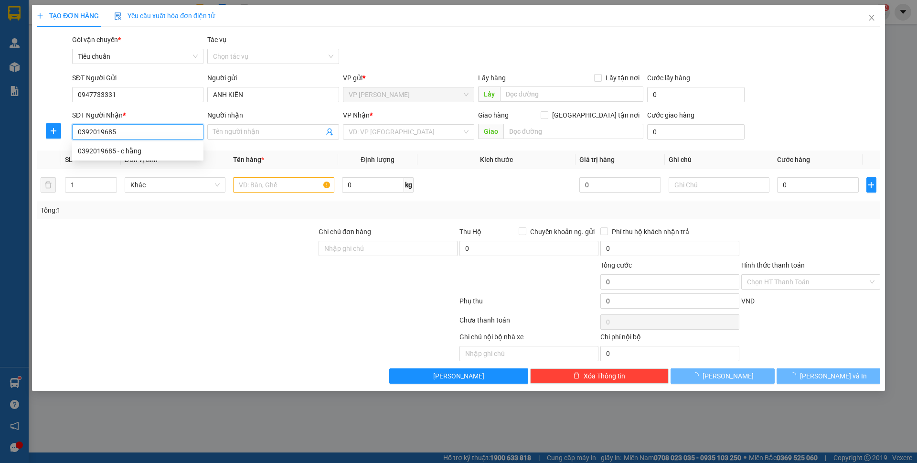
type input "0392019685"
type input "c hằng"
checkbox input "true"
type input "25 mỹ gia 4, vinhomes hạ long"
type input "50.000"
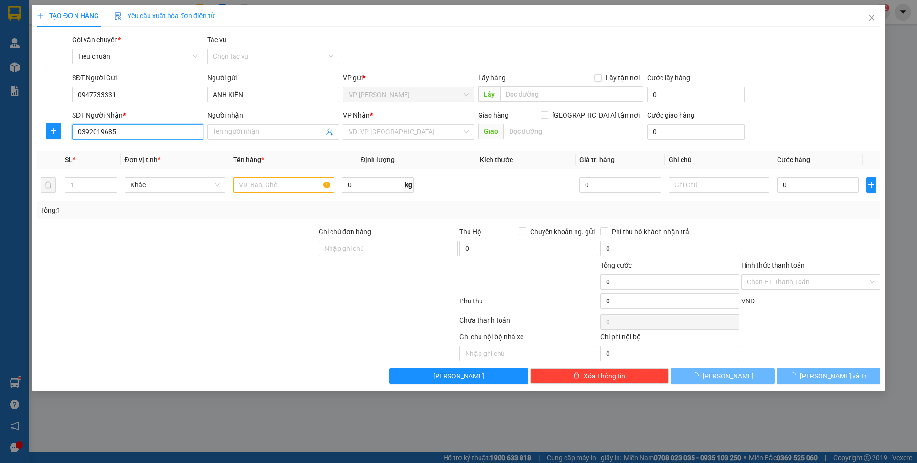
type input "50.000"
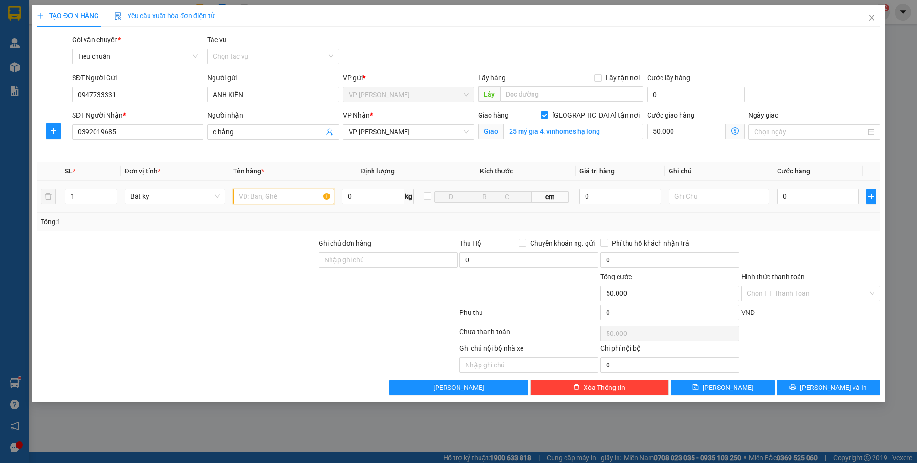
click at [285, 196] on input "text" at bounding box center [283, 196] width 101 height 15
type input "1 xốp mĩ phẩm"
click at [804, 203] on input "0" at bounding box center [817, 196] width 81 height 15
type input "50"
type input "50.050"
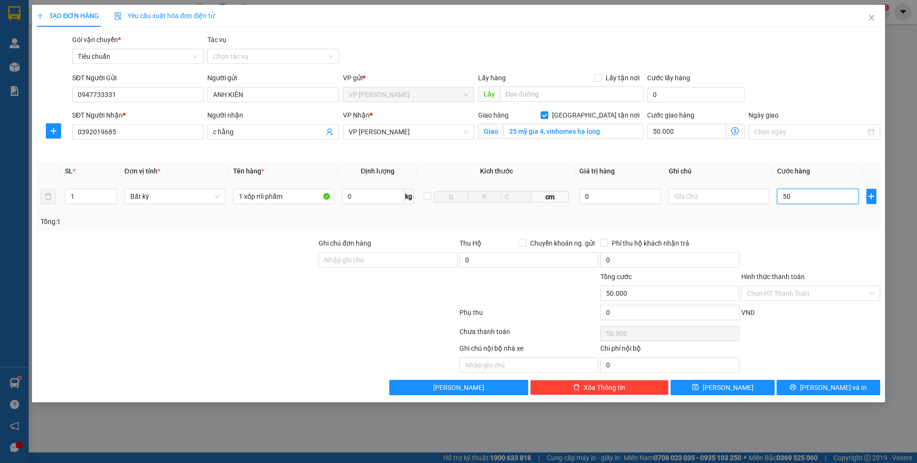
type input "50.050"
click at [808, 104] on div "SĐT Người Gửi 0947733331 Người gửi ANH KIÊN VP gửi * VP [PERSON_NAME] Lấy hàng …" at bounding box center [476, 89] width 812 height 33
type input "50.000"
type input "100.000"
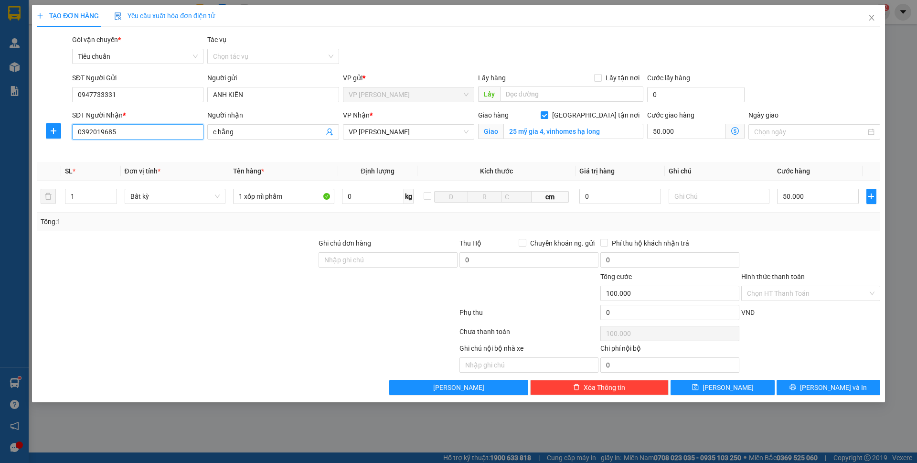
click at [128, 134] on input "0392019685" at bounding box center [137, 131] width 131 height 15
click at [130, 94] on input "0947733331" at bounding box center [137, 94] width 131 height 15
click at [803, 192] on input "50.000" at bounding box center [817, 196] width 81 height 15
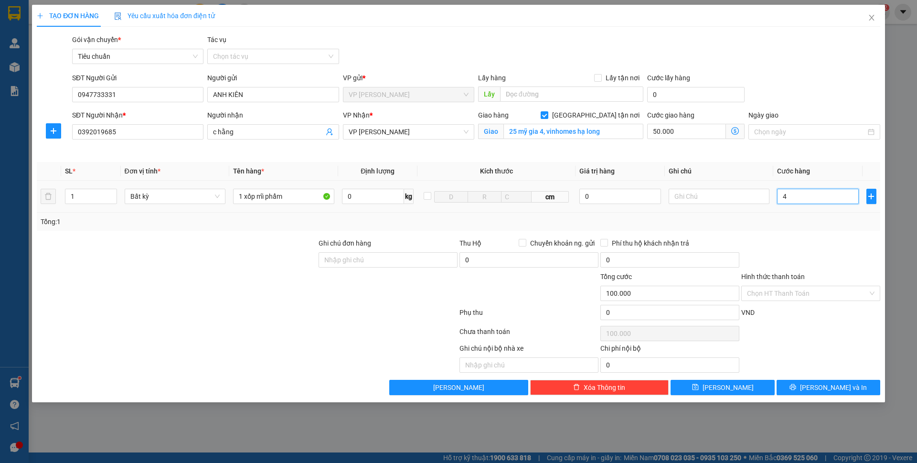
type input "40"
type input "50.040"
click at [837, 174] on th "Cước hàng" at bounding box center [817, 171] width 89 height 19
type input "40.000"
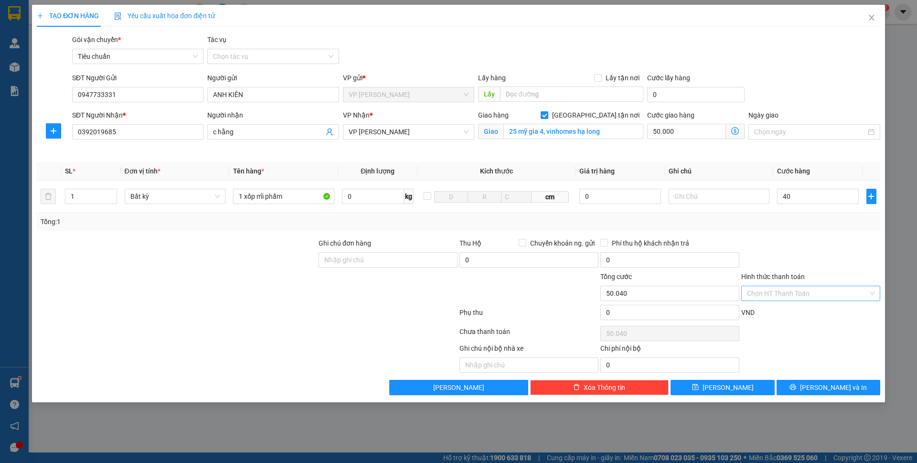
type input "90.000"
click at [799, 299] on input "Hình thức thanh toán" at bounding box center [807, 293] width 121 height 14
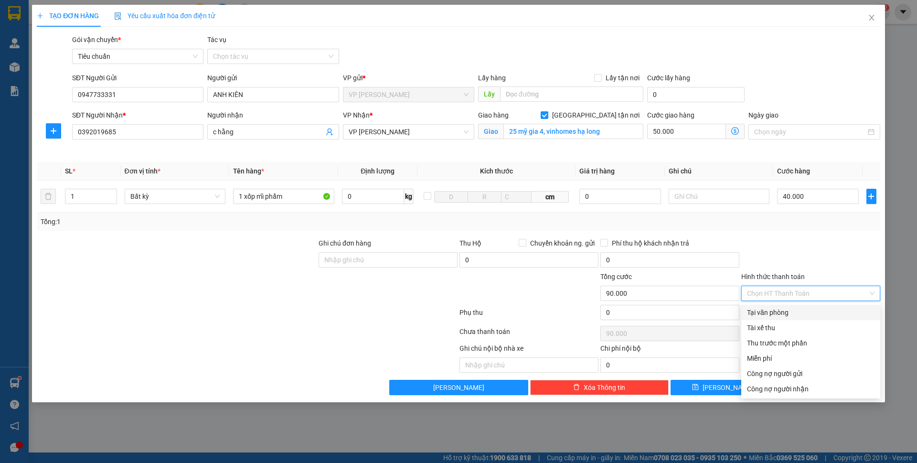
click at [788, 310] on div "Tại văn phòng" at bounding box center [810, 312] width 127 height 11
type input "0"
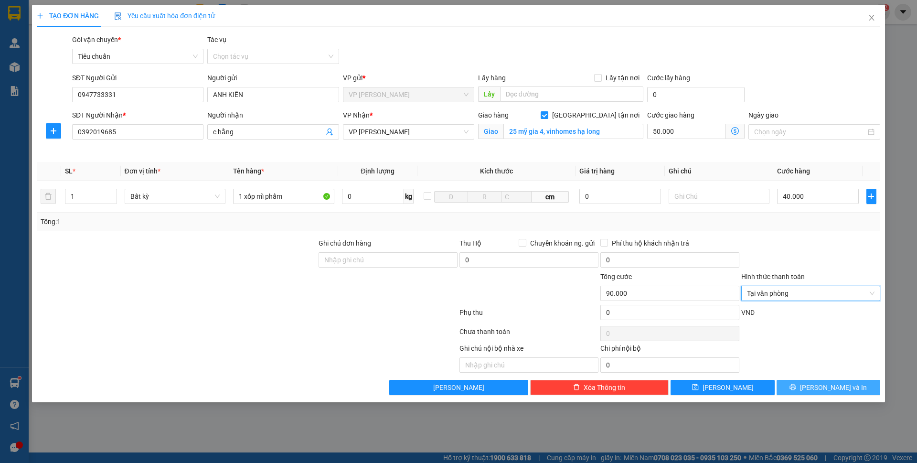
click at [836, 390] on span "[PERSON_NAME] và In" at bounding box center [833, 387] width 67 height 11
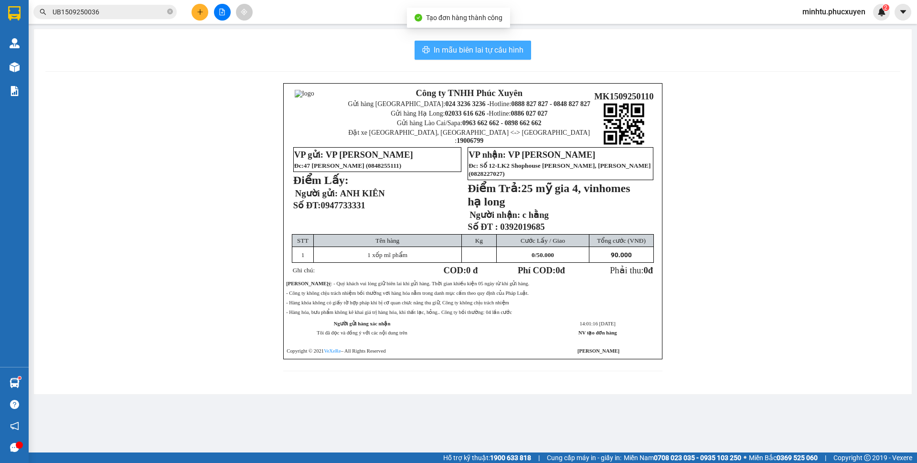
click at [513, 50] on span "In mẫu biên lai tự cấu hình" at bounding box center [479, 50] width 90 height 12
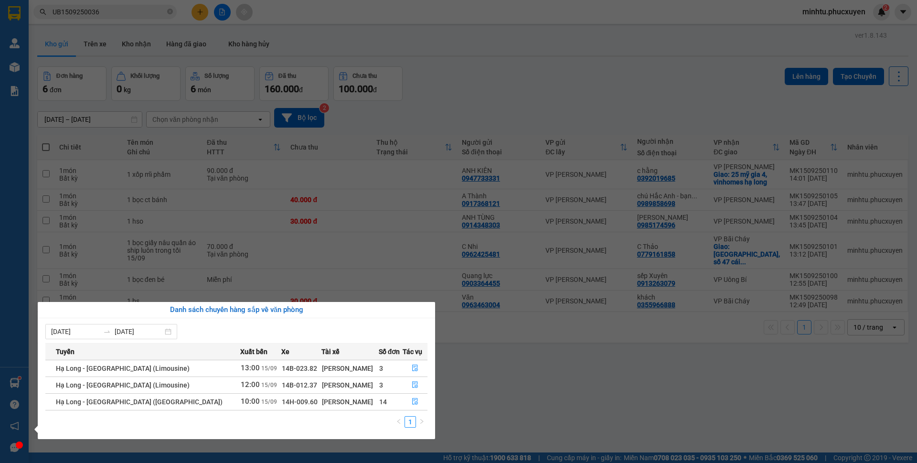
click at [543, 387] on section "Kết quả tìm kiếm ( 1 ) Bộ lọc Gửi 3 ngày gần nhất Mã ĐH Trạng thái Món hàng Thu…" at bounding box center [458, 231] width 917 height 463
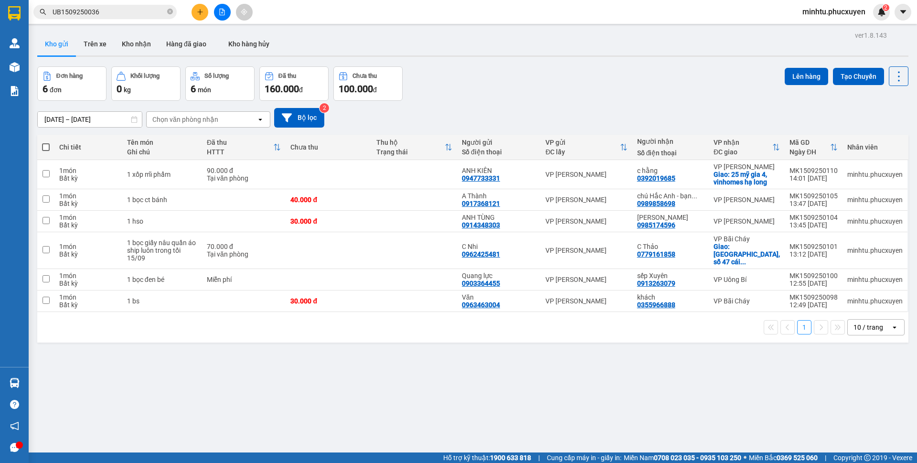
click at [111, 16] on input "UB1509250036" at bounding box center [109, 12] width 113 height 11
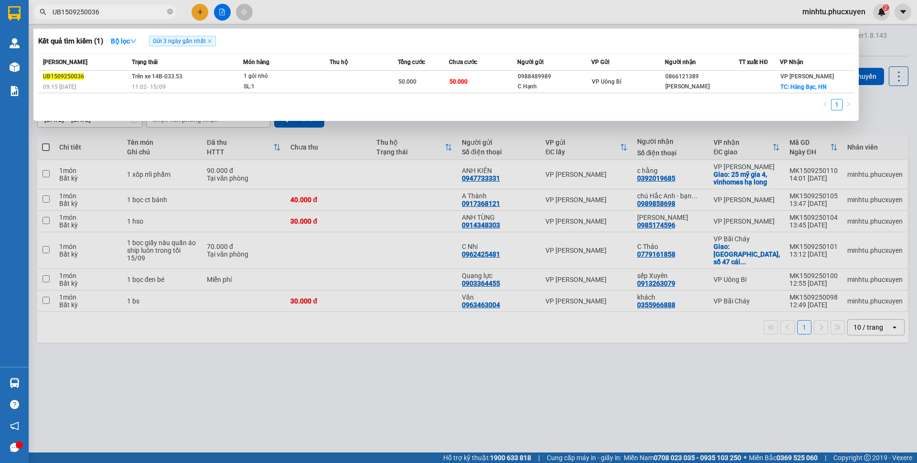
drag, startPoint x: 257, startPoint y: 383, endPoint x: 65, endPoint y: 383, distance: 191.9
click at [253, 383] on div at bounding box center [458, 231] width 917 height 463
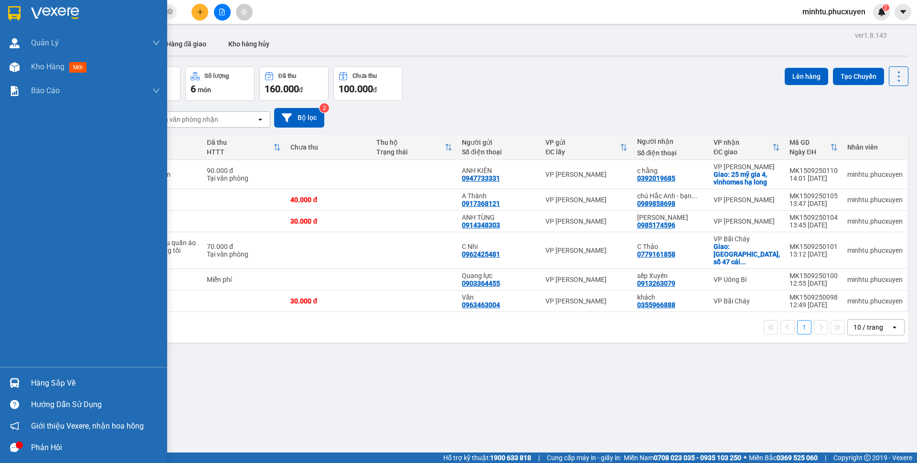
drag, startPoint x: 20, startPoint y: 378, endPoint x: 27, endPoint y: 377, distance: 7.7
click at [20, 377] on div at bounding box center [14, 382] width 17 height 17
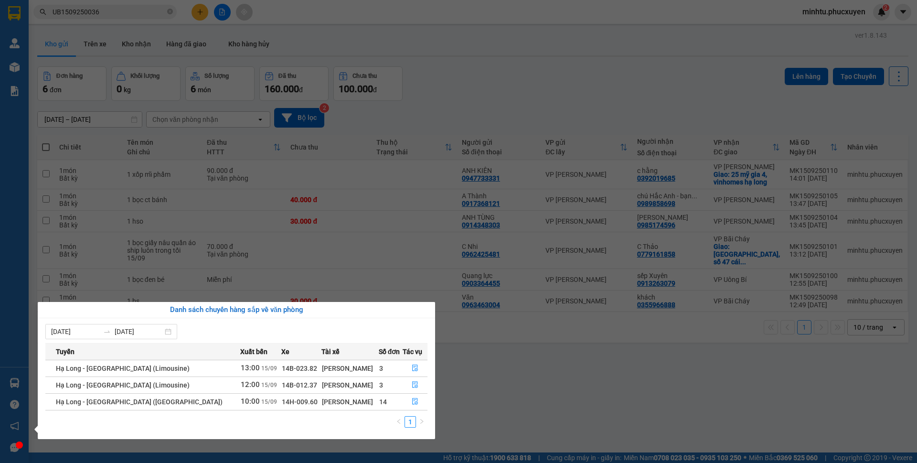
click at [570, 15] on section "Kết quả tìm kiếm ( 1 ) Bộ lọc Gửi 3 ngày gần nhất Mã ĐH Trạng thái Món hàng Thu…" at bounding box center [458, 231] width 917 height 463
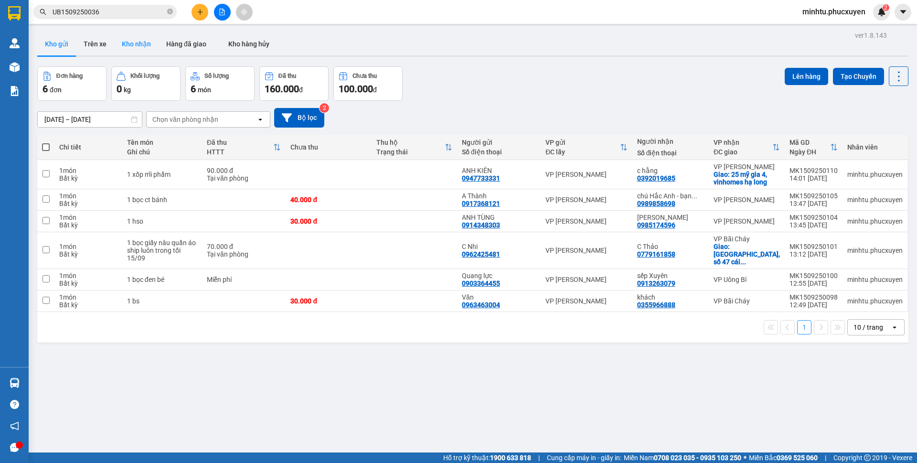
click at [132, 52] on button "Kho nhận" at bounding box center [136, 43] width 44 height 23
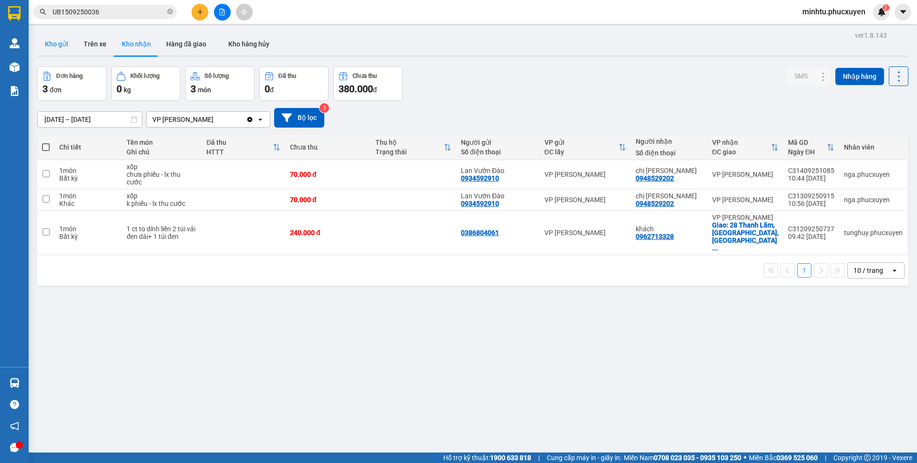
click at [60, 50] on button "Kho gửi" at bounding box center [56, 43] width 39 height 23
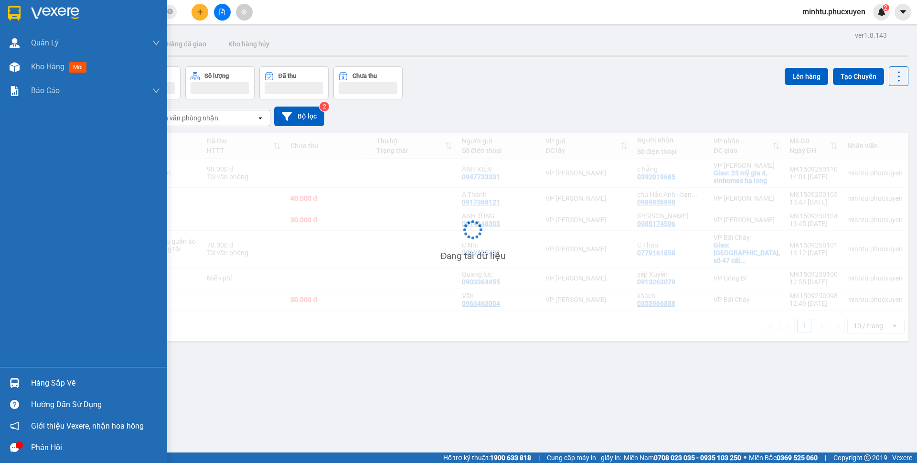
click at [21, 383] on div at bounding box center [14, 382] width 17 height 17
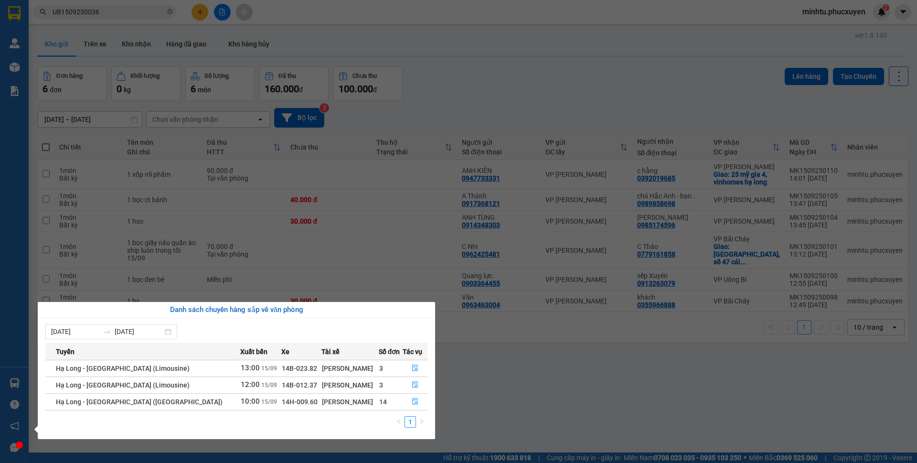
click at [635, 116] on section "Kết quả tìm kiếm ( 1 ) Bộ lọc Gửi 3 ngày gần nhất Mã ĐH Trạng thái Món hàng Thu…" at bounding box center [458, 231] width 917 height 463
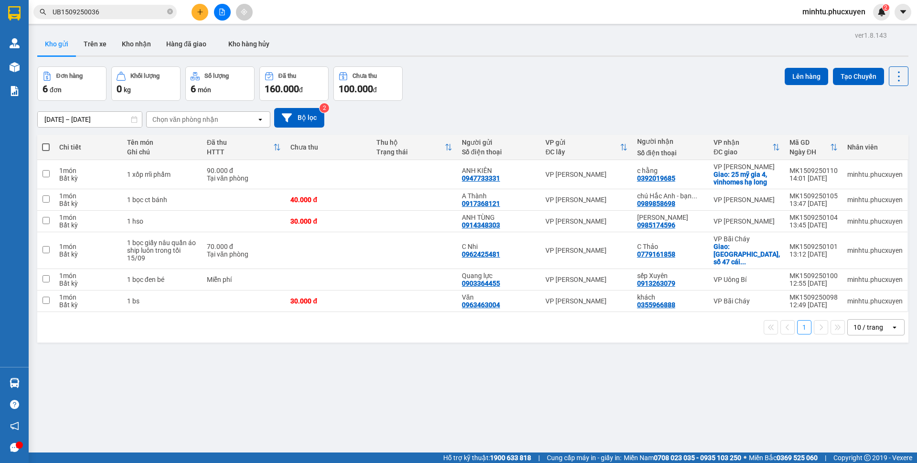
click at [136, 16] on input "UB1509250036" at bounding box center [109, 12] width 113 height 11
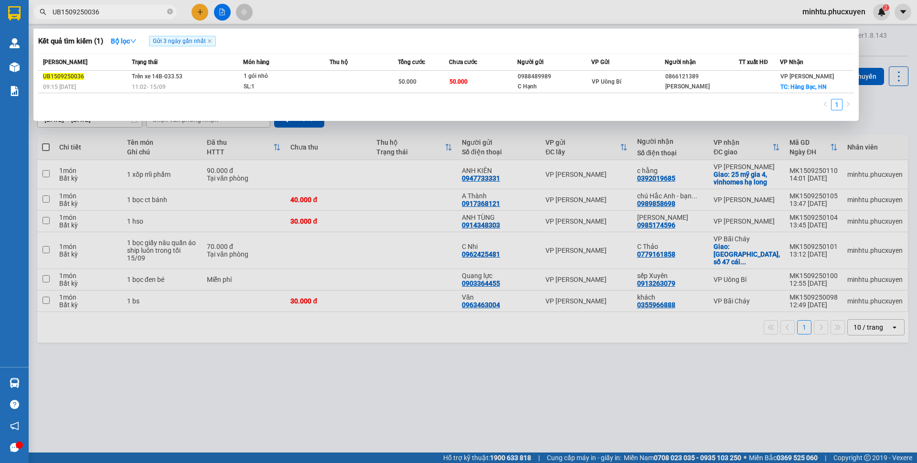
click at [136, 16] on input "UB1509250036" at bounding box center [109, 12] width 113 height 11
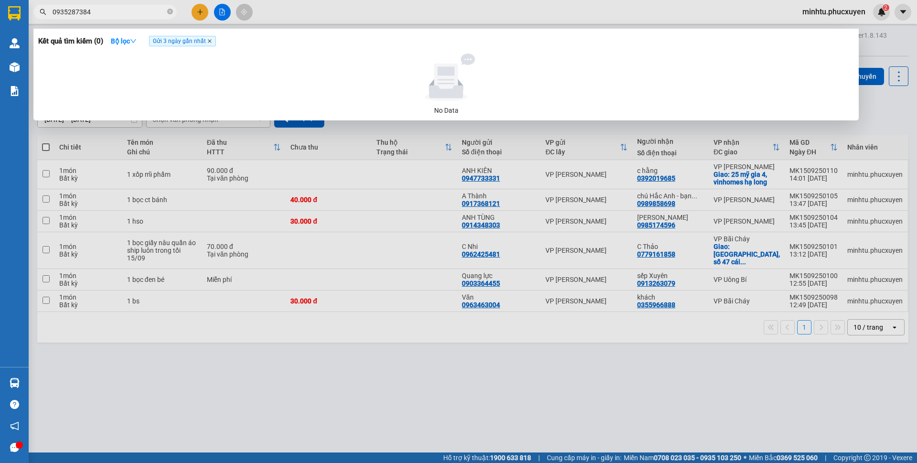
click at [213, 42] on span "Gửi 3 ngày gần nhất" at bounding box center [182, 41] width 67 height 11
click at [211, 42] on icon "close" at bounding box center [210, 41] width 4 height 4
click at [649, 349] on div at bounding box center [458, 231] width 917 height 463
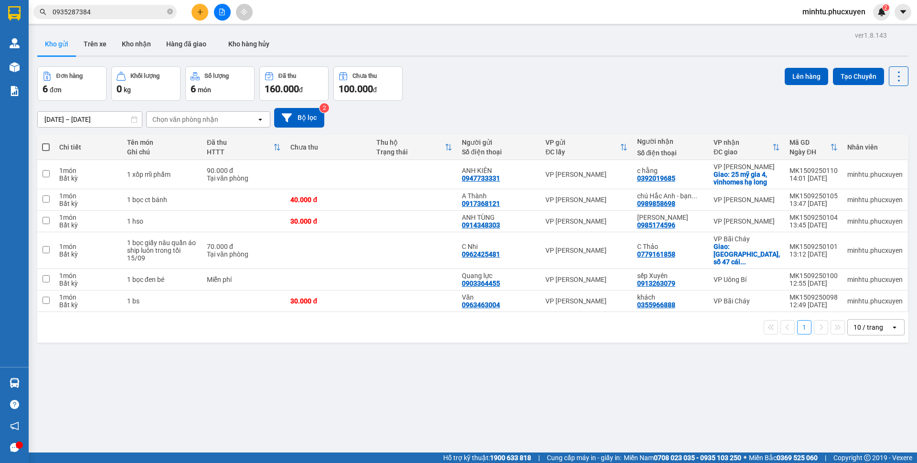
click at [107, 13] on input "0935287384" at bounding box center [109, 12] width 113 height 11
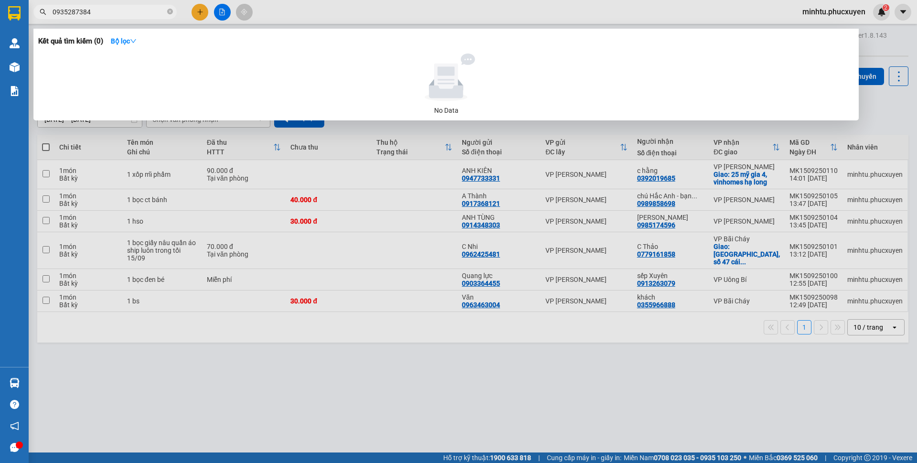
click at [107, 13] on input "0935287384" at bounding box center [109, 12] width 113 height 11
type input "0966677760"
click at [136, 459] on div at bounding box center [458, 231] width 917 height 463
